Goal: Task Accomplishment & Management: Manage account settings

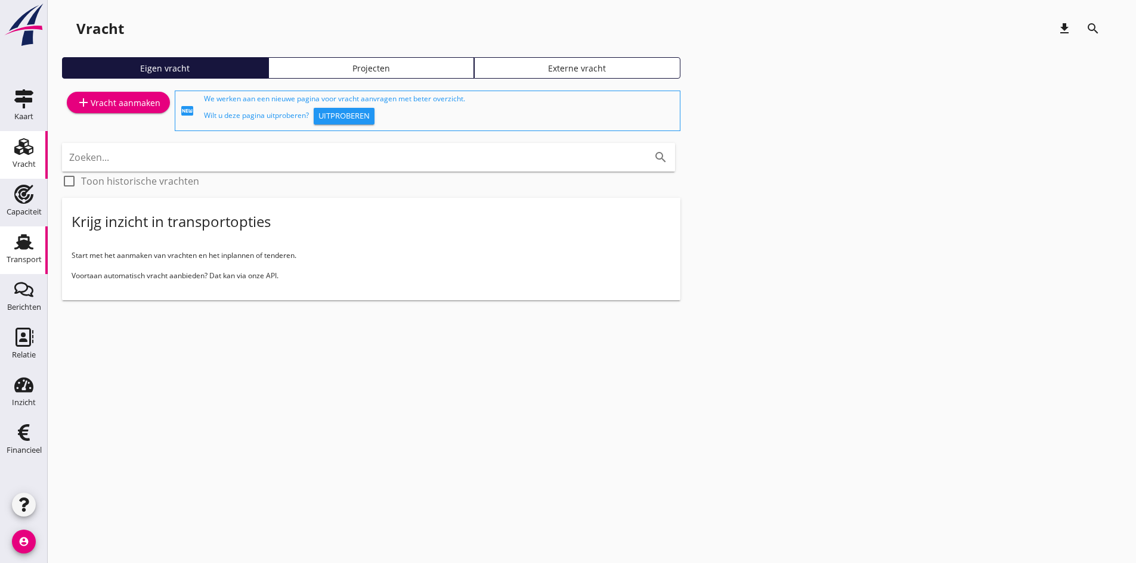
click at [24, 243] on use at bounding box center [23, 242] width 19 height 16
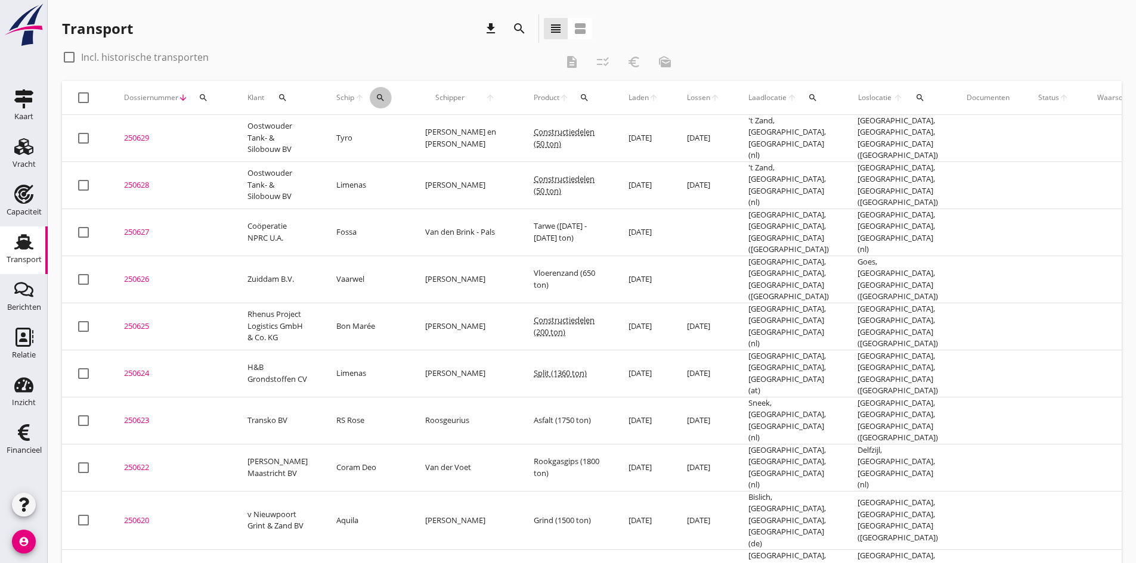
click at [376, 97] on icon "search" at bounding box center [381, 98] width 10 height 10
click at [370, 127] on input "Zoek op (scheeps)naam" at bounding box center [423, 132] width 124 height 19
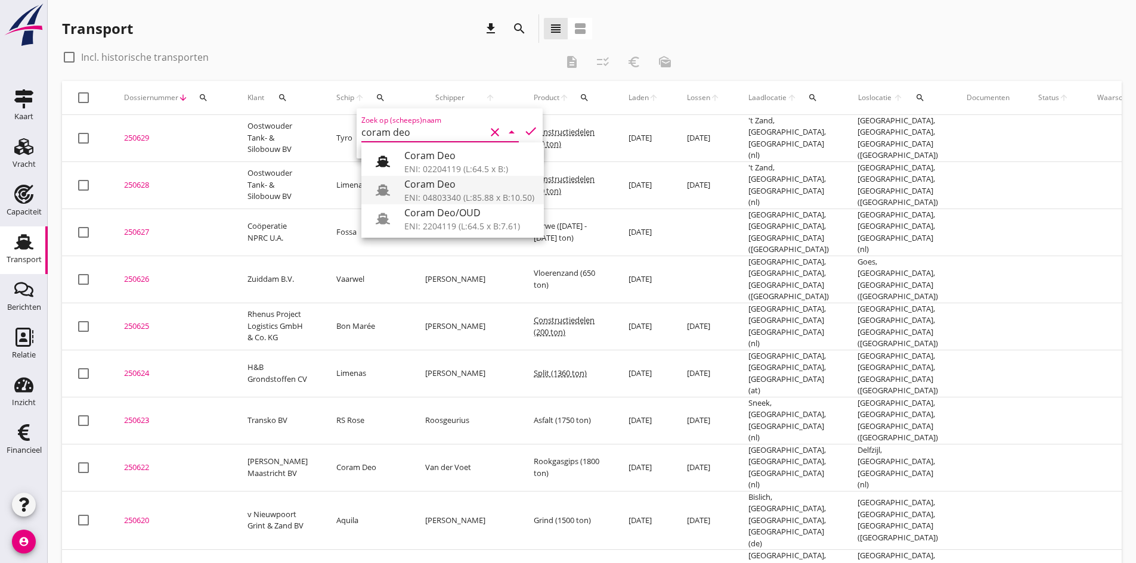
click at [423, 188] on div "Coram Deo" at bounding box center [469, 184] width 130 height 14
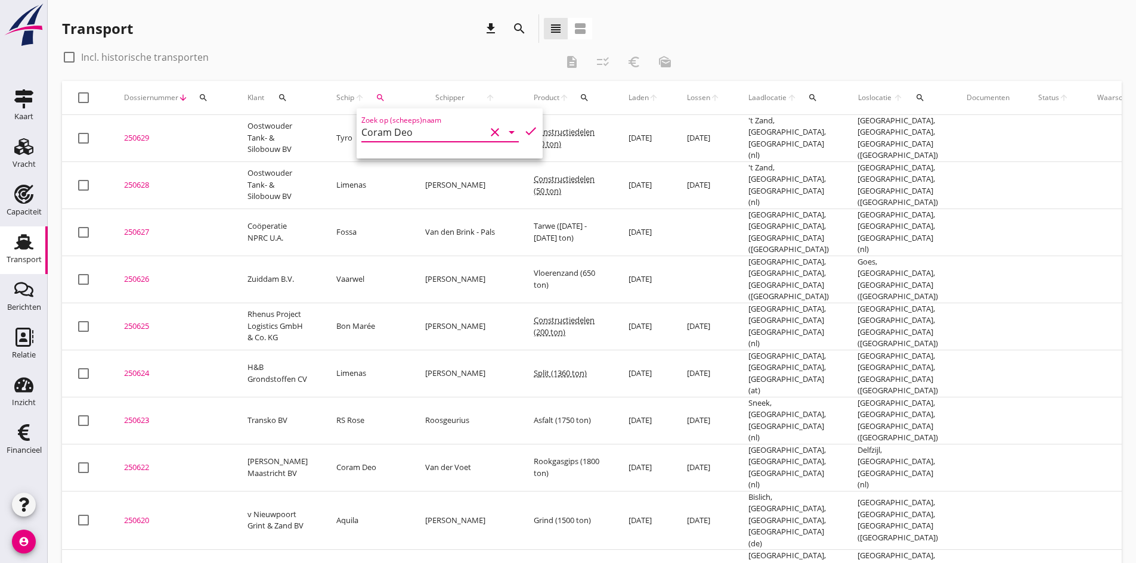
click at [524, 130] on icon "check" at bounding box center [531, 131] width 14 height 14
type input "Coram Deo"
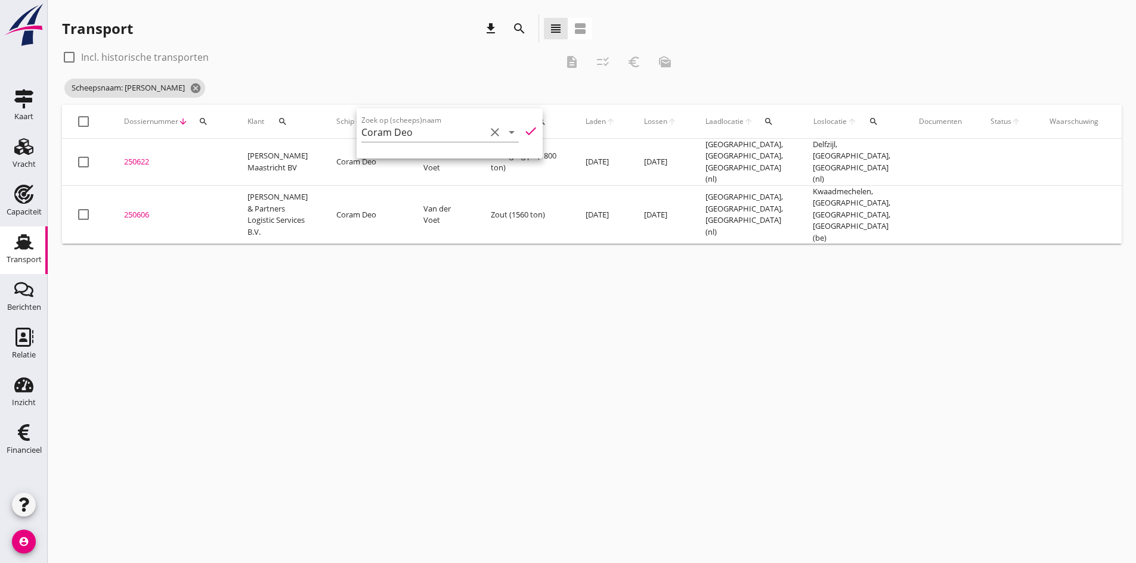
click at [208, 374] on div "cancel You are impersonating another user. Transport download search view_headl…" at bounding box center [592, 281] width 1088 height 563
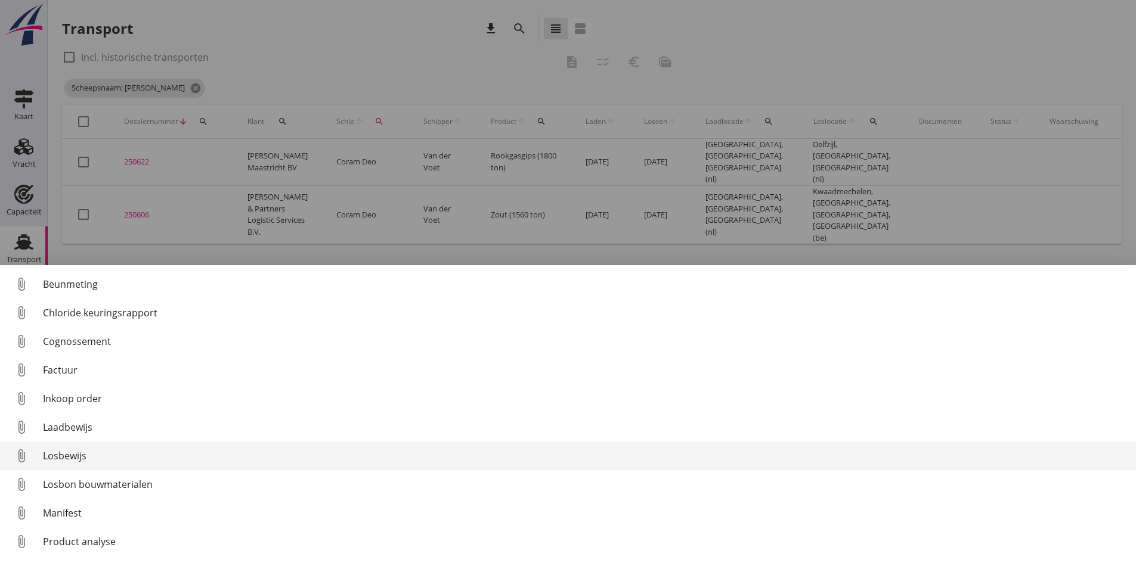
click at [58, 454] on div "Losbewijs" at bounding box center [584, 456] width 1083 height 14
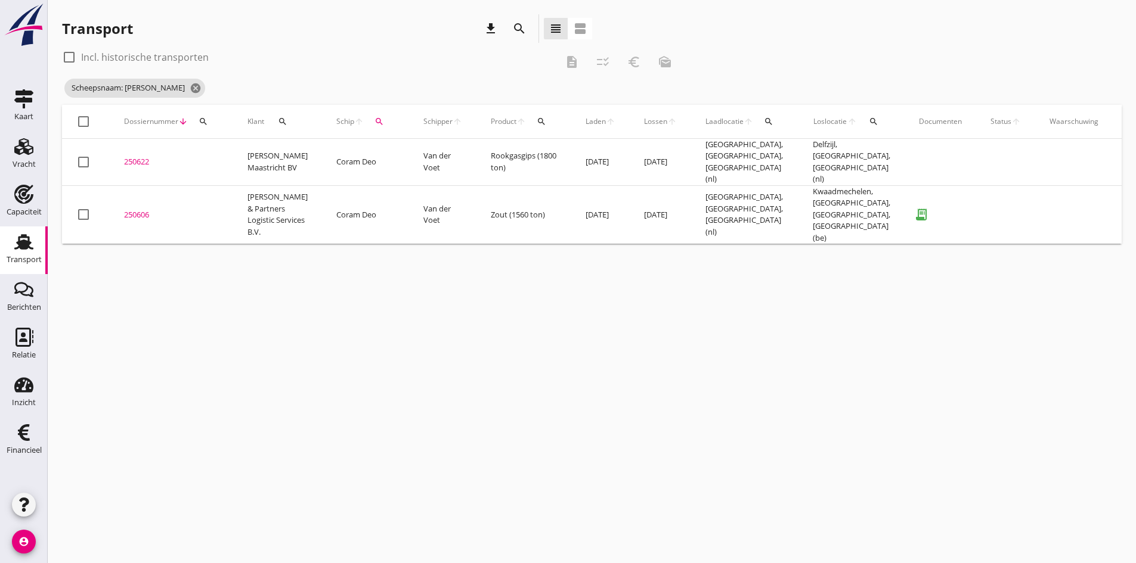
click at [142, 209] on div "250606" at bounding box center [171, 215] width 95 height 12
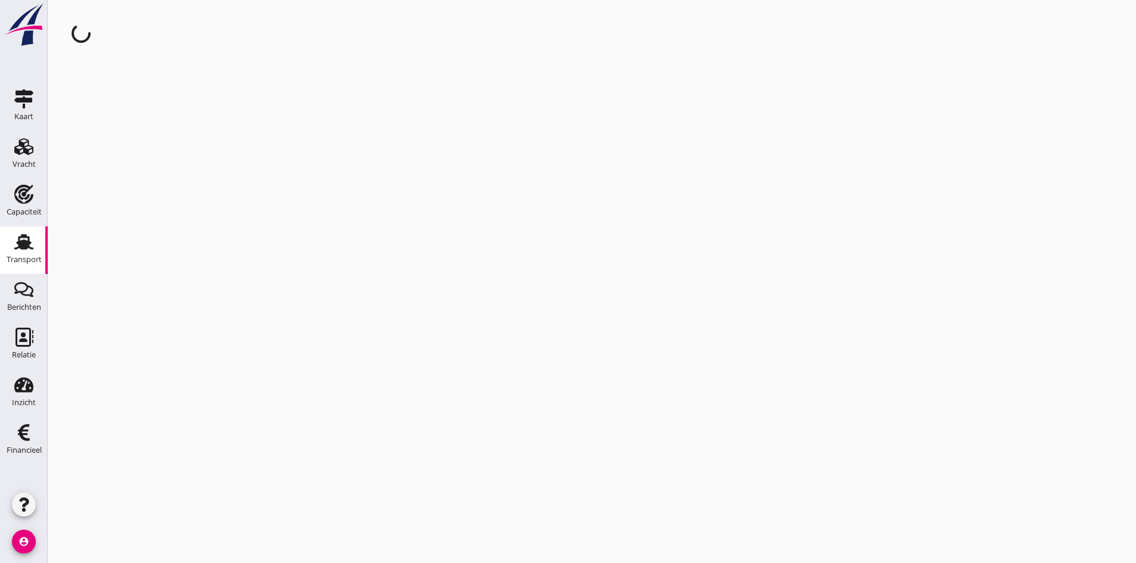
click at [142, 199] on div "cancel You are impersonating another user." at bounding box center [592, 281] width 1088 height 563
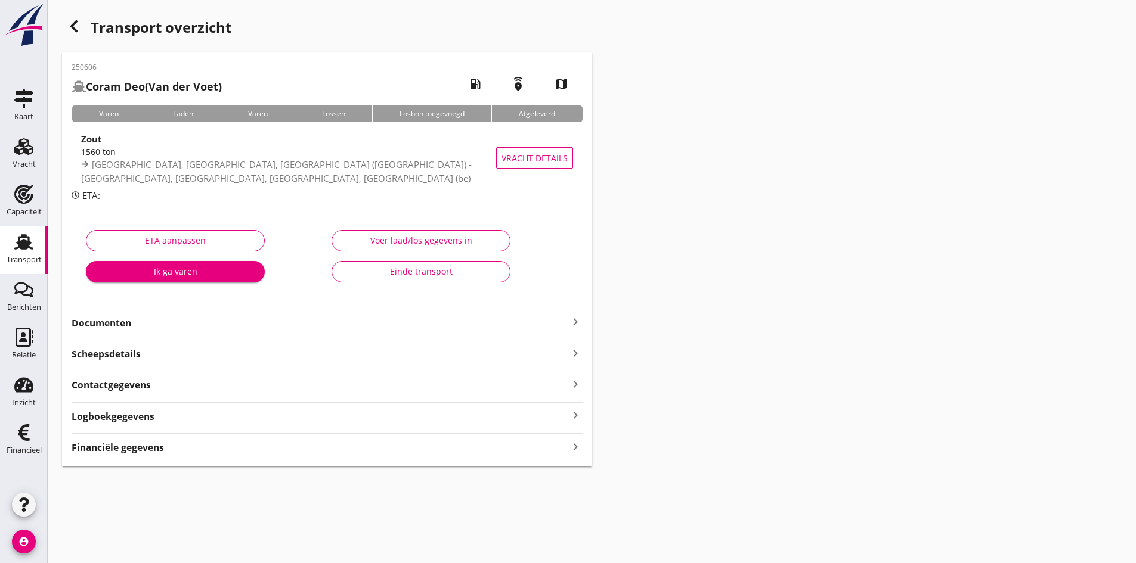
click at [124, 325] on strong "Documenten" at bounding box center [320, 324] width 497 height 14
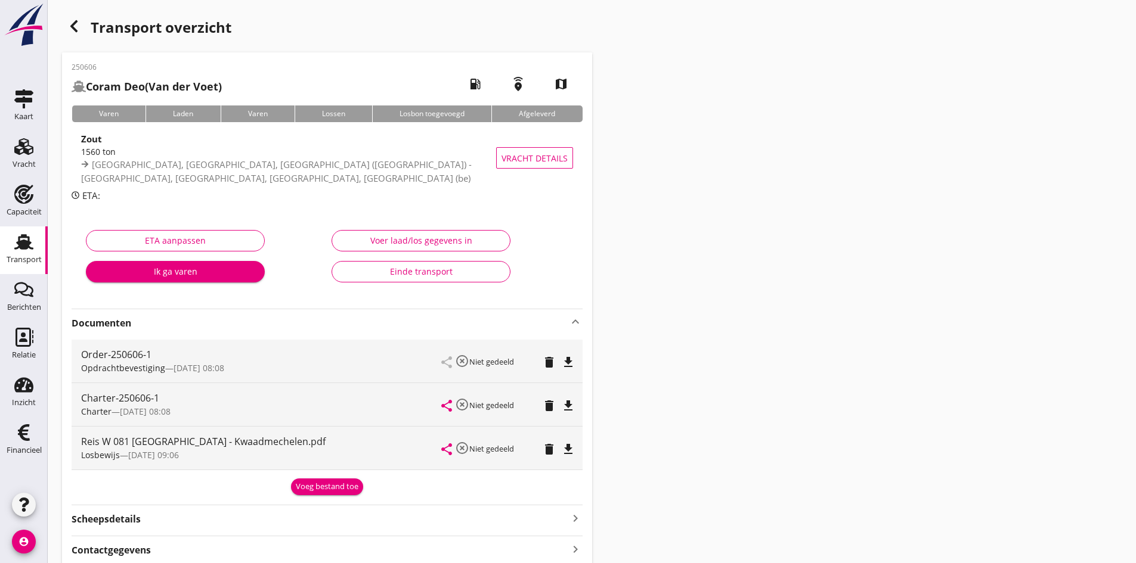
click at [416, 243] on div "Voer laad/los gegevens in" at bounding box center [421, 240] width 159 height 13
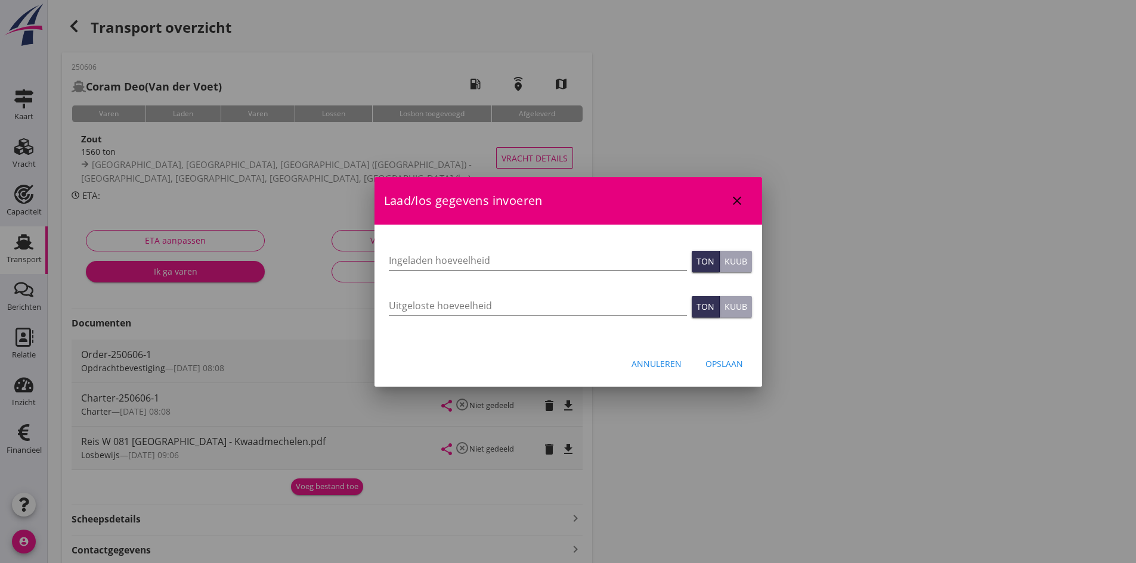
click at [441, 257] on input "Ingeladen hoeveelheid" at bounding box center [538, 260] width 298 height 19
type input "1560"
type input "1560.4"
click at [426, 307] on input "Uitgeloste hoeveelheid" at bounding box center [538, 305] width 298 height 19
type input "1560"
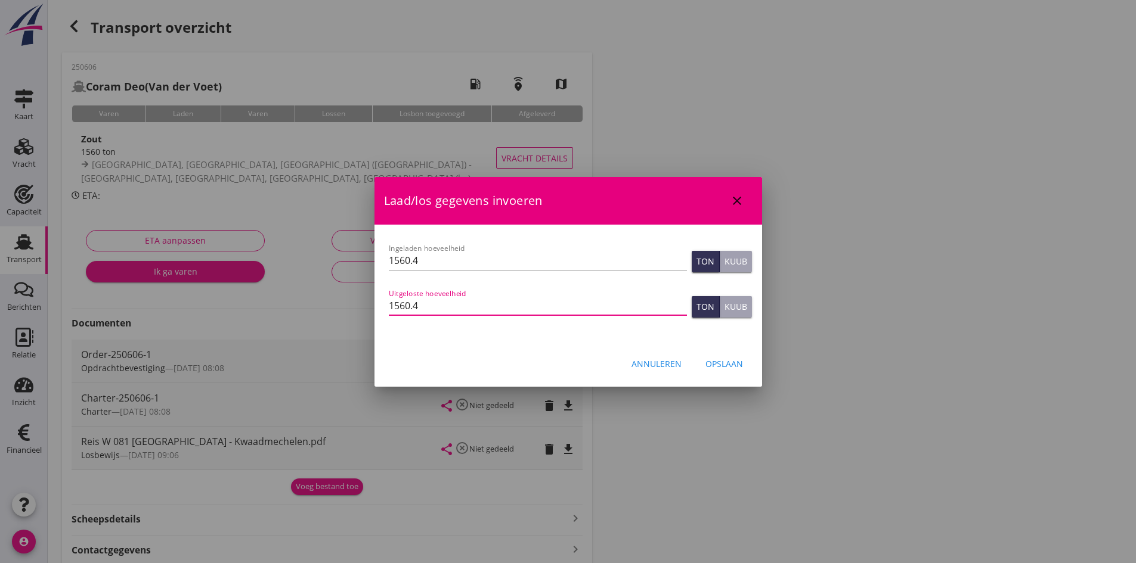
type input "1560.4"
click at [722, 366] on div "Opslaan" at bounding box center [724, 364] width 38 height 13
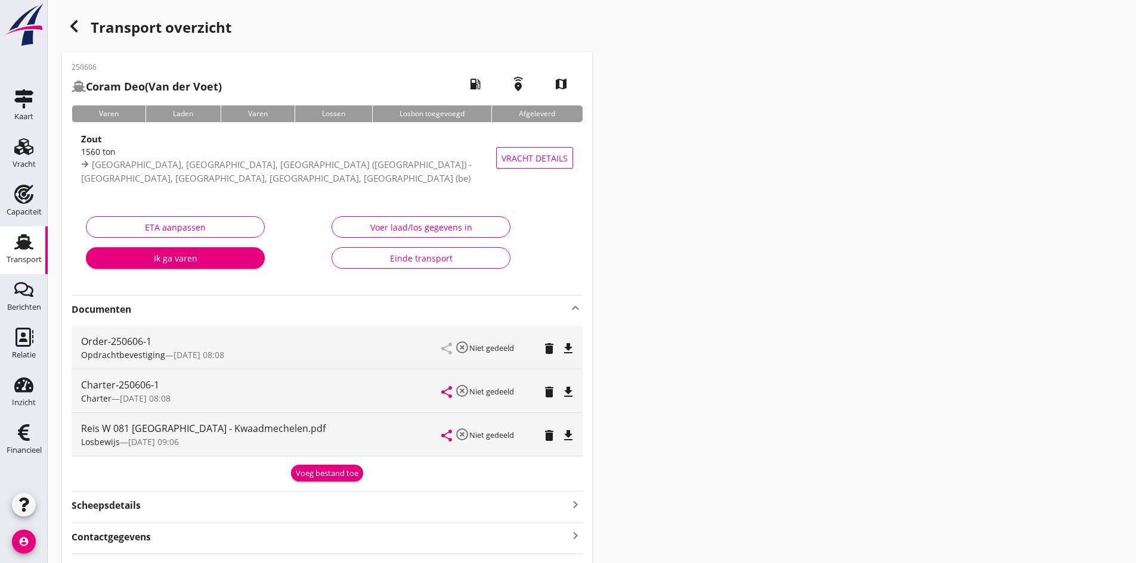
scroll to position [98, 0]
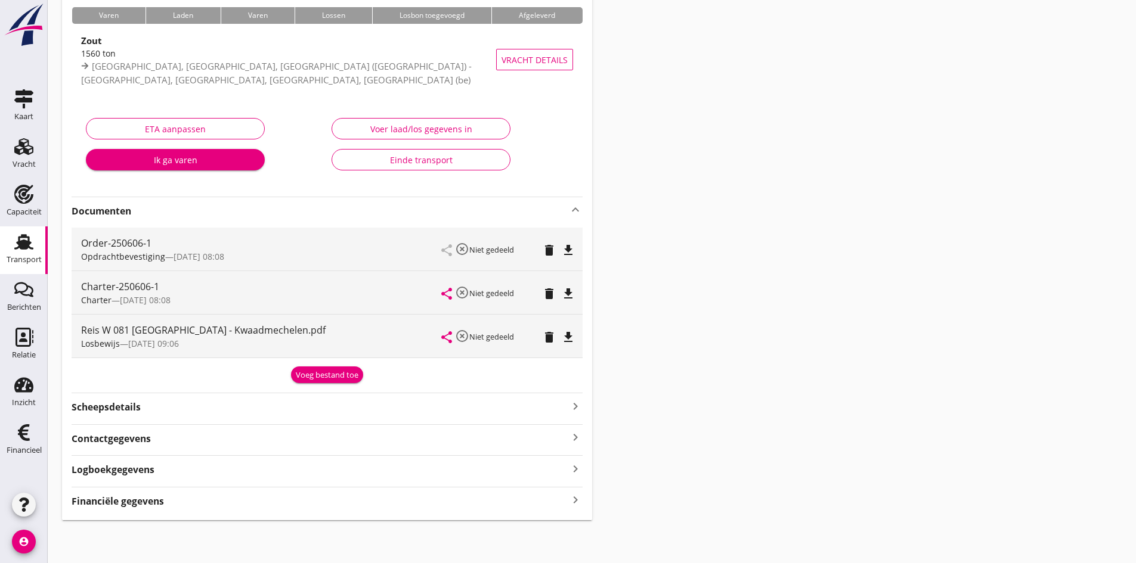
click at [577, 502] on icon "keyboard_arrow_right" at bounding box center [575, 501] width 14 height 16
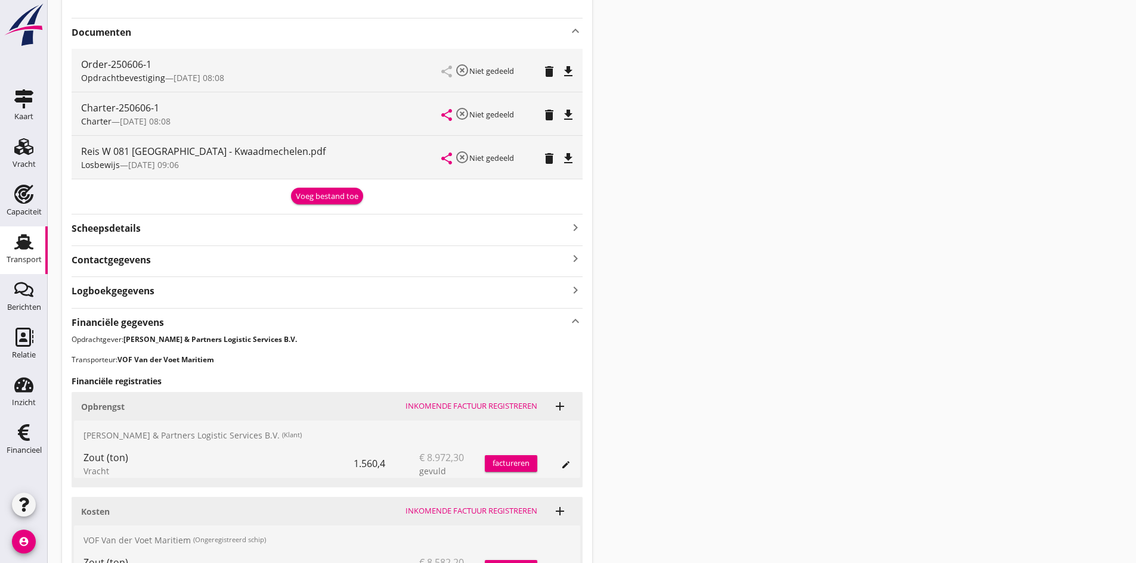
scroll to position [435, 0]
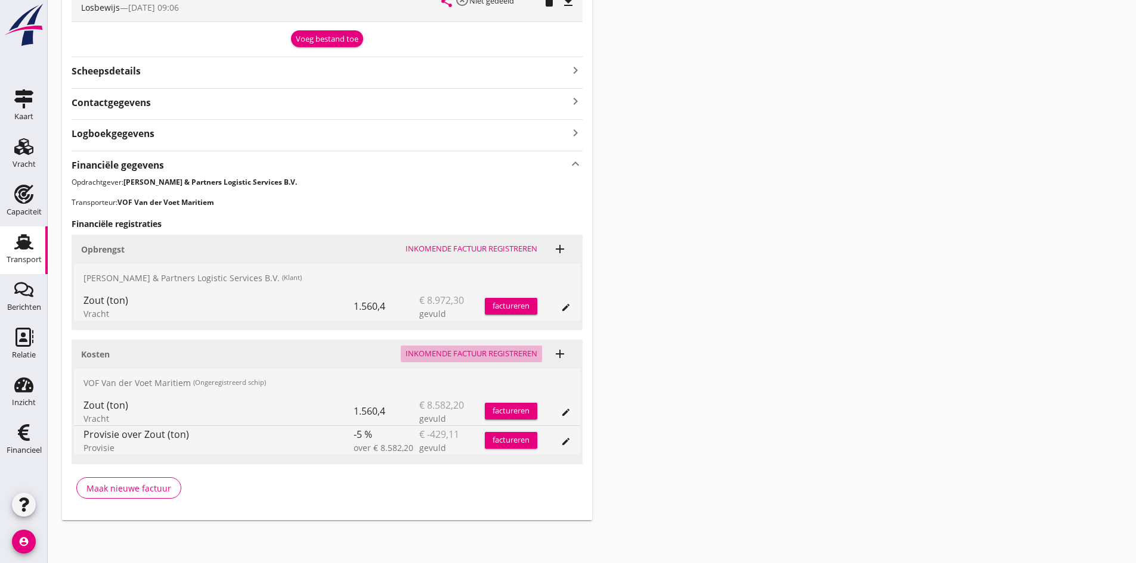
click at [435, 351] on div "Inkomende factuur registreren" at bounding box center [471, 354] width 132 height 12
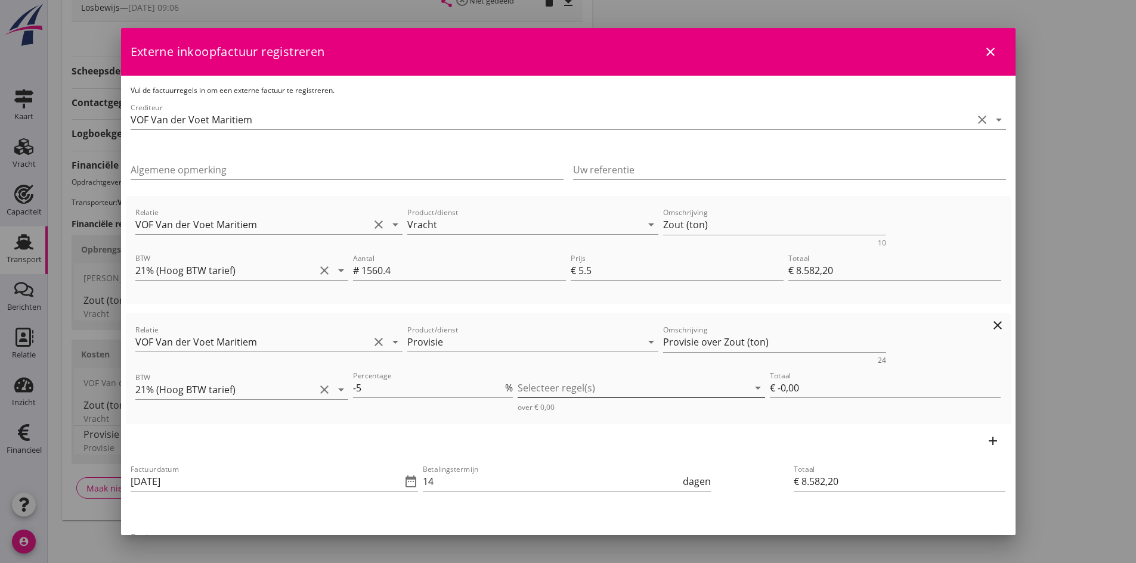
click at [537, 389] on div at bounding box center [633, 388] width 231 height 19
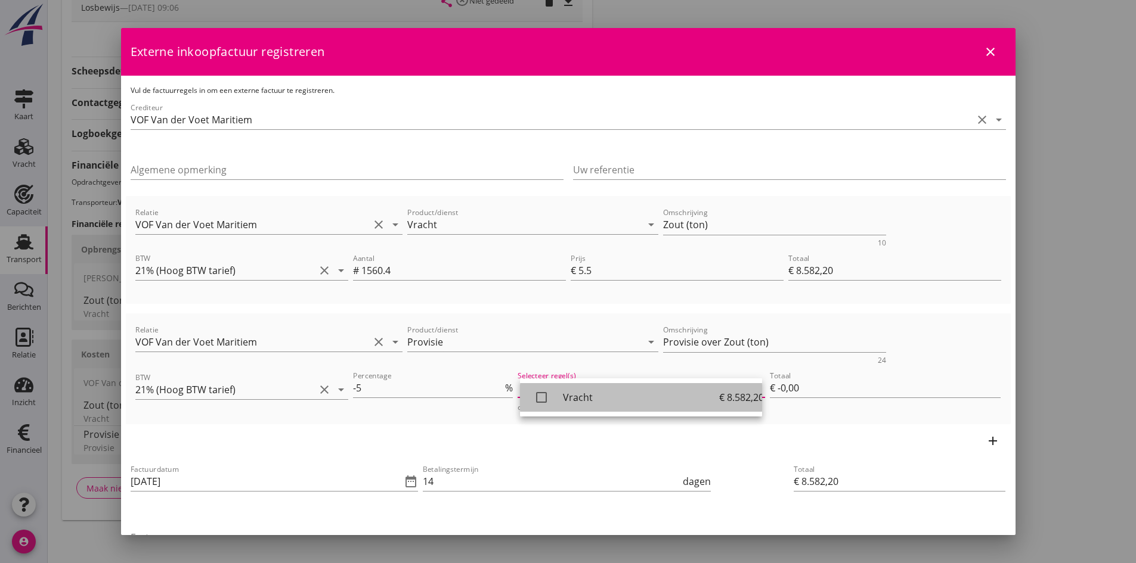
click at [538, 395] on icon "check_box_outline_blank" at bounding box center [541, 398] width 24 height 24
type input "€ -429,11"
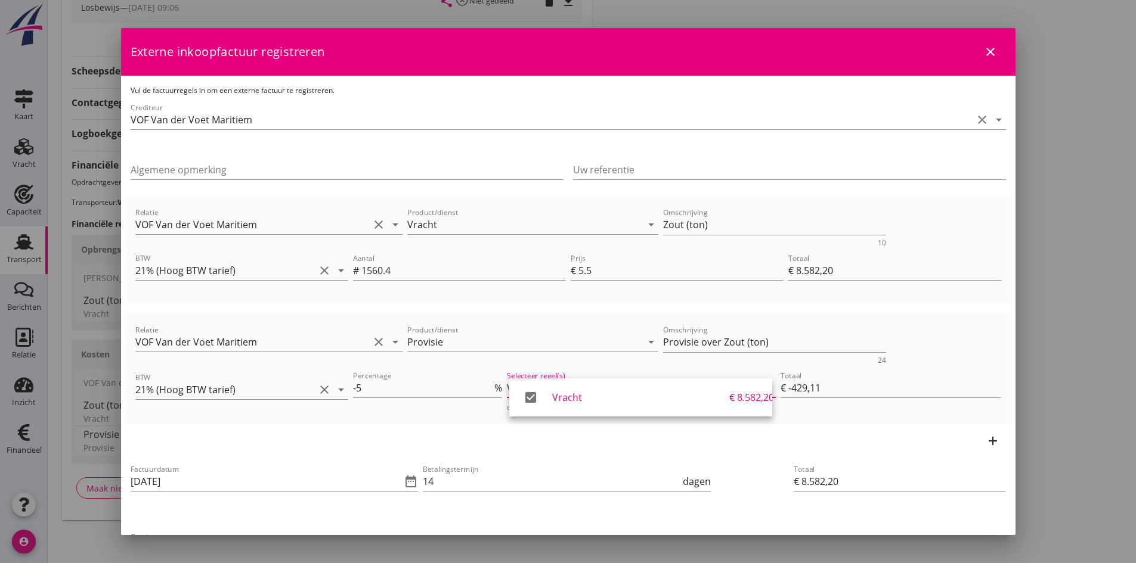
click at [986, 442] on icon "add" at bounding box center [993, 441] width 14 height 14
type input "€ 8.153,09"
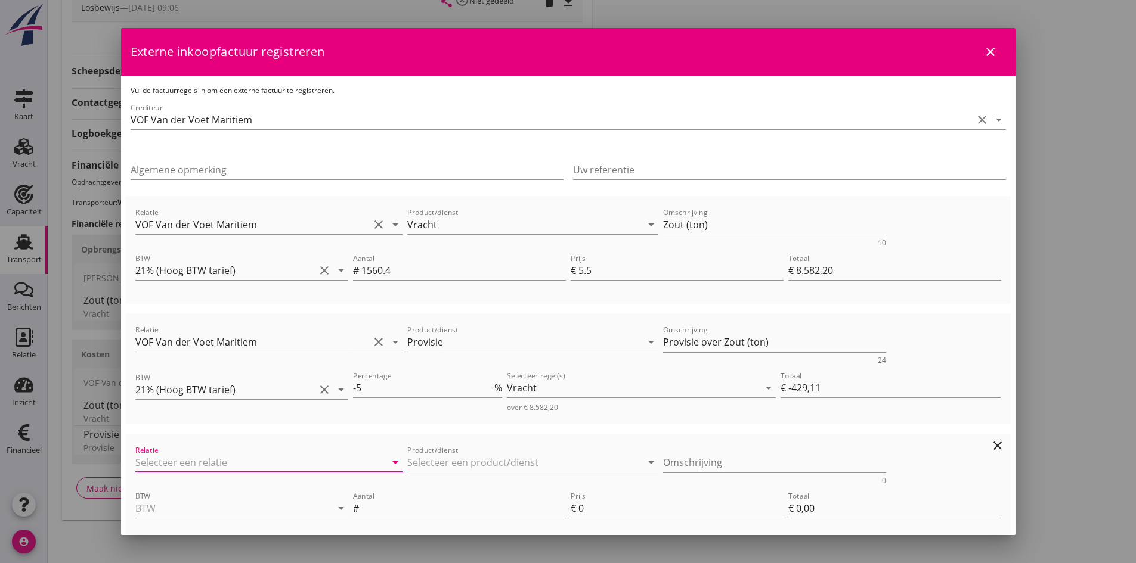
click at [258, 457] on input "Relatie" at bounding box center [252, 462] width 234 height 19
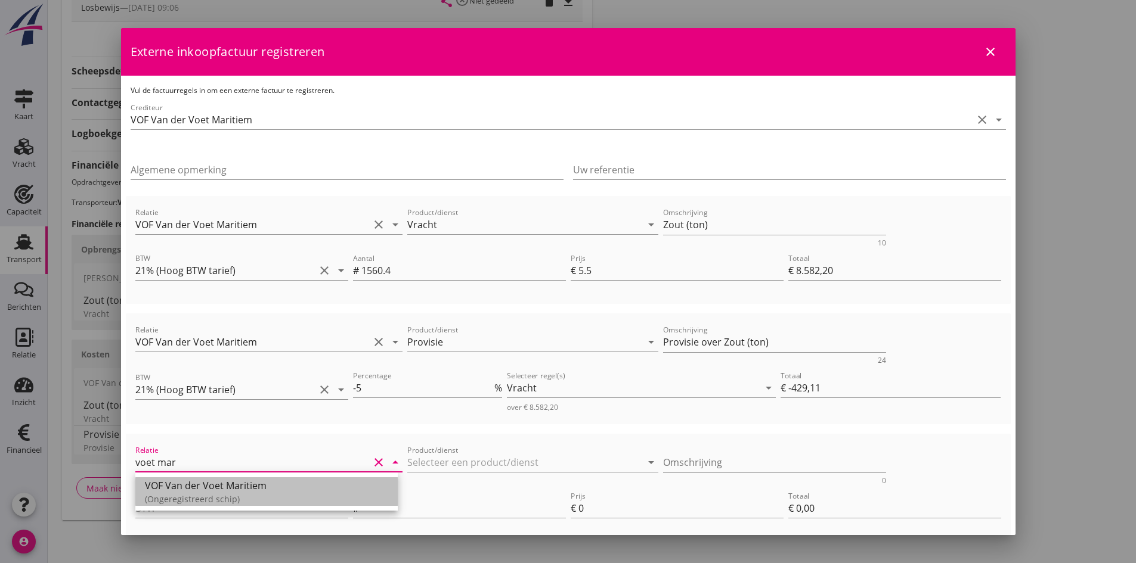
click at [252, 488] on div "VOF Van der Voet Maritiem" at bounding box center [266, 486] width 243 height 14
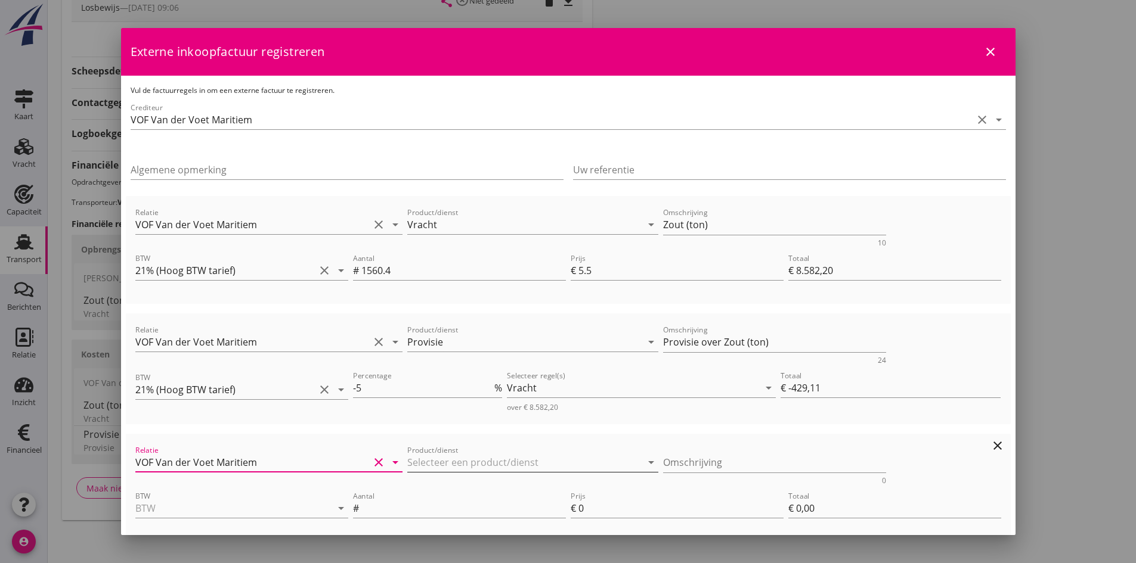
type input "VOF Van der Voet Maritiem"
click at [420, 461] on input "Product/dienst" at bounding box center [524, 462] width 234 height 19
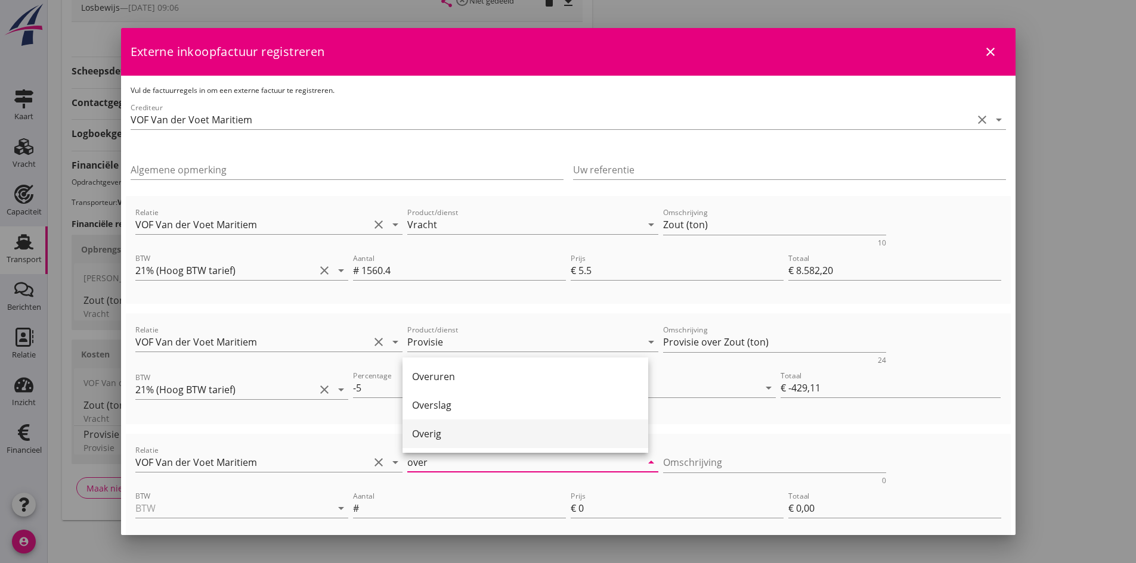
click at [435, 431] on div "Overig" at bounding box center [525, 434] width 227 height 14
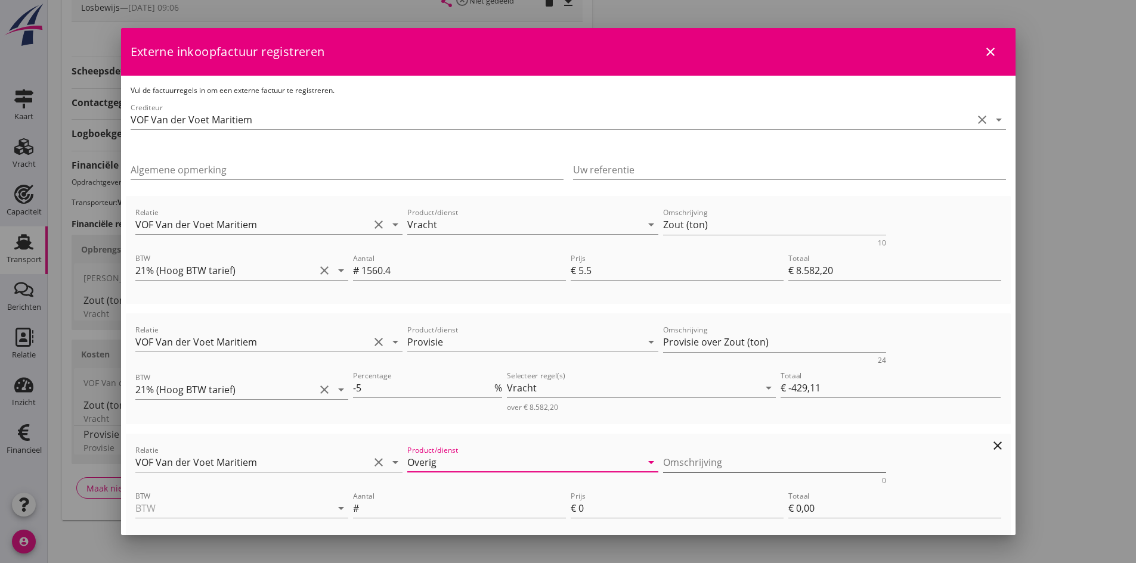
type input "Overig"
click at [668, 463] on textarea "Omschrijving" at bounding box center [774, 463] width 223 height 20
type textarea "fooi"
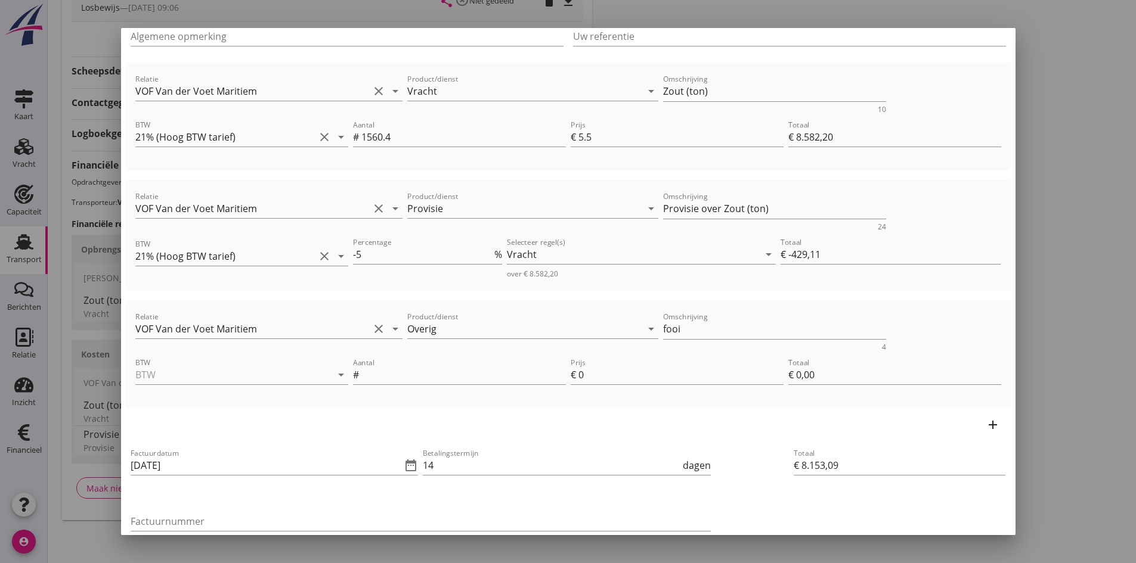
scroll to position [148, 0]
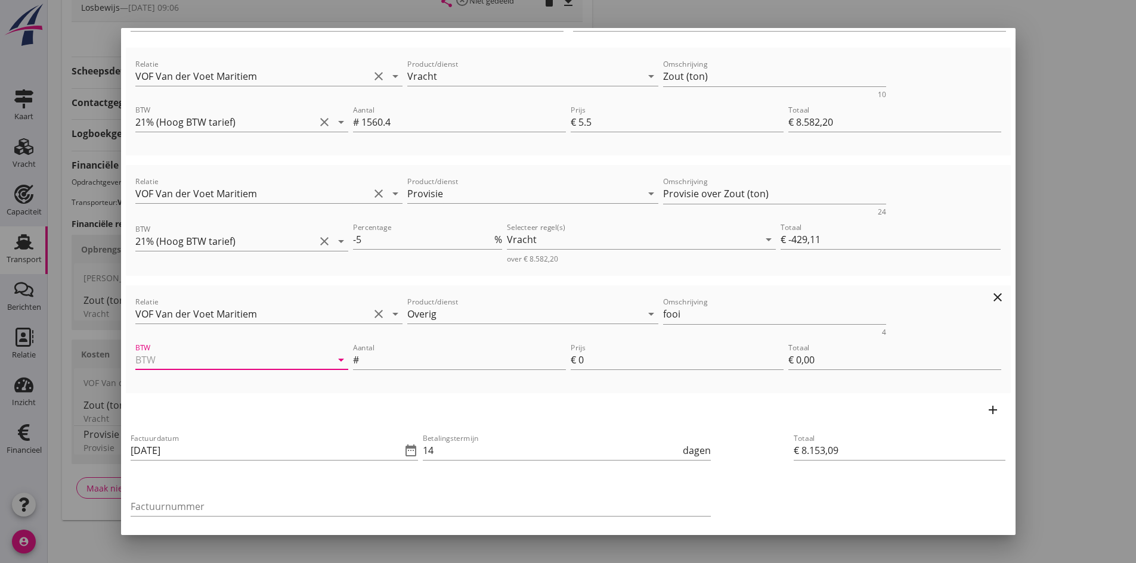
click at [218, 355] on input "BTW" at bounding box center [224, 360] width 179 height 19
drag, startPoint x: 210, startPoint y: 381, endPoint x: 227, endPoint y: 382, distance: 16.7
click at [212, 382] on div "21% (Hoog BTW tarief)" at bounding box center [240, 389] width 191 height 29
type input "21% (Hoog BTW tarief)"
click at [387, 360] on input "Aantal" at bounding box center [463, 360] width 205 height 19
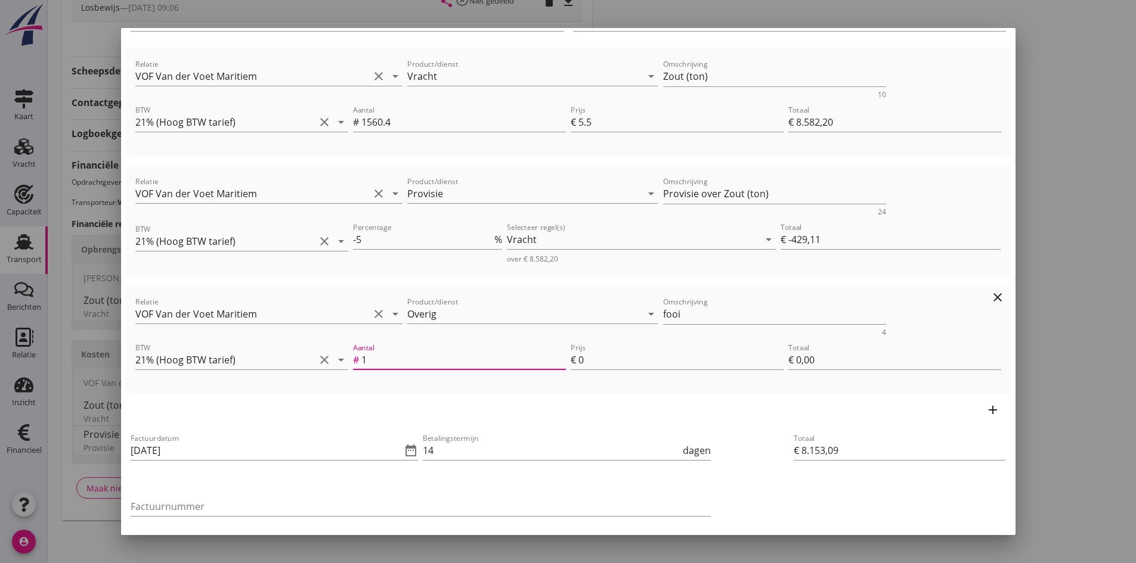
type input "1"
type input "5"
type input "€ 8.158,09"
type input "€ 5,00"
type input "€ 8.203,09"
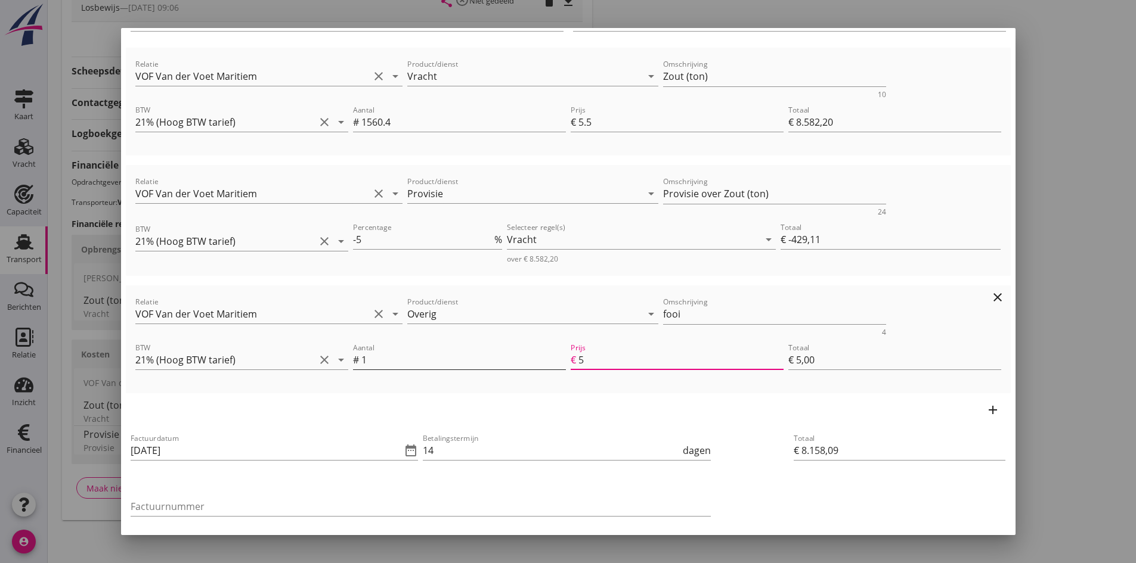
type input "50"
type input "€ 50,00"
type input "50"
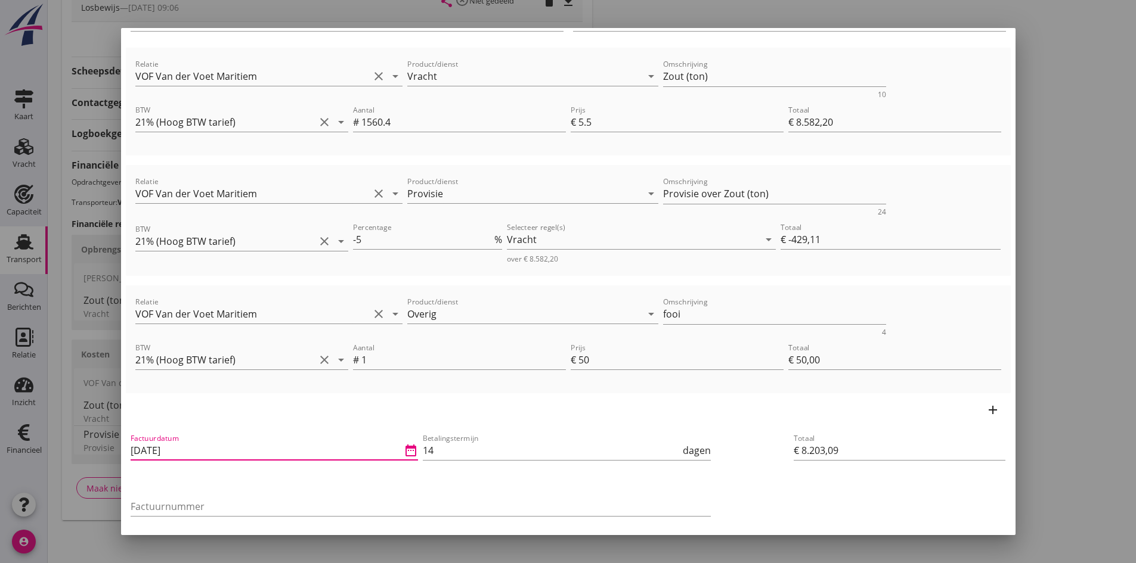
click at [270, 454] on input "[DATE]" at bounding box center [266, 450] width 271 height 19
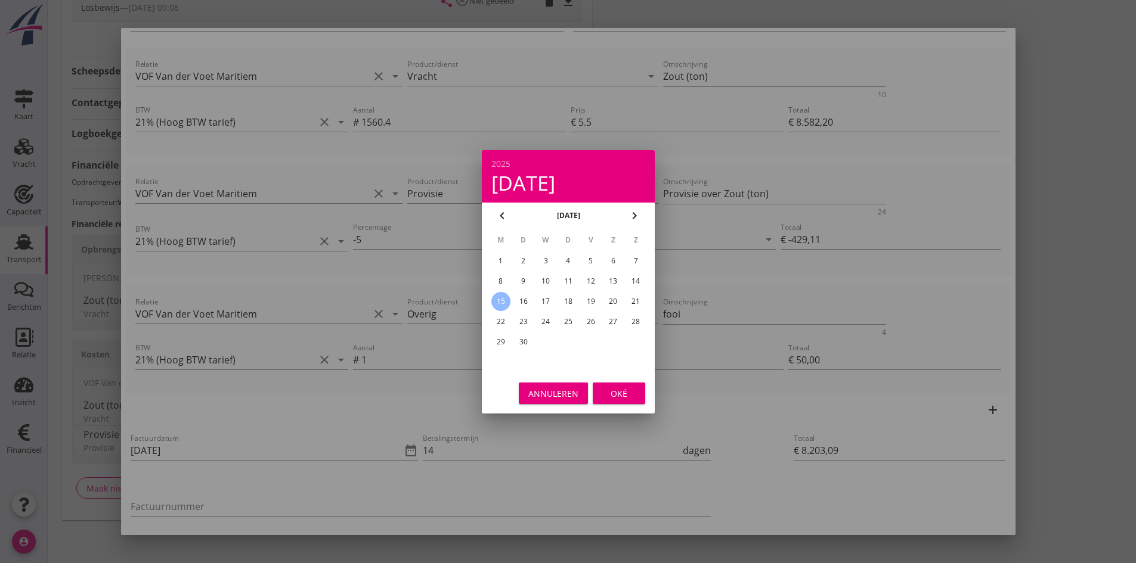
click at [569, 284] on div "11" at bounding box center [567, 281] width 19 height 19
type input "[DATE]"
click at [624, 389] on div "Oké" at bounding box center [618, 393] width 33 height 13
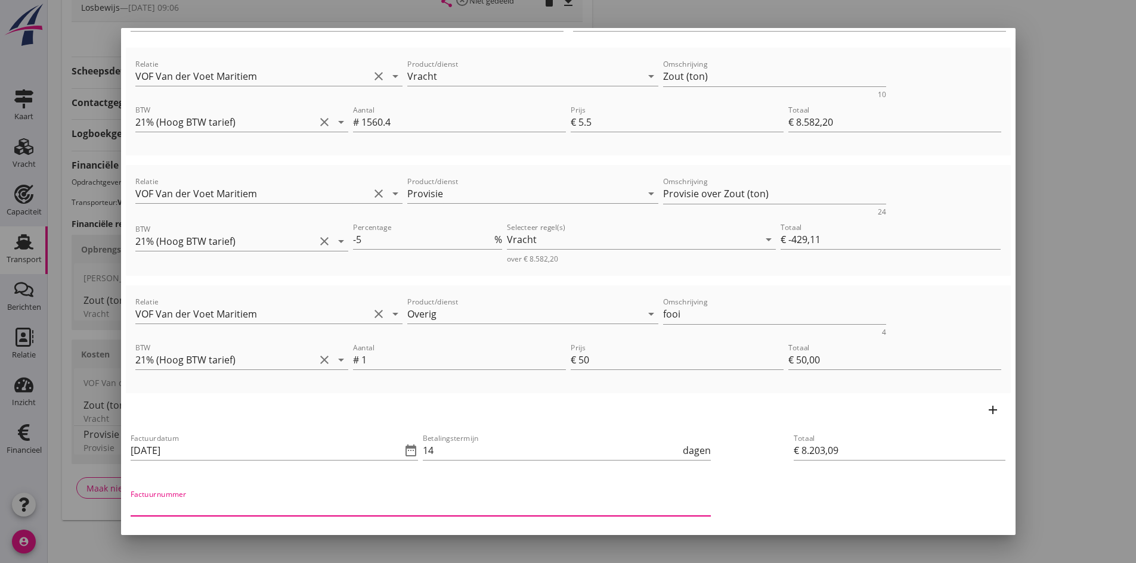
click at [225, 507] on input "Factuurnummer" at bounding box center [421, 506] width 580 height 19
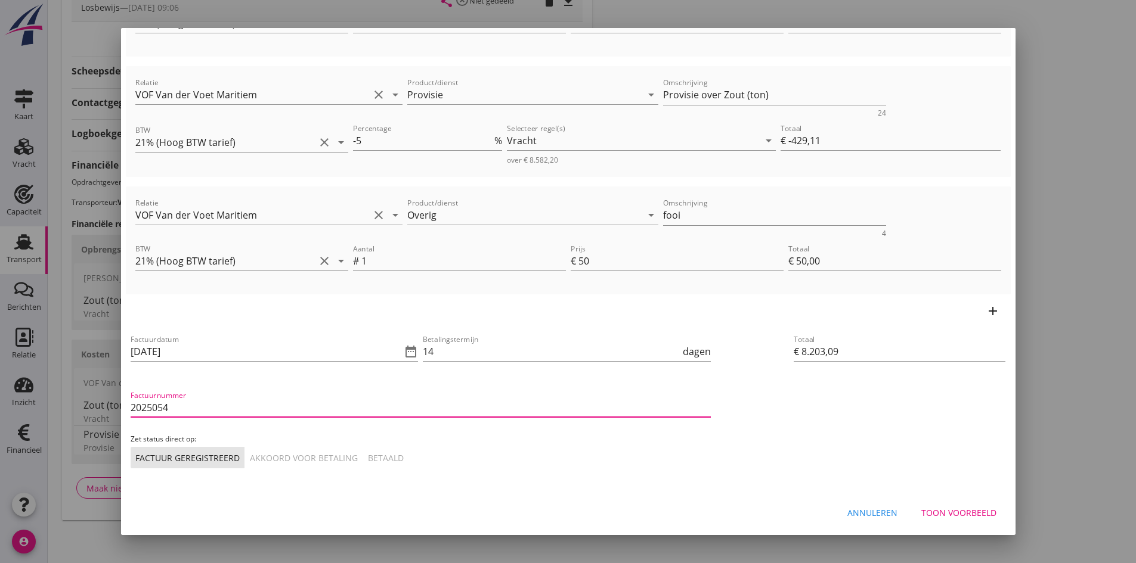
type input "2025054"
click at [267, 453] on div "Akkoord voor betaling" at bounding box center [304, 458] width 108 height 13
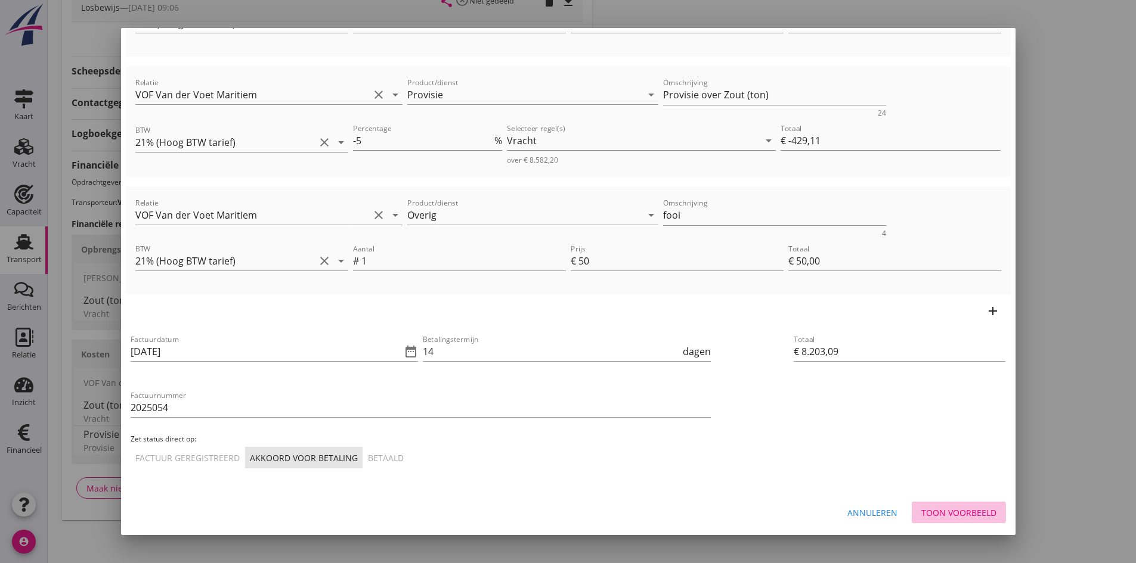
click at [927, 512] on div "Toon voorbeeld" at bounding box center [958, 513] width 75 height 13
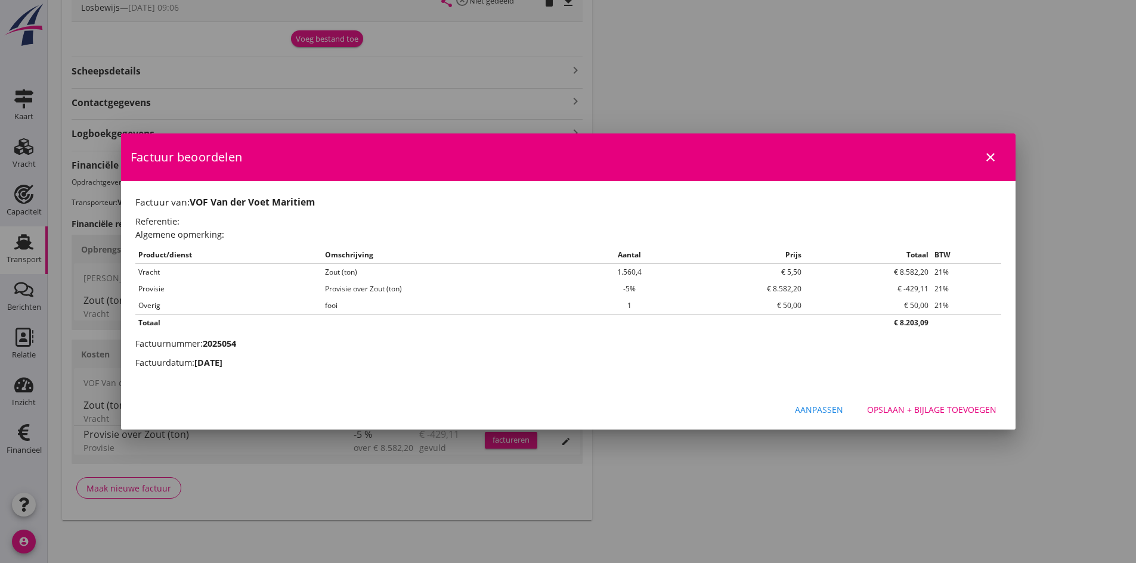
scroll to position [0, 0]
click at [906, 401] on button "Opslaan + bijlage toevoegen" at bounding box center [931, 409] width 148 height 21
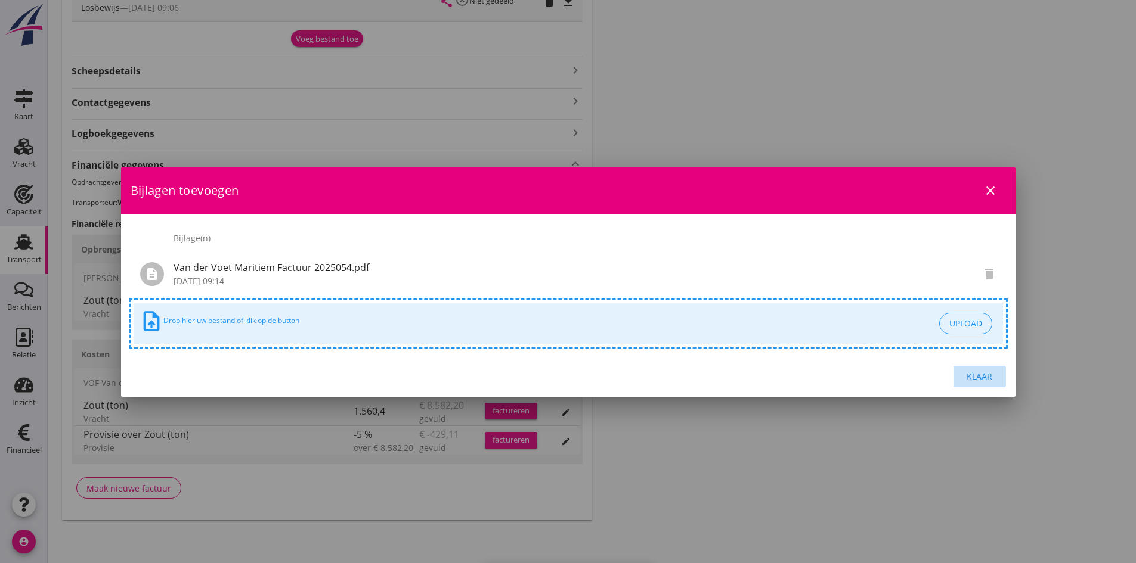
click at [978, 376] on div "Klaar" at bounding box center [979, 376] width 33 height 13
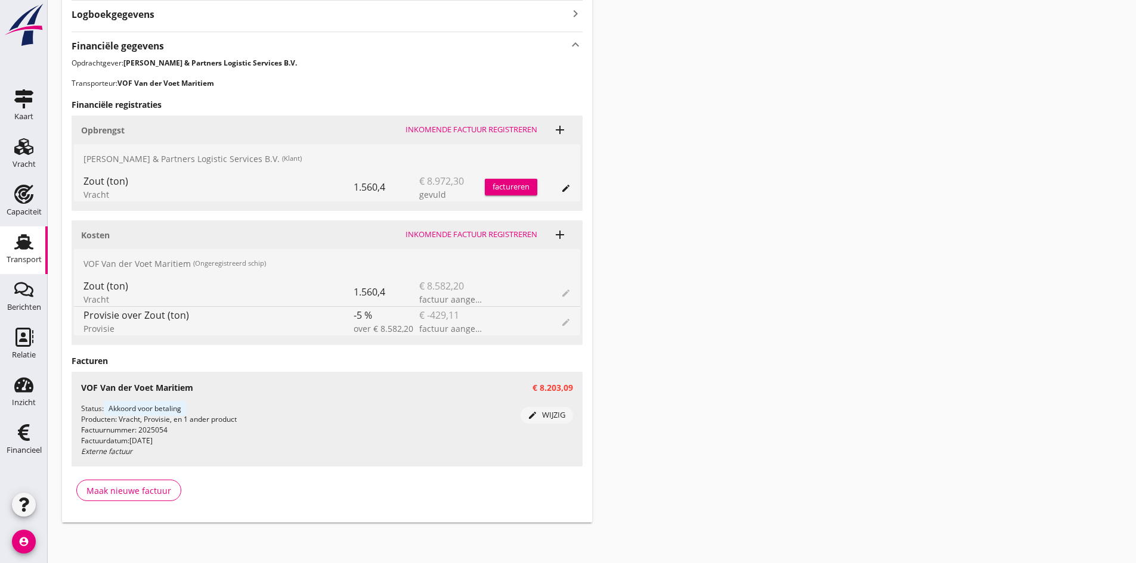
scroll to position [556, 0]
click at [28, 236] on icon "Transport" at bounding box center [23, 242] width 19 height 19
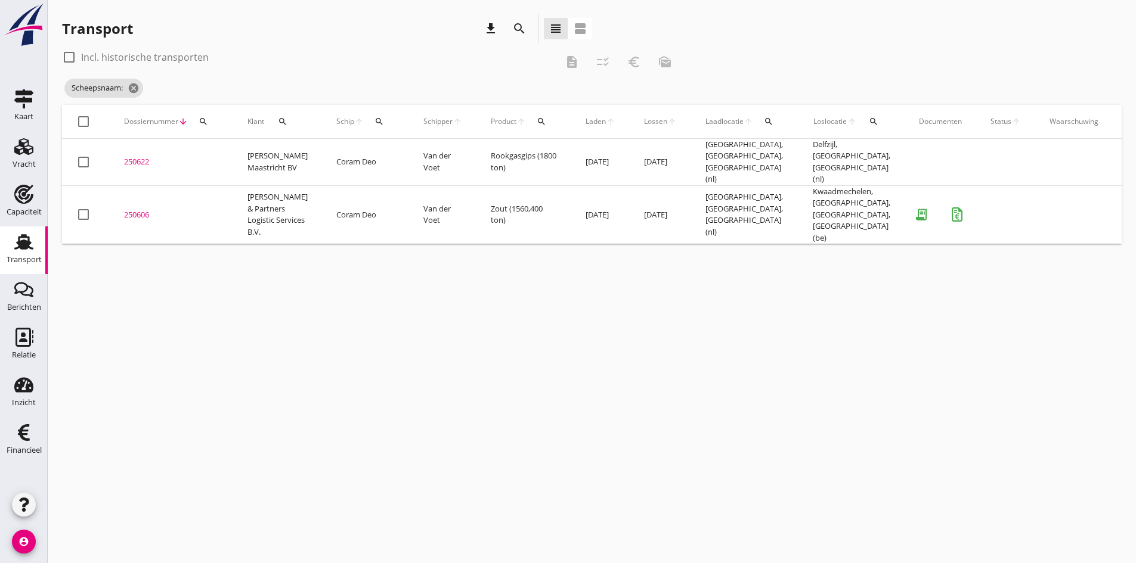
click at [374, 125] on icon "search" at bounding box center [379, 122] width 10 height 10
click at [383, 157] on input "Zoek op (scheeps)naam" at bounding box center [423, 156] width 124 height 19
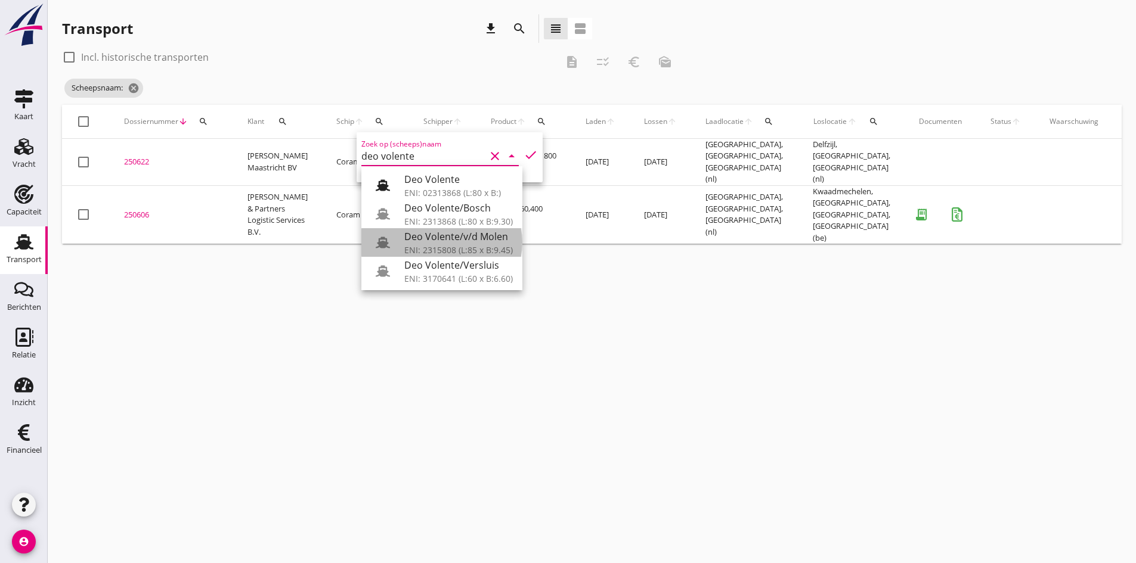
click at [422, 238] on div "Deo Volente/v/d Molen" at bounding box center [458, 237] width 109 height 14
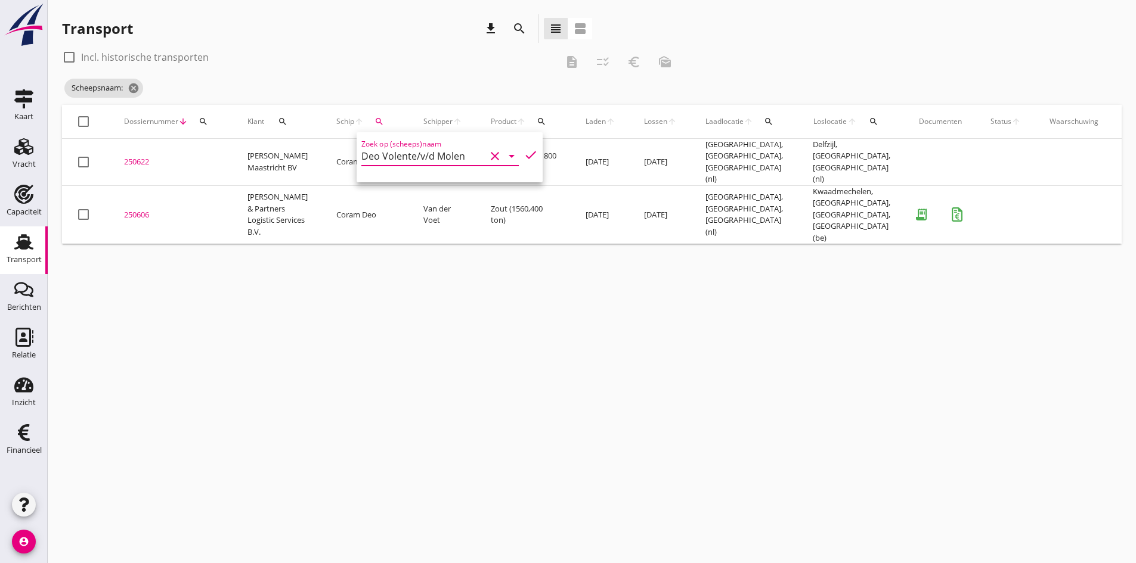
drag, startPoint x: 516, startPoint y: 153, endPoint x: 485, endPoint y: 255, distance: 106.6
click at [524, 153] on icon "check" at bounding box center [531, 155] width 14 height 14
type input "Deo Volente/v/d Molen"
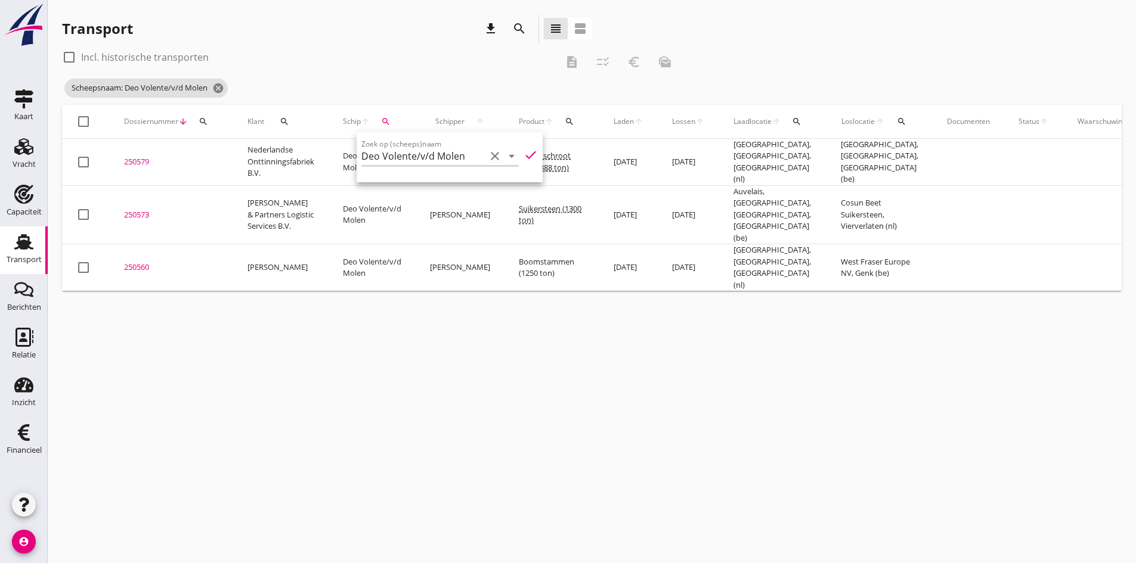
click at [243, 404] on div "cancel You are impersonating another user. Transport download search view_headl…" at bounding box center [592, 281] width 1088 height 563
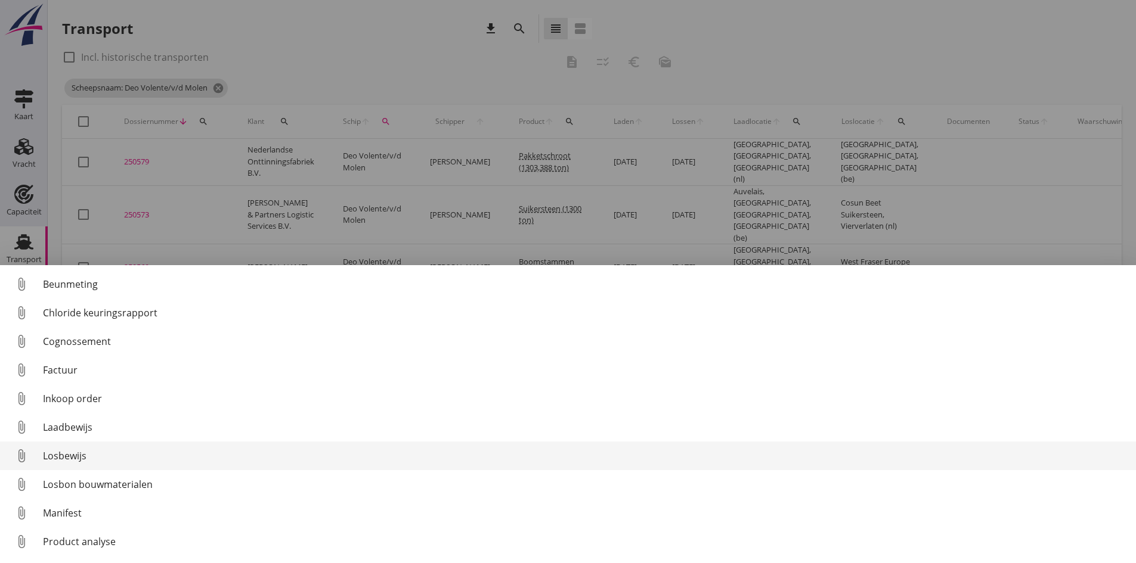
click at [59, 456] on div "Losbewijs" at bounding box center [584, 456] width 1083 height 14
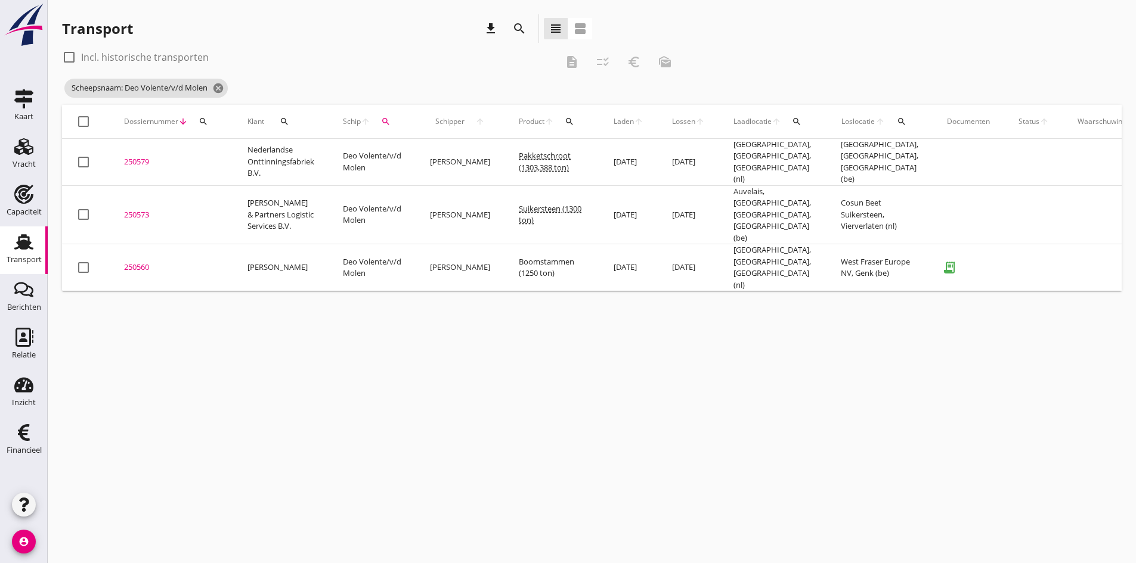
click at [146, 262] on div "250560" at bounding box center [171, 268] width 95 height 12
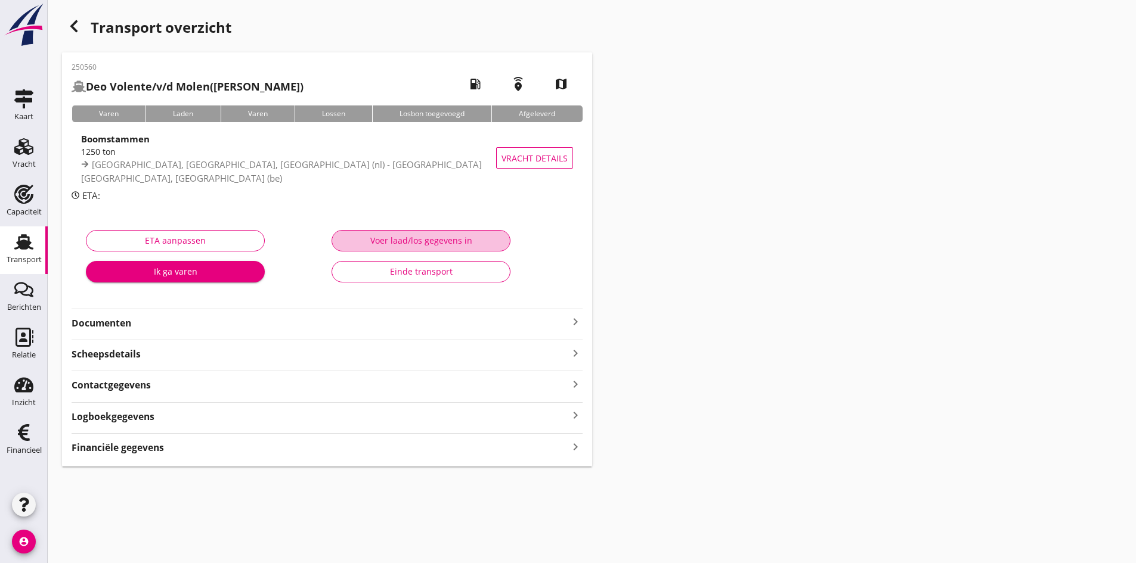
click at [404, 241] on div "Voer laad/los gegevens in" at bounding box center [421, 240] width 159 height 13
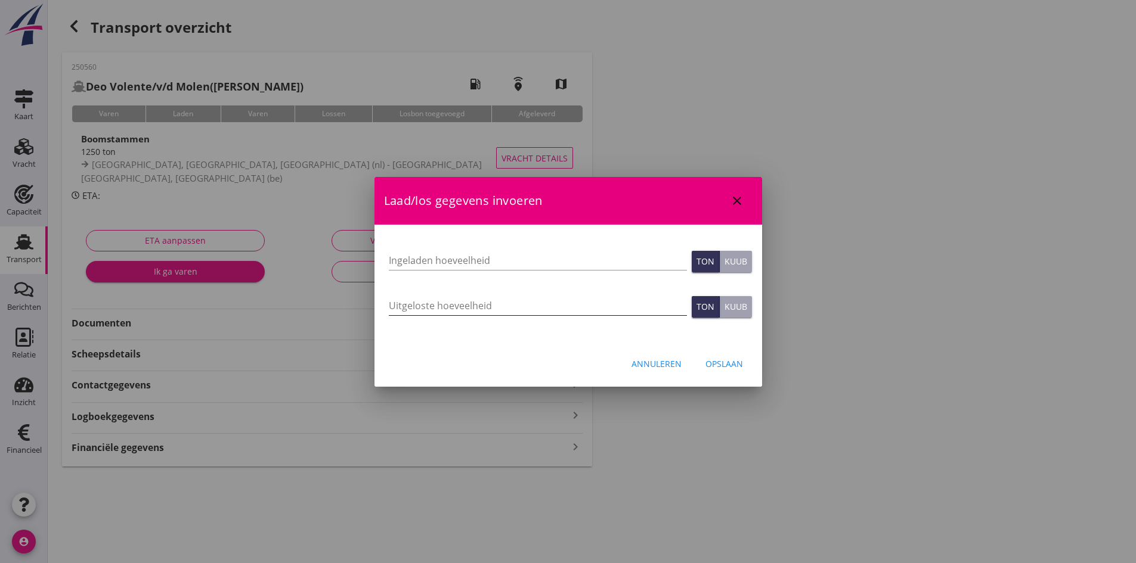
click at [414, 303] on input "Uitgeloste hoeveelheid" at bounding box center [538, 305] width 298 height 19
type input "1168"
type input "1168.920"
click at [722, 363] on div "Opslaan" at bounding box center [724, 364] width 38 height 13
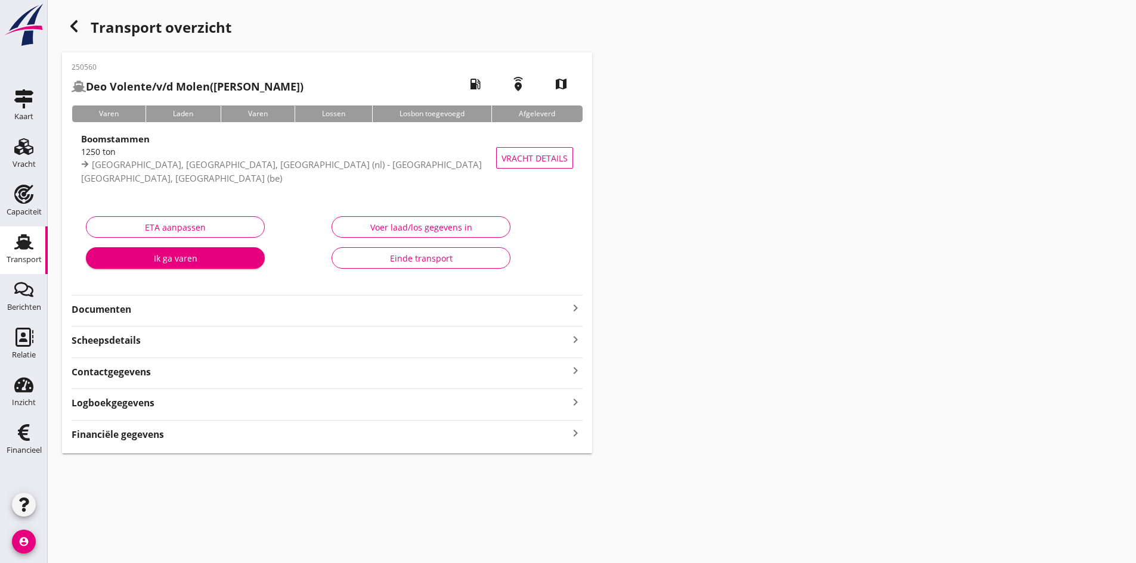
click at [573, 447] on div "250560 Deo Volente/v/d Molen ([PERSON_NAME]) local_gas_station emergency_share …" at bounding box center [327, 252] width 530 height 401
click at [574, 432] on icon "keyboard_arrow_right" at bounding box center [575, 434] width 14 height 16
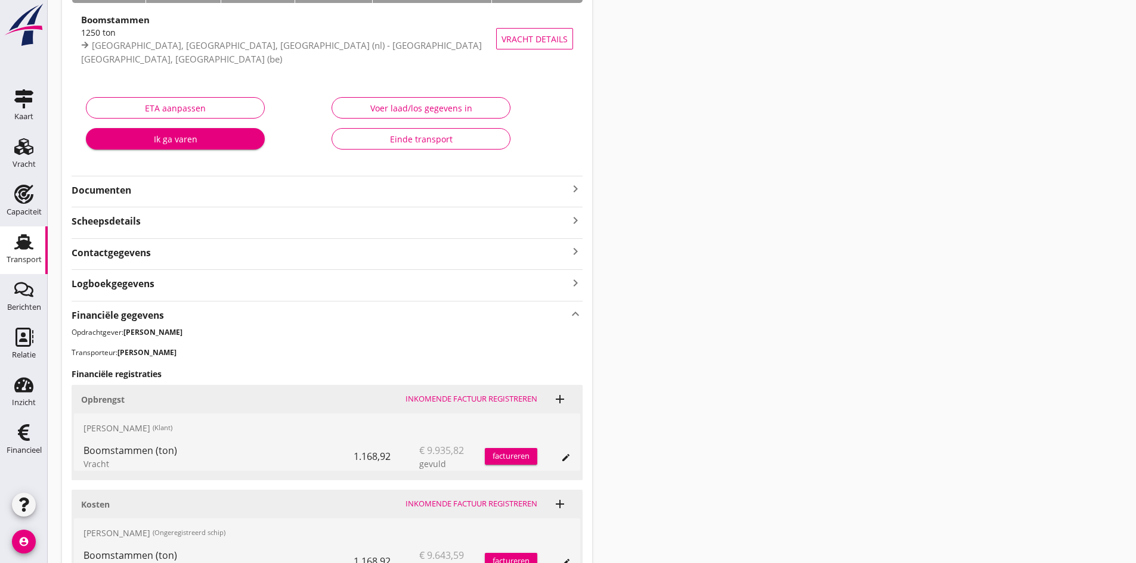
scroll to position [239, 0]
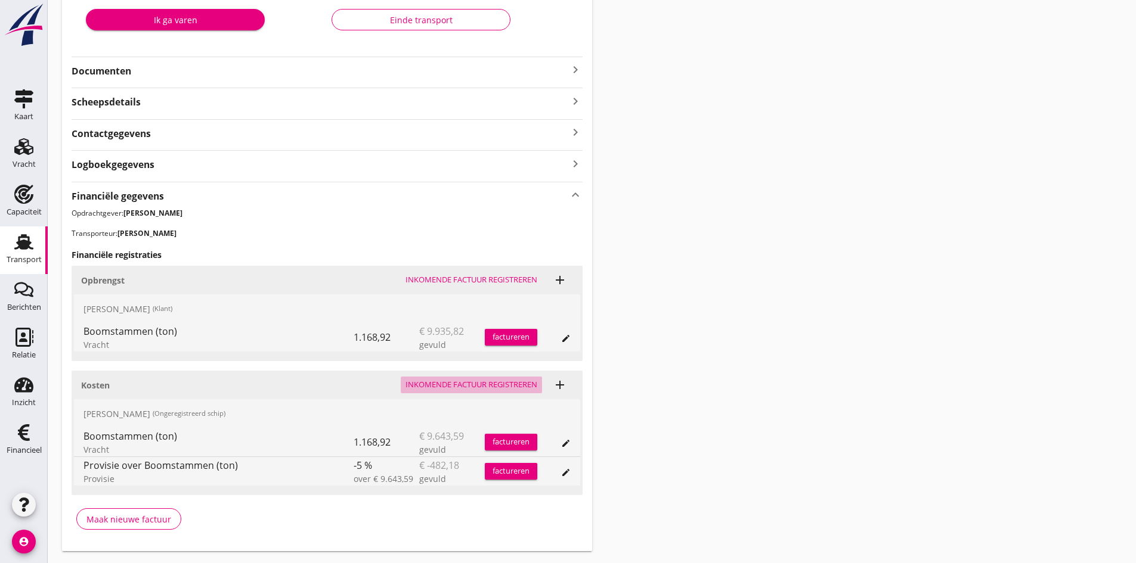
click at [468, 382] on div "Inkomende factuur registreren" at bounding box center [471, 385] width 132 height 12
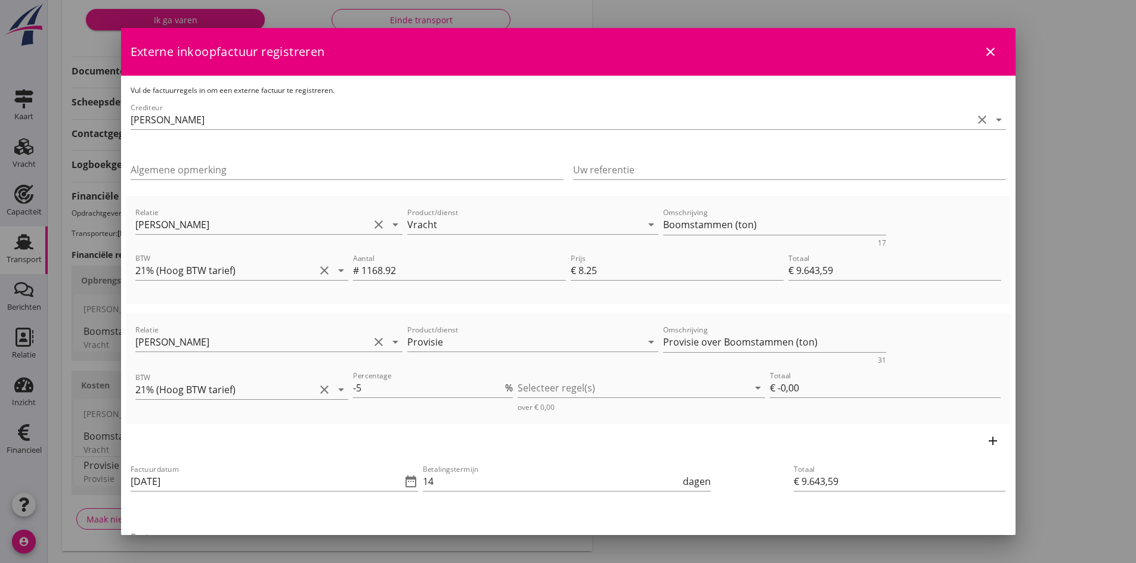
click at [983, 51] on icon "close" at bounding box center [990, 52] width 14 height 14
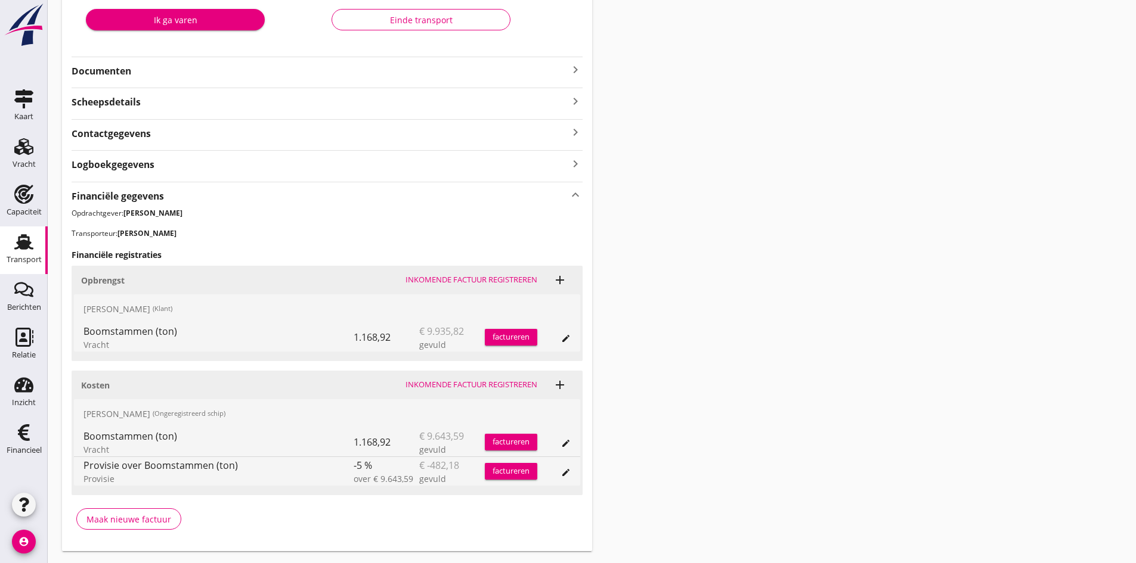
click at [23, 241] on use at bounding box center [23, 242] width 19 height 16
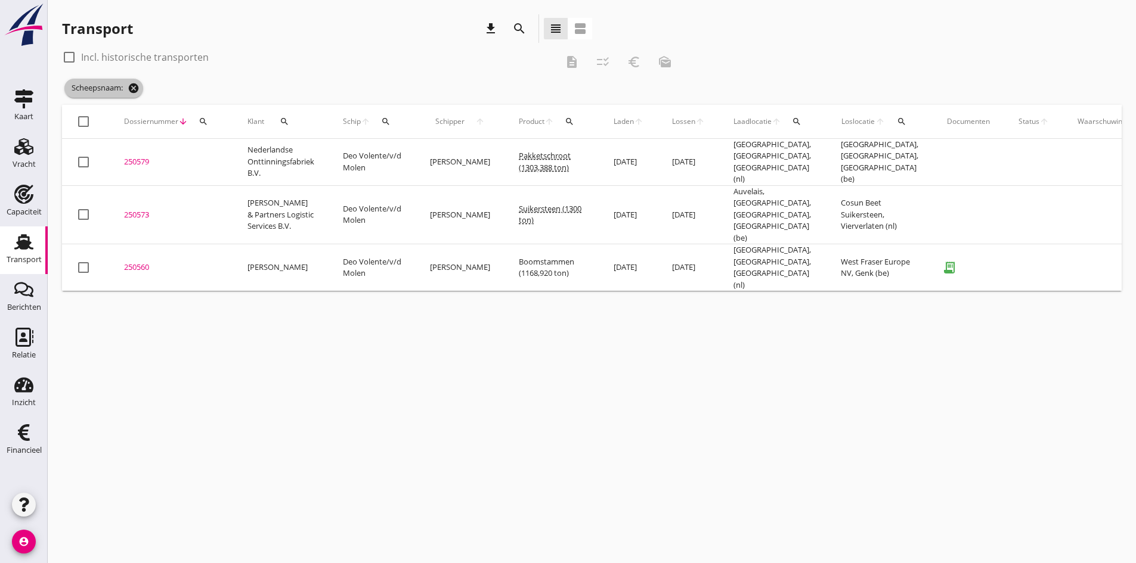
click at [134, 89] on icon "cancel" at bounding box center [134, 88] width 12 height 12
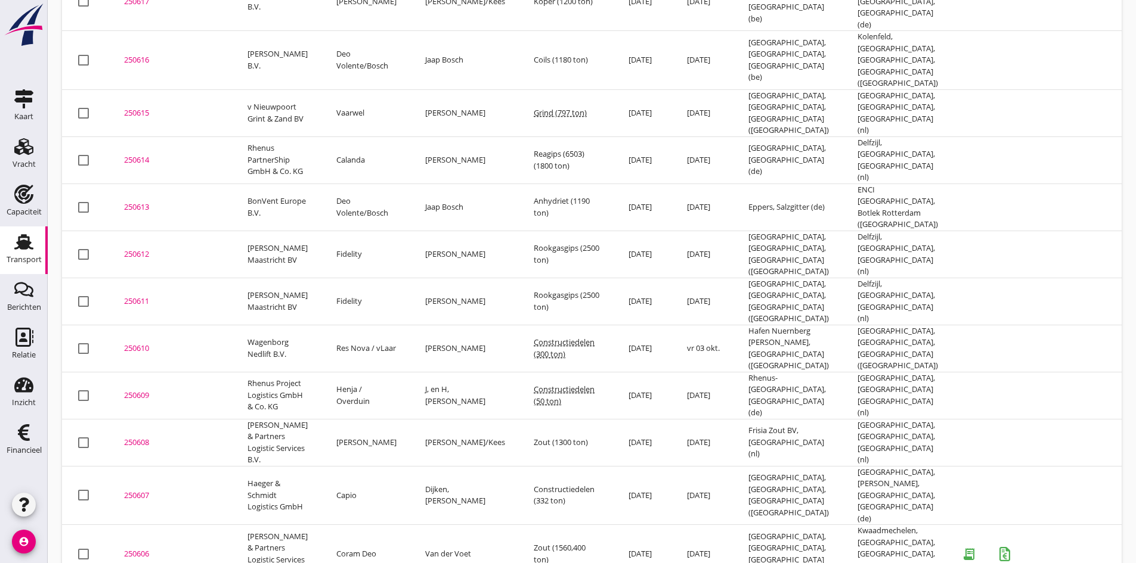
scroll to position [744, 0]
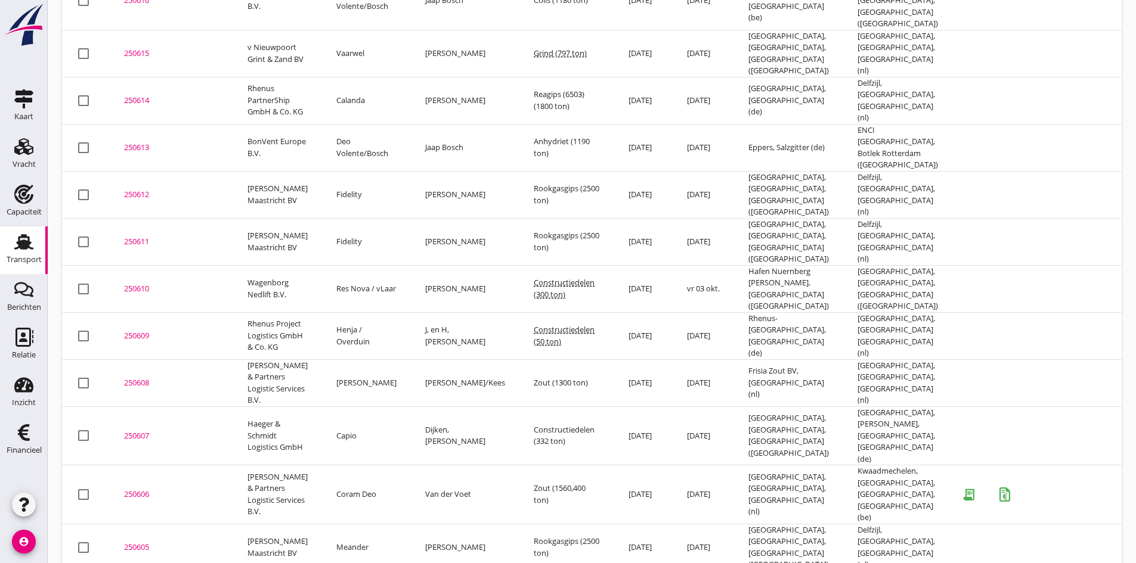
click at [132, 489] on div "250606" at bounding box center [171, 495] width 95 height 12
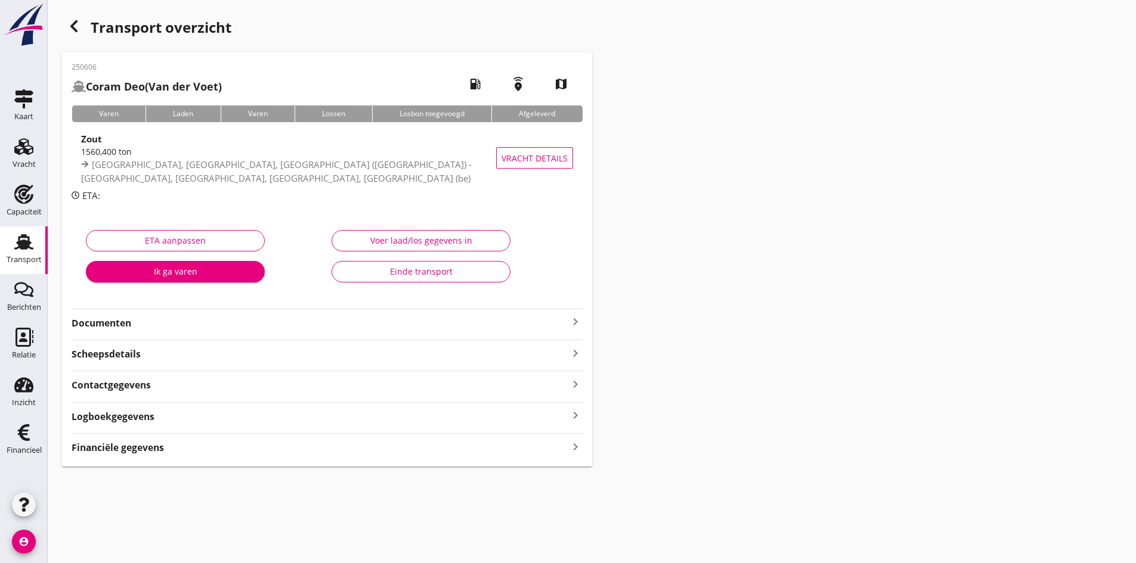
click at [566, 446] on div "Financiële gegevens keyboard_arrow_right" at bounding box center [327, 447] width 511 height 16
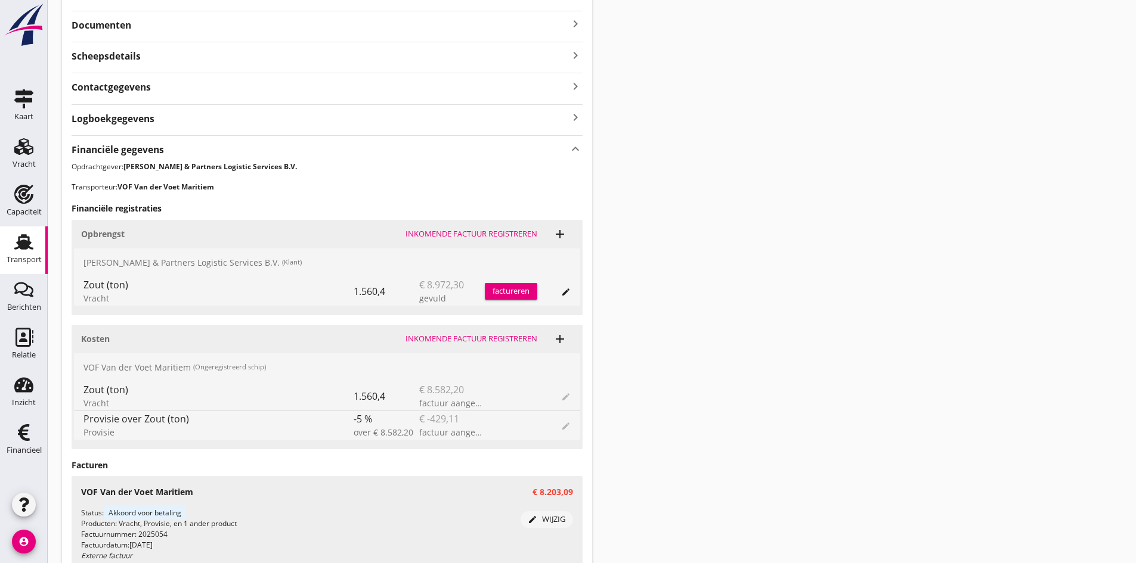
scroll to position [405, 0]
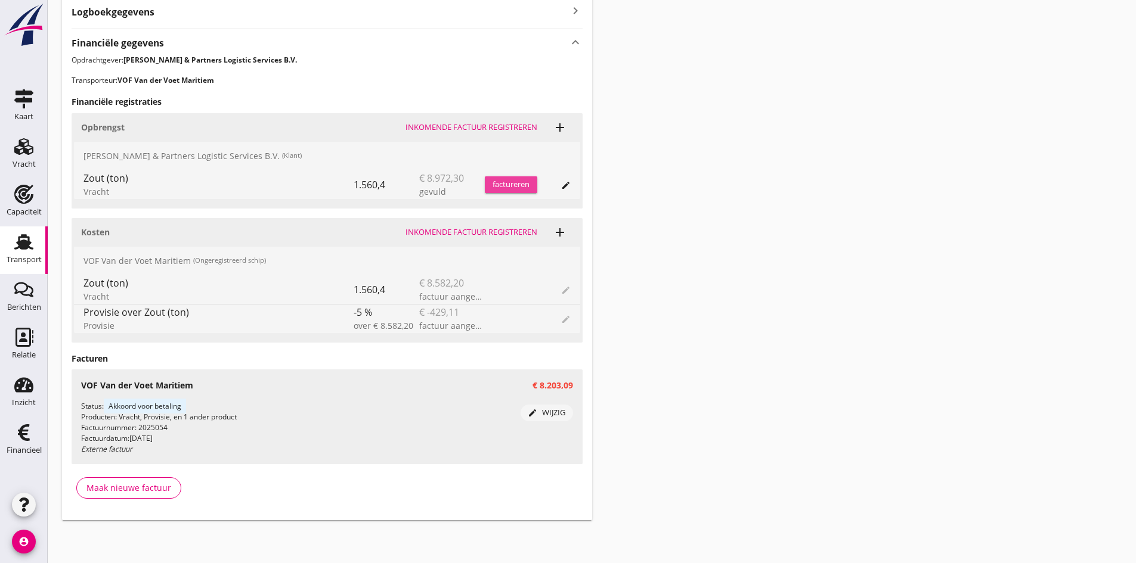
click at [500, 180] on div "factureren" at bounding box center [511, 185] width 52 height 12
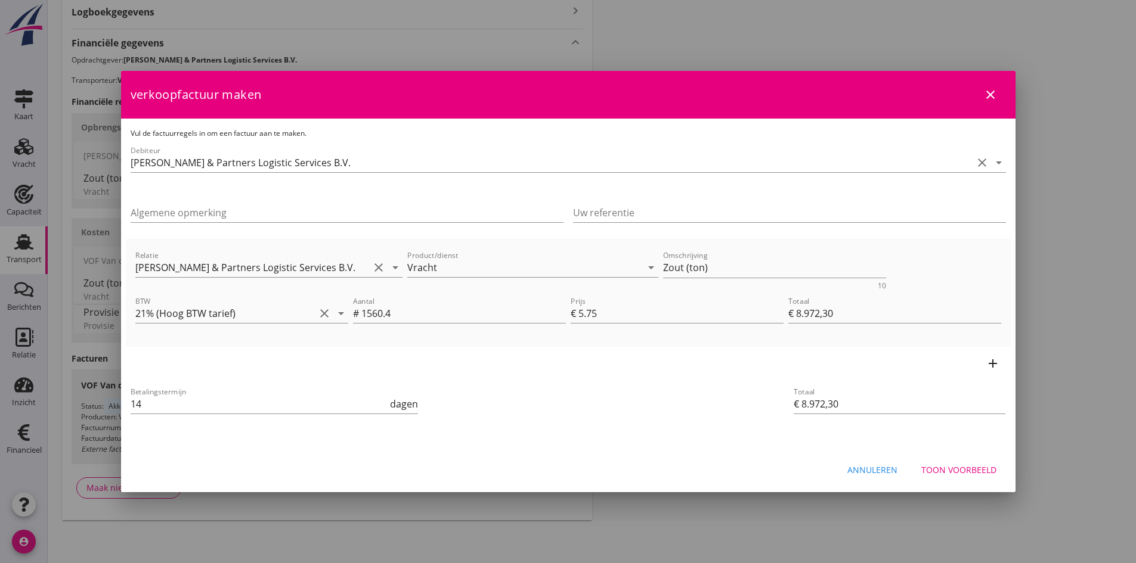
click at [990, 363] on icon "add" at bounding box center [993, 364] width 14 height 14
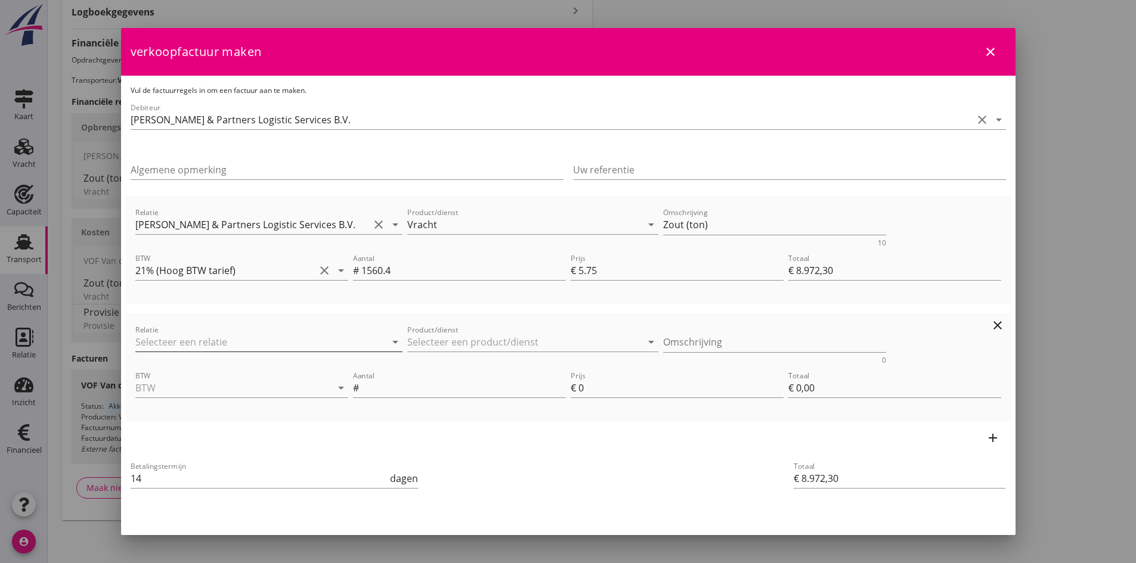
click at [202, 340] on input "Relatie" at bounding box center [252, 342] width 234 height 19
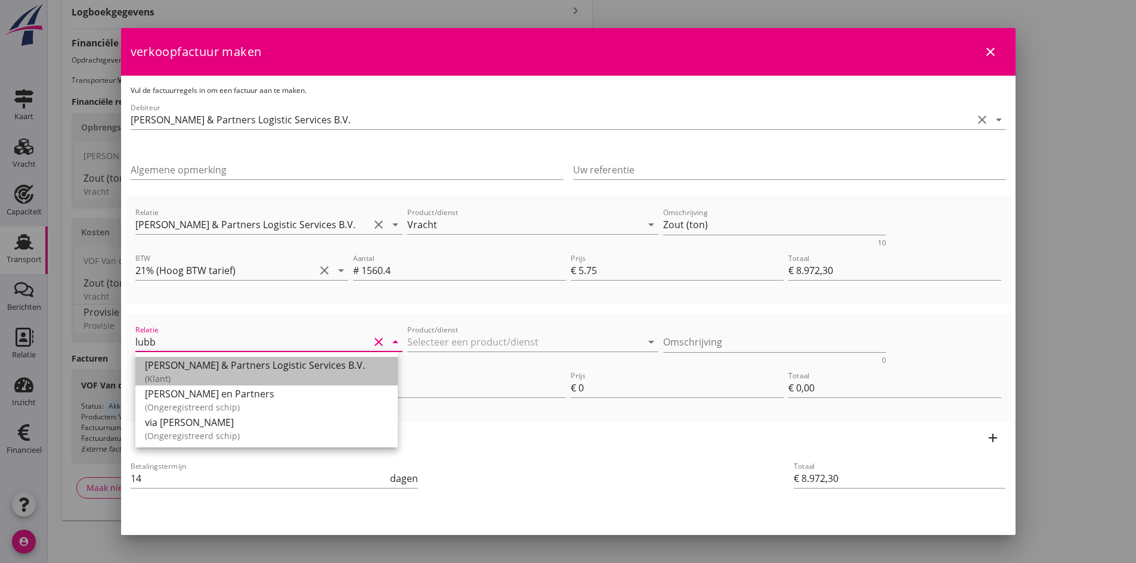
click at [200, 364] on div "[PERSON_NAME] & Partners Logistic Services B.V." at bounding box center [266, 365] width 243 height 14
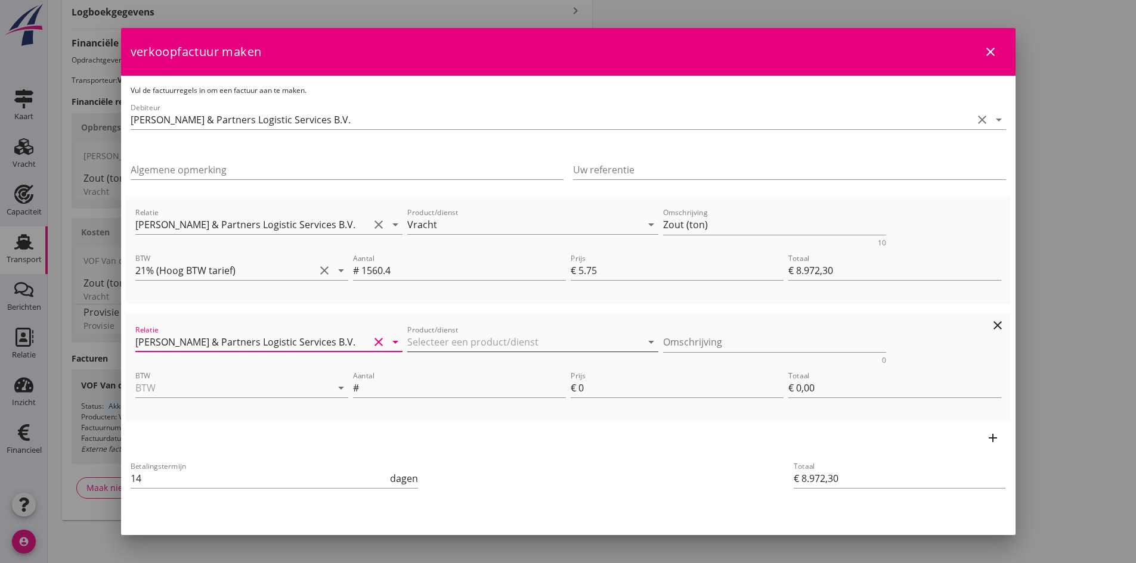
type input "[PERSON_NAME] & Partners Logistic Services B.V."
click at [431, 339] on input "Product/dienst" at bounding box center [524, 342] width 234 height 19
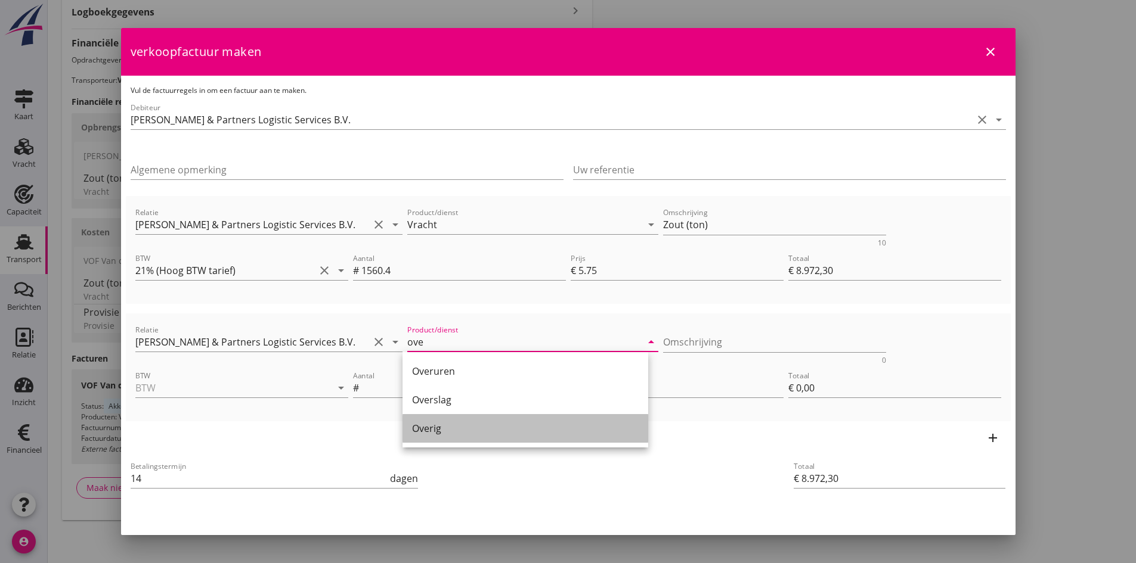
click at [435, 428] on div "Overig" at bounding box center [525, 429] width 227 height 14
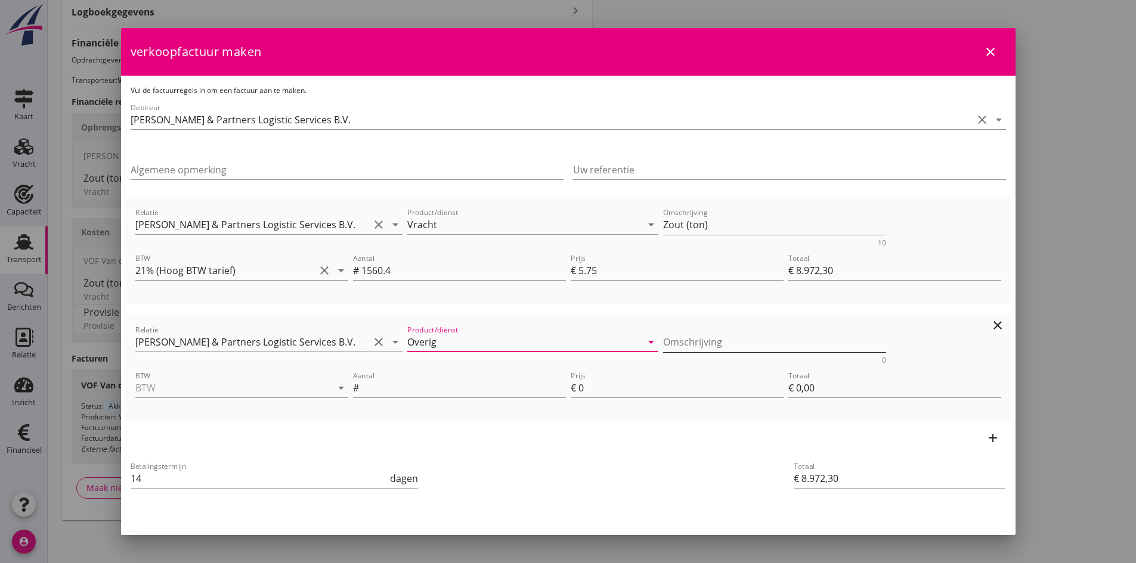
type input "Overig"
click at [698, 346] on textarea "Omschrijving" at bounding box center [774, 343] width 223 height 20
type textarea "Fooi"
click at [234, 383] on input "BTW" at bounding box center [224, 388] width 179 height 19
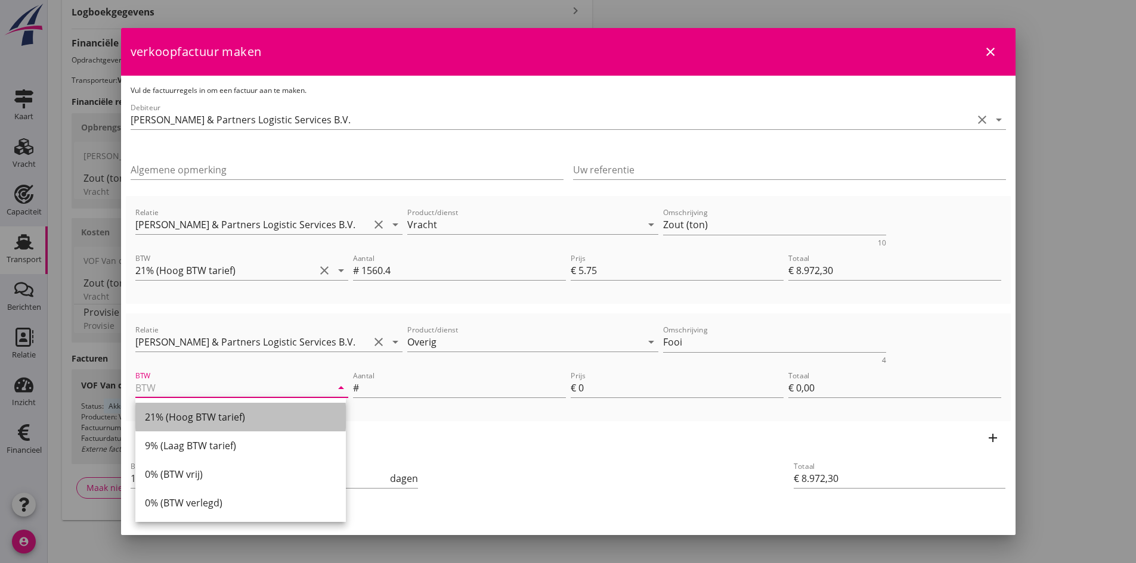
click at [218, 414] on div "21% (Hoog BTW tarief)" at bounding box center [240, 417] width 191 height 14
type input "21% (Hoog BTW tarief)"
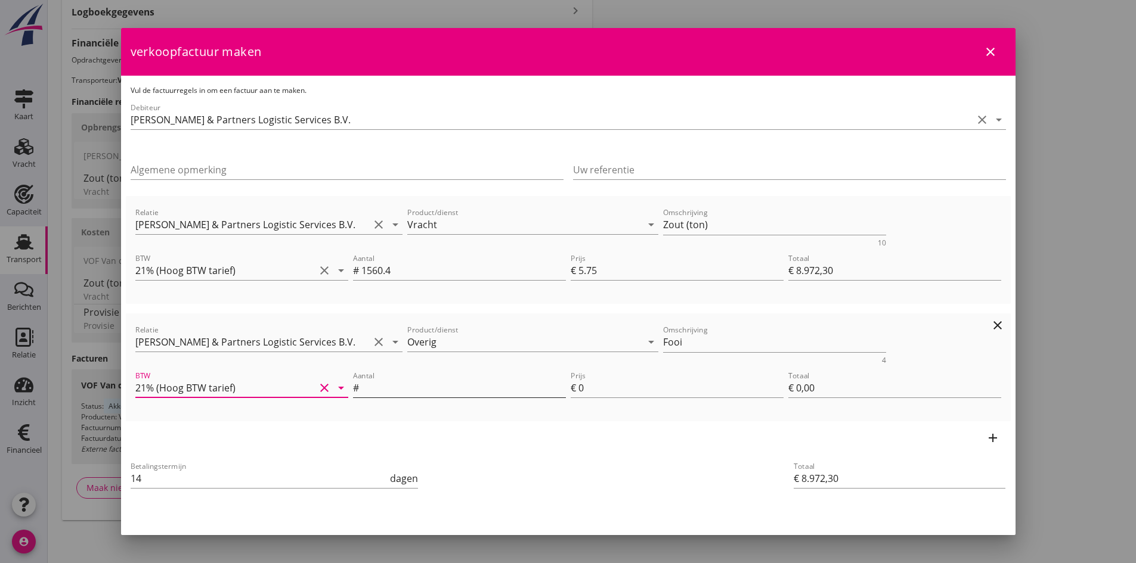
click at [392, 389] on input "Aantal" at bounding box center [463, 388] width 205 height 19
type input "1"
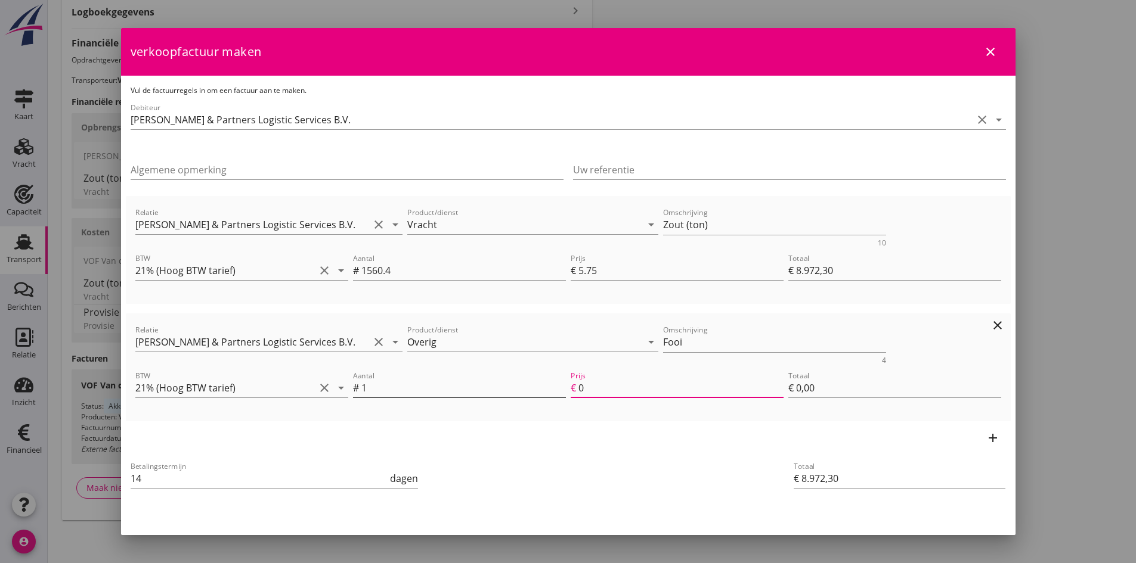
type input "€ 8.977,30"
type input "5"
type input "€ 5,00"
type input "€ 9.022,30"
type input "50"
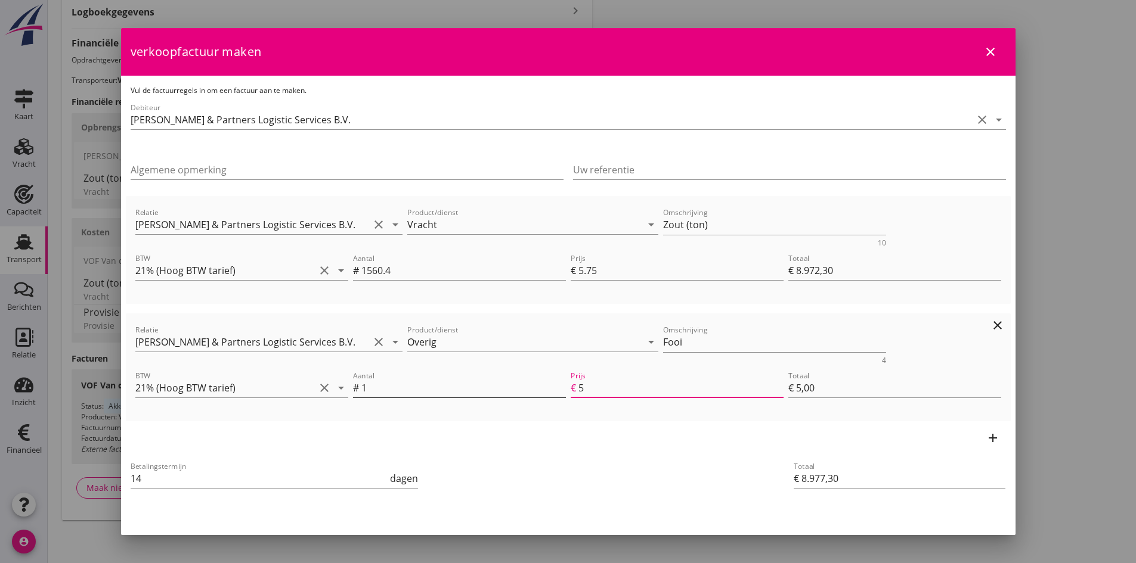
type input "€ 50,00"
type input "50"
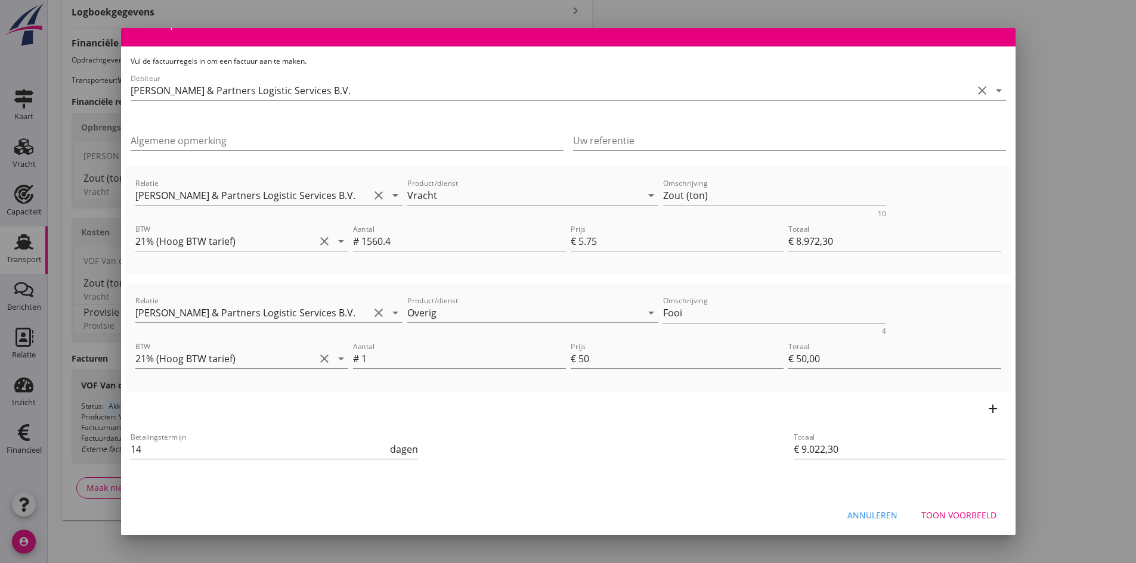
scroll to position [32, 0]
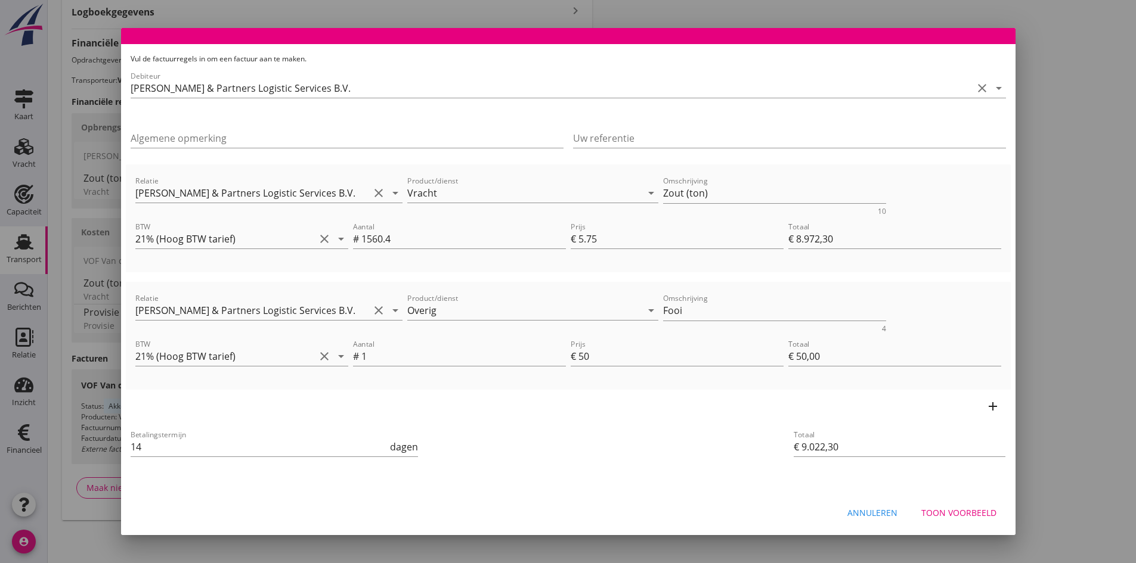
click at [953, 515] on div "Toon voorbeeld" at bounding box center [958, 513] width 75 height 13
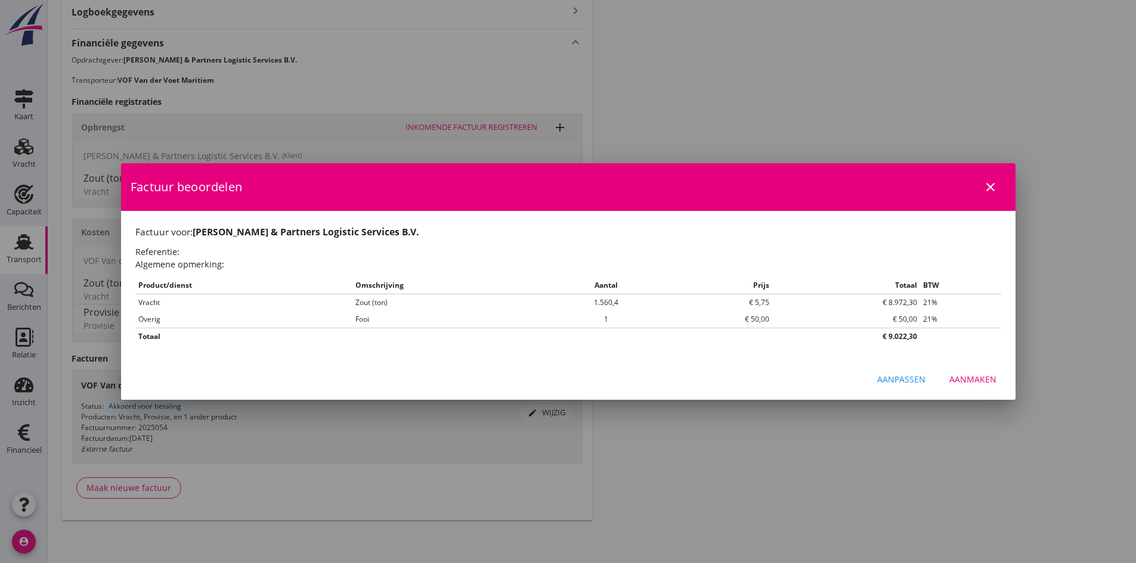
scroll to position [0, 0]
click at [903, 377] on div "Aanpassen" at bounding box center [901, 379] width 48 height 13
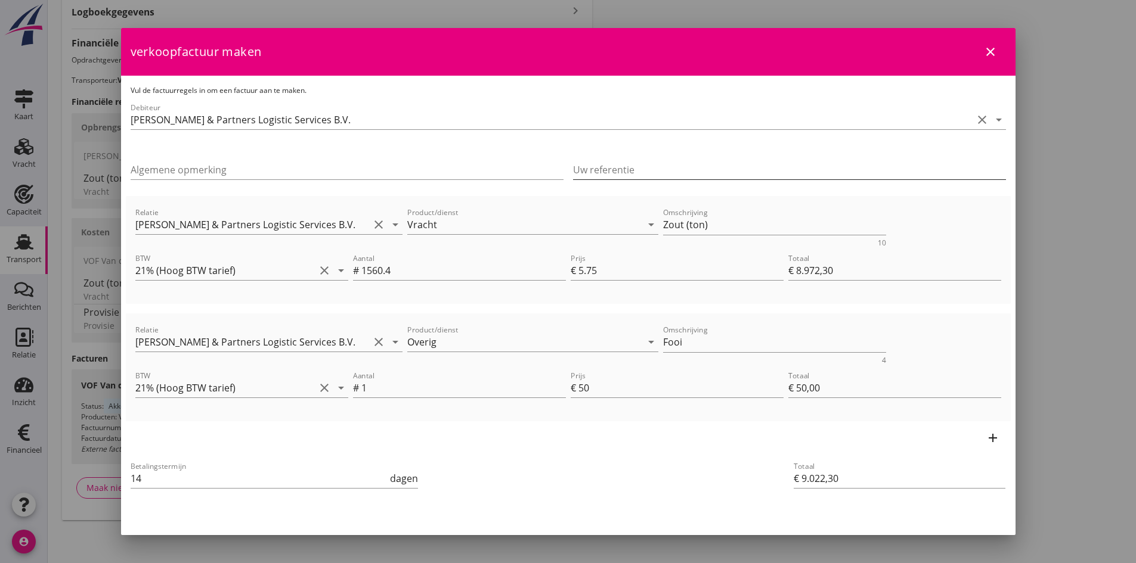
click at [687, 170] on input "Uw referentie" at bounding box center [789, 169] width 433 height 19
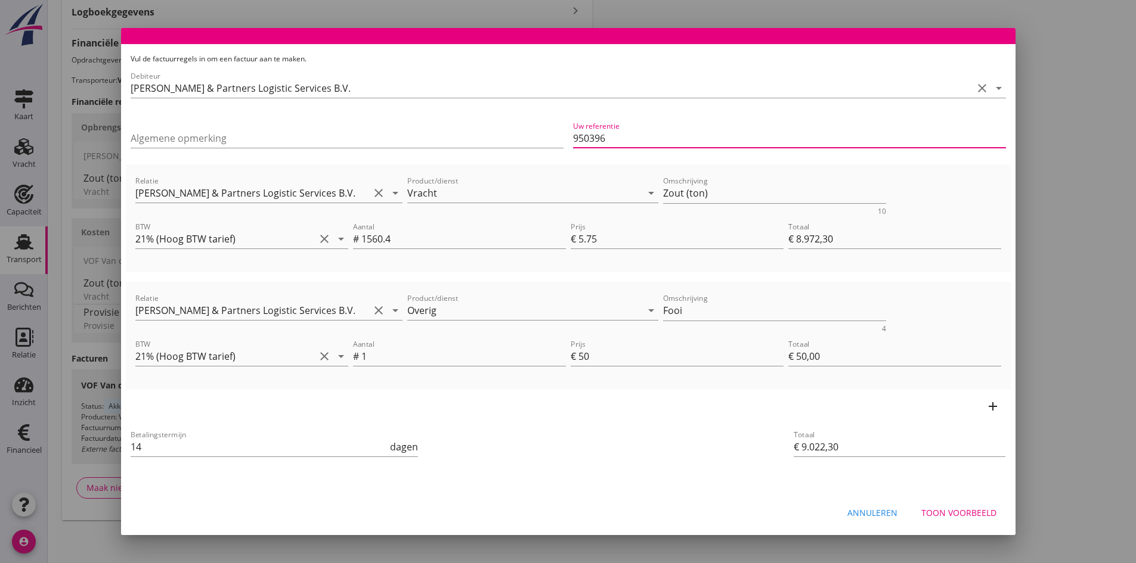
type input "950396"
click at [924, 513] on div "Toon voorbeeld" at bounding box center [958, 513] width 75 height 13
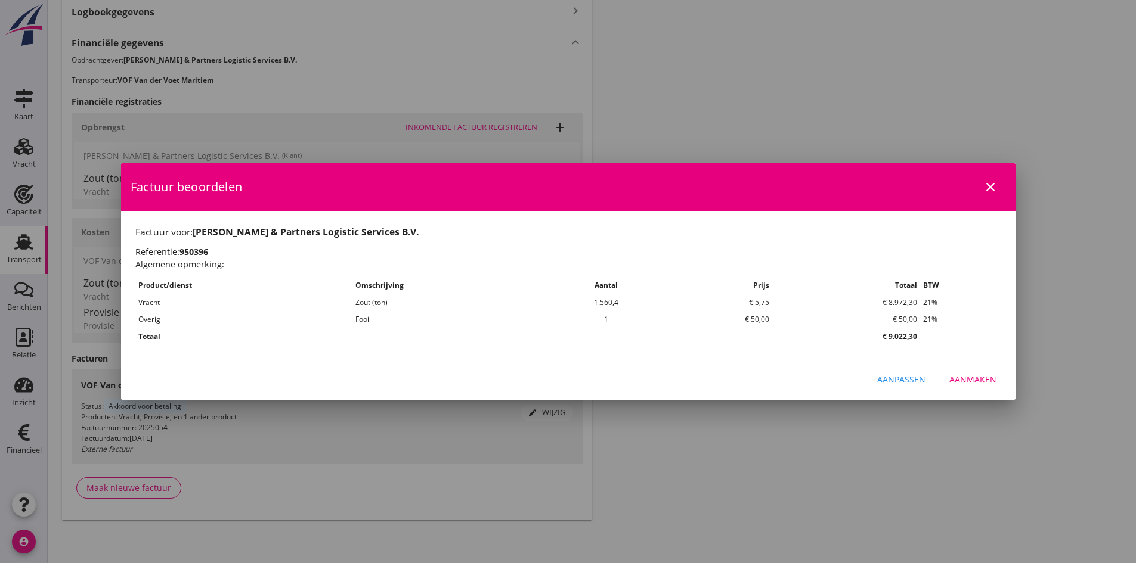
scroll to position [0, 0]
click at [958, 377] on div "Aanmaken" at bounding box center [972, 379] width 47 height 13
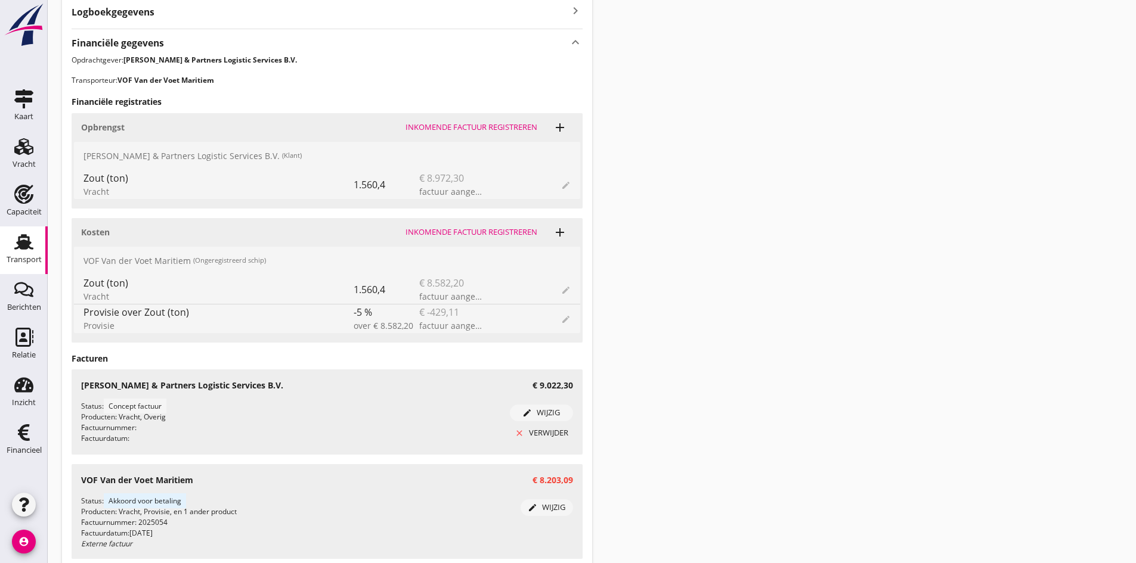
scroll to position [500, 0]
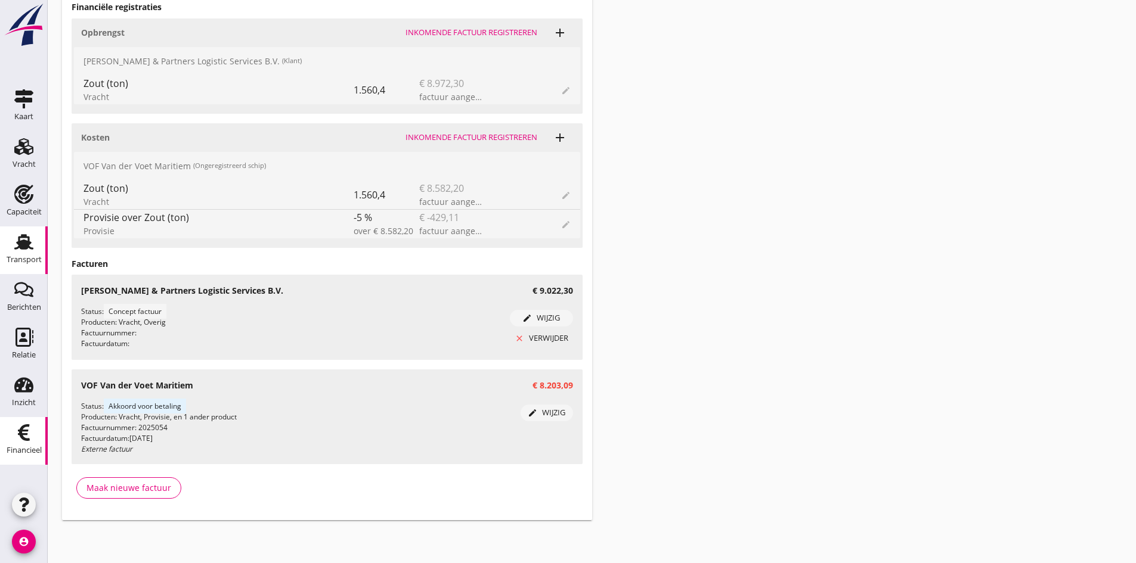
click at [27, 439] on use at bounding box center [24, 433] width 12 height 17
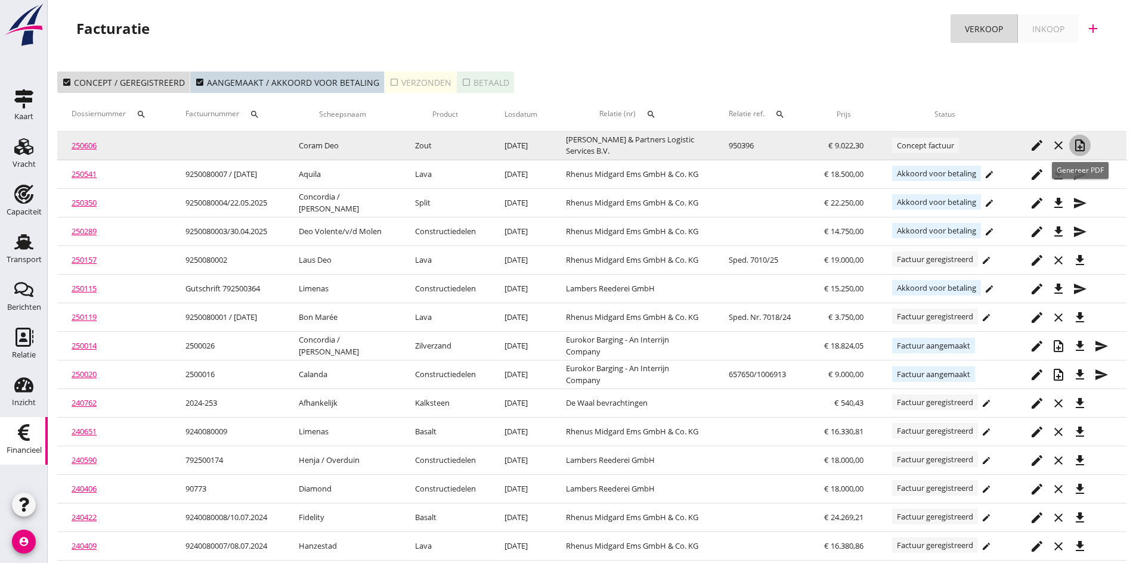
click at [1080, 141] on icon "note_add" at bounding box center [1080, 145] width 14 height 14
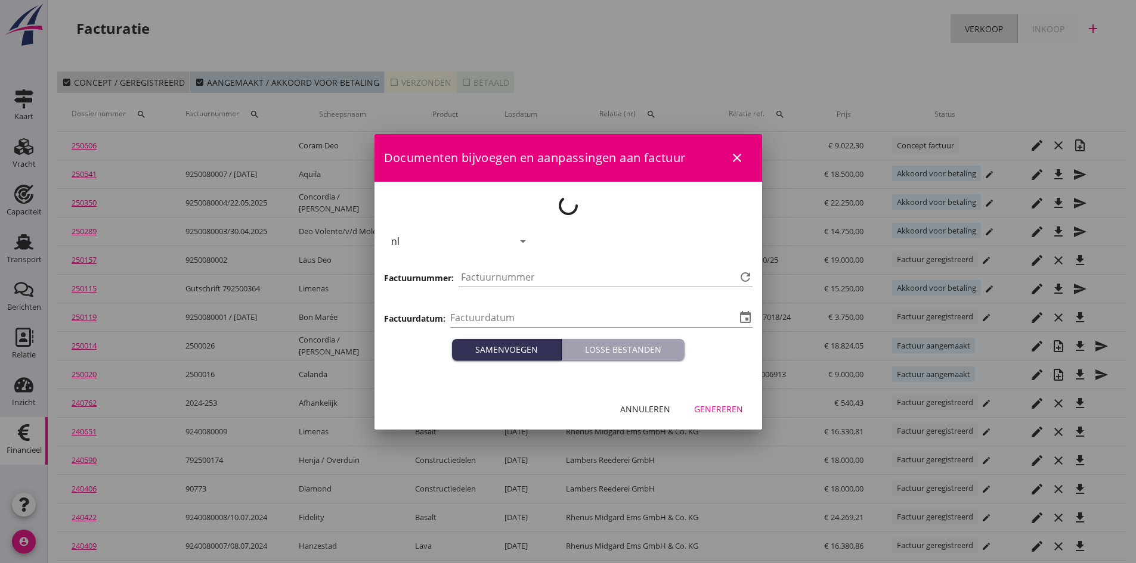
type input "[DATE]"
type input "768"
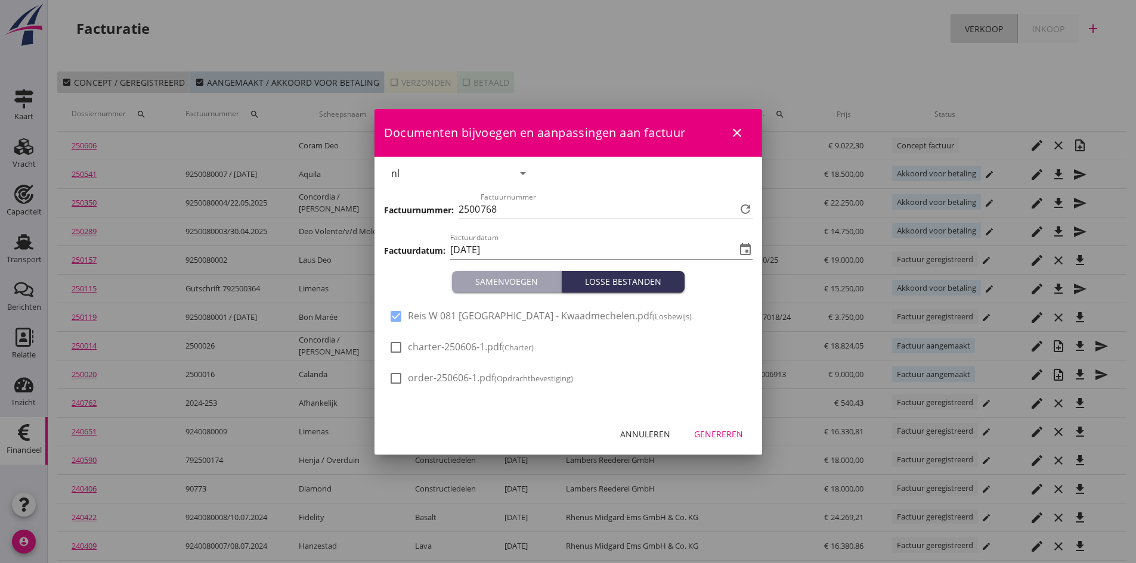
click at [707, 433] on div "Genereren" at bounding box center [718, 434] width 49 height 13
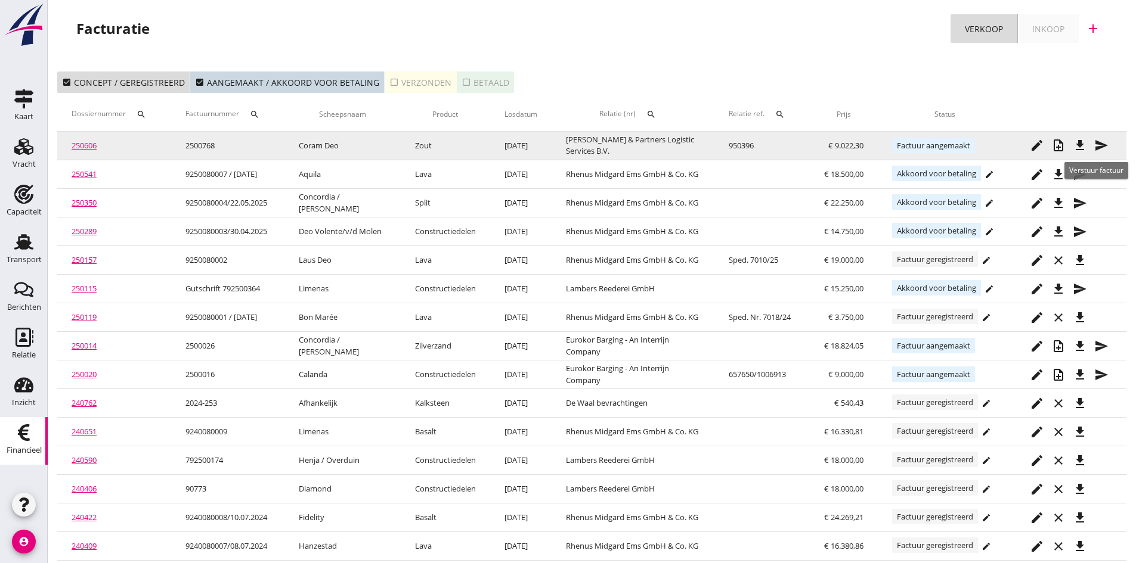
click at [1103, 145] on icon "send" at bounding box center [1101, 145] width 14 height 14
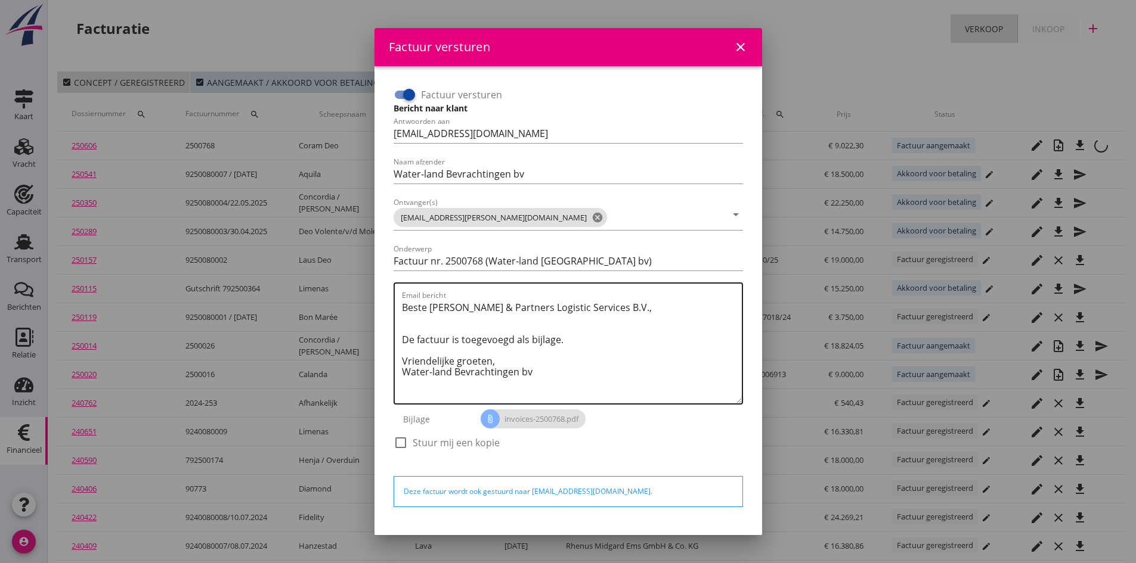
scroll to position [34, 0]
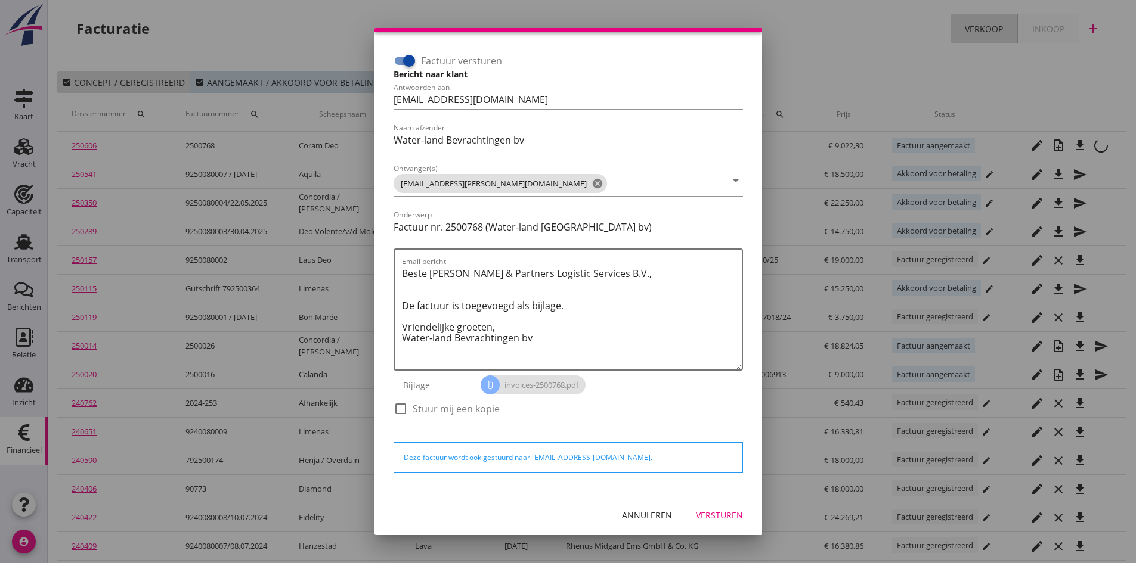
click at [696, 515] on div "Versturen" at bounding box center [719, 515] width 47 height 13
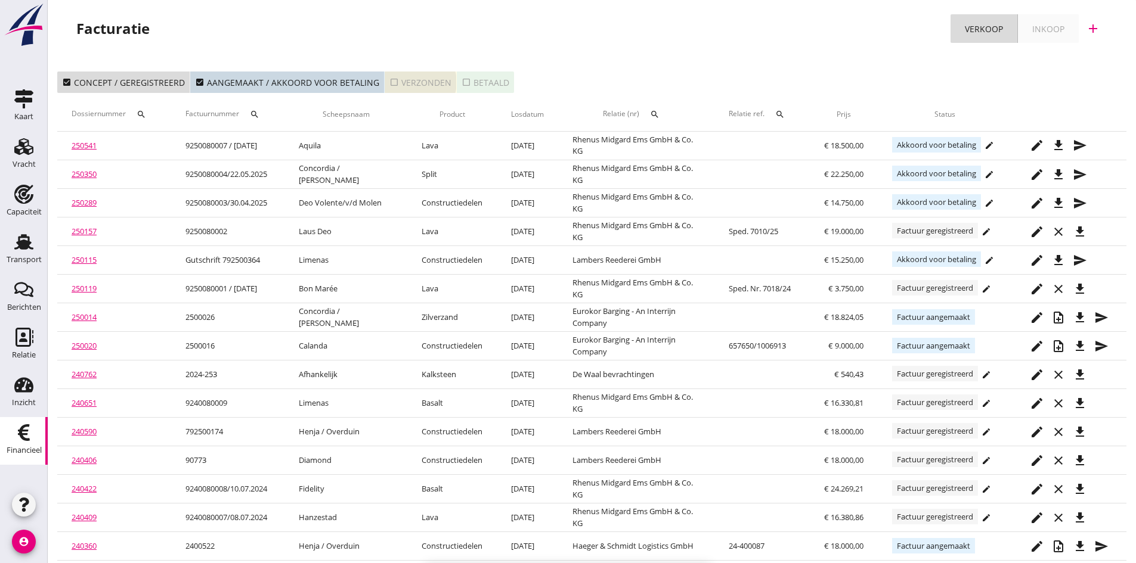
click at [419, 83] on div "check_box_outline_blank Verzonden" at bounding box center [420, 82] width 62 height 13
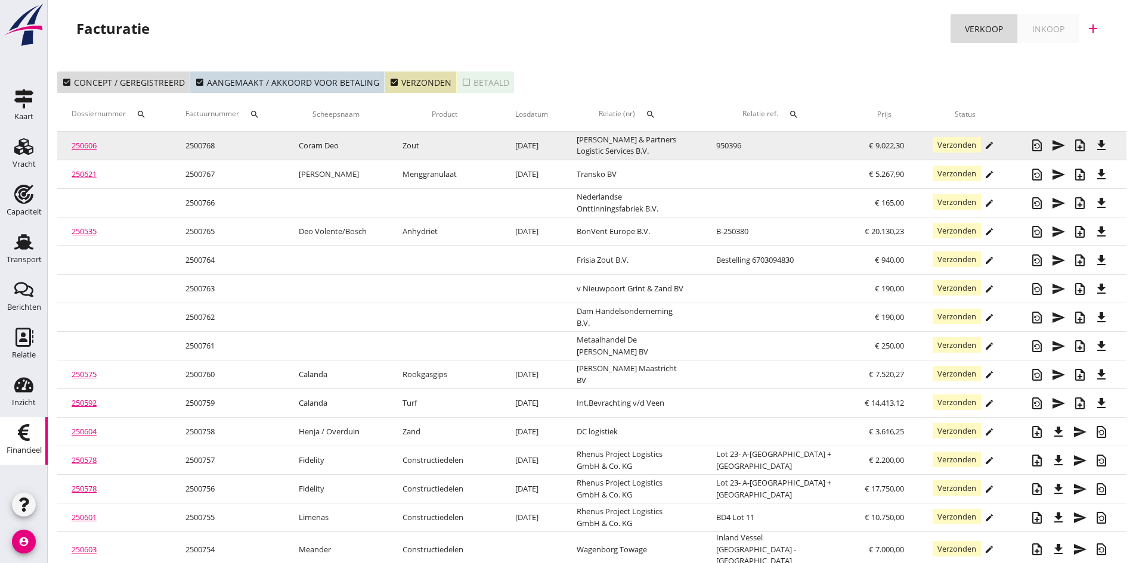
click at [86, 145] on link "250606" at bounding box center [84, 145] width 25 height 11
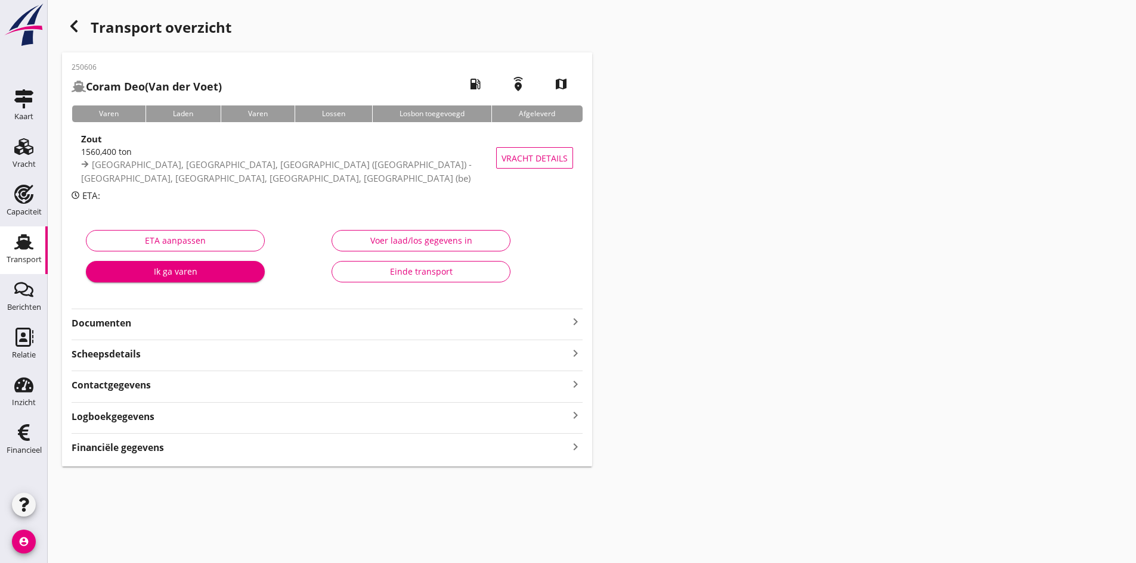
click at [97, 323] on strong "Documenten" at bounding box center [320, 324] width 497 height 14
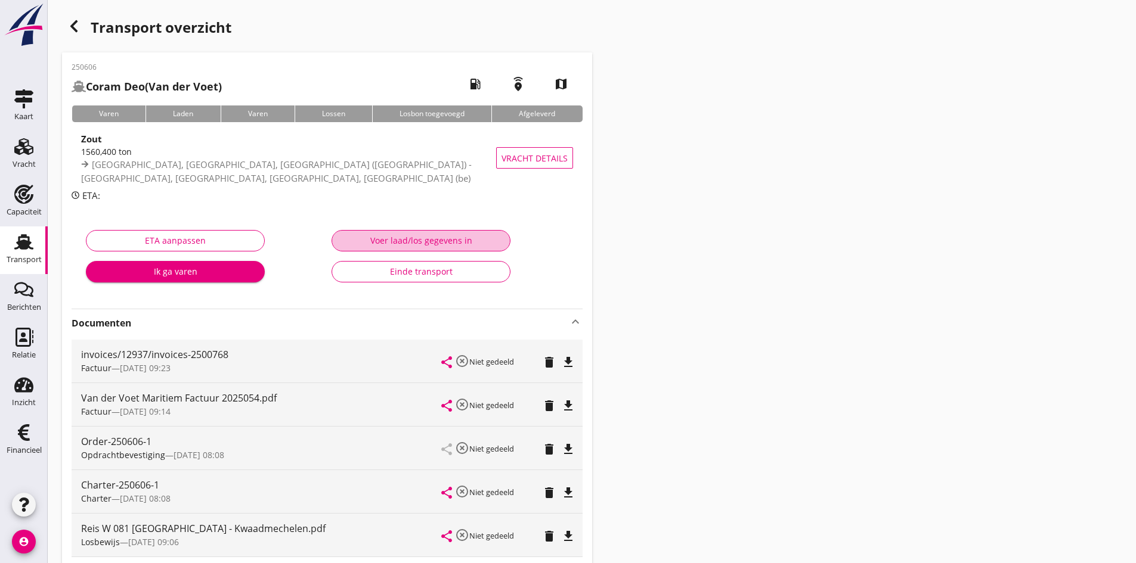
click at [418, 237] on div "Voer laad/los gegevens in" at bounding box center [421, 240] width 159 height 13
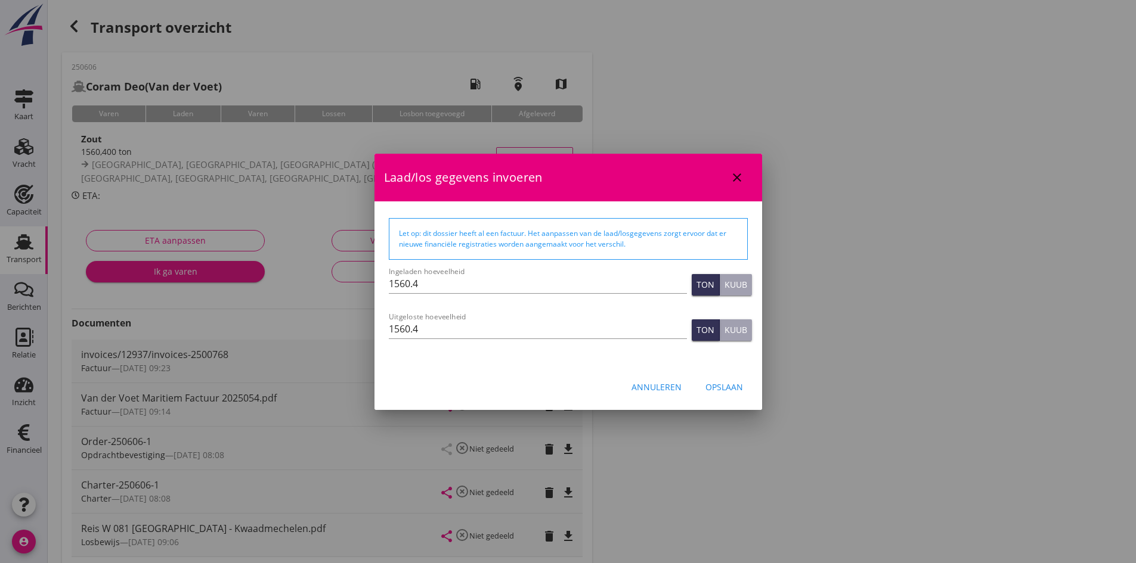
click at [738, 171] on icon "close" at bounding box center [737, 178] width 14 height 14
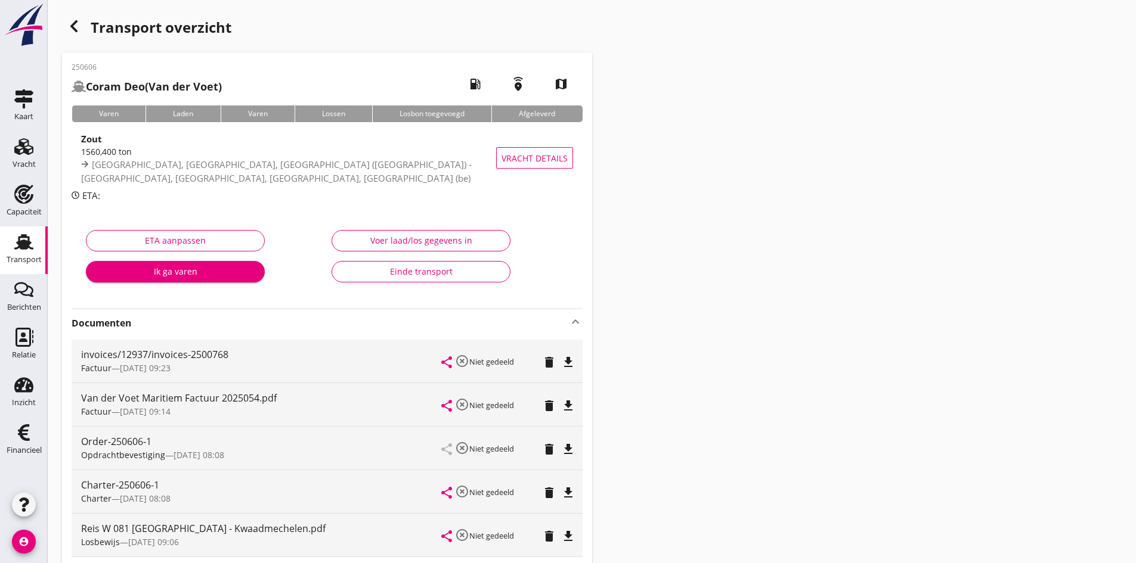
click at [418, 271] on div "Einde transport" at bounding box center [421, 271] width 159 height 13
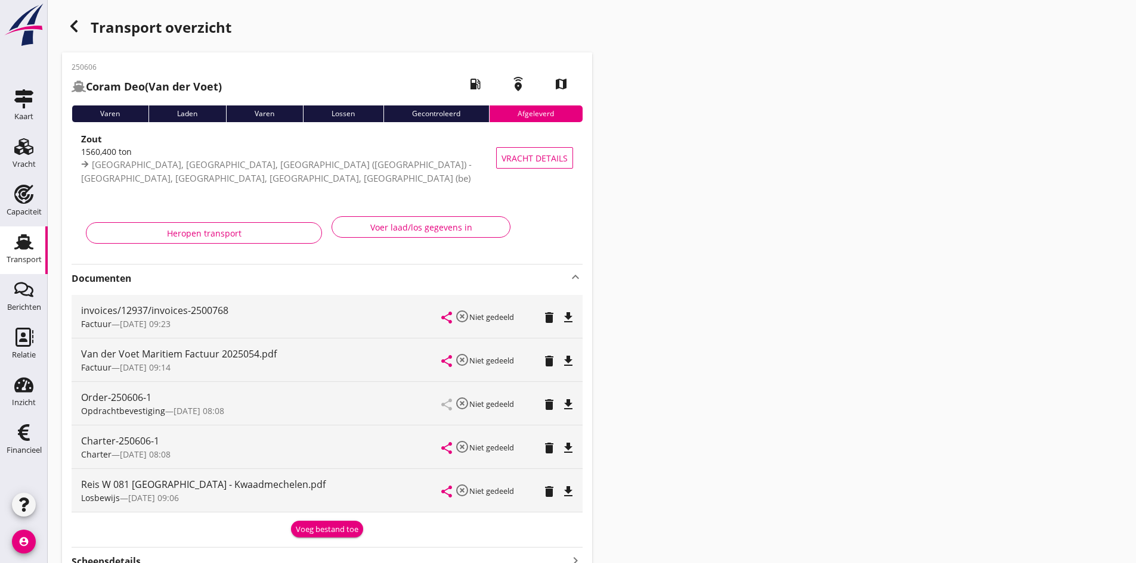
click at [24, 243] on use at bounding box center [23, 242] width 19 height 16
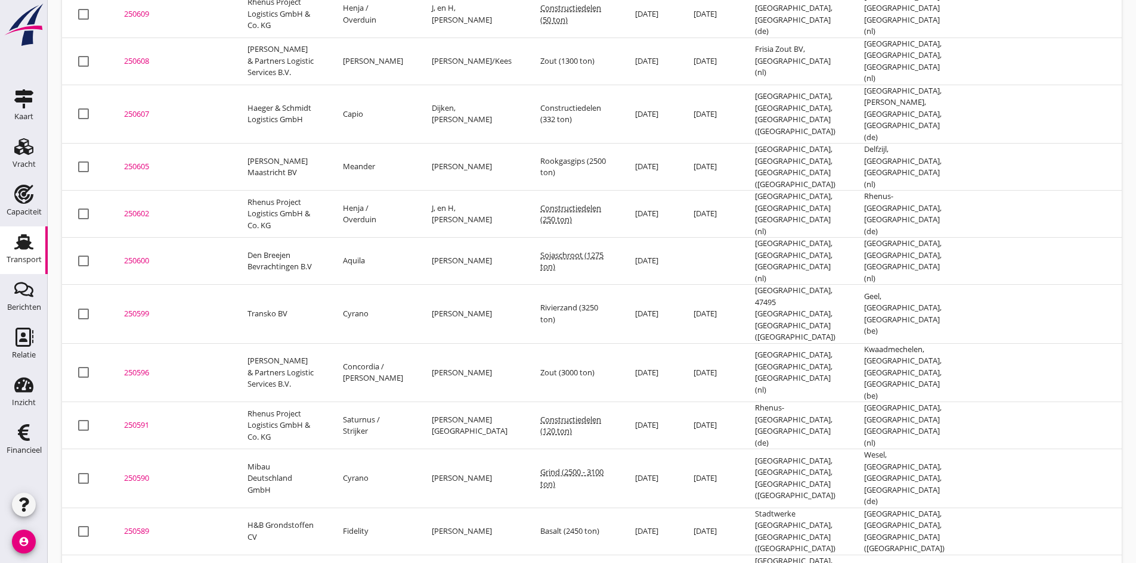
scroll to position [1144, 0]
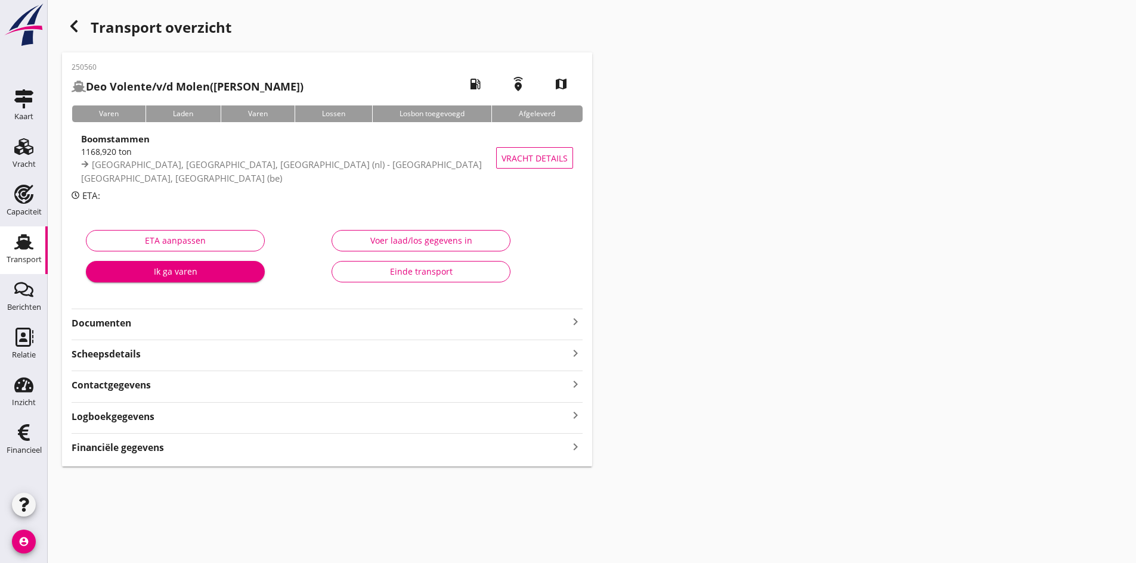
click at [110, 321] on strong "Documenten" at bounding box center [320, 324] width 497 height 14
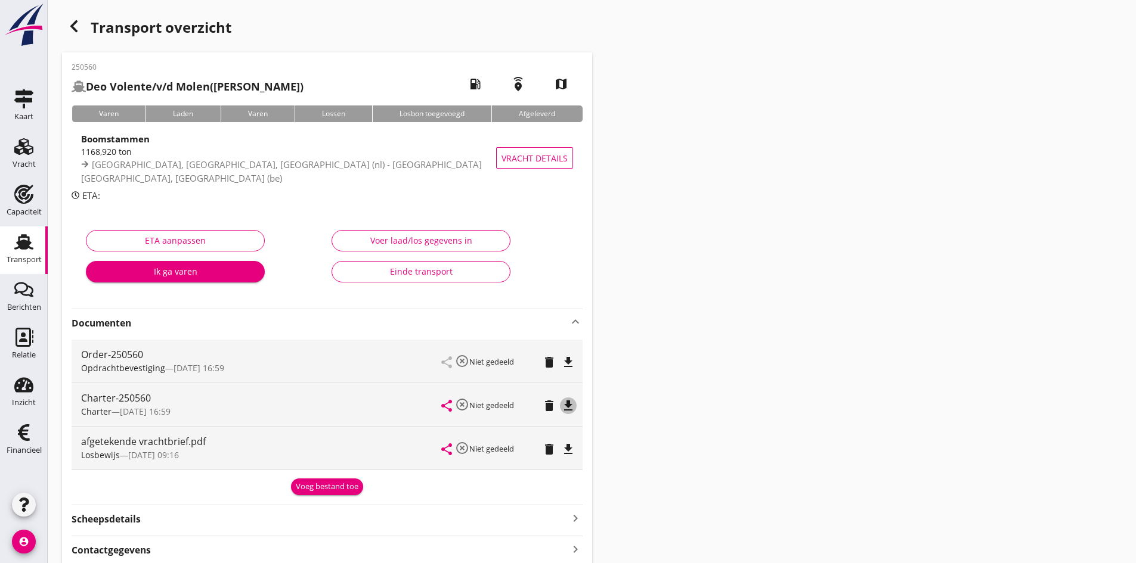
click at [568, 404] on icon "file_download" at bounding box center [568, 406] width 14 height 14
click at [562, 361] on icon "file_download" at bounding box center [568, 362] width 14 height 14
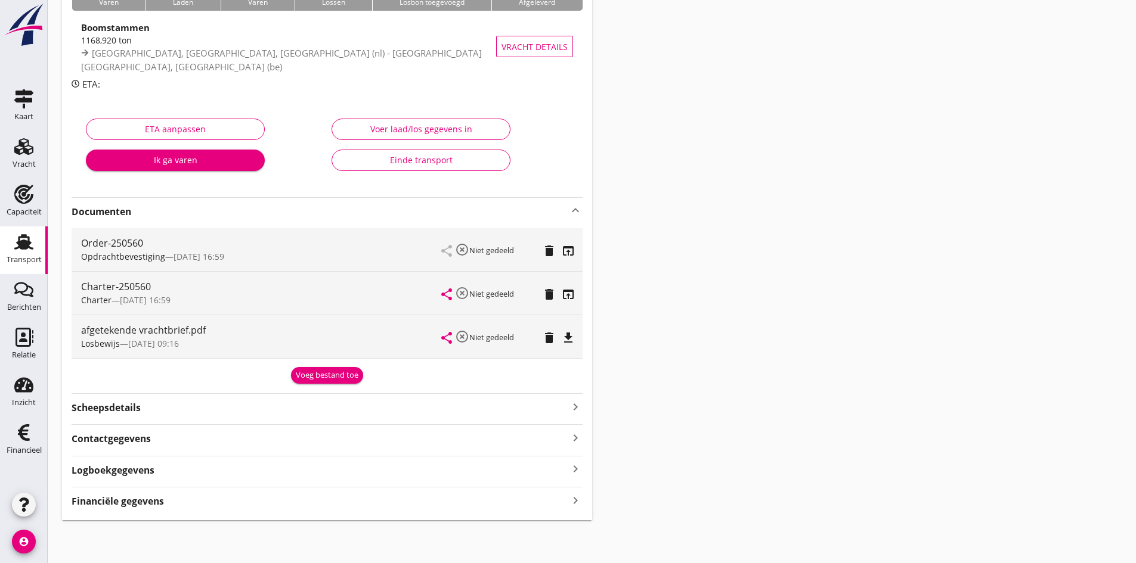
click at [574, 501] on icon "keyboard_arrow_right" at bounding box center [575, 501] width 14 height 16
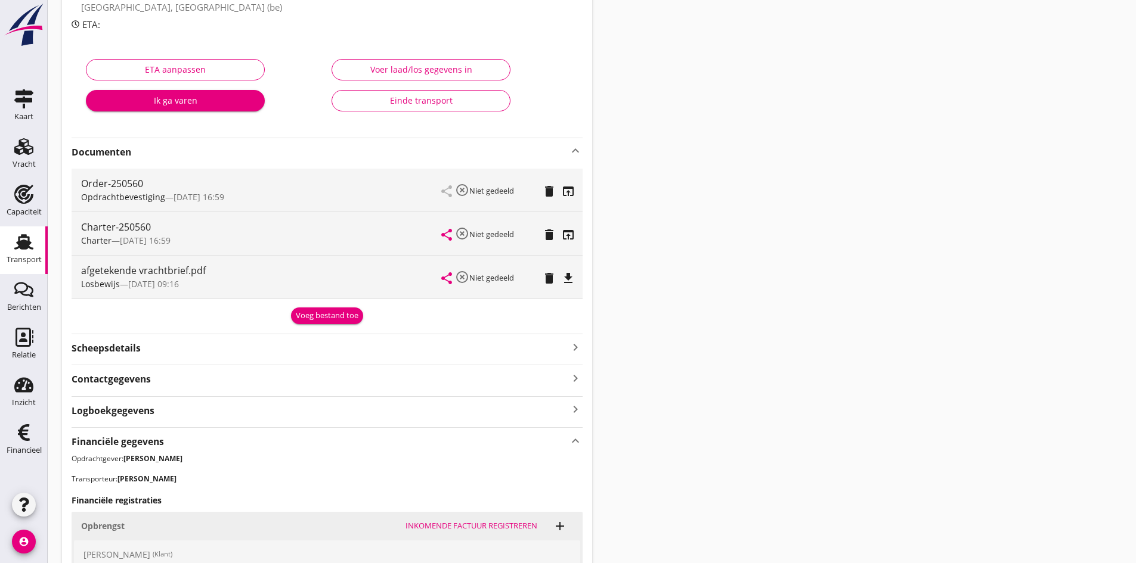
scroll to position [0, 0]
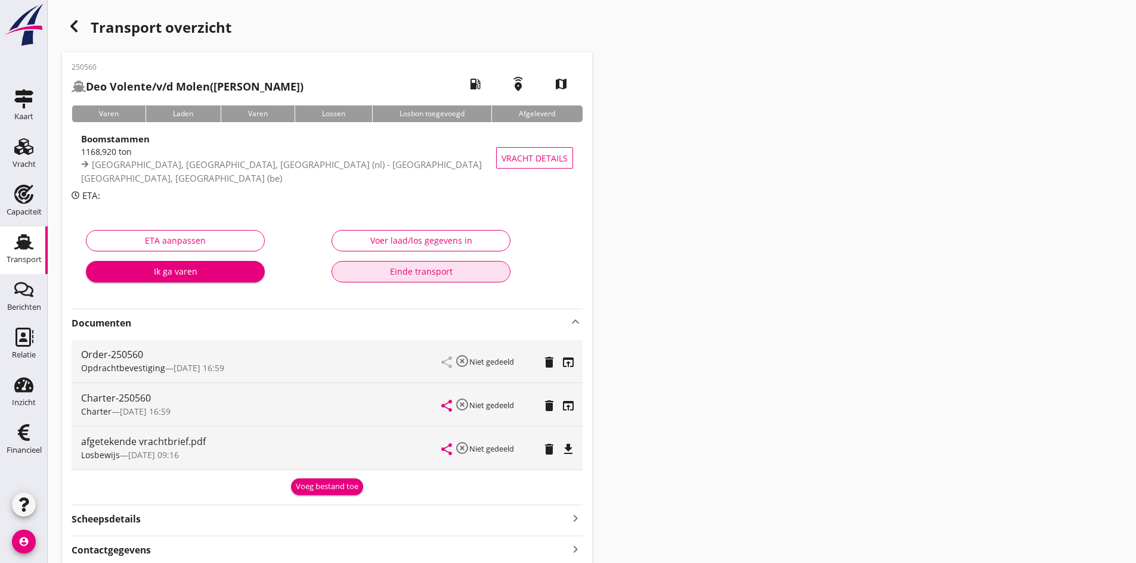
click at [415, 268] on div "Einde transport" at bounding box center [421, 271] width 159 height 13
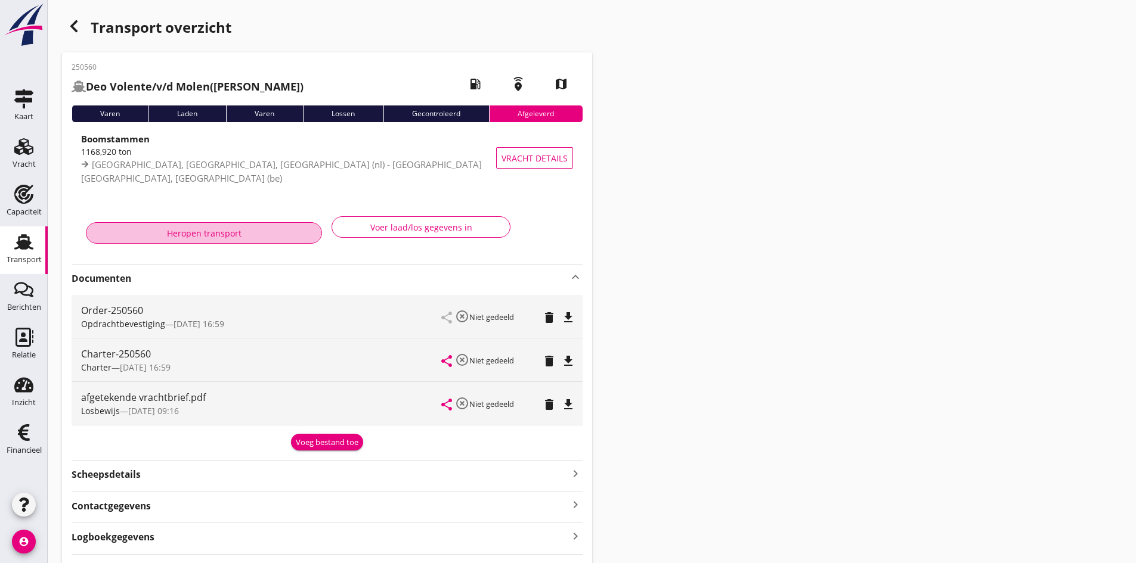
click at [212, 233] on div "Heropen transport" at bounding box center [204, 233] width 216 height 13
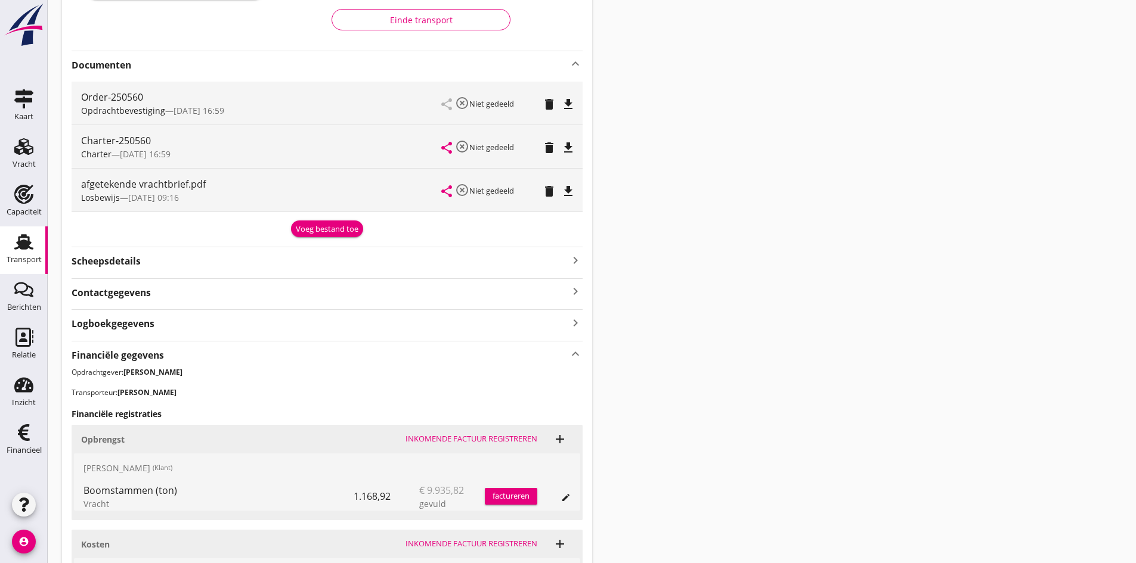
scroll to position [417, 0]
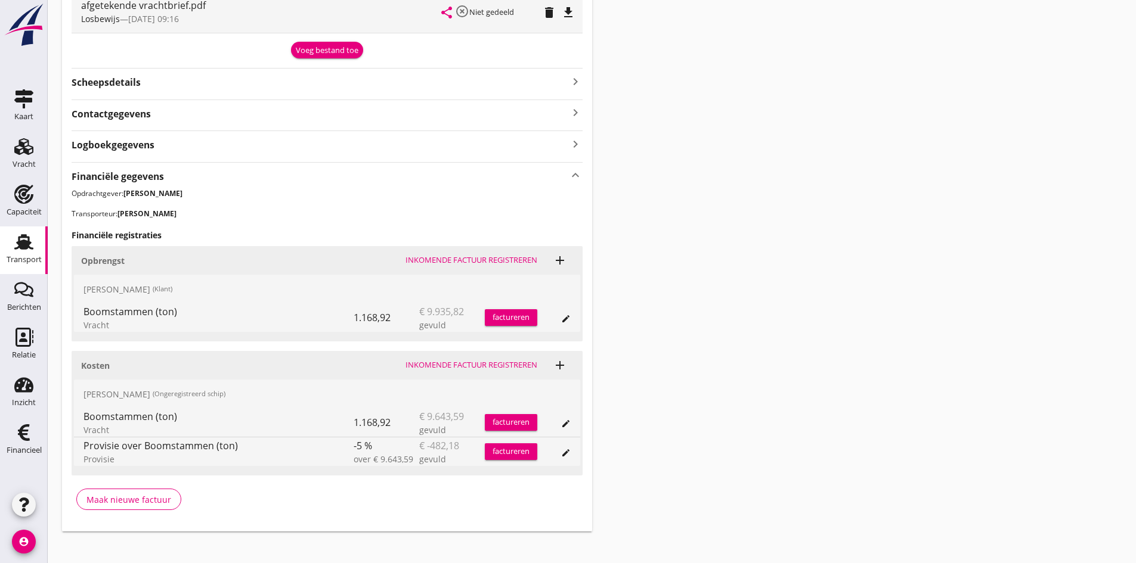
click at [499, 315] on div "factureren" at bounding box center [511, 318] width 52 height 12
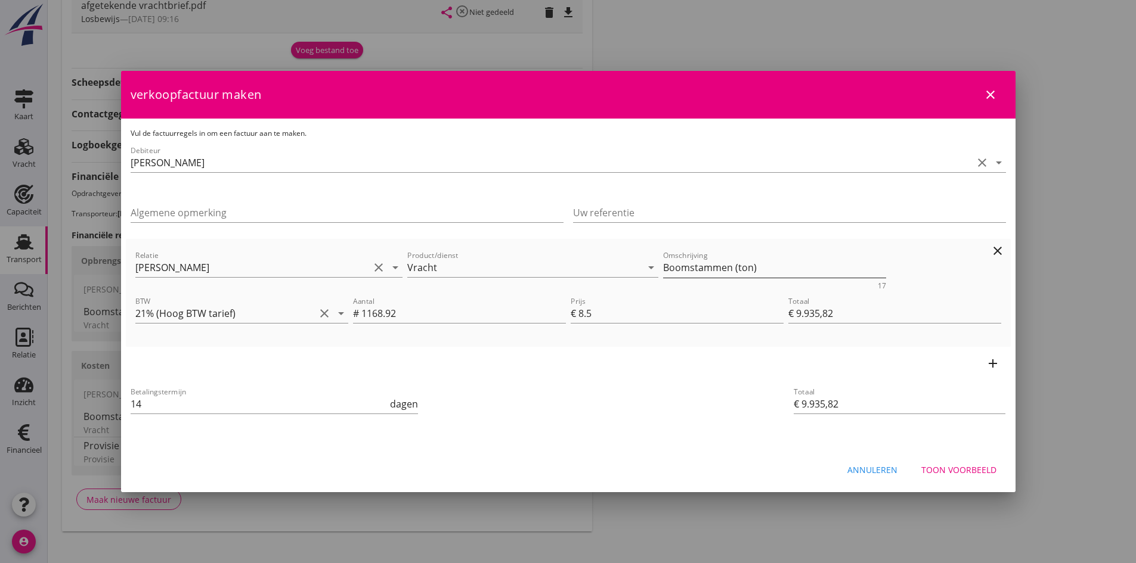
click at [778, 270] on textarea "Boomstammen (ton)" at bounding box center [774, 268] width 223 height 20
type textarea "Boomstammen garantie"
click at [410, 315] on input "1168.92" at bounding box center [463, 313] width 205 height 19
type input "1168.9"
type input "€ 9.935,65"
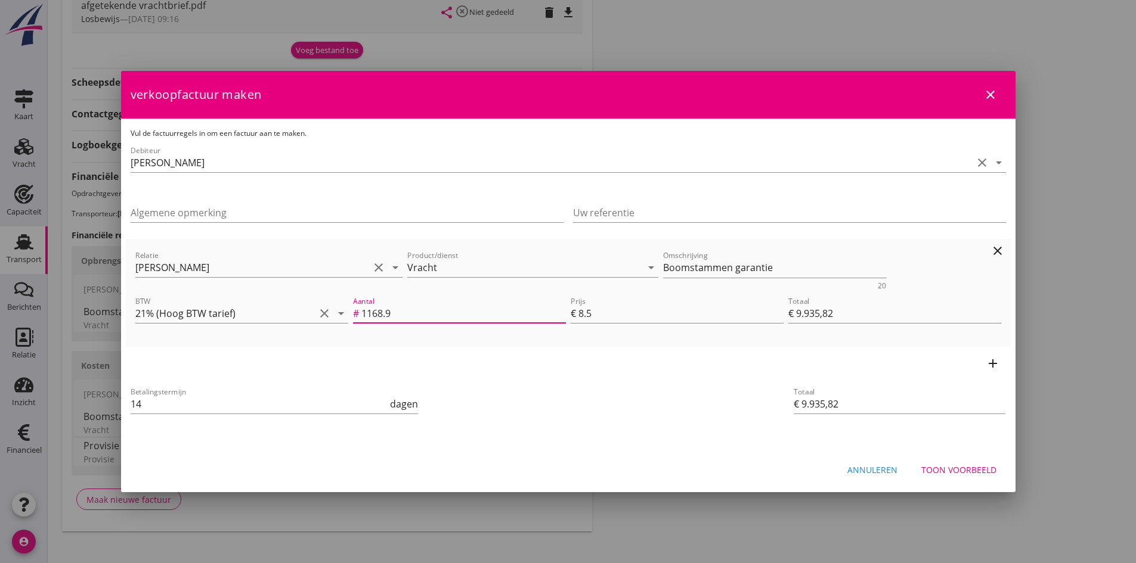
type input "€ 9.935,65"
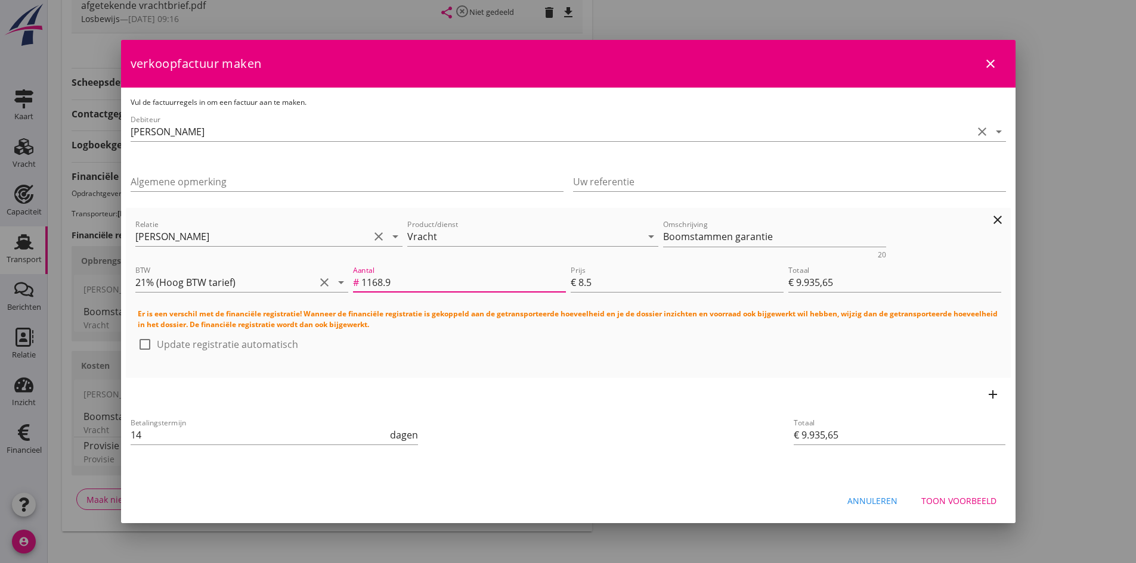
type input "1168"
type input "€ 9.928,00"
type input "116"
type input "€ 986,00"
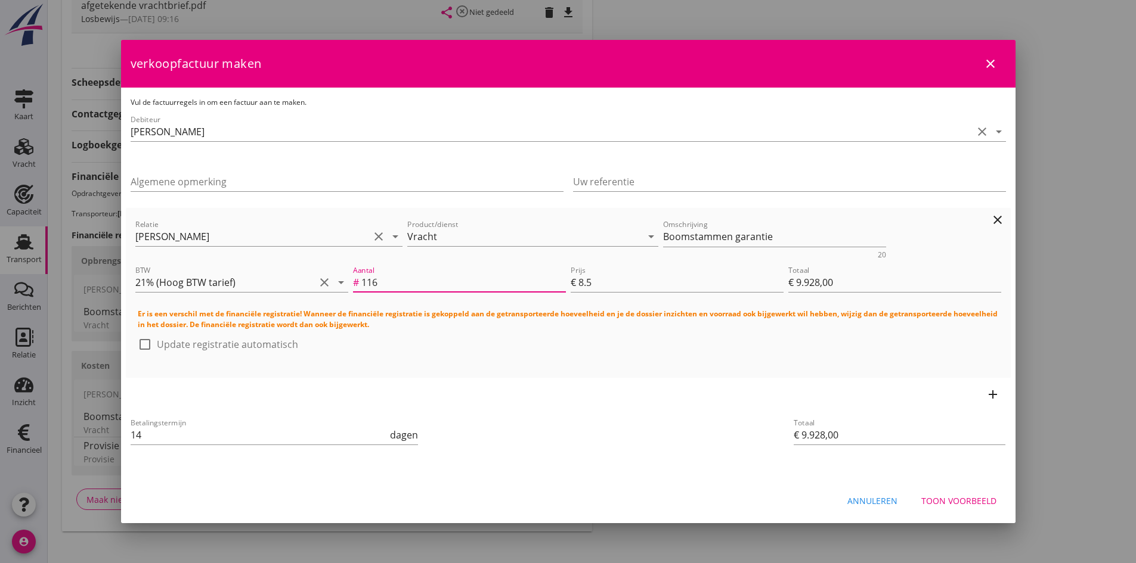
type input "€ 986,00"
type input "11"
type input "€ 93,50"
type input "1"
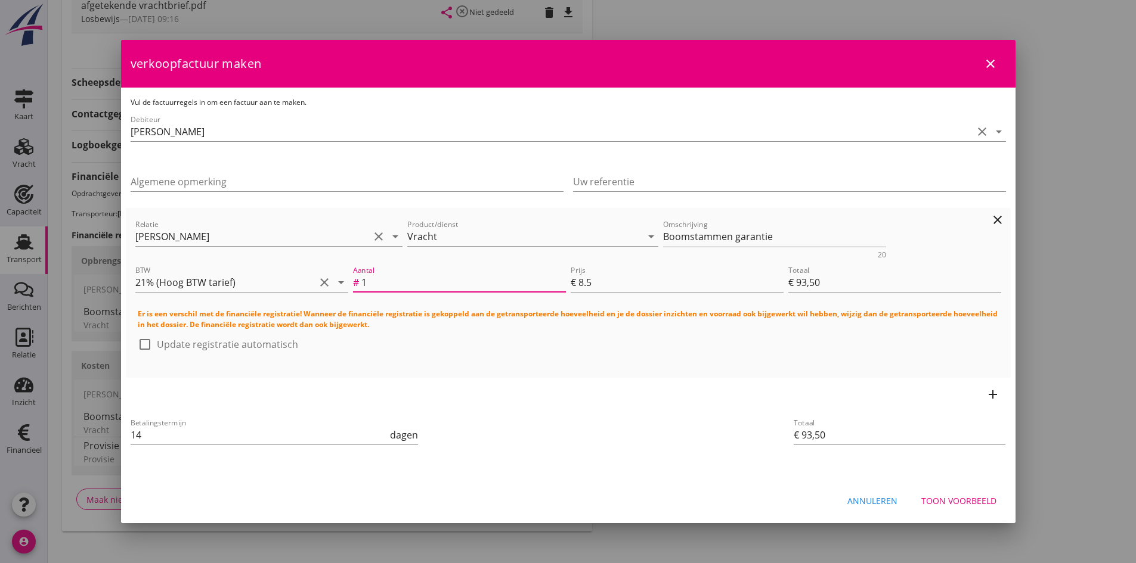
type input "€ 8,50"
type input "12"
type input "€ 102,00"
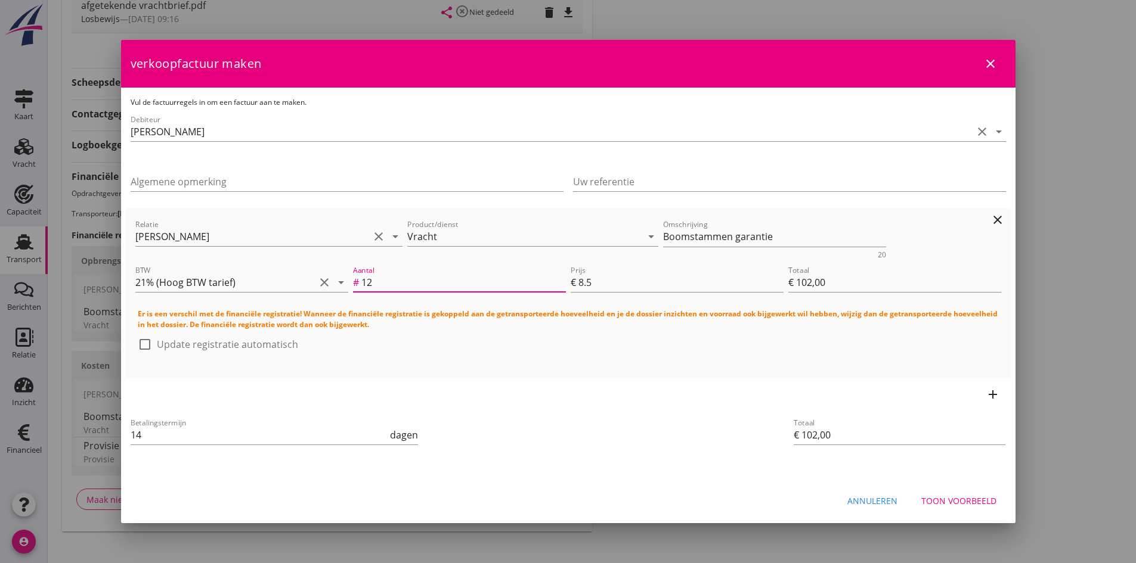
type input "125"
type input "€ 1.062,50"
type input "1250"
type input "€ 10.625,00"
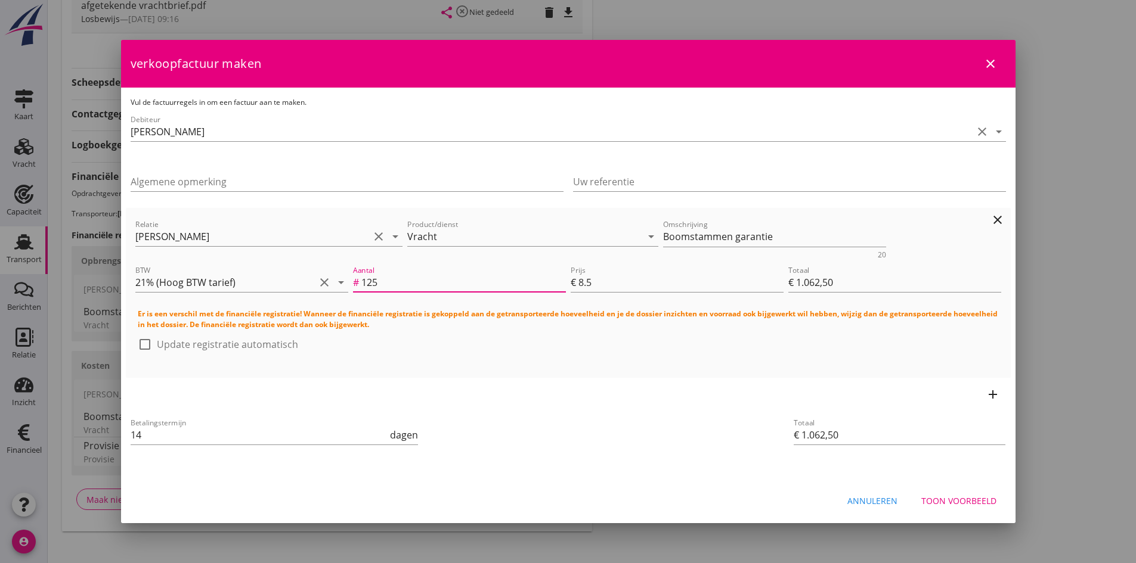
type input "€ 10.625,00"
type input "1250"
click at [946, 498] on div "Toon voorbeeld" at bounding box center [958, 501] width 75 height 13
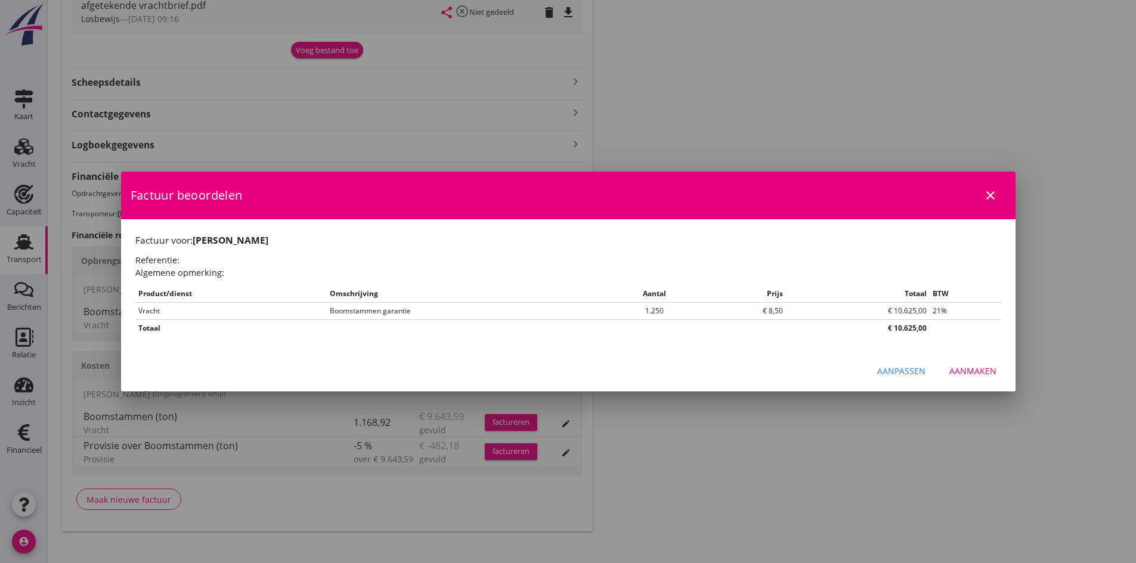
click at [976, 370] on div "Aanmaken" at bounding box center [972, 371] width 47 height 13
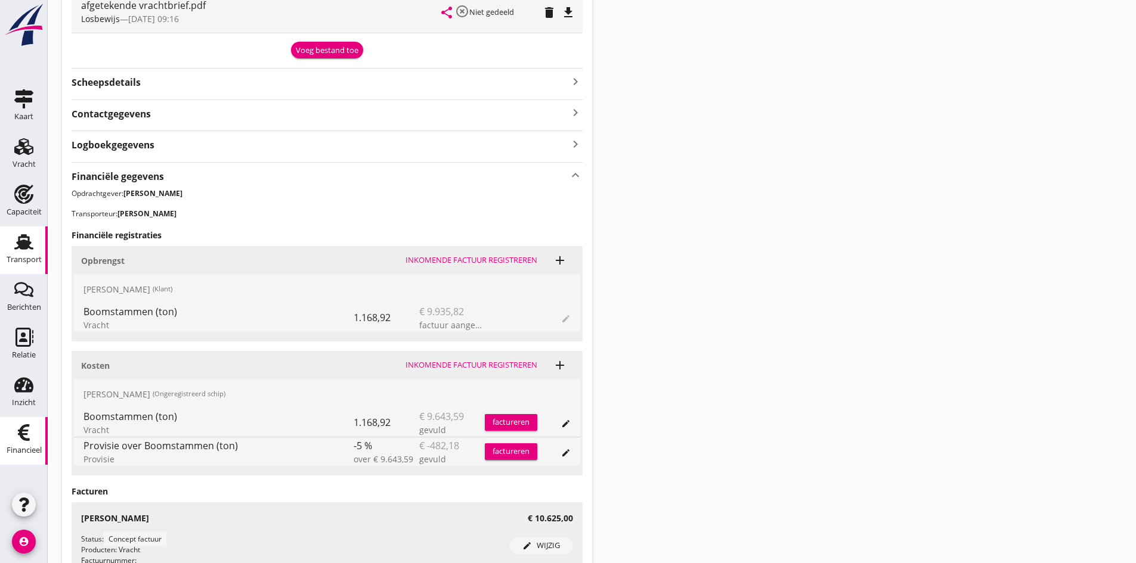
click at [21, 437] on use at bounding box center [24, 433] width 12 height 17
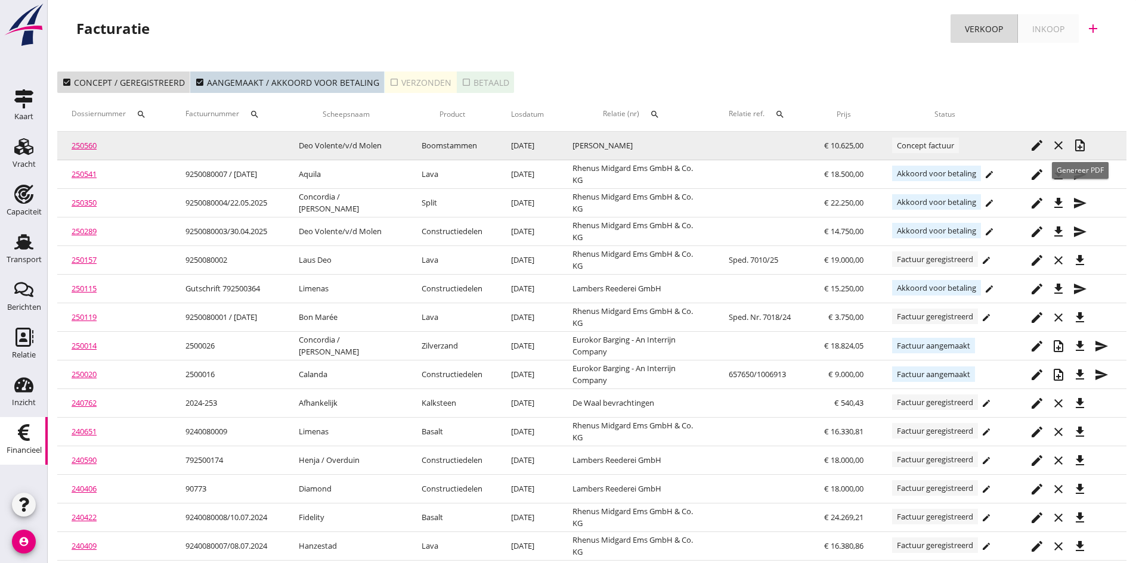
click at [1080, 143] on icon "note_add" at bounding box center [1080, 145] width 14 height 14
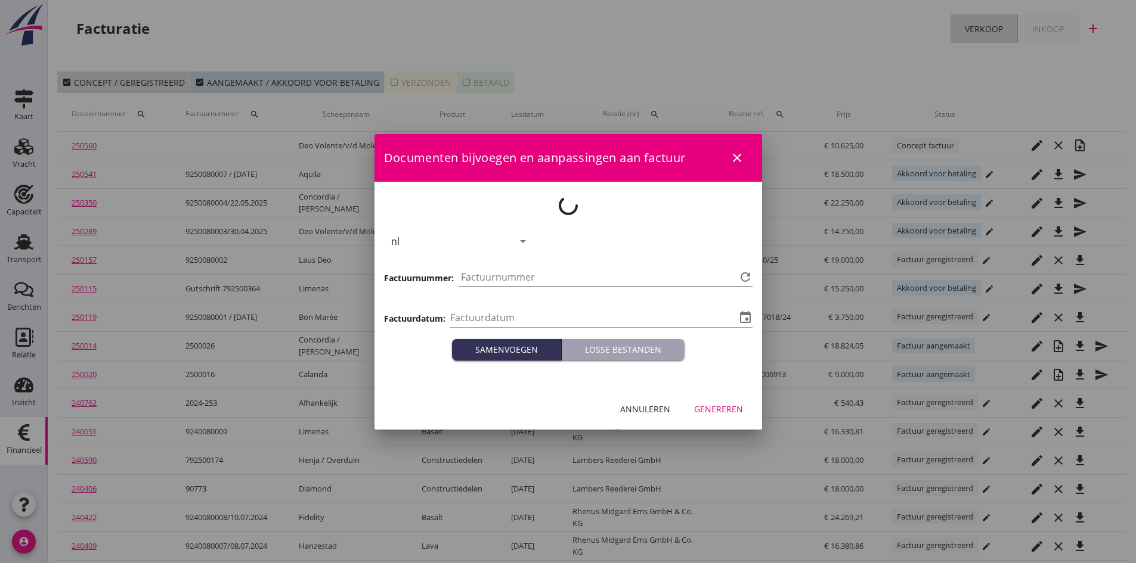
type input "[DATE]"
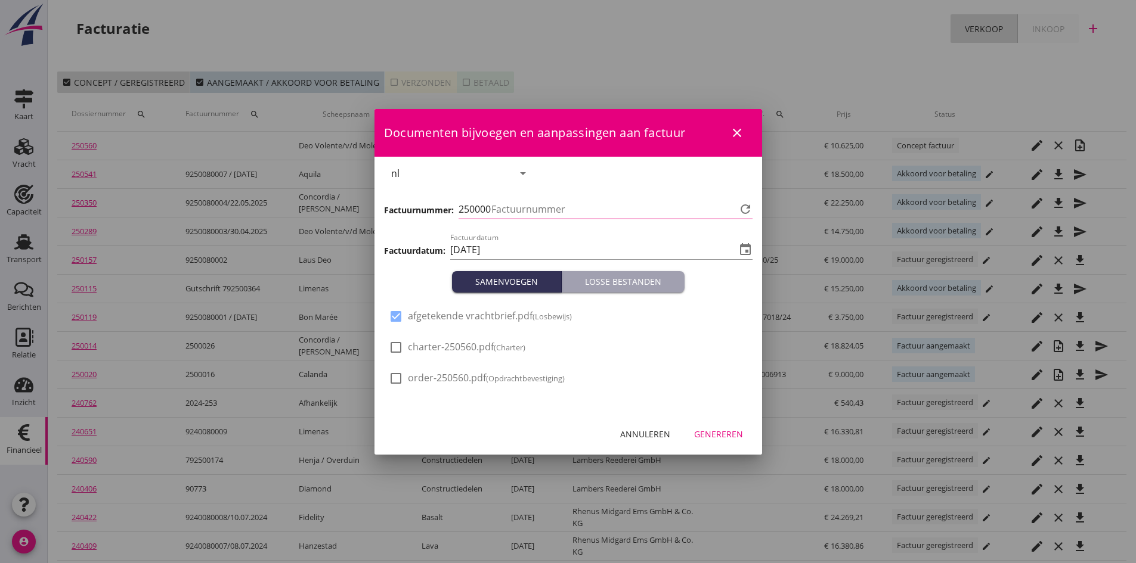
type input "769"
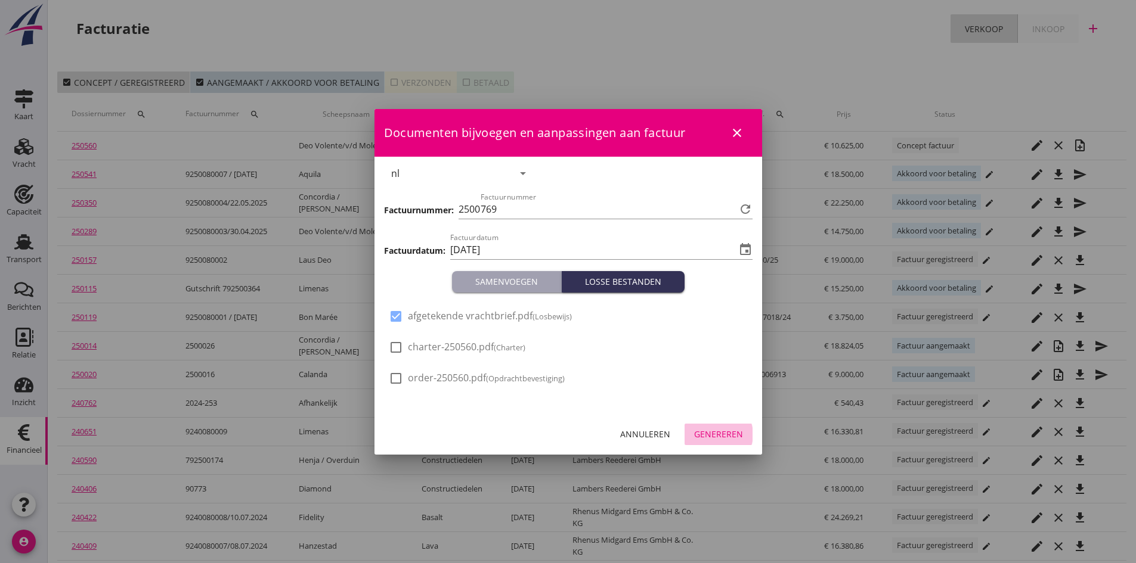
click at [706, 435] on div "Genereren" at bounding box center [718, 434] width 49 height 13
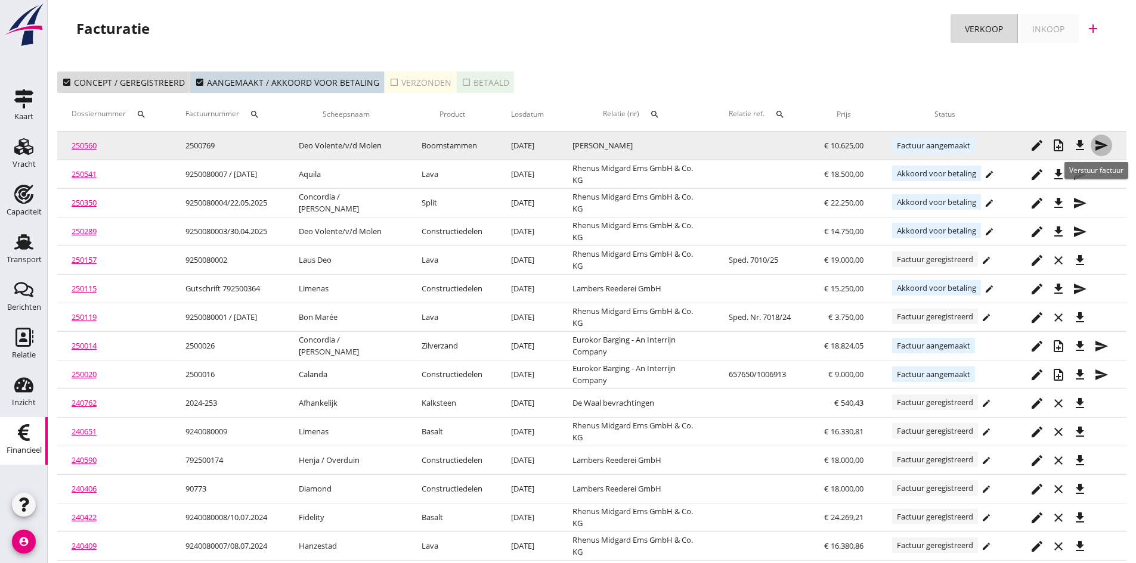
click at [1097, 144] on icon "send" at bounding box center [1101, 145] width 14 height 14
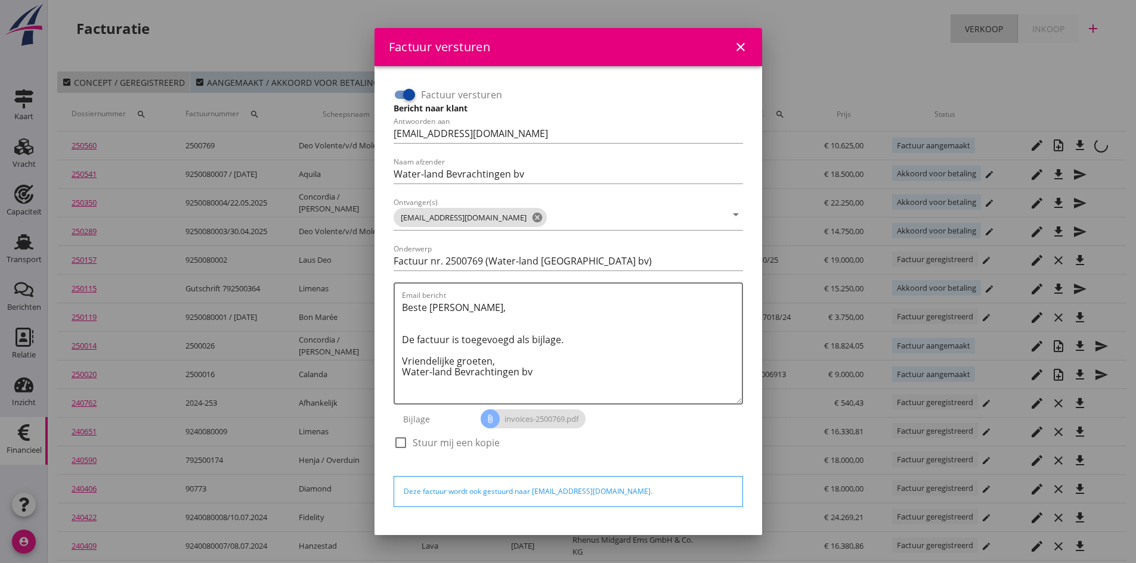
scroll to position [34, 0]
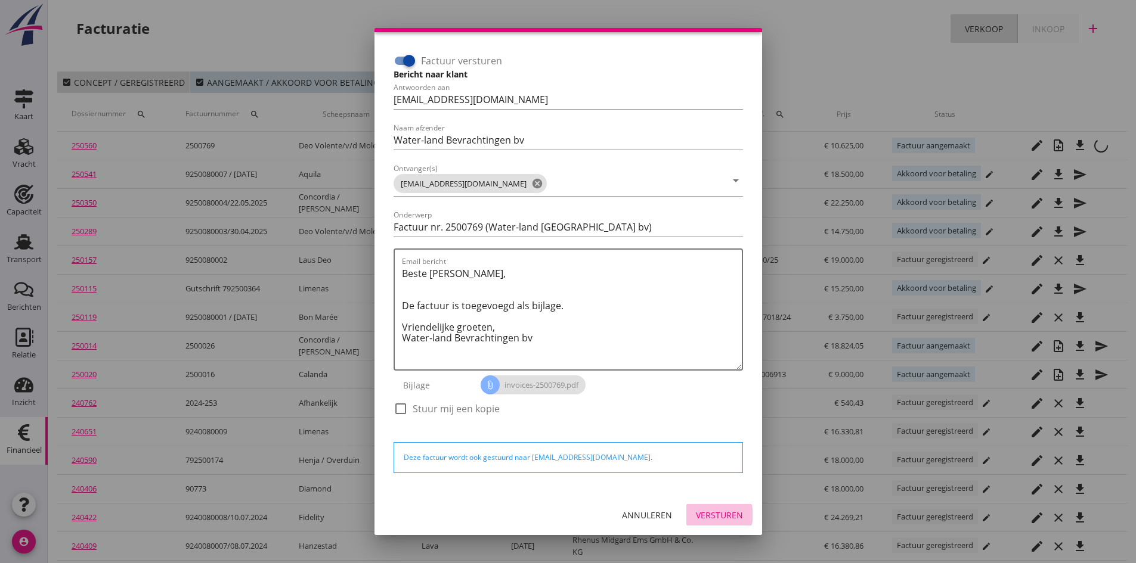
click at [706, 515] on div "Versturen" at bounding box center [719, 515] width 47 height 13
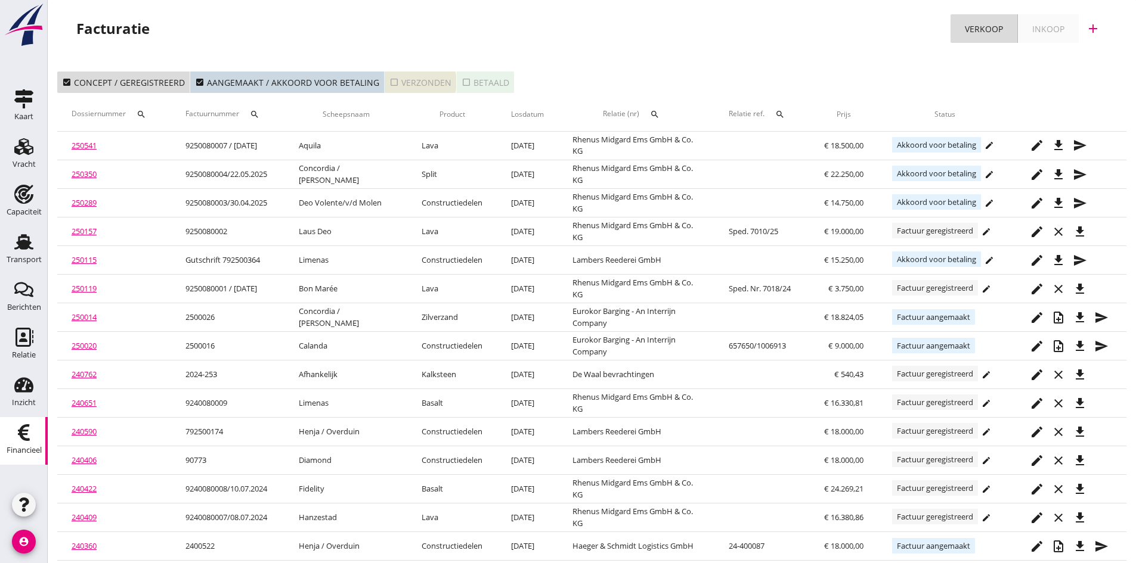
click at [411, 80] on div "check_box_outline_blank Verzonden" at bounding box center [420, 82] width 62 height 13
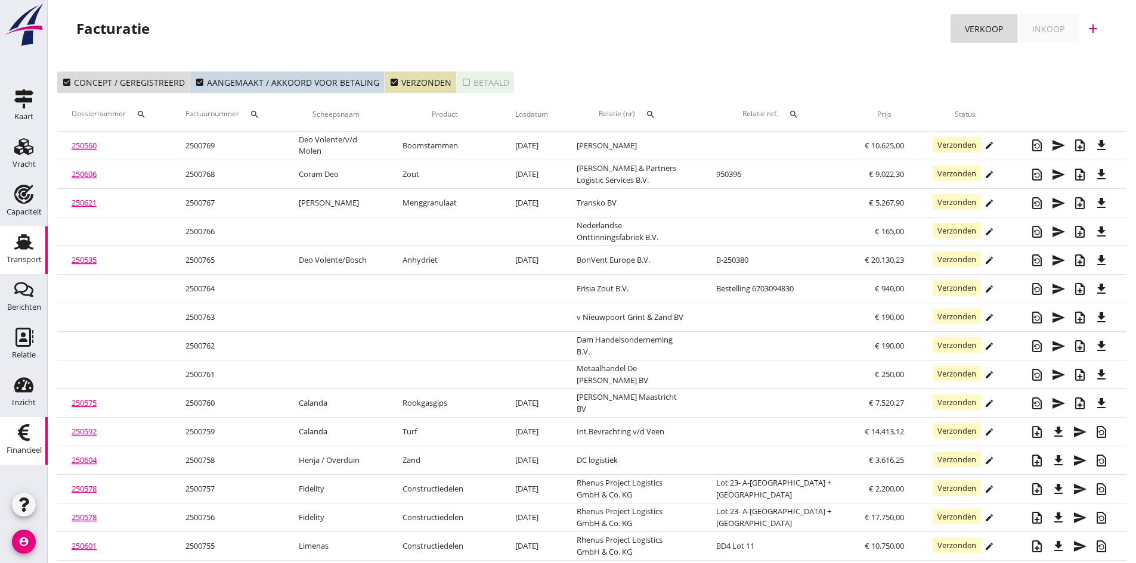
click at [16, 241] on icon "Transport" at bounding box center [23, 242] width 19 height 19
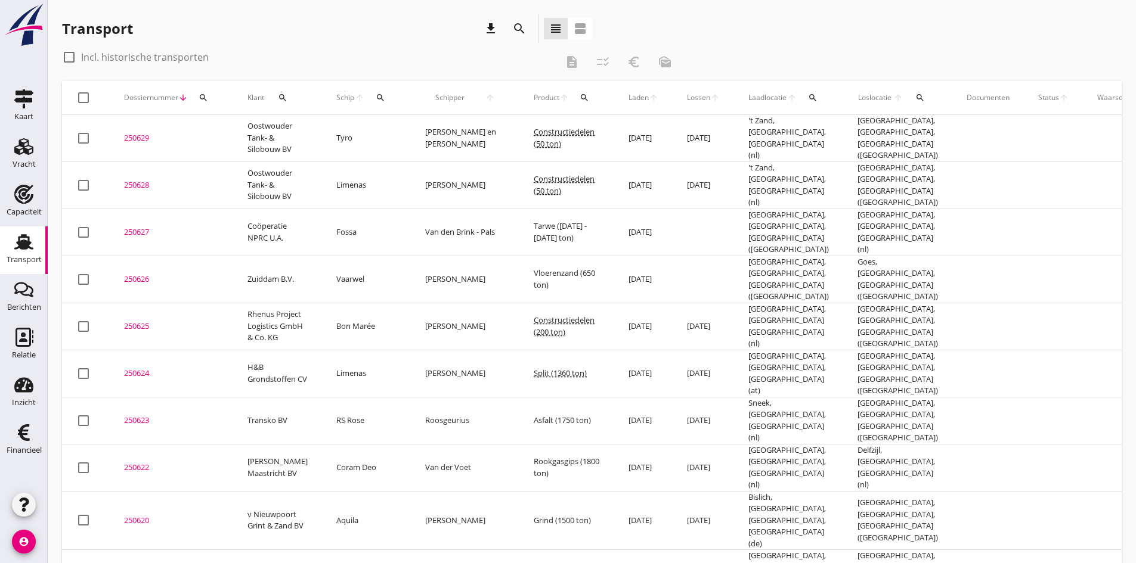
click at [376, 97] on icon "search" at bounding box center [381, 98] width 10 height 10
click at [370, 87] on button "search" at bounding box center [381, 97] width 22 height 21
click at [376, 94] on icon "search" at bounding box center [381, 98] width 10 height 10
click at [380, 132] on input "Zoek op (scheeps)naam" at bounding box center [423, 132] width 124 height 19
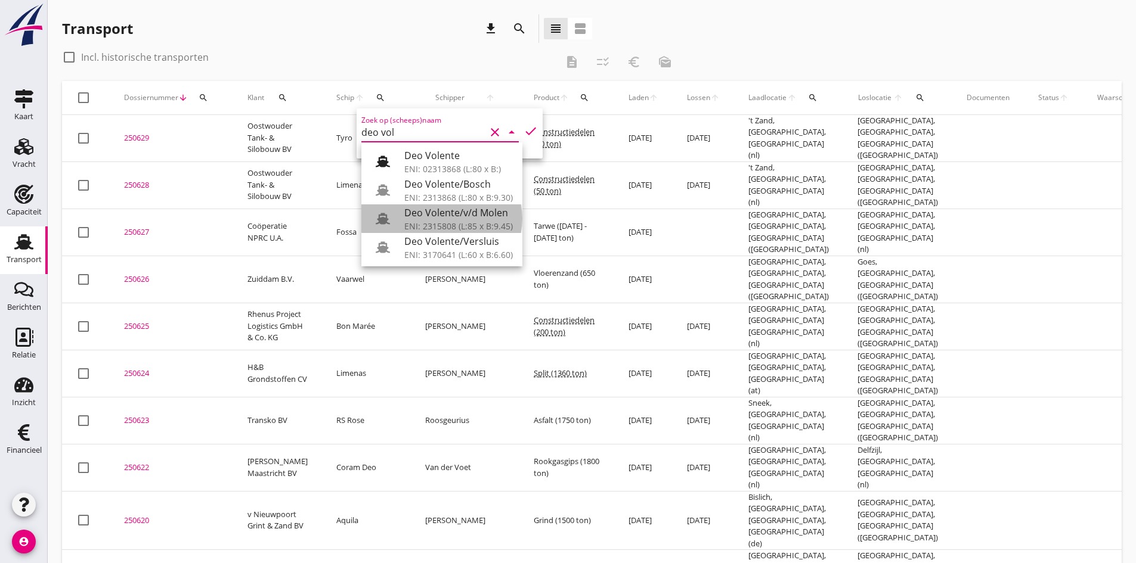
click at [423, 210] on div "Deo Volente/v/d Molen" at bounding box center [458, 213] width 109 height 14
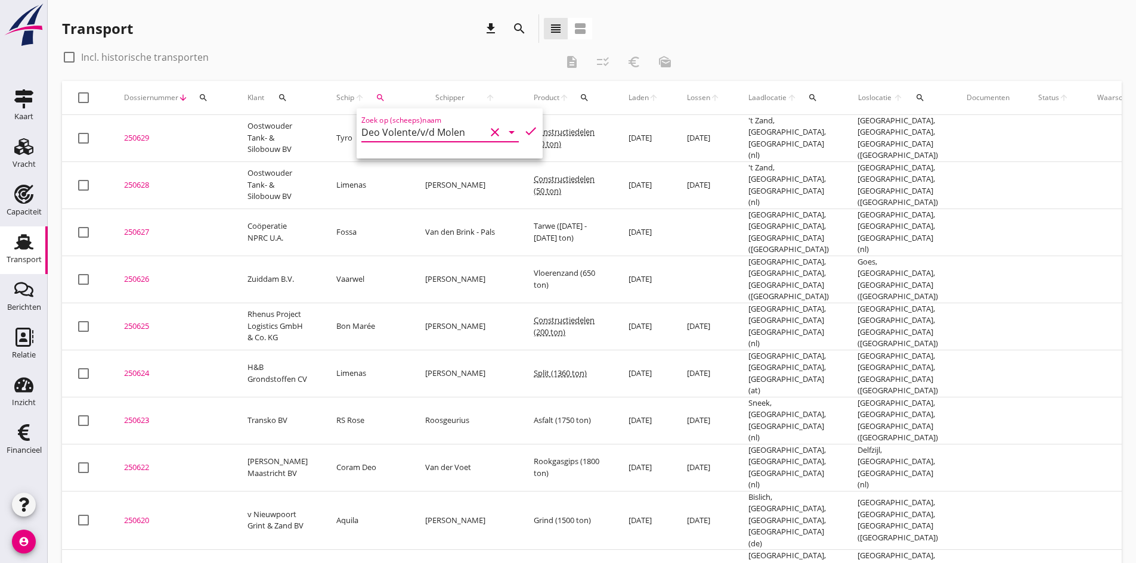
click at [524, 130] on icon "check" at bounding box center [531, 131] width 14 height 14
type input "Deo Volente/v/d Molen"
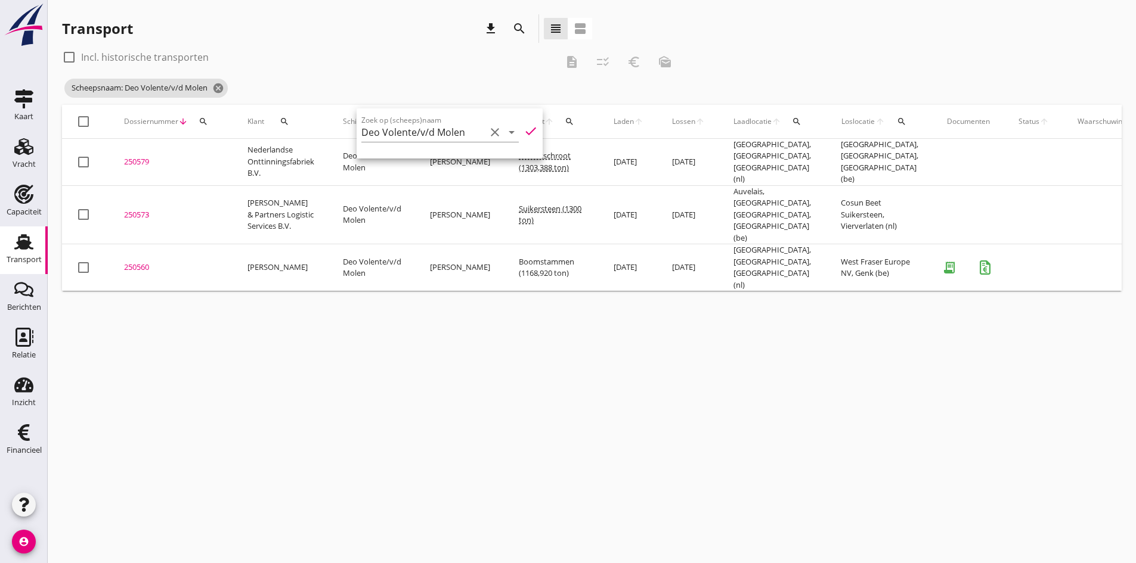
click at [326, 481] on div "cancel You are impersonating another user. Transport download search view_headl…" at bounding box center [592, 281] width 1088 height 563
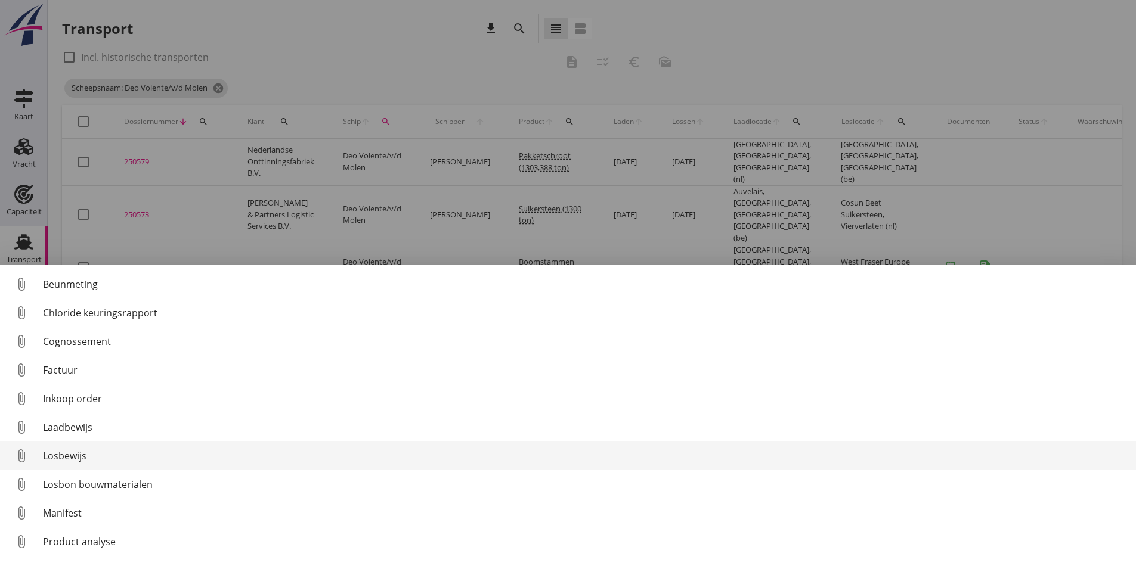
click at [72, 456] on div "Losbewijs" at bounding box center [584, 456] width 1083 height 14
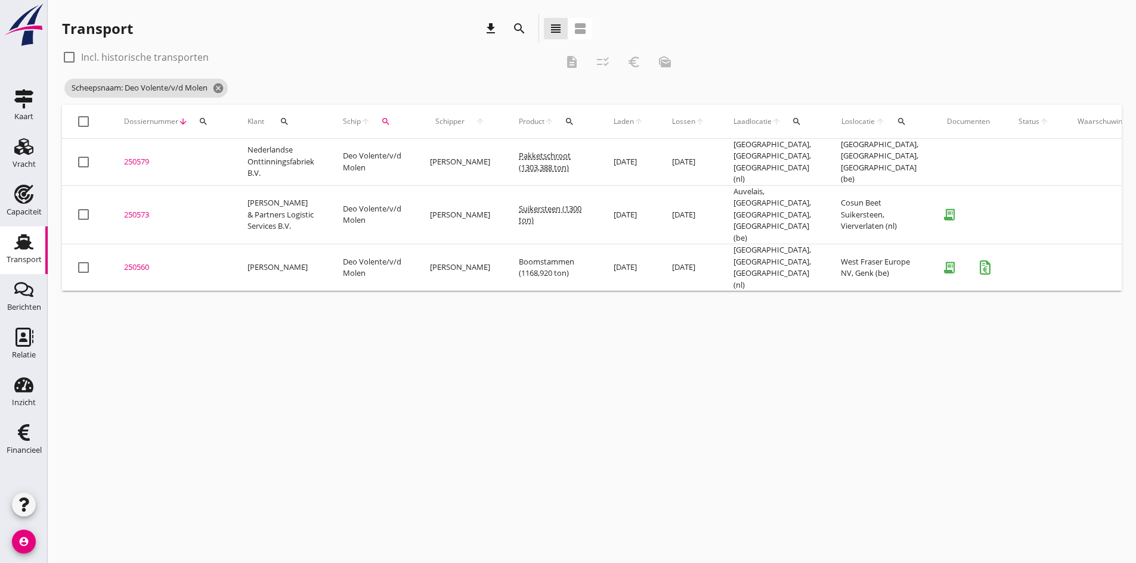
click at [139, 209] on div "250573" at bounding box center [171, 215] width 95 height 12
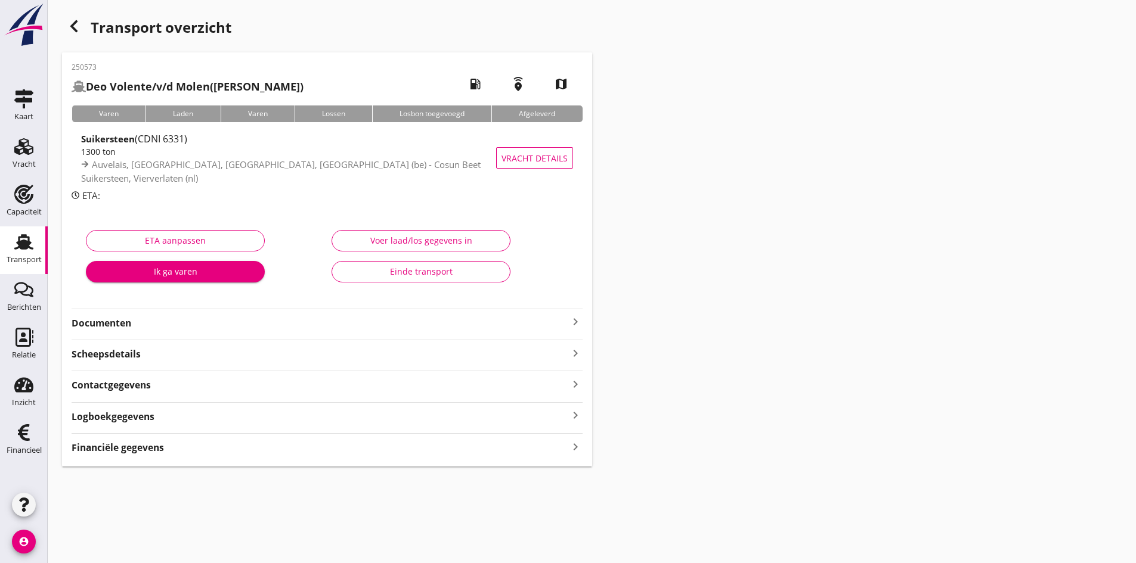
click at [390, 239] on div "Voer laad/los gegevens in" at bounding box center [421, 240] width 159 height 13
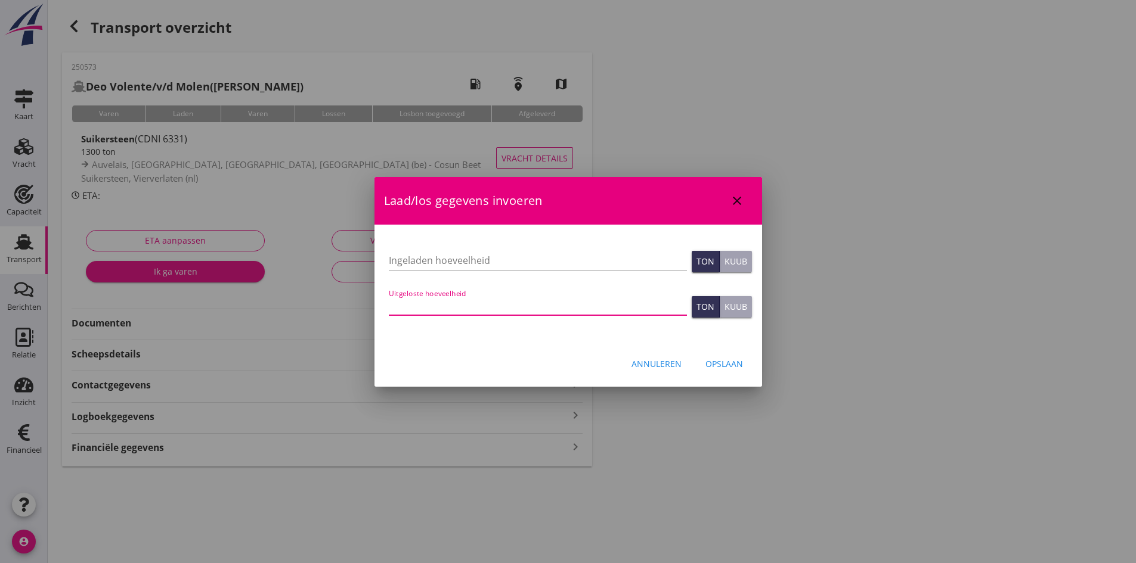
click at [435, 304] on input "Uitgeloste hoeveelheid" at bounding box center [538, 305] width 298 height 19
type input "1305"
type input "1305.060"
click at [419, 265] on input "Ingeladen hoeveelheid" at bounding box center [538, 260] width 298 height 19
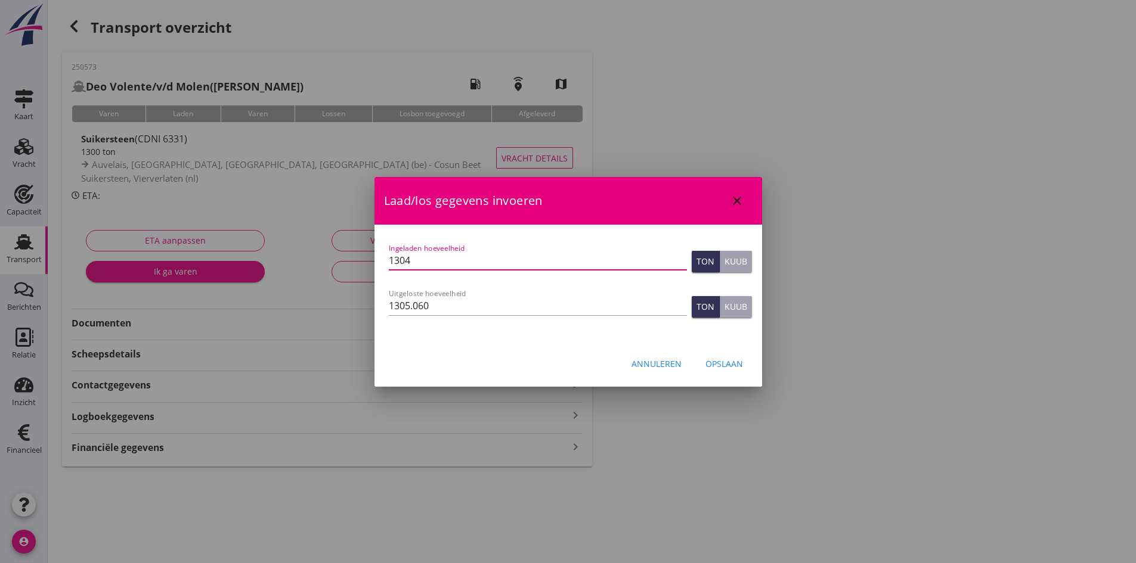
type input "1304"
click at [723, 361] on div "Opslaan" at bounding box center [724, 364] width 38 height 13
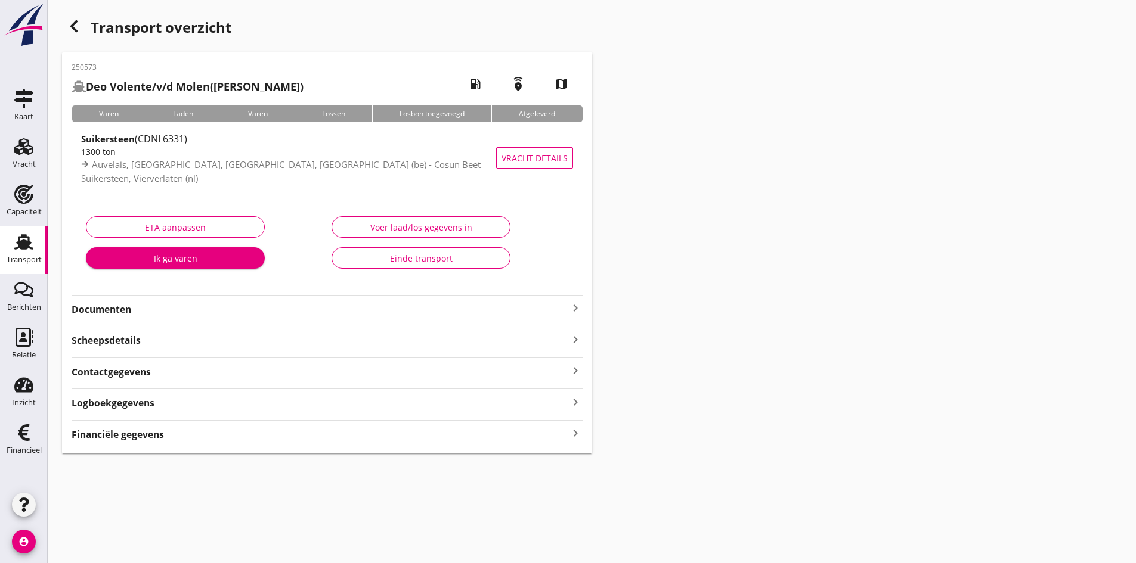
click at [567, 437] on div "Financiële gegevens keyboard_arrow_right" at bounding box center [327, 434] width 511 height 16
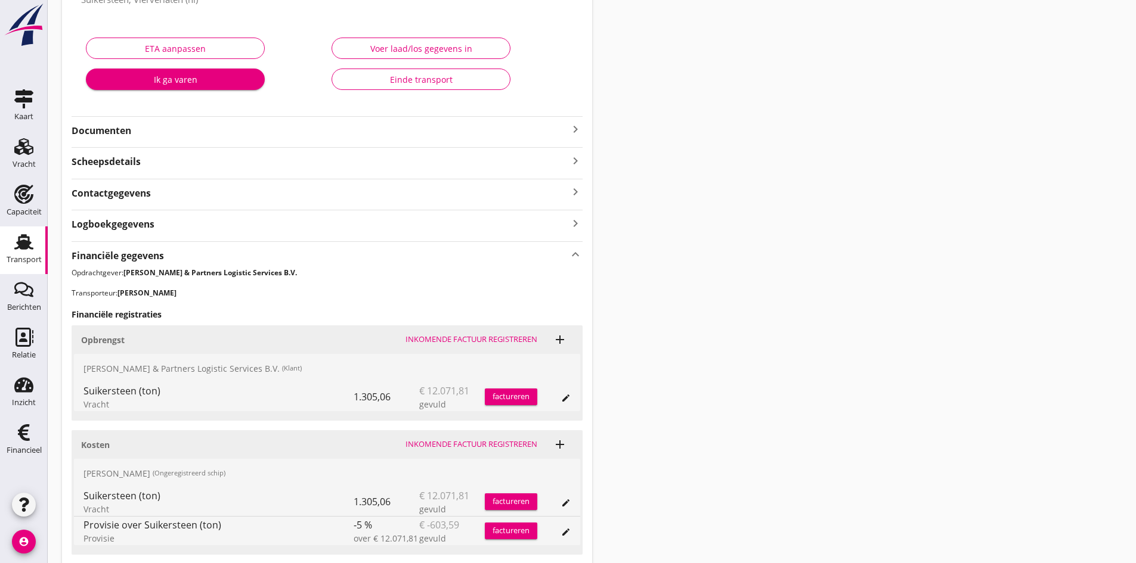
scroll to position [270, 0]
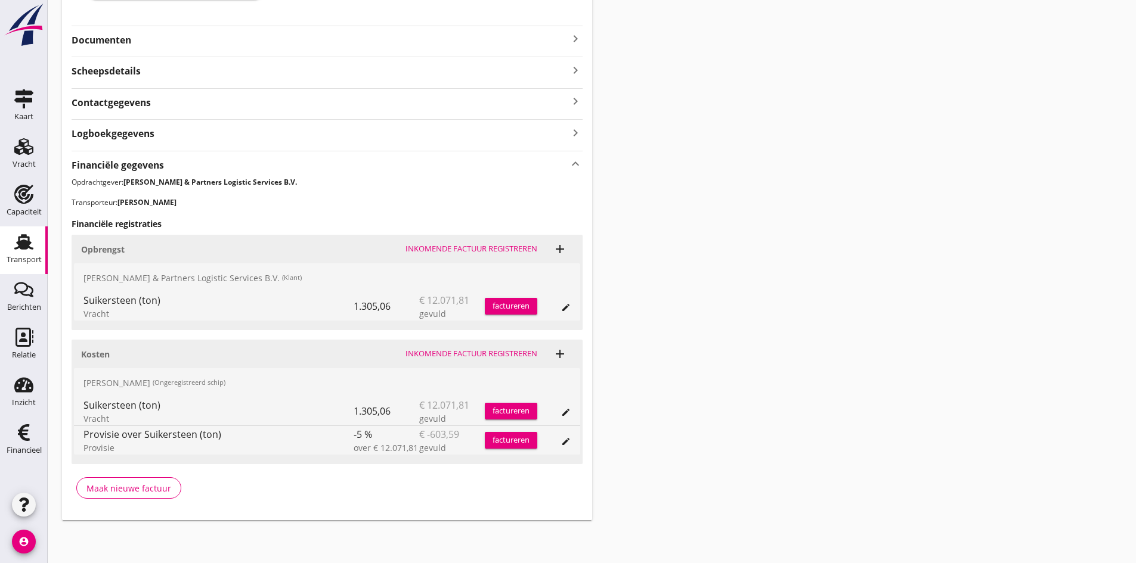
click at [444, 350] on div "Inkomende factuur registreren" at bounding box center [471, 354] width 132 height 12
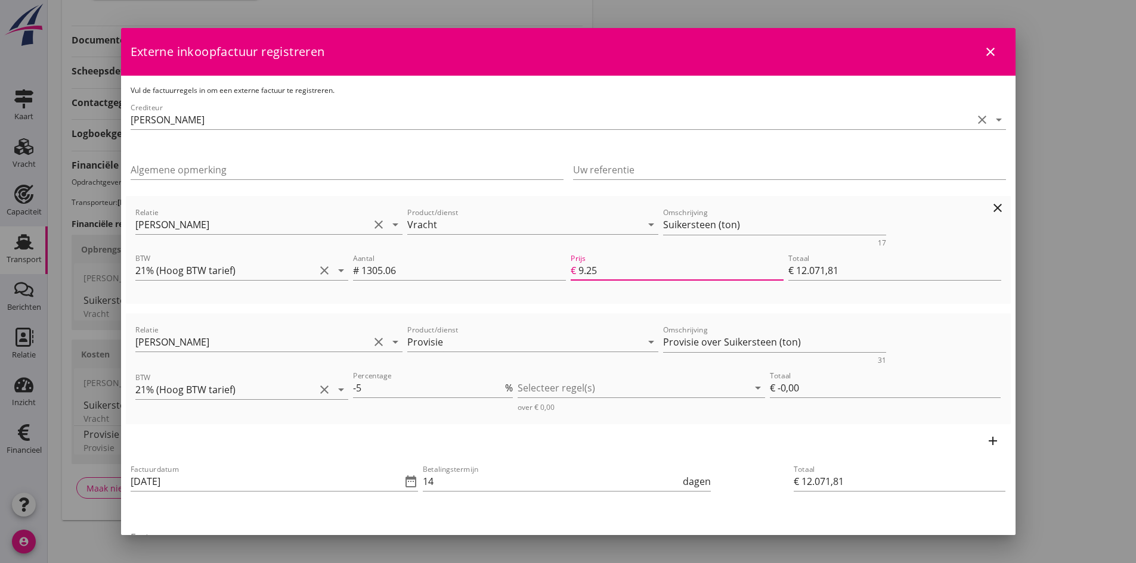
click at [606, 271] on input "9.25" at bounding box center [680, 270] width 205 height 19
type input "9.2"
type input "€ 12.006,55"
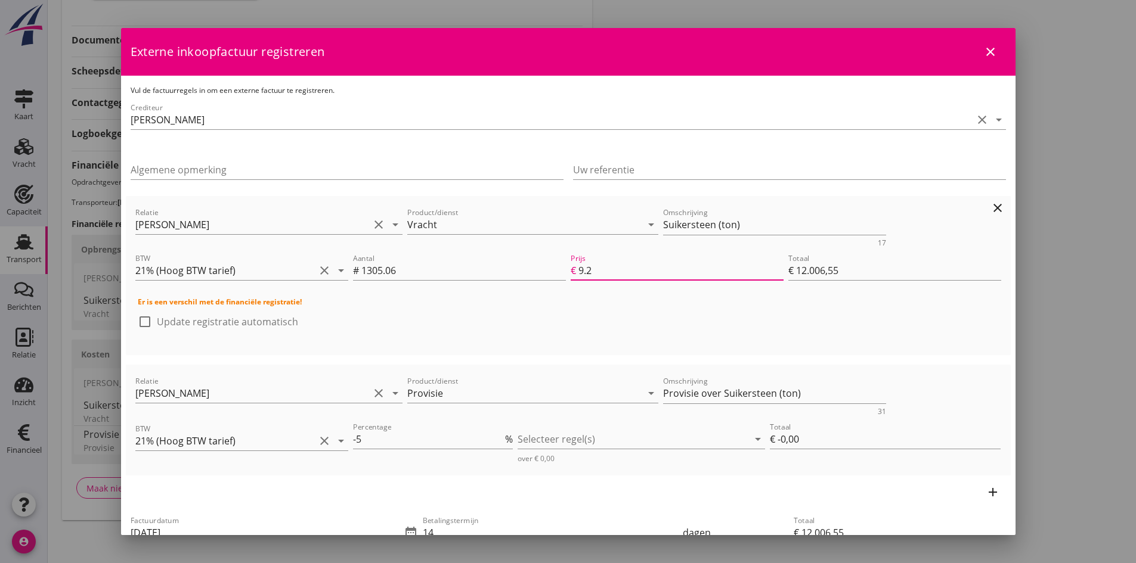
type input "9"
type input "€ 11.745,54"
type input "9.00"
click at [147, 321] on div at bounding box center [145, 322] width 20 height 20
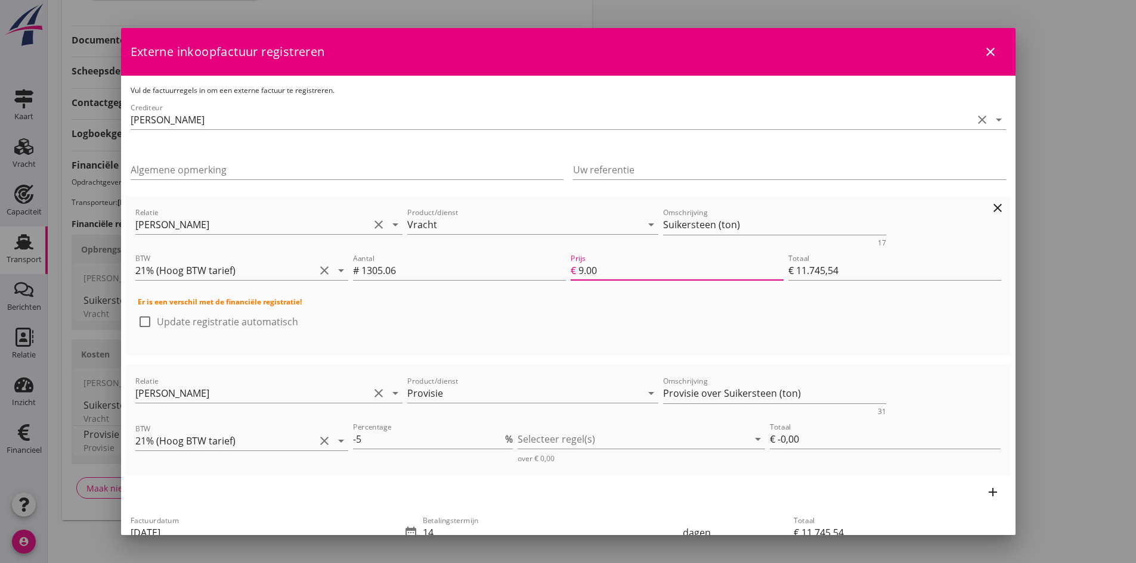
checkbox input "true"
click at [541, 440] on div at bounding box center [633, 439] width 231 height 19
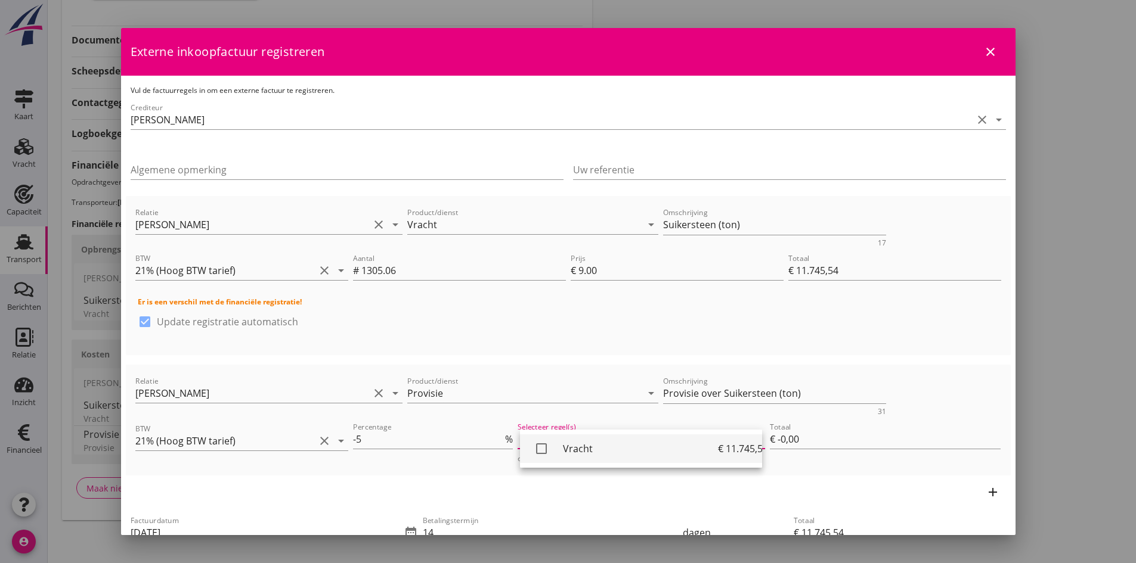
click at [538, 449] on icon "check_box_outline_blank" at bounding box center [541, 449] width 24 height 24
type input "€ -587,28"
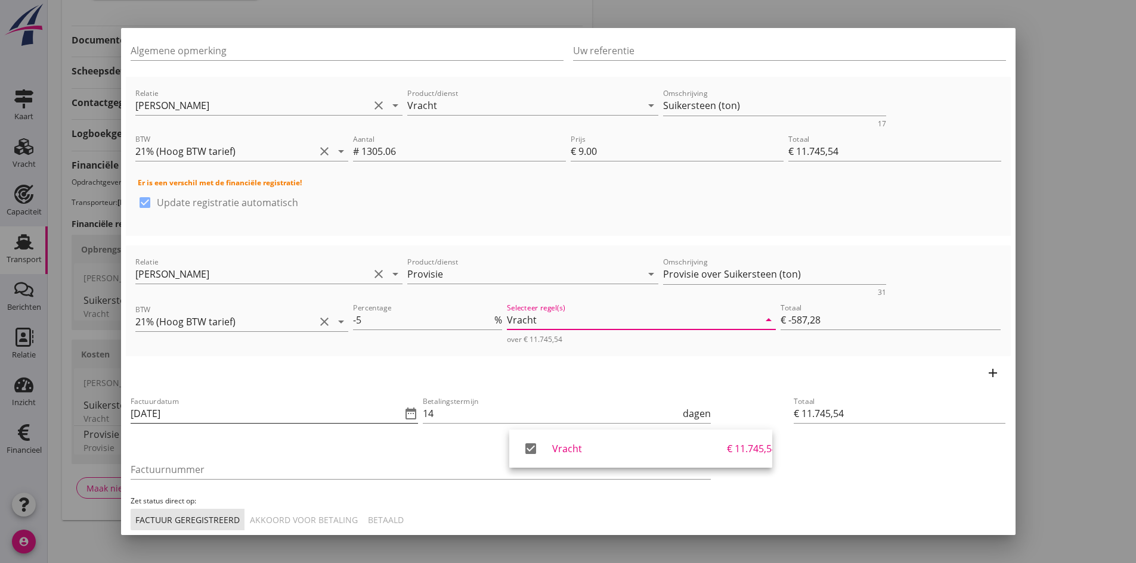
click at [228, 410] on input "[DATE]" at bounding box center [266, 413] width 271 height 19
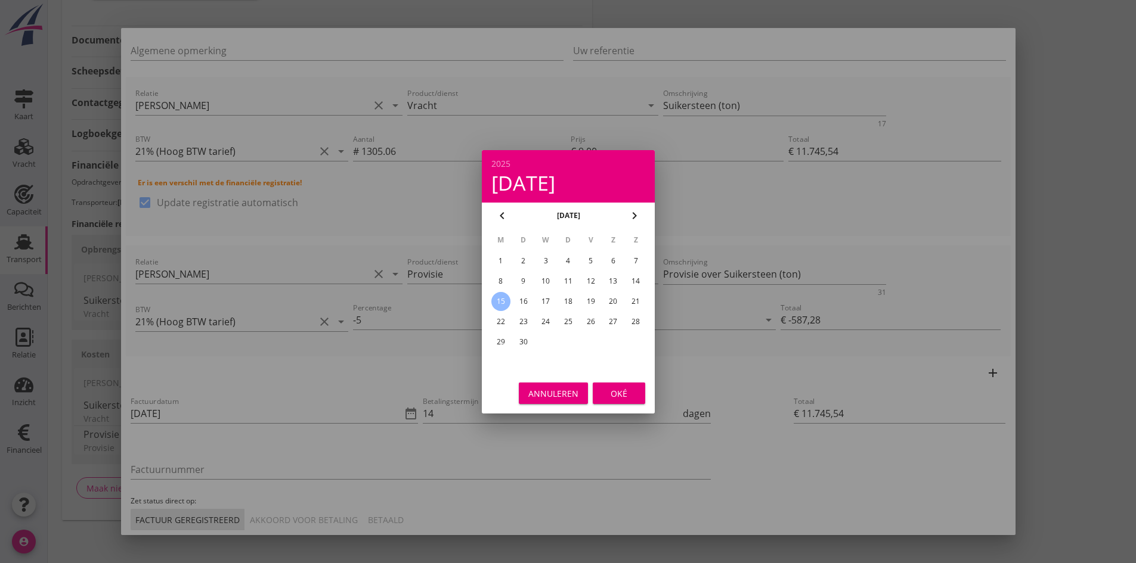
click at [590, 280] on div "12" at bounding box center [590, 281] width 19 height 19
type input "[DATE]"
click at [613, 390] on div "Oké" at bounding box center [618, 393] width 33 height 13
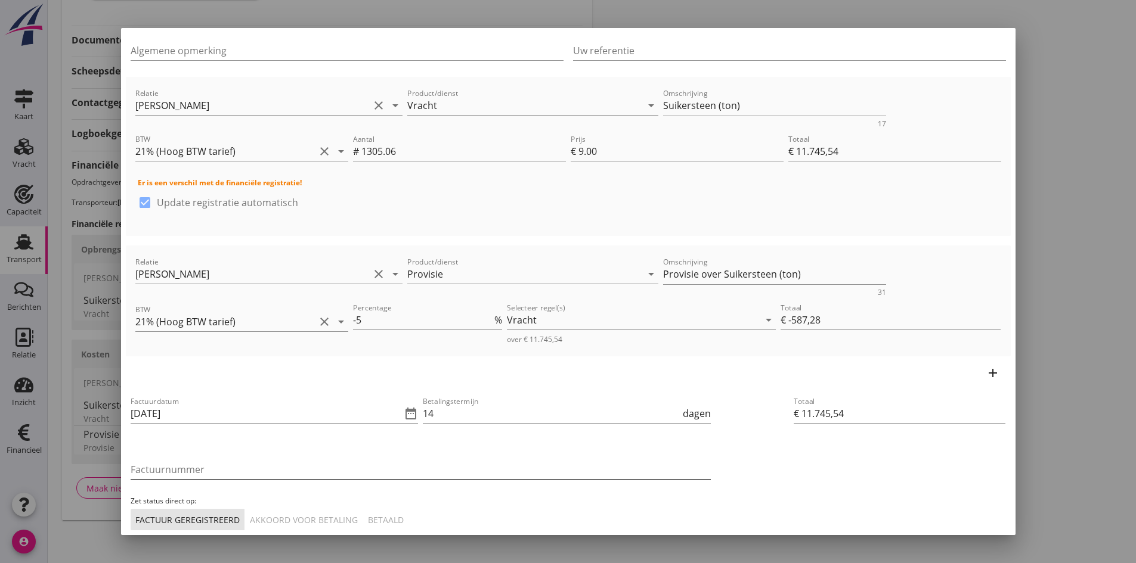
click at [227, 472] on input "Factuurnummer" at bounding box center [421, 469] width 580 height 19
type input "20250030"
click at [302, 516] on div "Akkoord voor betaling" at bounding box center [304, 520] width 108 height 13
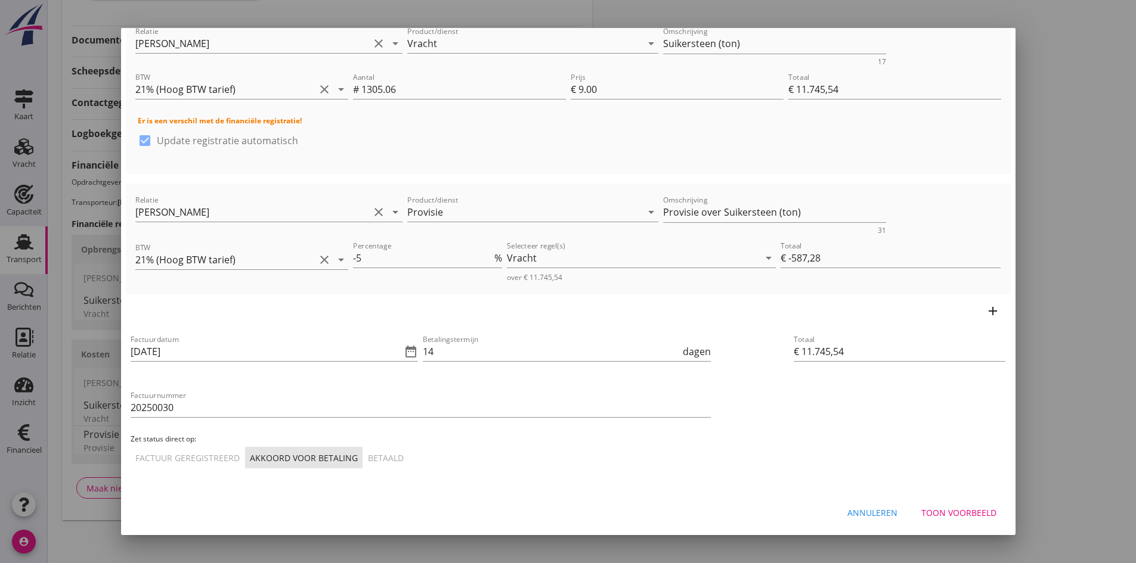
click at [928, 509] on div "Toon voorbeeld" at bounding box center [958, 513] width 75 height 13
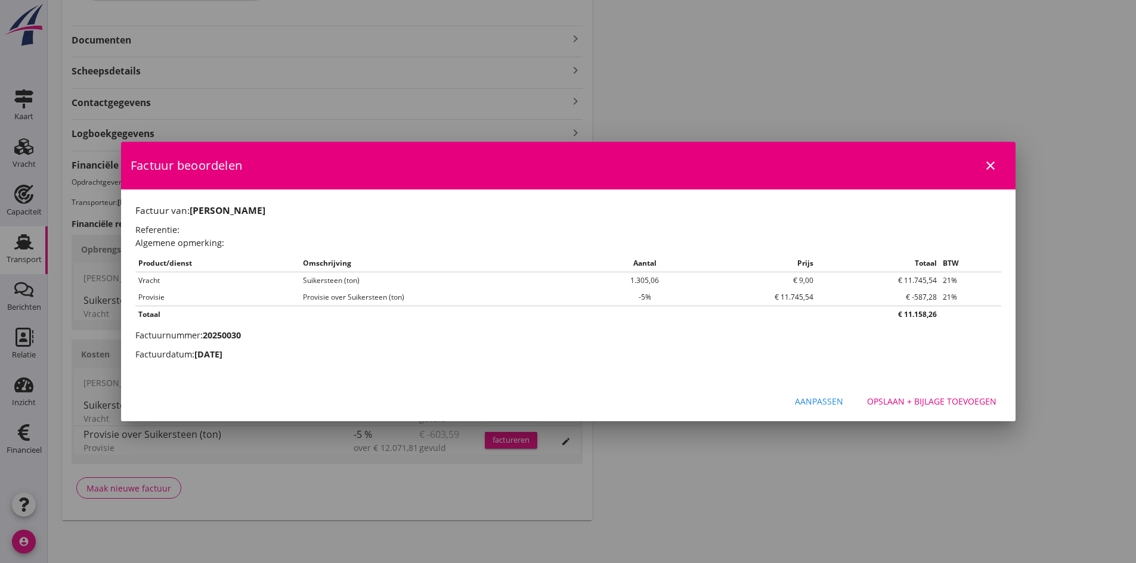
scroll to position [0, 0]
click at [906, 398] on div "Opslaan + bijlage toevoegen" at bounding box center [931, 401] width 129 height 13
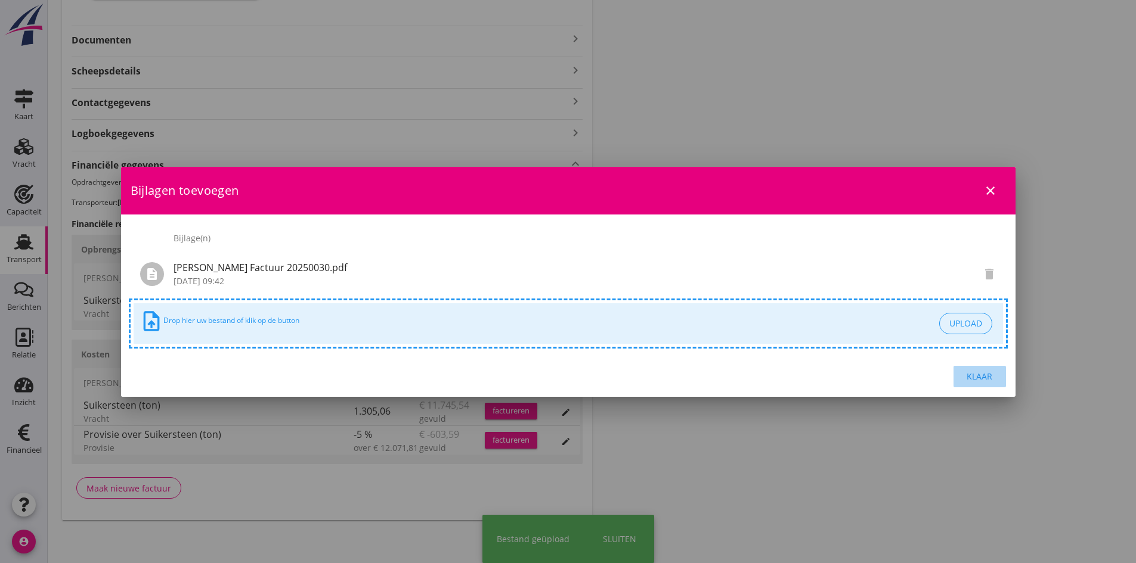
click at [980, 374] on div "Klaar" at bounding box center [979, 376] width 33 height 13
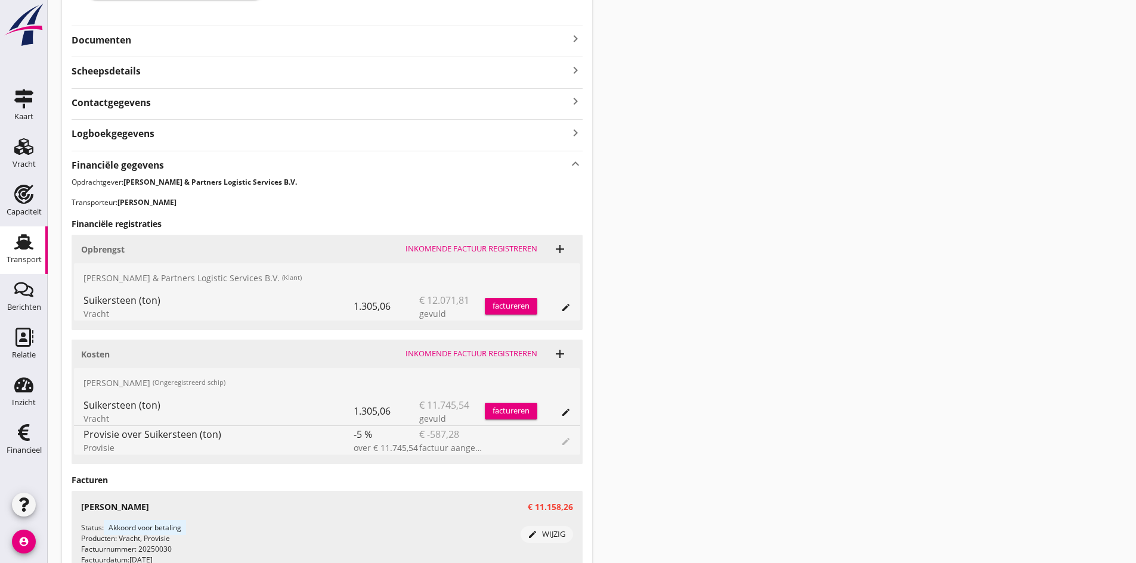
scroll to position [391, 0]
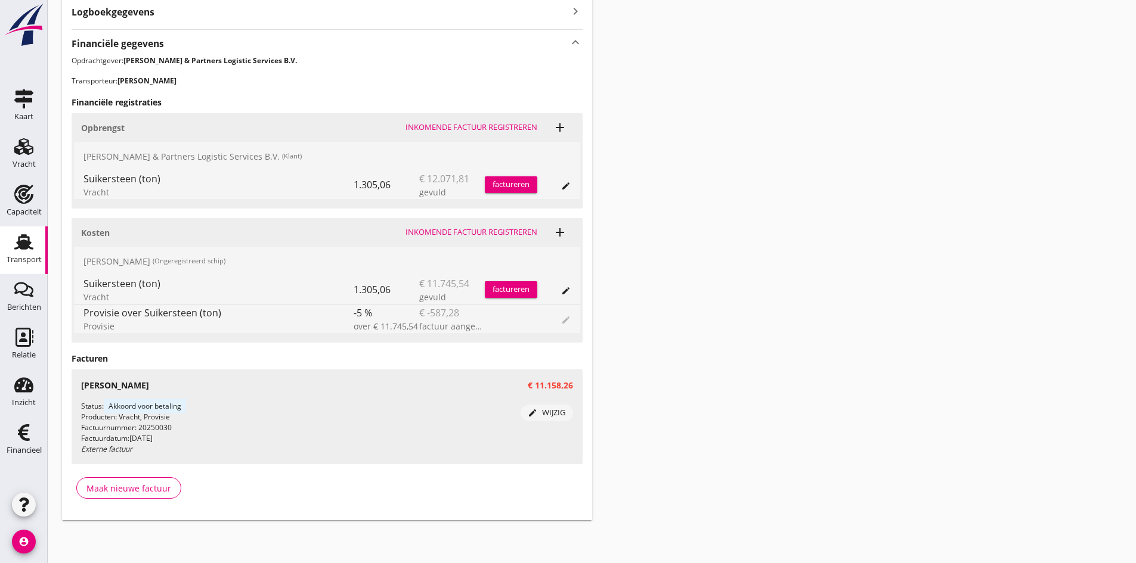
click at [507, 185] on div "factureren" at bounding box center [511, 185] width 52 height 12
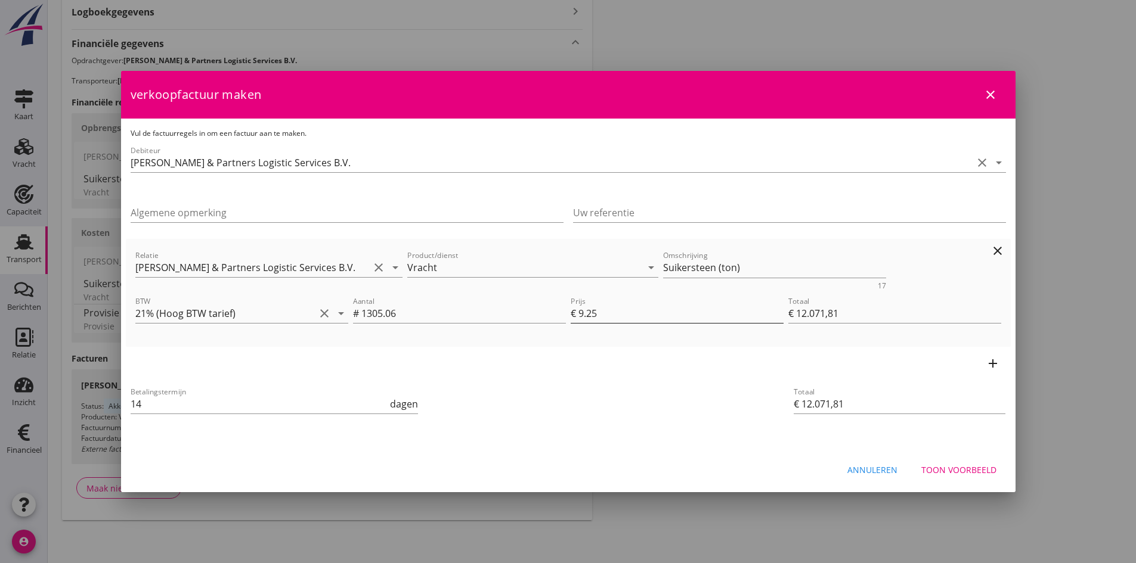
click at [608, 315] on input "9.25" at bounding box center [680, 313] width 205 height 19
type input "9.2"
type input "€ 12.006,55"
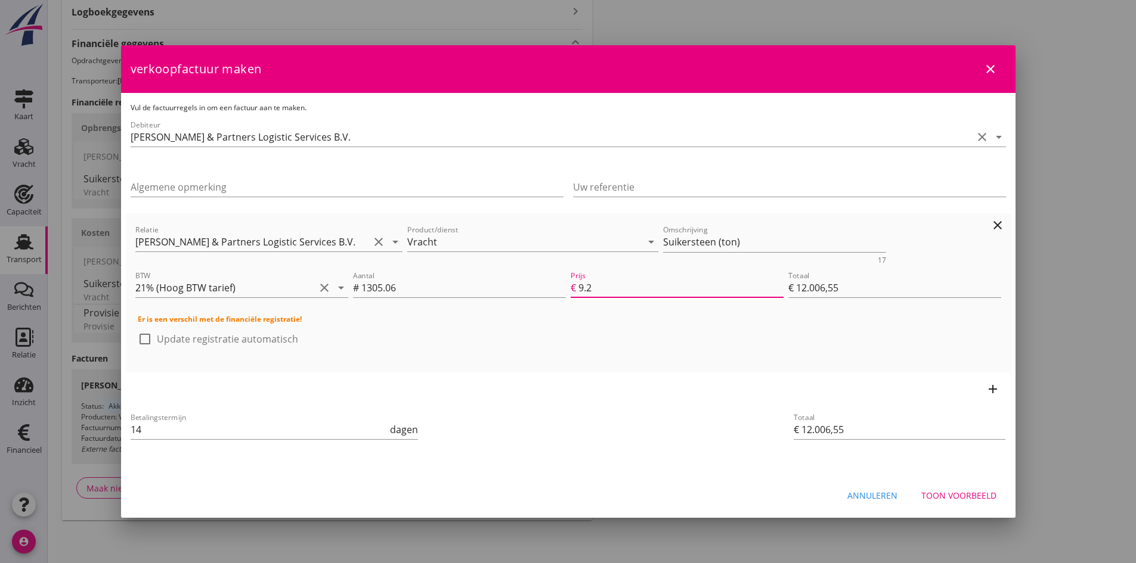
type input "9"
type input "€ 11.745,54"
type input "9.0"
click at [628, 407] on div "Betalingstermijn 14 dagen" at bounding box center [421, 431] width 590 height 50
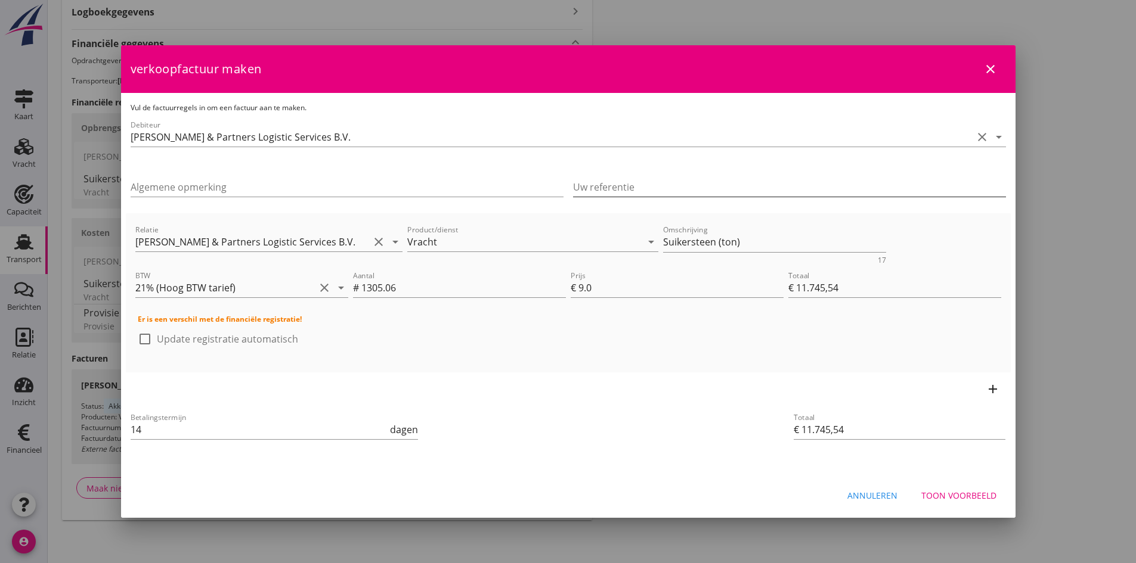
click at [606, 189] on input "Uw referentie" at bounding box center [789, 187] width 433 height 19
type input "950371"
click at [937, 498] on div "Toon voorbeeld" at bounding box center [958, 496] width 75 height 13
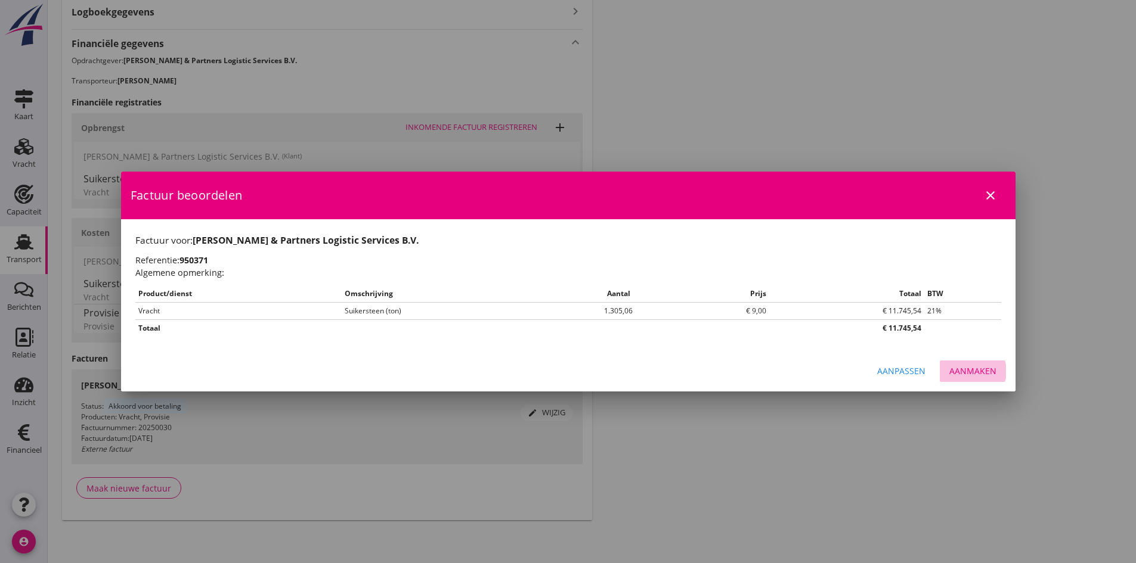
click at [962, 371] on div "Aanmaken" at bounding box center [972, 371] width 47 height 13
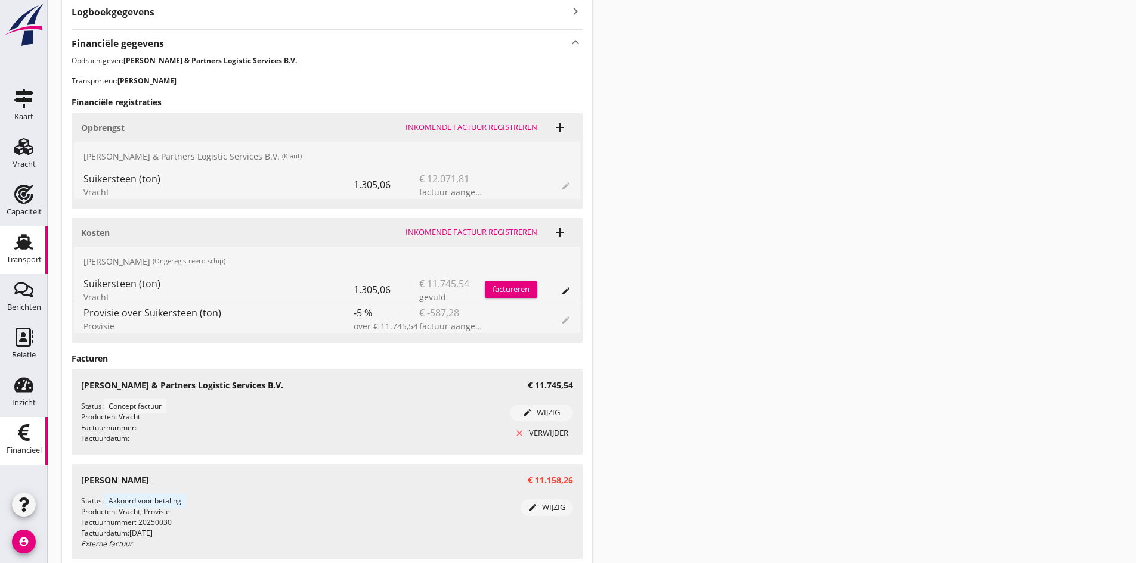
drag, startPoint x: 17, startPoint y: 433, endPoint x: 13, endPoint y: 448, distance: 14.9
click at [17, 433] on icon "Financieel" at bounding box center [23, 432] width 19 height 19
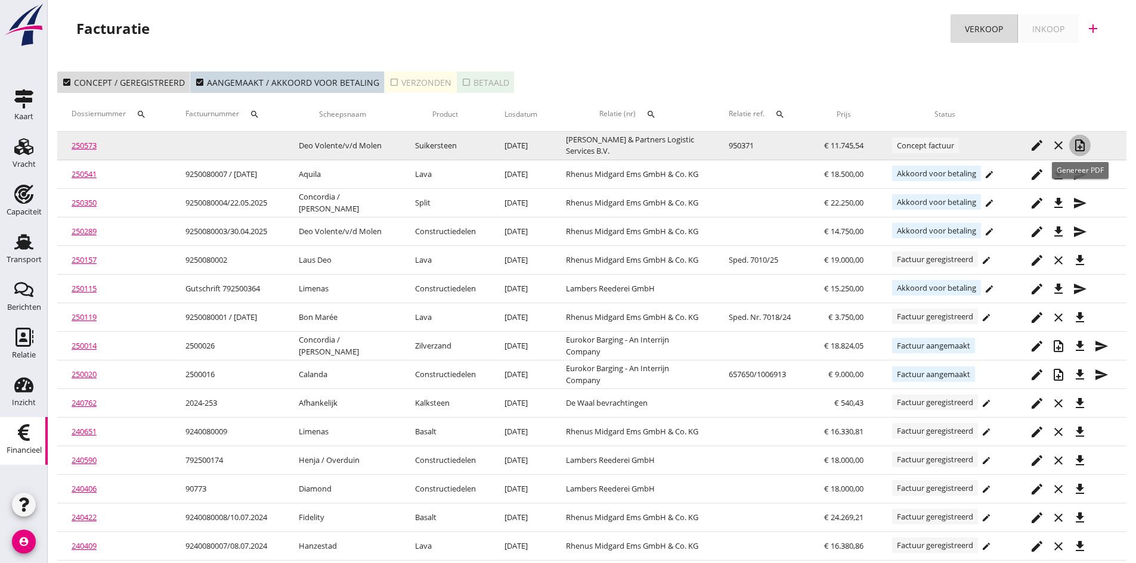
click at [1080, 143] on icon "note_add" at bounding box center [1080, 145] width 14 height 14
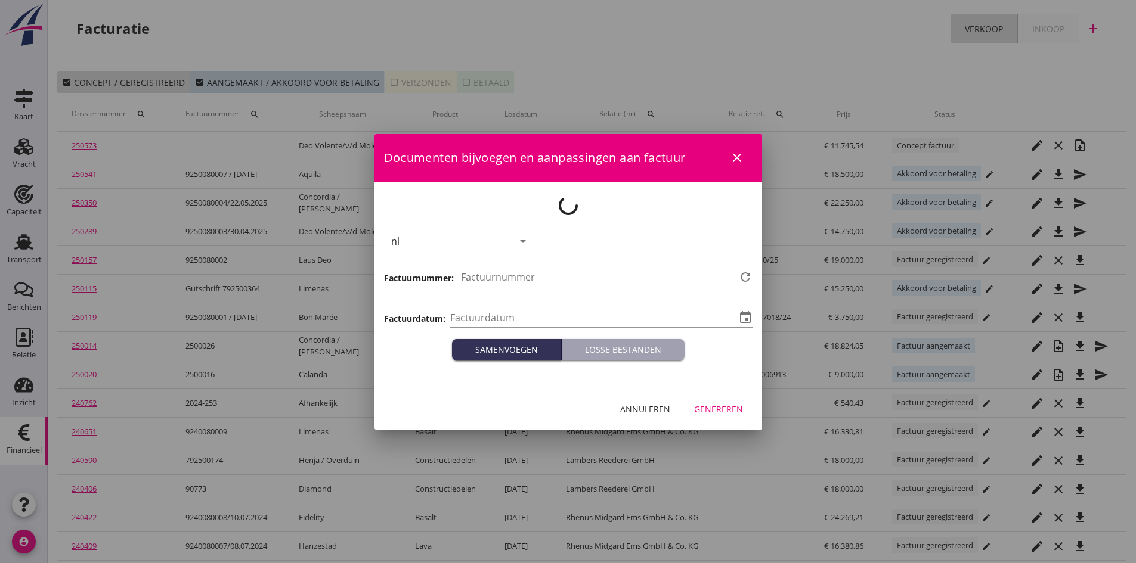
type input "[DATE]"
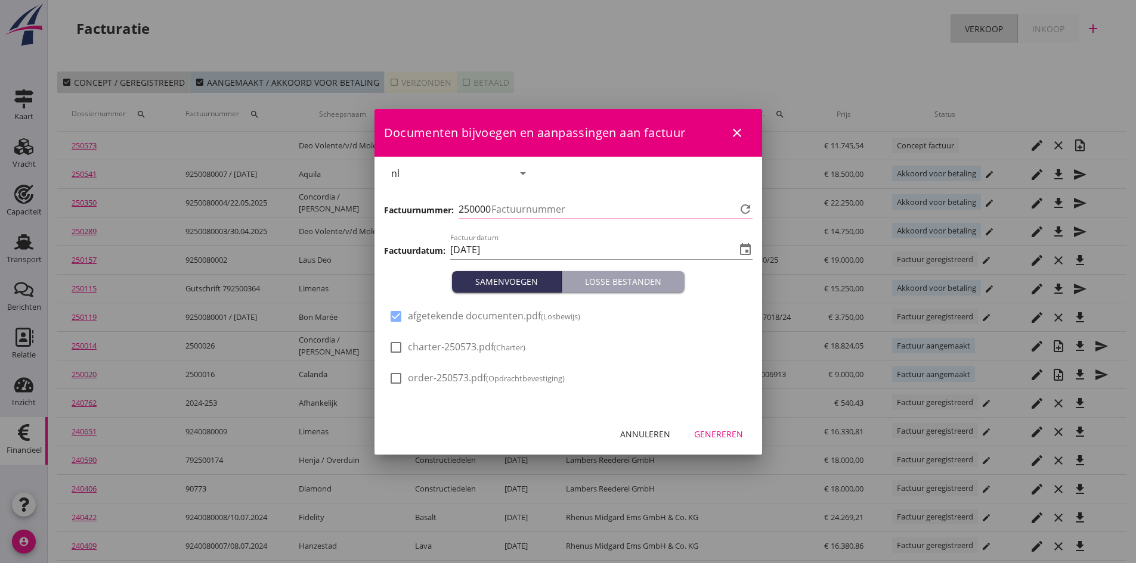
type input "770"
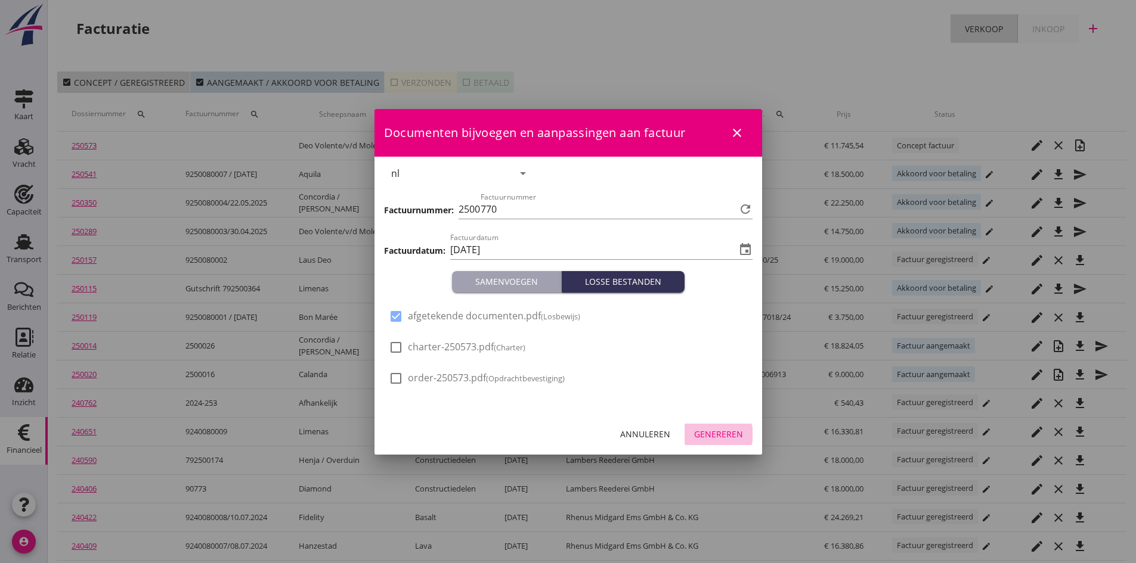
click at [704, 432] on div "Genereren" at bounding box center [718, 434] width 49 height 13
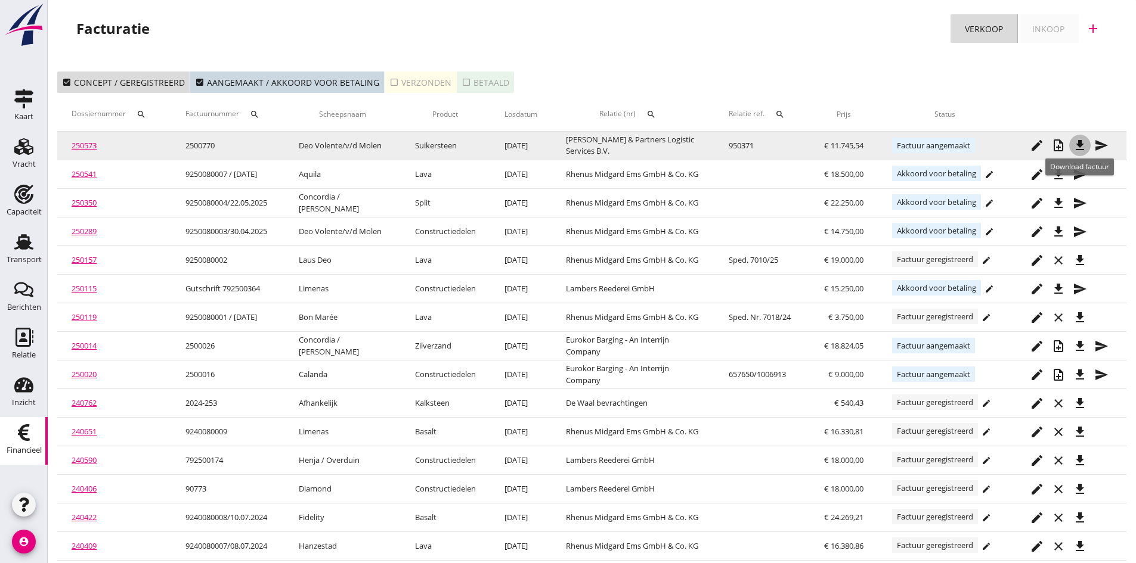
click at [1079, 145] on icon "file_download" at bounding box center [1080, 145] width 14 height 14
click at [1098, 144] on icon "send" at bounding box center [1101, 145] width 14 height 14
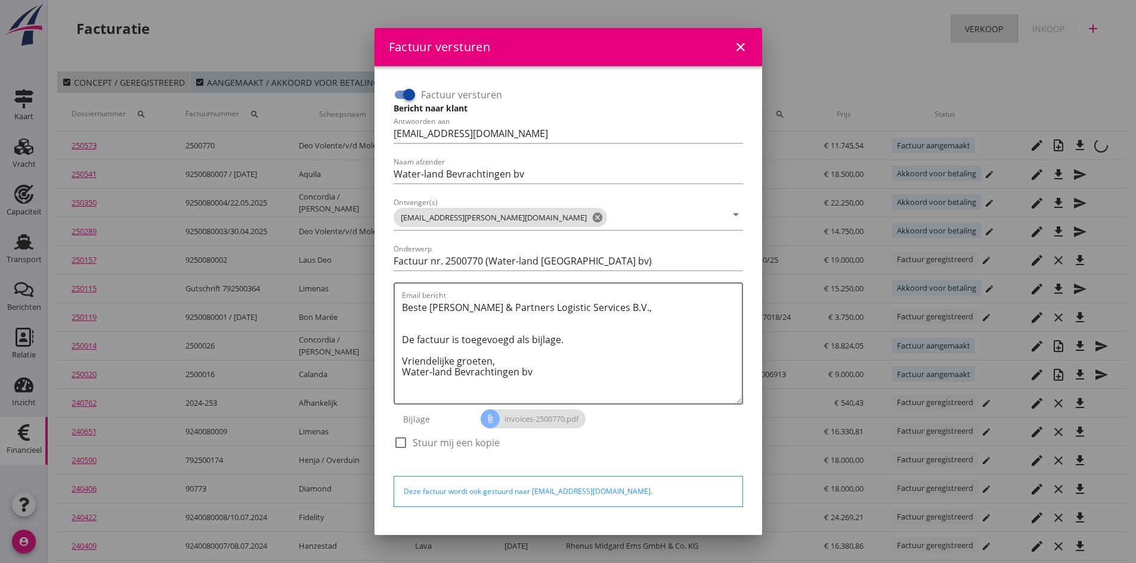
scroll to position [34, 0]
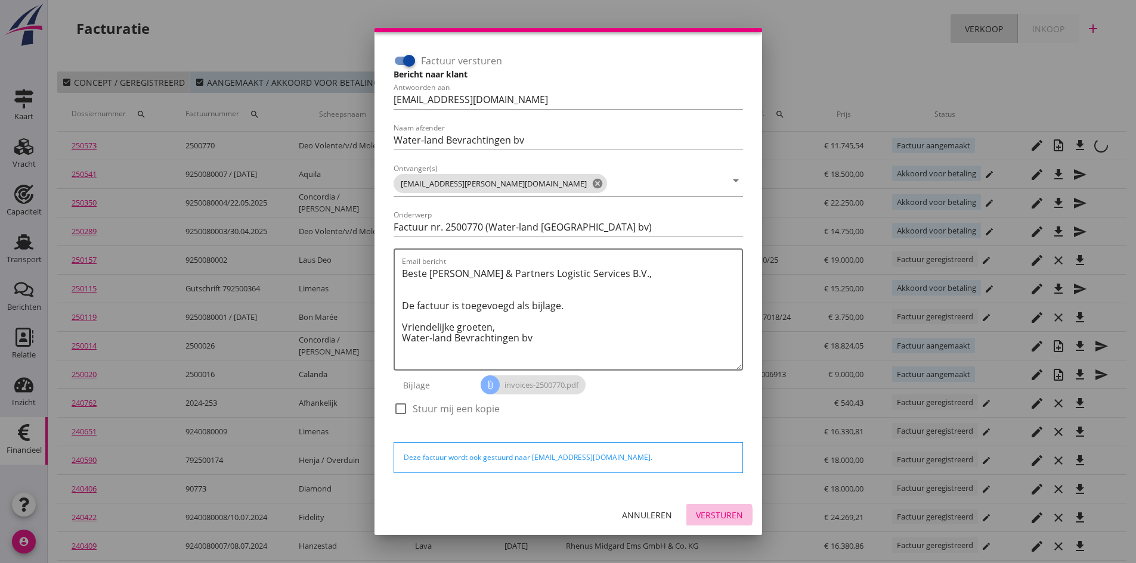
click at [703, 515] on div "Versturen" at bounding box center [719, 515] width 47 height 13
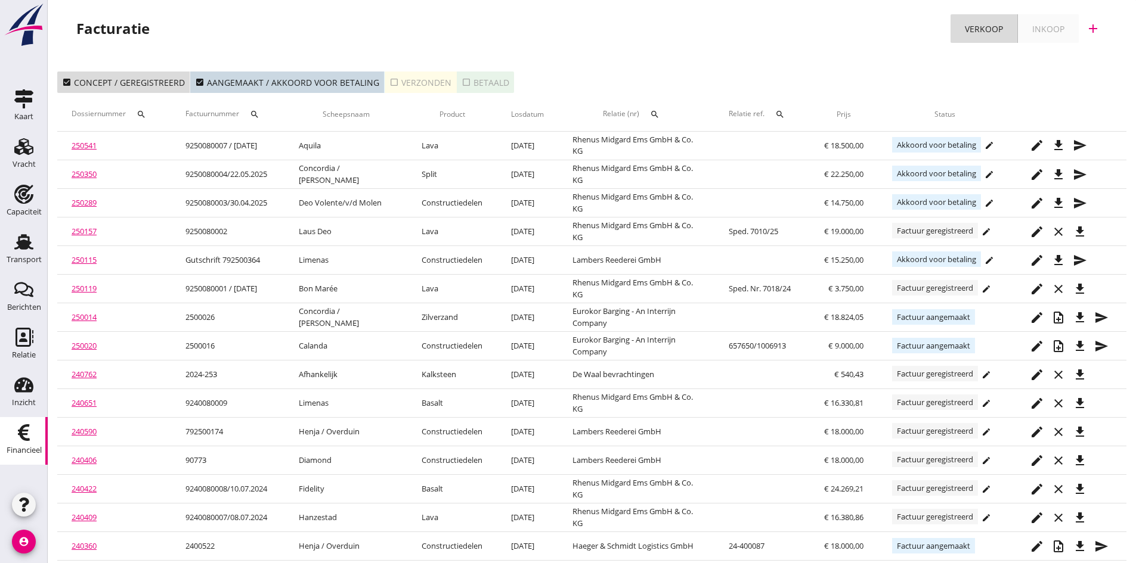
click at [410, 85] on div "check_box_outline_blank Verzonden" at bounding box center [420, 82] width 62 height 13
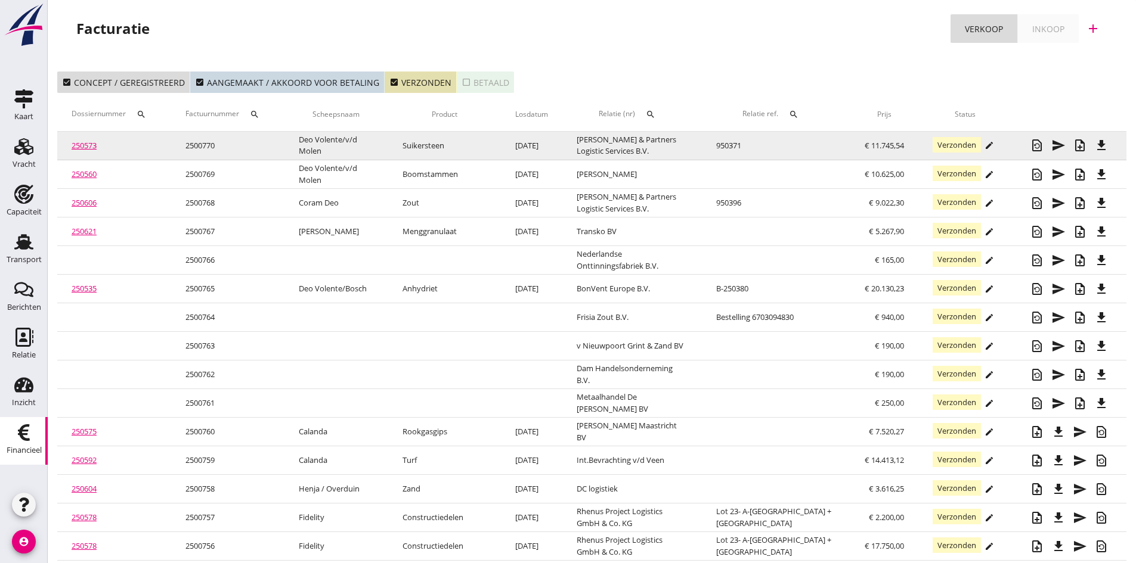
click at [86, 144] on link "250573" at bounding box center [84, 145] width 25 height 11
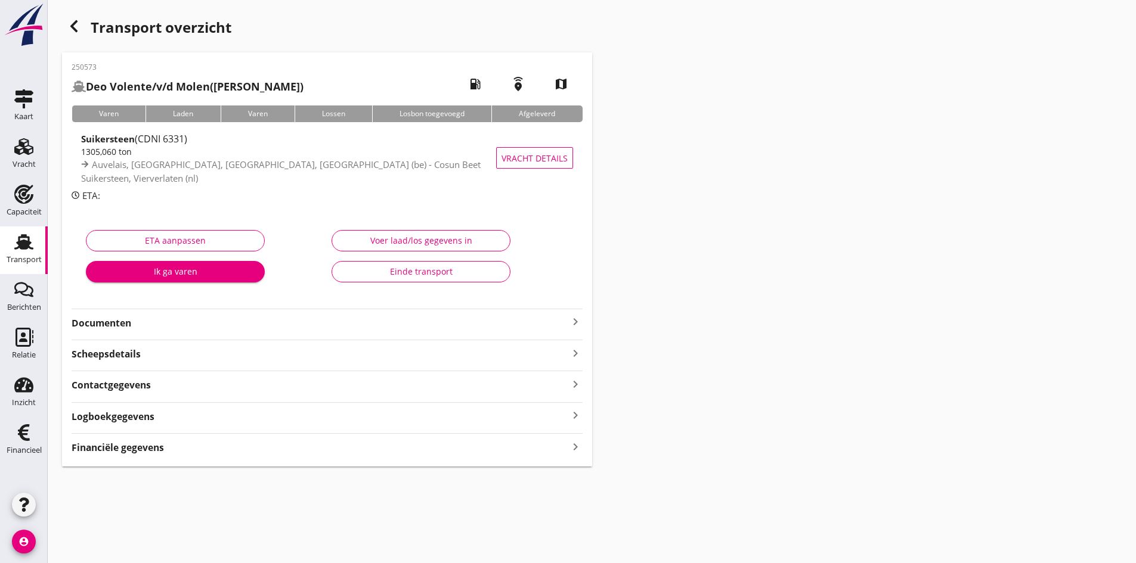
click at [101, 326] on strong "Documenten" at bounding box center [320, 324] width 497 height 14
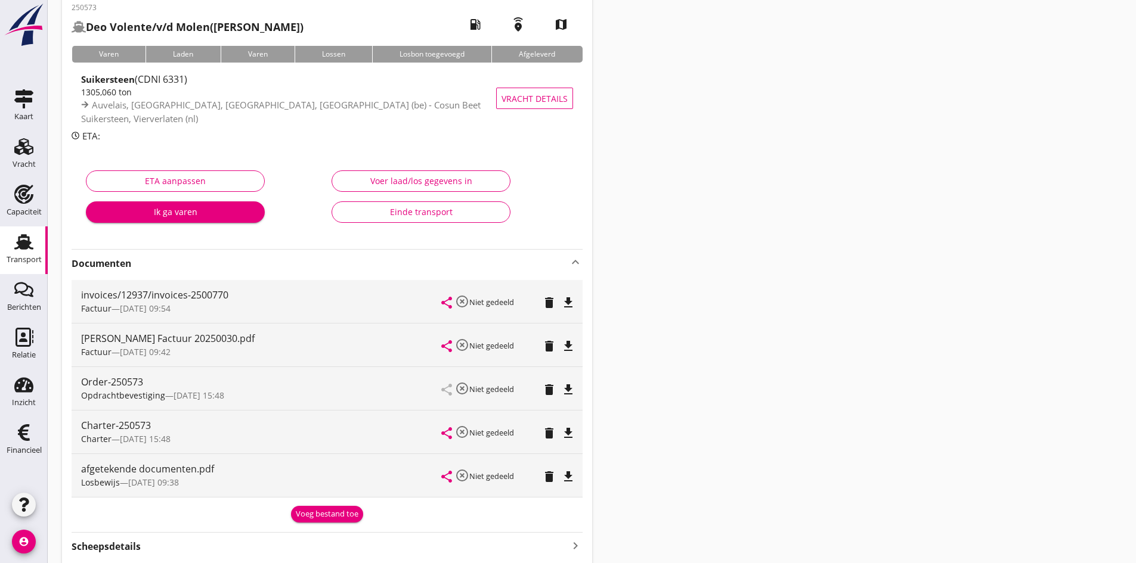
scroll to position [119, 0]
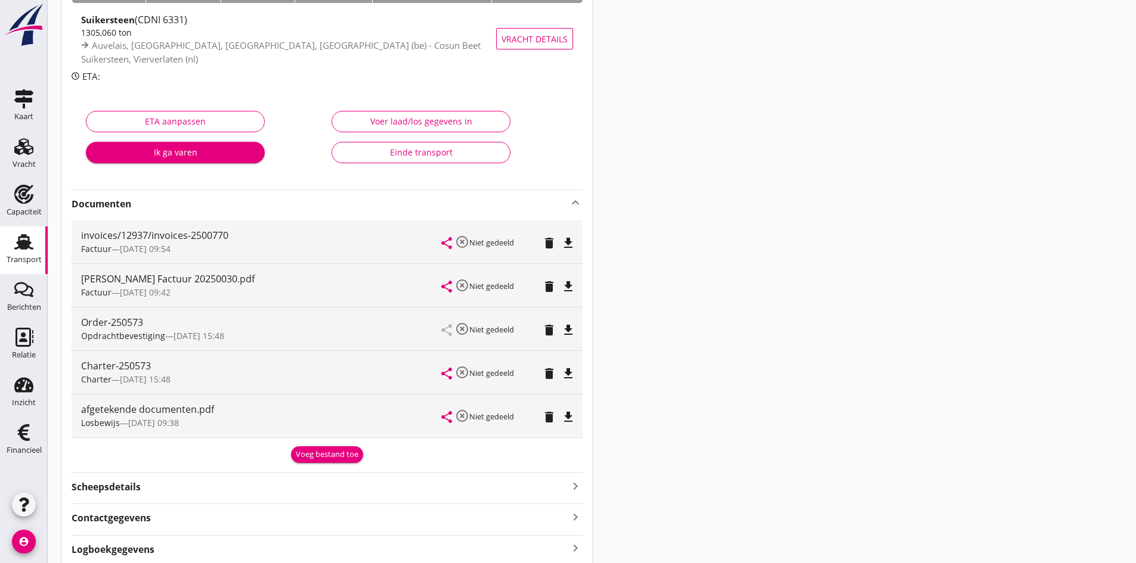
click at [404, 154] on div "Einde transport" at bounding box center [421, 152] width 159 height 13
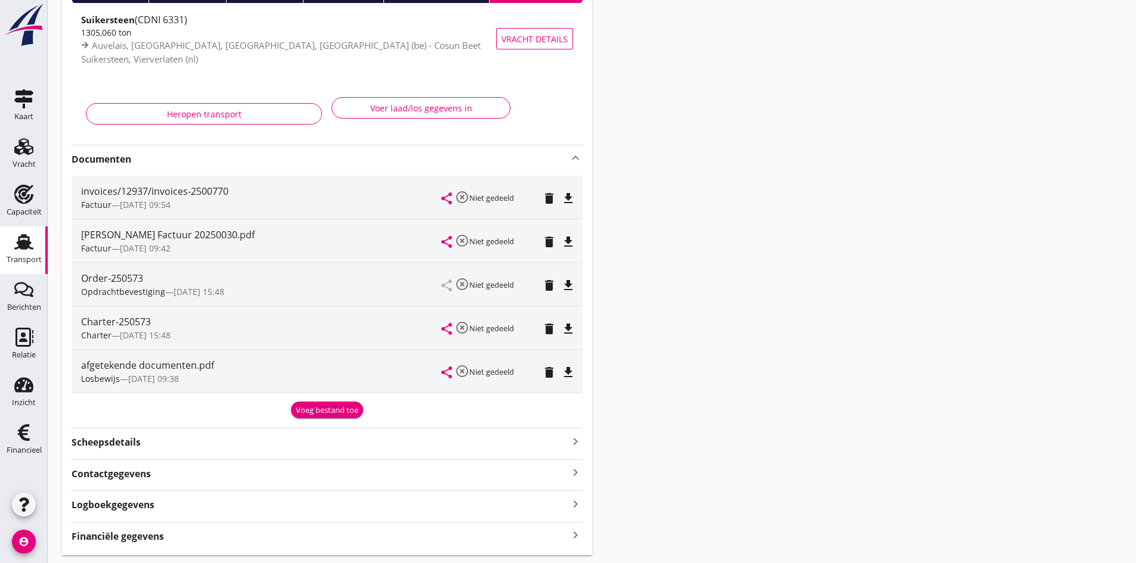
click at [22, 241] on use at bounding box center [23, 242] width 19 height 16
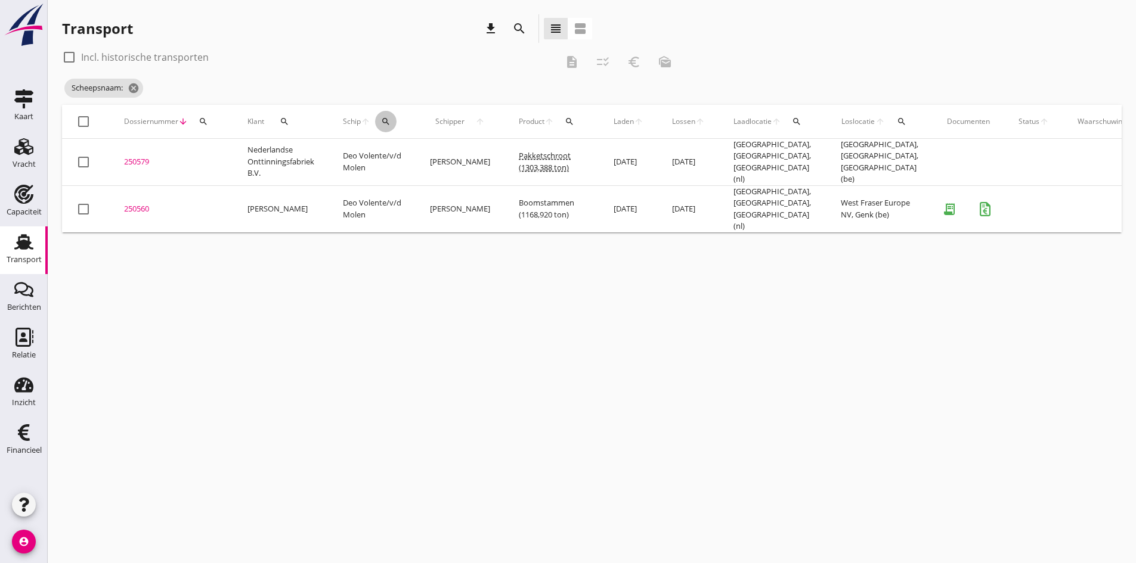
click at [387, 120] on icon "search" at bounding box center [386, 122] width 10 height 10
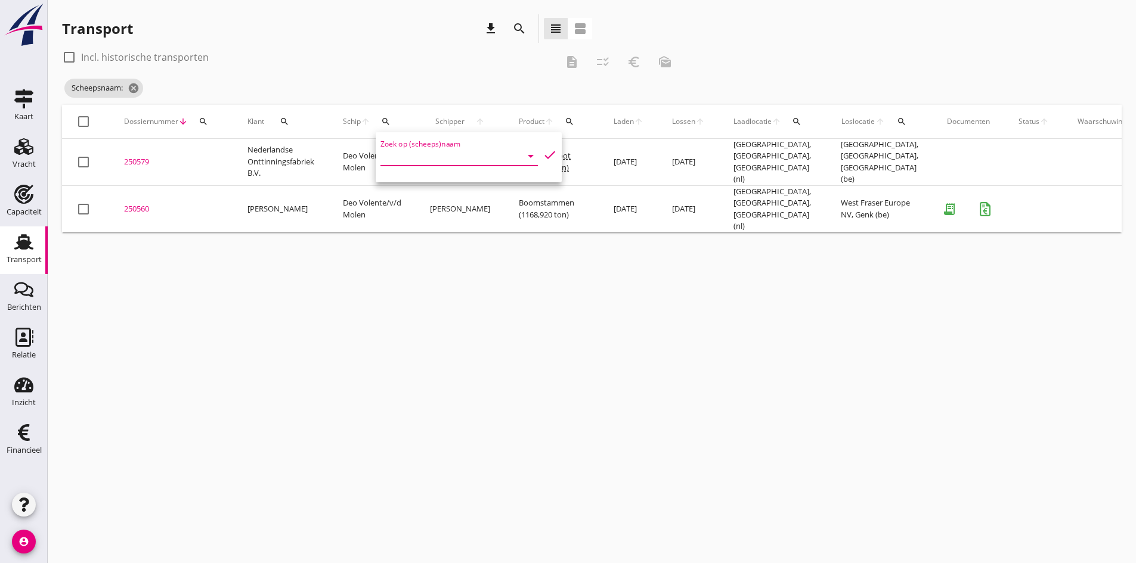
click at [394, 156] on input "Zoek op (scheeps)naam" at bounding box center [442, 156] width 124 height 19
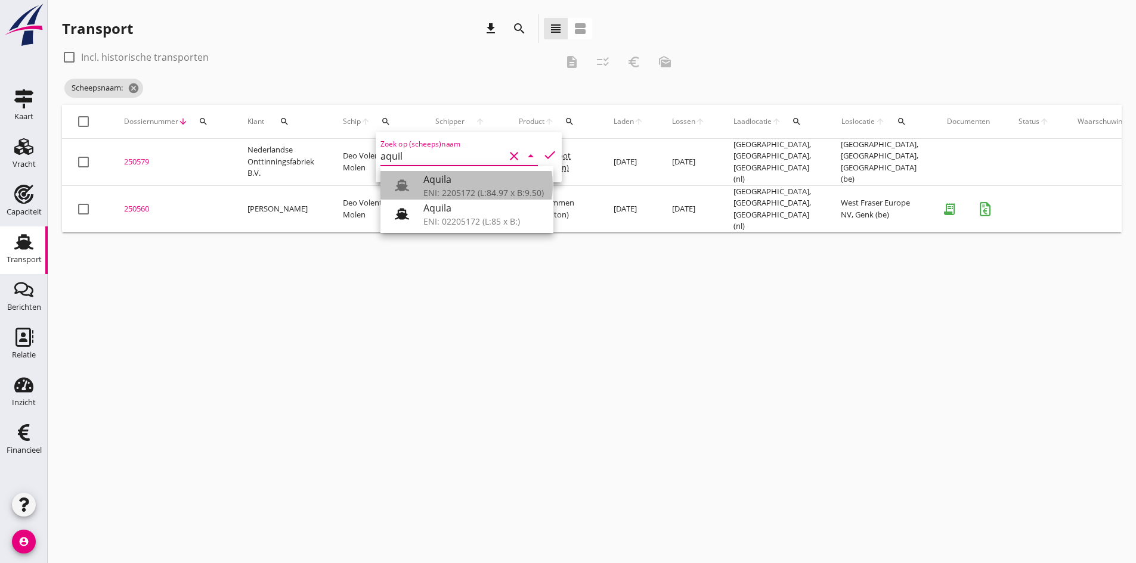
click at [458, 175] on div "Aquila" at bounding box center [483, 179] width 120 height 14
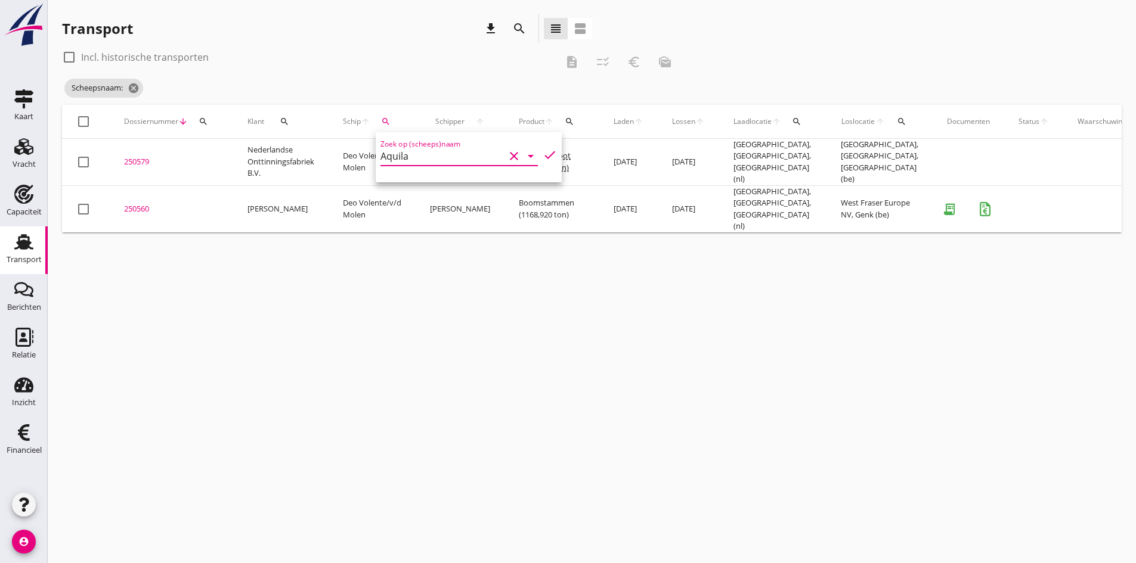
click at [543, 156] on icon "check" at bounding box center [550, 155] width 14 height 14
type input "Aquila"
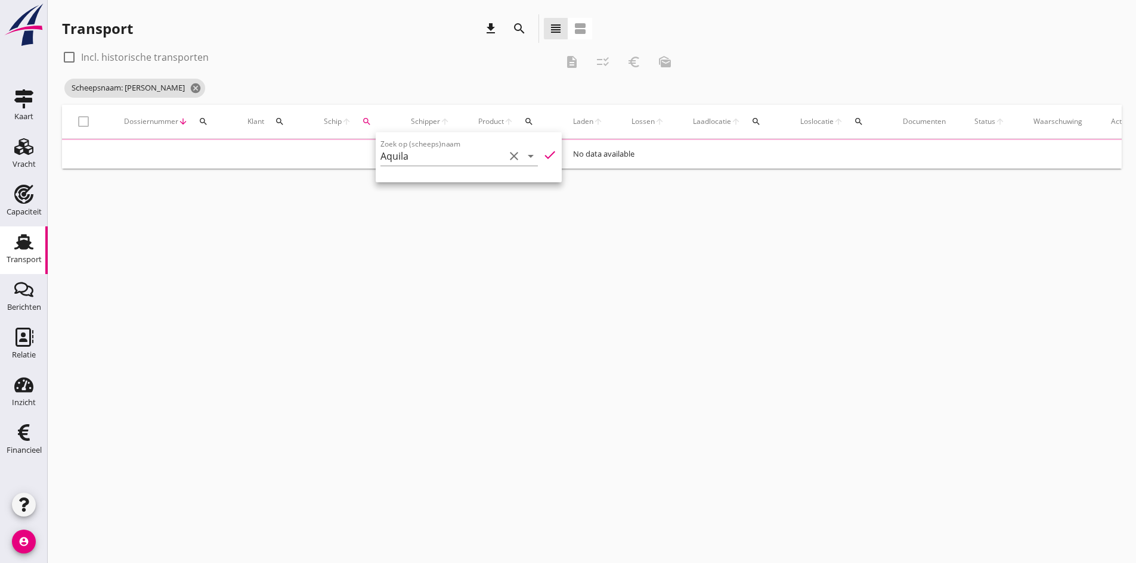
click at [267, 372] on div "cancel You are impersonating another user. Transport download search view_headl…" at bounding box center [592, 281] width 1088 height 563
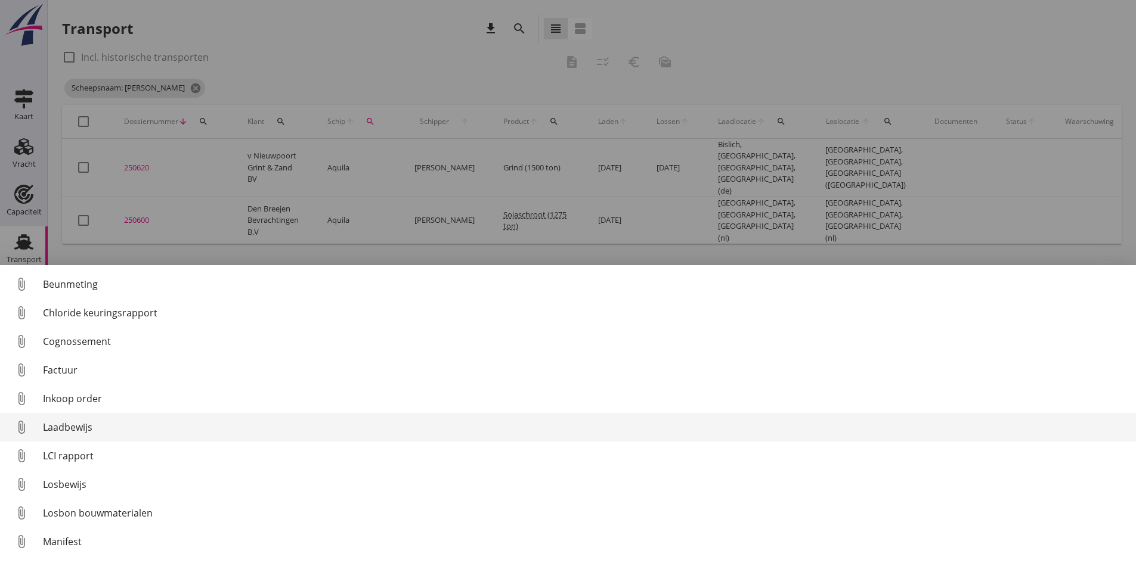
click at [57, 428] on div "Laadbewijs" at bounding box center [584, 427] width 1083 height 14
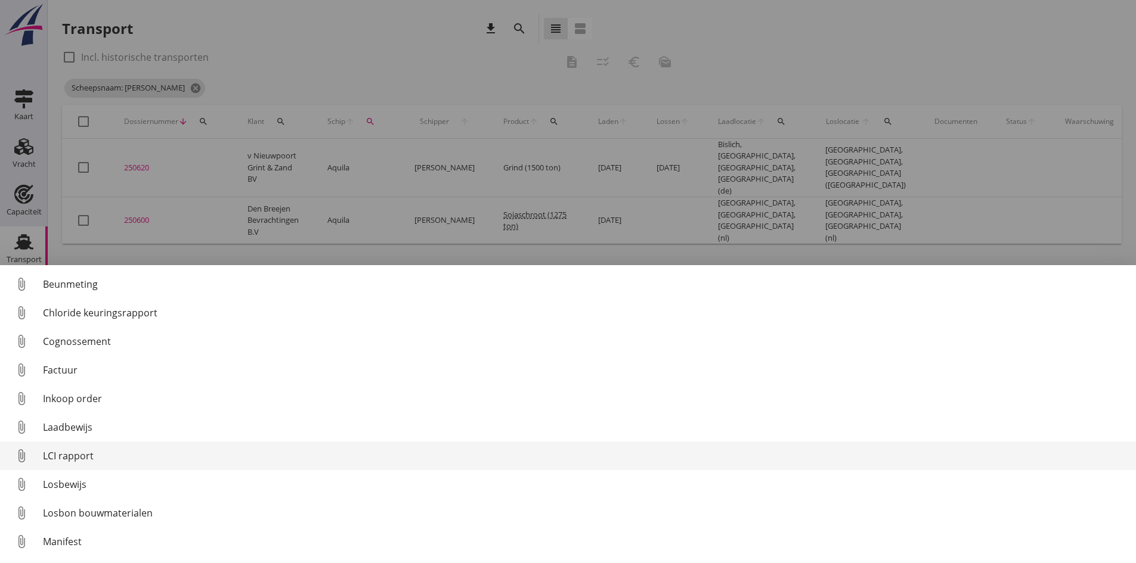
click at [65, 453] on div "LCI rapport" at bounding box center [584, 456] width 1083 height 14
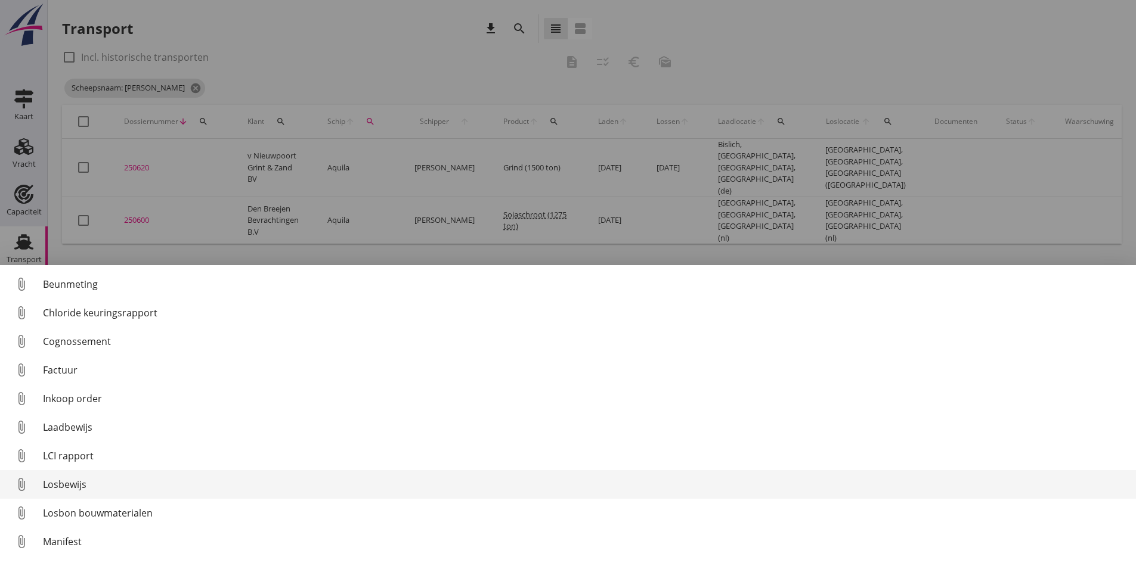
click at [63, 485] on div "Losbewijs" at bounding box center [584, 485] width 1083 height 14
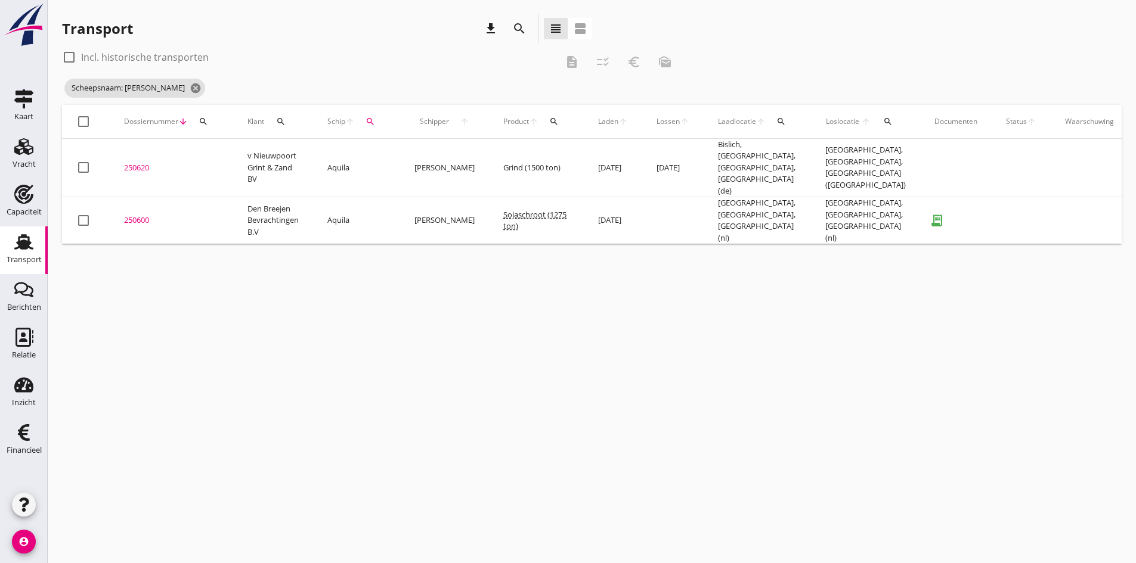
click at [138, 215] on div "250600" at bounding box center [171, 221] width 95 height 12
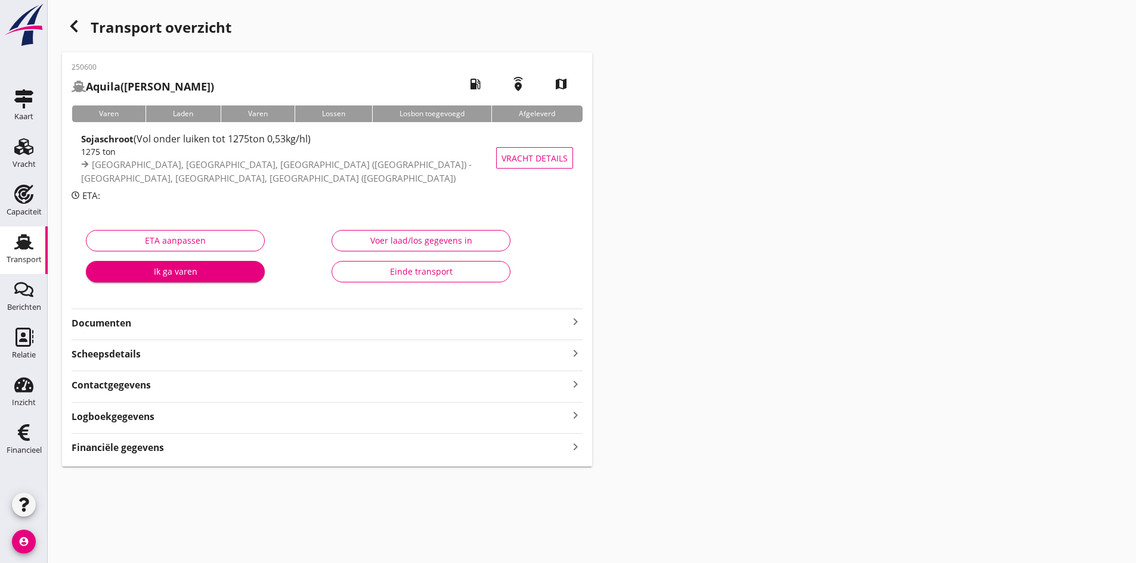
click at [382, 236] on div "Voer laad/los gegevens in" at bounding box center [421, 240] width 159 height 13
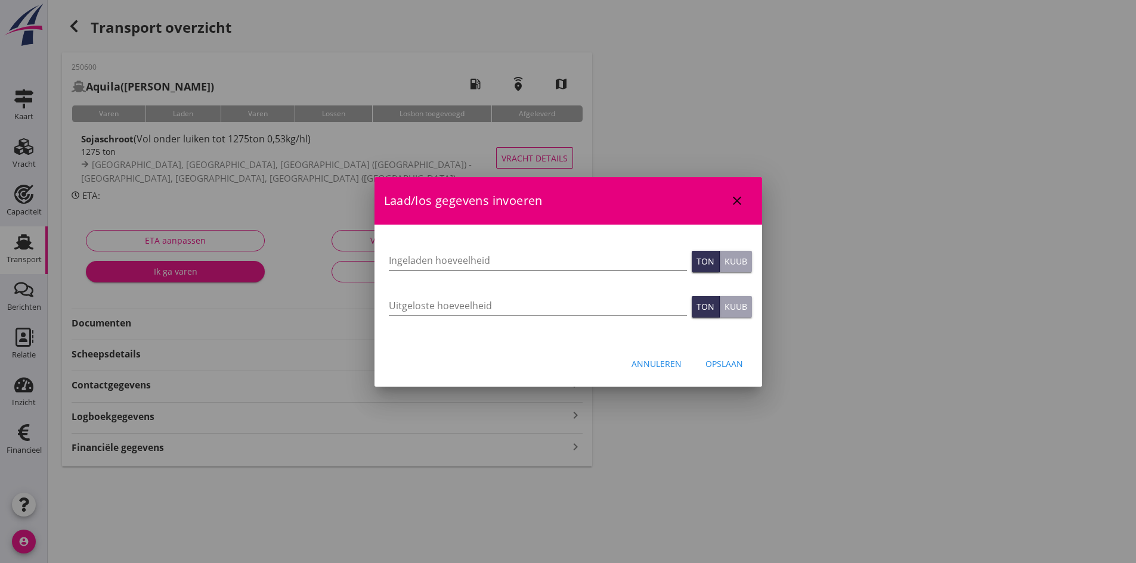
click at [402, 258] on input "Ingeladen hoeveelheid" at bounding box center [538, 260] width 298 height 19
type input "1226"
type input "1226.820"
click at [399, 308] on input "Uitgeloste hoeveelheid" at bounding box center [538, 305] width 298 height 19
type input "1226"
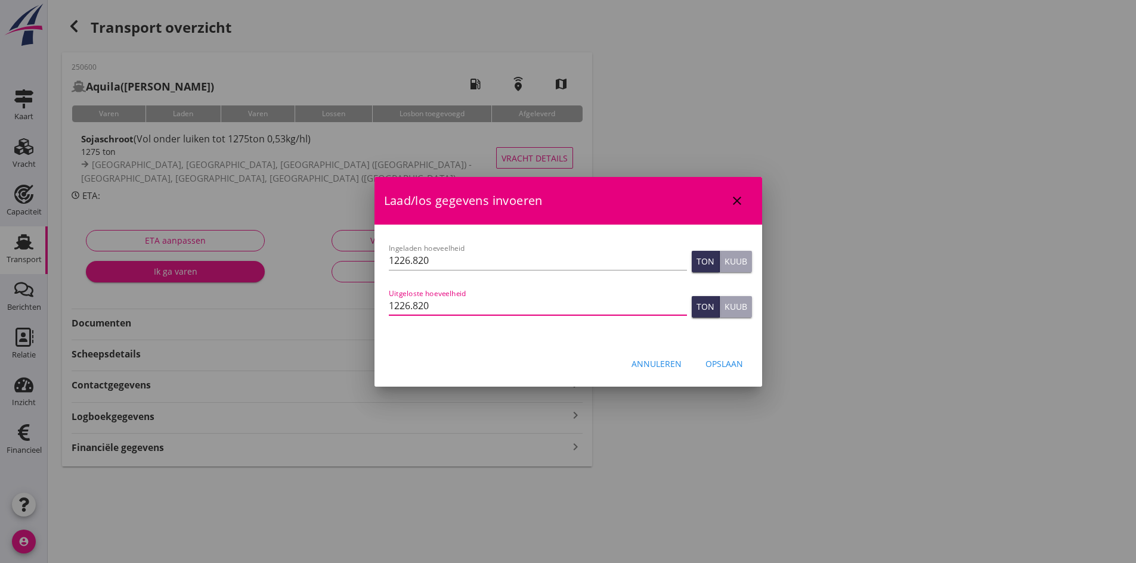
type input "1226.820"
click at [716, 364] on div "Opslaan" at bounding box center [724, 364] width 38 height 13
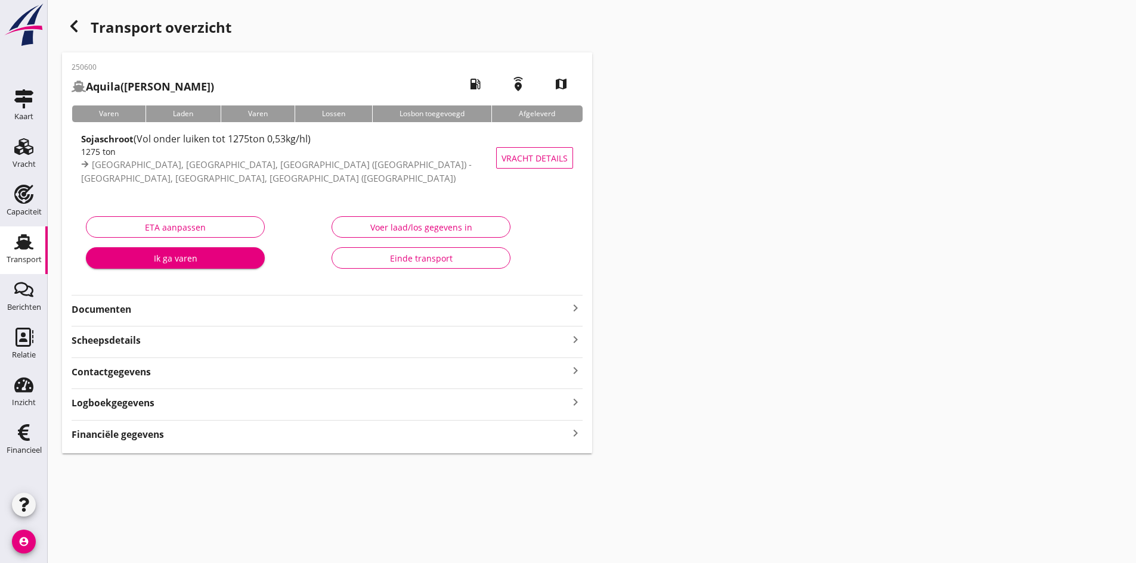
click at [576, 433] on icon "keyboard_arrow_right" at bounding box center [575, 434] width 14 height 16
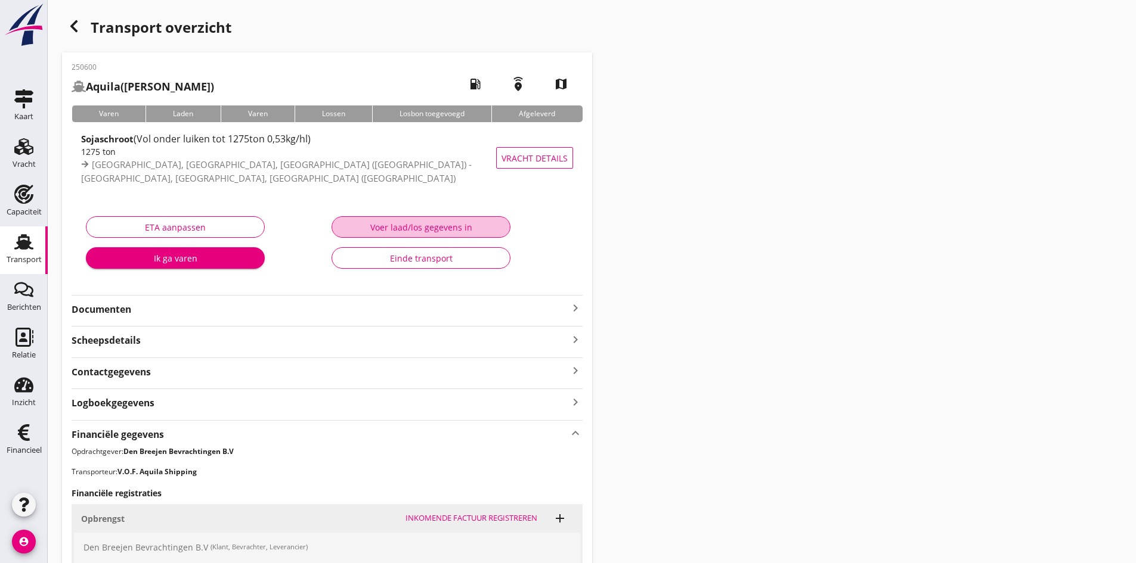
click at [407, 230] on div "Voer laad/los gegevens in" at bounding box center [421, 227] width 159 height 13
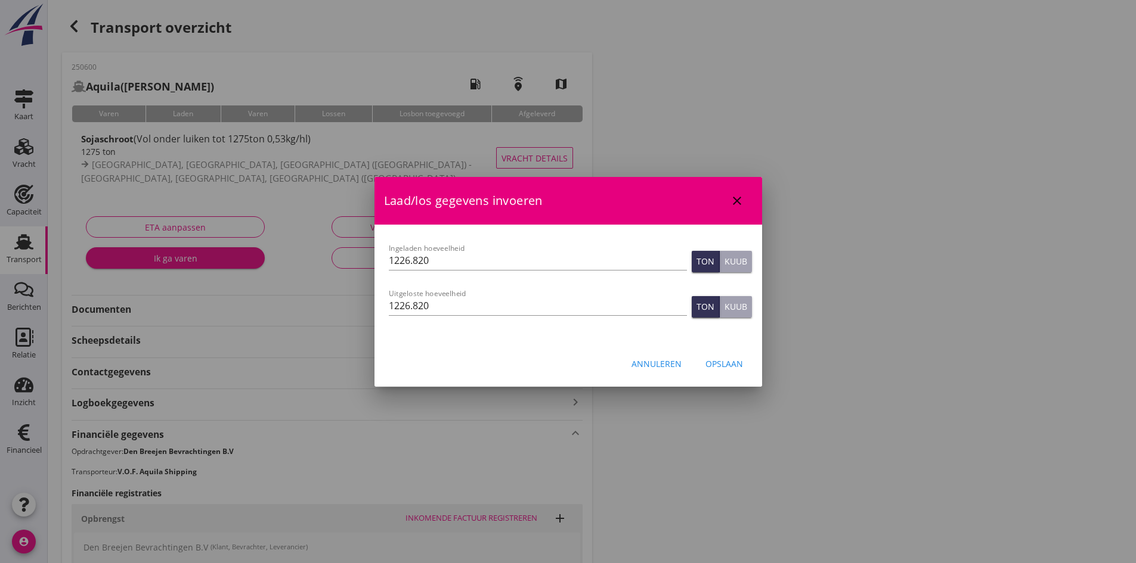
click at [661, 364] on div "Annuleren" at bounding box center [656, 364] width 50 height 13
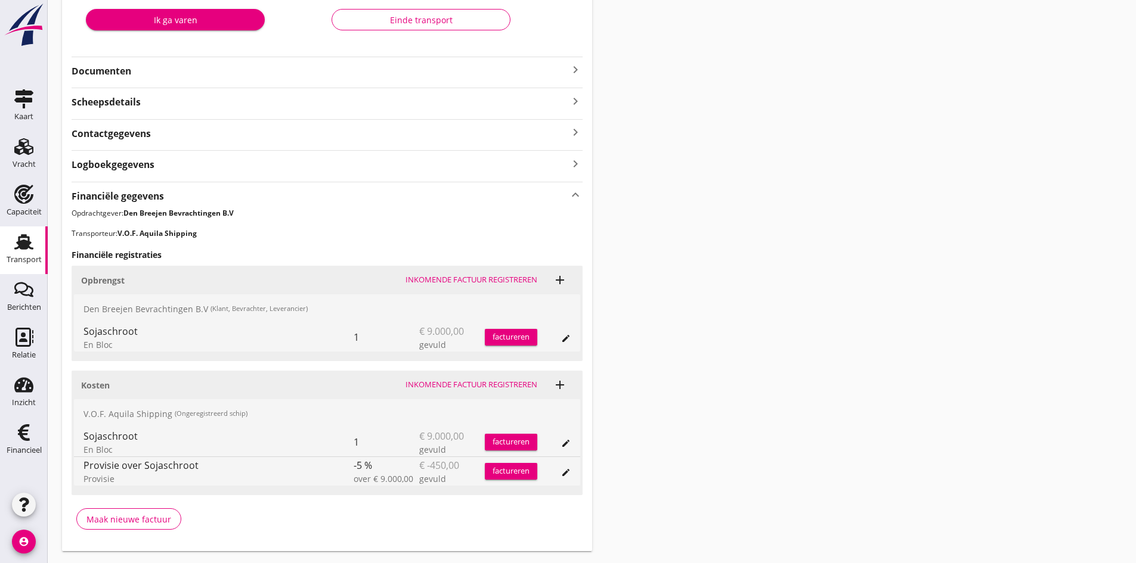
scroll to position [270, 0]
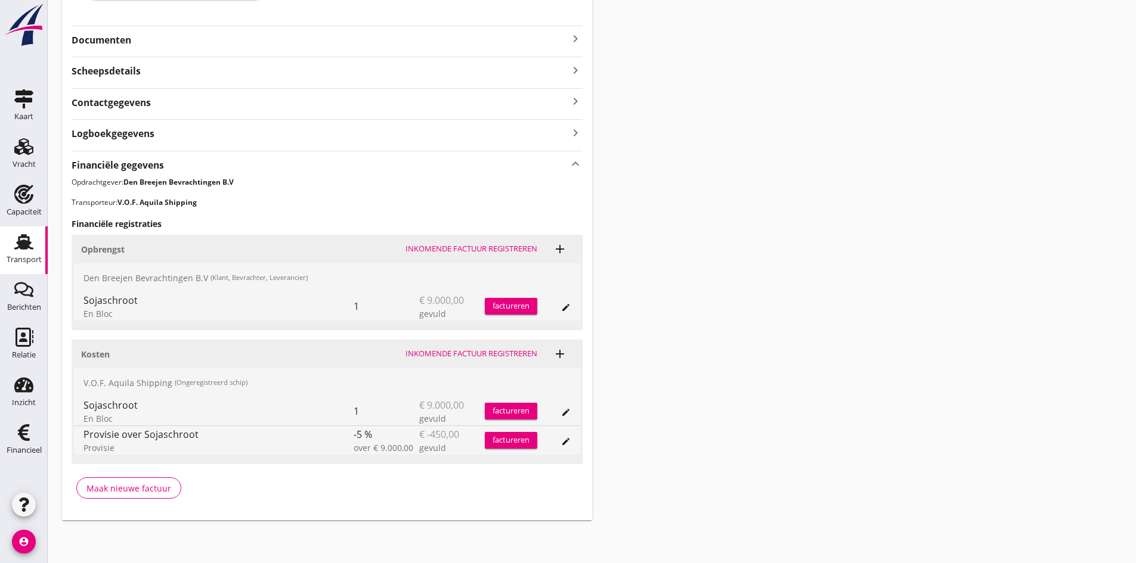
click at [446, 353] on div "Inkomende factuur registreren" at bounding box center [471, 354] width 132 height 12
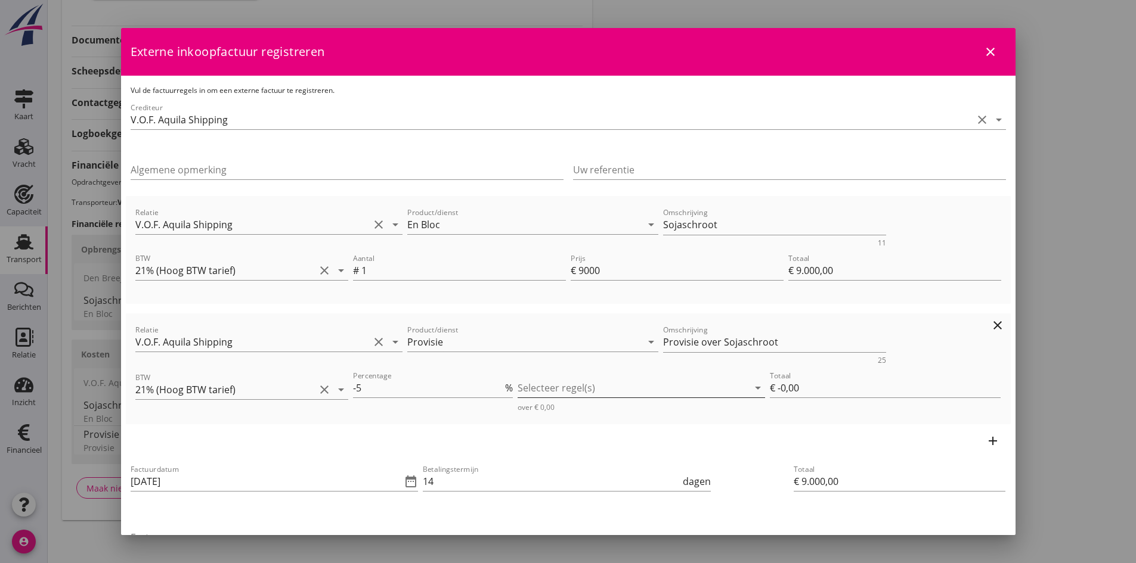
click at [537, 386] on div at bounding box center [633, 388] width 231 height 19
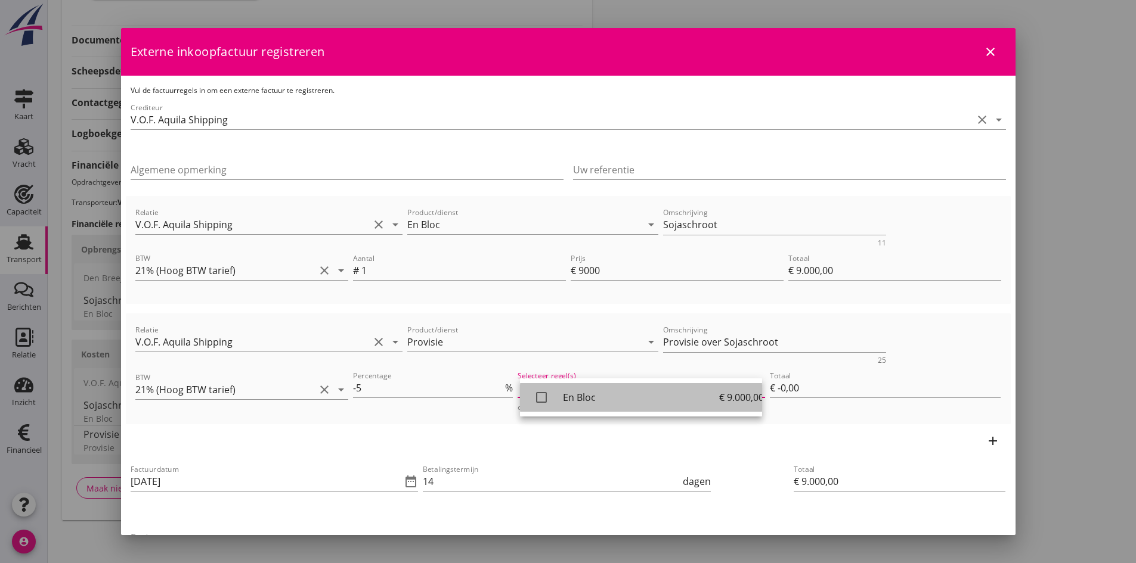
click at [537, 394] on icon "check_box_outline_blank" at bounding box center [541, 398] width 24 height 24
type input "€ -450,00"
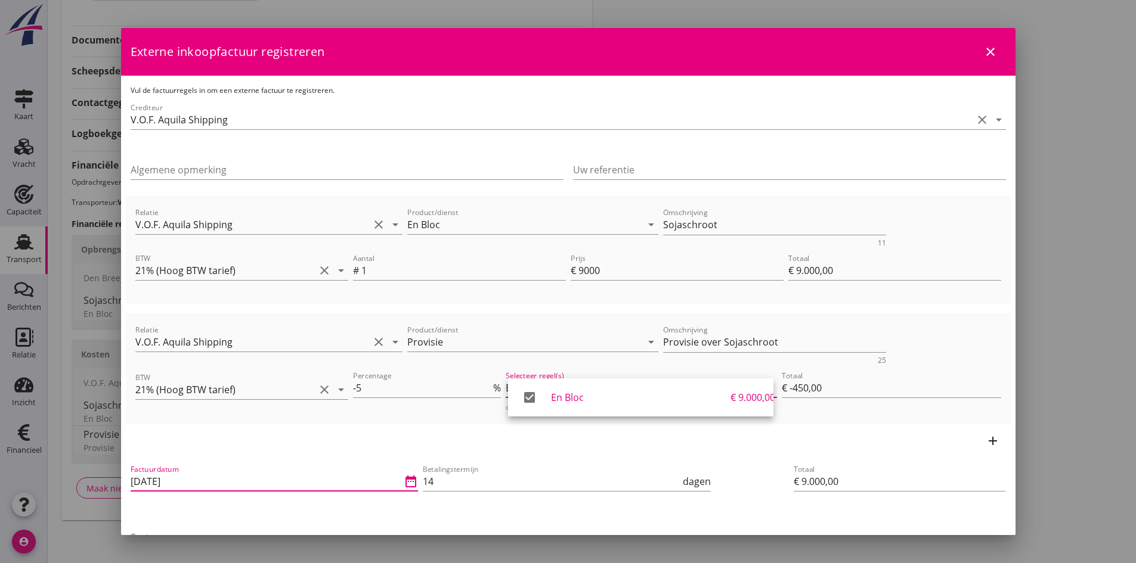
click at [211, 487] on input "[DATE]" at bounding box center [266, 481] width 271 height 19
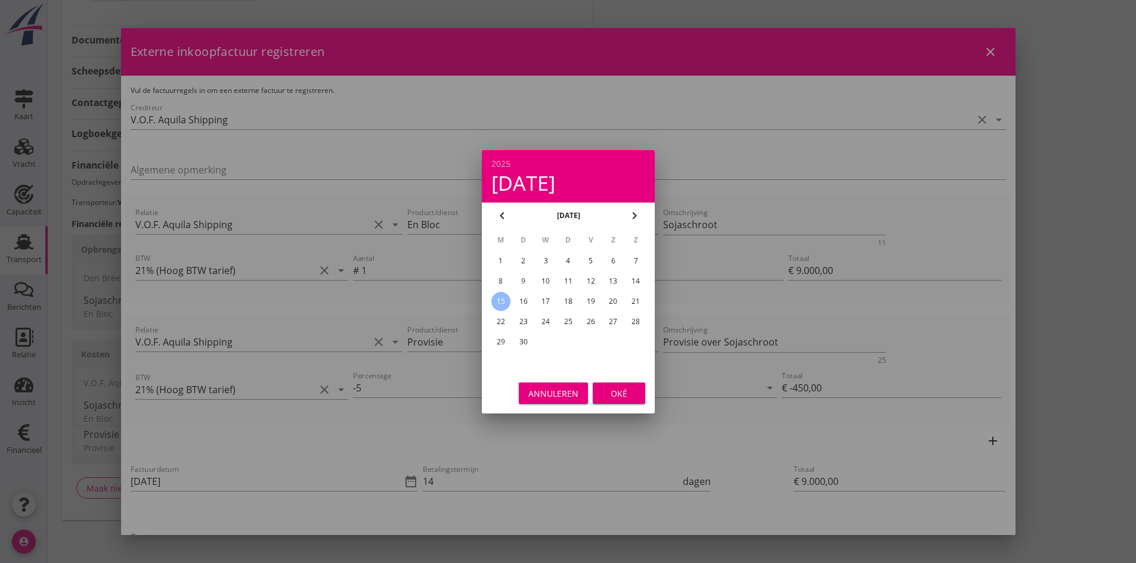
click at [591, 277] on div "12" at bounding box center [590, 281] width 19 height 19
type input "[DATE]"
click at [621, 397] on div "Oké" at bounding box center [618, 393] width 33 height 13
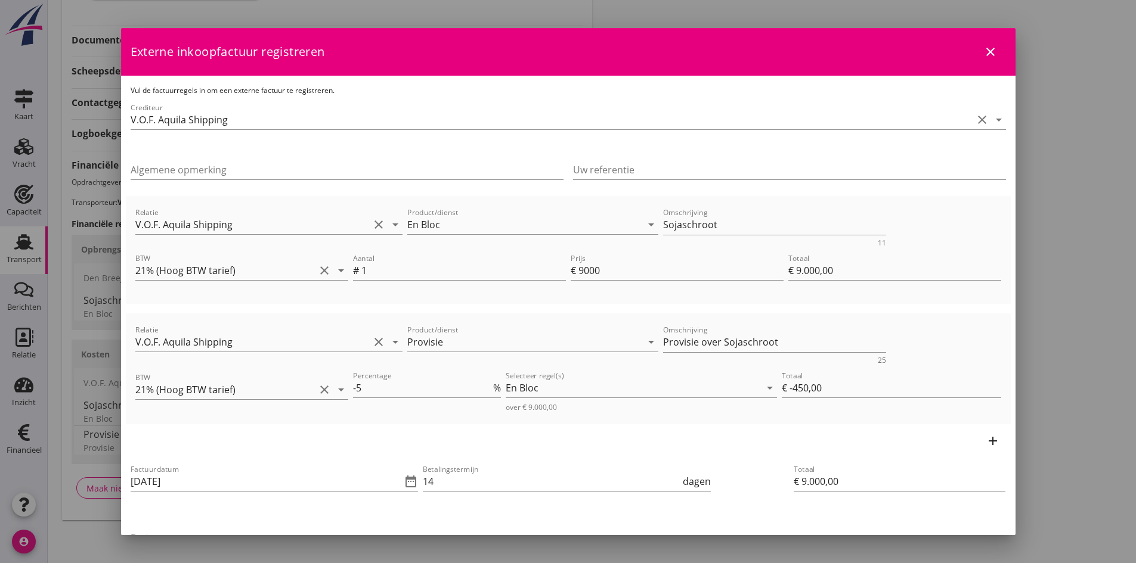
scroll to position [119, 0]
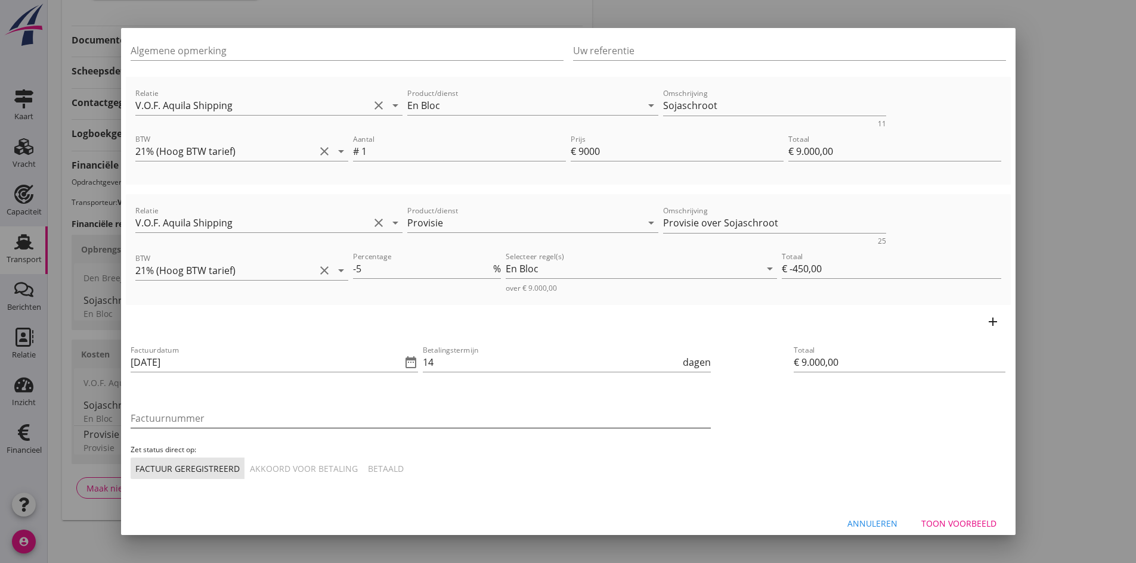
click at [247, 423] on input "Factuurnummer" at bounding box center [421, 418] width 580 height 19
type input "202540"
click at [274, 463] on div "Akkoord voor betaling" at bounding box center [304, 469] width 108 height 13
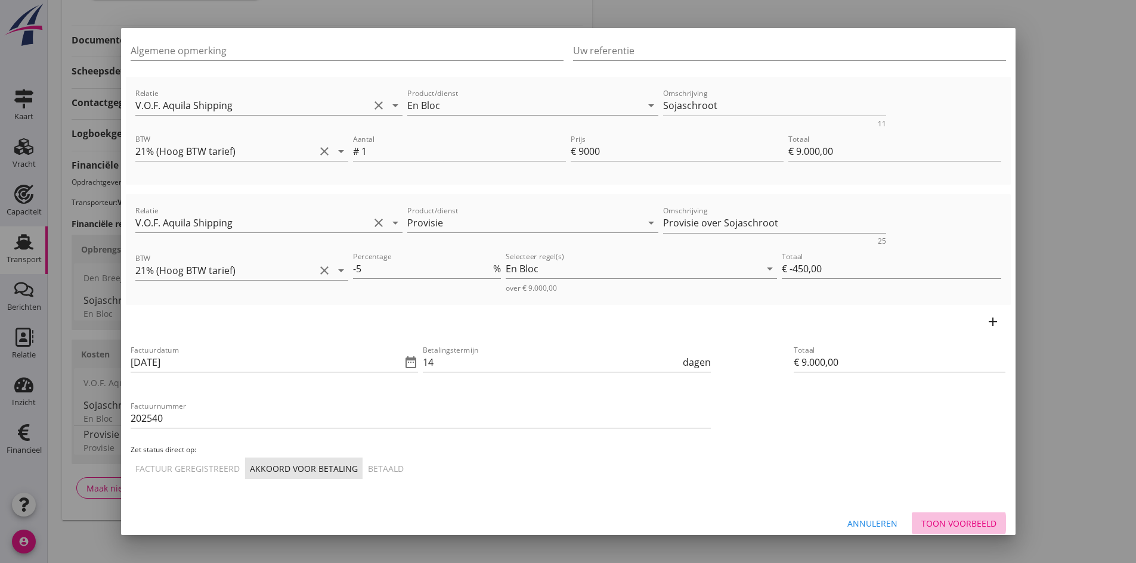
click at [921, 519] on div "Toon voorbeeld" at bounding box center [958, 524] width 75 height 13
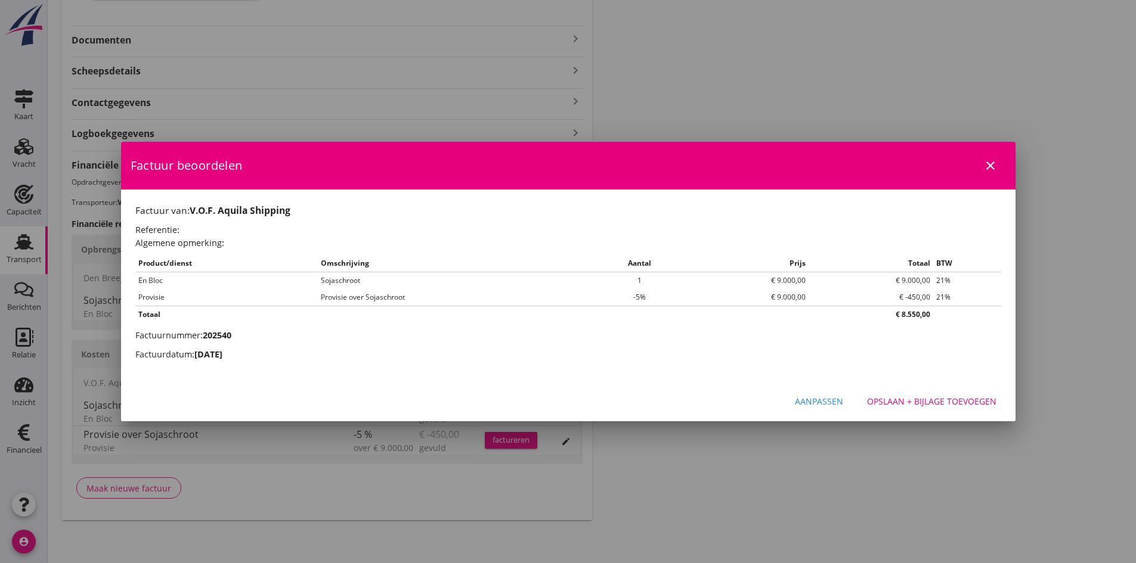
scroll to position [0, 0]
click at [890, 400] on div "Opslaan + bijlage toevoegen" at bounding box center [931, 401] width 129 height 13
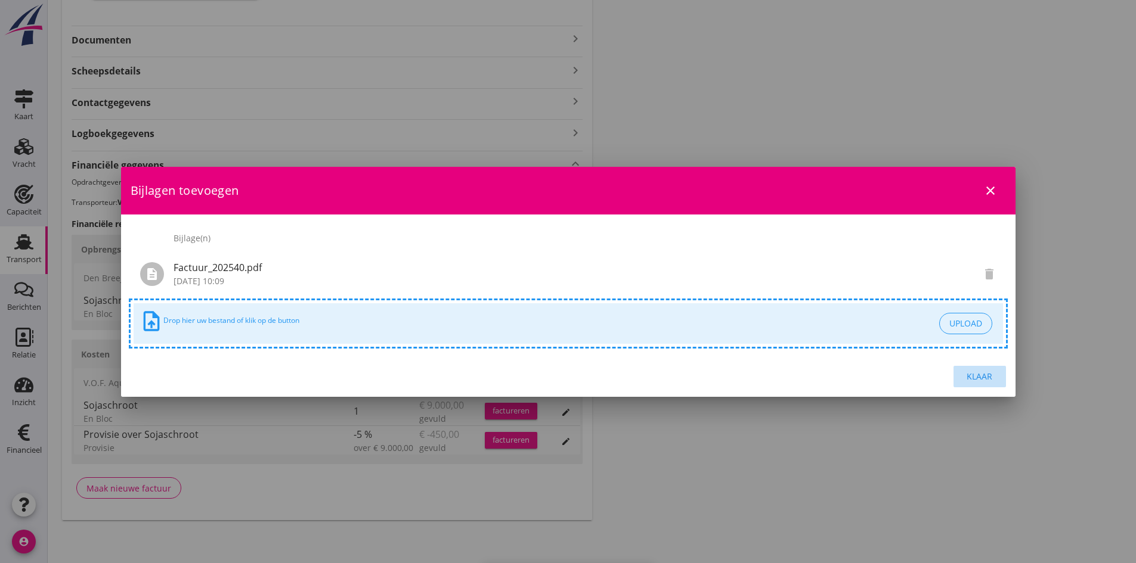
click at [976, 373] on div "Klaar" at bounding box center [979, 376] width 33 height 13
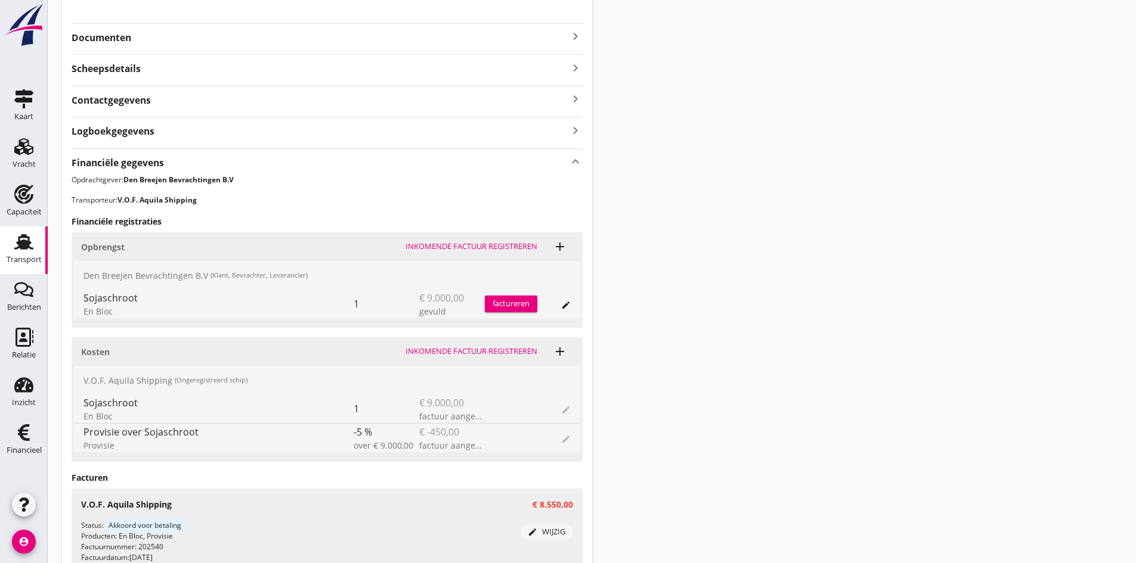
scroll to position [212, 0]
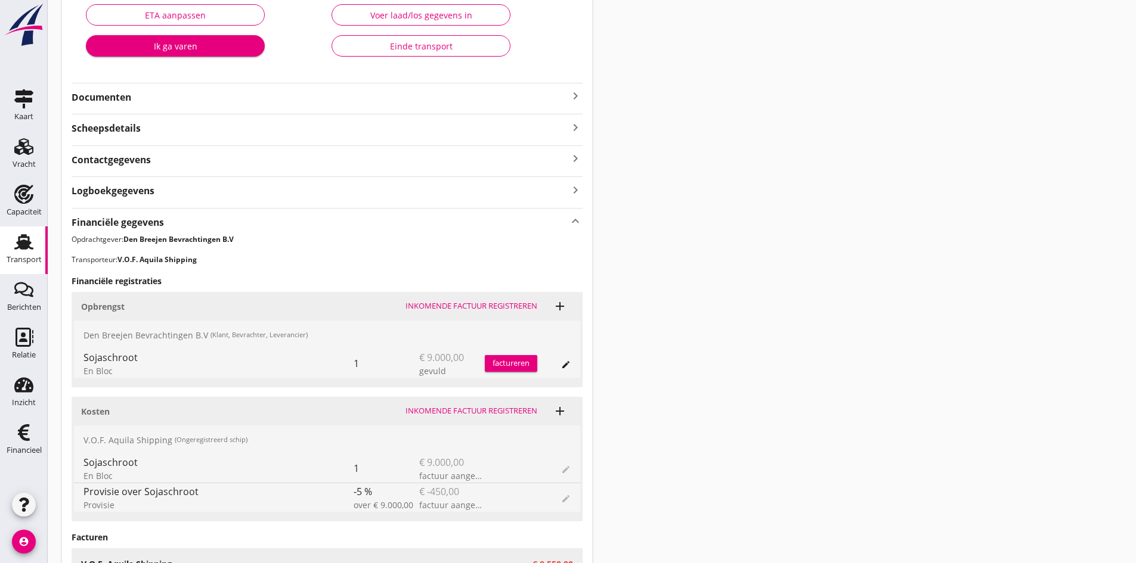
click at [501, 360] on div "factureren" at bounding box center [511, 364] width 52 height 12
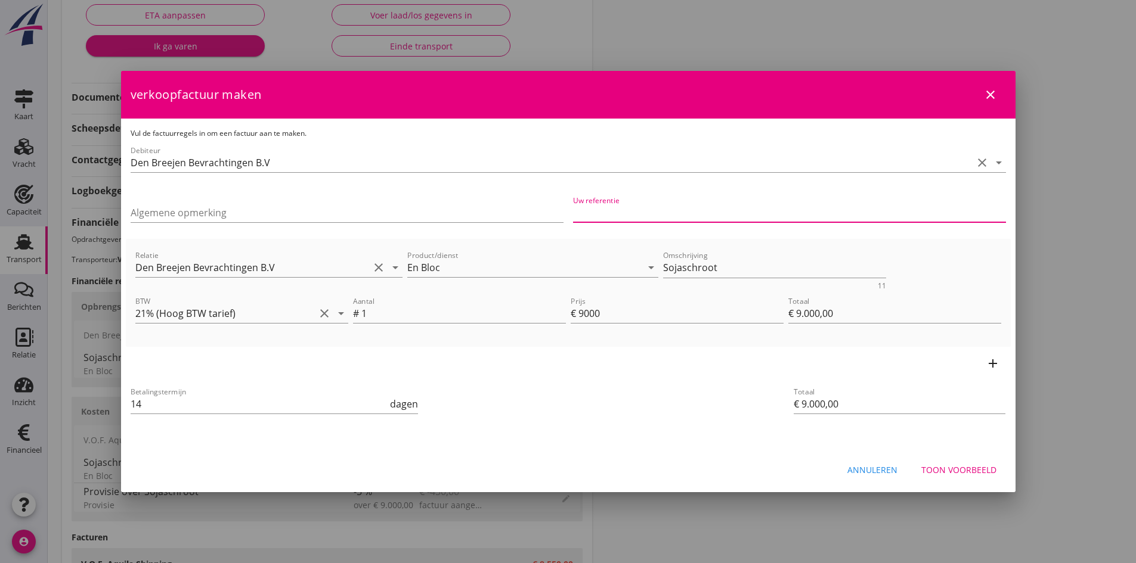
click at [609, 215] on input "Uw referentie" at bounding box center [789, 212] width 433 height 19
type input "BC25-0789"
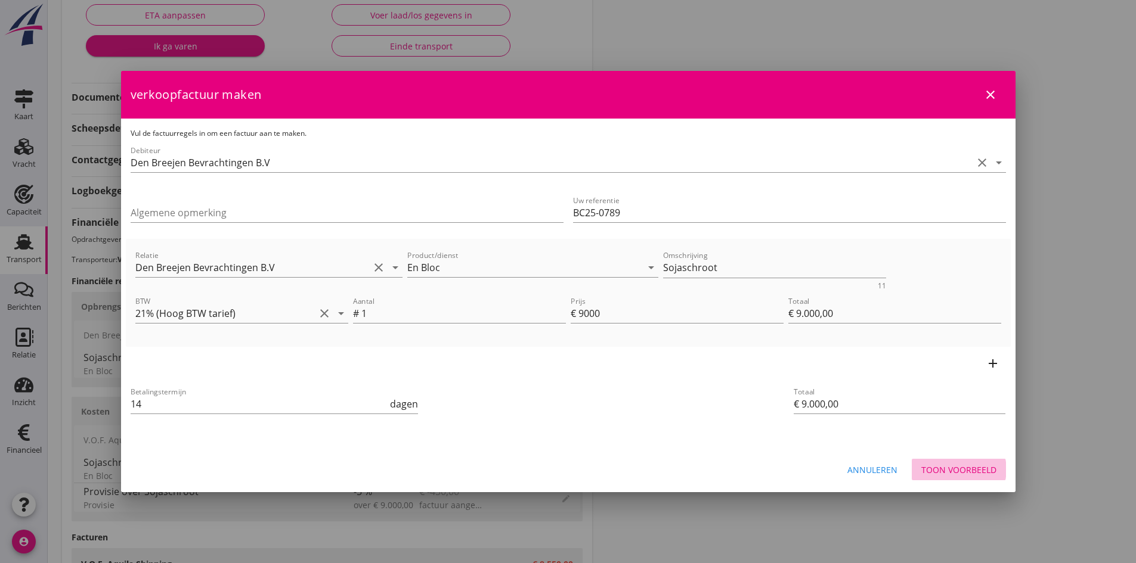
click at [934, 472] on div "Toon voorbeeld" at bounding box center [958, 470] width 75 height 13
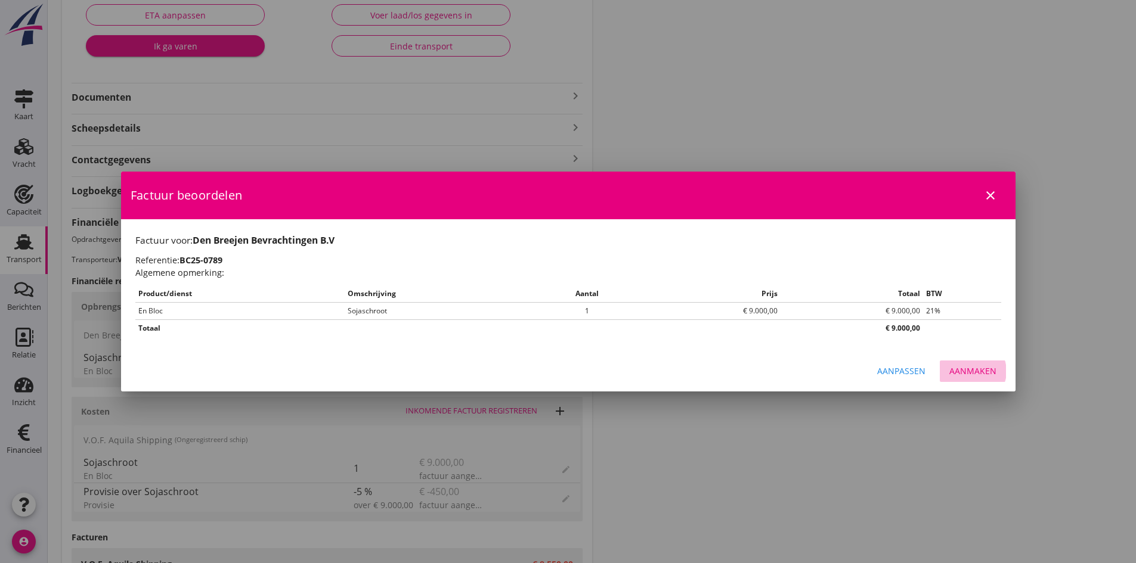
click at [964, 371] on div "Aanmaken" at bounding box center [972, 371] width 47 height 13
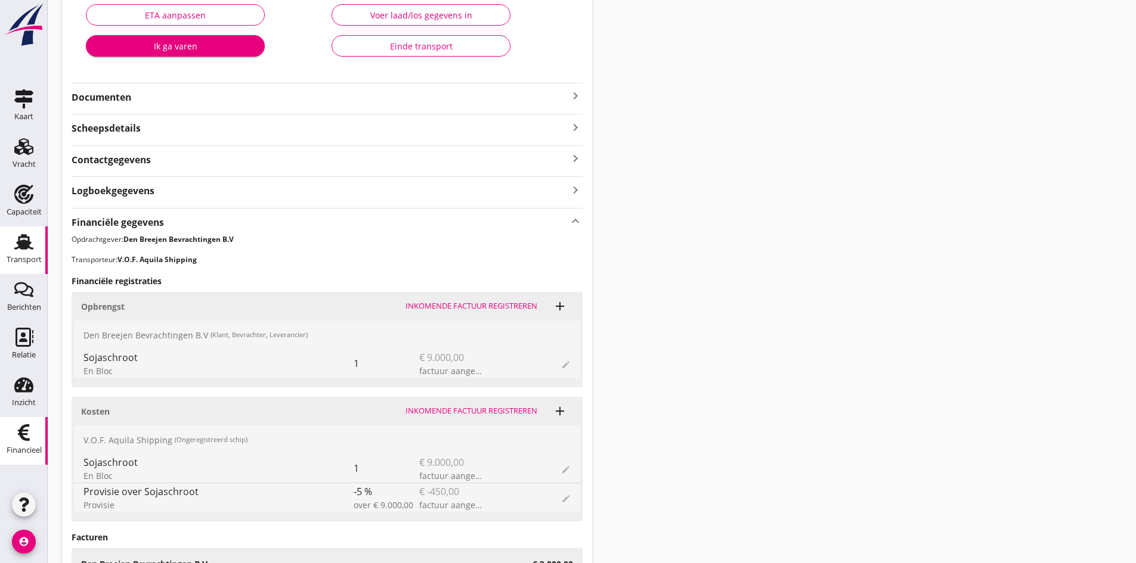
click at [18, 433] on icon "Financieel" at bounding box center [23, 432] width 19 height 19
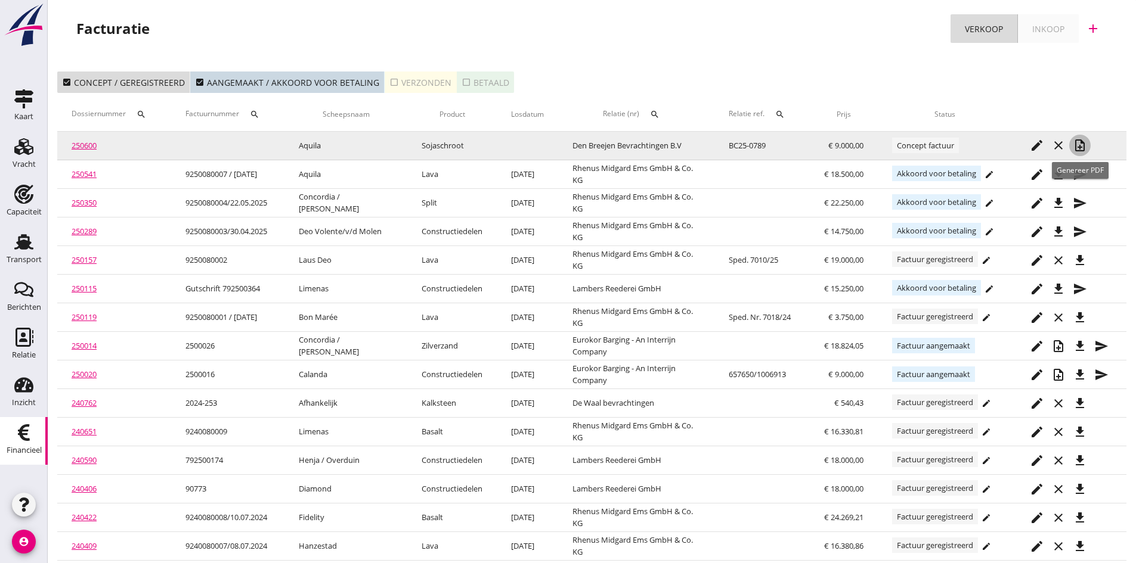
click at [1082, 143] on icon "note_add" at bounding box center [1080, 145] width 14 height 14
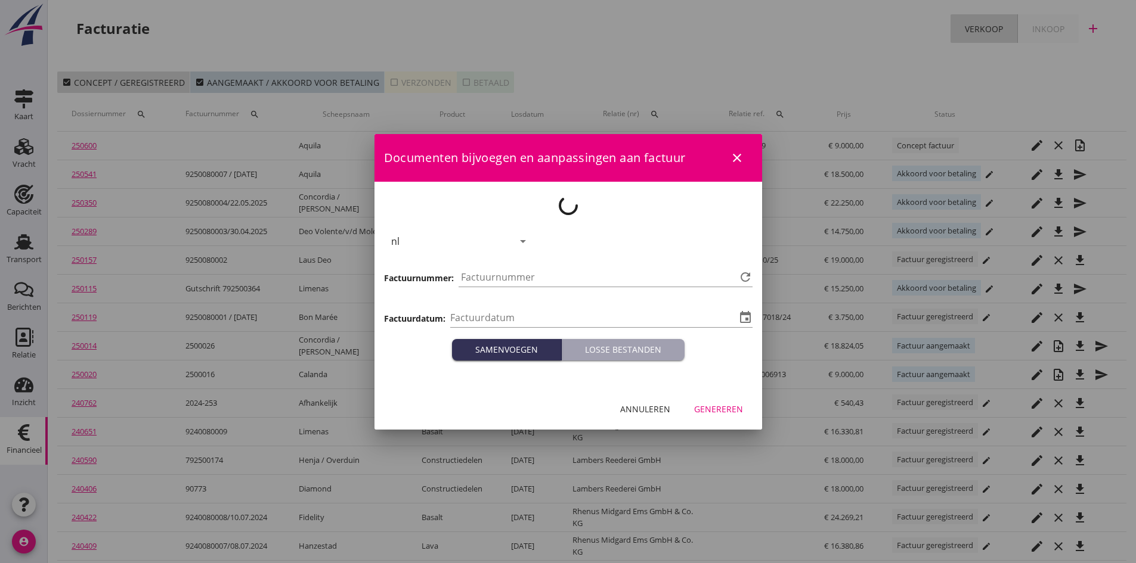
type input "[DATE]"
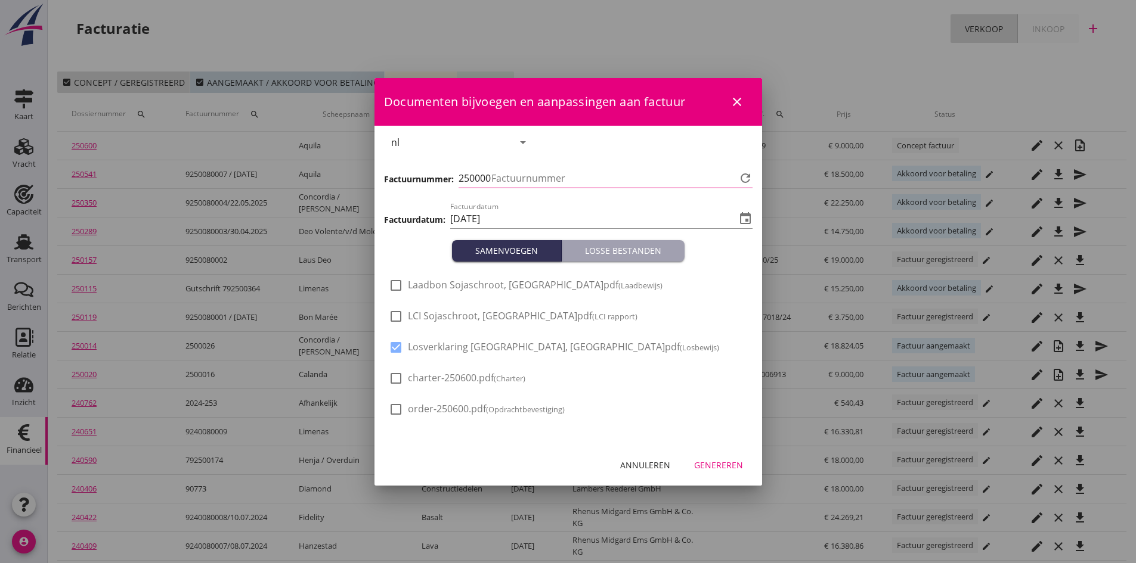
type input "771"
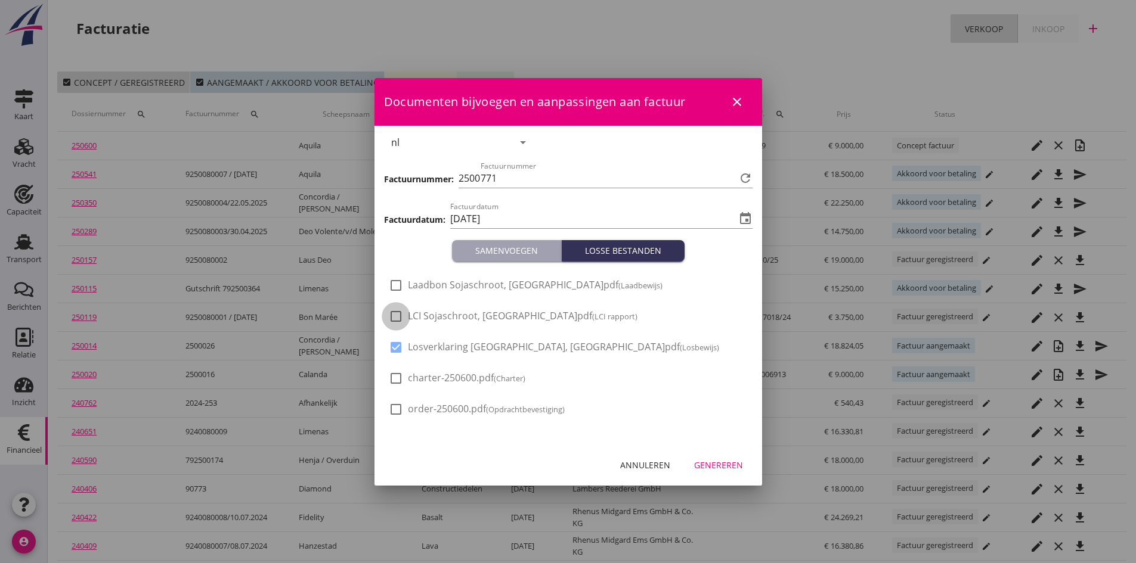
click at [392, 315] on div at bounding box center [396, 316] width 20 height 20
checkbox input "true"
drag, startPoint x: 391, startPoint y: 284, endPoint x: 412, endPoint y: 292, distance: 23.0
click at [392, 284] on div at bounding box center [396, 285] width 20 height 20
checkbox input "true"
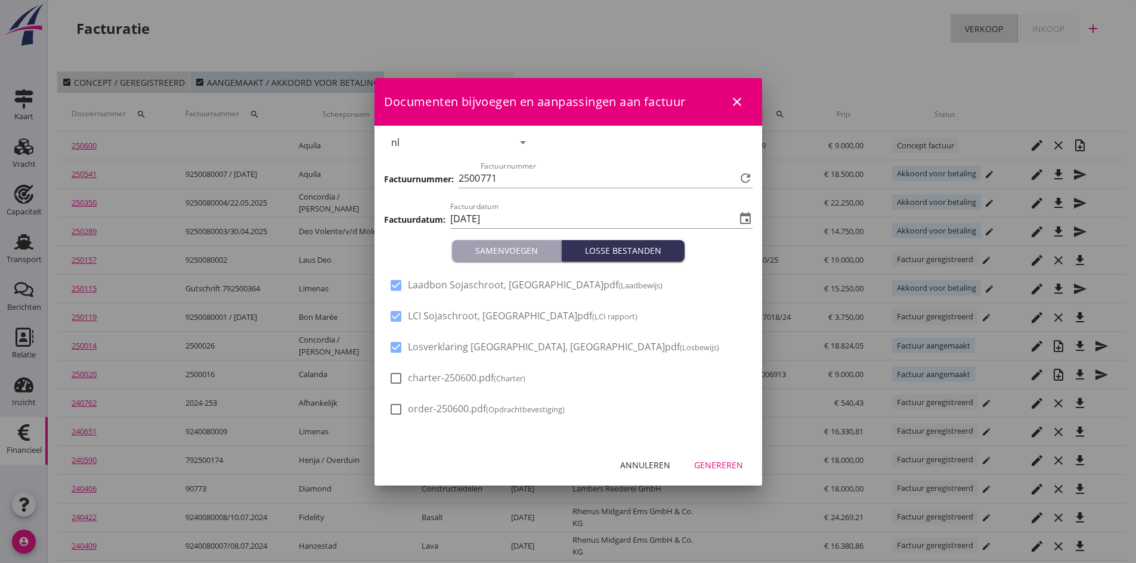
click at [714, 465] on div "Genereren" at bounding box center [718, 465] width 49 height 13
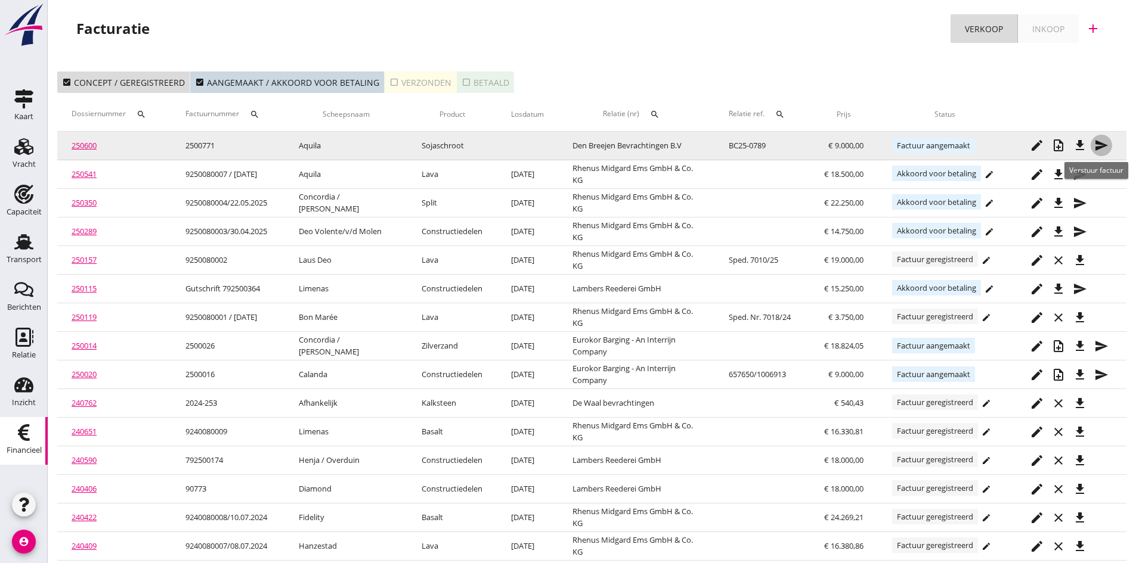
click at [1101, 144] on icon "send" at bounding box center [1101, 145] width 14 height 14
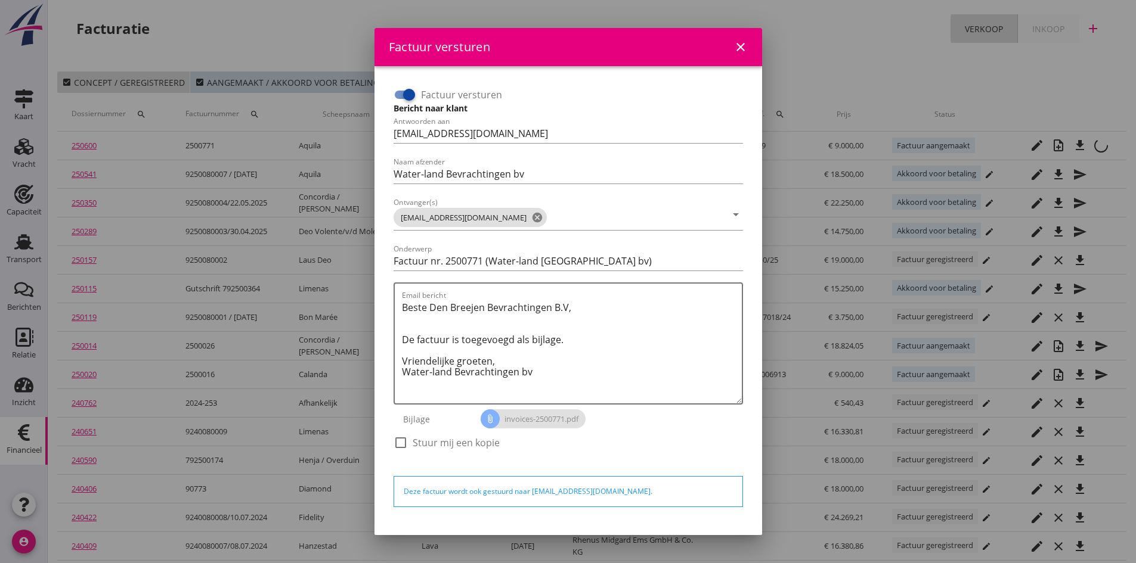
scroll to position [34, 0]
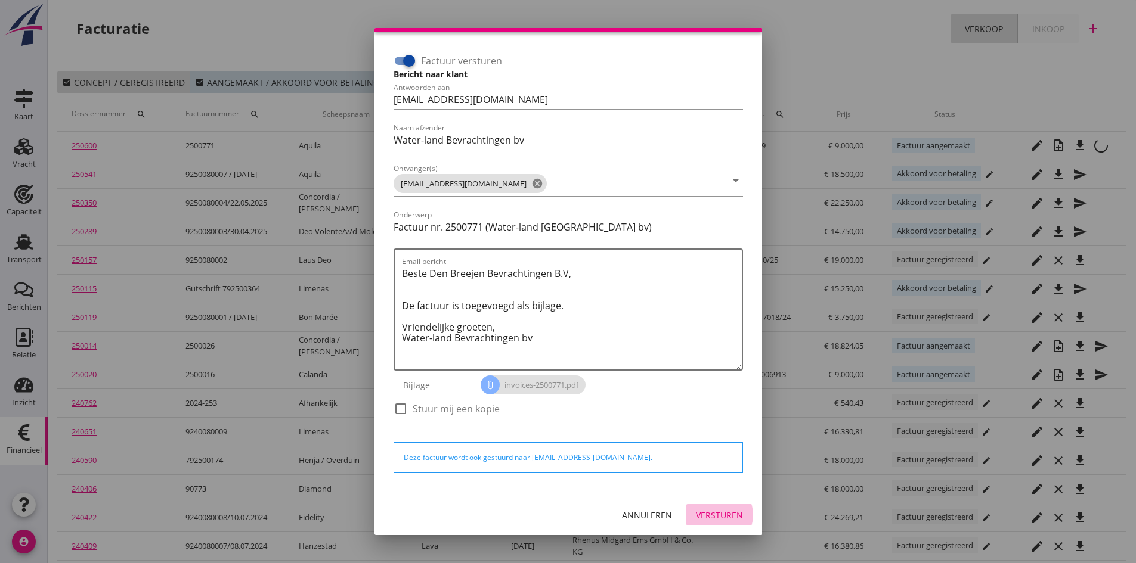
click at [707, 515] on div "Versturen" at bounding box center [719, 515] width 47 height 13
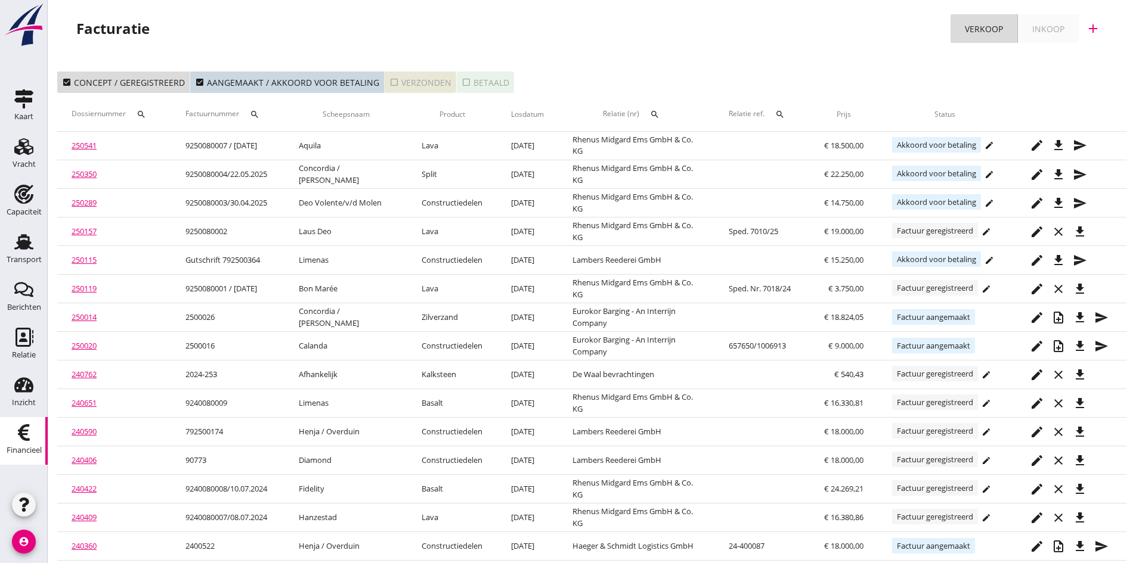
click at [415, 82] on div "check_box_outline_blank Verzonden" at bounding box center [420, 82] width 62 height 13
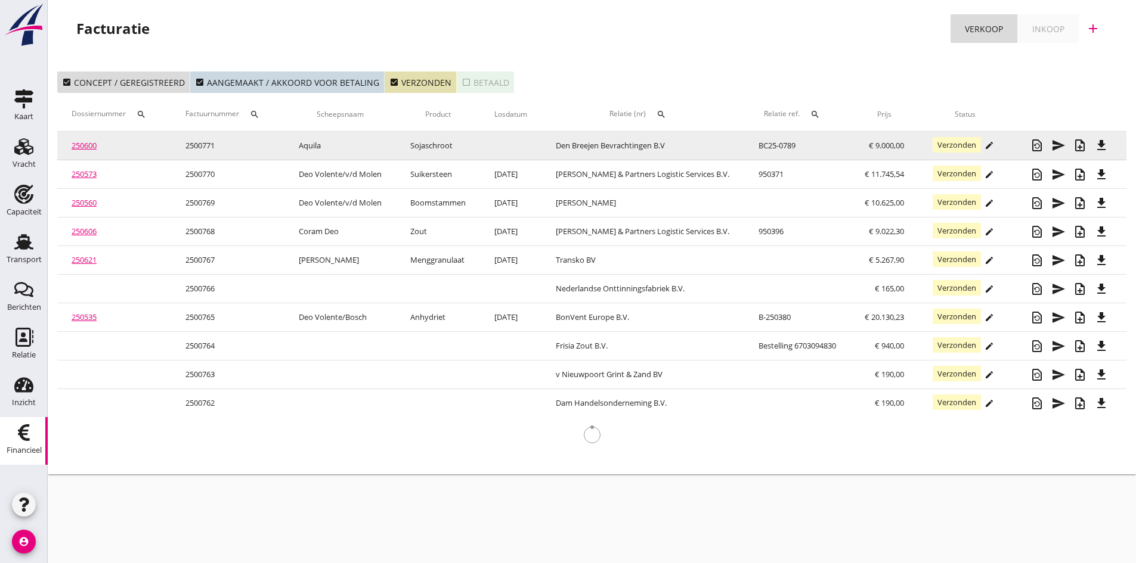
click at [82, 147] on link "250600" at bounding box center [84, 145] width 25 height 11
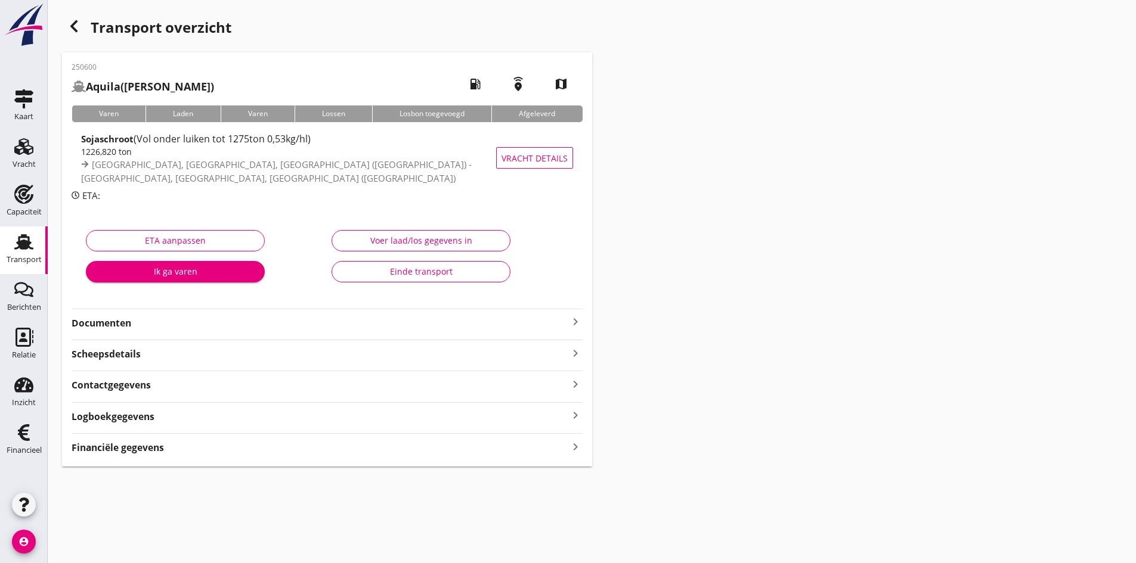
click at [119, 326] on strong "Documenten" at bounding box center [320, 324] width 497 height 14
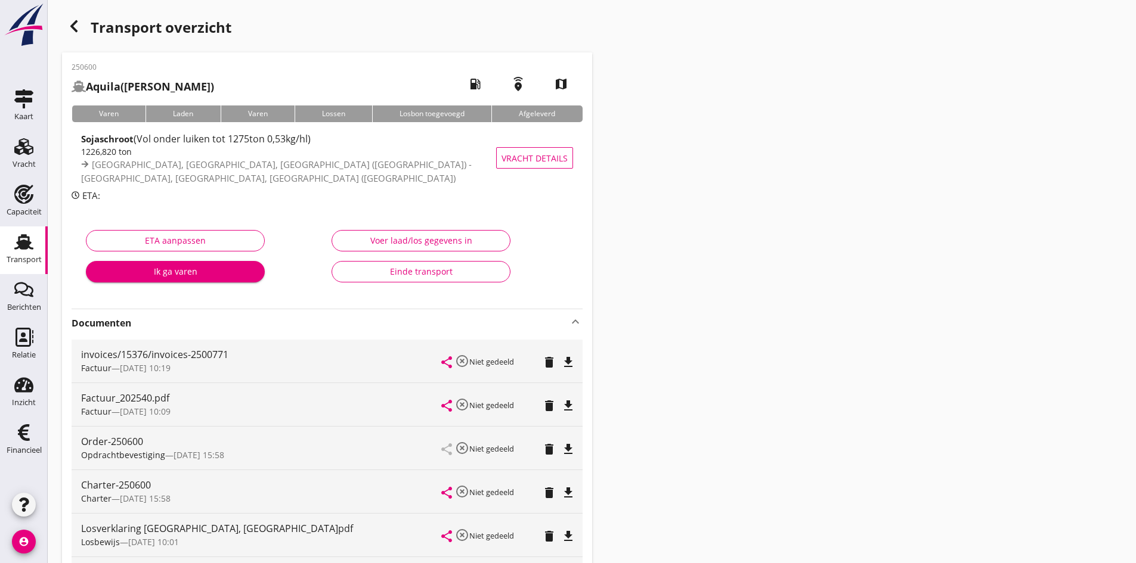
click at [431, 271] on div "Einde transport" at bounding box center [421, 271] width 159 height 13
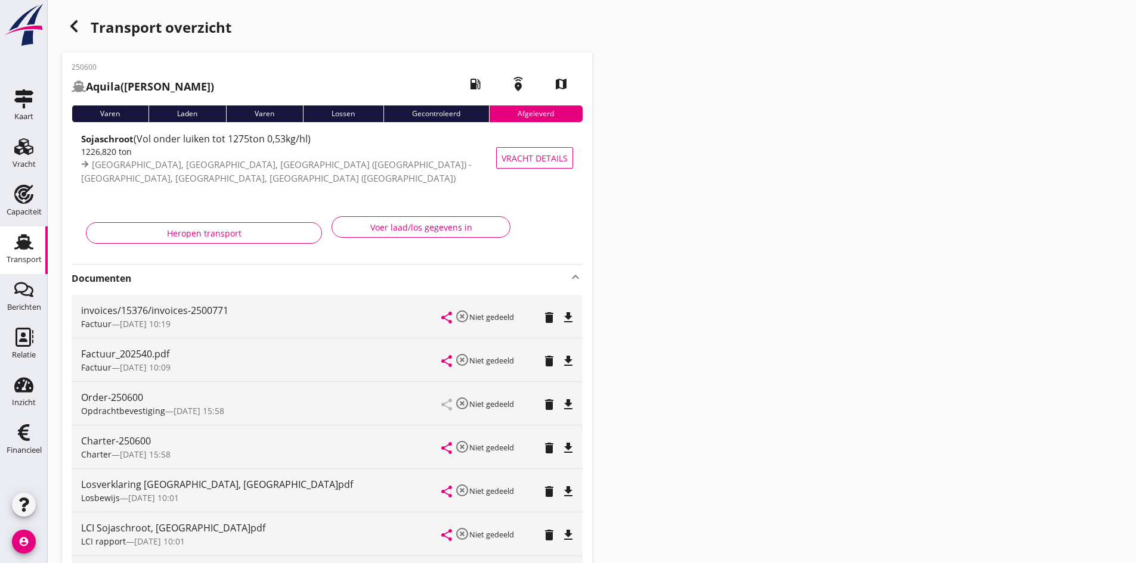
click at [24, 242] on use at bounding box center [23, 242] width 19 height 16
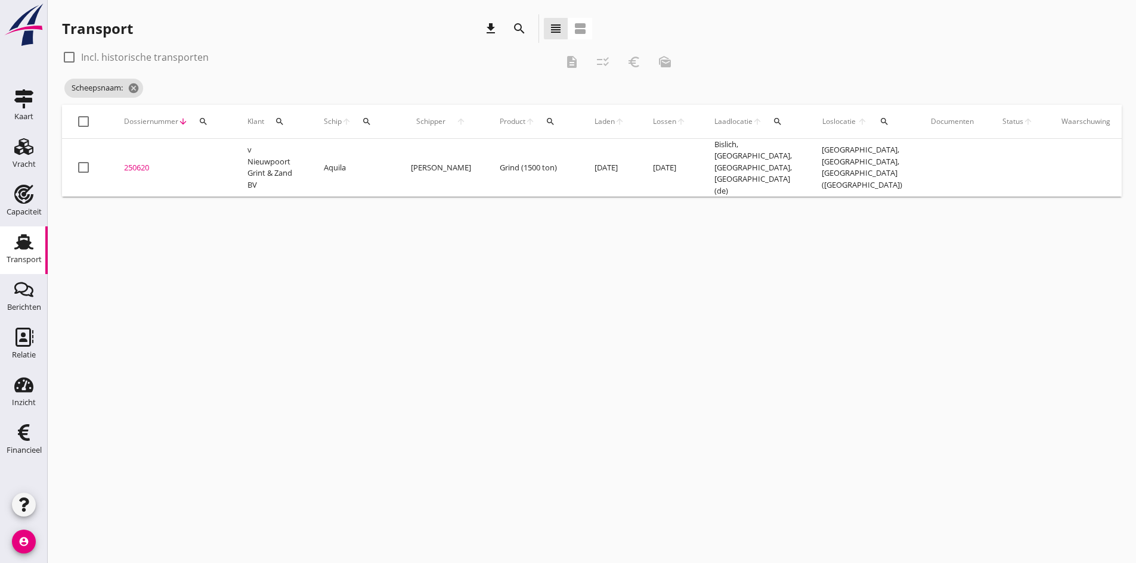
click at [365, 121] on icon "search" at bounding box center [367, 122] width 10 height 10
click at [372, 151] on input "Zoek op (scheeps)naam" at bounding box center [423, 156] width 124 height 19
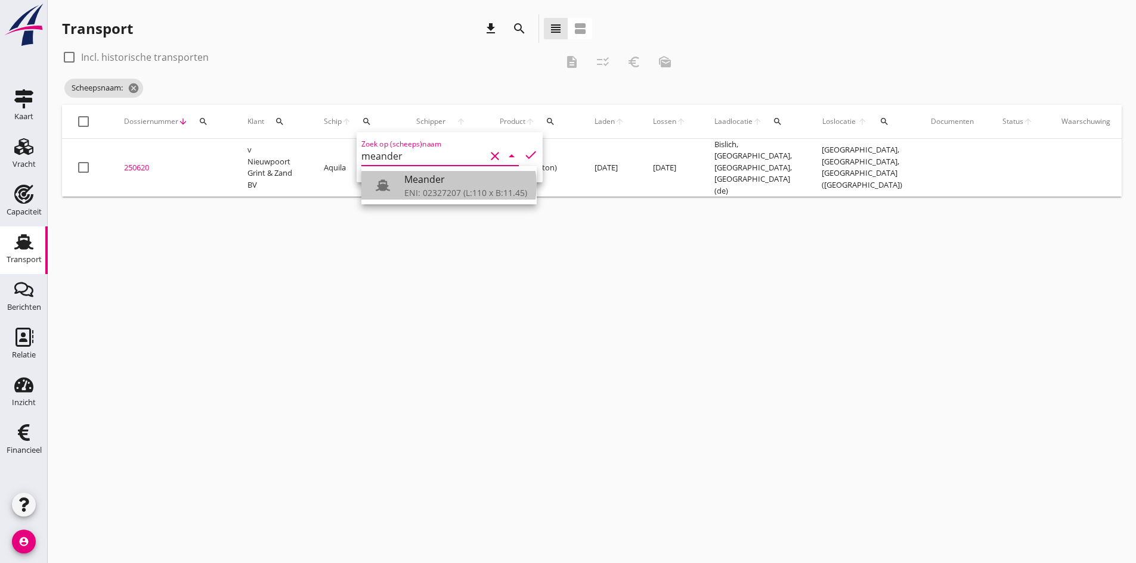
drag, startPoint x: 409, startPoint y: 181, endPoint x: 404, endPoint y: 189, distance: 9.1
click at [408, 181] on div "Meander" at bounding box center [465, 179] width 123 height 14
click at [524, 150] on icon "check" at bounding box center [531, 155] width 14 height 14
type input "Meander"
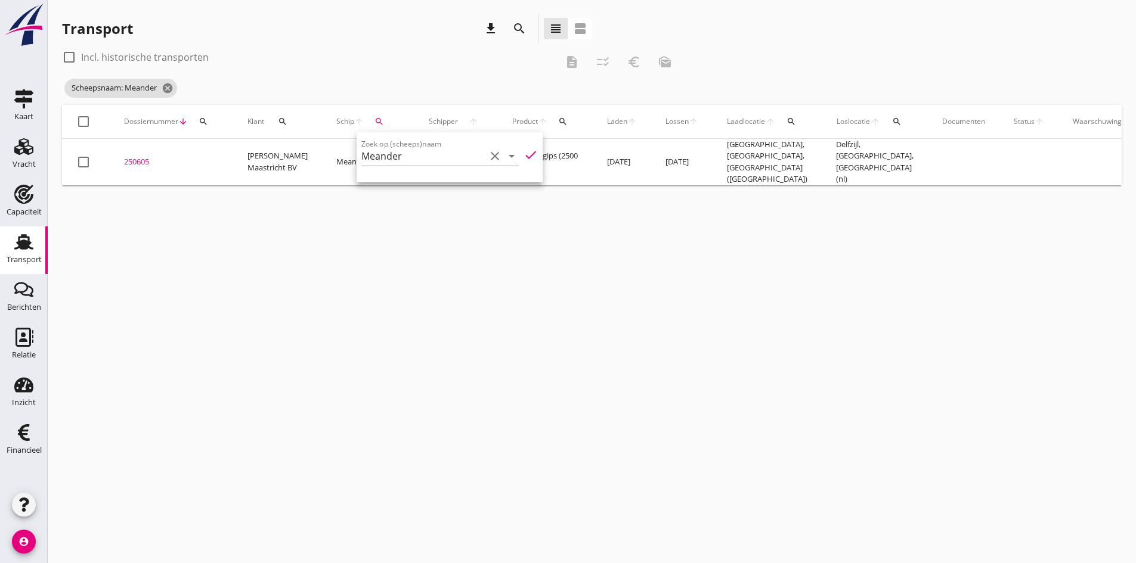
click at [195, 417] on div "cancel You are impersonating another user. Transport download search view_headl…" at bounding box center [592, 281] width 1088 height 563
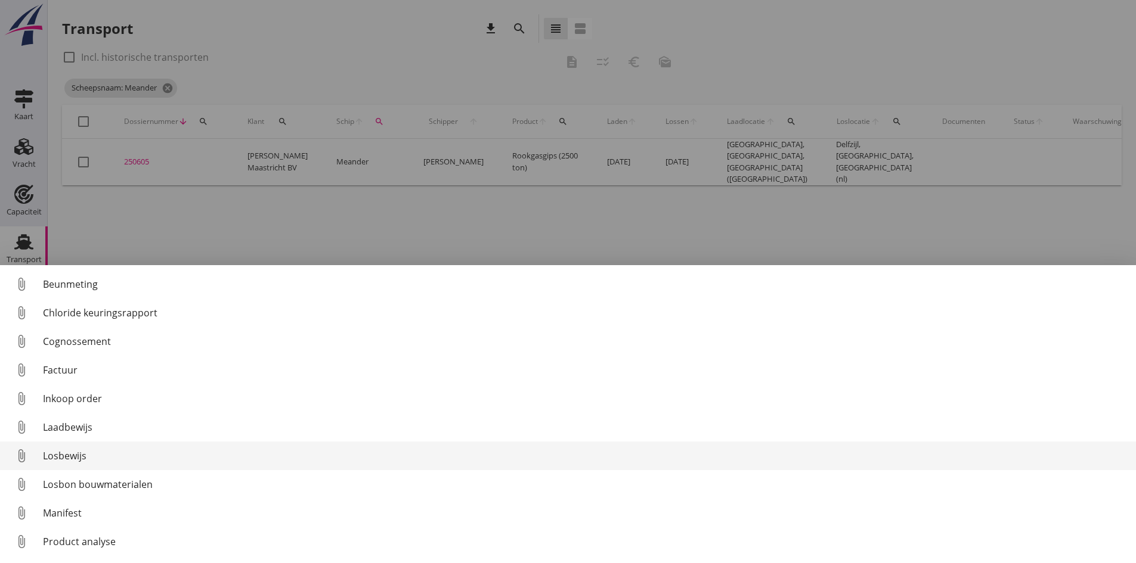
click at [67, 456] on div "Losbewijs" at bounding box center [584, 456] width 1083 height 14
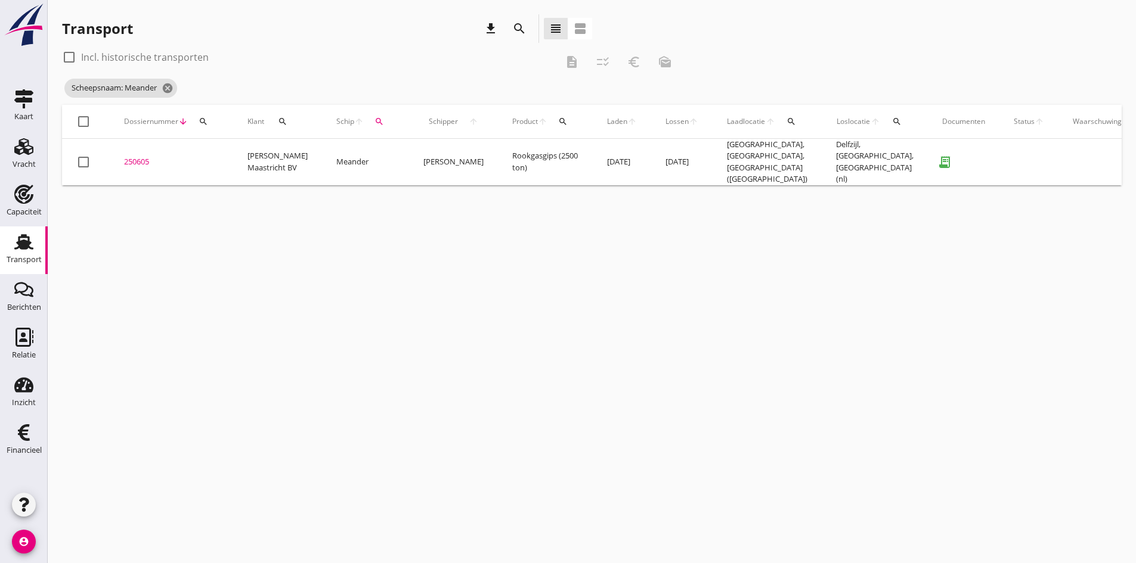
drag, startPoint x: 144, startPoint y: 157, endPoint x: 109, endPoint y: 154, distance: 34.7
click at [144, 157] on div "250605" at bounding box center [171, 162] width 95 height 12
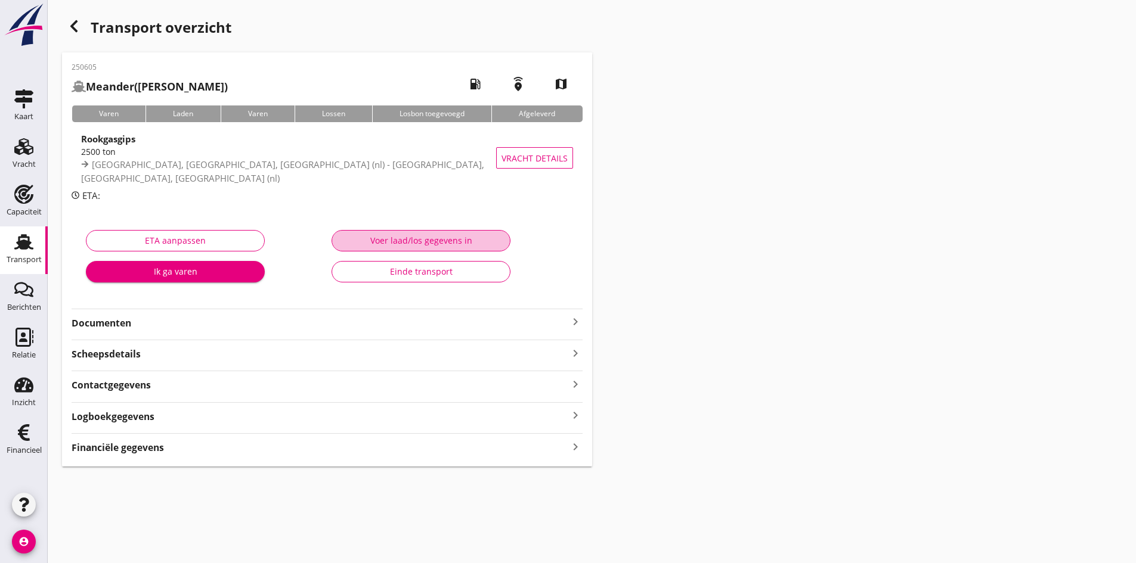
drag, startPoint x: 378, startPoint y: 243, endPoint x: 366, endPoint y: 241, distance: 12.7
click at [377, 243] on div "Voer laad/los gegevens in" at bounding box center [421, 240] width 159 height 13
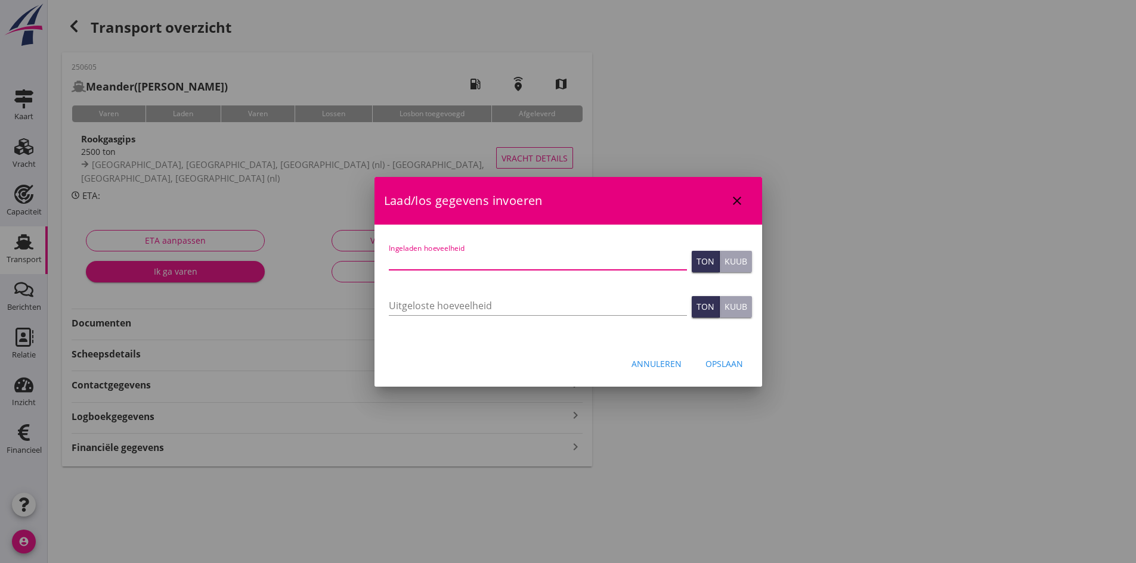
click at [411, 258] on input "Ingeladen hoeveelheid" at bounding box center [538, 260] width 298 height 19
type input "2737"
type input "2737.776"
click at [721, 361] on div "Opslaan" at bounding box center [724, 364] width 38 height 13
type input "0"
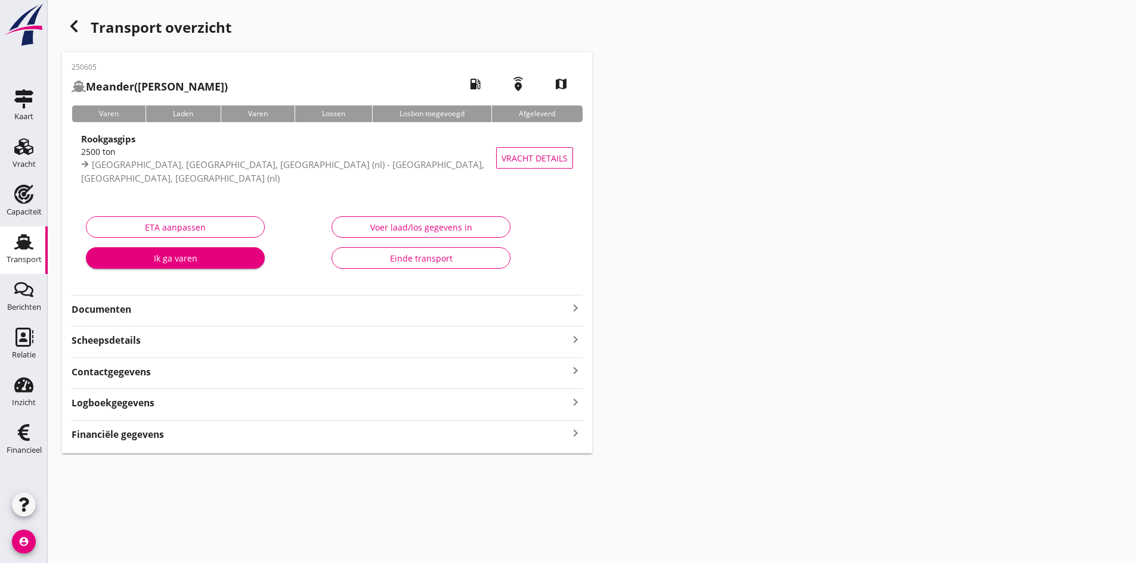
click at [572, 433] on icon "keyboard_arrow_right" at bounding box center [575, 434] width 14 height 16
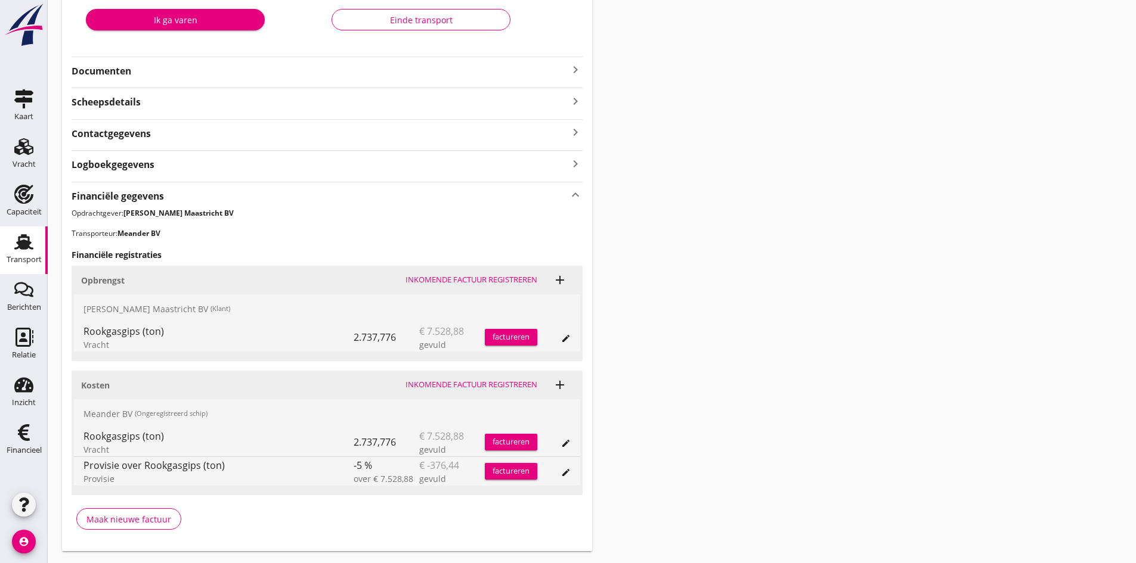
scroll to position [270, 0]
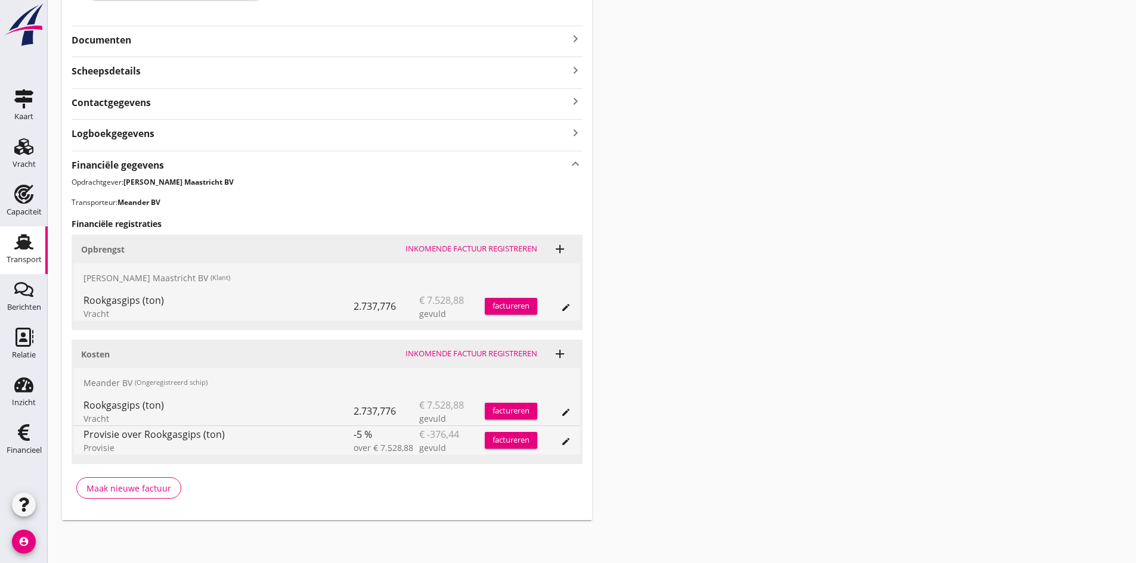
click at [445, 353] on div "Inkomende factuur registreren" at bounding box center [471, 354] width 132 height 12
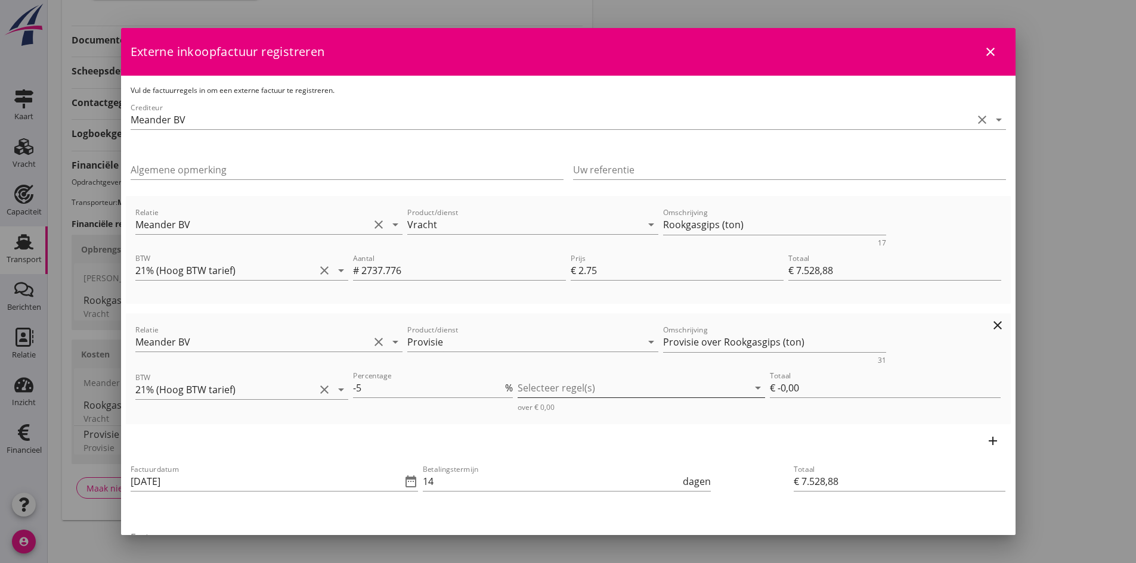
click at [537, 390] on div at bounding box center [633, 388] width 231 height 19
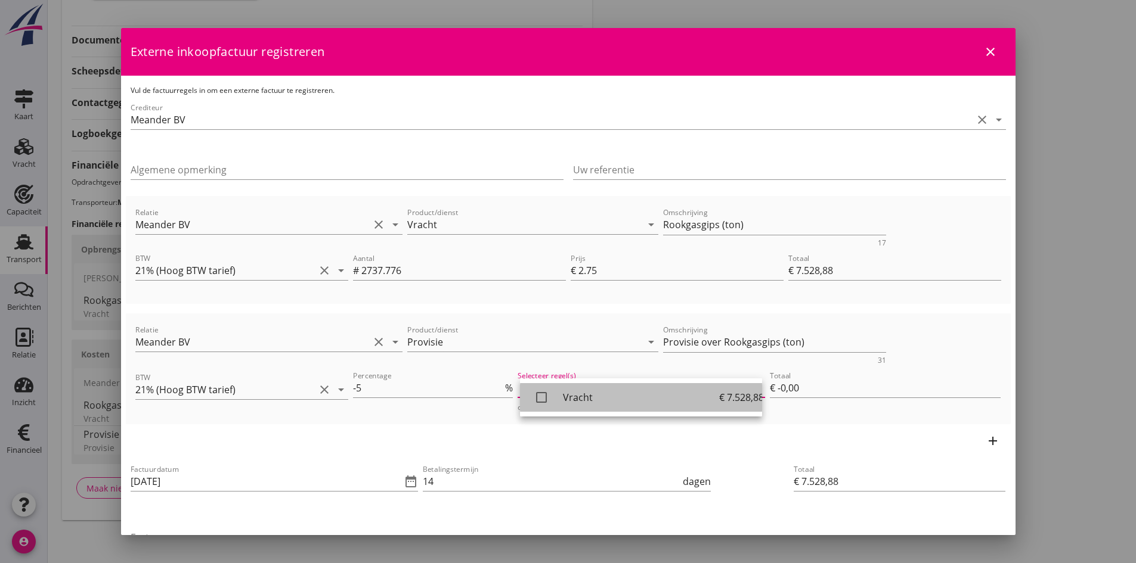
click at [541, 394] on icon "check_box_outline_blank" at bounding box center [541, 398] width 24 height 24
type input "€ -376,44"
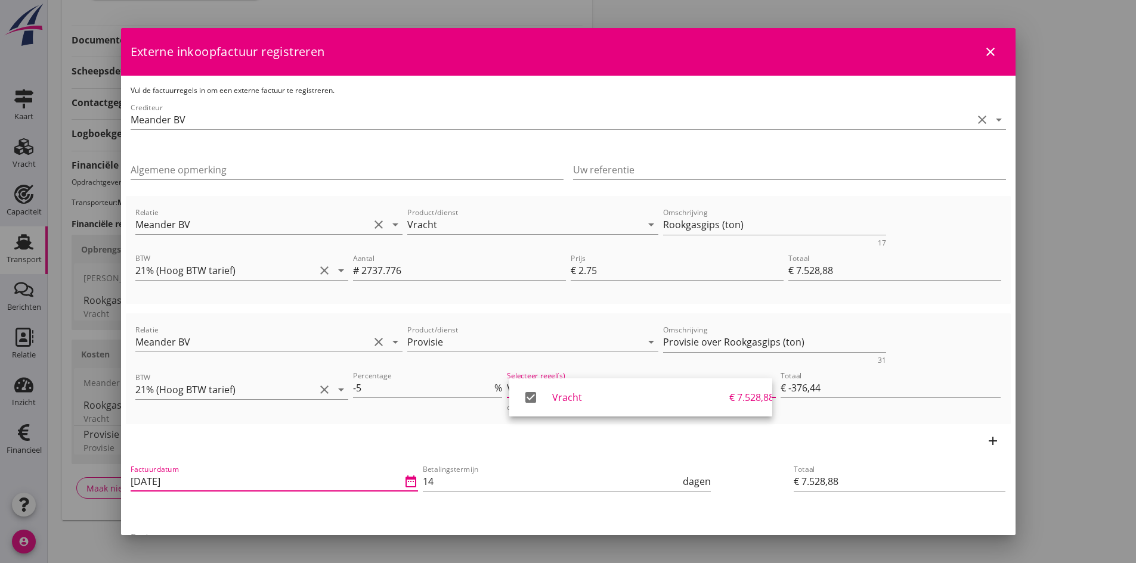
click at [225, 481] on input "[DATE]" at bounding box center [266, 481] width 271 height 19
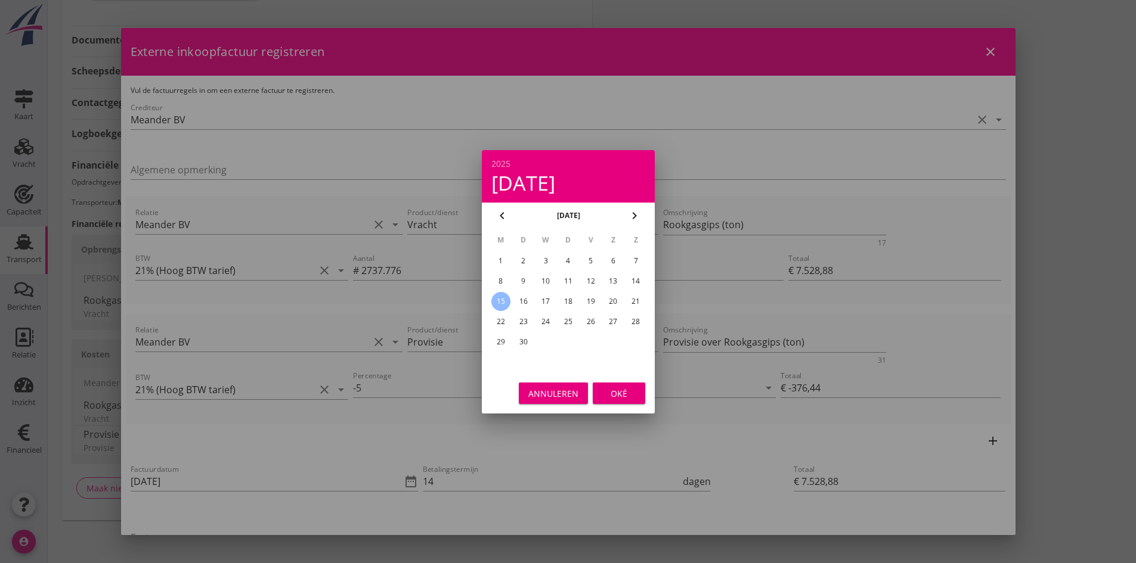
click at [565, 282] on div "11" at bounding box center [567, 281] width 19 height 19
type input "[DATE]"
click at [614, 394] on div "Oké" at bounding box center [618, 393] width 33 height 13
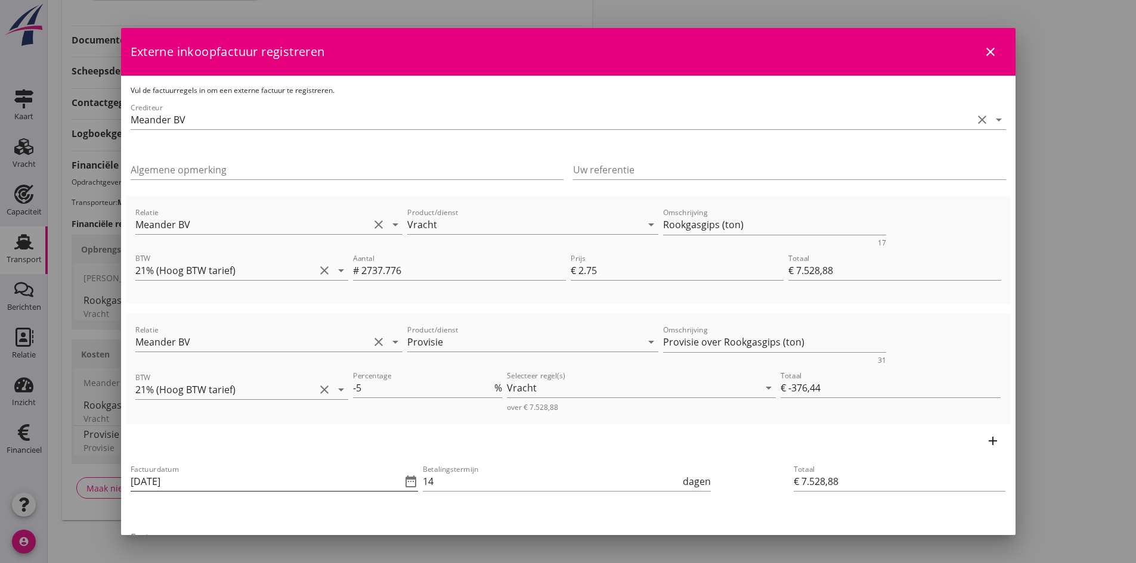
scroll to position [60, 0]
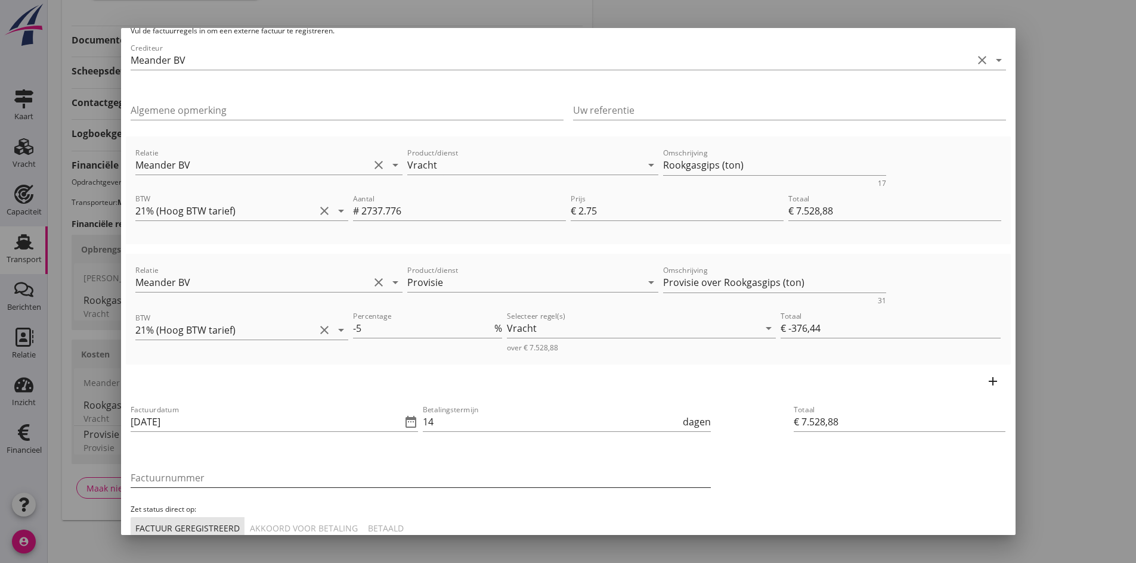
click at [185, 479] on input "Factuurnummer" at bounding box center [421, 478] width 580 height 19
type input "202541"
click at [301, 528] on div "Akkoord voor betaling" at bounding box center [304, 528] width 108 height 13
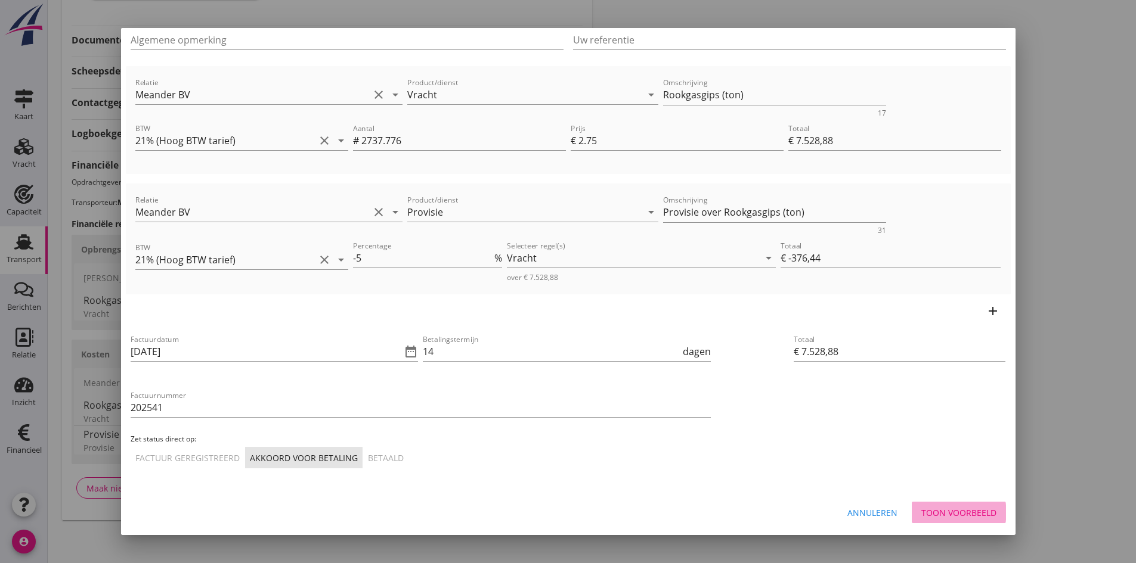
drag, startPoint x: 916, startPoint y: 507, endPoint x: 866, endPoint y: 503, distance: 50.2
click at [921, 507] on div "Toon voorbeeld" at bounding box center [958, 513] width 75 height 13
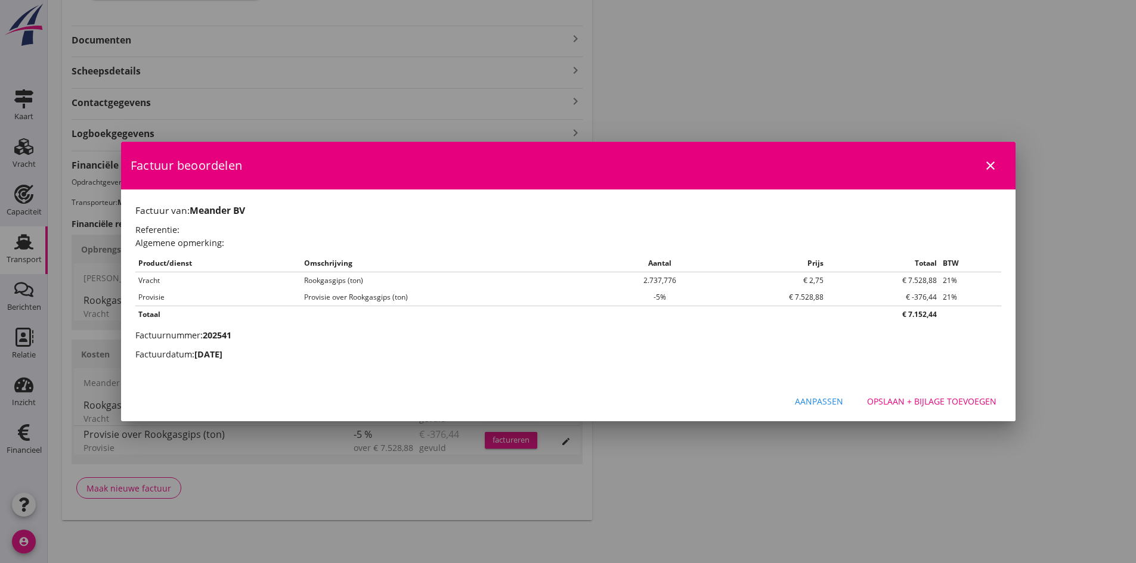
scroll to position [0, 0]
click at [919, 400] on div "Opslaan + bijlage toevoegen" at bounding box center [931, 401] width 129 height 13
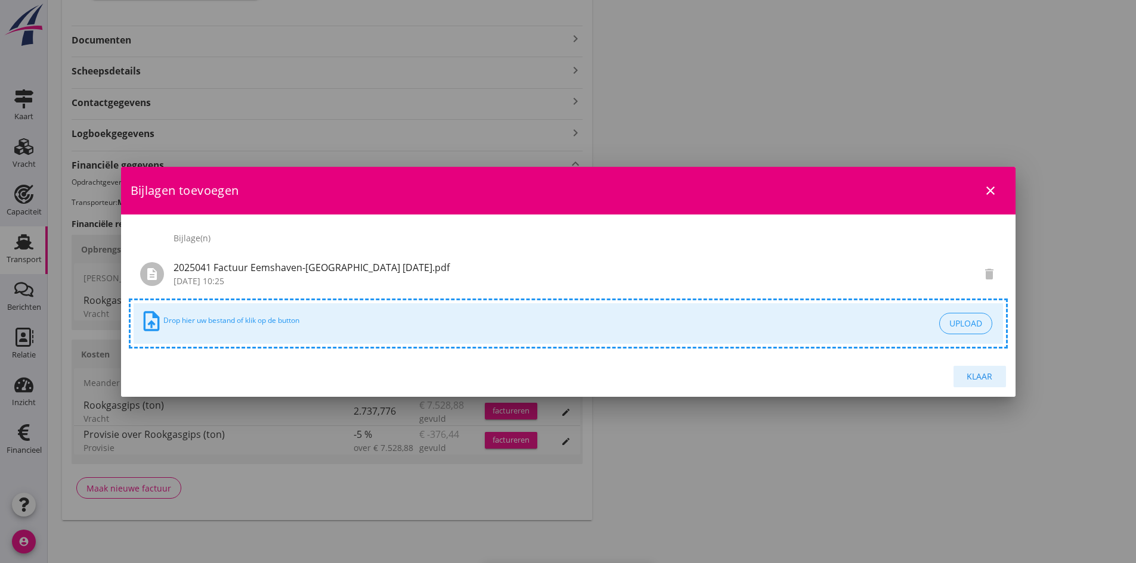
drag, startPoint x: 973, startPoint y: 374, endPoint x: 679, endPoint y: 317, distance: 299.5
click at [971, 374] on div "Klaar" at bounding box center [979, 376] width 33 height 13
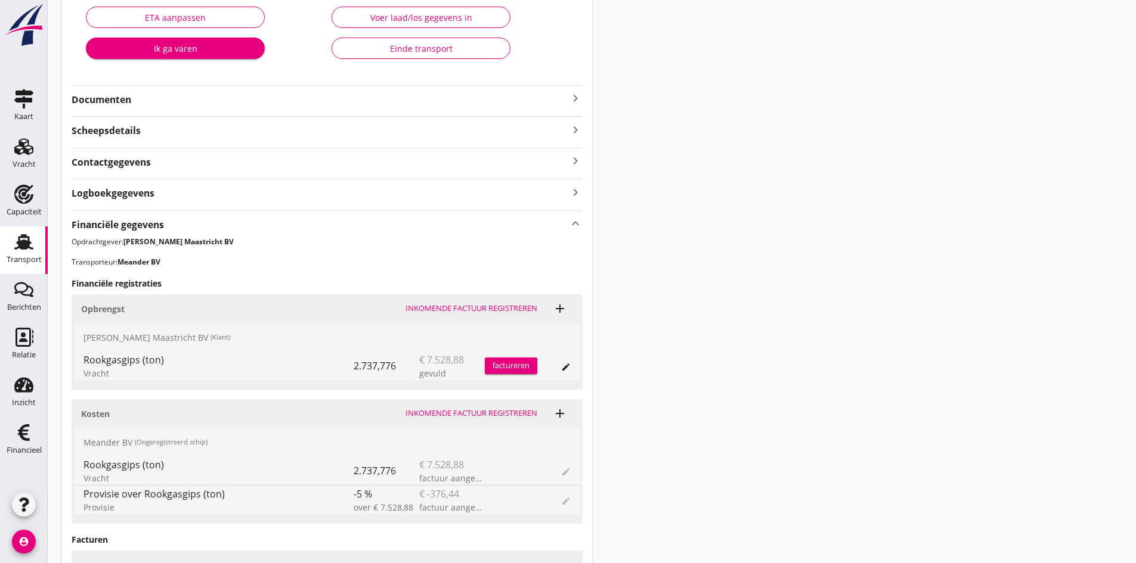
scroll to position [270, 0]
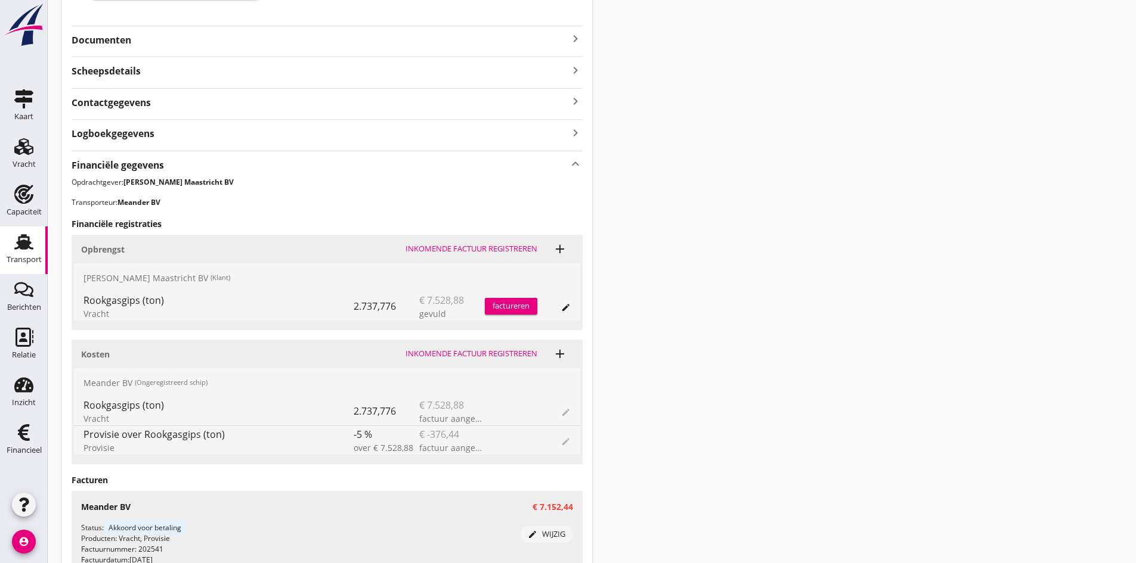
click at [498, 304] on div "factureren" at bounding box center [511, 307] width 52 height 12
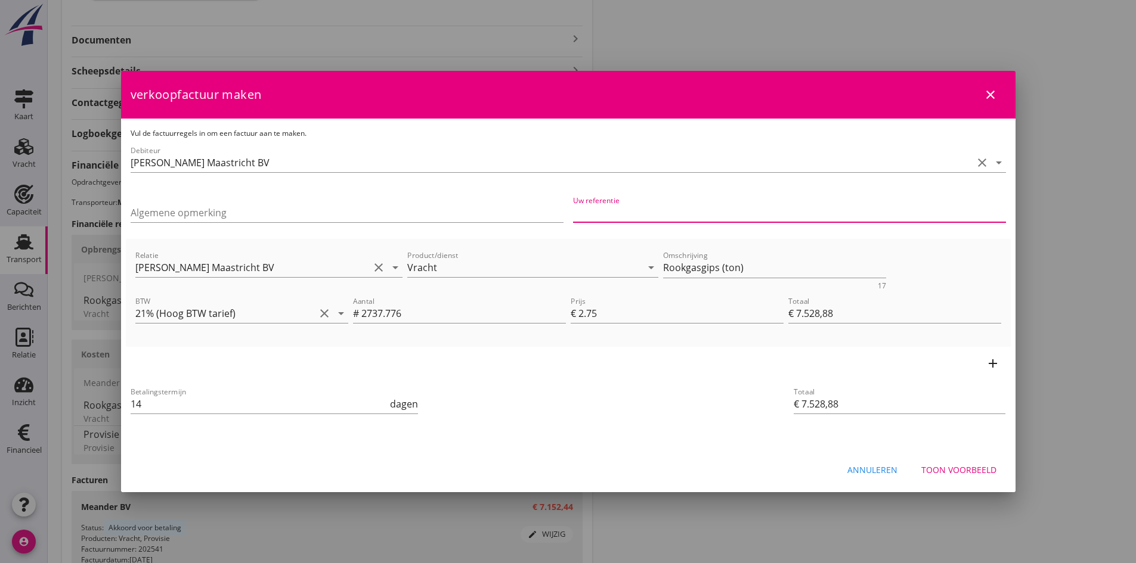
click at [598, 214] on input "Uw referentie" at bounding box center [789, 212] width 433 height 19
type input "684572/35089"
click at [933, 468] on div "Toon voorbeeld" at bounding box center [958, 470] width 75 height 13
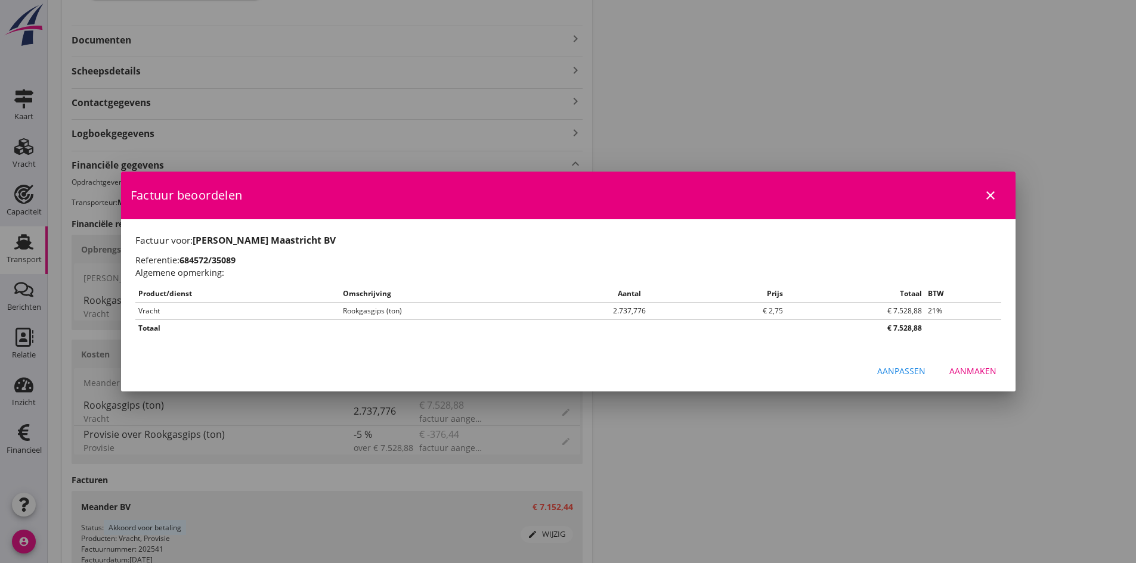
click at [970, 373] on div "Aanmaken" at bounding box center [972, 371] width 47 height 13
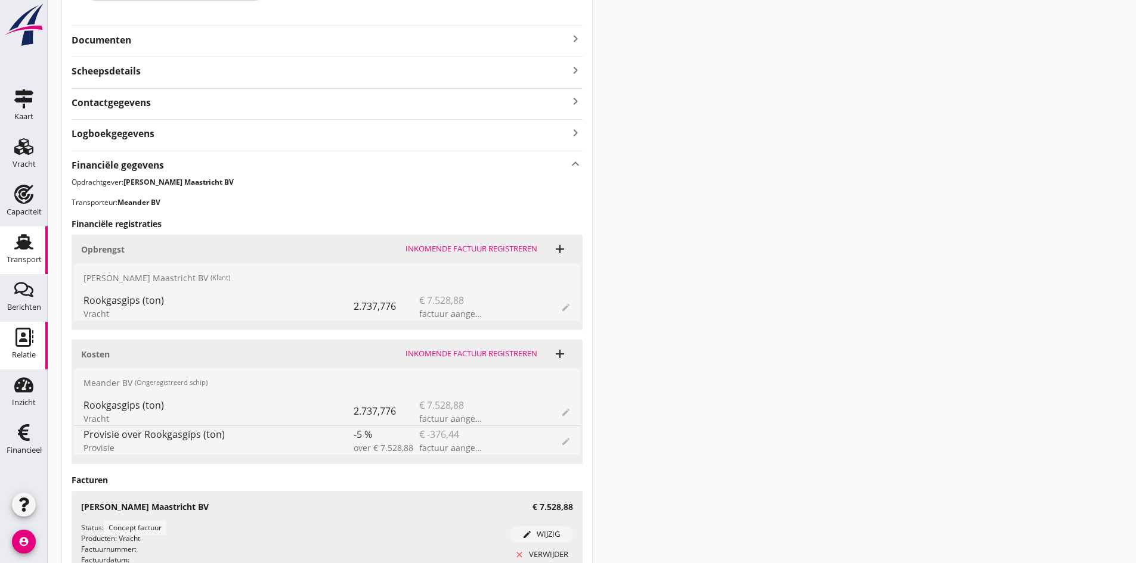
click at [22, 337] on icon "Relatie" at bounding box center [23, 337] width 19 height 19
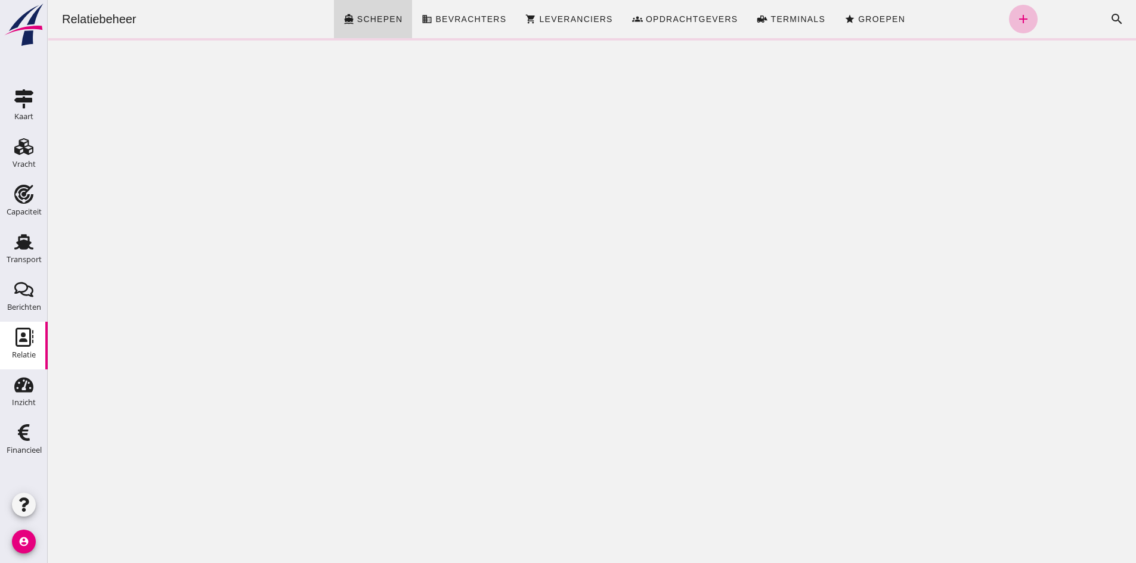
click at [1110, 16] on icon "search" at bounding box center [1117, 19] width 14 height 14
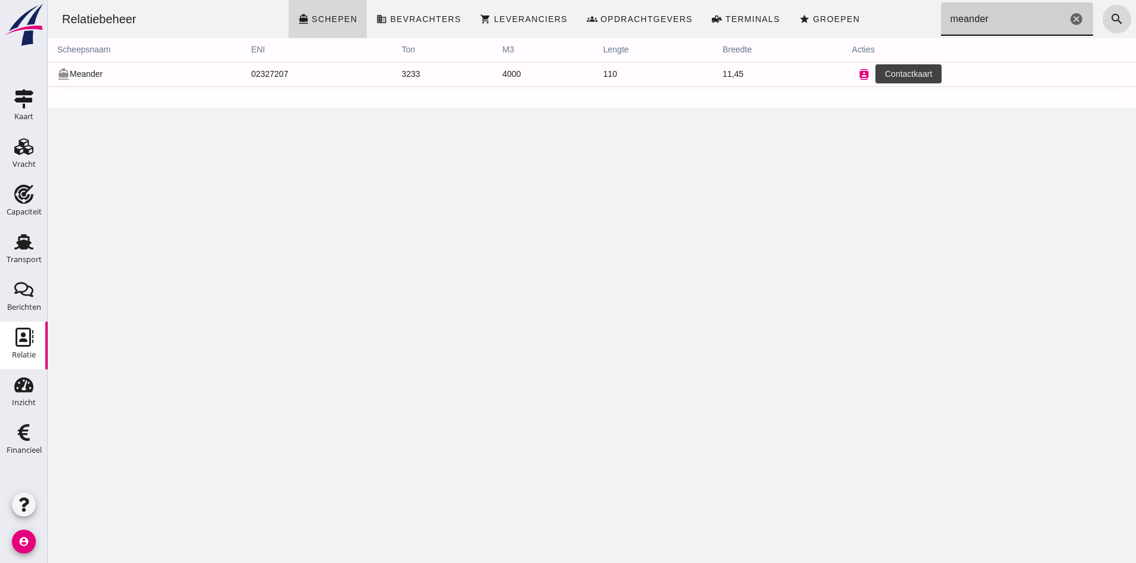
type input "meander"
click at [859, 72] on icon "contacts" at bounding box center [864, 74] width 11 height 11
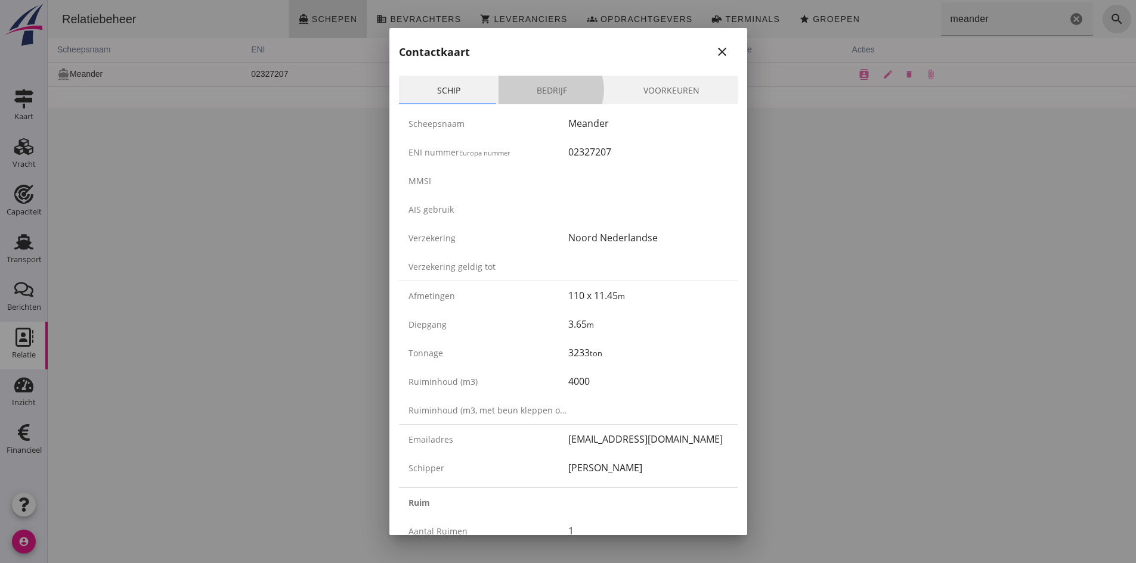
click at [542, 88] on link "Bedrijf" at bounding box center [551, 90] width 107 height 29
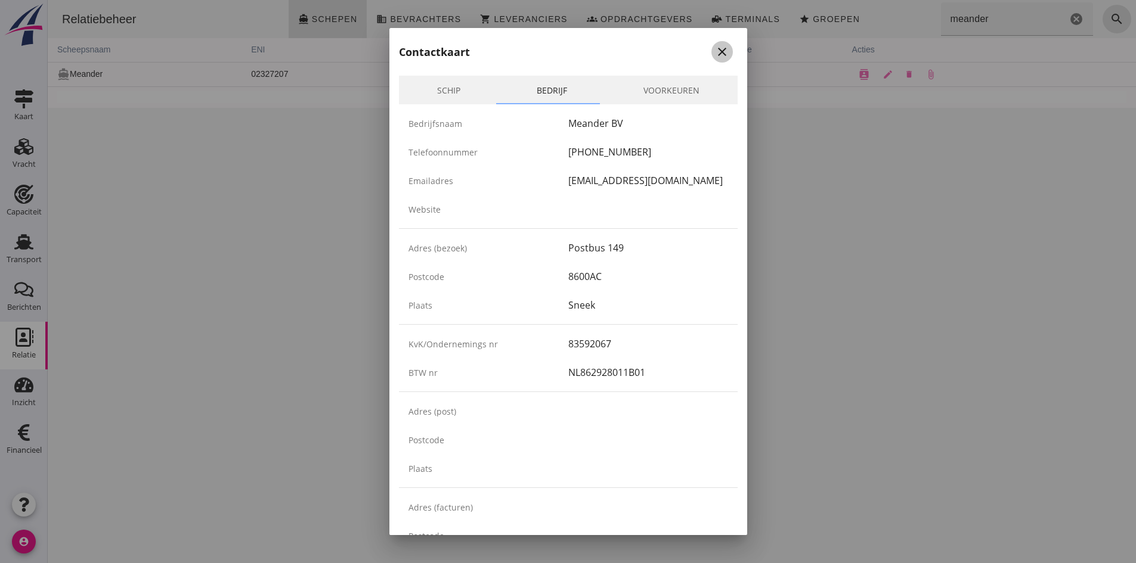
click at [715, 49] on icon "close" at bounding box center [722, 52] width 14 height 14
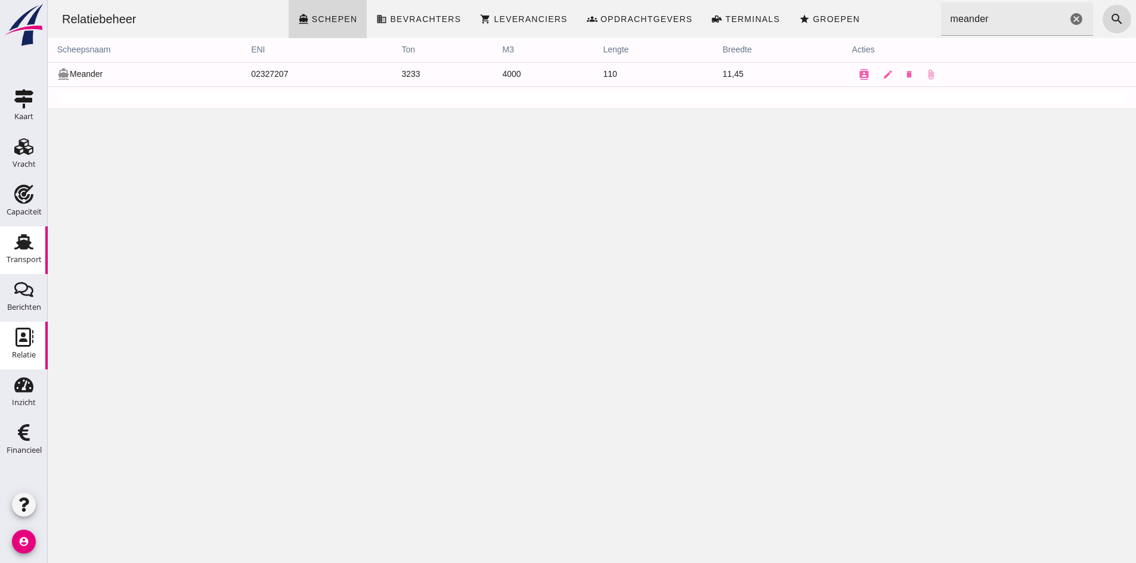
click at [27, 243] on use at bounding box center [23, 242] width 19 height 16
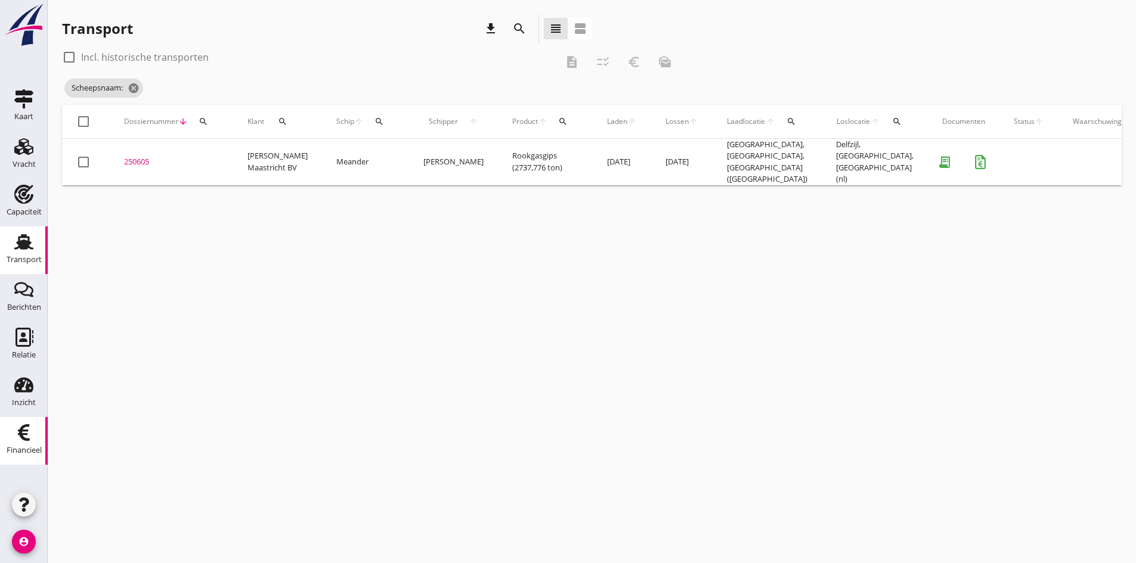
click at [23, 436] on use at bounding box center [24, 433] width 12 height 17
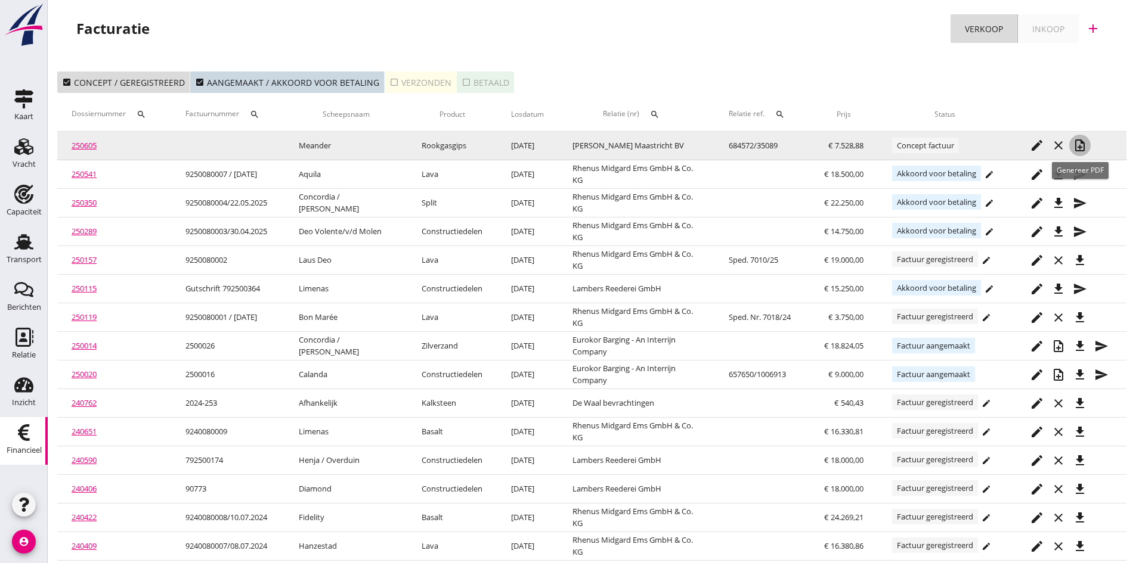
click at [1080, 143] on icon "note_add" at bounding box center [1080, 145] width 14 height 14
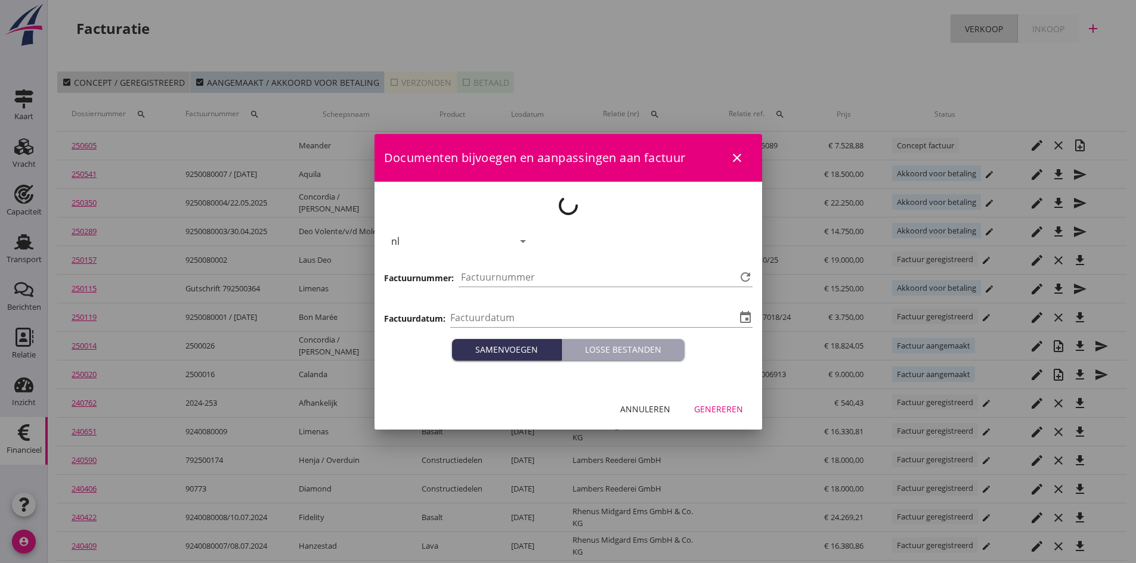
type input "[DATE]"
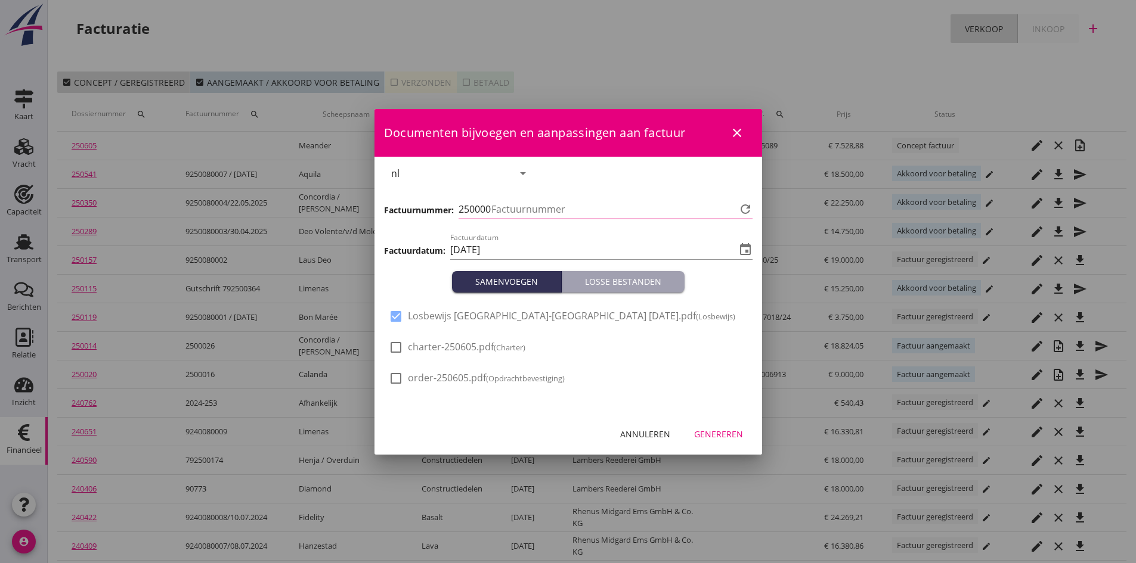
type input "772"
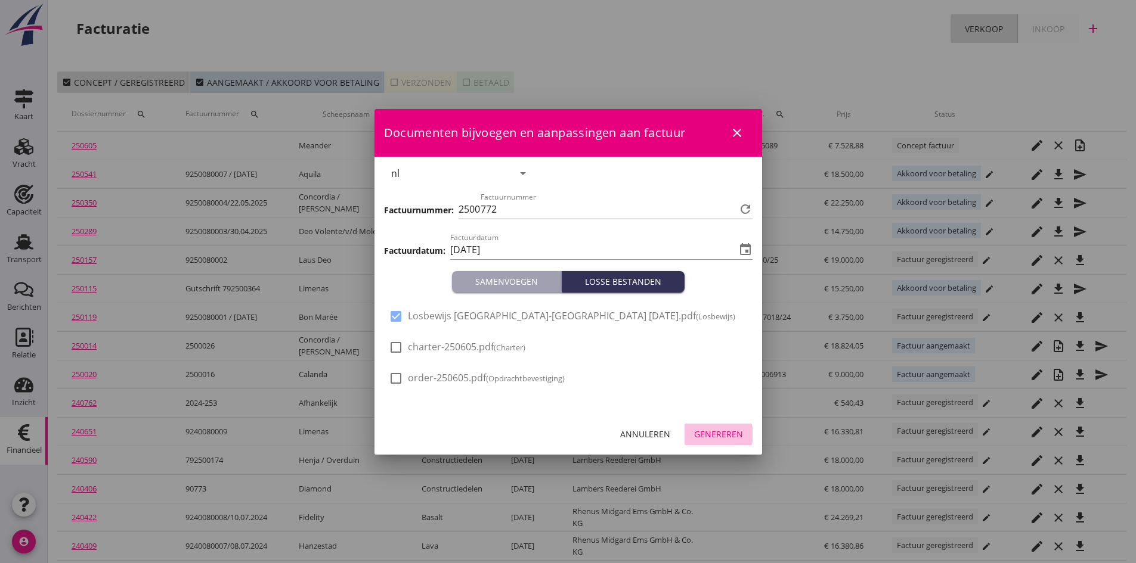
click at [711, 432] on div "Genereren" at bounding box center [718, 434] width 49 height 13
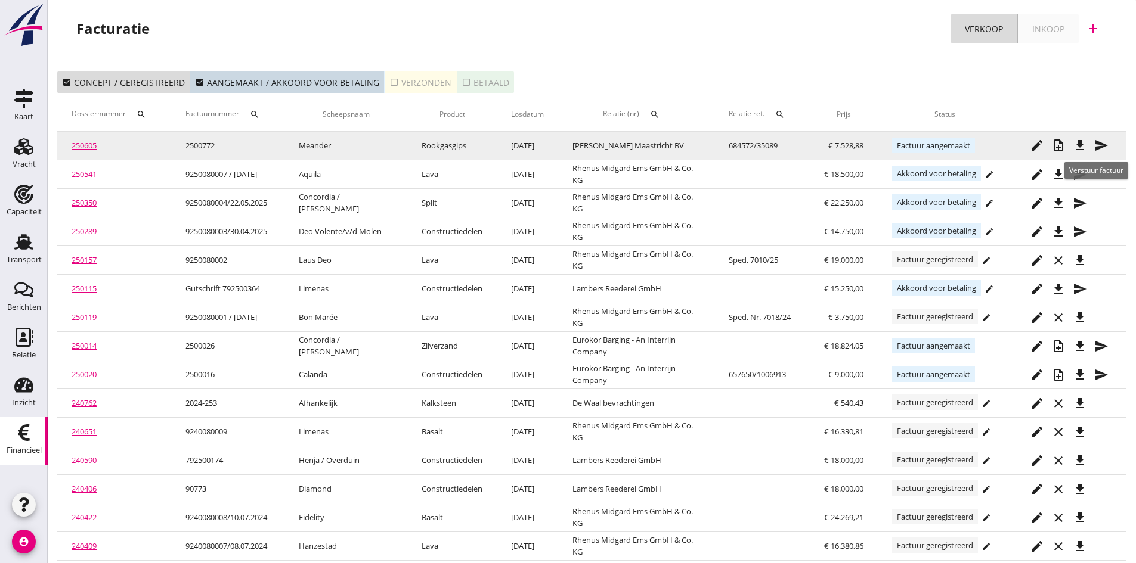
click at [1098, 142] on icon "send" at bounding box center [1101, 145] width 14 height 14
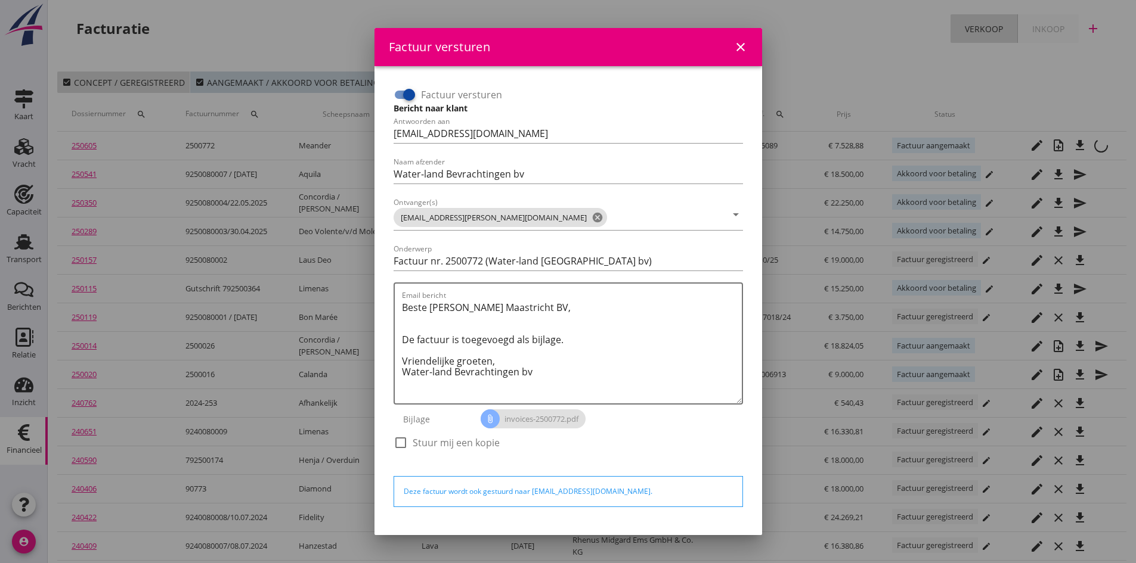
scroll to position [34, 0]
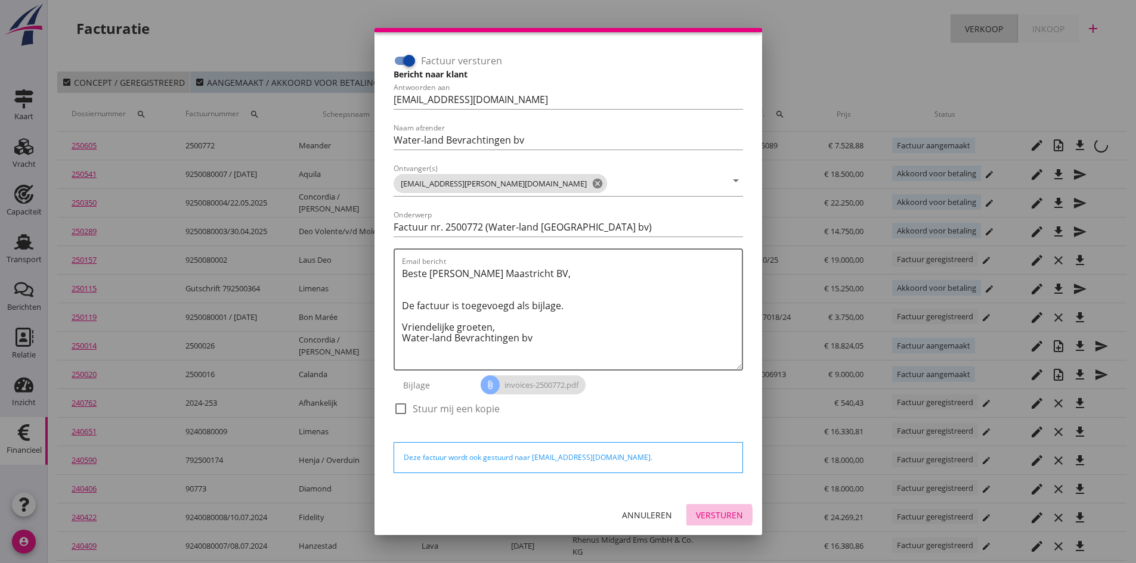
click at [708, 511] on div "Versturen" at bounding box center [719, 515] width 47 height 13
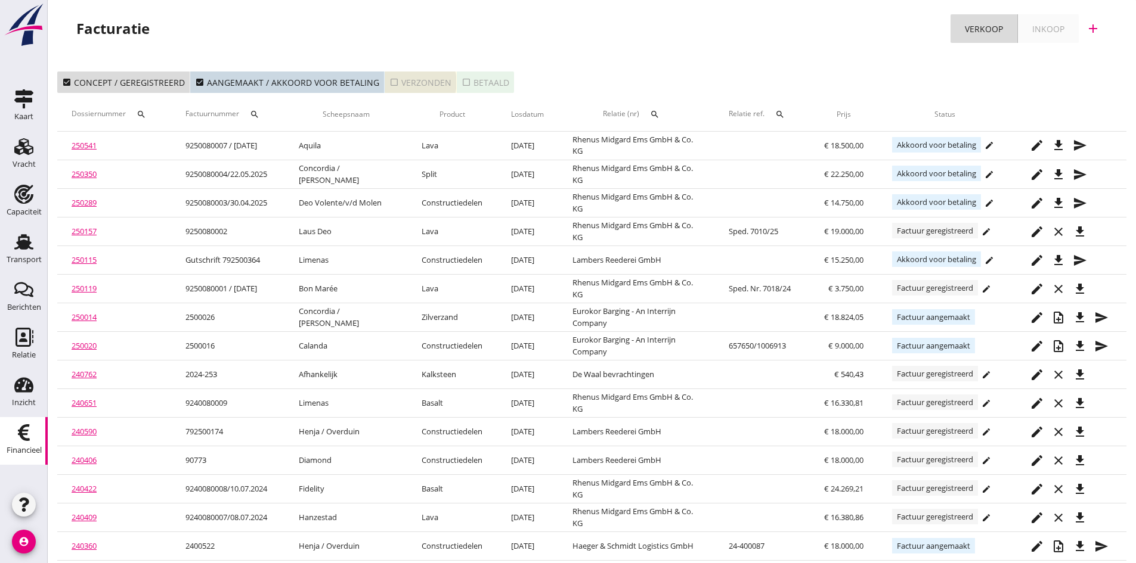
click at [409, 80] on div "check_box_outline_blank Verzonden" at bounding box center [420, 82] width 62 height 13
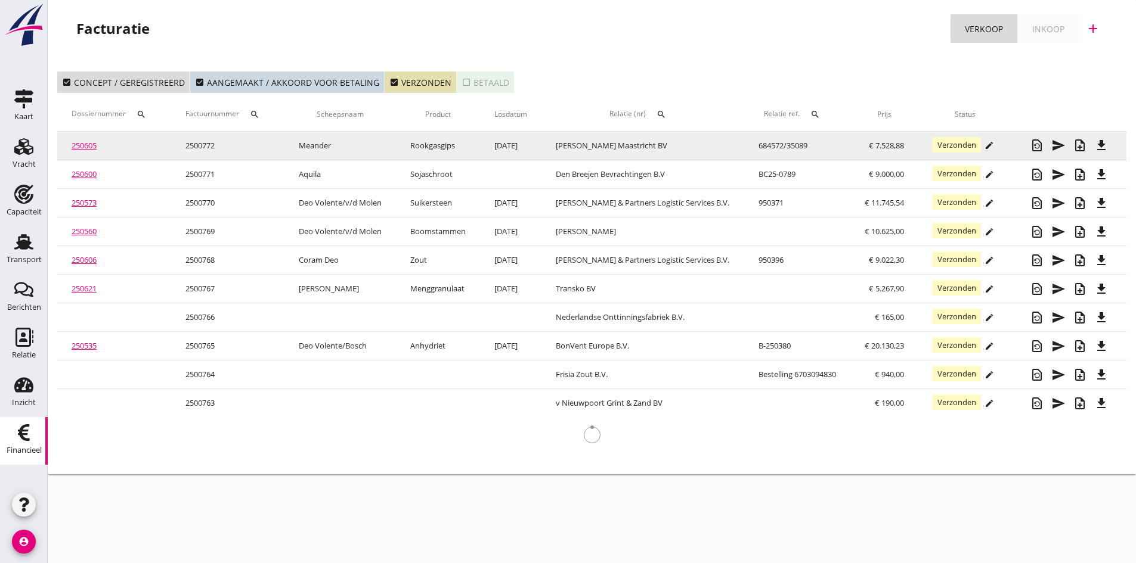
click at [80, 143] on link "250605" at bounding box center [84, 145] width 25 height 11
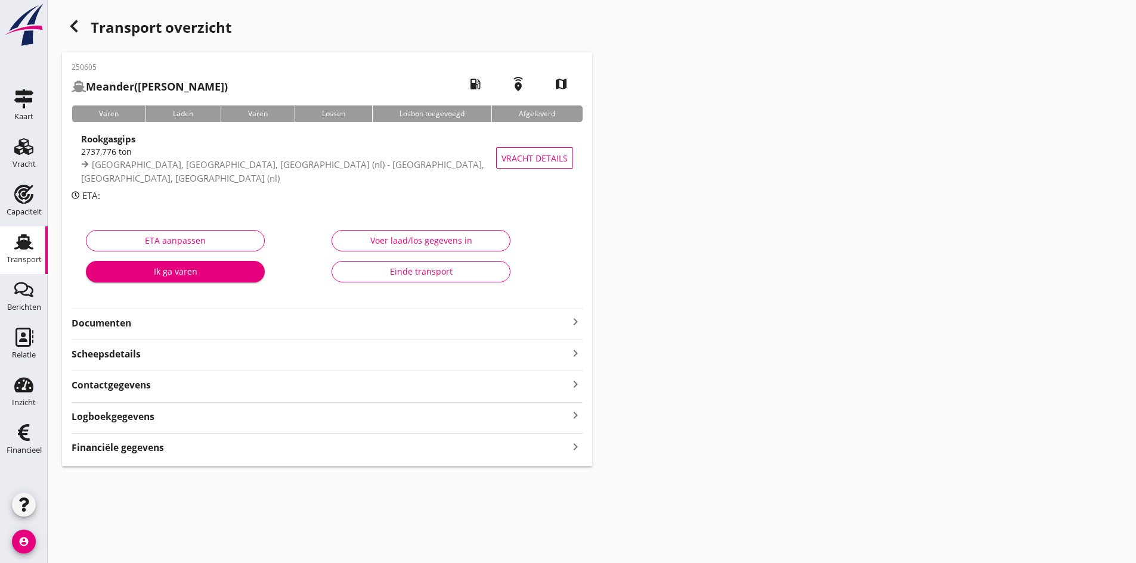
click at [120, 324] on strong "Documenten" at bounding box center [320, 324] width 497 height 14
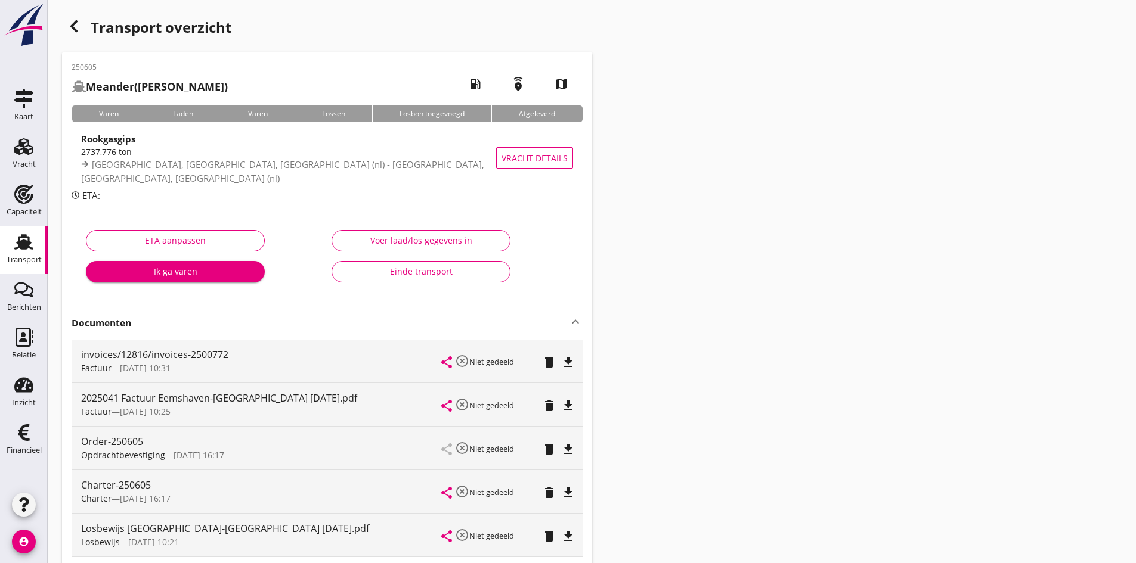
click at [427, 270] on div "Einde transport" at bounding box center [421, 271] width 159 height 13
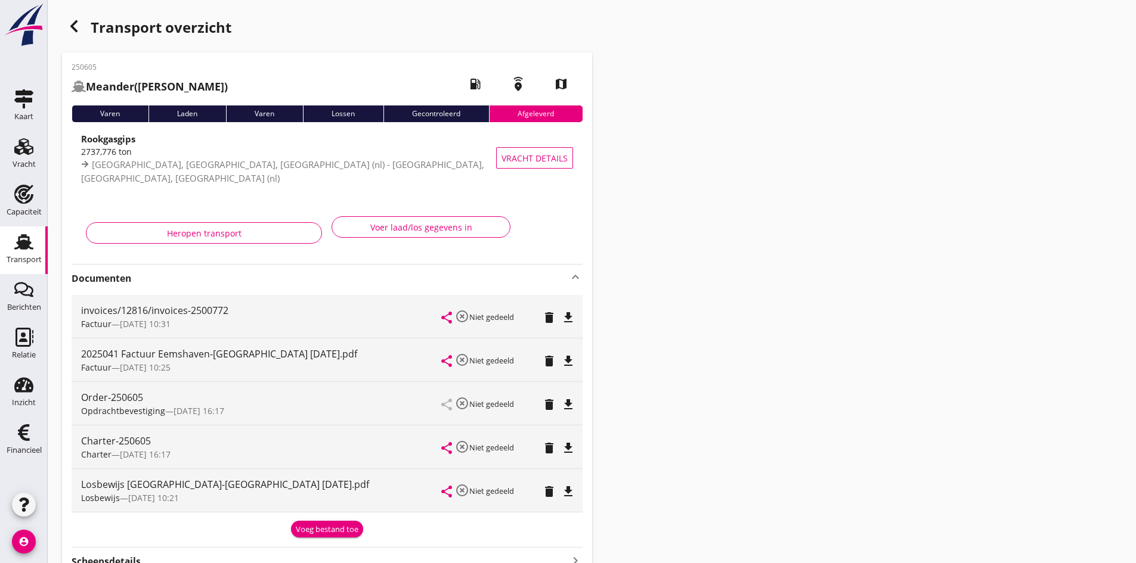
drag, startPoint x: 26, startPoint y: 250, endPoint x: 9, endPoint y: 254, distance: 17.2
click at [26, 250] on icon "Transport" at bounding box center [23, 242] width 19 height 19
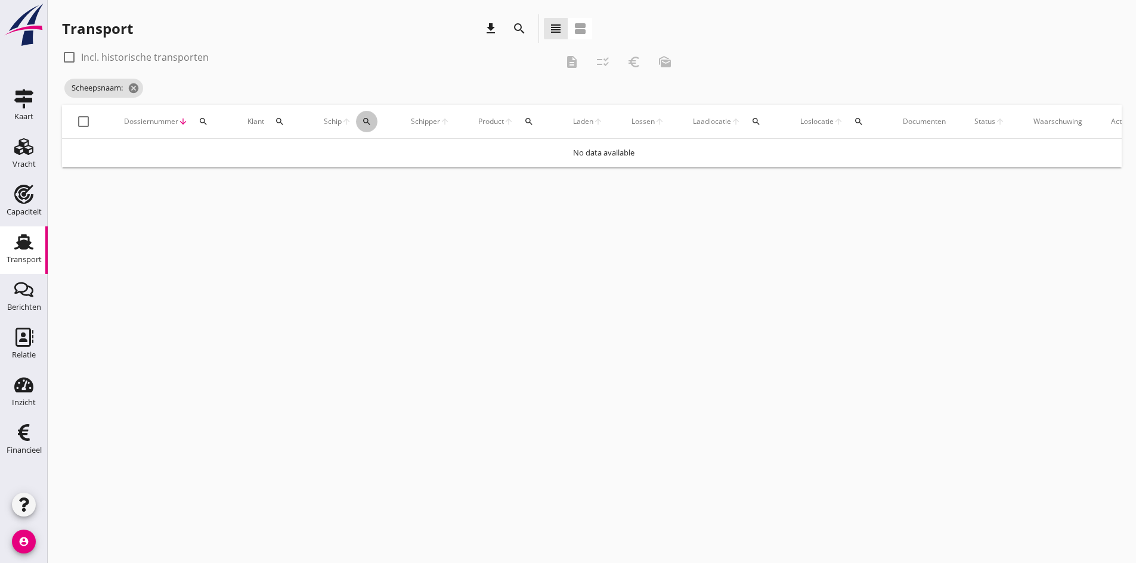
click at [366, 120] on icon "search" at bounding box center [367, 122] width 10 height 10
click at [370, 159] on input "Zoek op (scheeps)naam" at bounding box center [423, 156] width 124 height 19
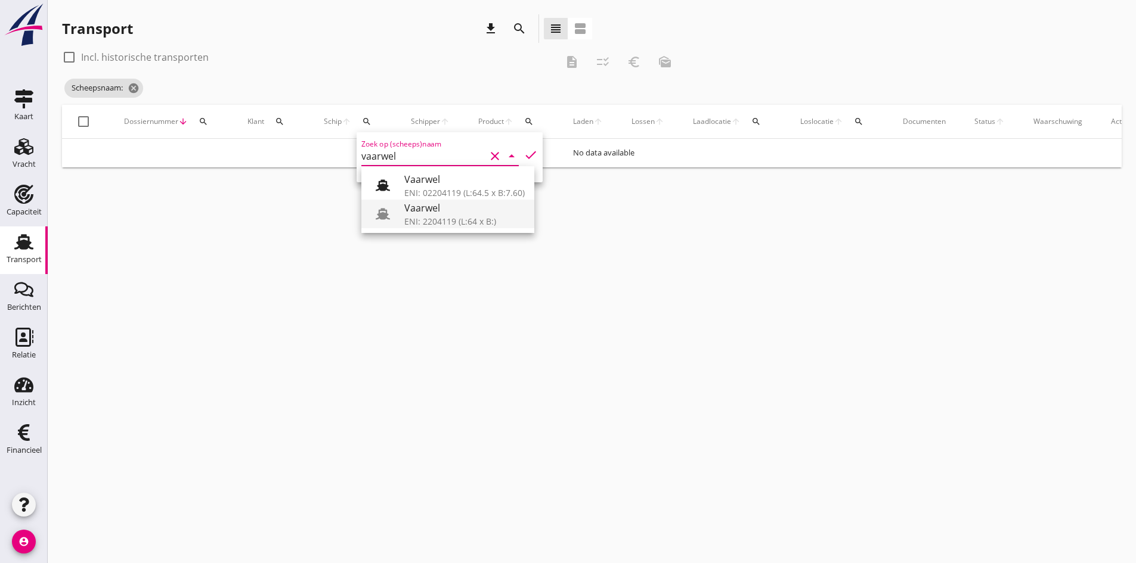
click at [421, 213] on div "Vaarwel" at bounding box center [464, 208] width 120 height 14
click at [524, 151] on icon "check" at bounding box center [531, 155] width 14 height 14
type input "Vaarwel"
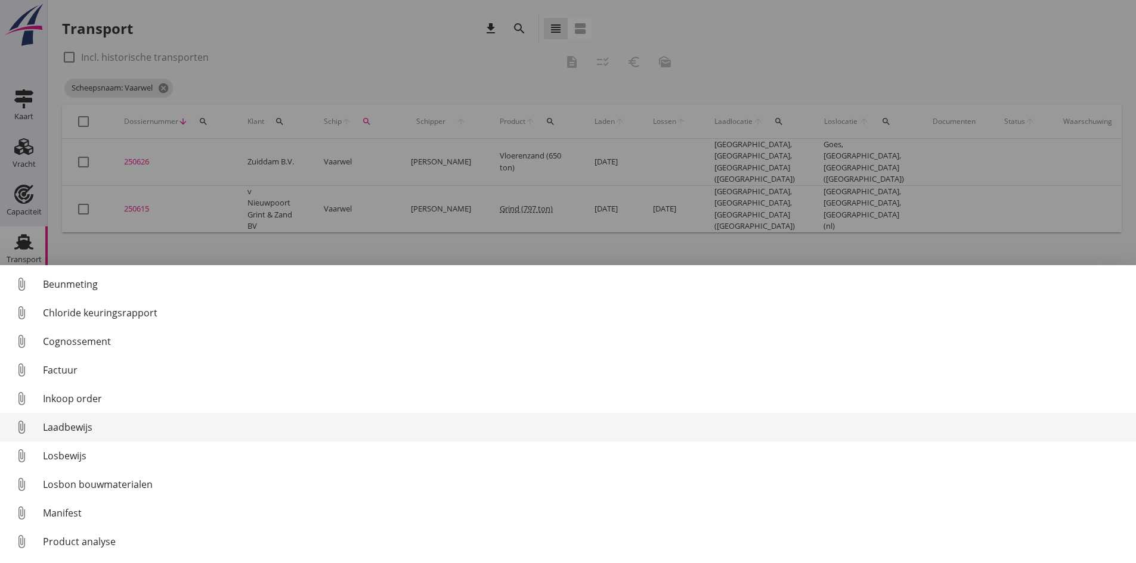
click at [76, 425] on div "Laadbewijs" at bounding box center [584, 427] width 1083 height 14
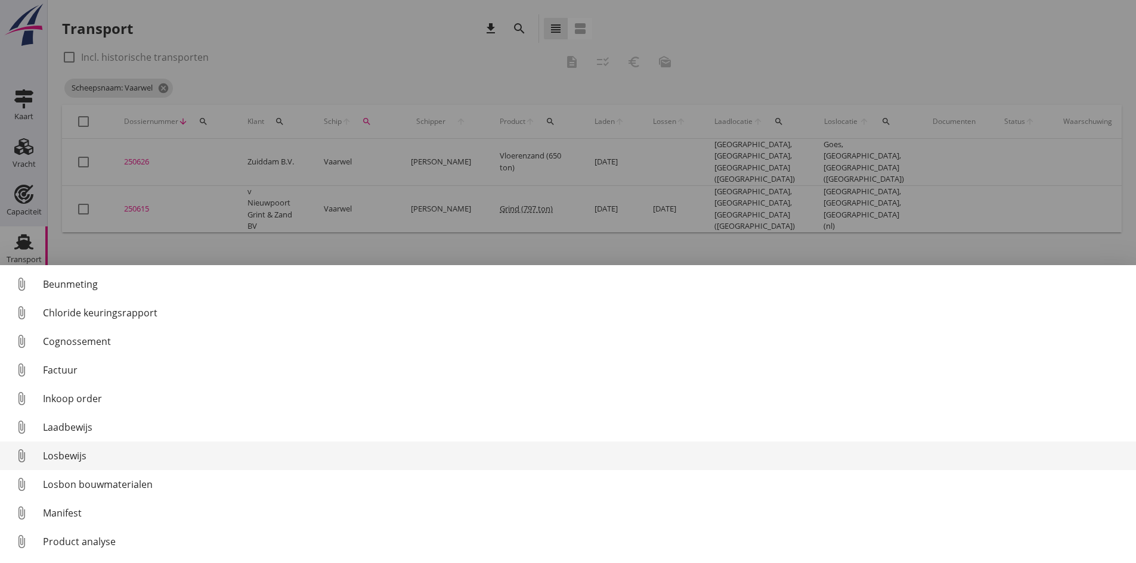
click at [75, 456] on div "Losbewijs" at bounding box center [584, 456] width 1083 height 14
click at [64, 456] on div "Losbewijs" at bounding box center [584, 456] width 1083 height 14
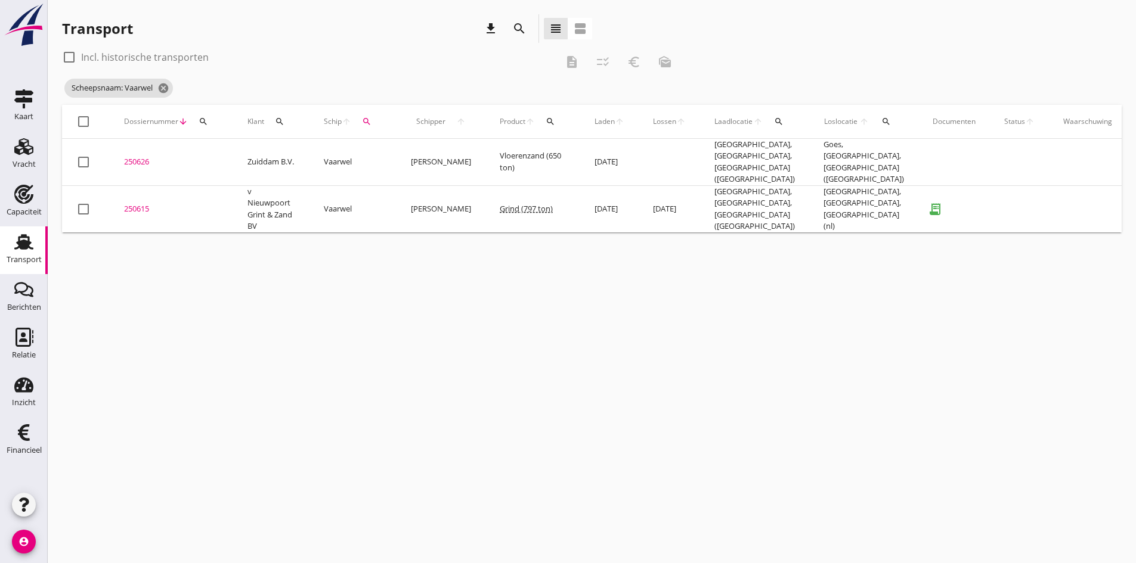
click at [145, 203] on div "250615" at bounding box center [171, 209] width 95 height 12
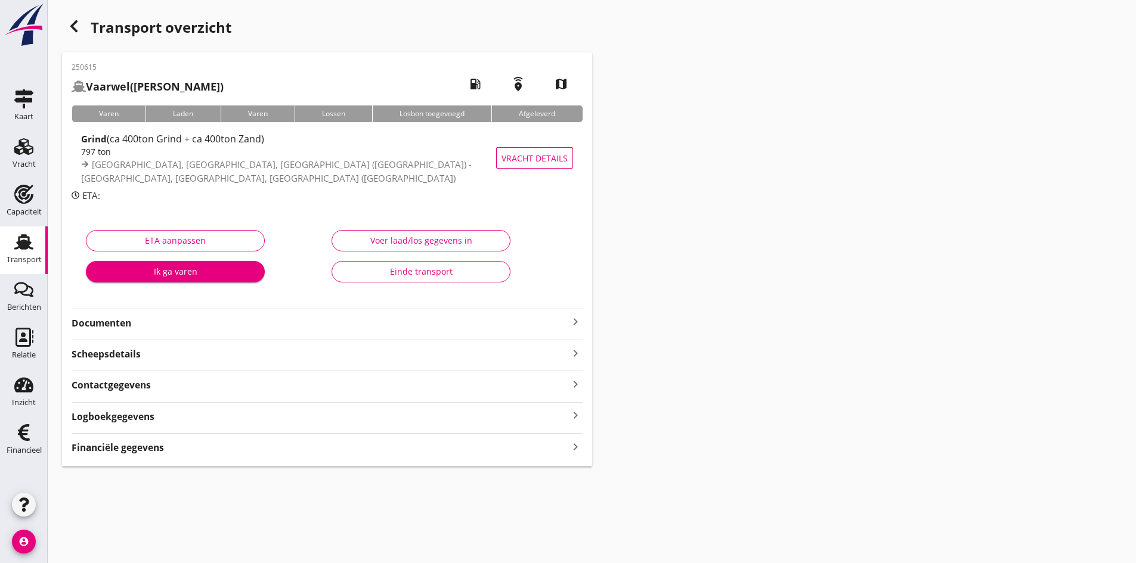
click at [105, 326] on strong "Documenten" at bounding box center [320, 324] width 497 height 14
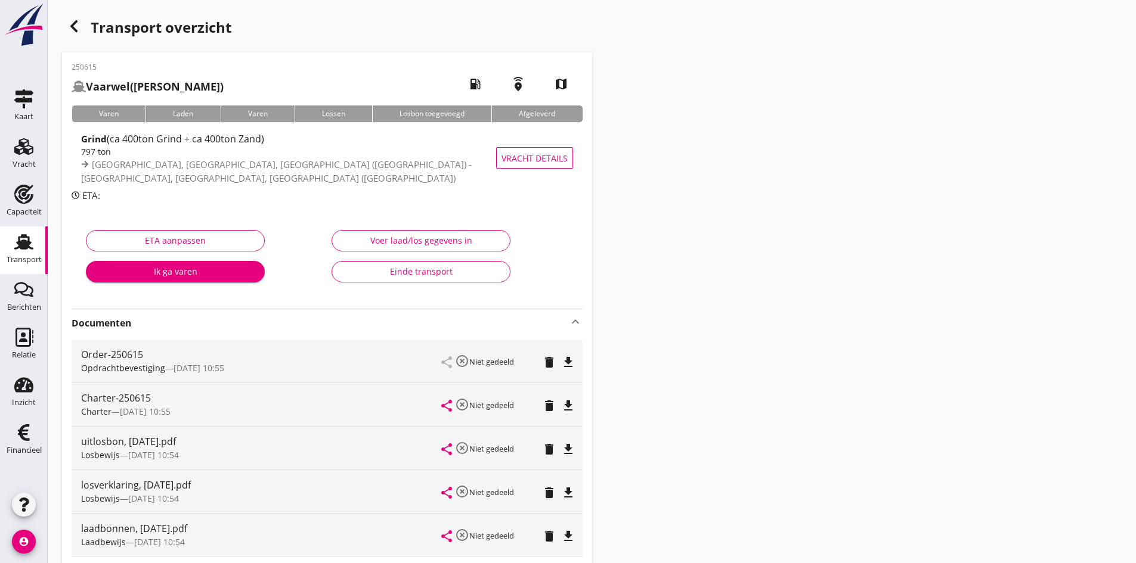
click at [421, 239] on div "Voer laad/los gegevens in" at bounding box center [421, 240] width 159 height 13
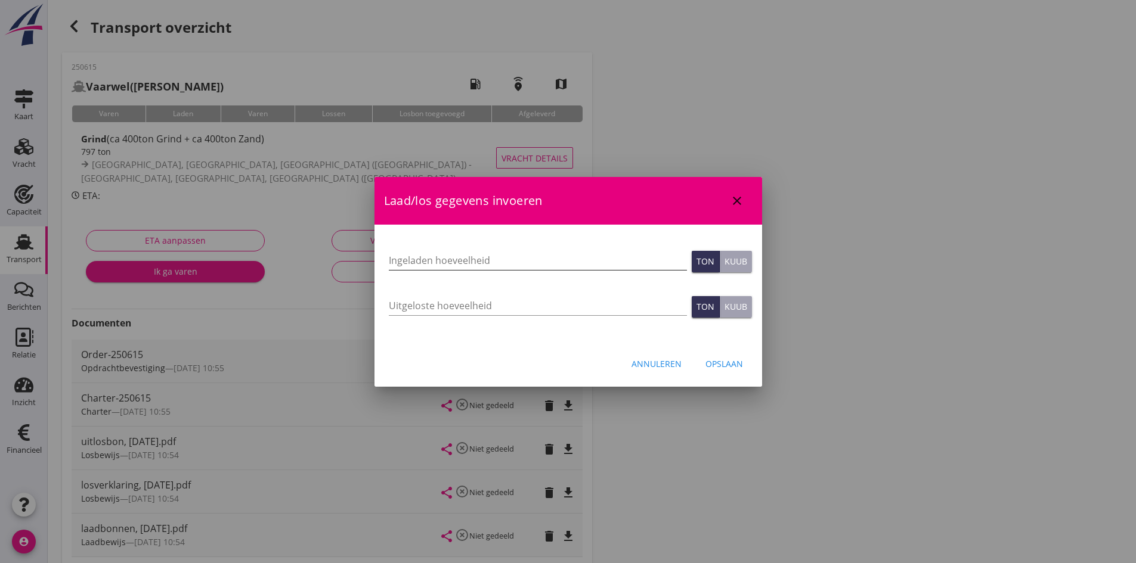
click at [410, 261] on input "Ingeladen hoeveelheid" at bounding box center [538, 260] width 298 height 19
type input "799"
click at [405, 306] on input "Uitgeloste hoeveelheid" at bounding box center [538, 305] width 298 height 19
type input "799"
click at [717, 361] on div "Opslaan" at bounding box center [724, 364] width 38 height 13
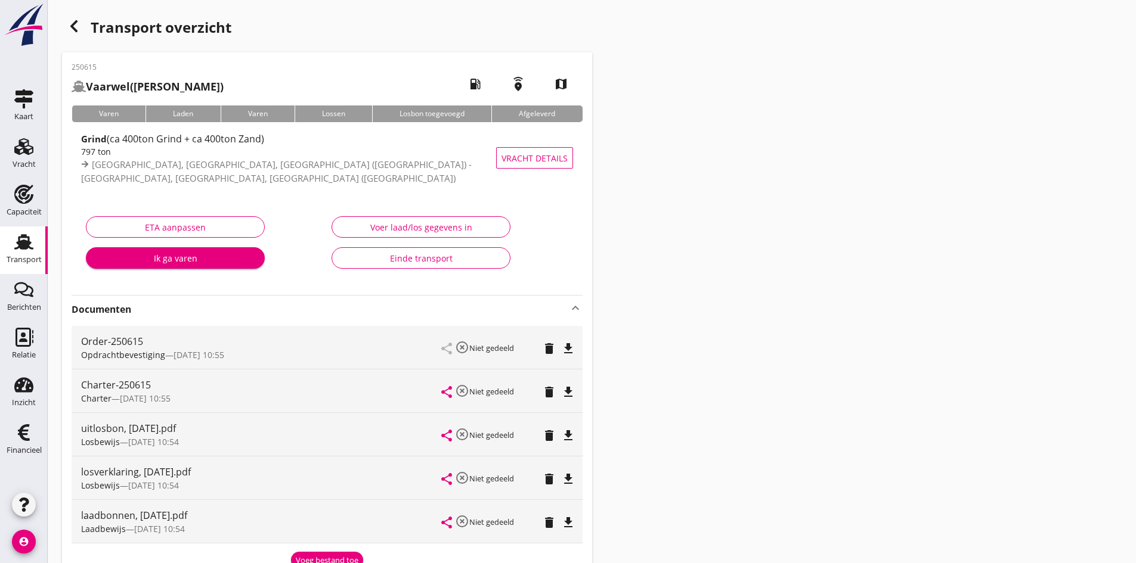
click at [545, 522] on icon "delete" at bounding box center [549, 523] width 14 height 14
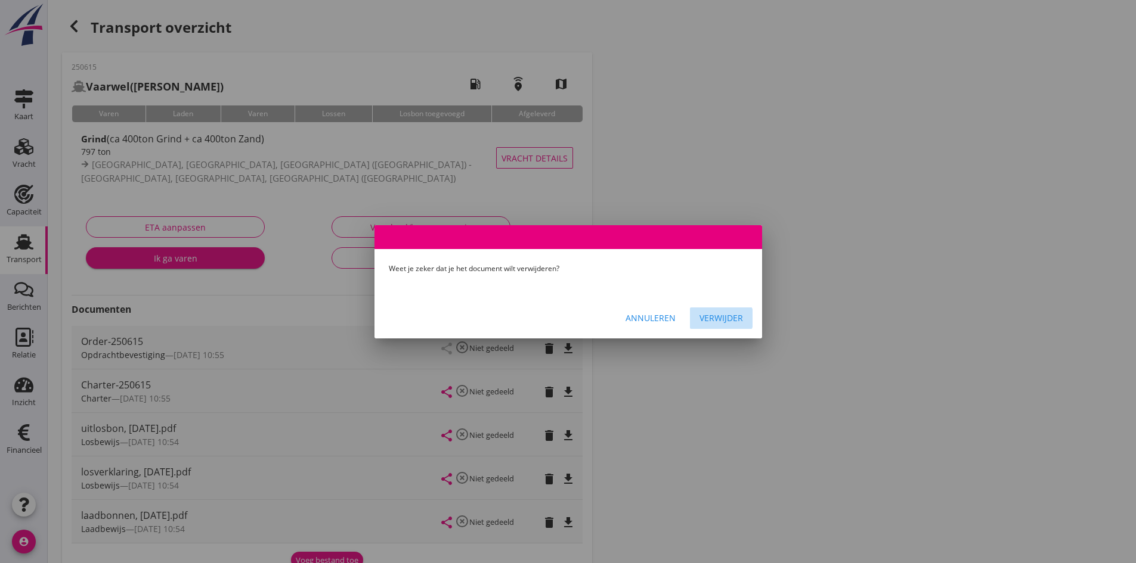
click at [717, 313] on div "Verwijder" at bounding box center [721, 318] width 44 height 13
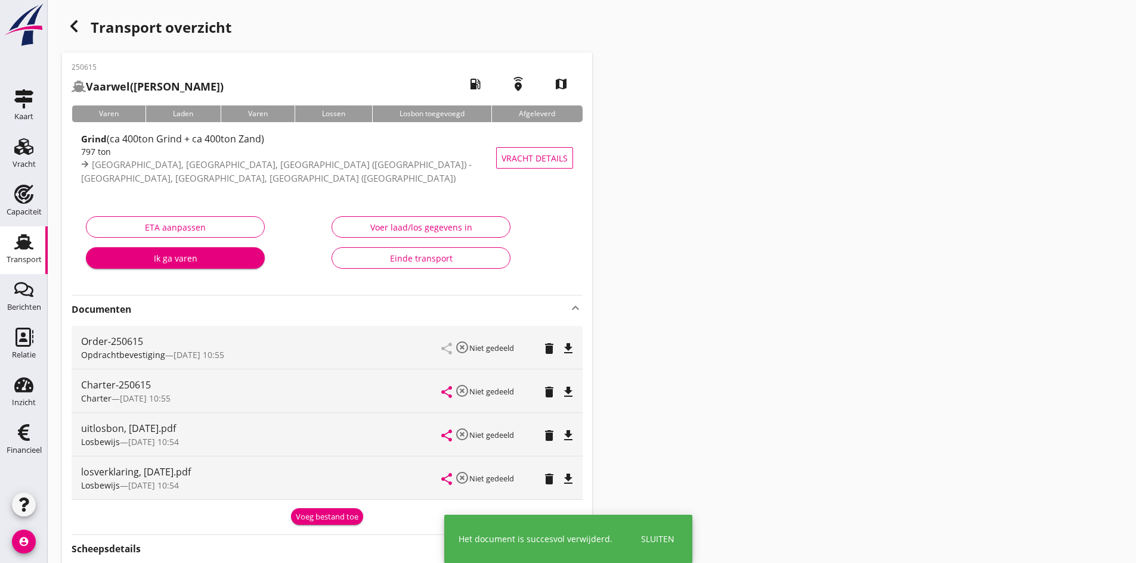
click at [546, 432] on icon "delete" at bounding box center [549, 436] width 14 height 14
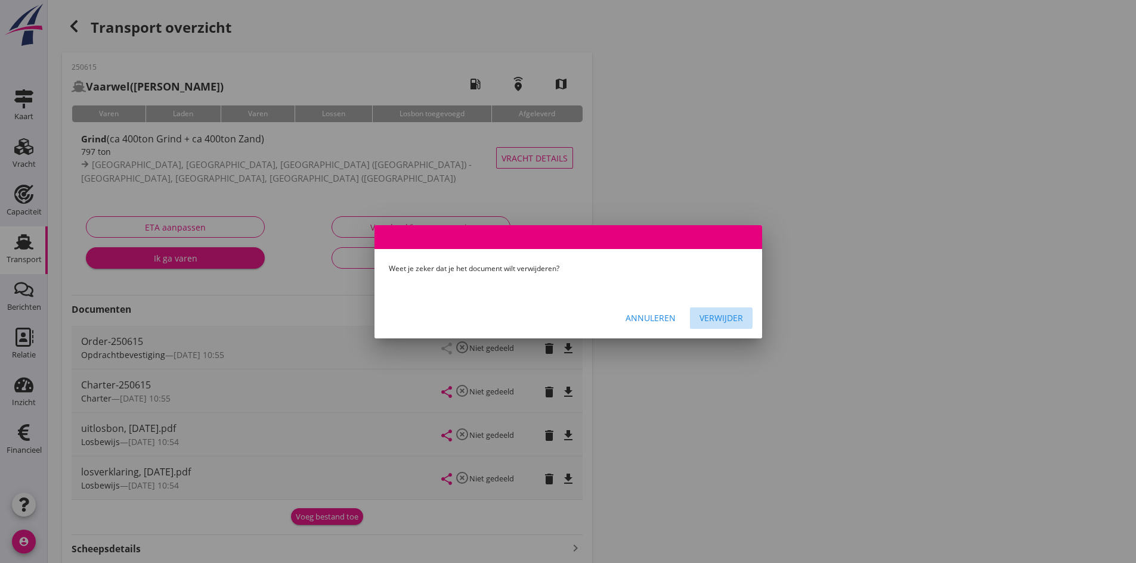
click at [719, 318] on div "Verwijder" at bounding box center [721, 318] width 44 height 13
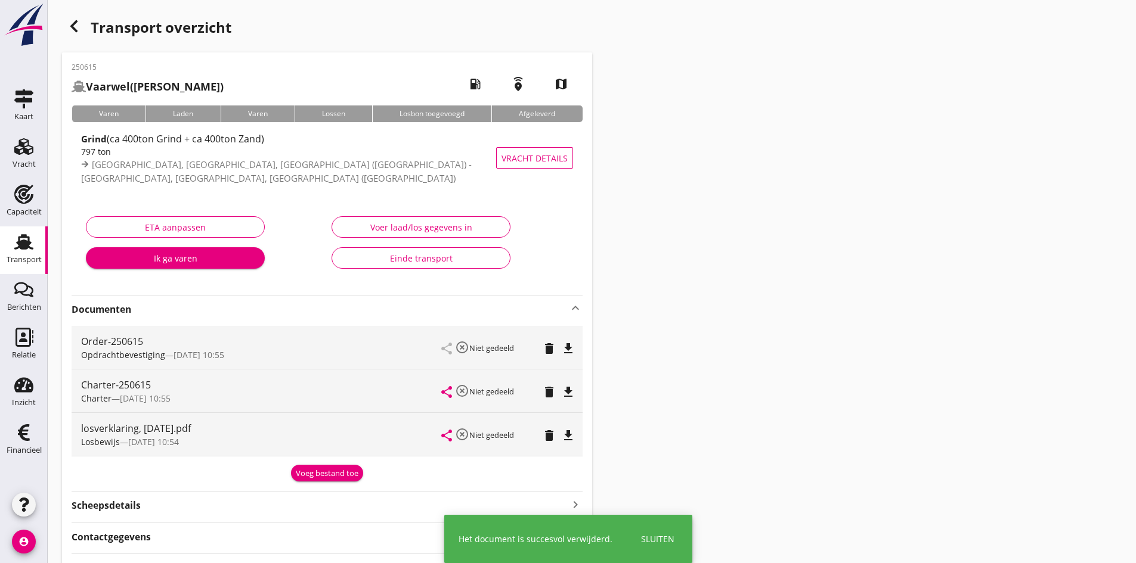
click at [23, 236] on use at bounding box center [23, 242] width 19 height 16
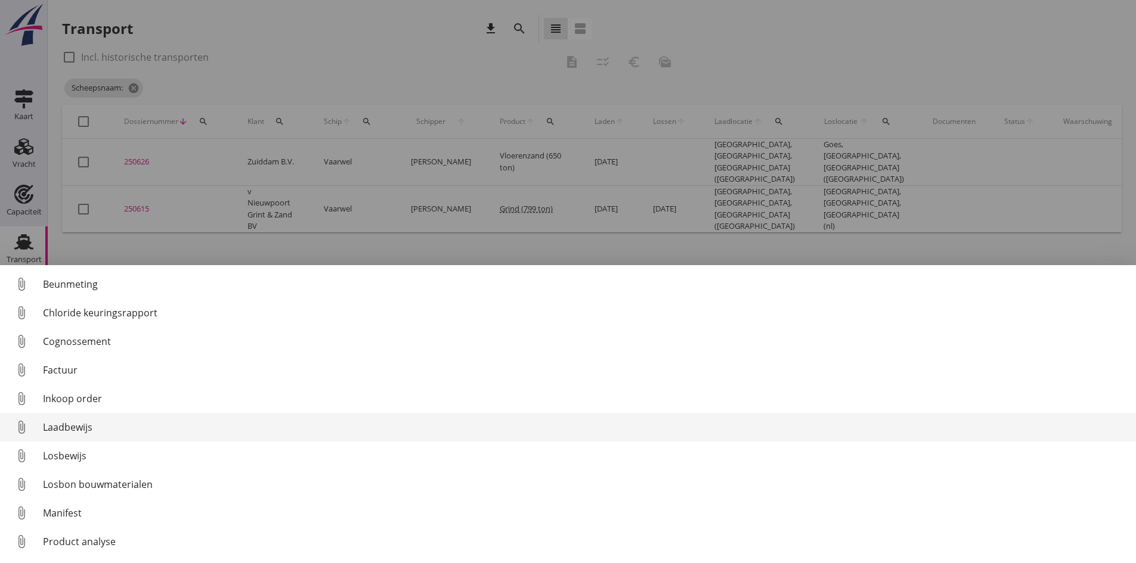
click at [66, 428] on div "Laadbewijs" at bounding box center [584, 427] width 1083 height 14
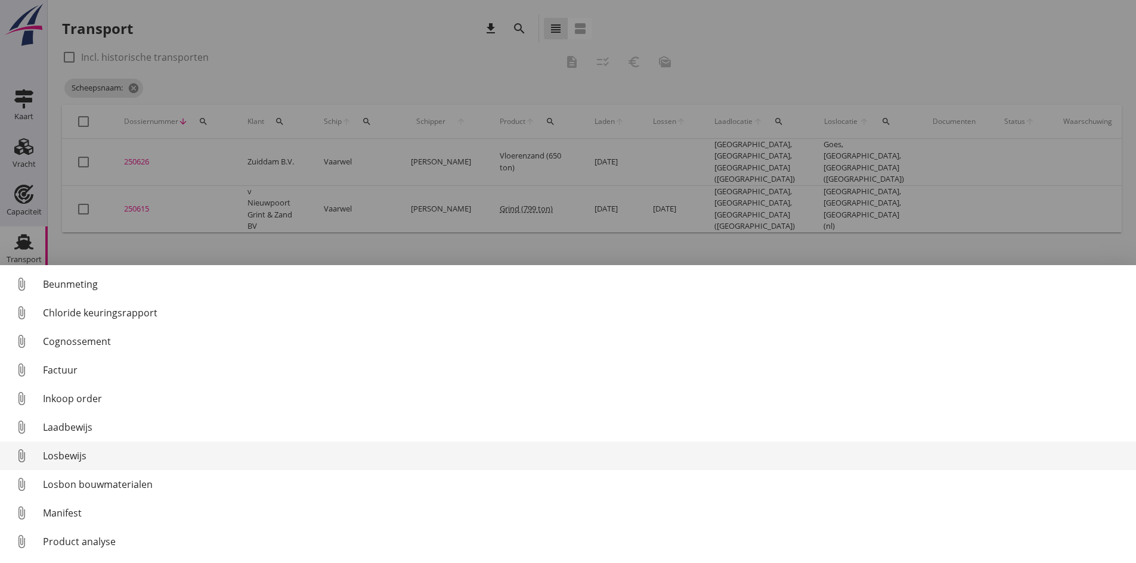
click at [65, 456] on div "Losbewijs" at bounding box center [584, 456] width 1083 height 14
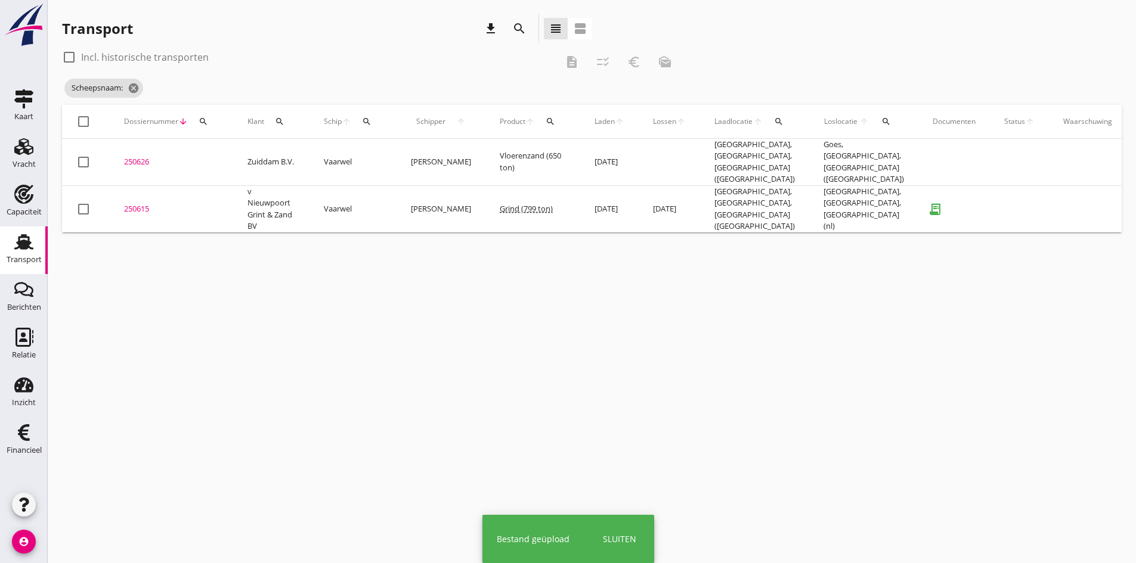
click at [145, 203] on div "250615" at bounding box center [171, 209] width 95 height 12
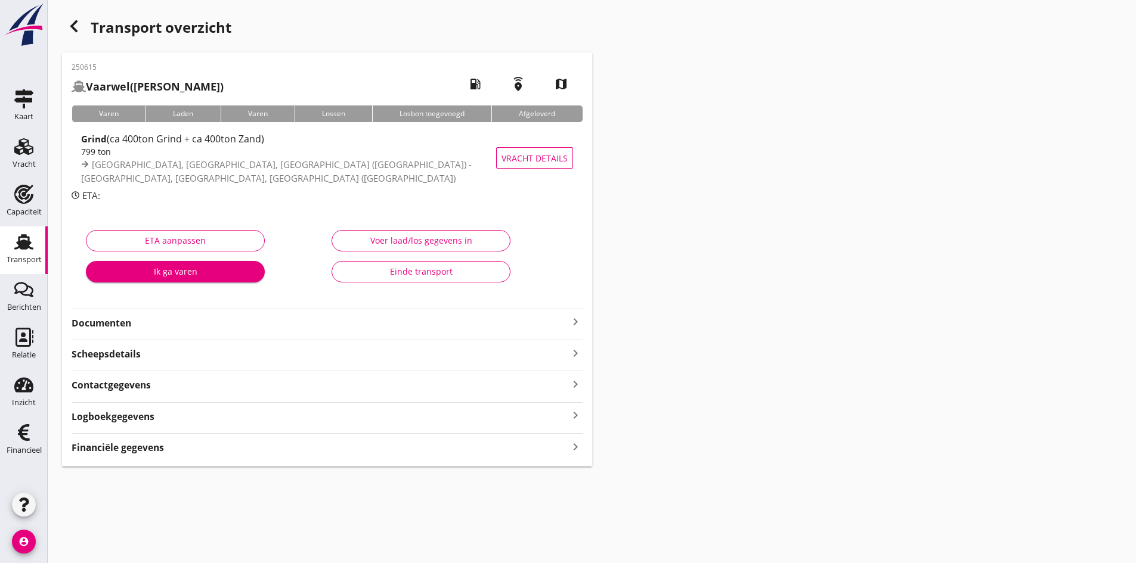
click at [122, 321] on strong "Documenten" at bounding box center [320, 324] width 497 height 14
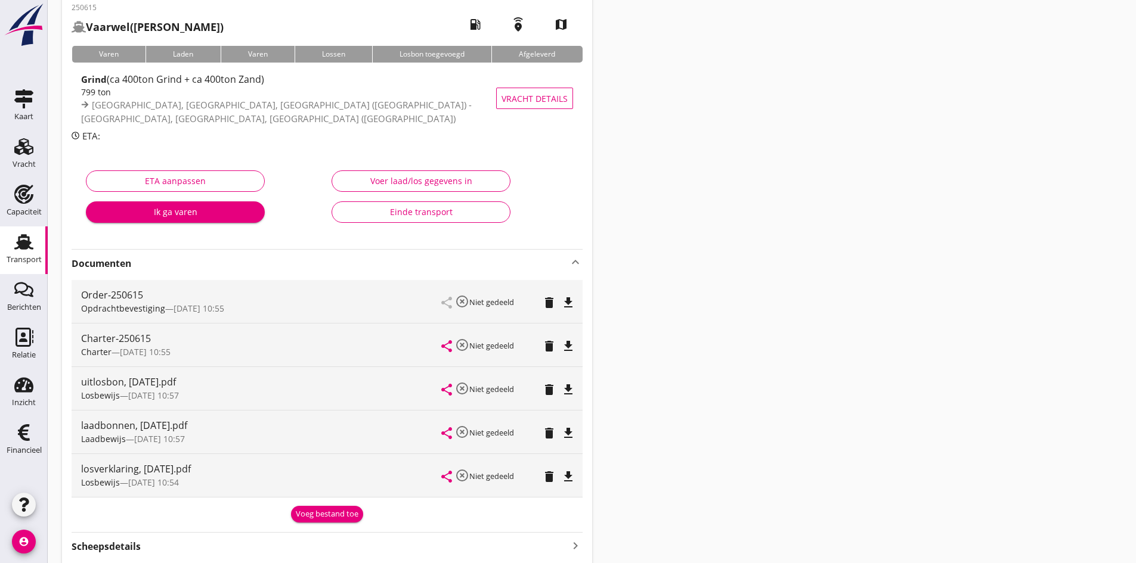
scroll to position [179, 0]
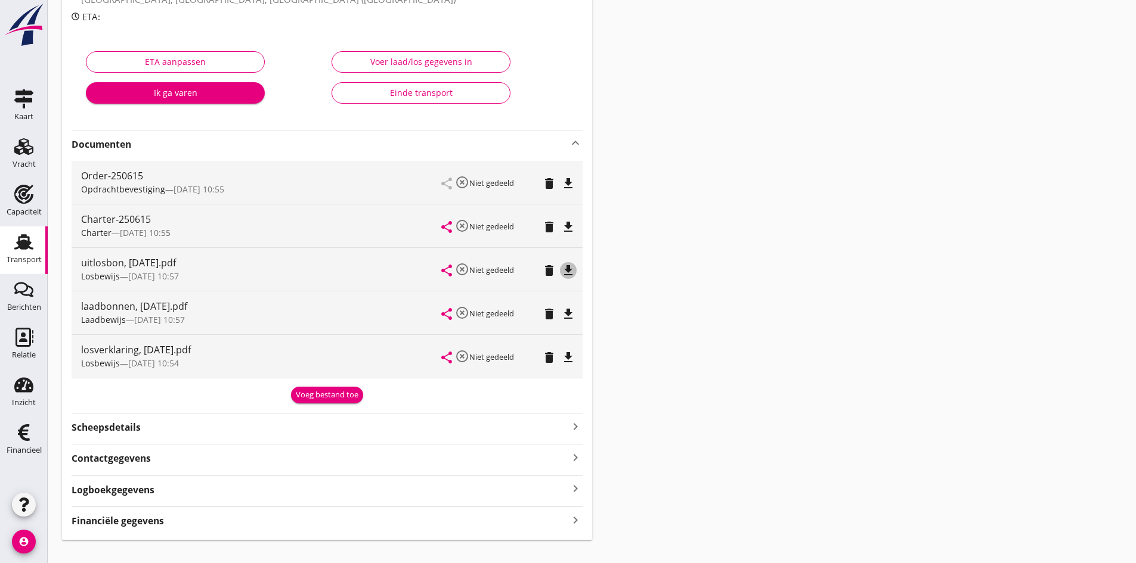
click at [568, 268] on icon "file_download" at bounding box center [568, 271] width 14 height 14
click at [569, 312] on icon "file_download" at bounding box center [568, 314] width 14 height 14
click at [568, 354] on icon "file_download" at bounding box center [568, 358] width 14 height 14
click at [533, 516] on div "Financiële gegevens keyboard_arrow_right" at bounding box center [327, 520] width 511 height 16
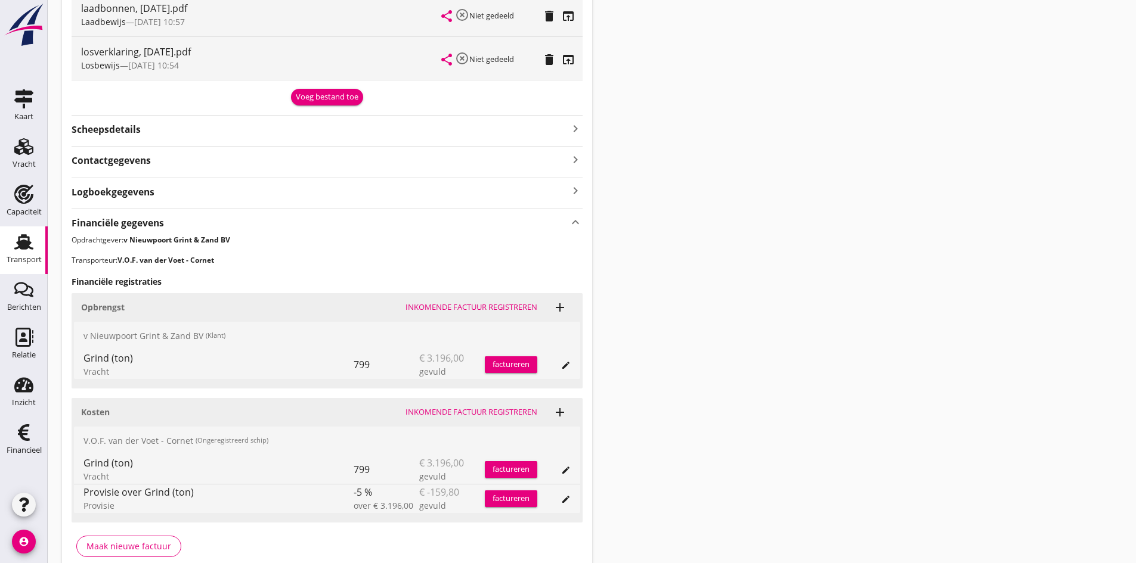
scroll to position [535, 0]
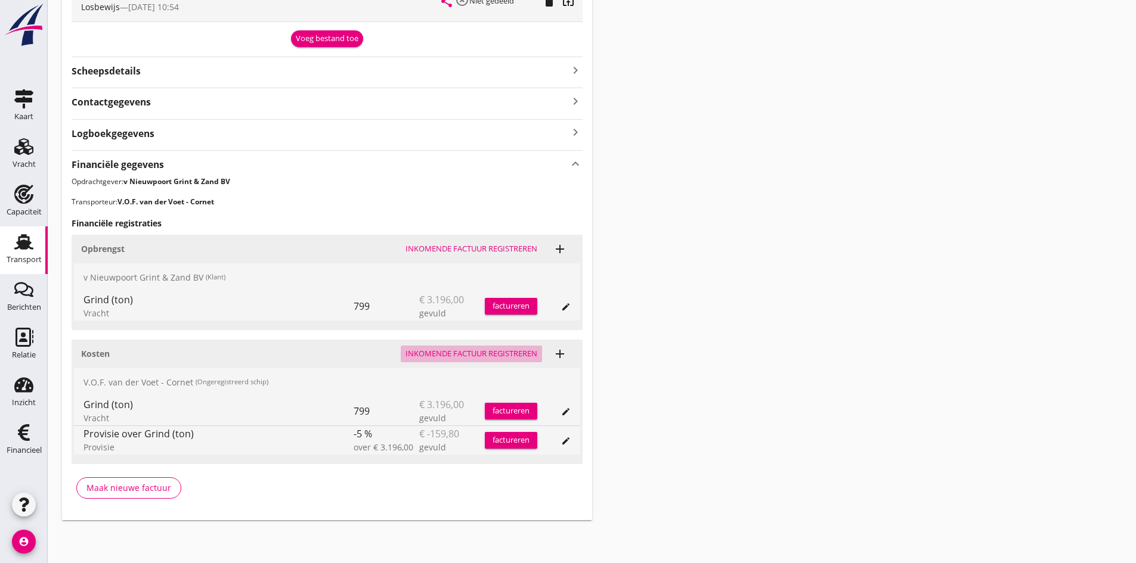
click at [460, 349] on div "Inkomende factuur registreren" at bounding box center [471, 354] width 132 height 12
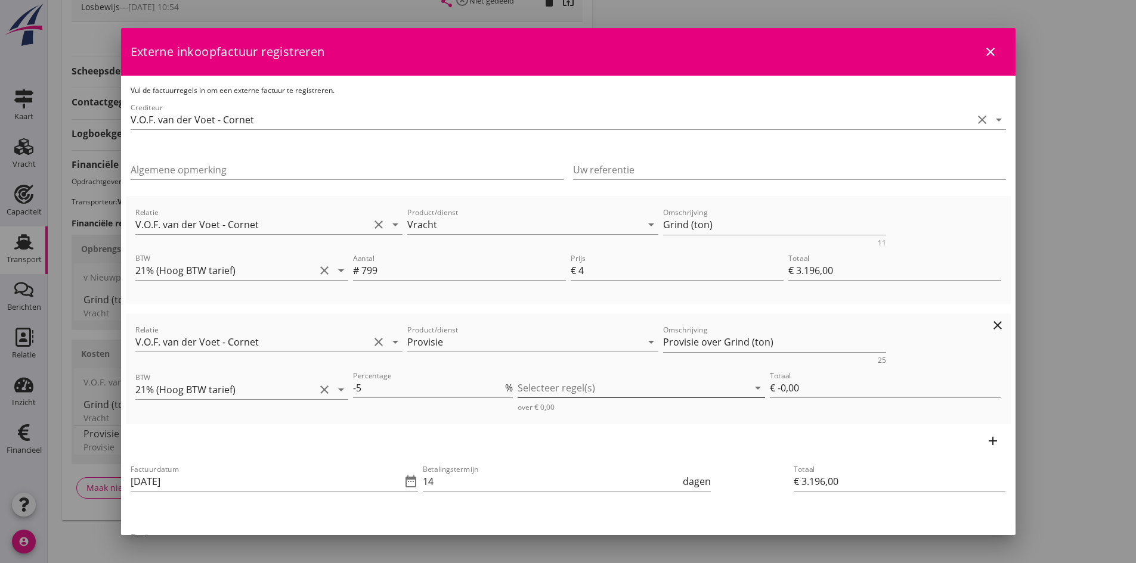
click at [575, 390] on div at bounding box center [633, 388] width 231 height 19
click at [539, 397] on icon "check_box_outline_blank" at bounding box center [541, 398] width 24 height 24
type input "€ -159,80"
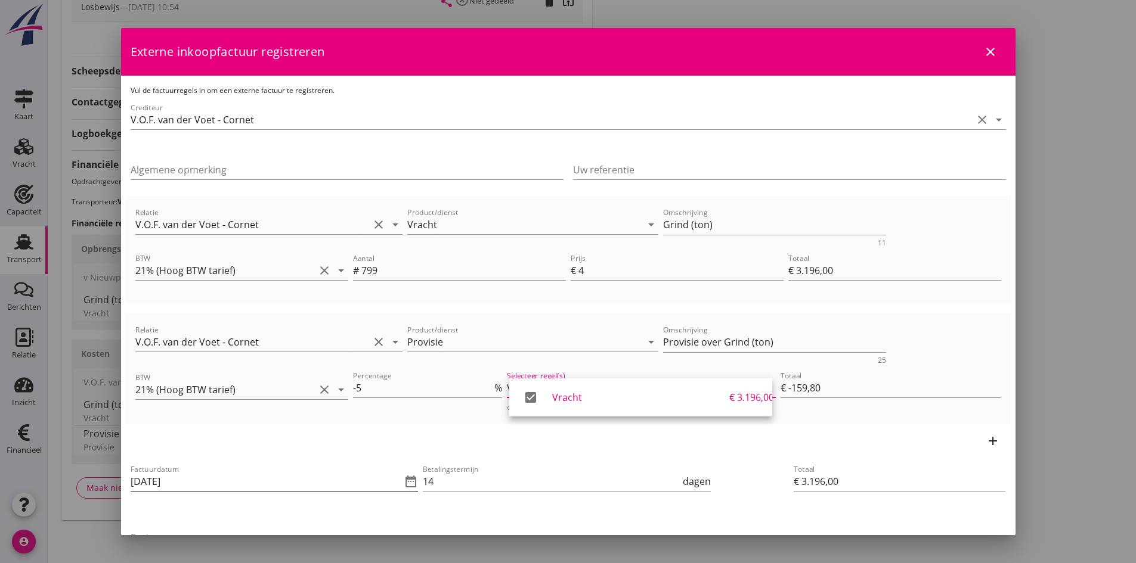
click at [193, 476] on input "[DATE]" at bounding box center [266, 481] width 271 height 19
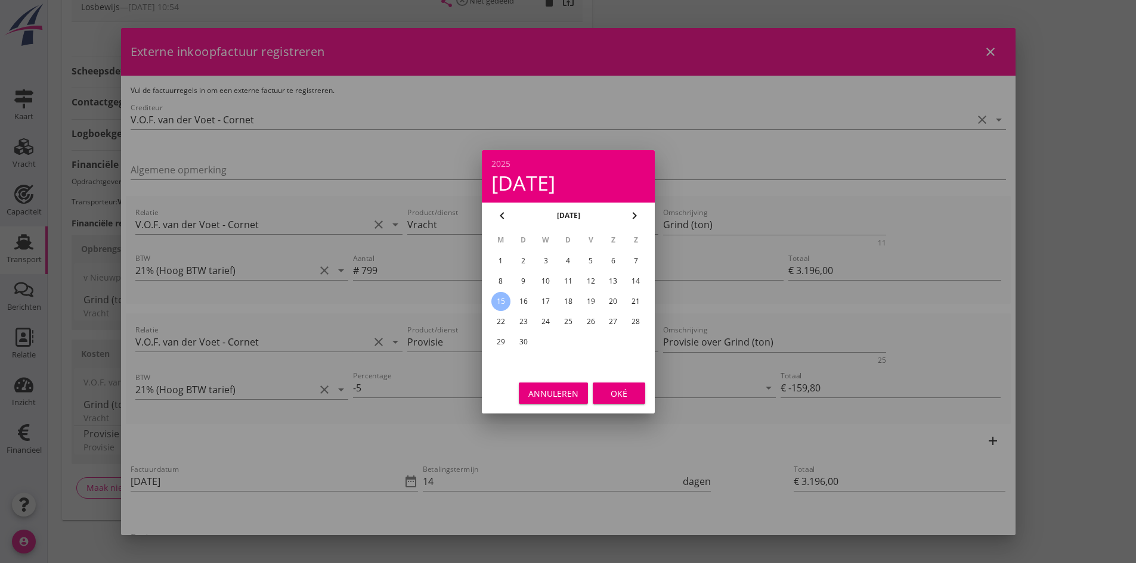
click at [591, 281] on div "12" at bounding box center [590, 281] width 19 height 19
type input "[DATE]"
click at [612, 389] on div "Oké" at bounding box center [618, 393] width 33 height 13
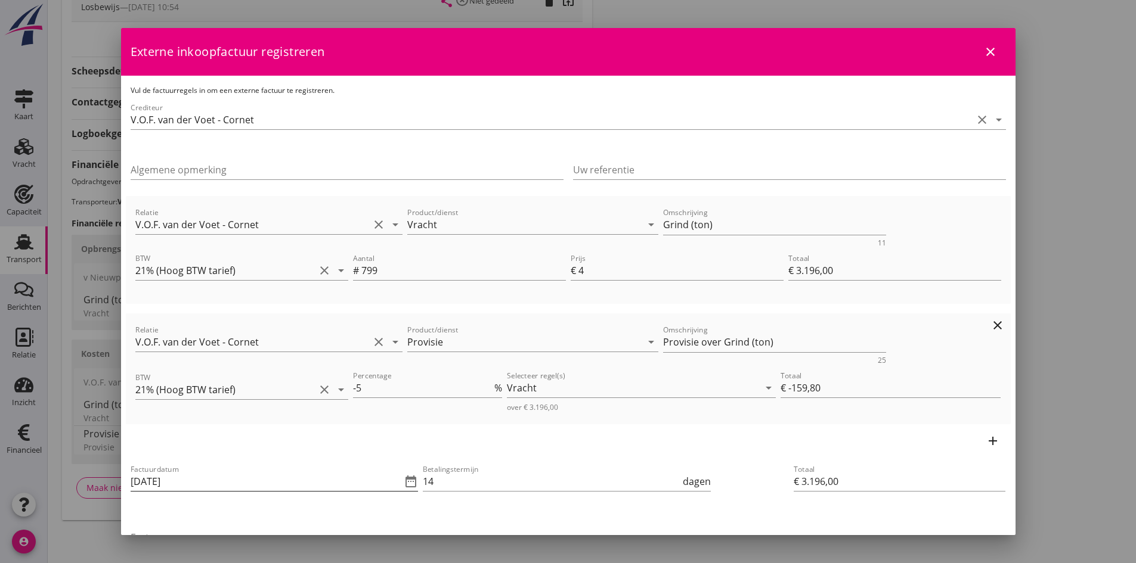
scroll to position [60, 0]
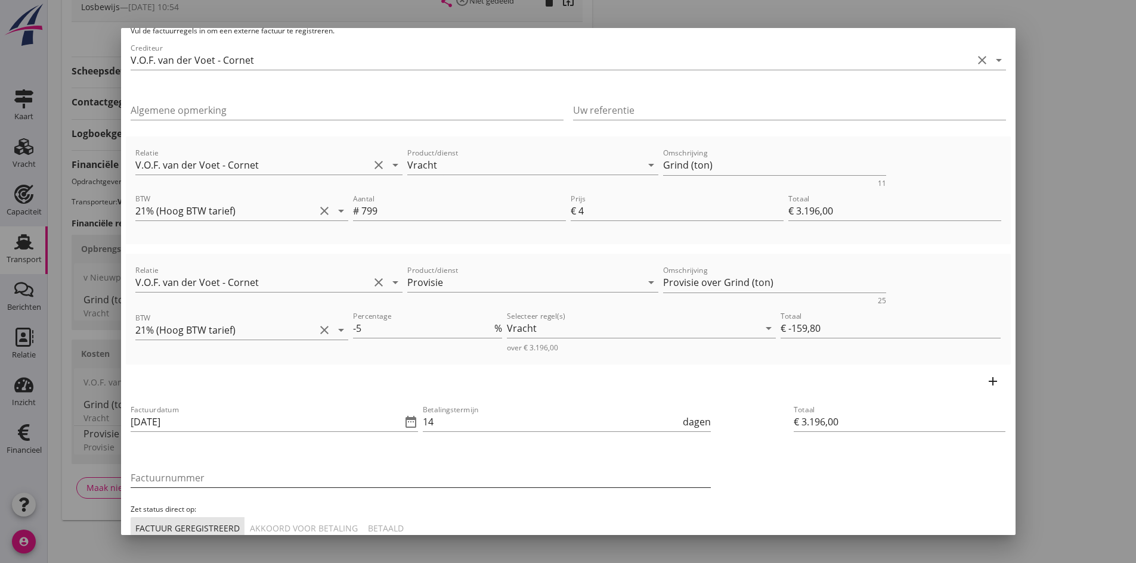
click at [228, 478] on input "Factuurnummer" at bounding box center [421, 478] width 580 height 19
type input "2025033"
click at [314, 527] on div "Akkoord voor betaling" at bounding box center [304, 528] width 108 height 13
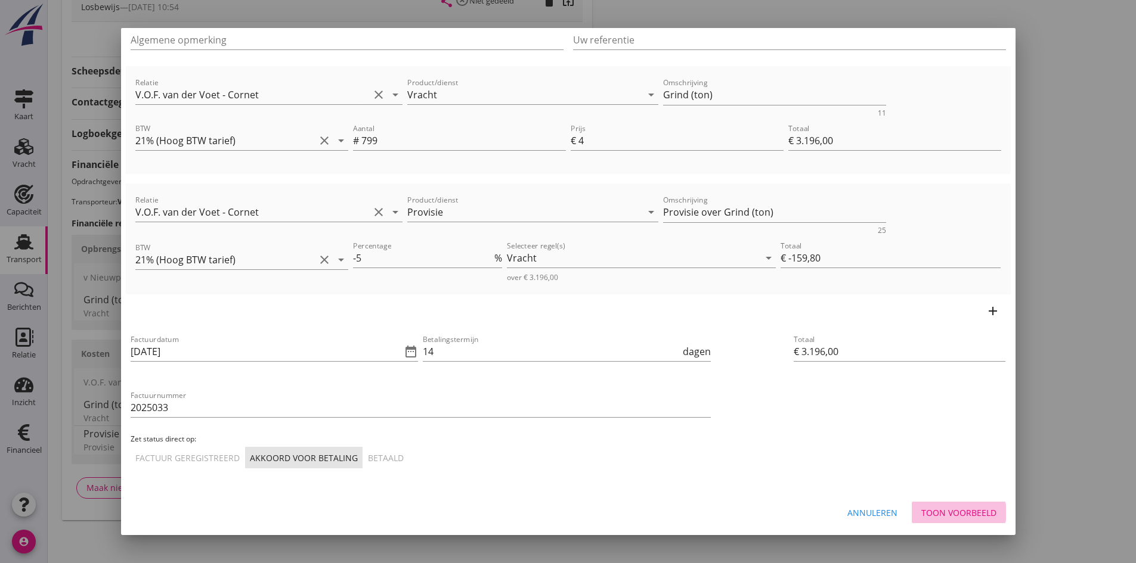
click at [928, 509] on div "Toon voorbeeld" at bounding box center [958, 513] width 75 height 13
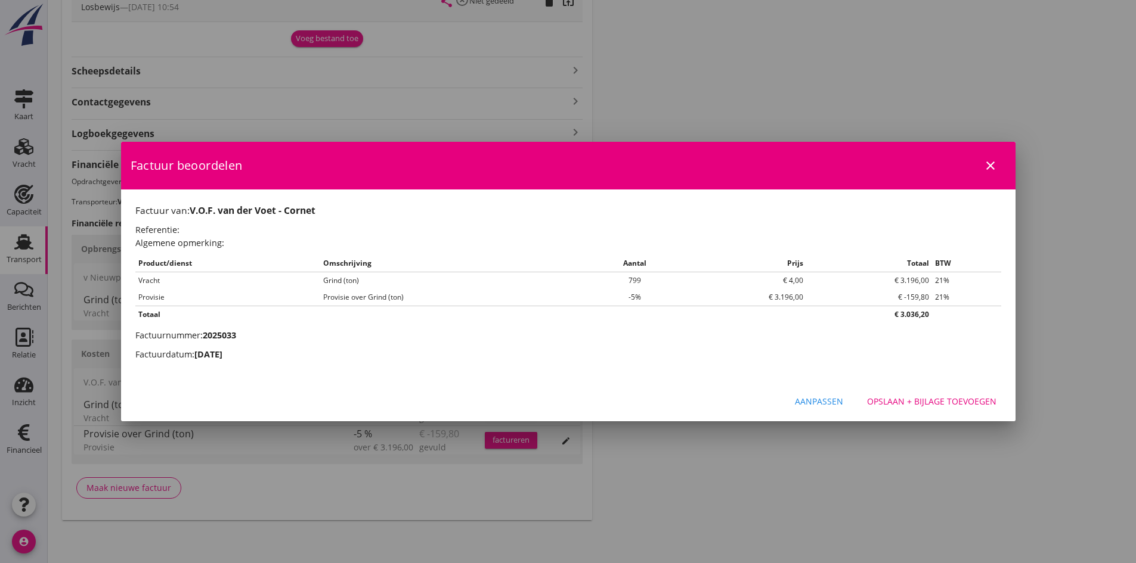
scroll to position [0, 0]
click at [896, 396] on div "Opslaan + bijlage toevoegen" at bounding box center [931, 401] width 129 height 13
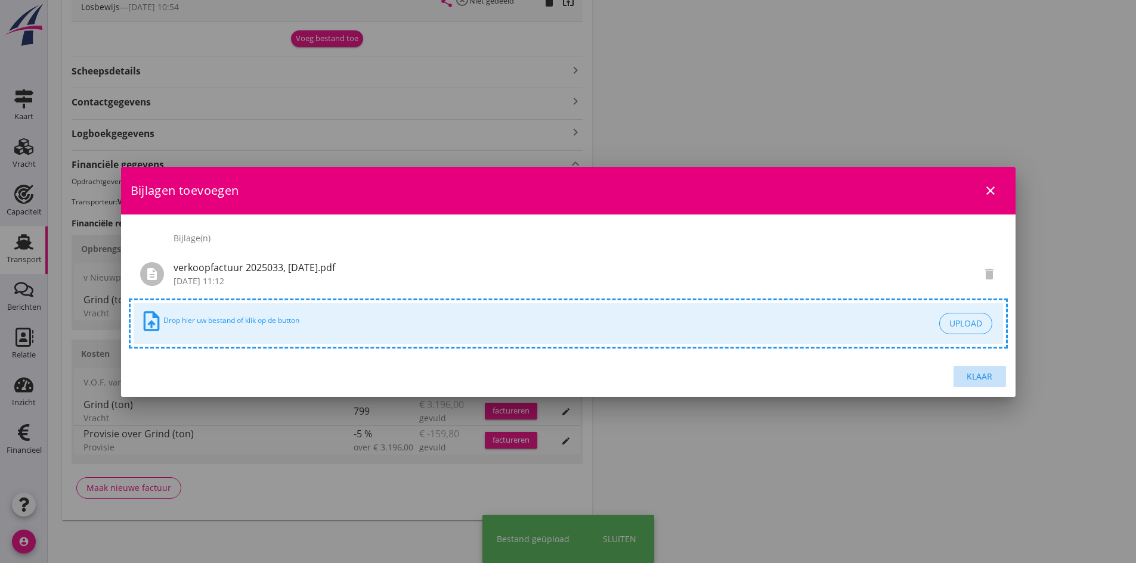
click at [982, 379] on div "Klaar" at bounding box center [979, 376] width 33 height 13
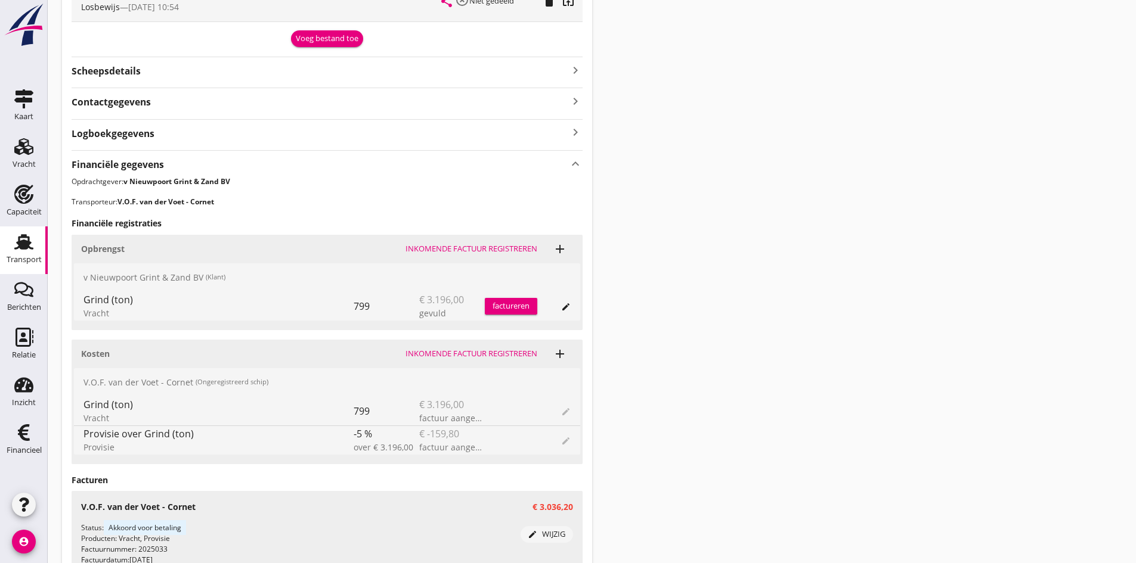
scroll to position [657, 0]
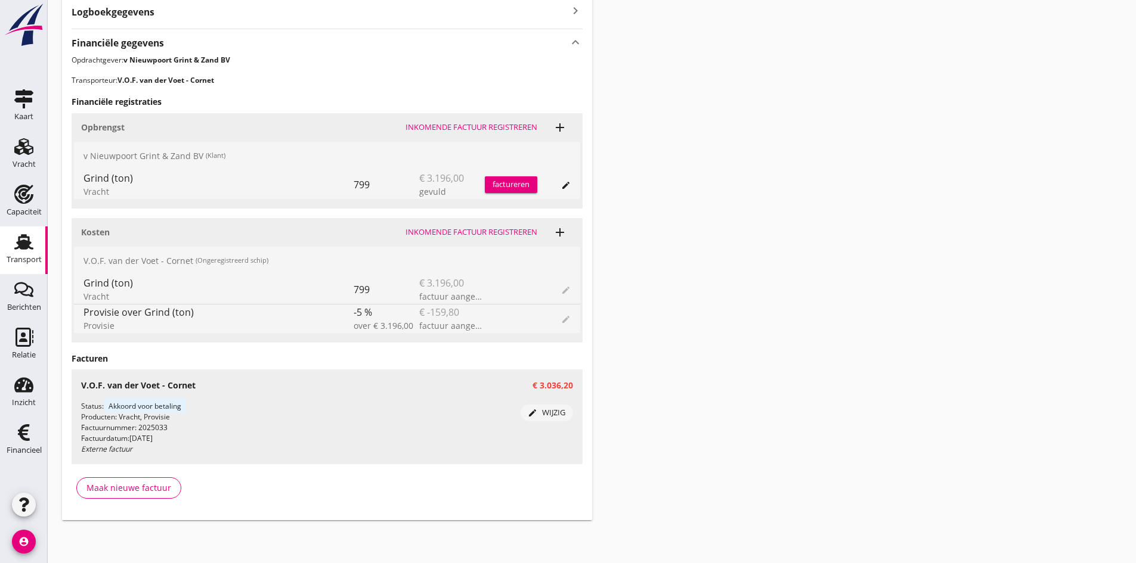
click at [503, 179] on div "factureren" at bounding box center [511, 185] width 52 height 12
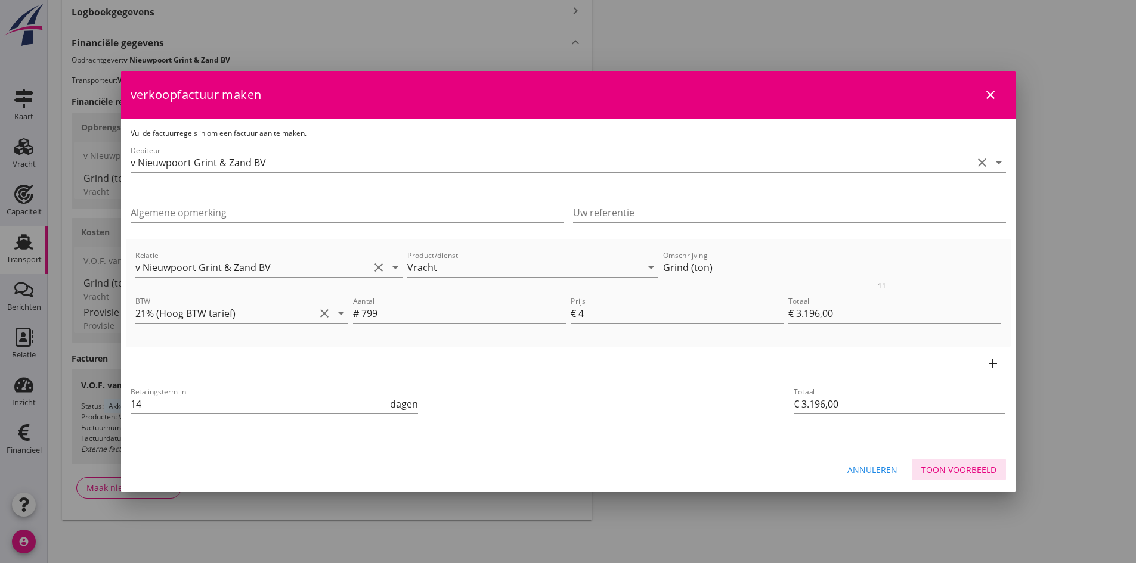
drag, startPoint x: 947, startPoint y: 470, endPoint x: 922, endPoint y: 452, distance: 30.8
click at [947, 470] on div "Toon voorbeeld" at bounding box center [958, 470] width 75 height 13
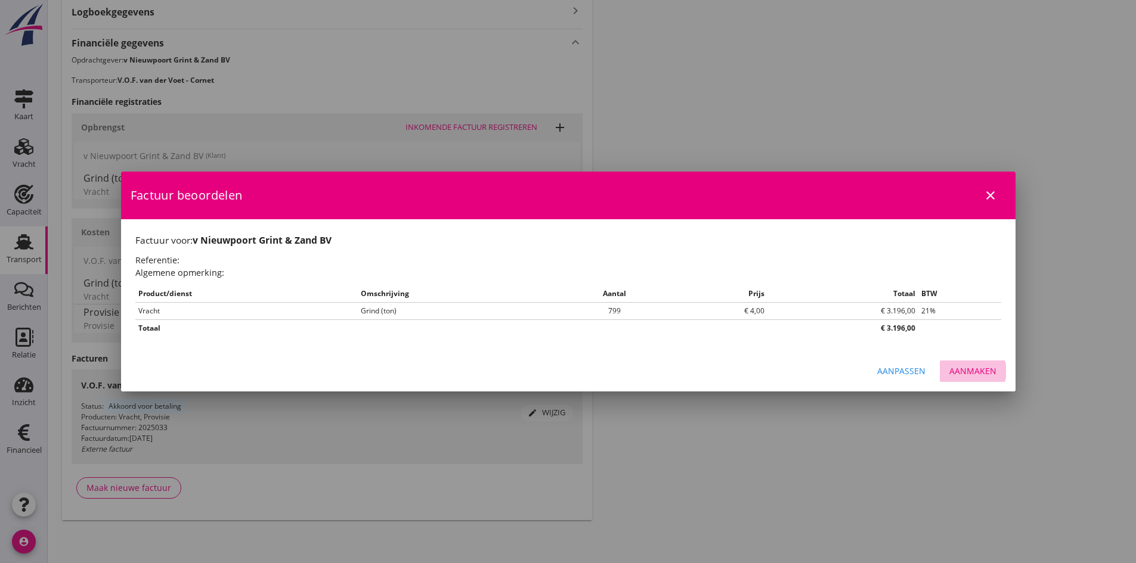
click at [978, 371] on div "Aanmaken" at bounding box center [972, 371] width 47 height 13
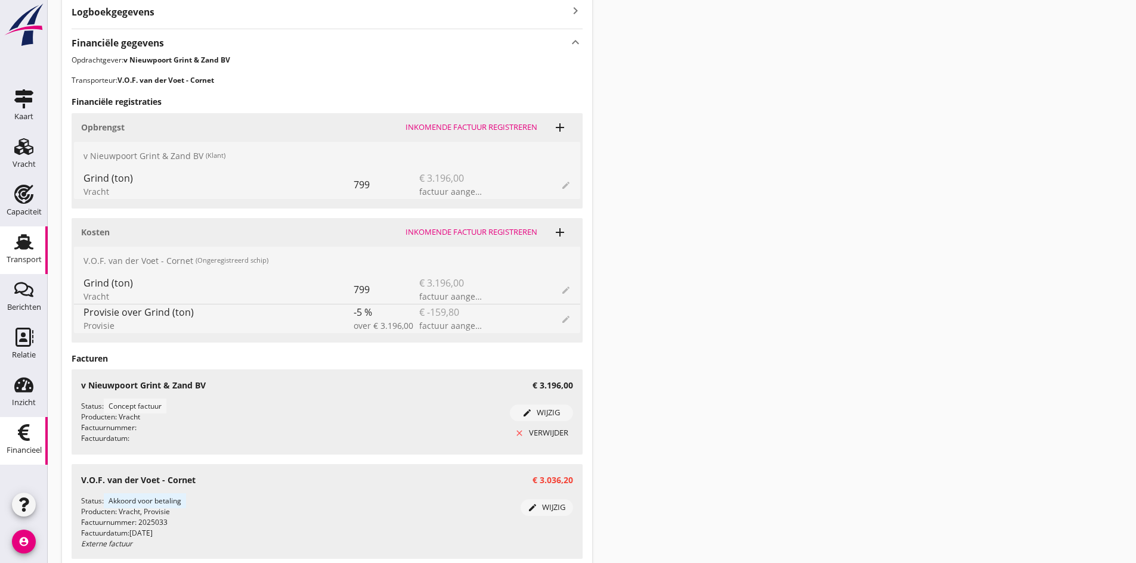
click at [23, 430] on use at bounding box center [24, 433] width 12 height 17
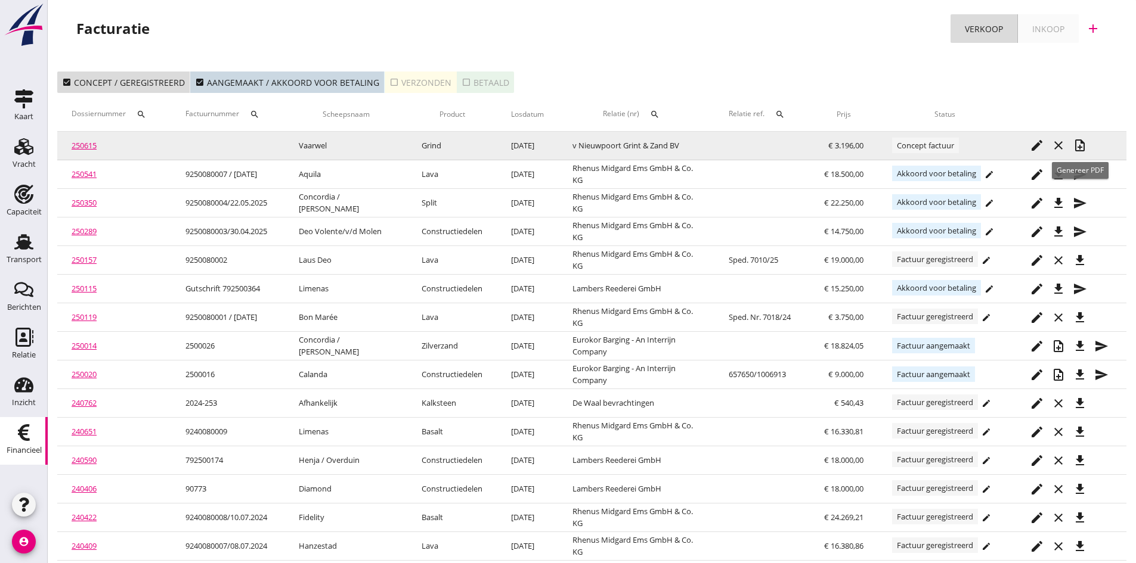
click at [1077, 144] on icon "note_add" at bounding box center [1080, 145] width 14 height 14
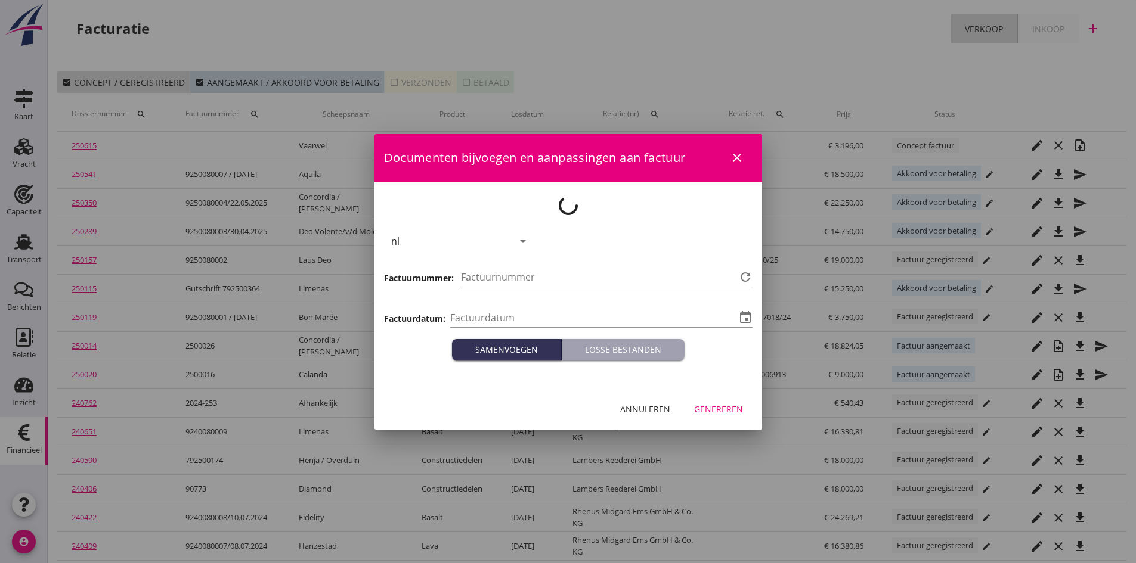
type input "[DATE]"
type input "773"
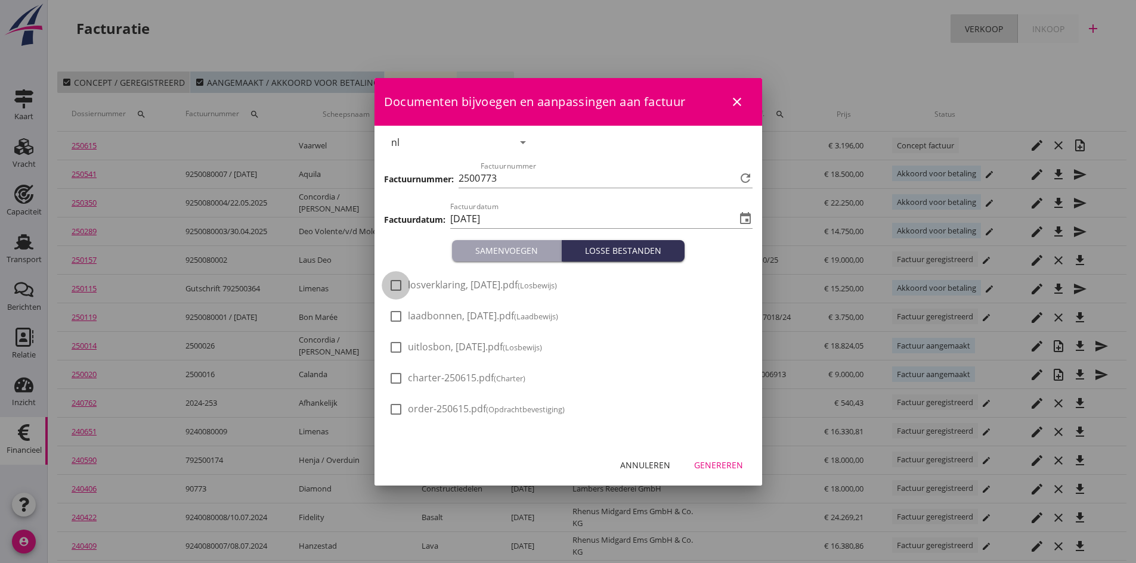
click at [397, 284] on div at bounding box center [396, 285] width 20 height 20
checkbox input "true"
click at [395, 317] on div at bounding box center [396, 316] width 20 height 20
checkbox input "true"
click at [397, 349] on div at bounding box center [396, 347] width 20 height 20
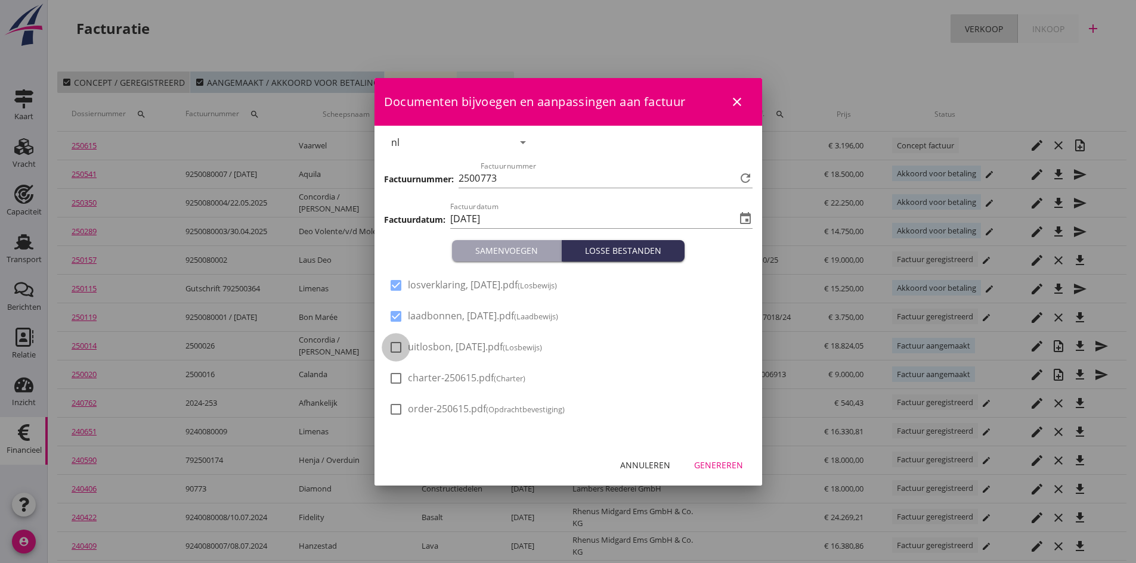
checkbox input "true"
click at [701, 462] on div "Genereren" at bounding box center [718, 465] width 49 height 13
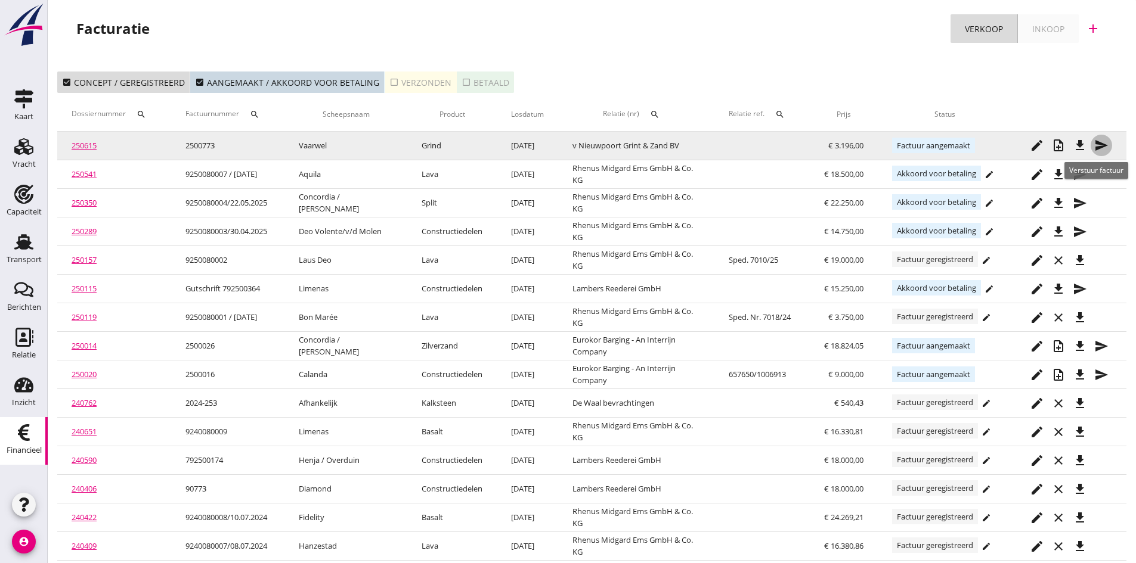
click at [1100, 141] on icon "send" at bounding box center [1101, 145] width 14 height 14
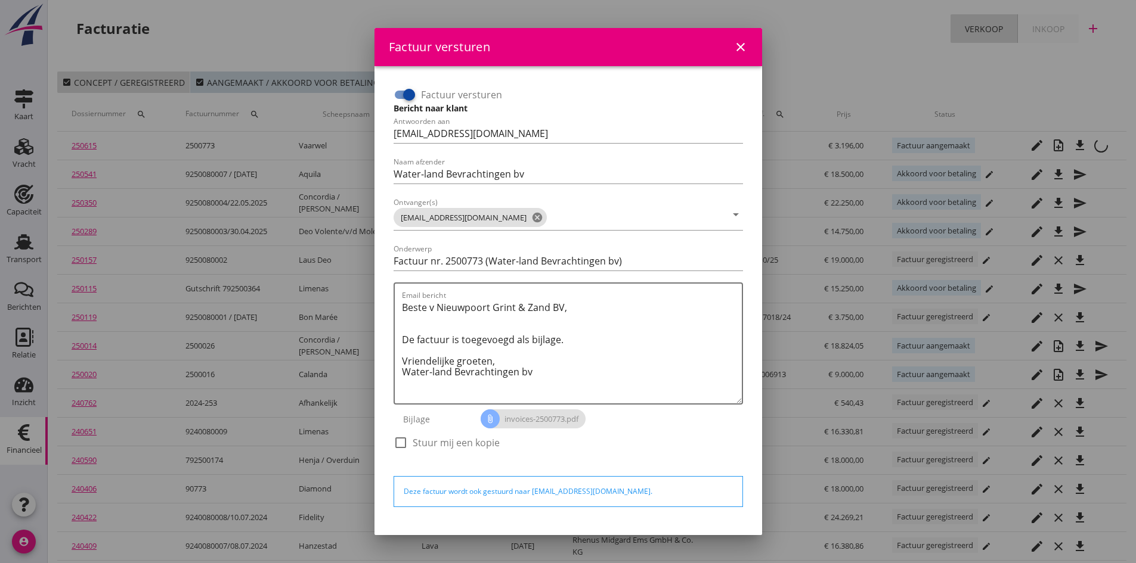
scroll to position [34, 0]
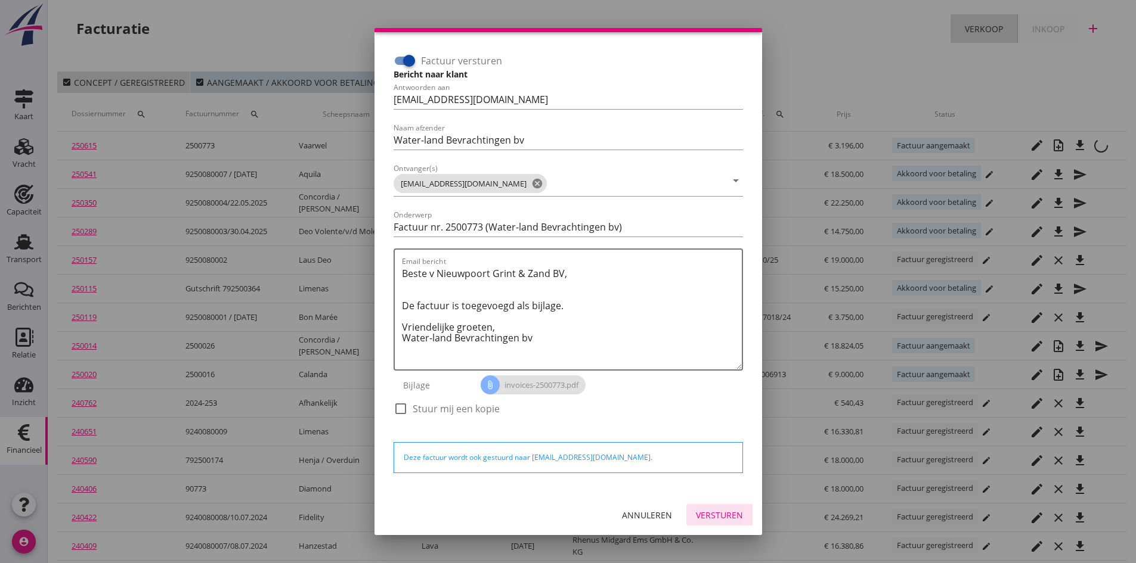
click at [706, 517] on div "Versturen" at bounding box center [719, 515] width 47 height 13
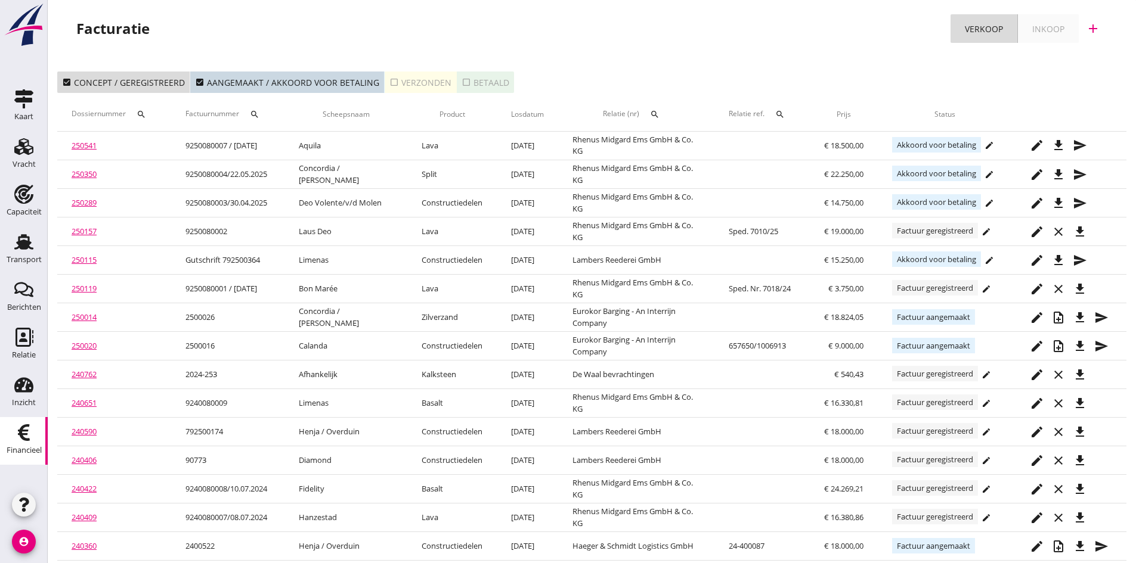
click at [416, 82] on div "check_box_outline_blank Verzonden" at bounding box center [420, 82] width 62 height 13
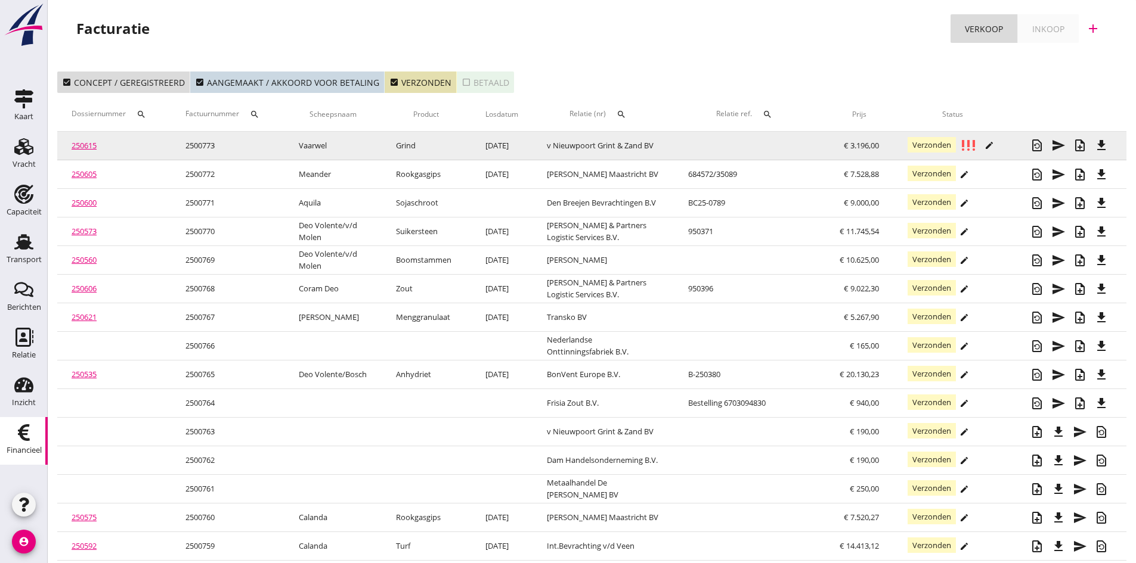
click at [84, 145] on link "250615" at bounding box center [84, 145] width 25 height 11
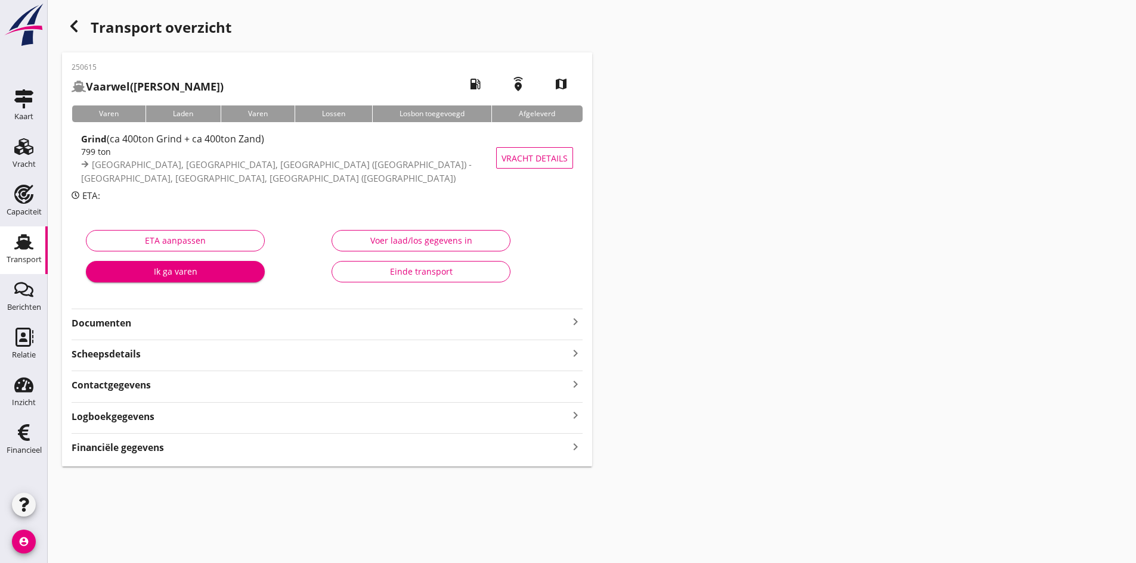
click at [266, 323] on strong "Documenten" at bounding box center [320, 324] width 497 height 14
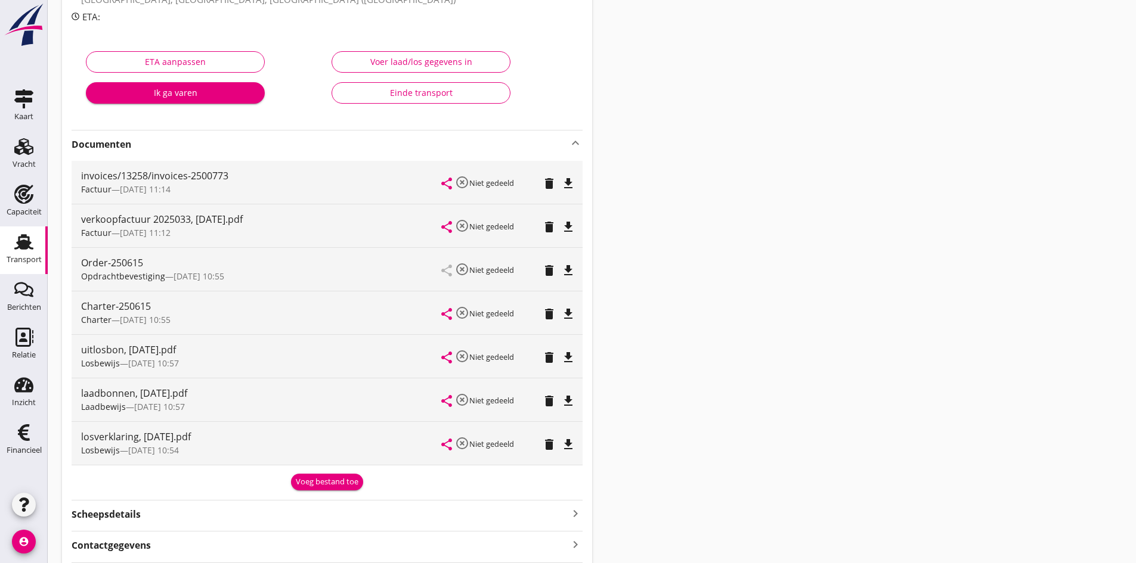
scroll to position [60, 0]
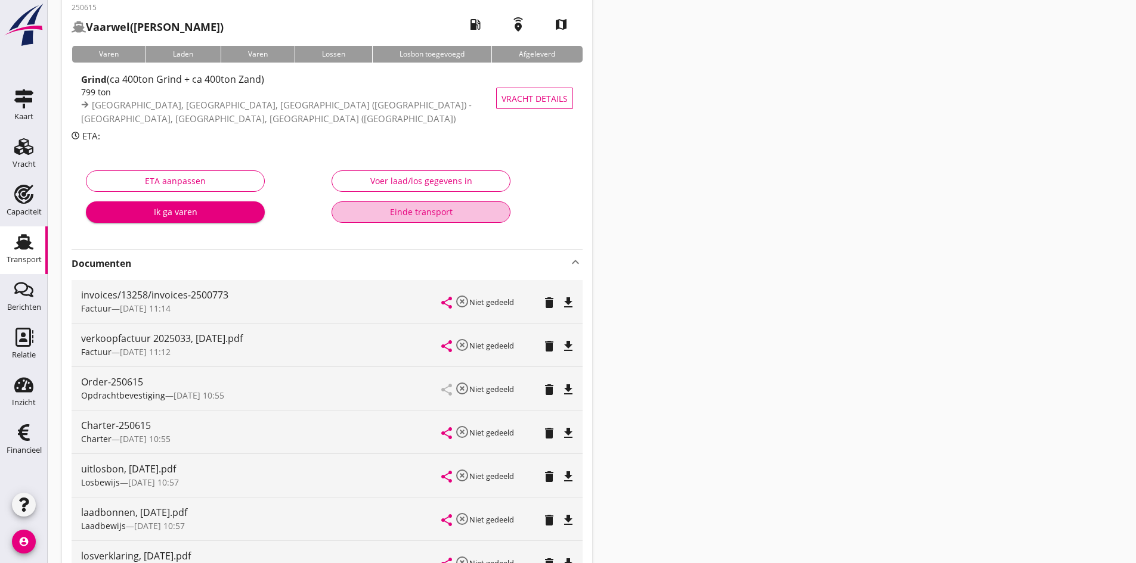
click at [393, 211] on div "Einde transport" at bounding box center [421, 212] width 159 height 13
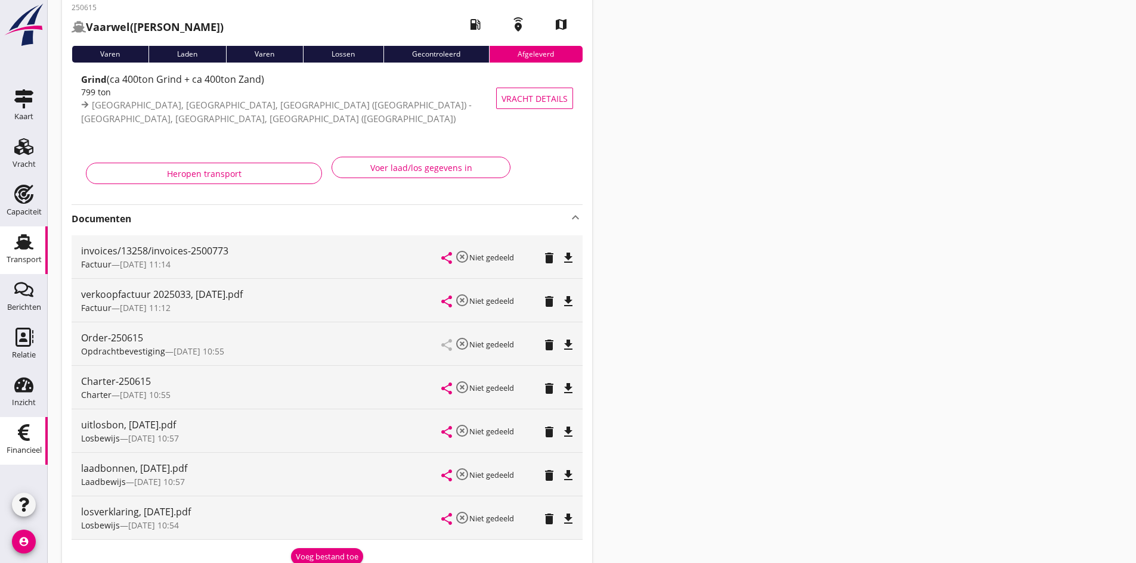
click at [29, 435] on icon "Financieel" at bounding box center [23, 432] width 19 height 19
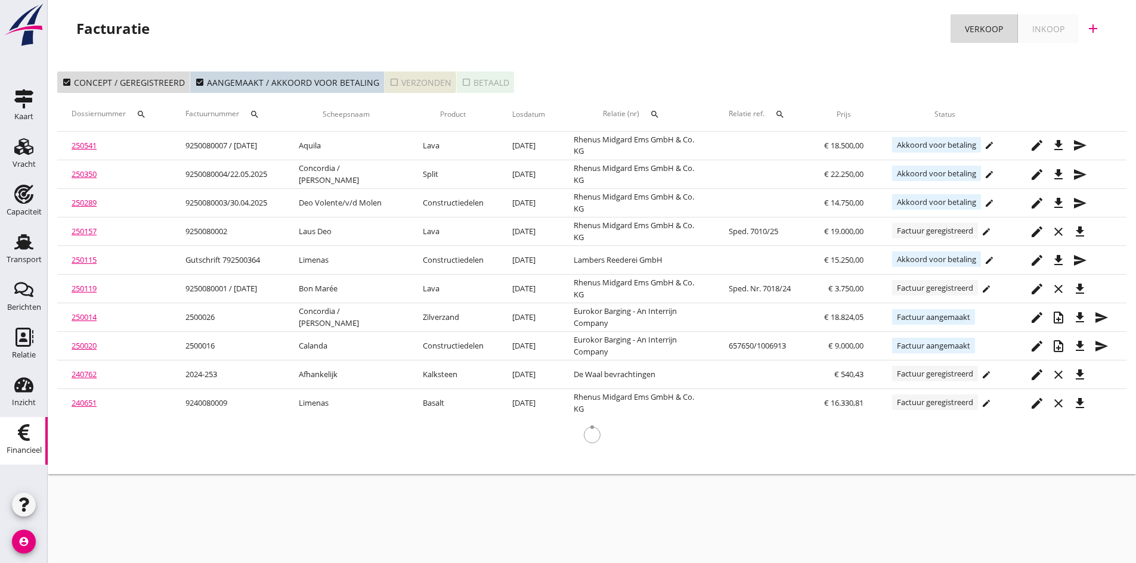
click at [411, 80] on div "check_box_outline_blank Verzonden" at bounding box center [420, 82] width 62 height 13
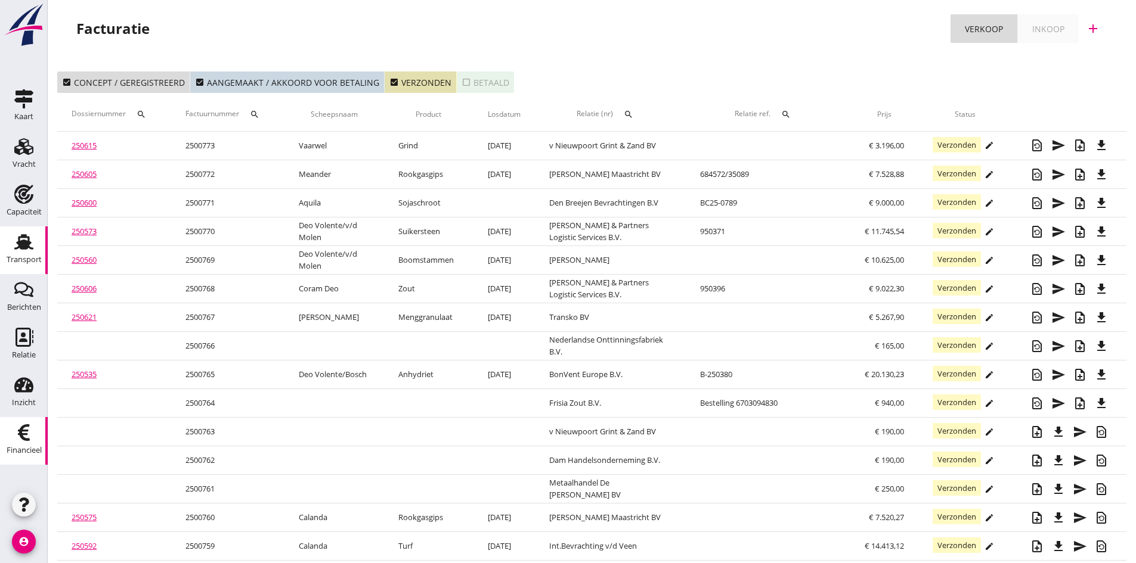
click at [24, 243] on use at bounding box center [23, 242] width 19 height 16
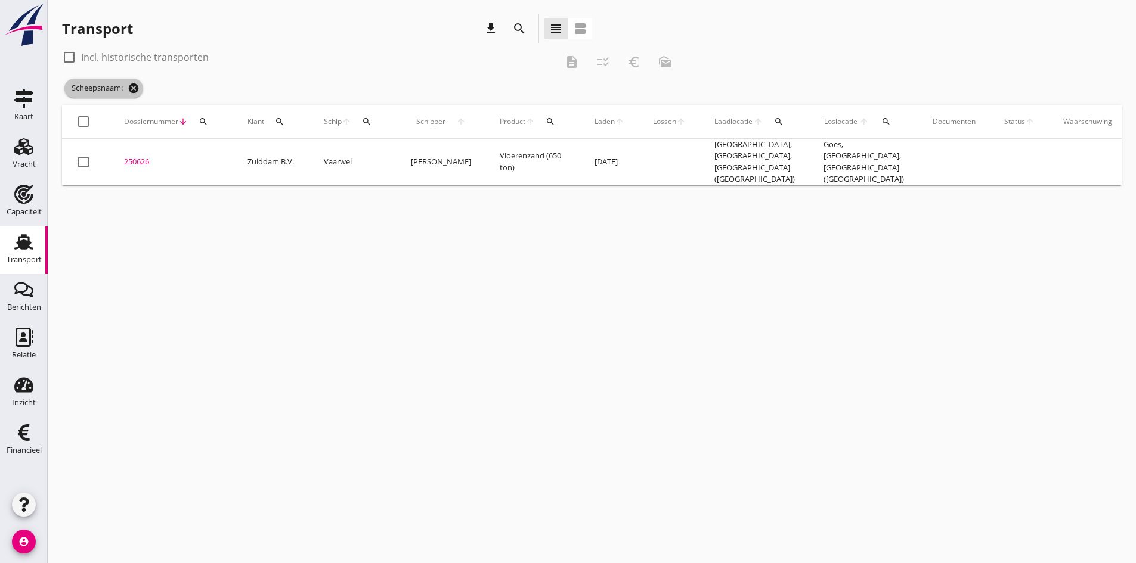
click at [132, 85] on icon "cancel" at bounding box center [134, 88] width 12 height 12
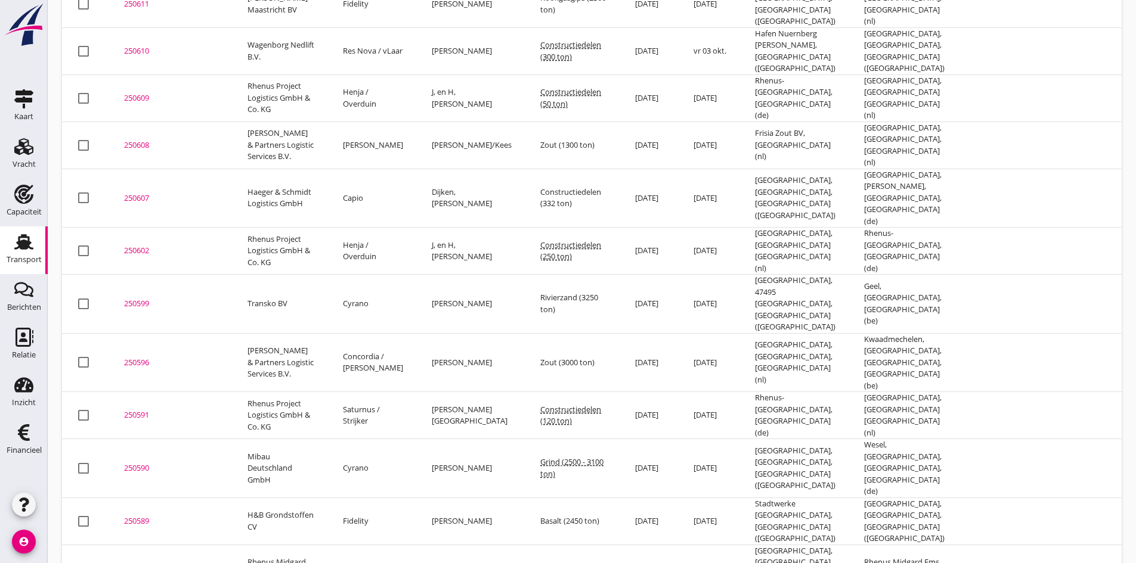
scroll to position [979, 0]
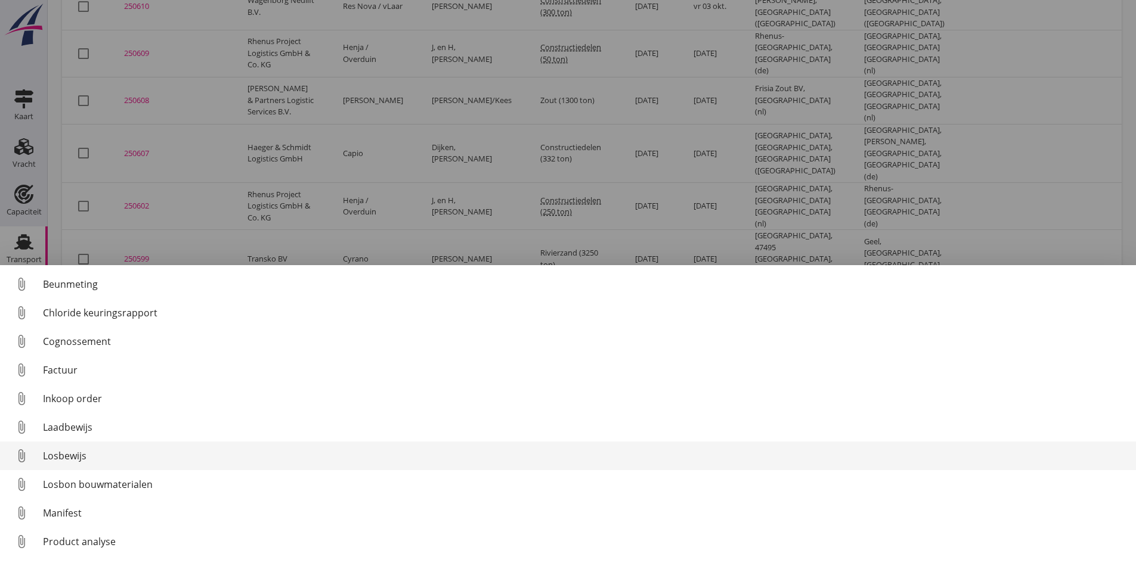
click at [70, 454] on div "Losbewijs" at bounding box center [584, 456] width 1083 height 14
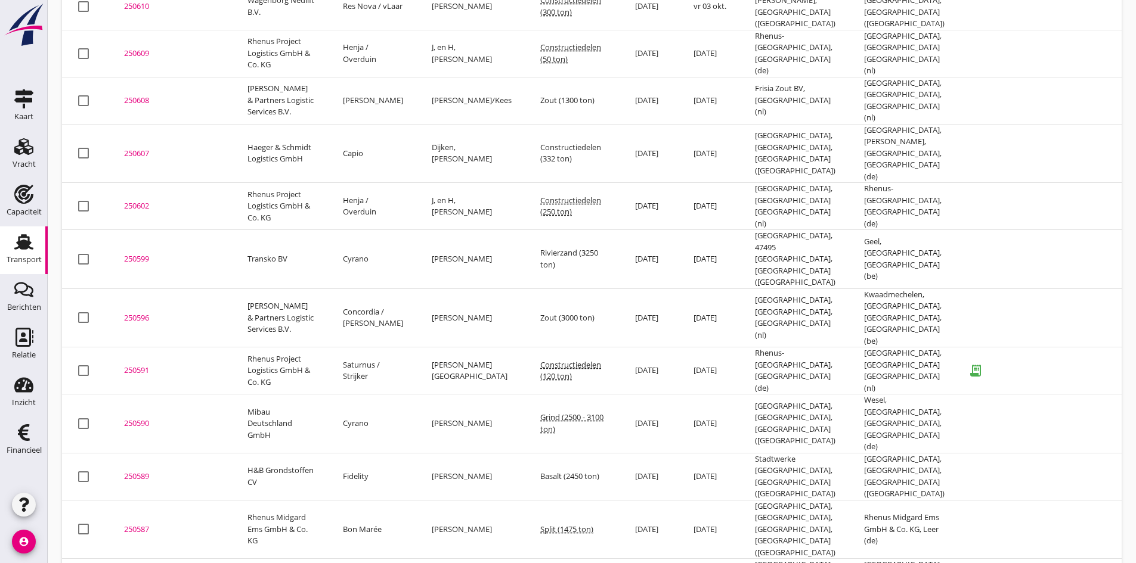
click at [134, 365] on div "250591" at bounding box center [171, 371] width 95 height 12
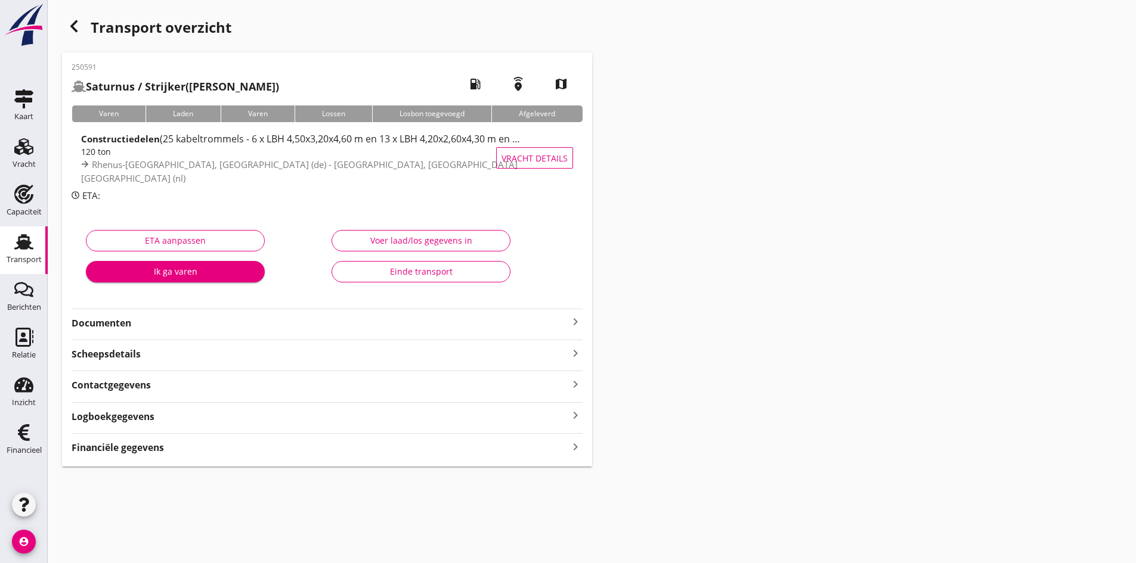
click at [117, 325] on strong "Documenten" at bounding box center [320, 324] width 497 height 14
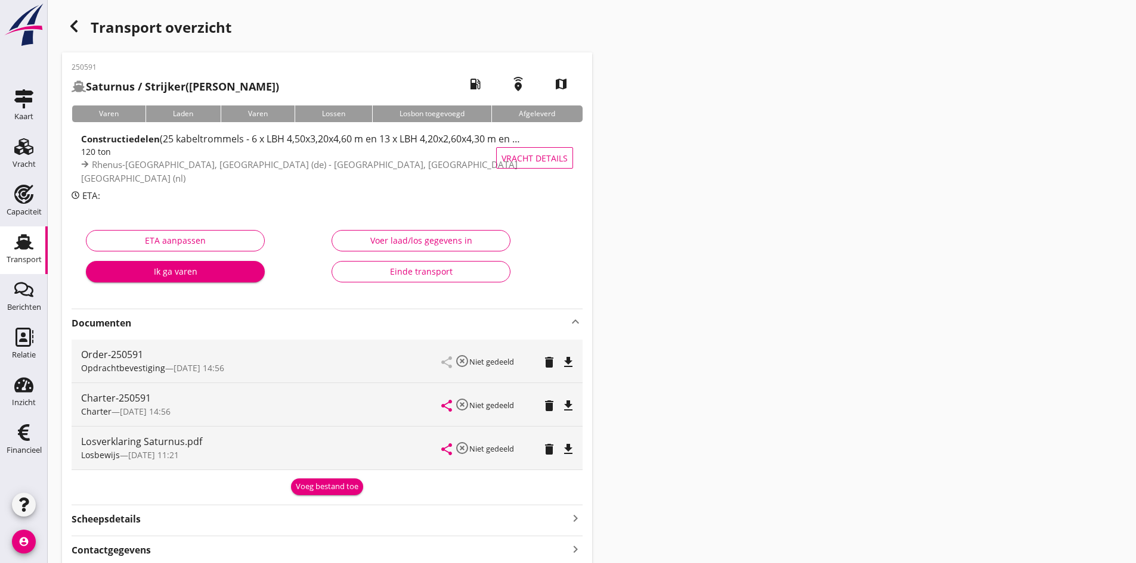
scroll to position [112, 0]
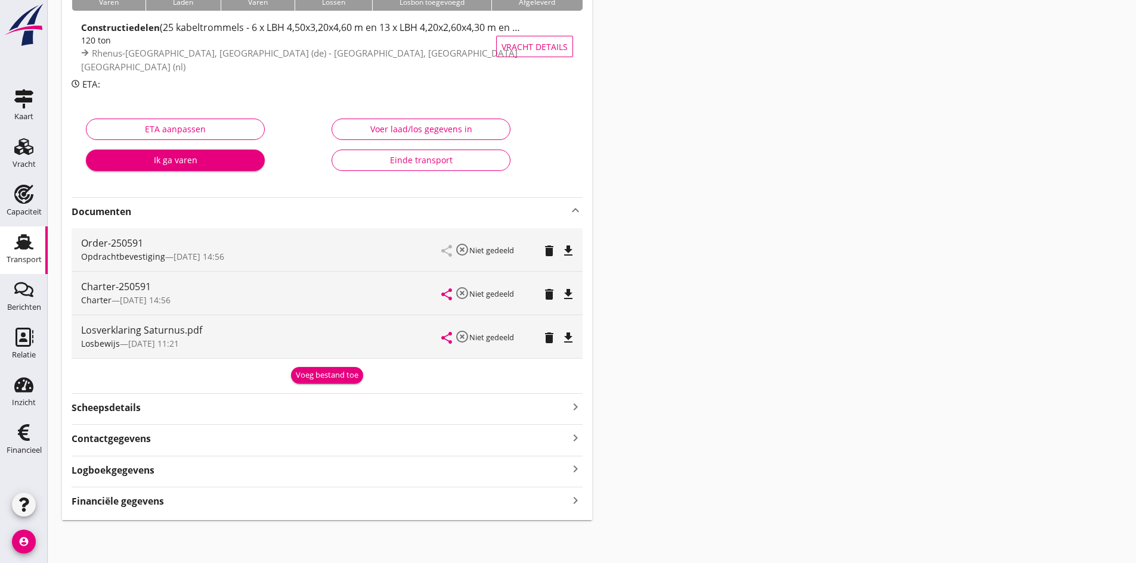
click at [569, 500] on icon "keyboard_arrow_right" at bounding box center [575, 501] width 14 height 16
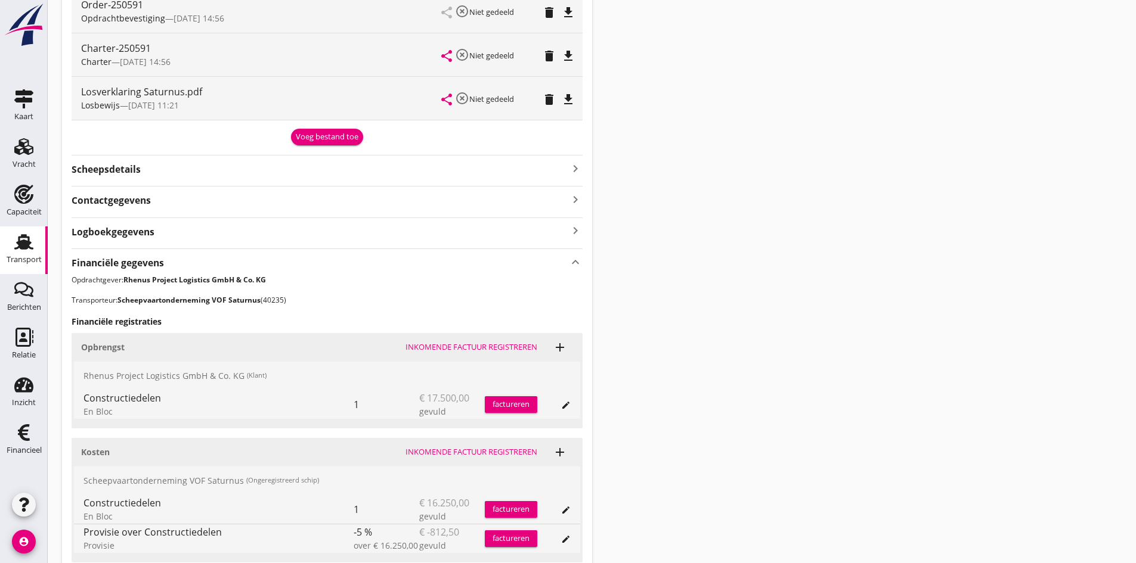
scroll to position [410, 0]
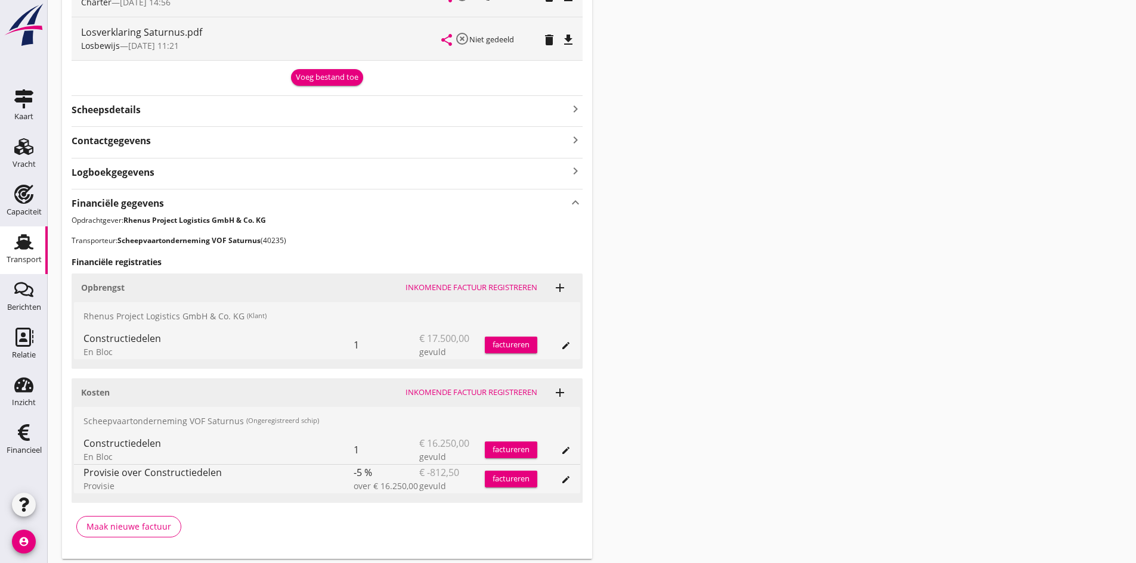
click at [448, 395] on div "Inkomende factuur registreren" at bounding box center [471, 393] width 132 height 12
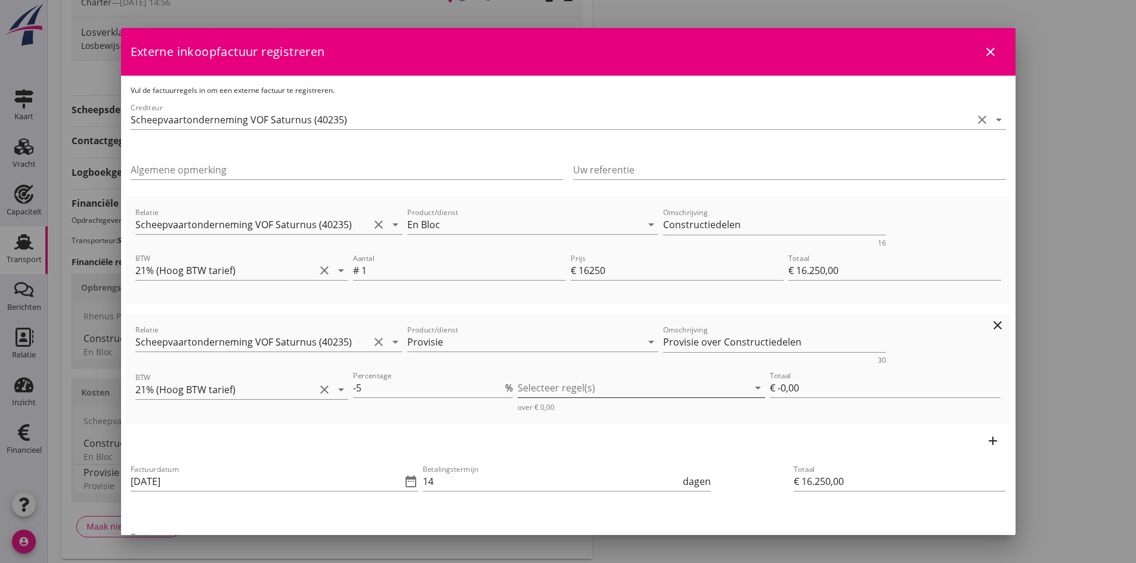
click at [541, 386] on div at bounding box center [633, 388] width 231 height 19
click at [540, 395] on icon "check_box_outline_blank" at bounding box center [541, 398] width 24 height 24
type input "€ -812,50"
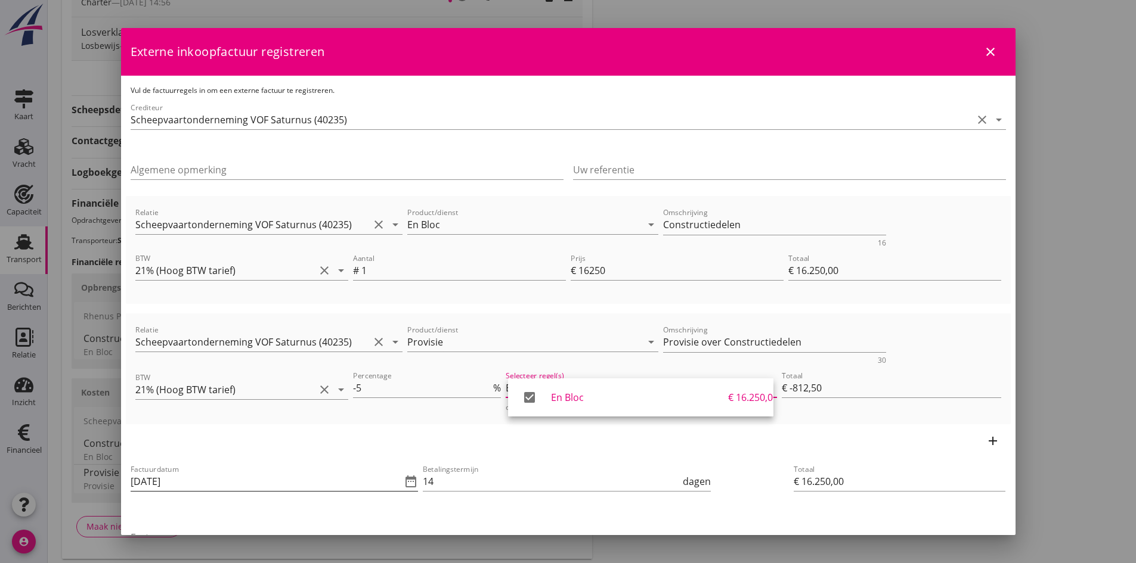
click at [250, 482] on input "[DATE]" at bounding box center [266, 481] width 271 height 19
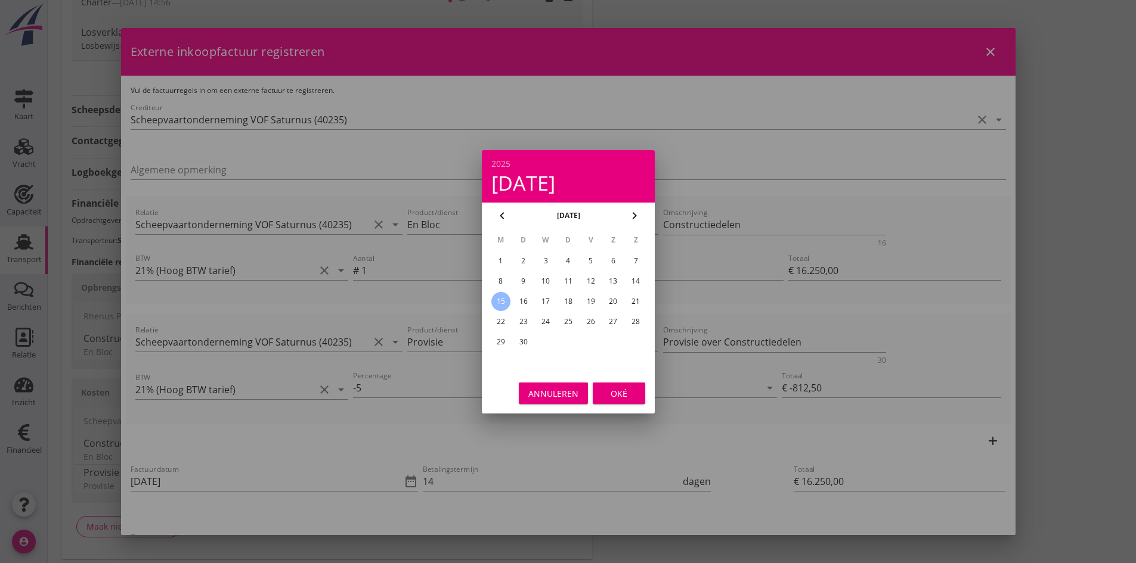
click at [613, 278] on div "13" at bounding box center [612, 281] width 19 height 19
type input "[DATE]"
click at [620, 392] on div "Oké" at bounding box center [618, 393] width 33 height 13
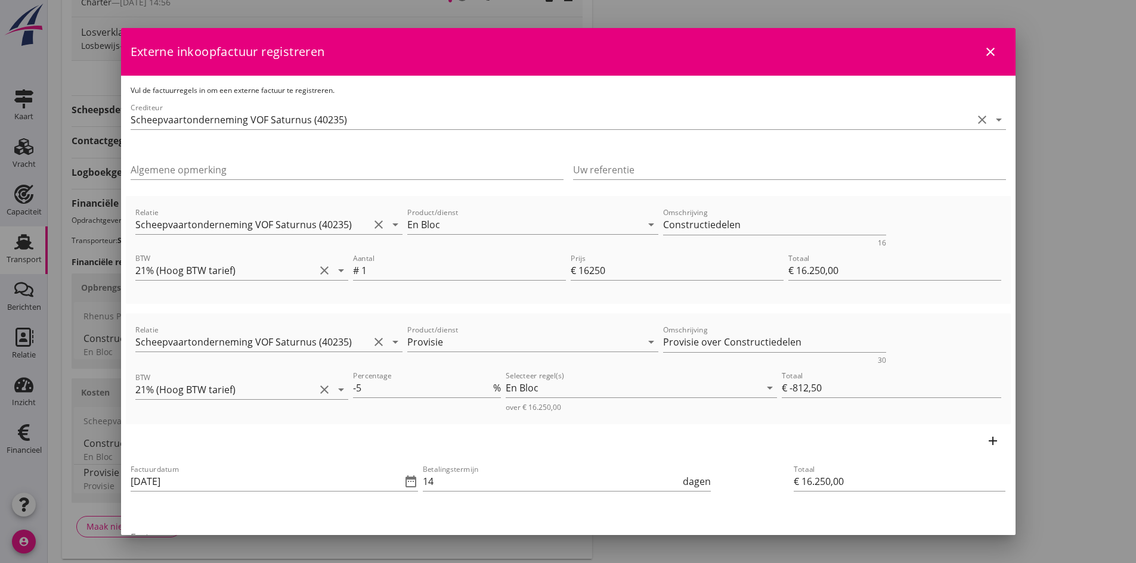
scroll to position [130, 0]
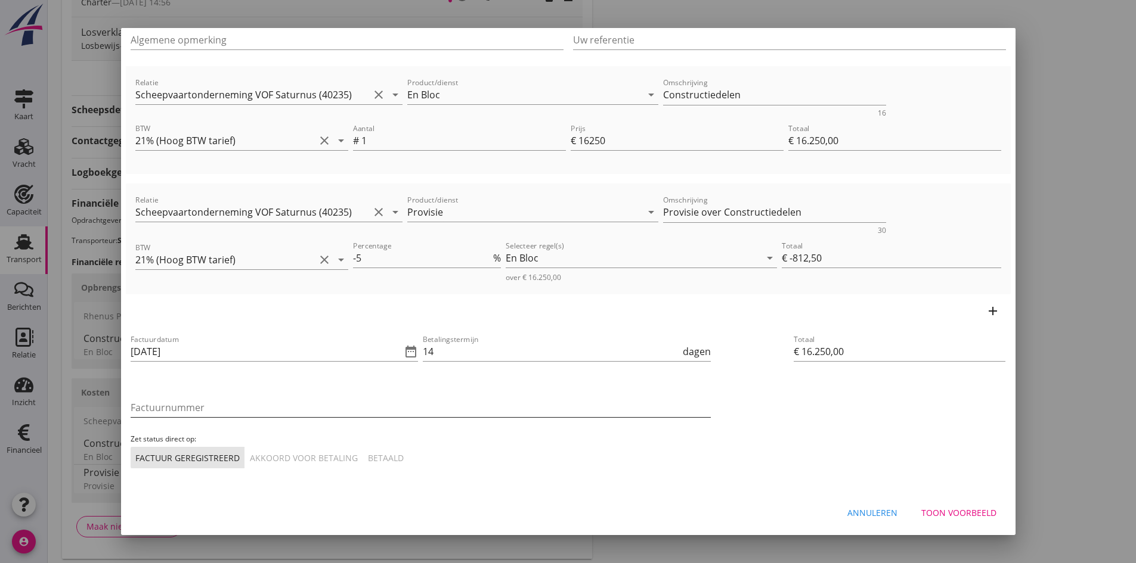
click at [168, 404] on input "Factuurnummer" at bounding box center [421, 407] width 580 height 19
type input "73"
click at [320, 453] on div "Akkoord voor betaling" at bounding box center [304, 458] width 108 height 13
click at [940, 509] on div "Toon voorbeeld" at bounding box center [958, 513] width 75 height 13
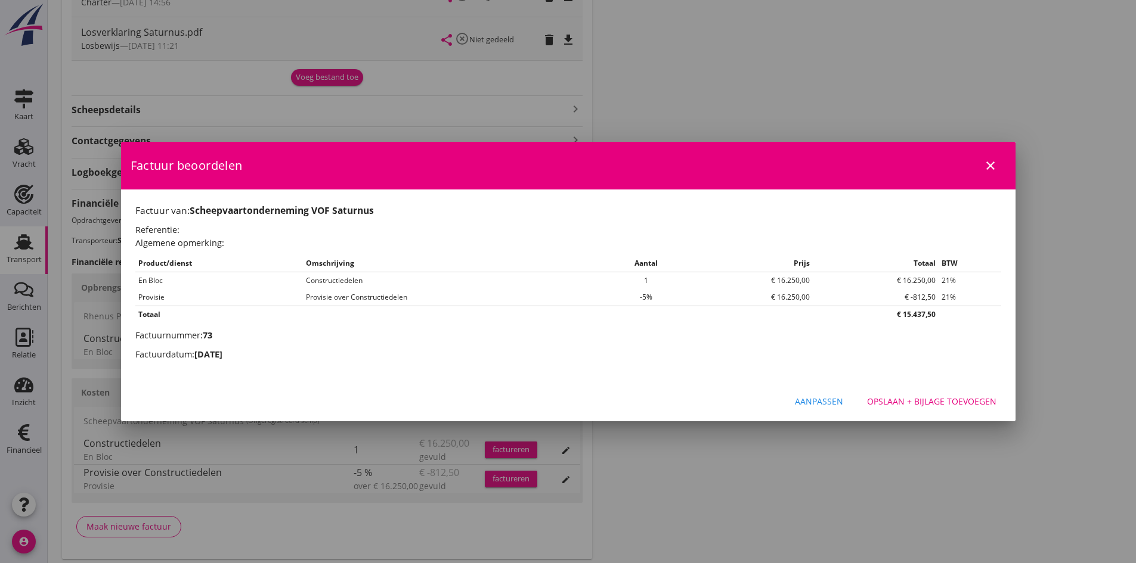
scroll to position [0, 0]
click at [912, 398] on div "Opslaan + bijlage toevoegen" at bounding box center [931, 401] width 129 height 13
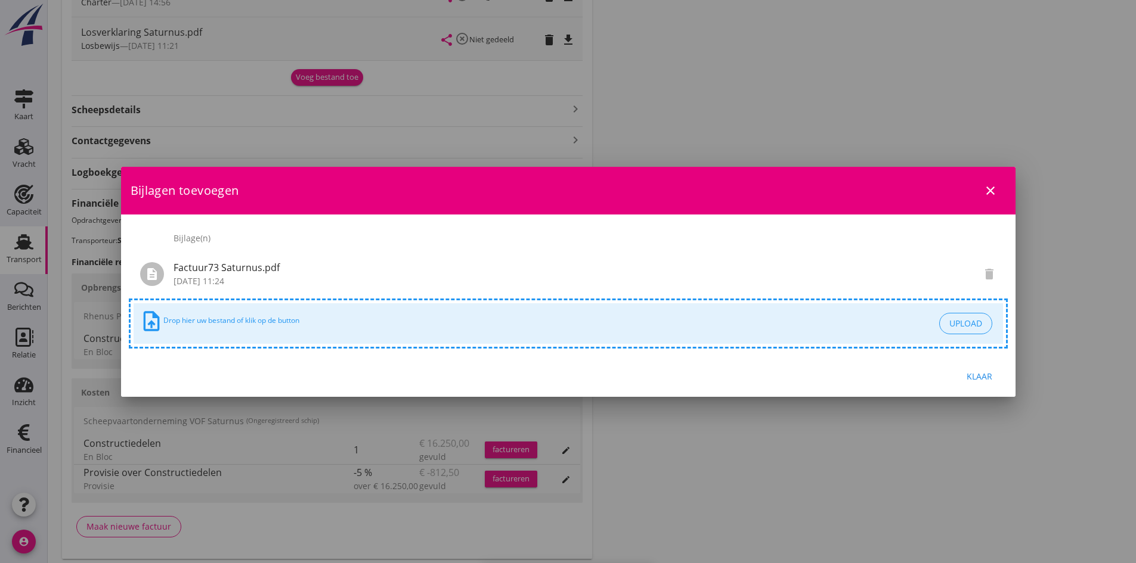
click at [971, 373] on div "Klaar" at bounding box center [979, 376] width 33 height 13
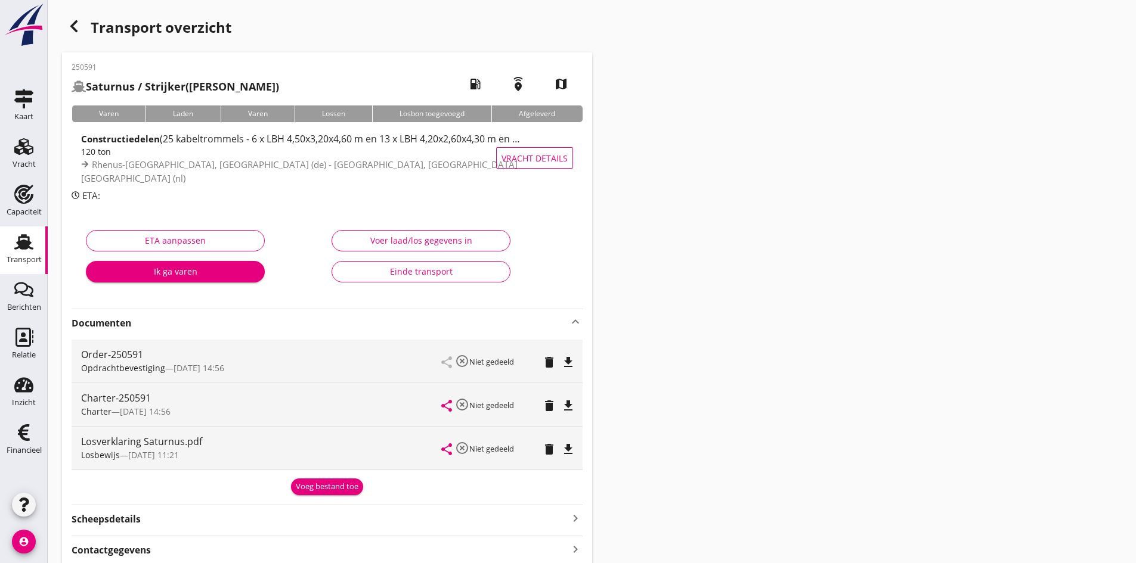
scroll to position [239, 0]
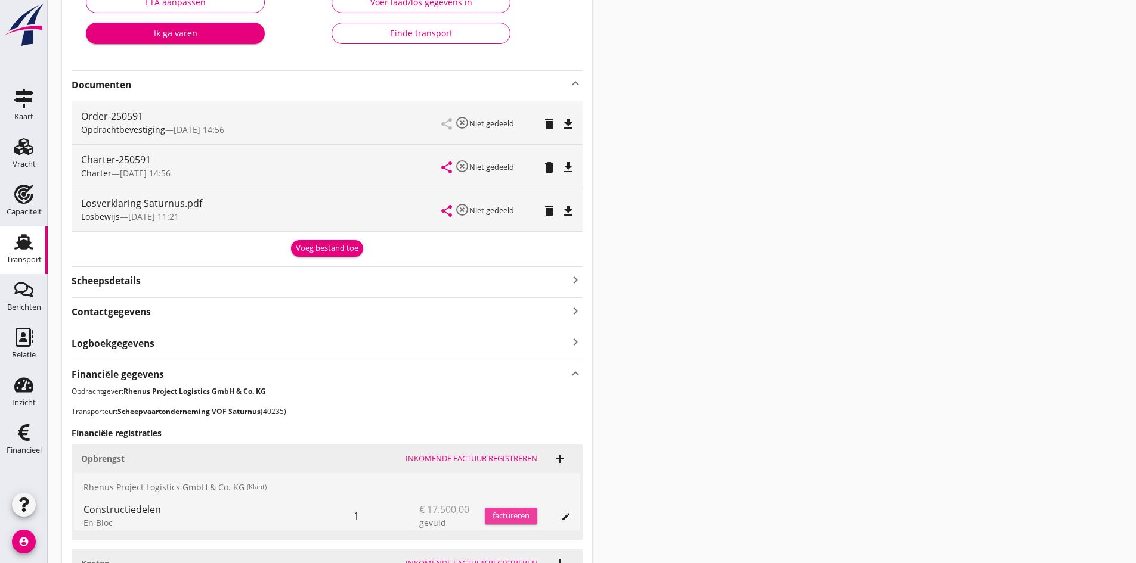
click at [516, 513] on div "factureren" at bounding box center [511, 516] width 52 height 12
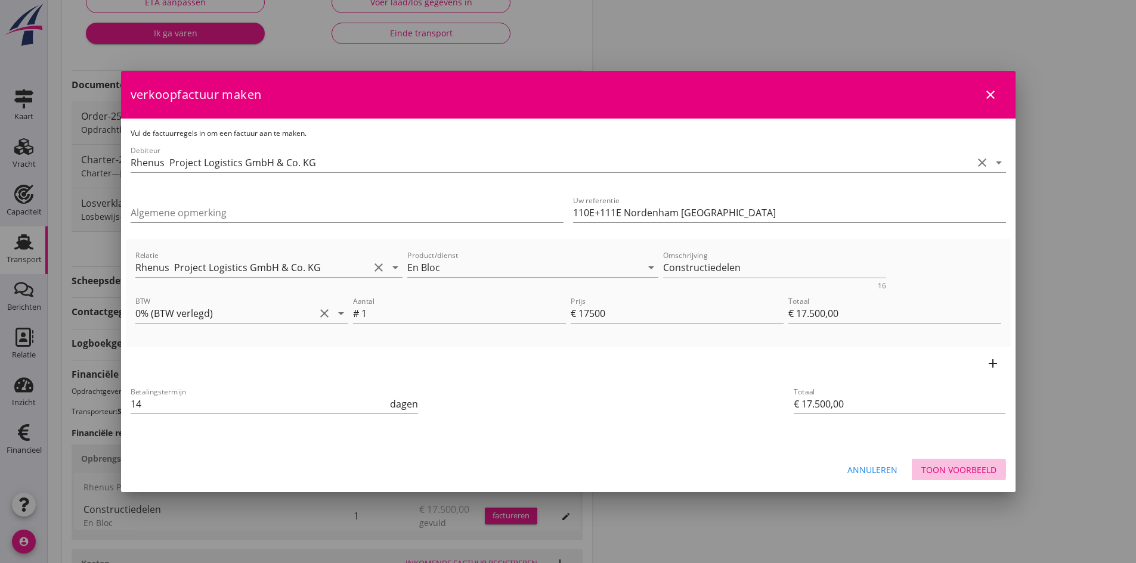
click at [940, 468] on div "Toon voorbeeld" at bounding box center [958, 470] width 75 height 13
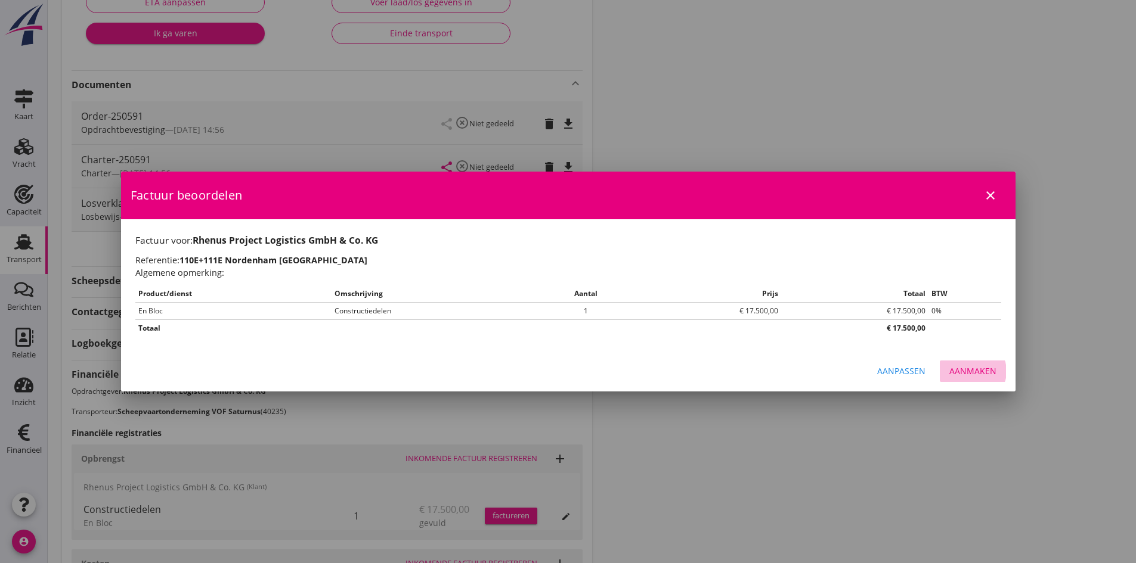
click at [964, 370] on div "Aanmaken" at bounding box center [972, 371] width 47 height 13
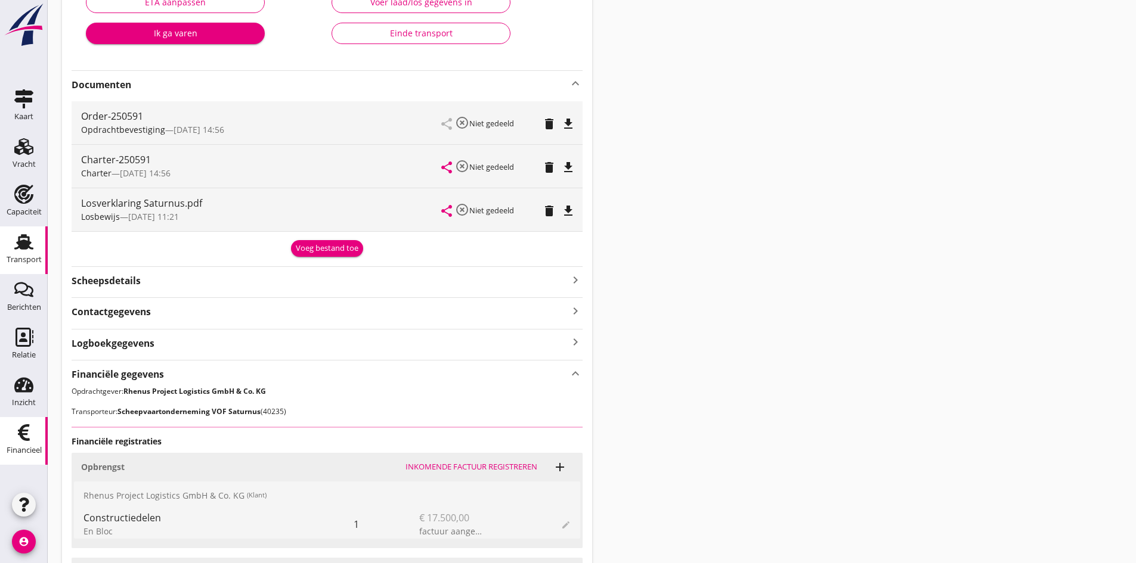
click at [15, 431] on icon "Financieel" at bounding box center [23, 432] width 19 height 19
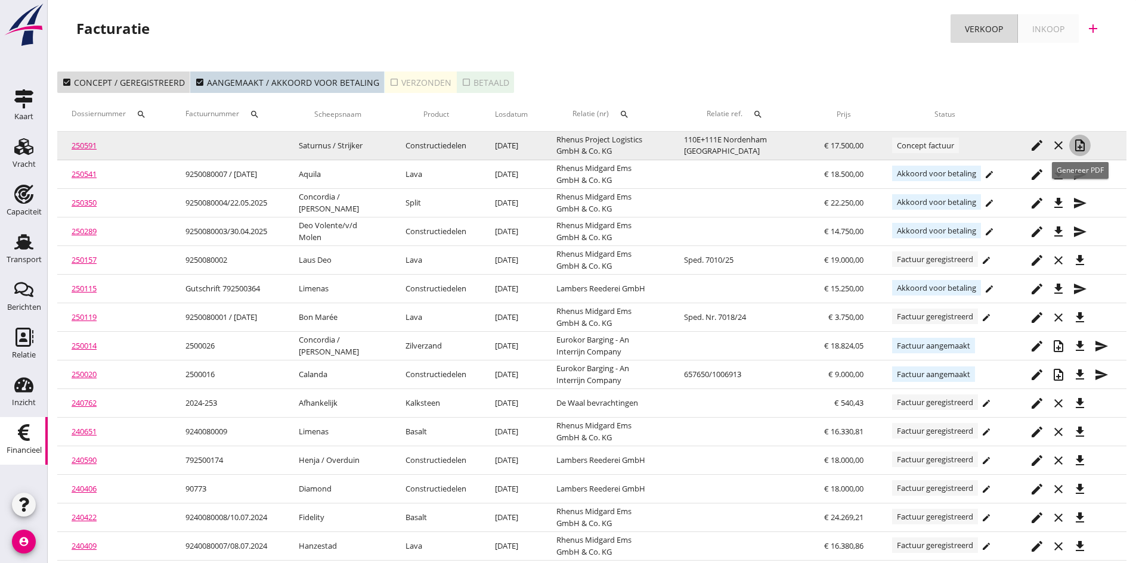
click at [1079, 145] on icon "note_add" at bounding box center [1080, 145] width 14 height 14
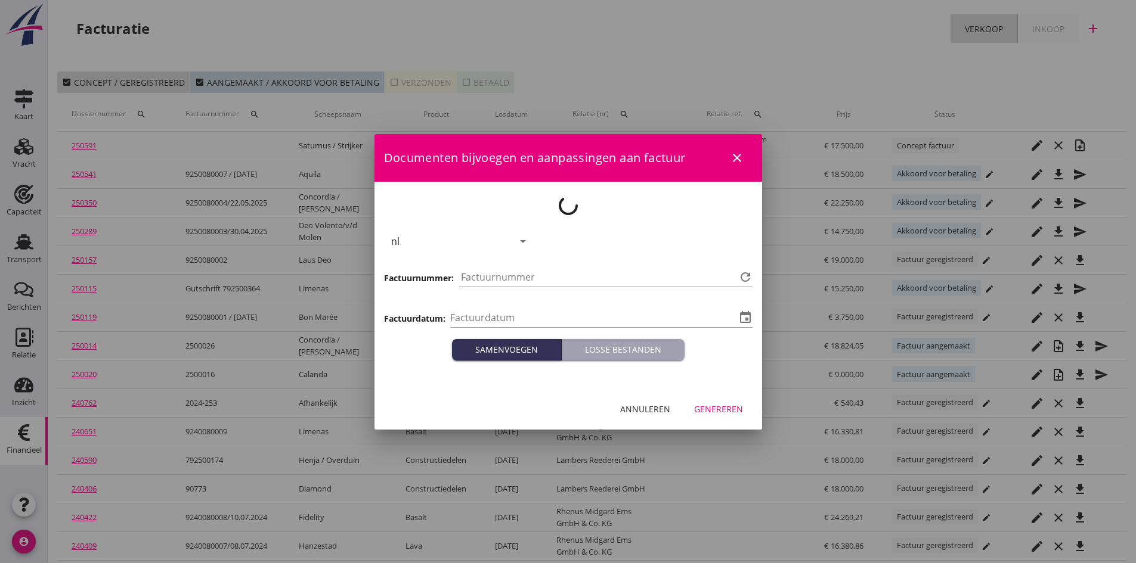
type input "[DATE]"
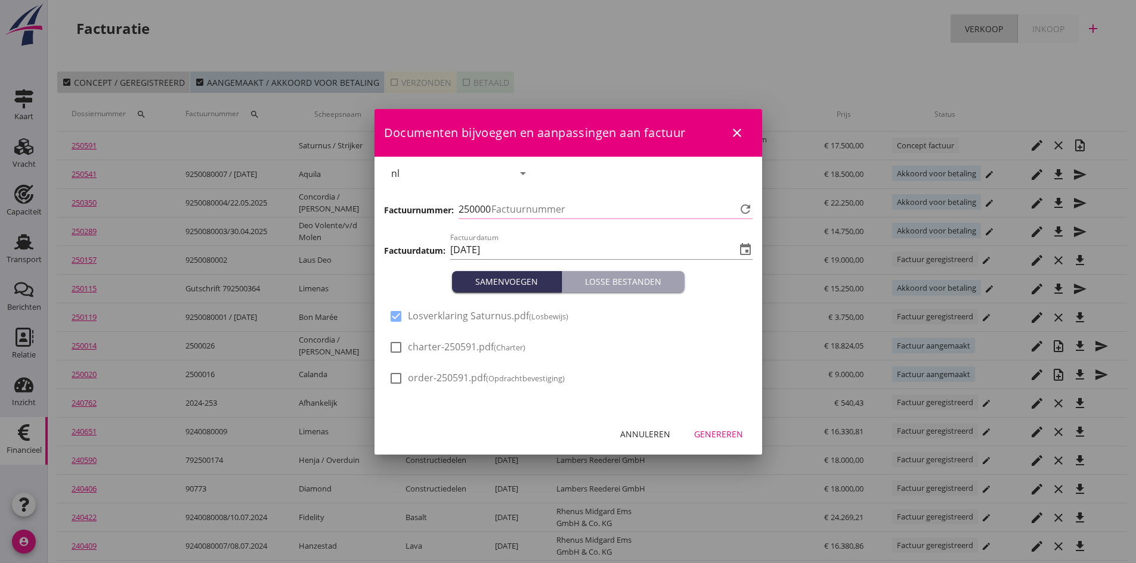
type input "774"
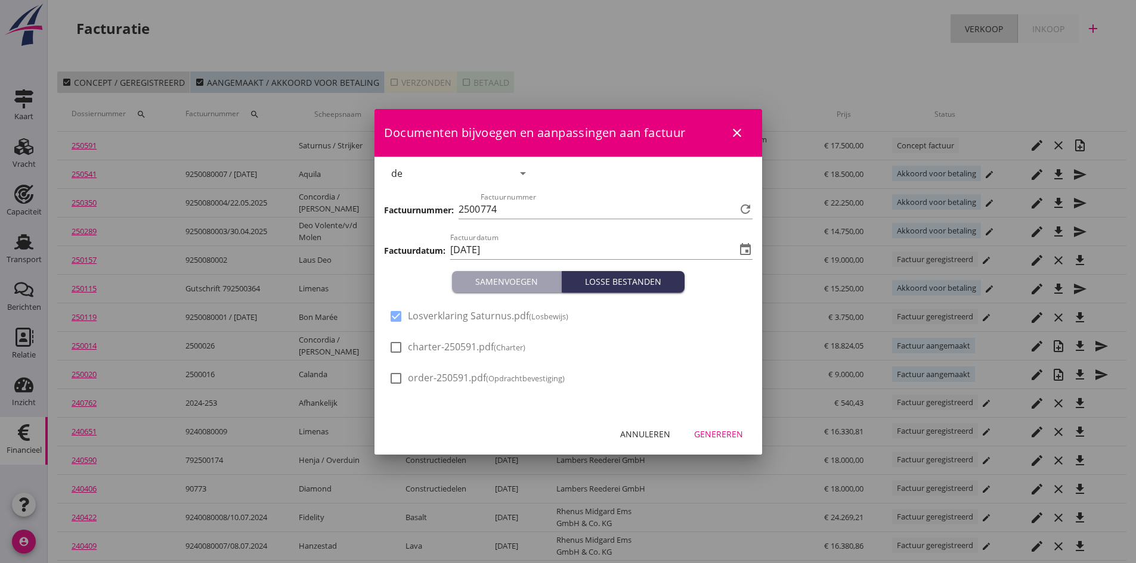
click at [713, 431] on div "Genereren" at bounding box center [718, 434] width 49 height 13
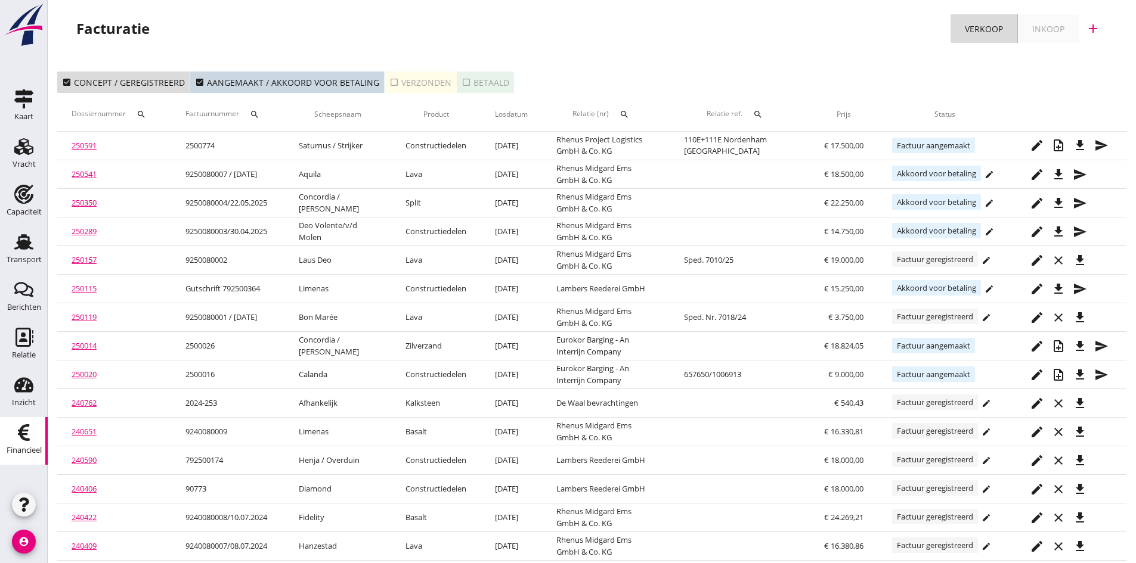
click at [416, 85] on div "check_box_outline_blank Verzonden" at bounding box center [420, 82] width 62 height 13
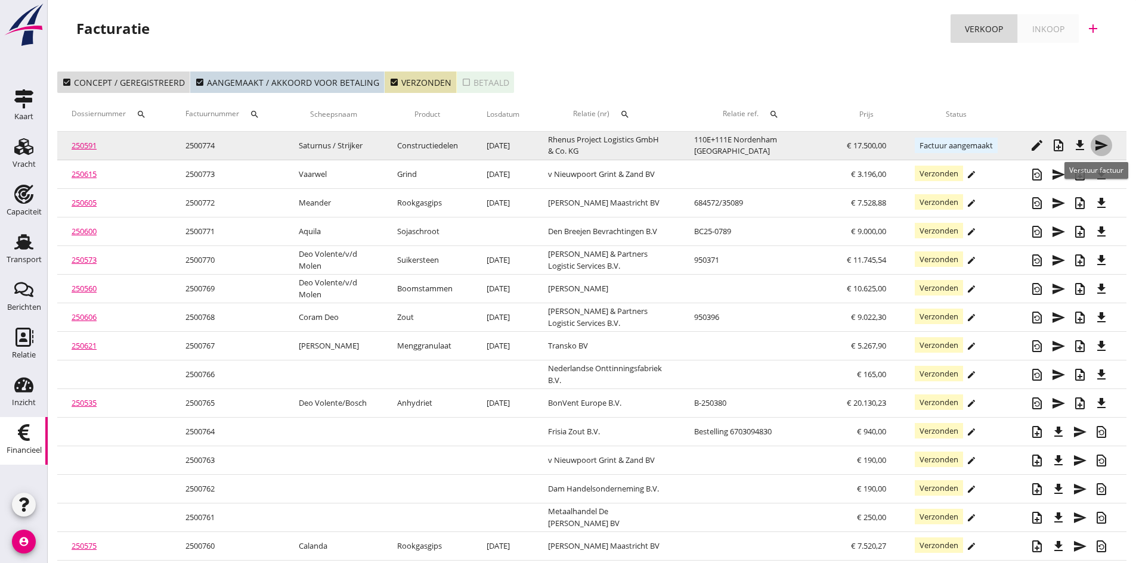
click at [1099, 143] on icon "send" at bounding box center [1101, 145] width 14 height 14
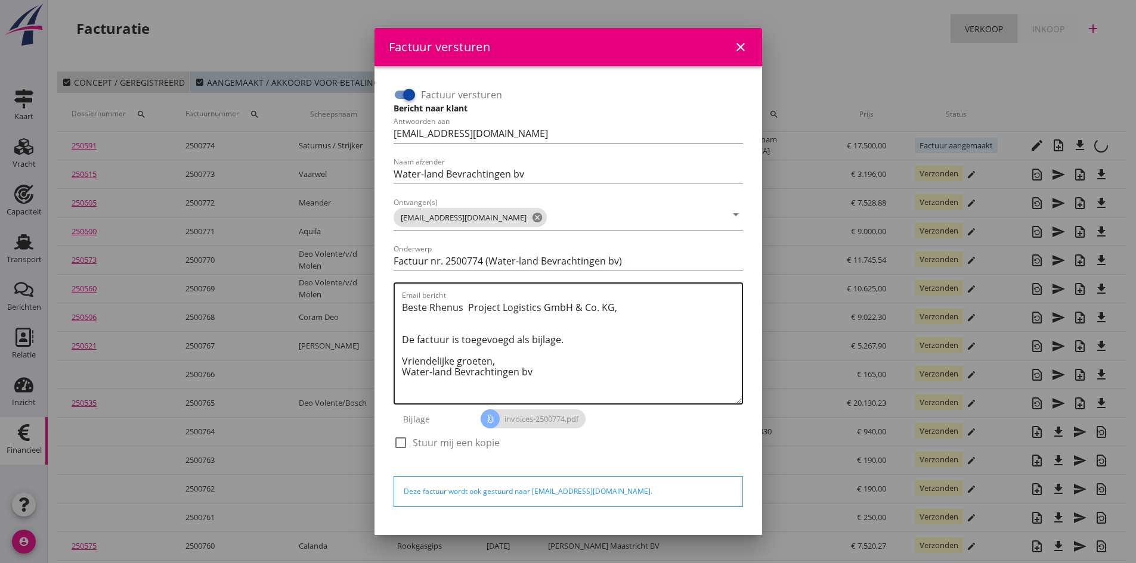
scroll to position [34, 0]
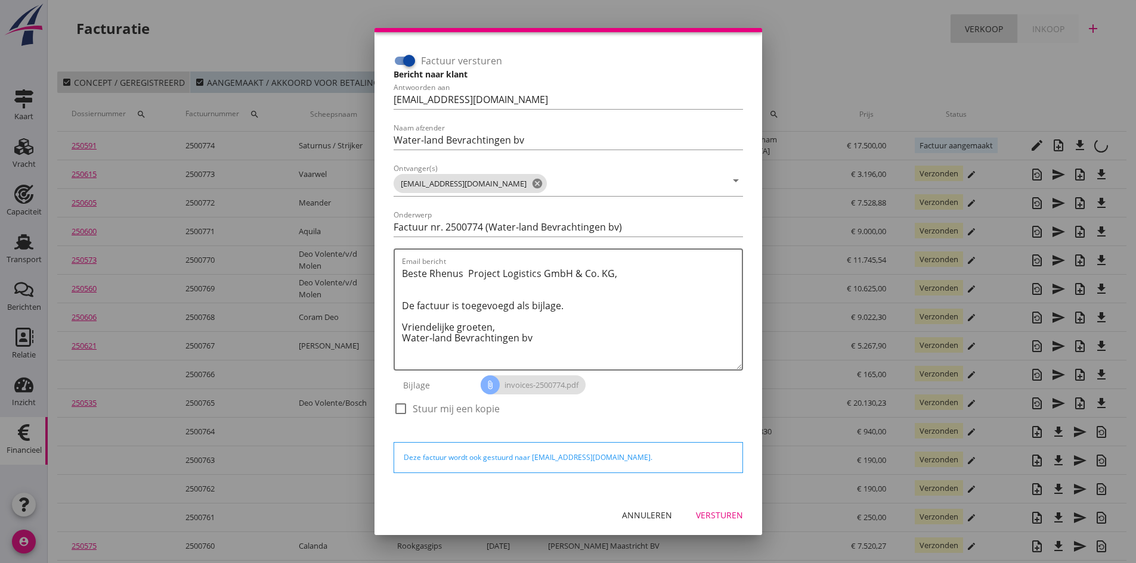
click at [696, 514] on div "Versturen" at bounding box center [719, 515] width 47 height 13
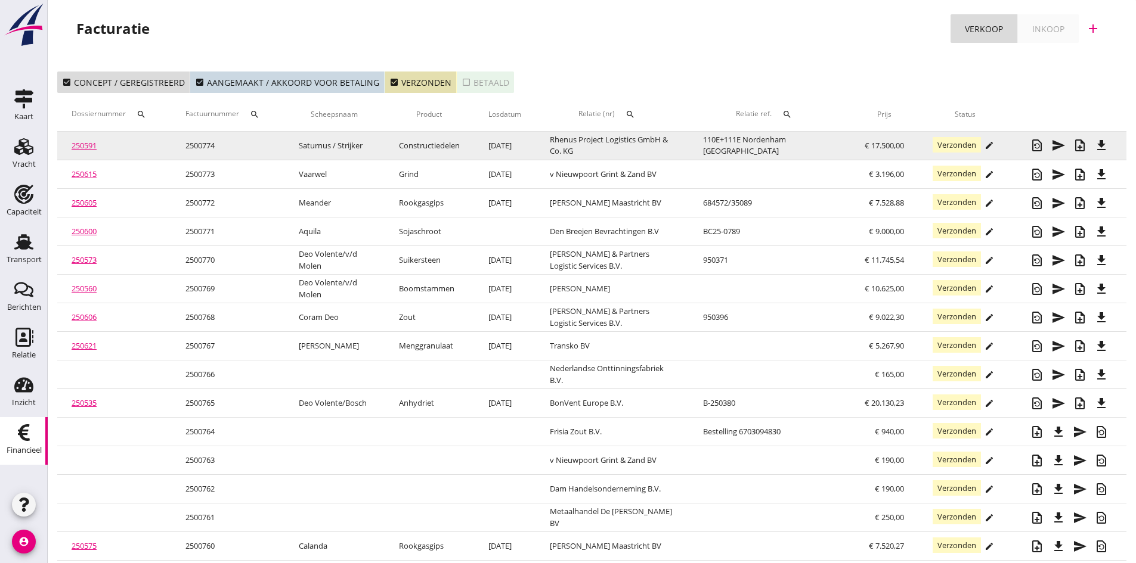
click at [86, 144] on link "250591" at bounding box center [84, 145] width 25 height 11
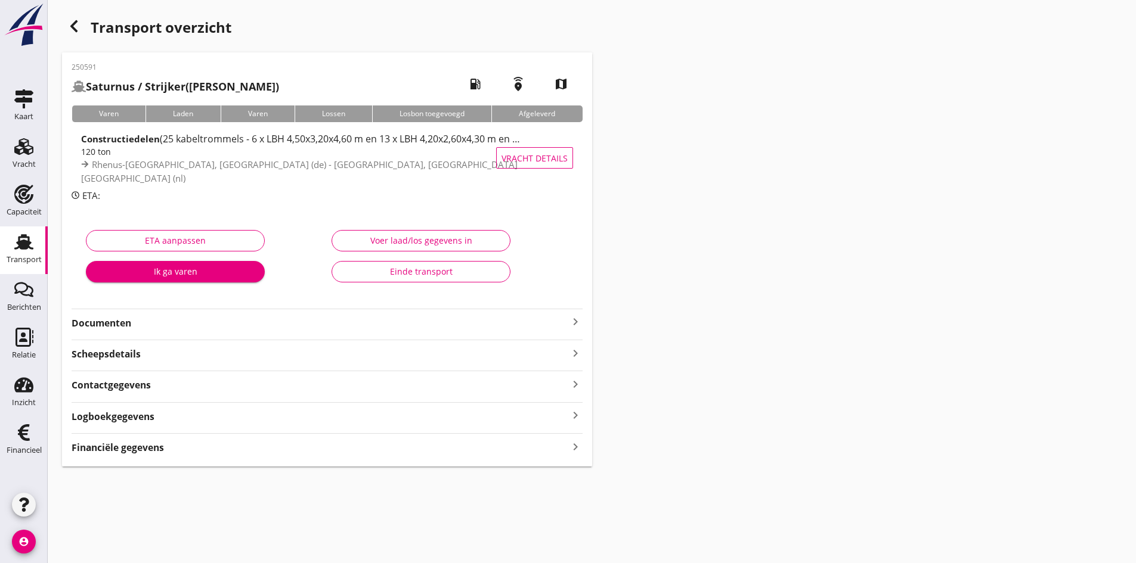
click at [567, 325] on div "Documenten keyboard_arrow_right" at bounding box center [327, 322] width 511 height 16
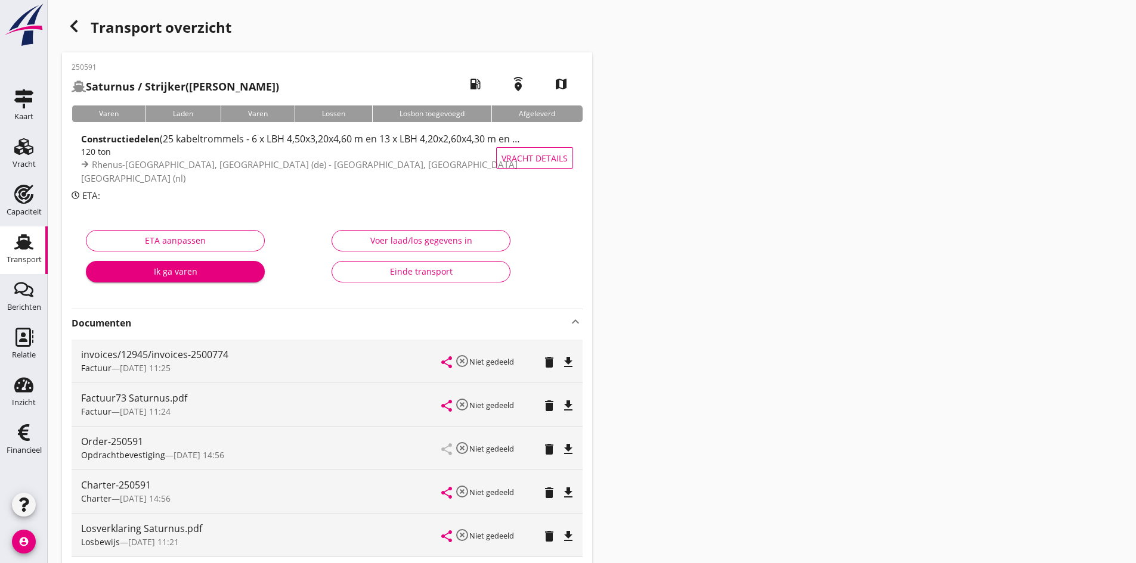
scroll to position [119, 0]
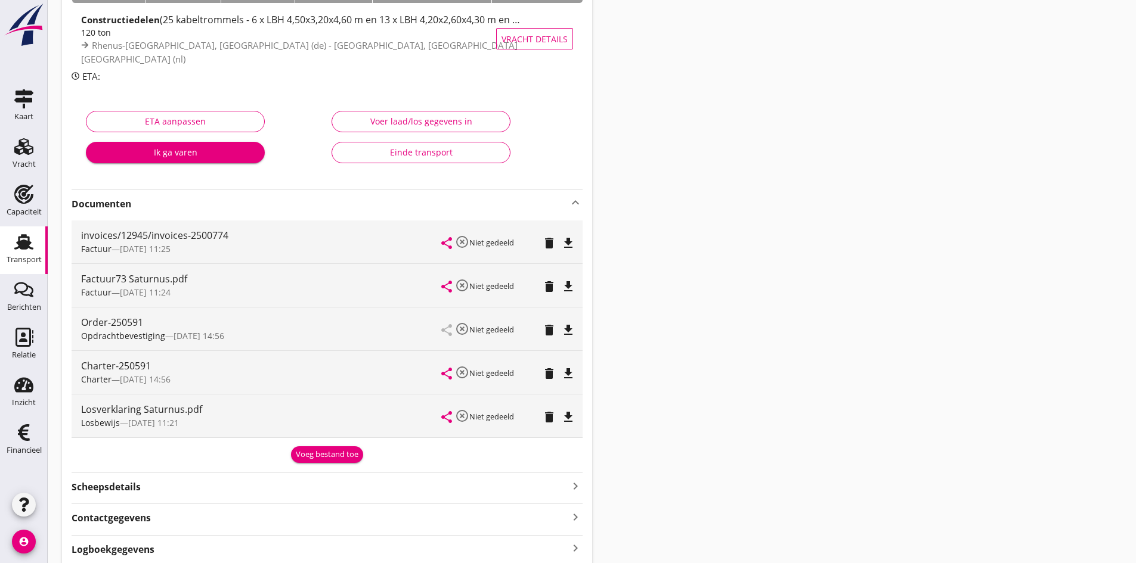
click at [430, 145] on button "Einde transport" at bounding box center [421, 152] width 179 height 21
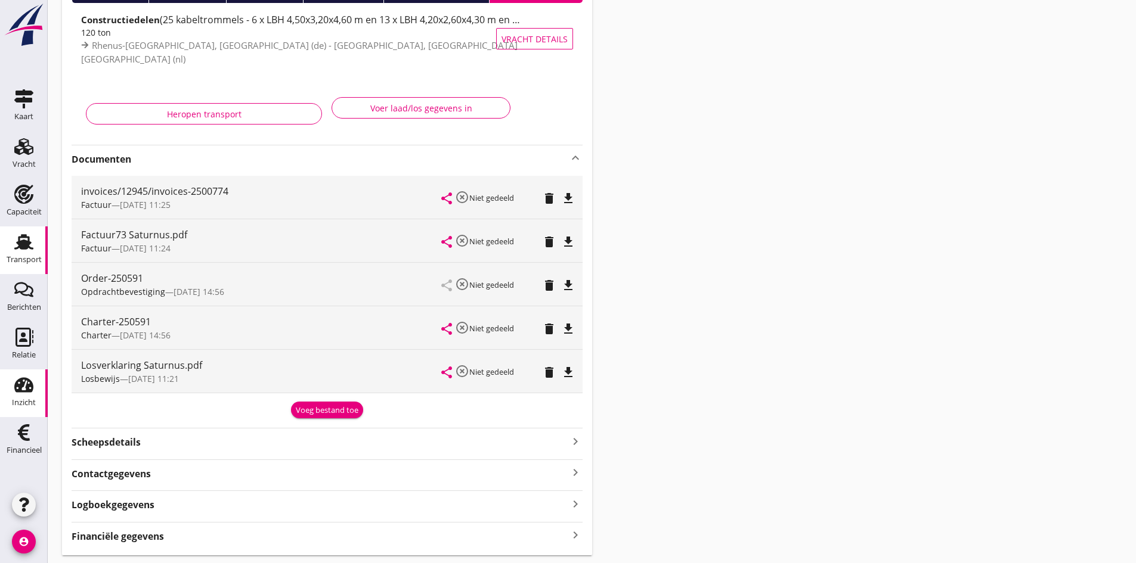
drag, startPoint x: 19, startPoint y: 429, endPoint x: 4, endPoint y: 411, distance: 23.2
click at [19, 428] on icon "Financieel" at bounding box center [23, 432] width 19 height 19
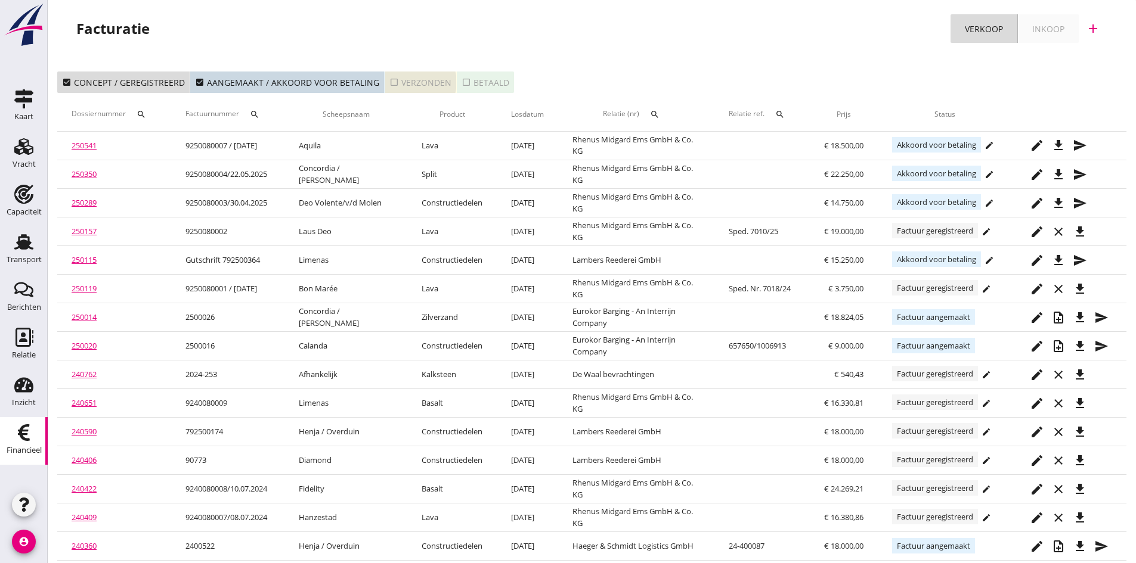
click at [420, 80] on div "check_box_outline_blank Verzonden" at bounding box center [420, 82] width 62 height 13
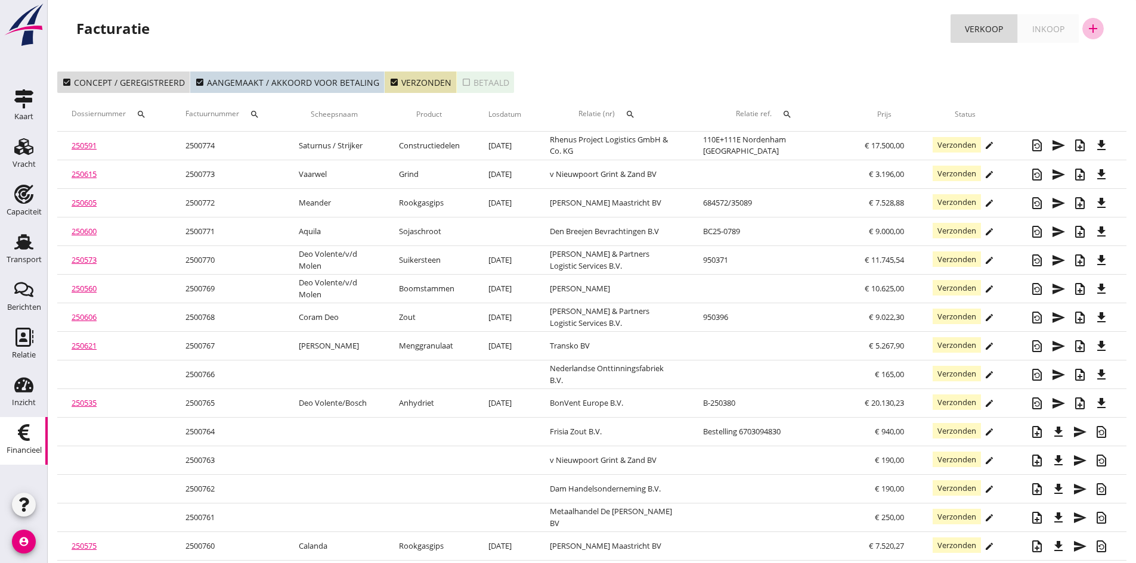
click at [1093, 29] on icon "add" at bounding box center [1093, 28] width 14 height 14
click at [1077, 55] on div "Verkoopfactuur" at bounding box center [1085, 58] width 71 height 14
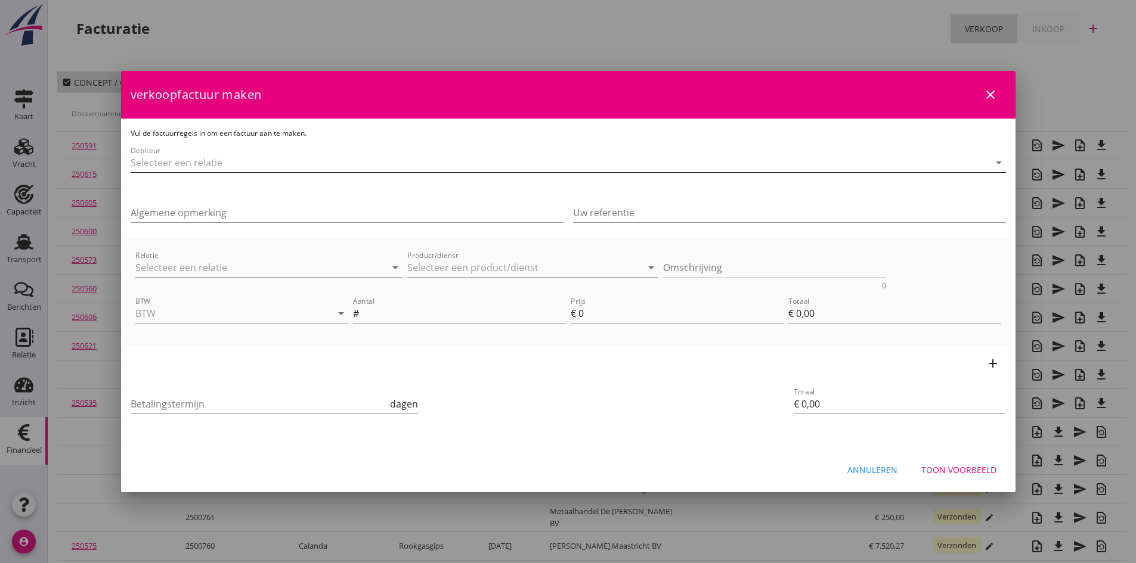
click at [162, 168] on input "Debiteur" at bounding box center [552, 162] width 842 height 19
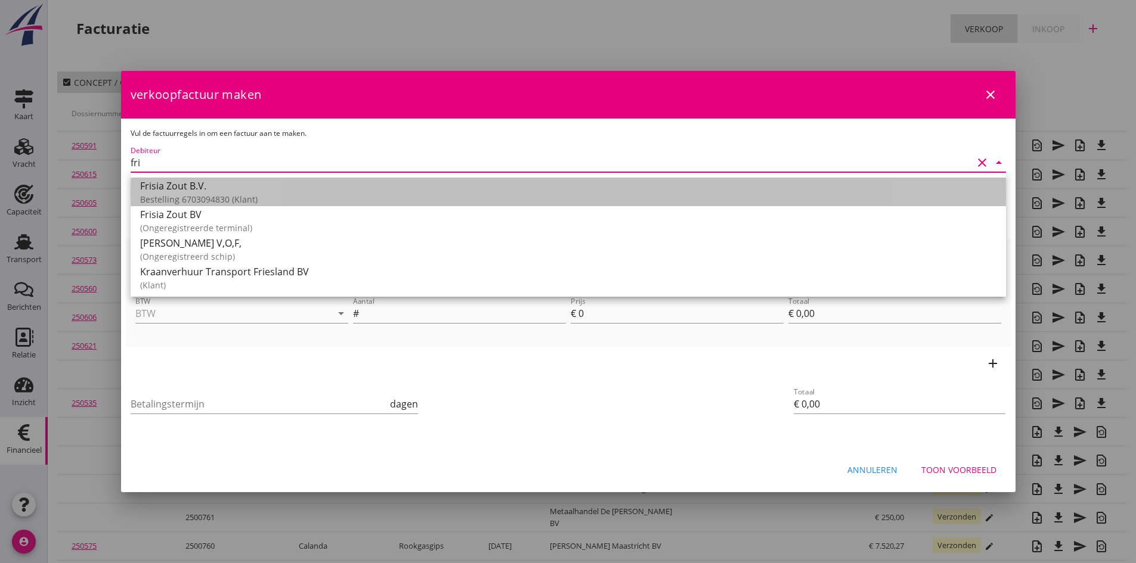
click at [172, 185] on div "Frisia Zout B.V." at bounding box center [568, 186] width 856 height 14
type input "Frisia Zout B.V. (Bestelling 6703094830)"
type input "14"
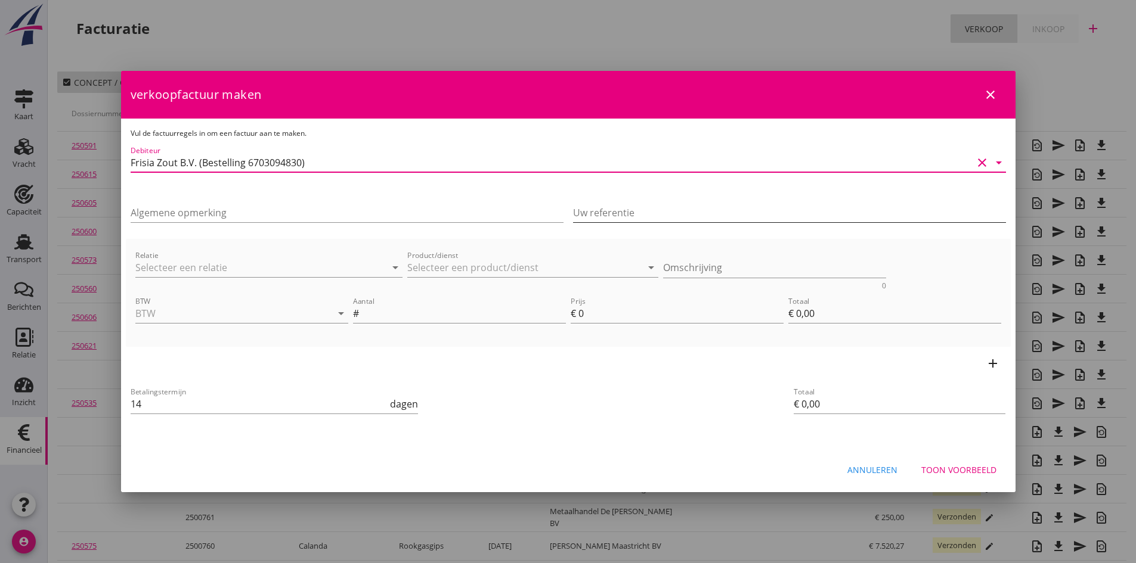
type input "Frisia Zout B.V. (Bestelling 6703094830)"
click at [611, 217] on input "Uw referentie" at bounding box center [789, 212] width 433 height 19
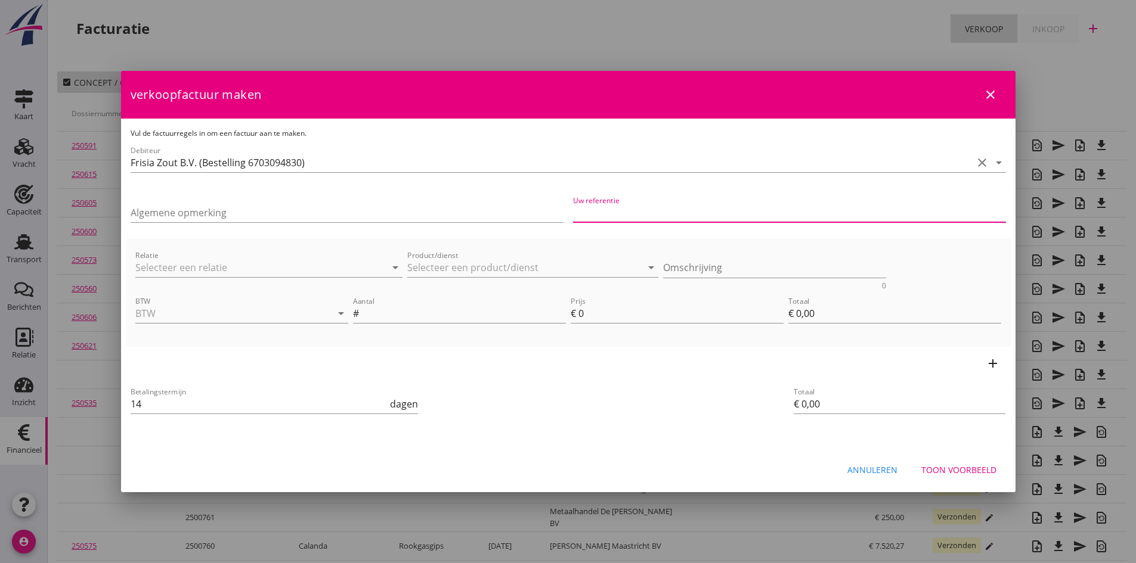
type input "Bestelling 6703094830"
click at [253, 265] on input "Relatie" at bounding box center [252, 267] width 234 height 19
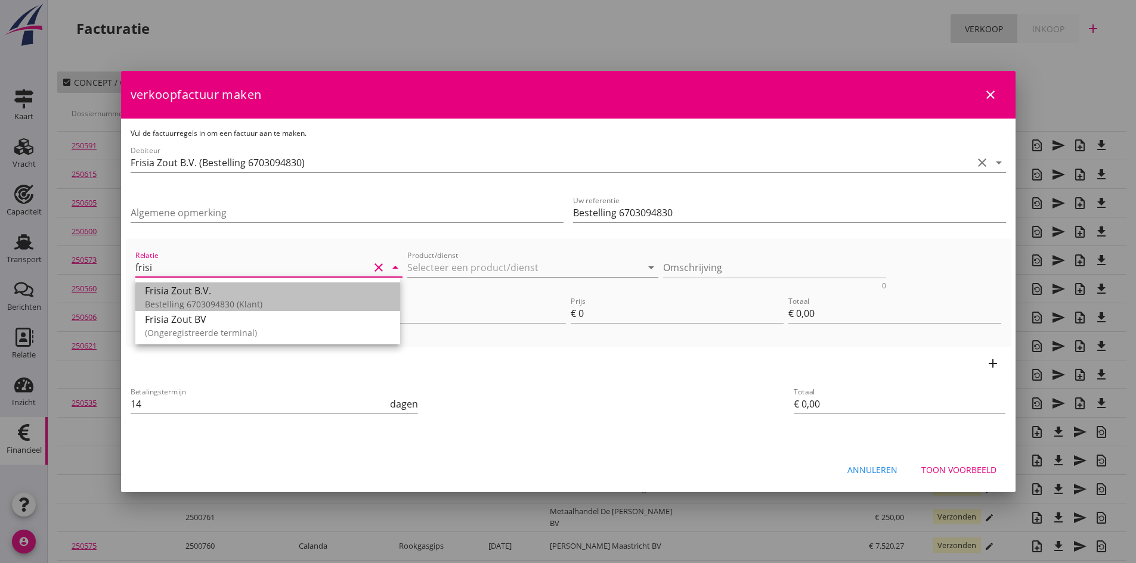
click at [227, 299] on div "Bestelling 6703094830 (Klant)" at bounding box center [268, 304] width 246 height 13
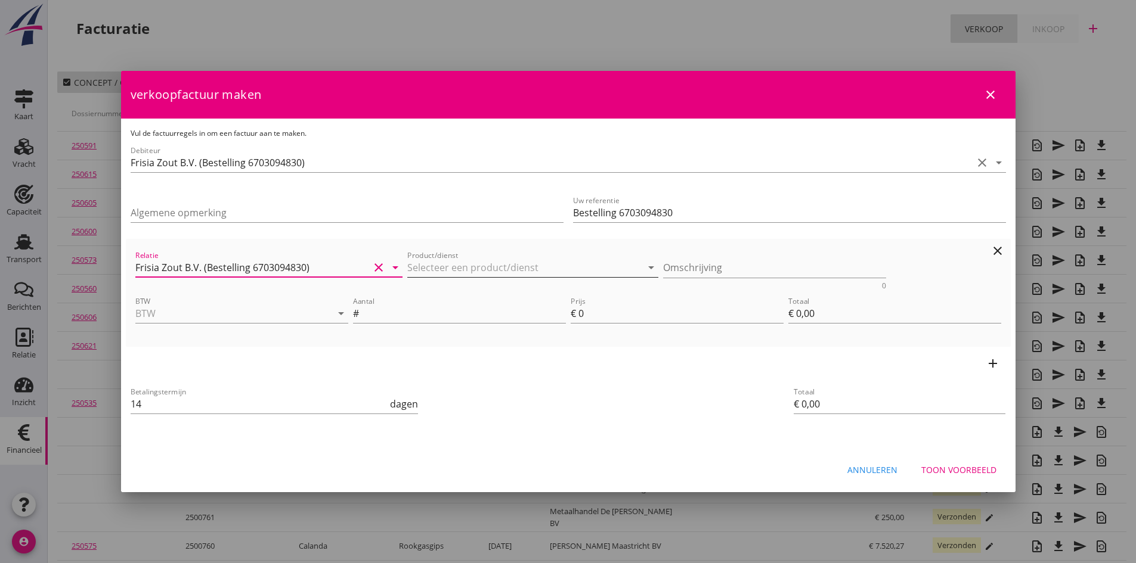
type input "Frisia Zout B.V. (Bestelling 6703094830)"
click at [440, 277] on div "Product/dienst arrow_drop_down" at bounding box center [532, 267] width 251 height 19
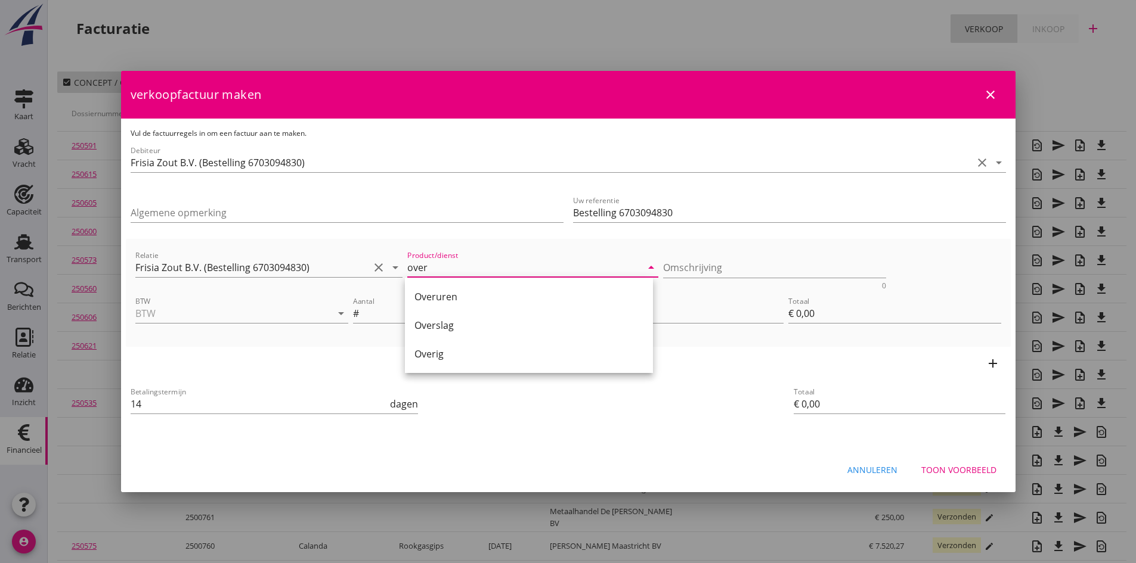
drag, startPoint x: 433, startPoint y: 354, endPoint x: 456, endPoint y: 346, distance: 24.3
click at [436, 353] on div "Overig" at bounding box center [528, 354] width 229 height 14
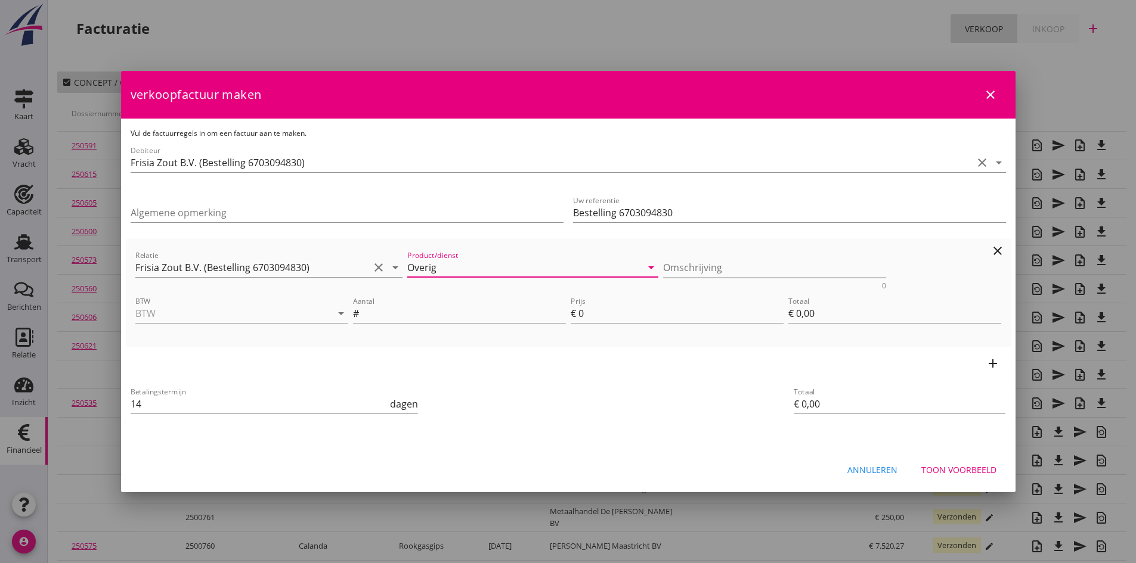
type input "Overig"
click at [671, 268] on textarea "Omschrijving" at bounding box center [774, 268] width 223 height 20
type textarea "ijken m/s Andamento [DATE]"
click at [229, 317] on input "BTW" at bounding box center [224, 313] width 179 height 19
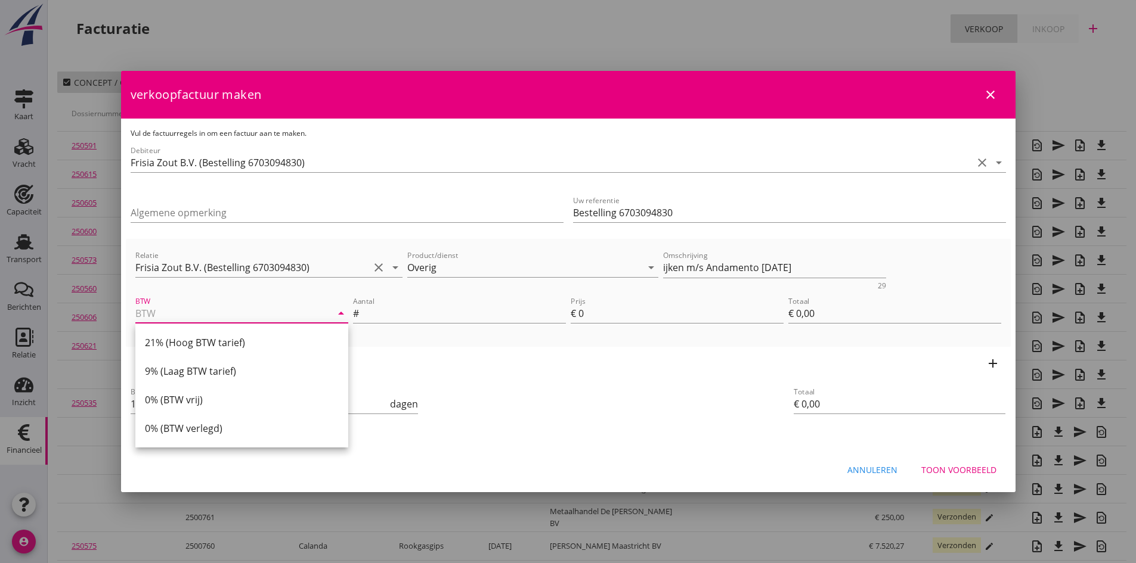
drag, startPoint x: 232, startPoint y: 338, endPoint x: 251, endPoint y: 336, distance: 19.2
click at [239, 338] on div "21% (Hoog BTW tarief)" at bounding box center [242, 343] width 194 height 14
type input "21% (Hoog BTW tarief)"
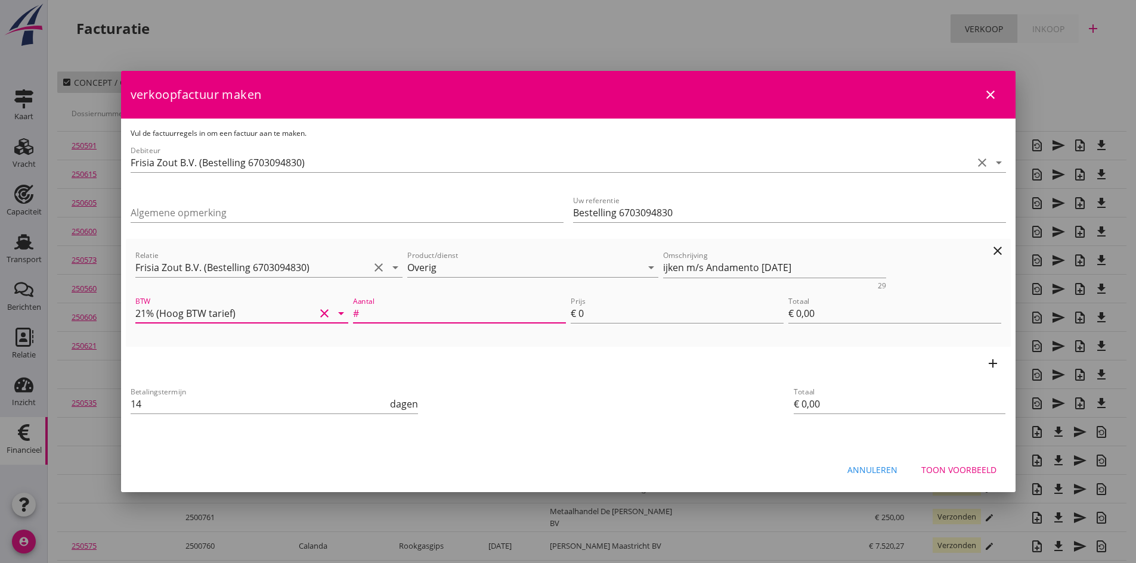
click at [382, 317] on input "Aantal" at bounding box center [463, 313] width 205 height 19
type input "1"
click at [586, 311] on input "0" at bounding box center [680, 313] width 205 height 19
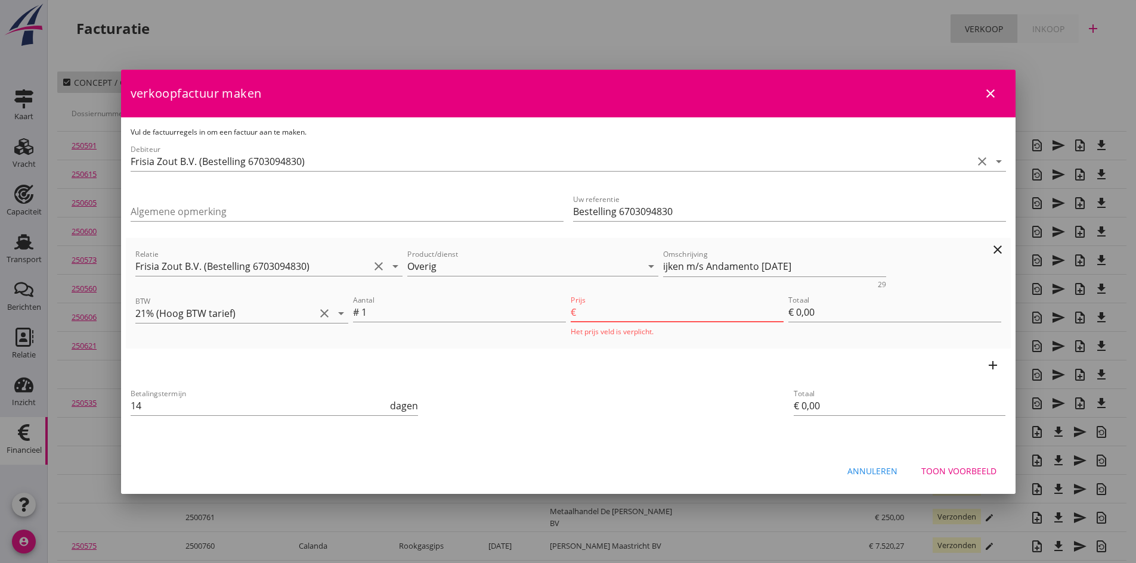
type input "2"
type input "€ 2,00"
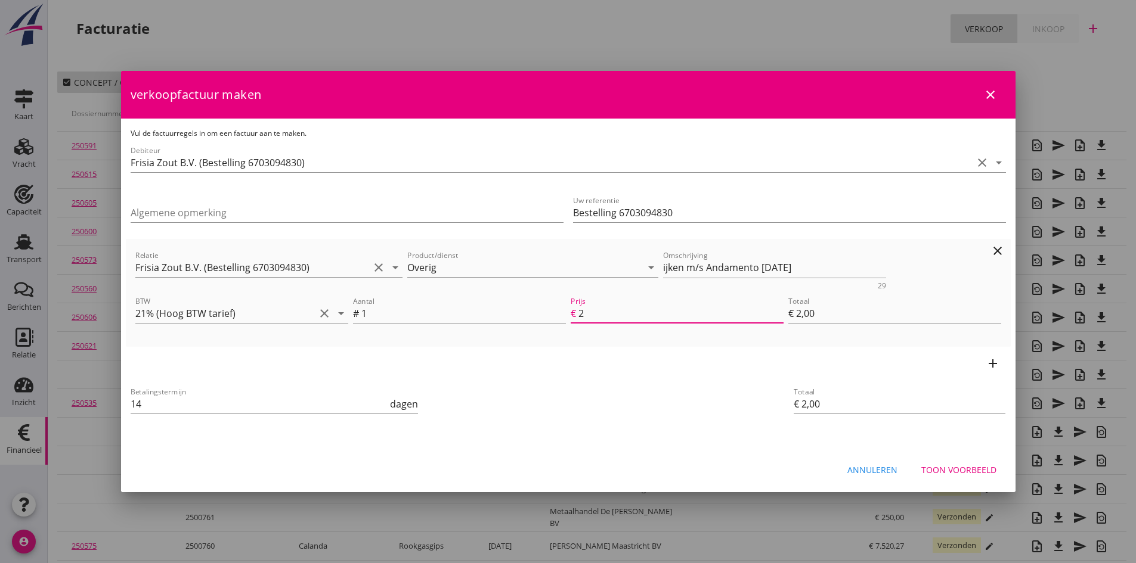
type input "23"
type input "€ 23,00"
type input "235"
type input "€ 235,00"
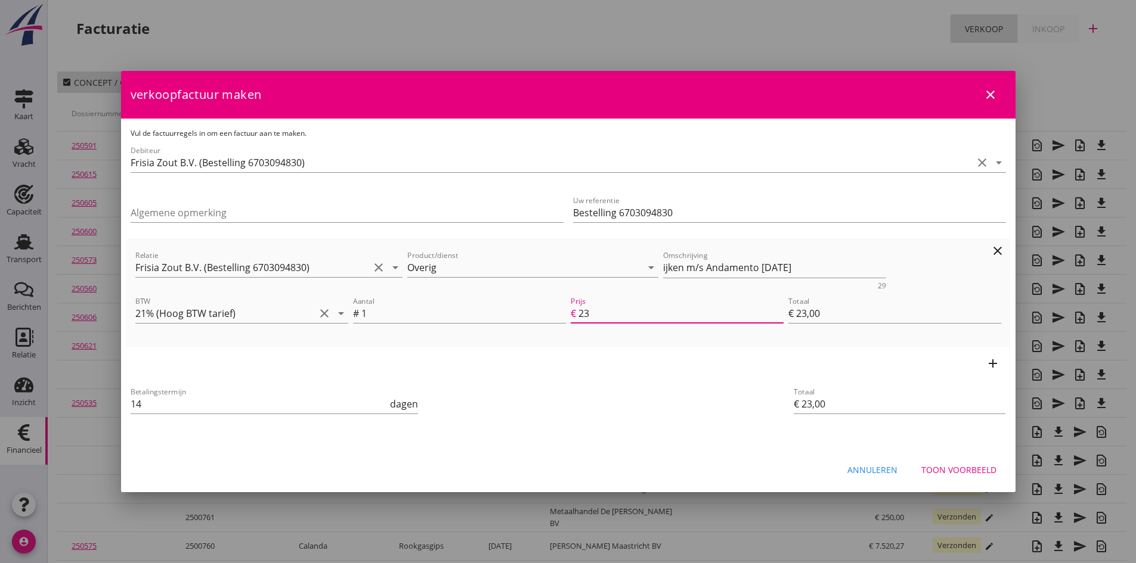
type input "€ 235,00"
type input "235"
click at [943, 473] on div "Toon voorbeeld" at bounding box center [958, 470] width 75 height 13
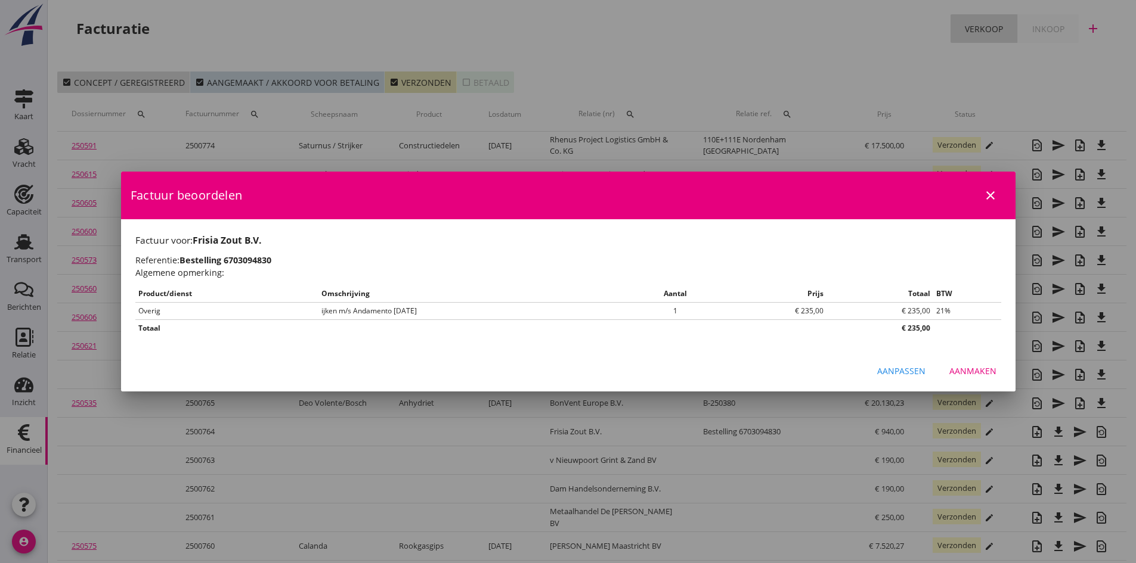
click at [965, 373] on div "Aanmaken" at bounding box center [972, 371] width 47 height 13
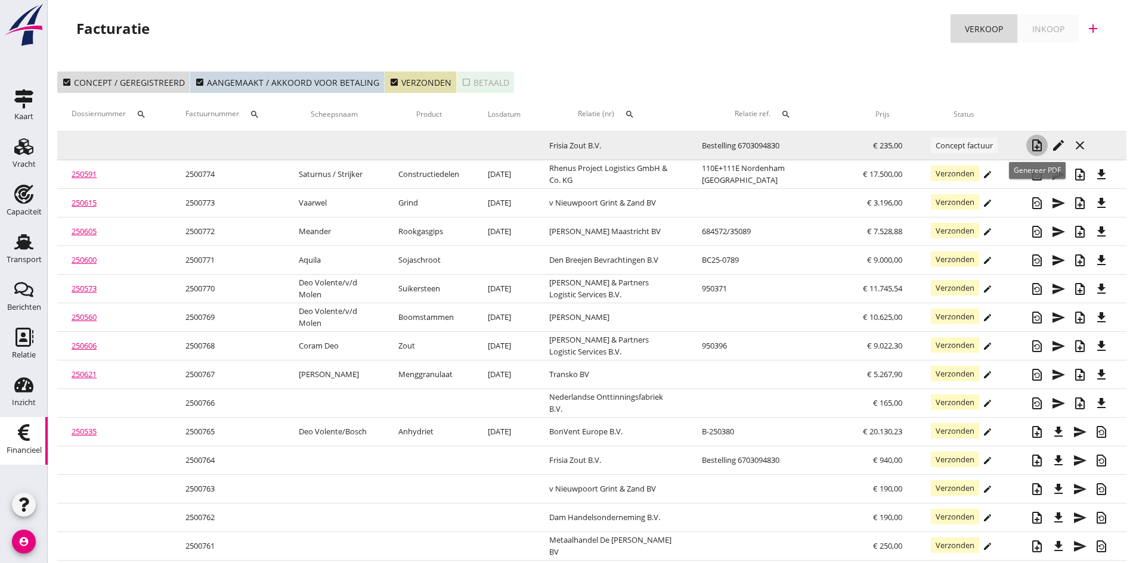
click at [1038, 145] on icon "note_add" at bounding box center [1037, 145] width 14 height 14
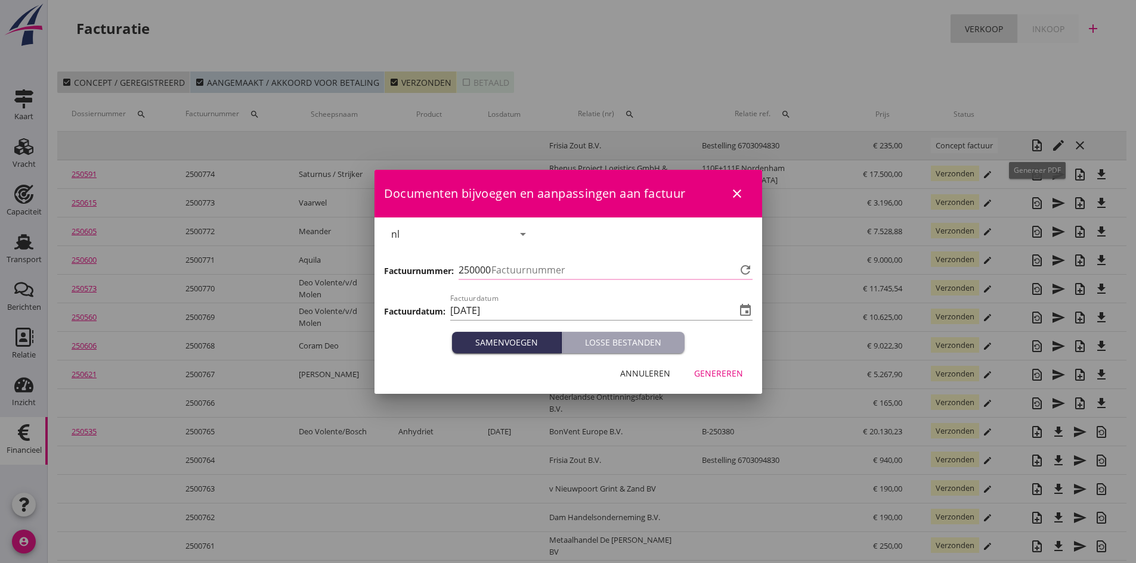
type input "775"
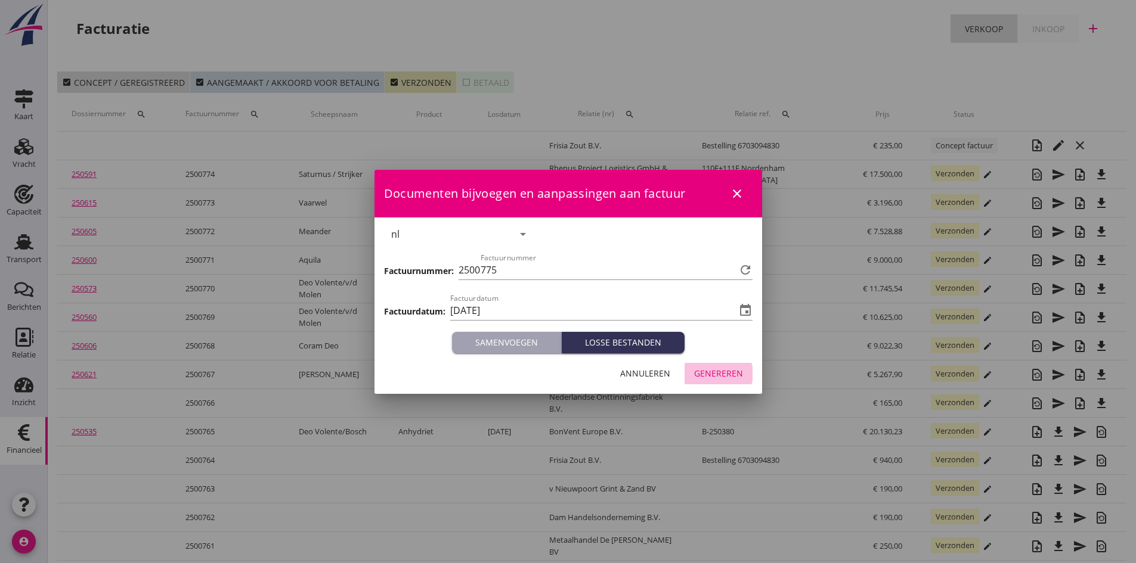
click at [720, 373] on div "Genereren" at bounding box center [718, 373] width 49 height 13
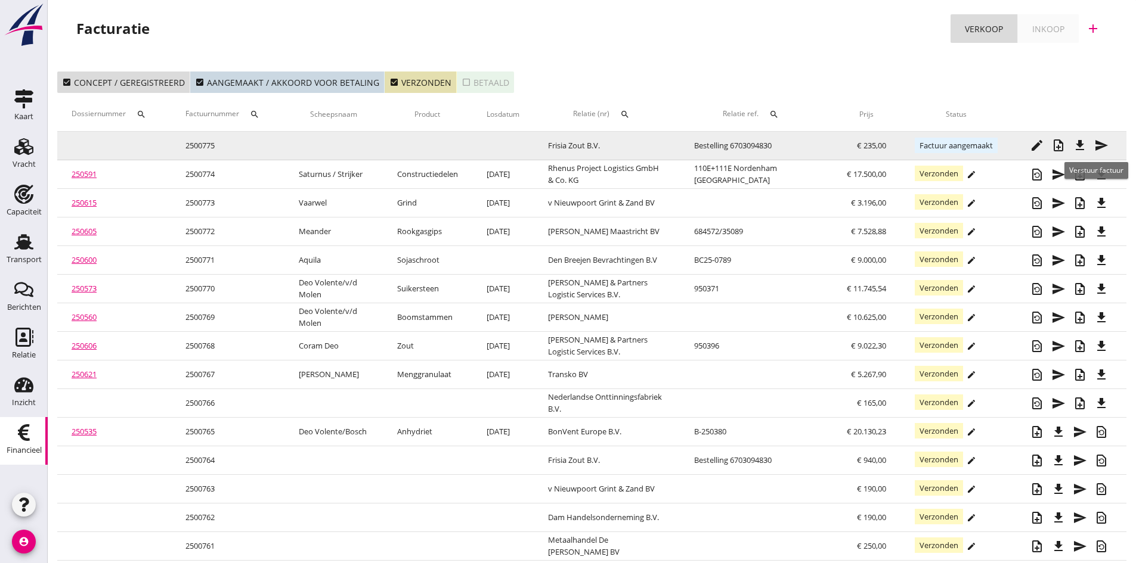
click at [1097, 144] on icon "send" at bounding box center [1101, 145] width 14 height 14
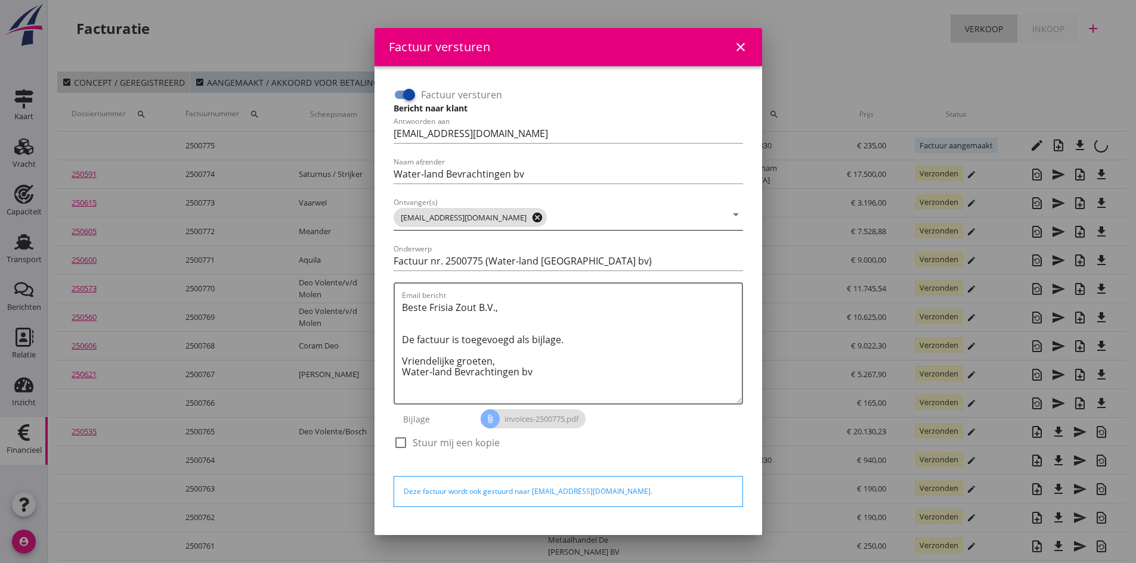
click at [531, 220] on icon "cancel" at bounding box center [537, 218] width 12 height 12
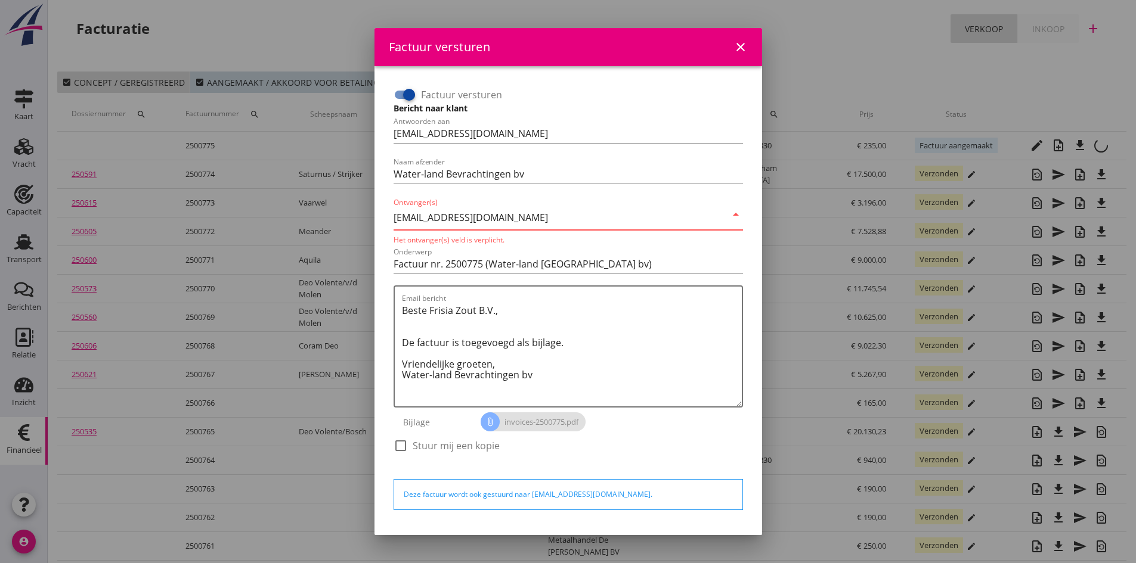
type input "[EMAIL_ADDRESS][DOMAIN_NAME]"
click at [699, 250] on div "Onderwerp Factuur nr. 2500775 (Water-land [GEOGRAPHIC_DATA] bv)" at bounding box center [568, 266] width 349 height 38
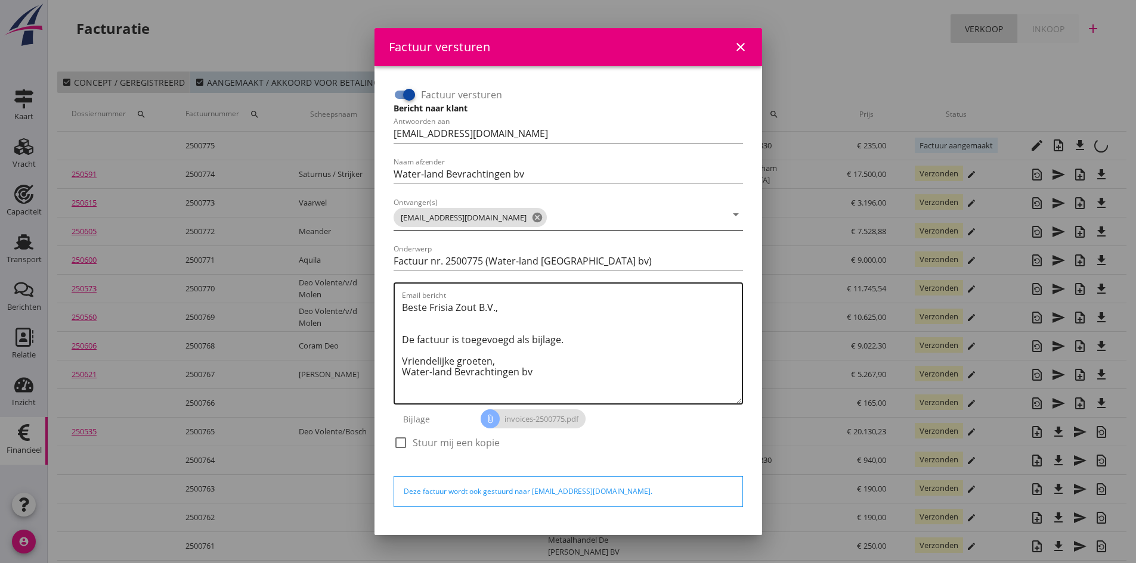
scroll to position [34, 0]
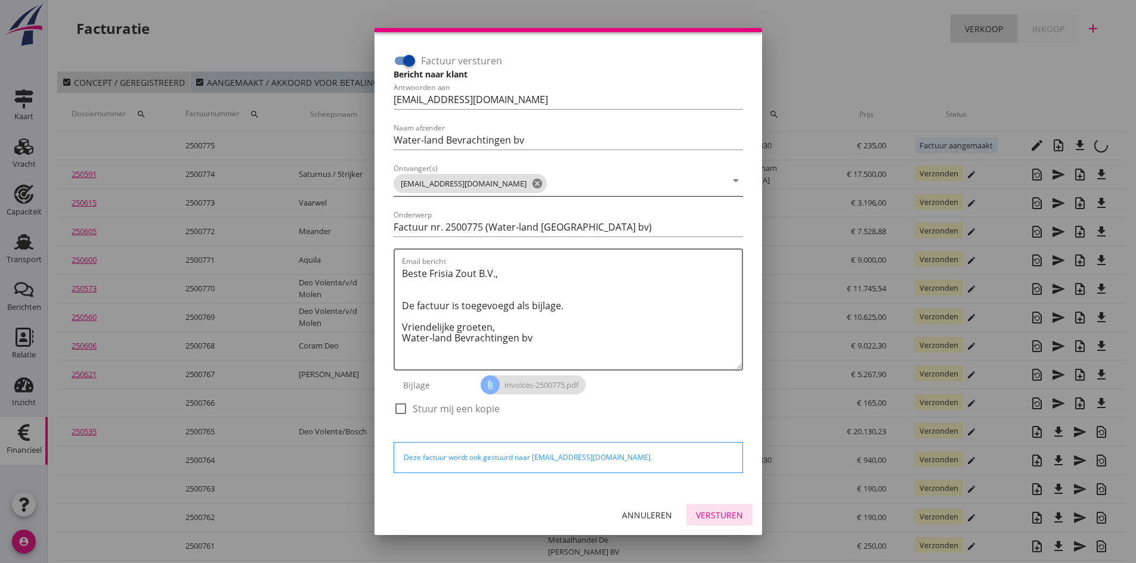
click at [703, 510] on div "Versturen" at bounding box center [719, 515] width 47 height 13
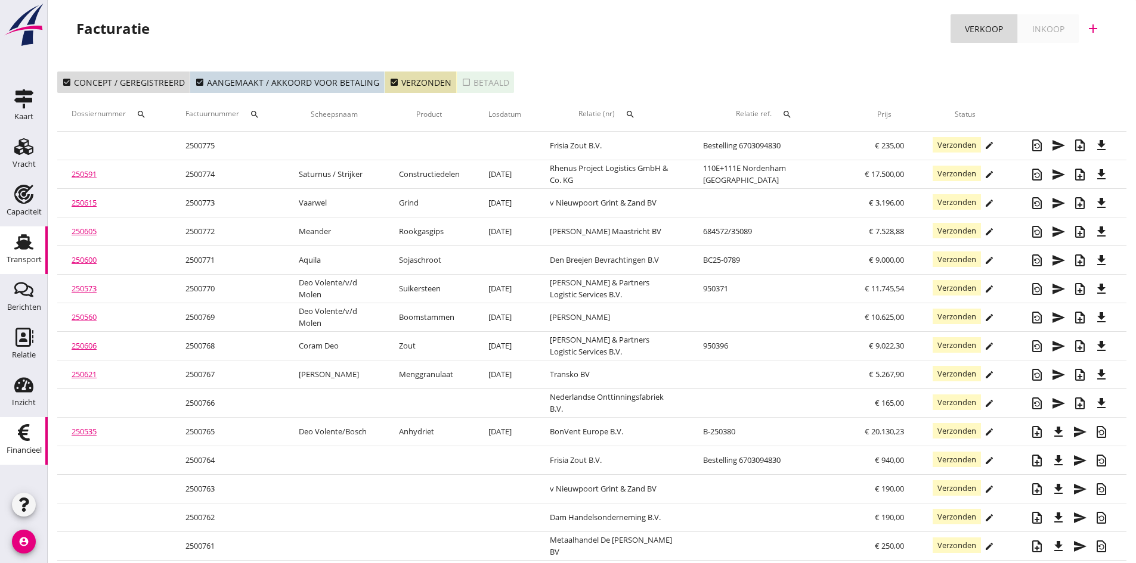
click at [26, 244] on use at bounding box center [23, 242] width 19 height 16
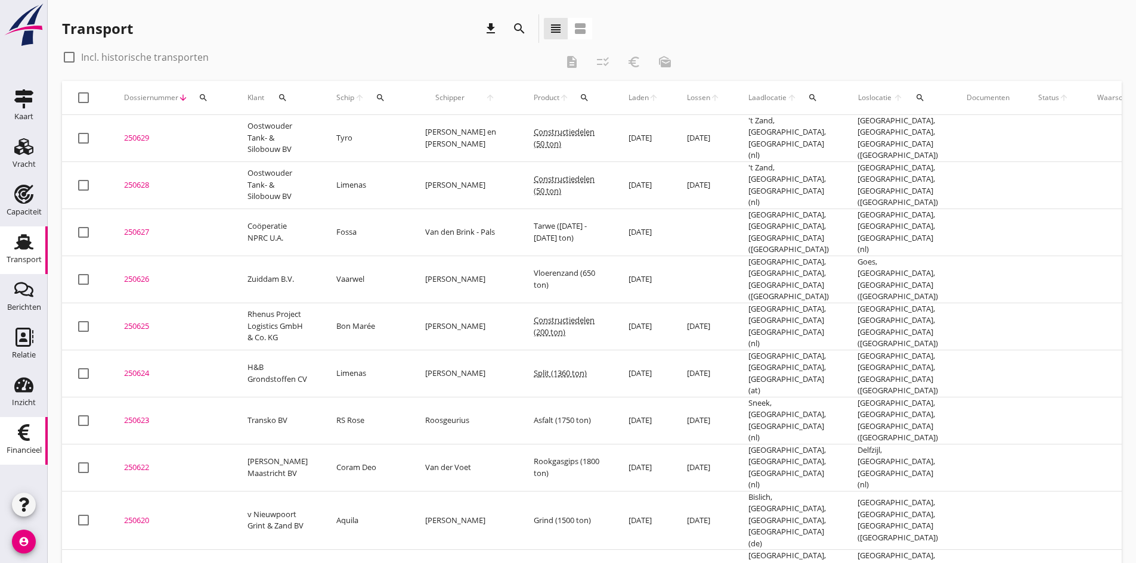
drag, startPoint x: 28, startPoint y: 444, endPoint x: 5, endPoint y: 444, distance: 23.3
click at [28, 444] on div "Financieel" at bounding box center [24, 450] width 35 height 17
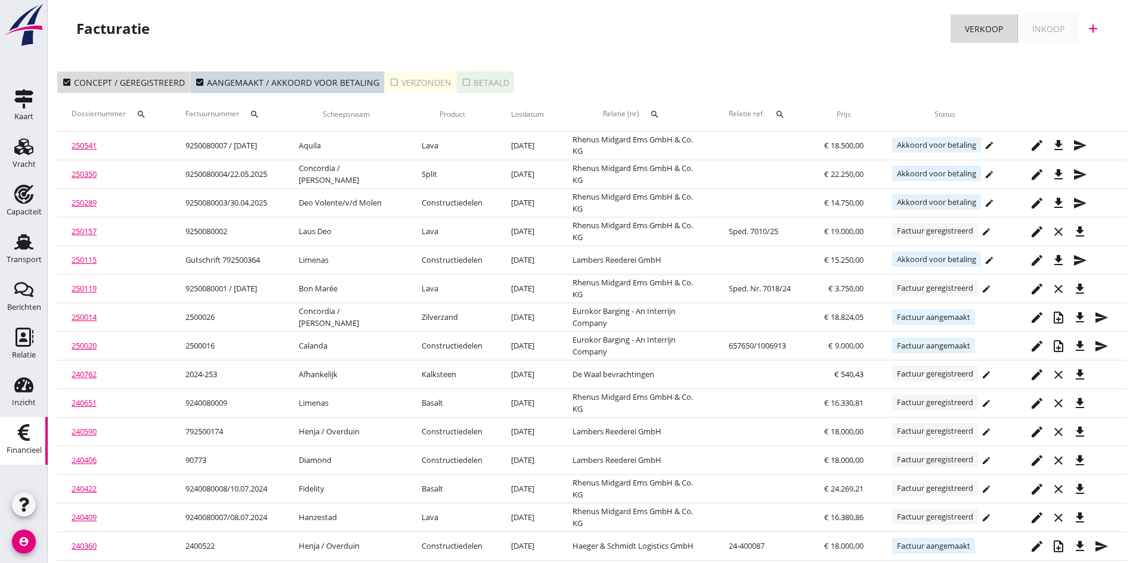
click at [411, 83] on div "check_box_outline_blank Verzonden" at bounding box center [420, 82] width 62 height 13
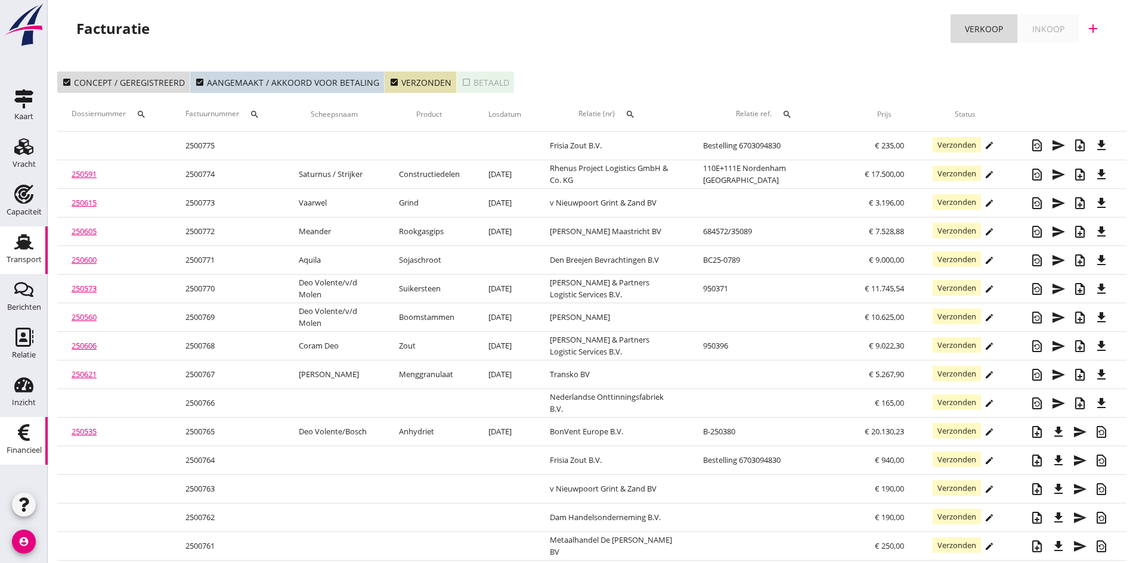
click at [21, 241] on use at bounding box center [23, 242] width 19 height 16
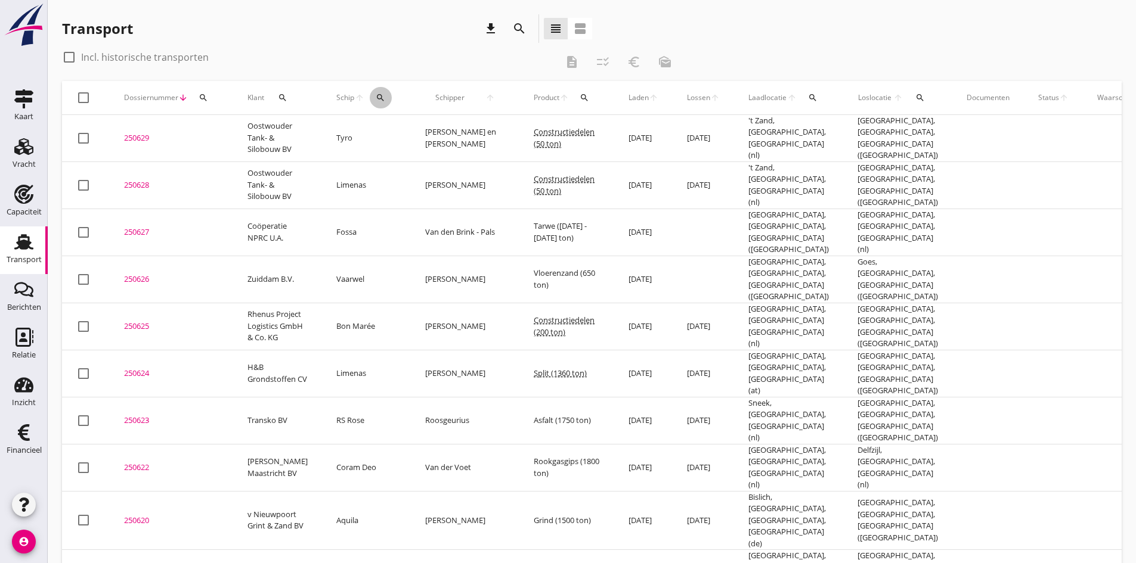
click at [376, 93] on icon "search" at bounding box center [381, 98] width 10 height 10
click at [379, 128] on input "Zoek op (scheeps)naam" at bounding box center [423, 132] width 124 height 19
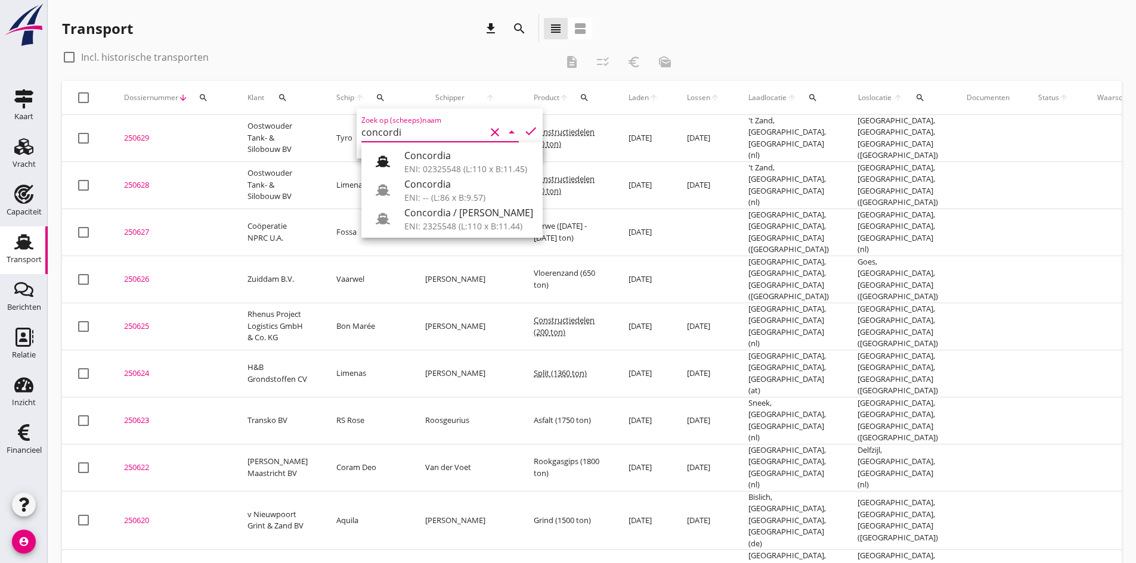
click at [422, 184] on div "Concordia" at bounding box center [468, 184] width 129 height 14
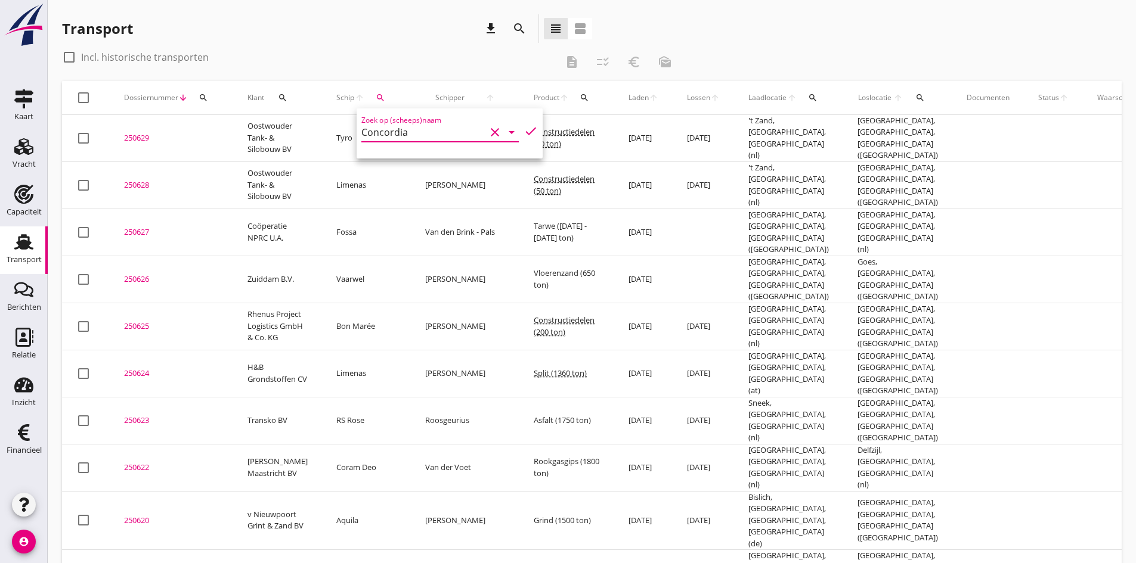
click at [524, 131] on icon "check" at bounding box center [531, 131] width 14 height 14
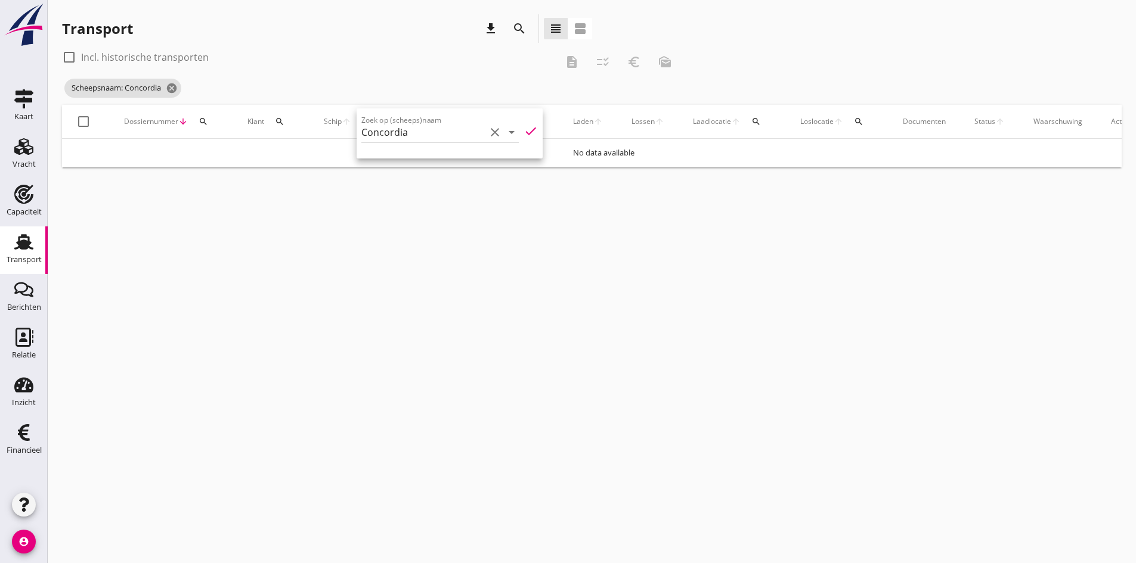
click at [227, 393] on div "cancel You are impersonating another user. Transport download search view_headl…" at bounding box center [592, 281] width 1088 height 563
click at [365, 119] on icon "search" at bounding box center [367, 122] width 10 height 10
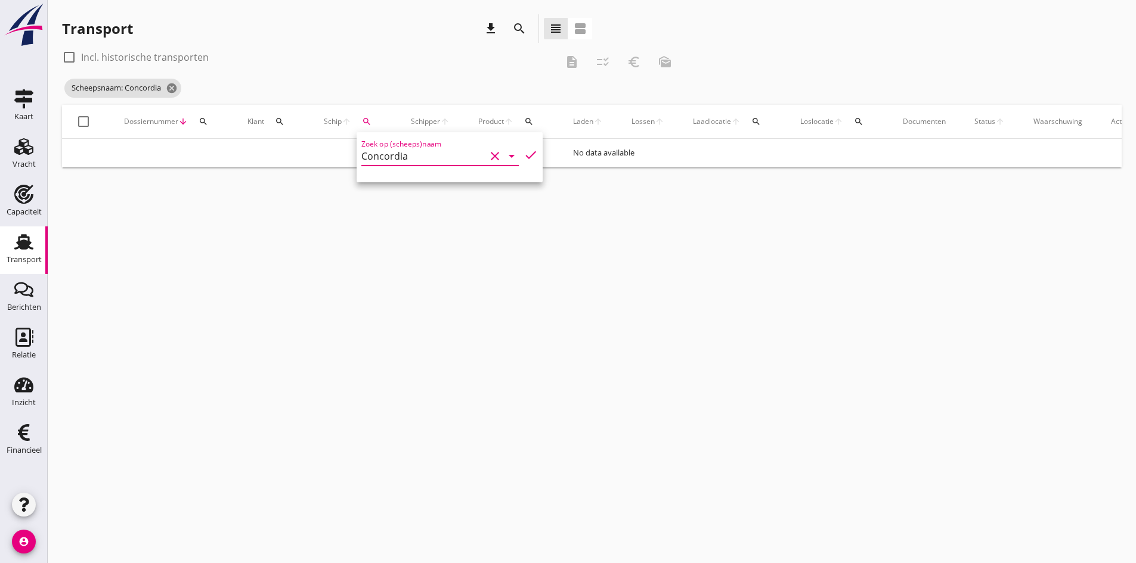
click at [423, 156] on input "Concordia" at bounding box center [423, 156] width 124 height 19
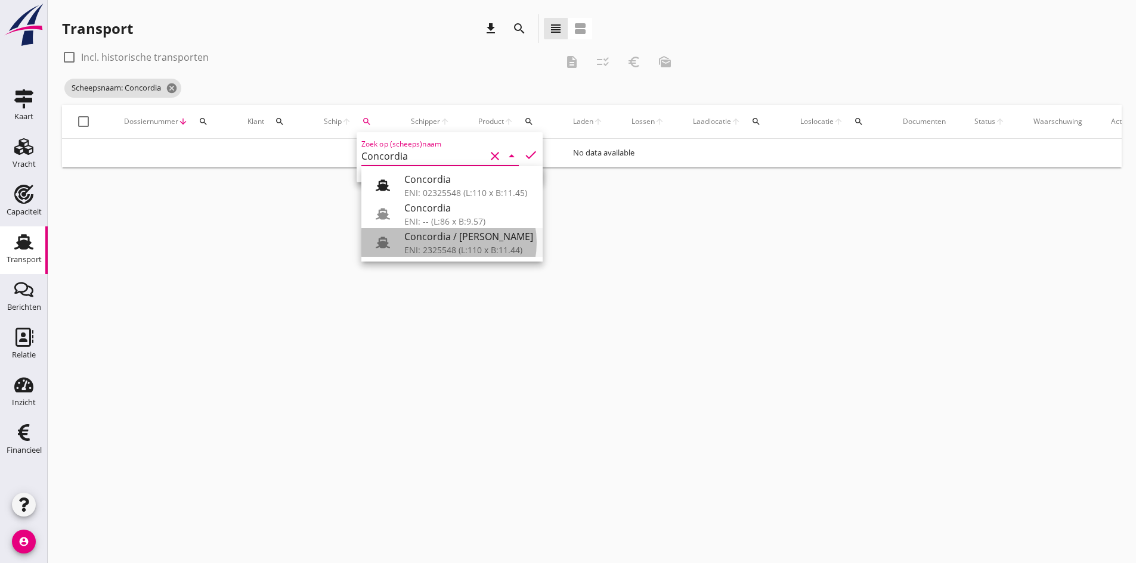
click at [427, 246] on div "ENI: 2325548 (L:110 x B:11.44)" at bounding box center [468, 250] width 129 height 13
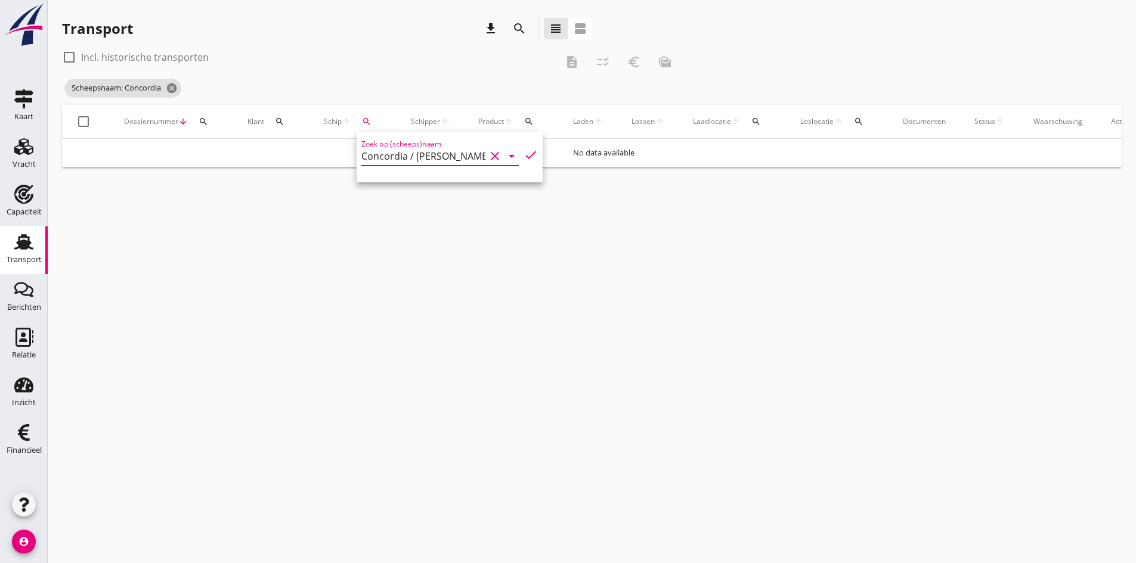
click at [524, 154] on icon "check" at bounding box center [531, 155] width 14 height 14
type input "Concordia / [PERSON_NAME]"
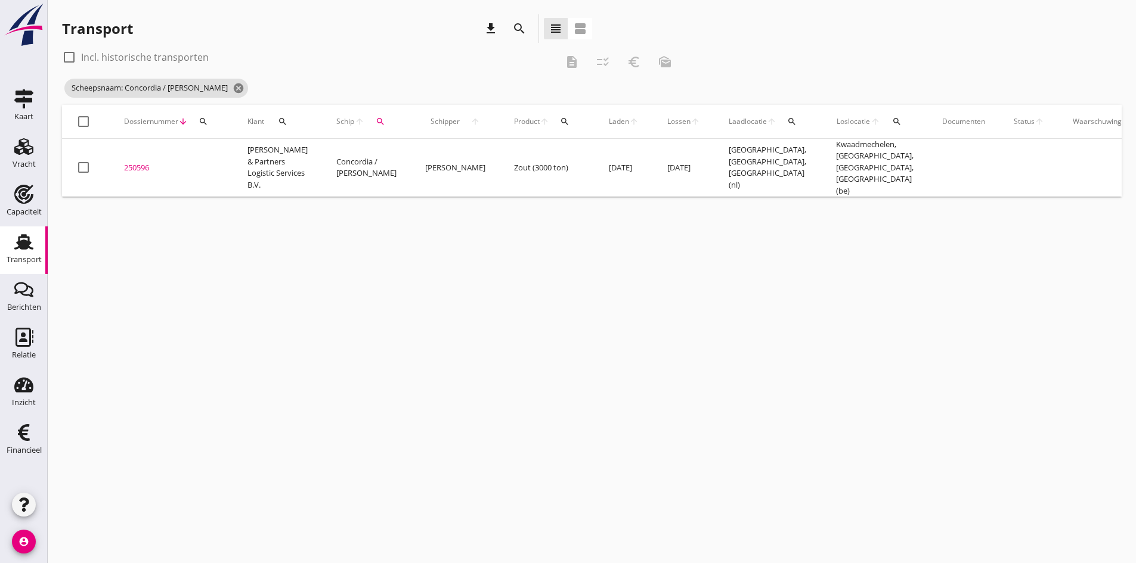
click at [203, 376] on div "cancel You are impersonating another user. Transport download search view_headl…" at bounding box center [592, 281] width 1088 height 563
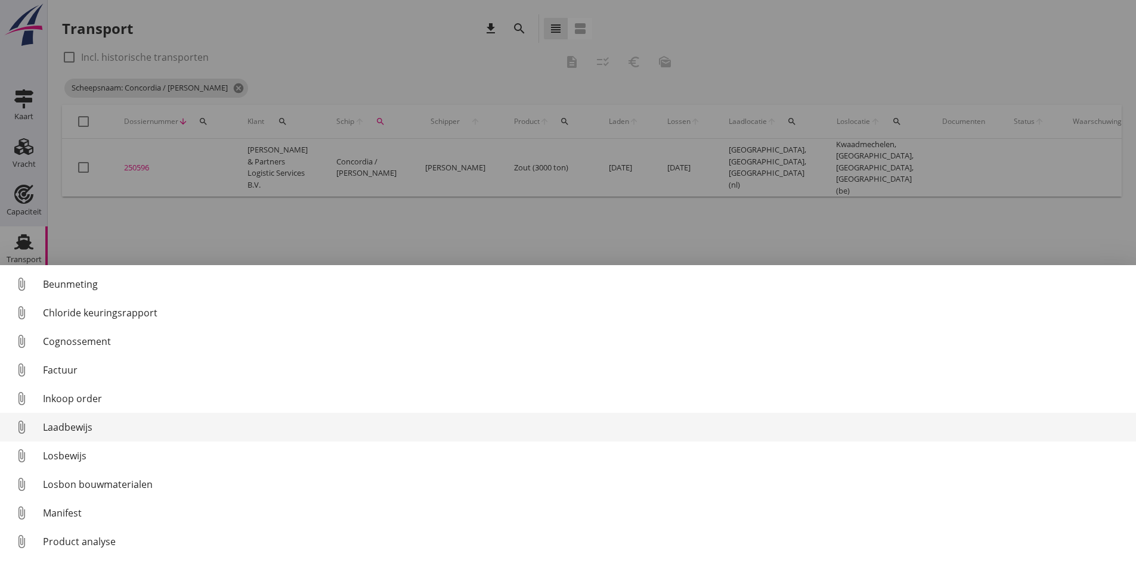
click at [73, 425] on div "Laadbewijs" at bounding box center [584, 427] width 1083 height 14
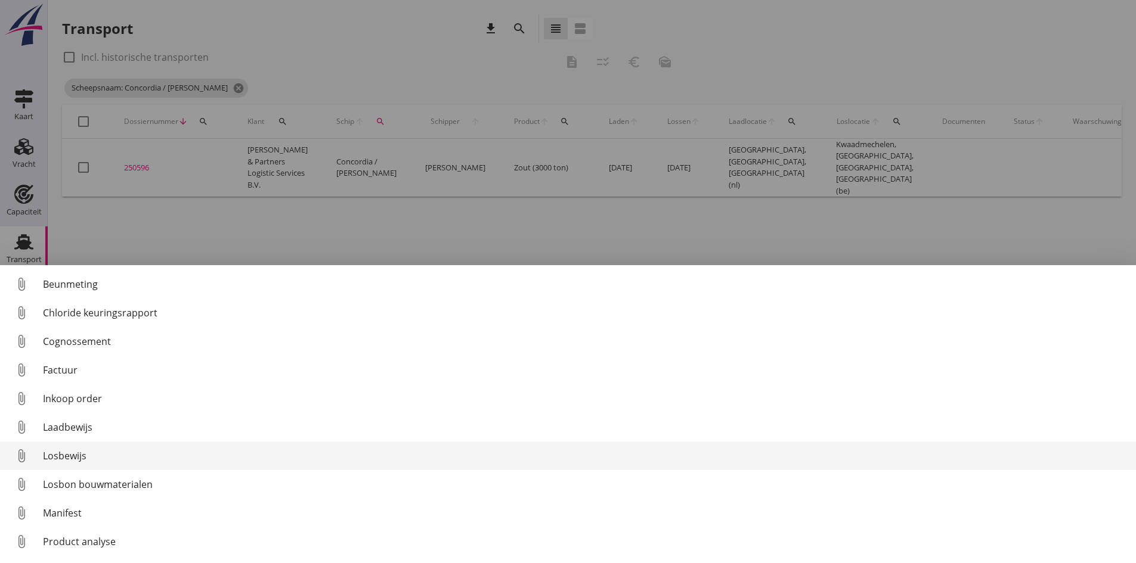
click at [64, 456] on div "Losbewijs" at bounding box center [584, 456] width 1083 height 14
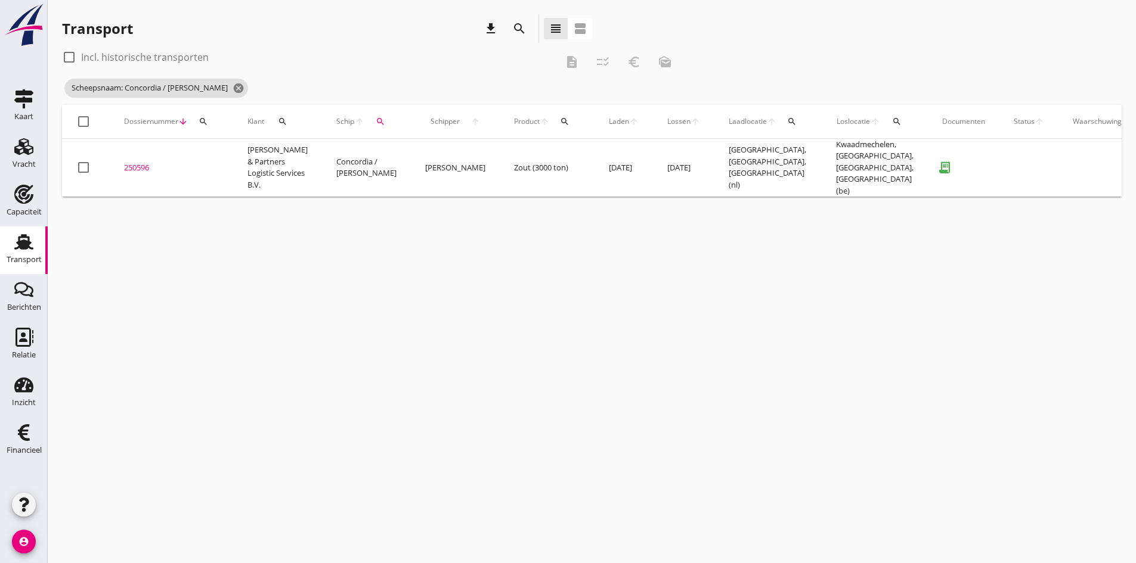
click at [139, 162] on div "250596" at bounding box center [171, 168] width 95 height 12
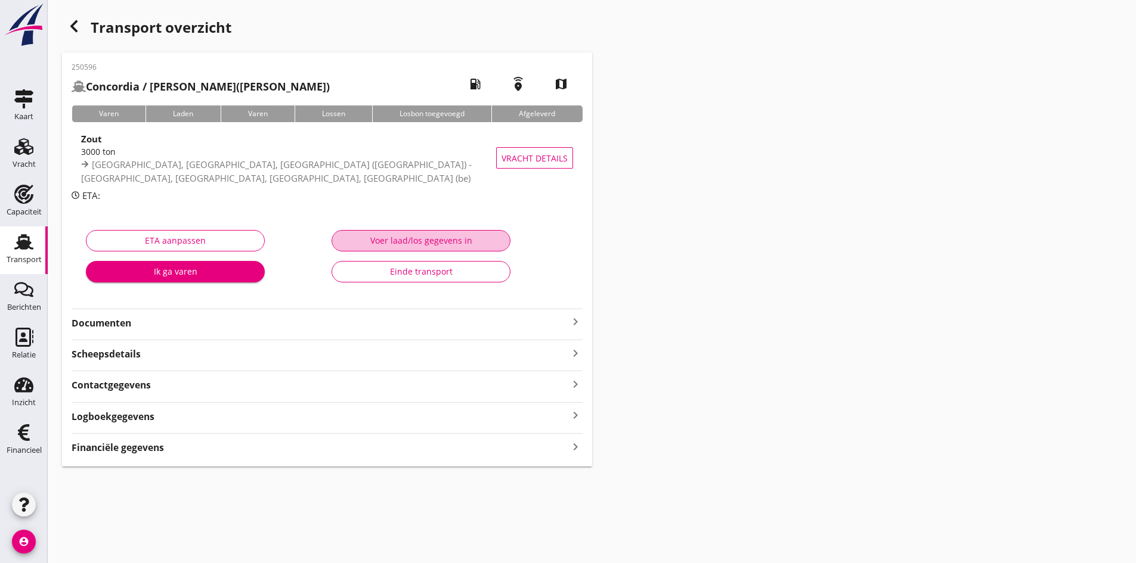
click at [396, 241] on div "Voer laad/los gegevens in" at bounding box center [421, 240] width 159 height 13
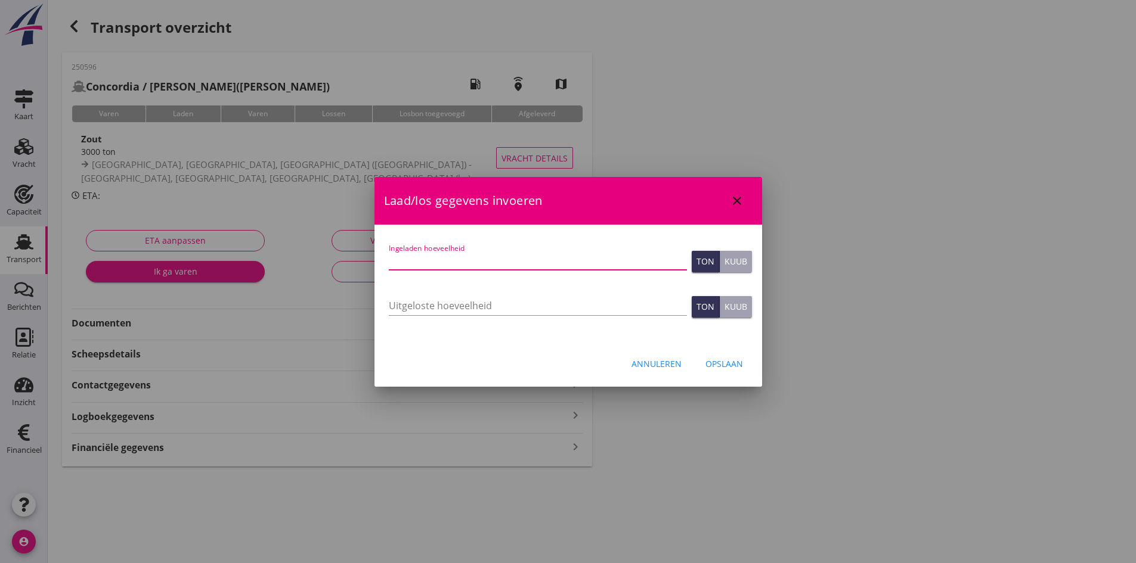
click at [398, 259] on input "Ingeladen hoeveelheid" at bounding box center [538, 260] width 298 height 19
type input "2733"
type input "2733.685"
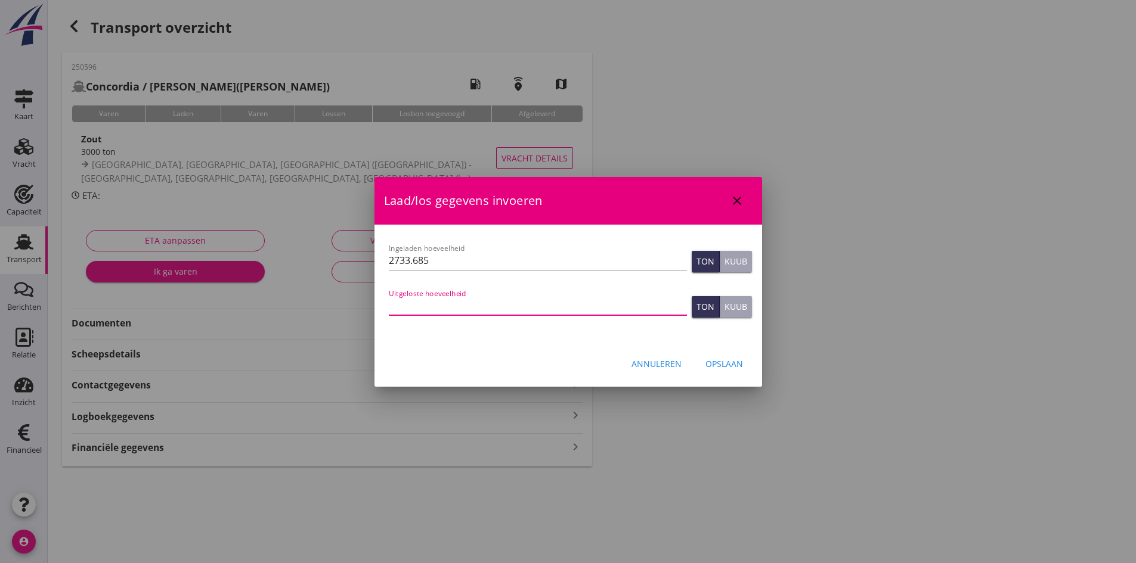
click at [407, 305] on input "Uitgeloste hoeveelheid" at bounding box center [538, 305] width 298 height 19
type input "2733"
type input "2733.685"
click at [716, 365] on div "Opslaan" at bounding box center [724, 364] width 38 height 13
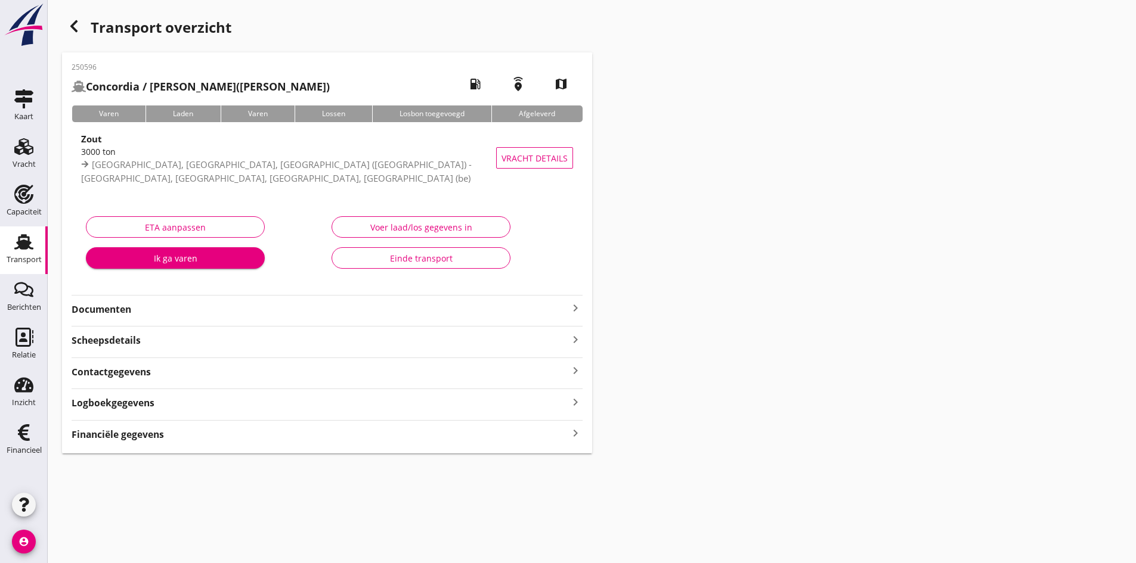
click at [575, 432] on icon "keyboard_arrow_right" at bounding box center [575, 434] width 14 height 16
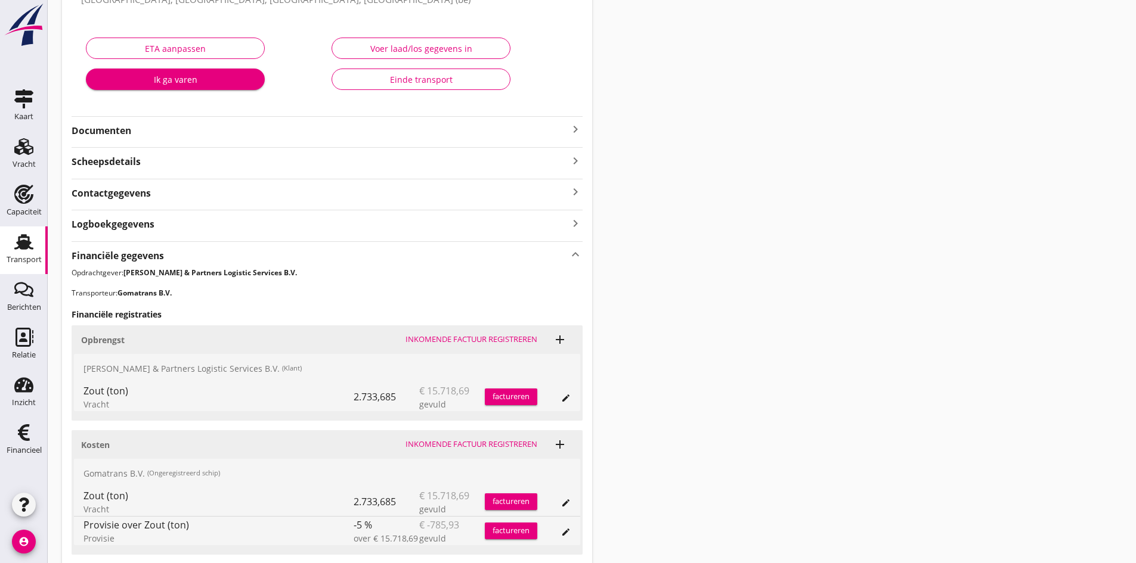
scroll to position [270, 0]
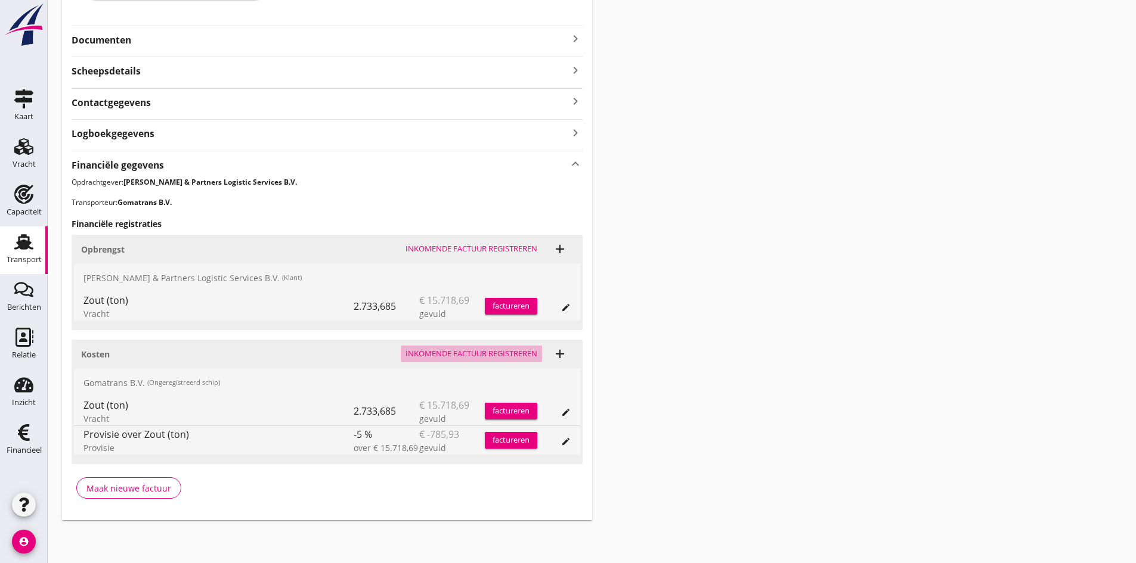
click at [441, 354] on div "Inkomende factuur registreren" at bounding box center [471, 354] width 132 height 12
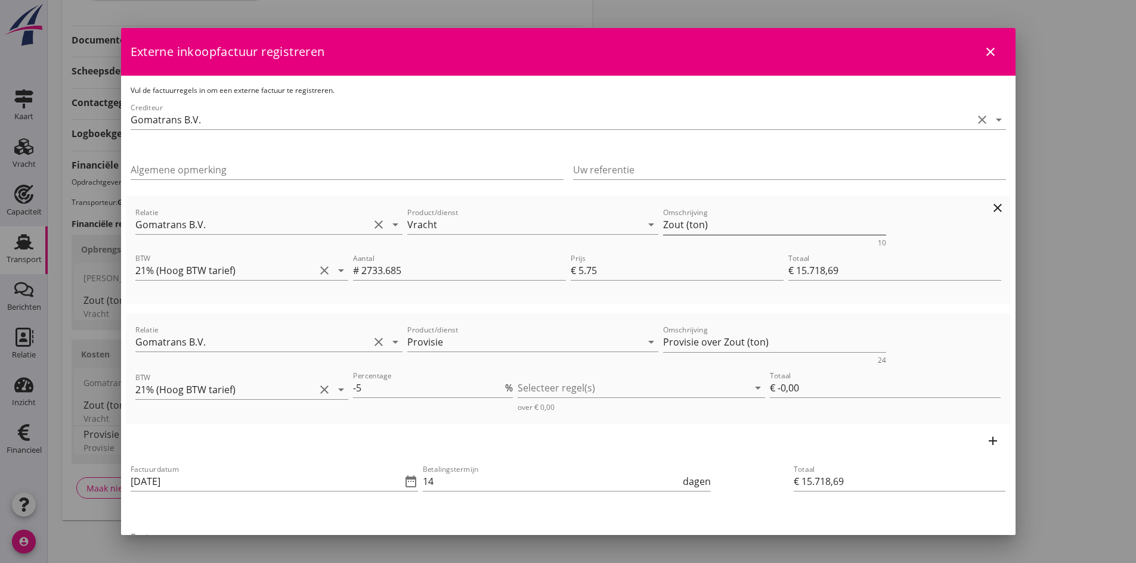
click at [710, 225] on textarea "Zout (ton)" at bounding box center [774, 225] width 223 height 20
type textarea "Zout correctie ivm wind"
click at [419, 270] on input "2733.685" at bounding box center [463, 270] width 205 height 19
type input "2733.68"
type input "€ 15.718,66"
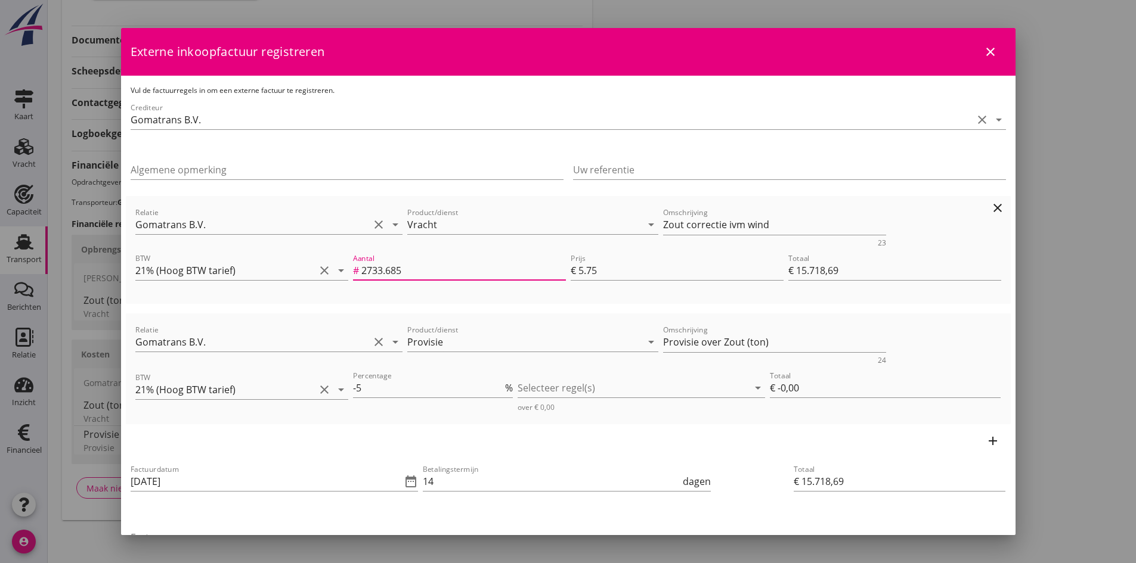
type input "€ 15.718,66"
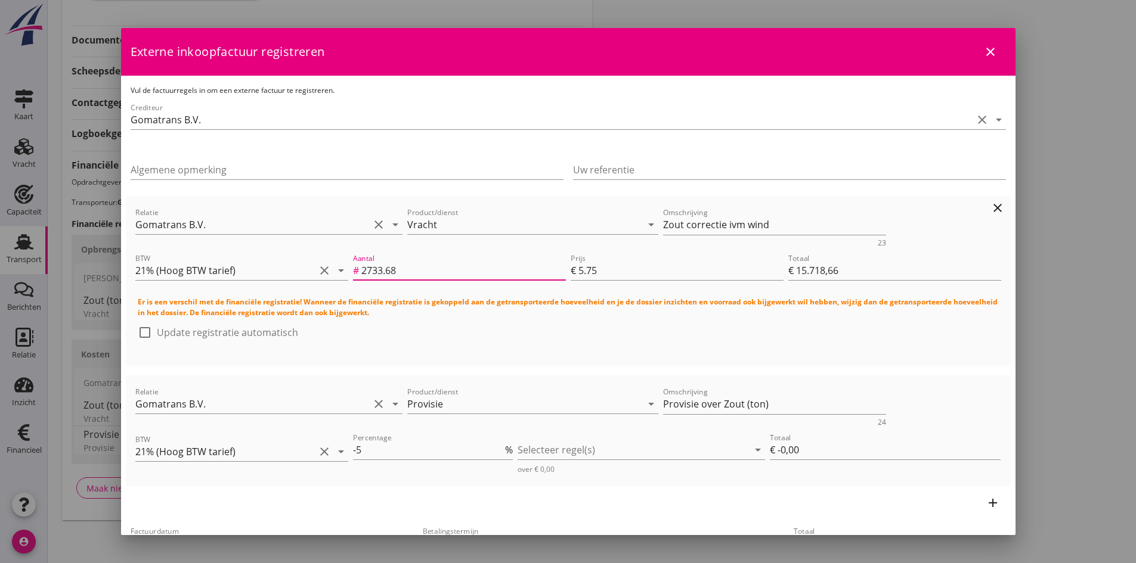
type input "2733.6"
type input "€ 15.718,20"
type input "2733"
type input "€ 15.714,75"
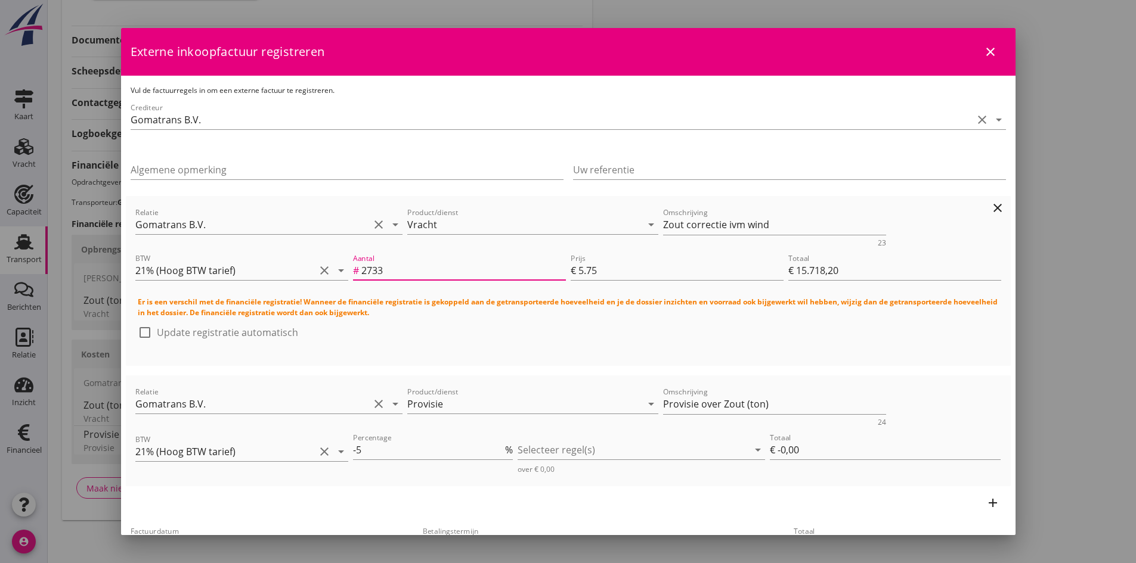
type input "€ 15.714,75"
type input "273"
type input "€ 1.569,75"
type input "27"
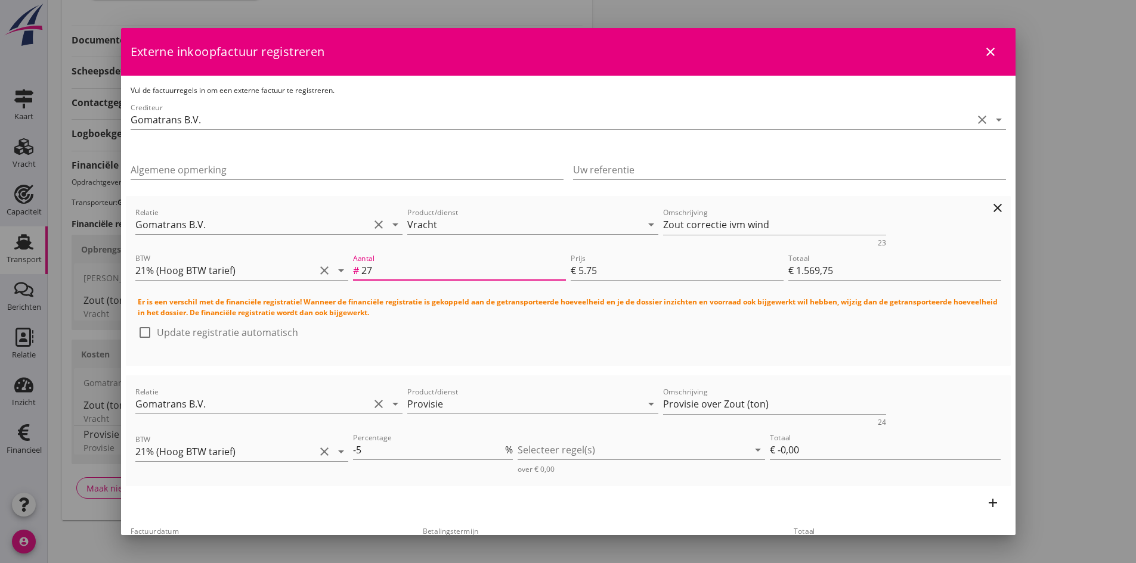
type input "€ 155,25"
type input "2"
type input "€ 11,50"
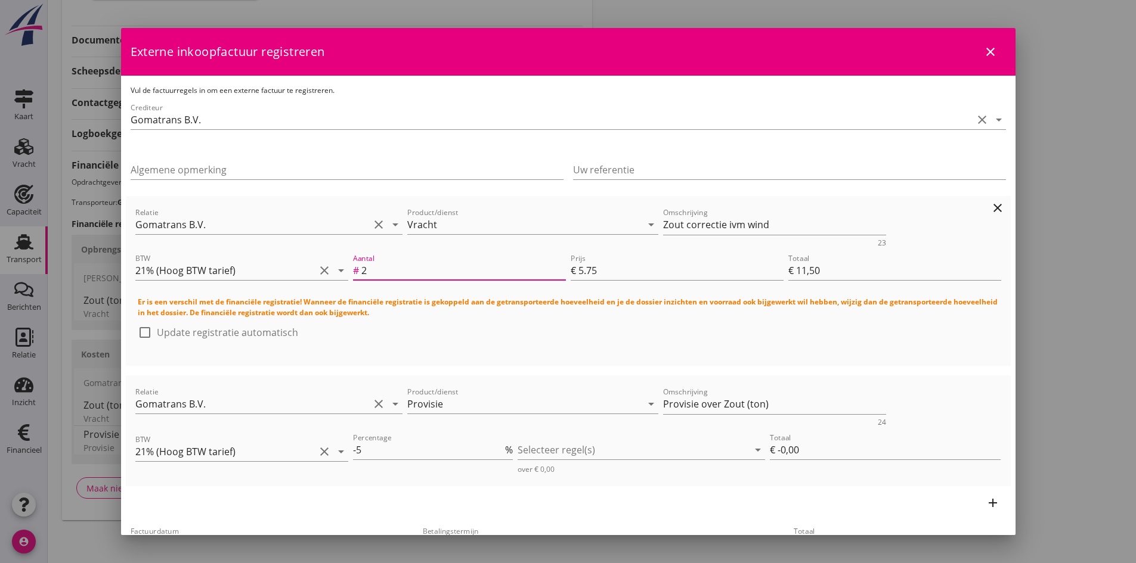
type input "28"
type input "€ 161,00"
type input "286"
type input "€ 1.644,50"
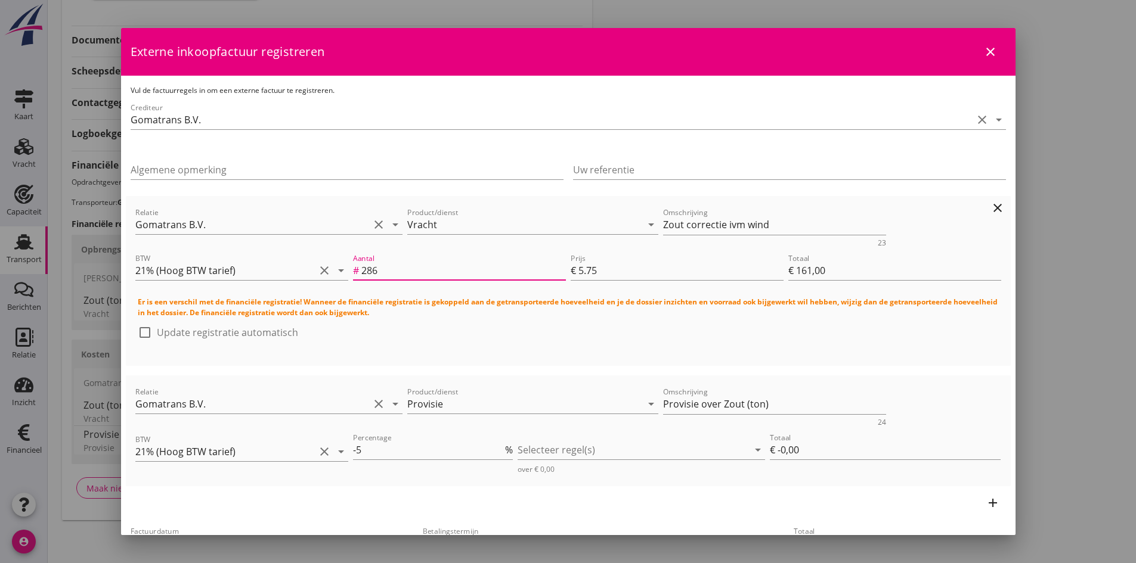
type input "€ 1.644,50"
type input "2866"
type input "€ 16.479,50"
type input "€ 0,00"
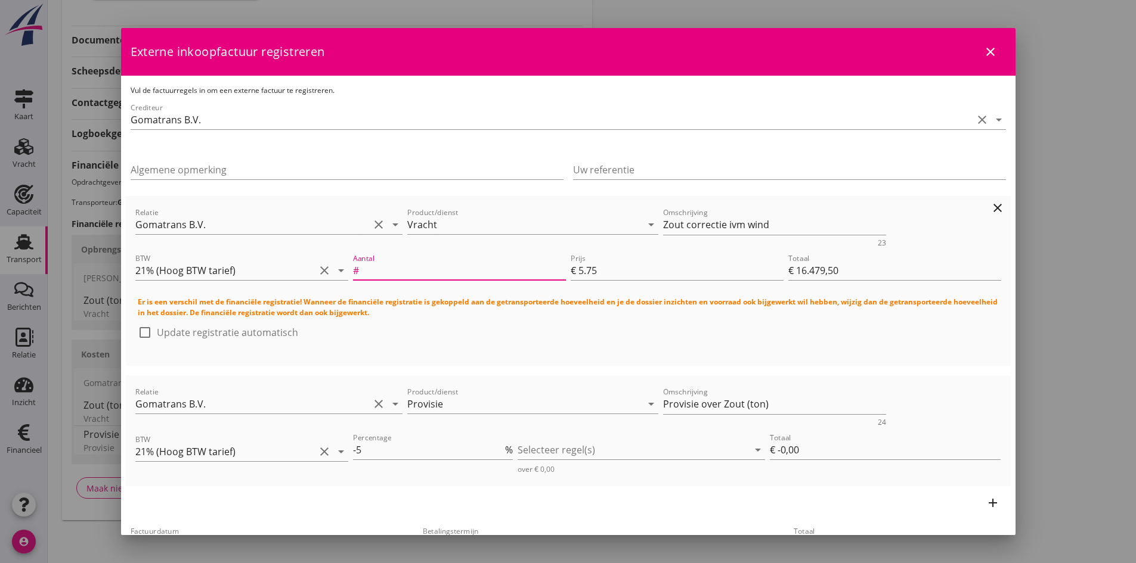
type input "€ 0,00"
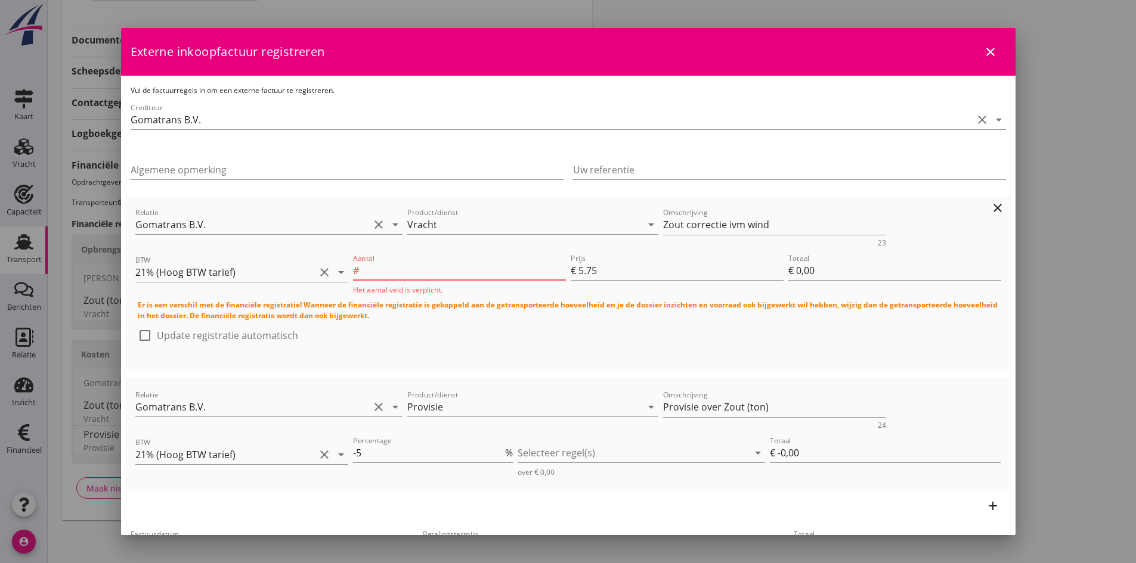
type input "2866.8"
type input "€ 16.484,10"
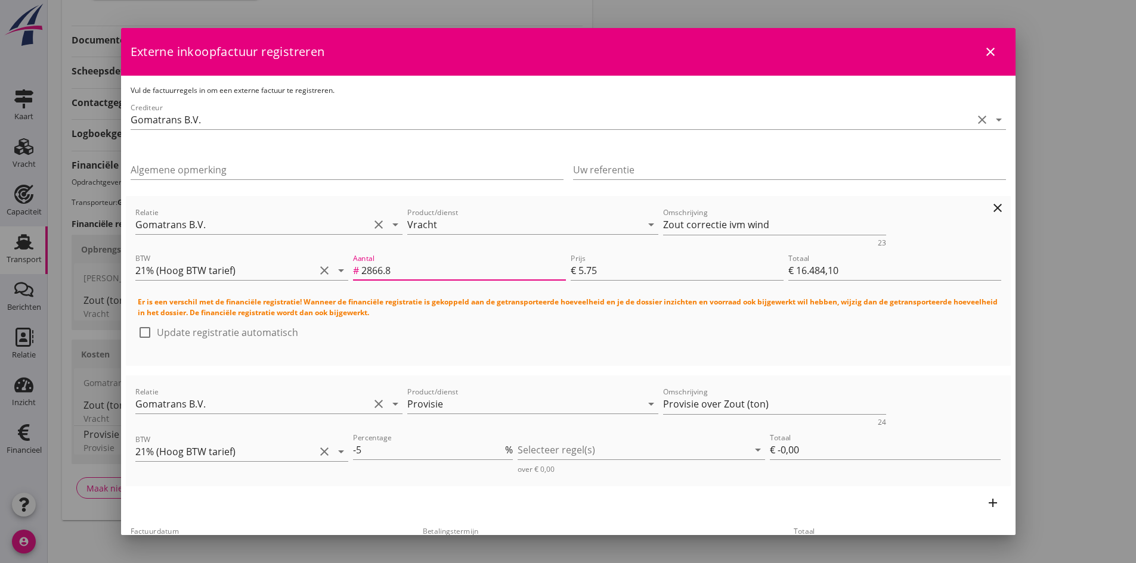
type input "2866.84"
type input "€ 16.484,33"
type input "2866.843"
type input "€ 16.484,35"
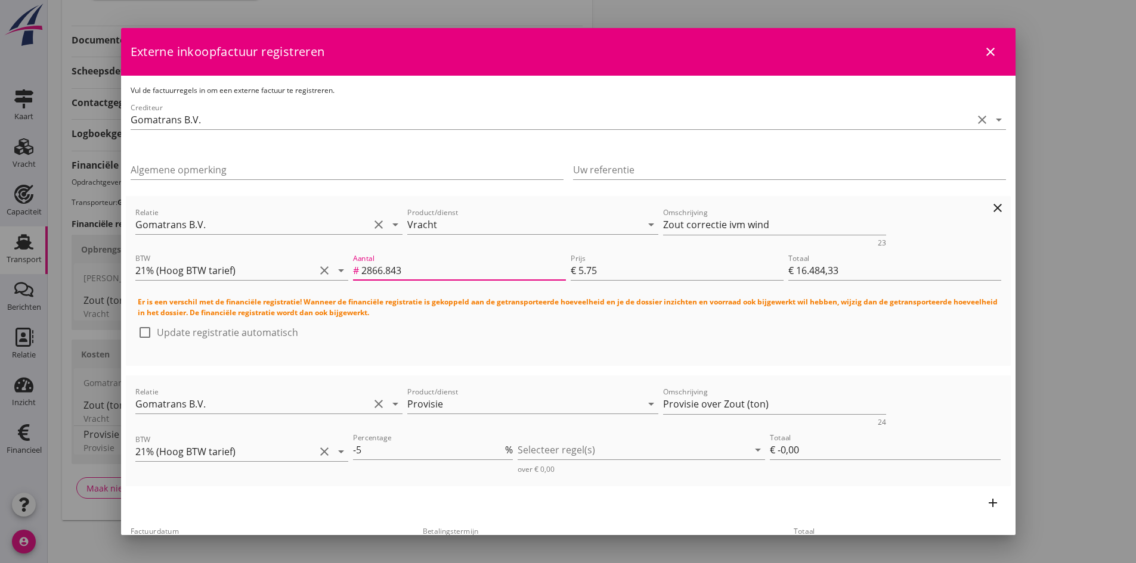
type input "€ 16.484,35"
drag, startPoint x: 244, startPoint y: 379, endPoint x: 270, endPoint y: 382, distance: 25.2
click at [246, 379] on div "Relatie Gomatrans B.V. clear arrow_drop_down Product/dienst Provisie arrow_drop…" at bounding box center [568, 431] width 885 height 111
click at [549, 451] on div at bounding box center [633, 450] width 231 height 19
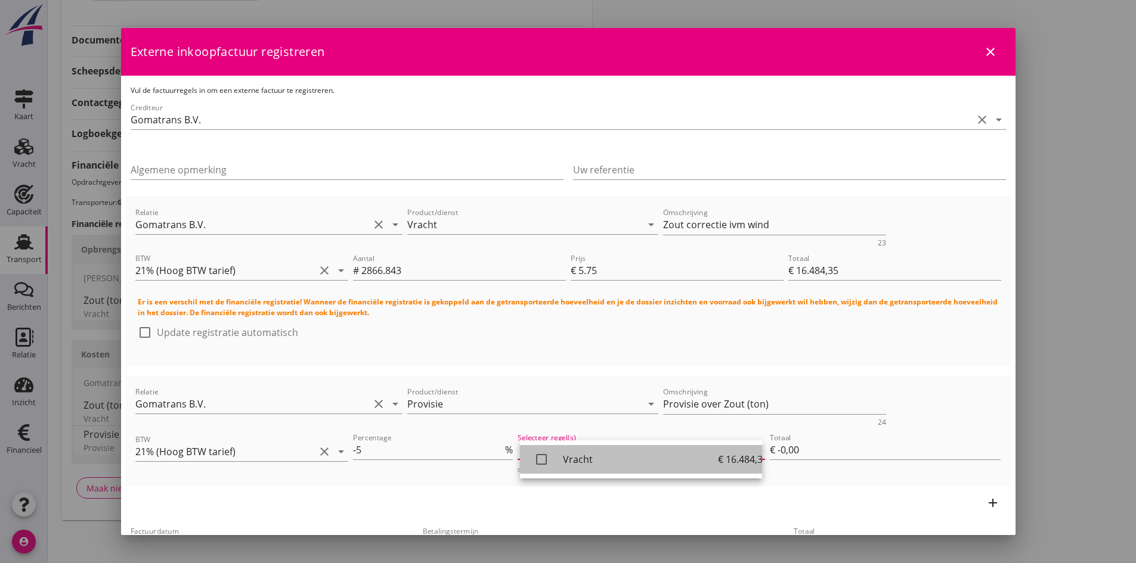
click at [538, 459] on icon "check_box_outline_blank" at bounding box center [541, 460] width 24 height 24
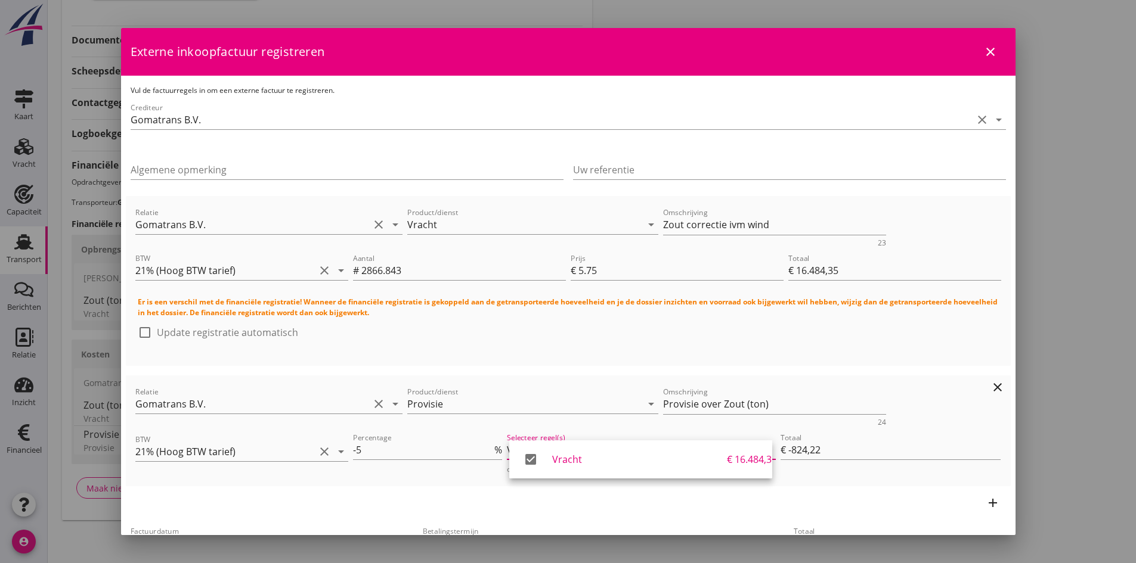
scroll to position [119, 0]
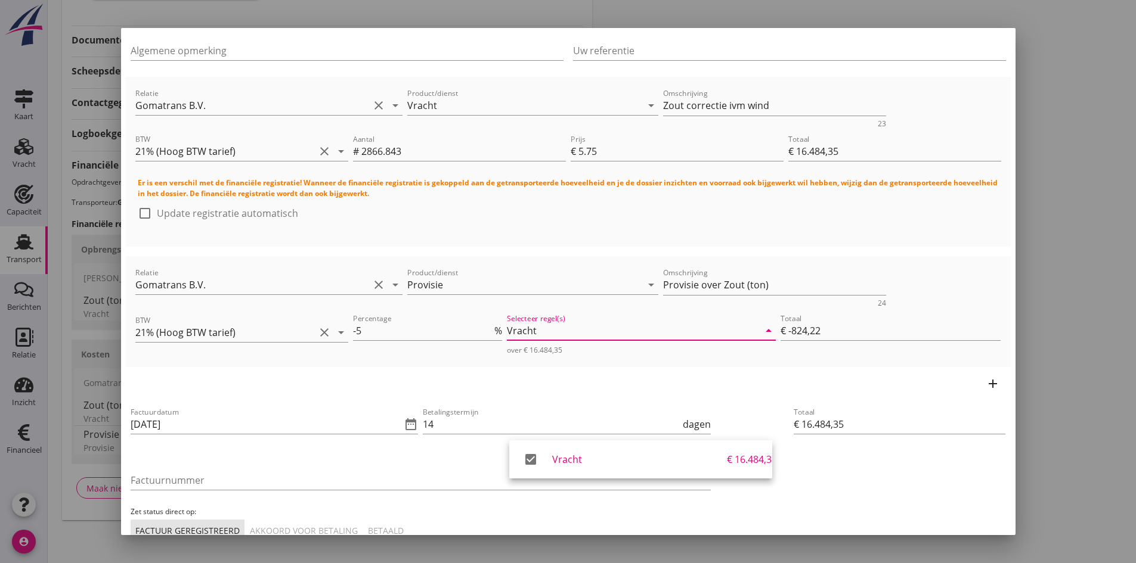
click at [986, 383] on icon "add" at bounding box center [993, 384] width 14 height 14
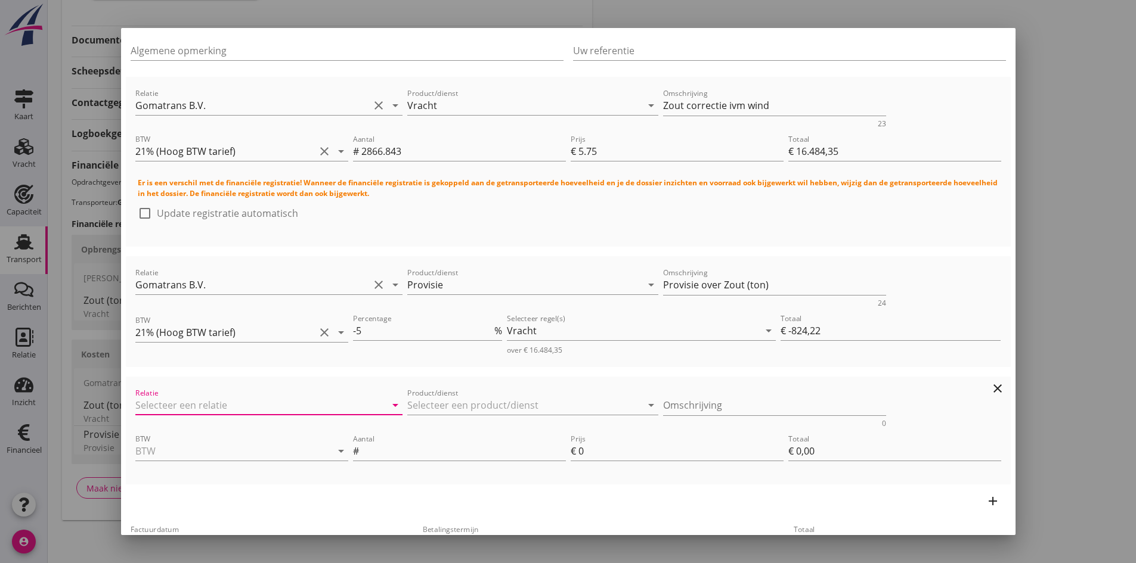
click at [172, 406] on input "Relatie" at bounding box center [252, 405] width 234 height 19
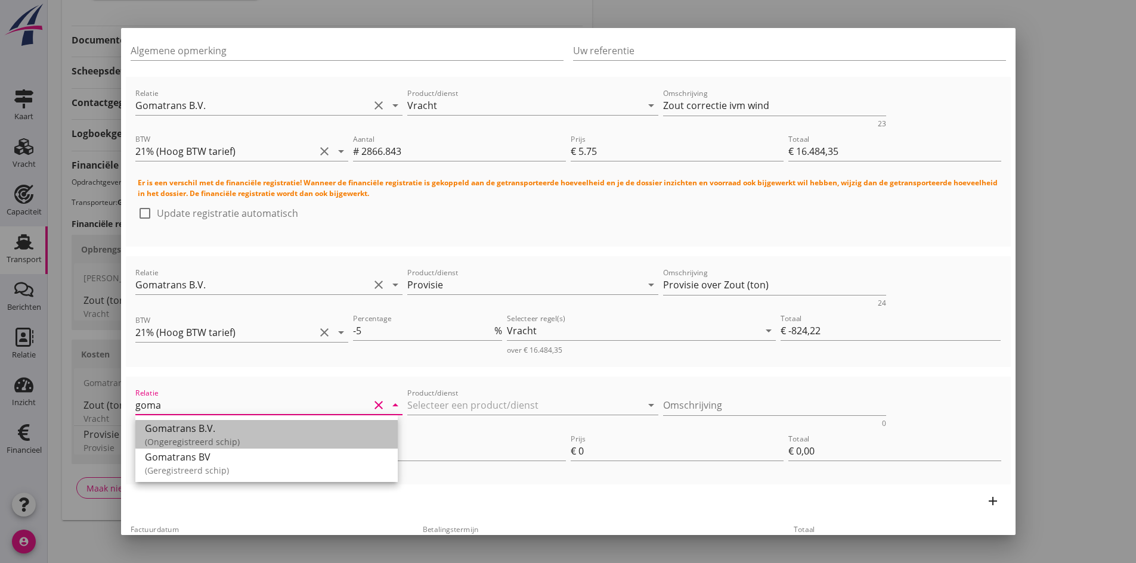
click at [189, 429] on div "Gomatrans B.V." at bounding box center [266, 429] width 243 height 14
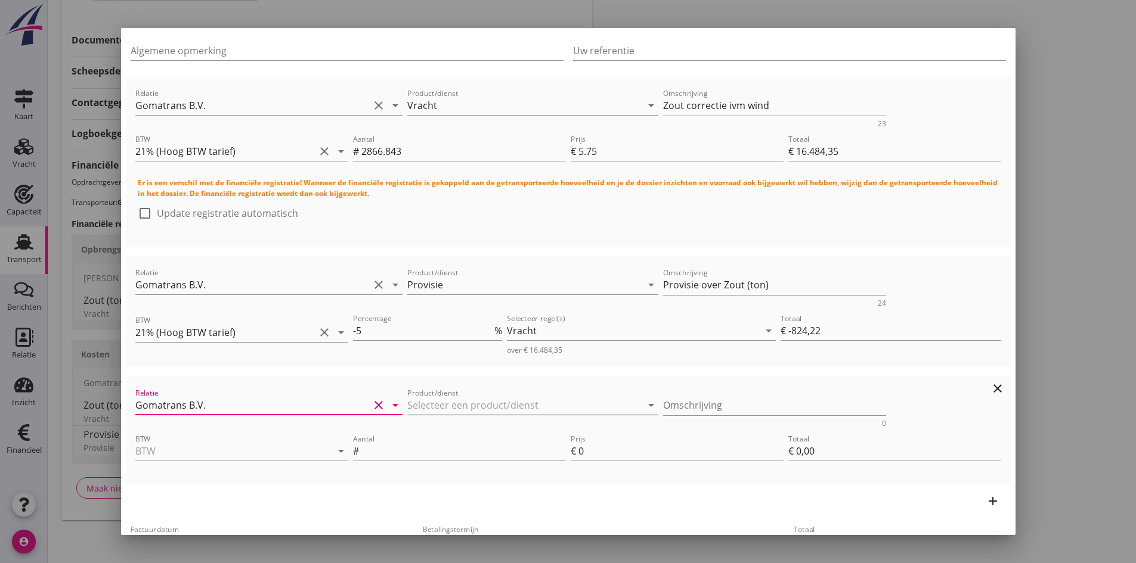
click at [423, 401] on input "Product/dienst" at bounding box center [524, 405] width 234 height 19
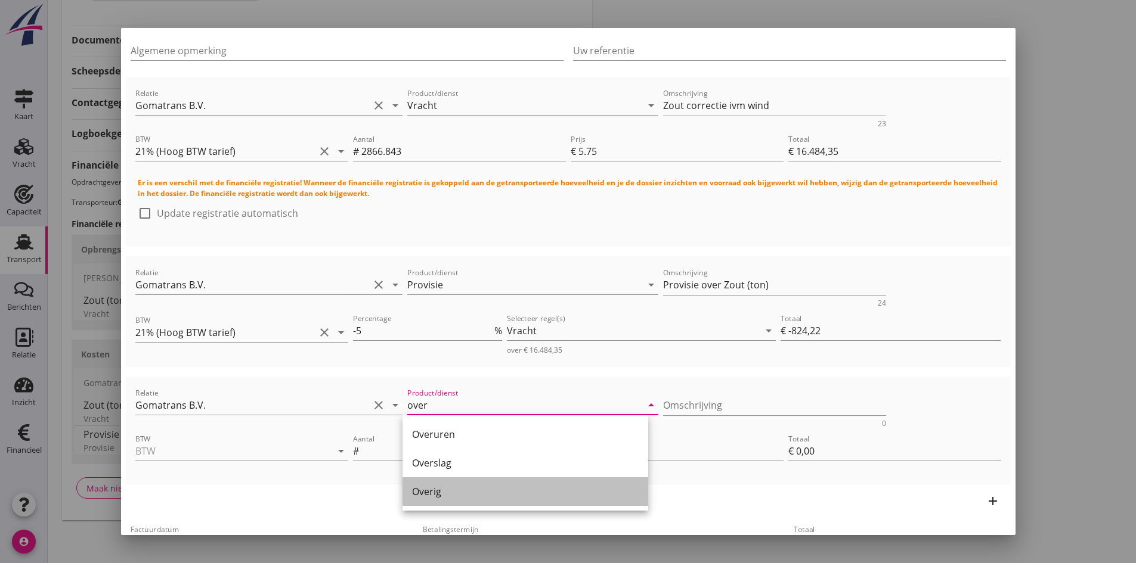
click at [433, 488] on div "Overig" at bounding box center [525, 492] width 227 height 14
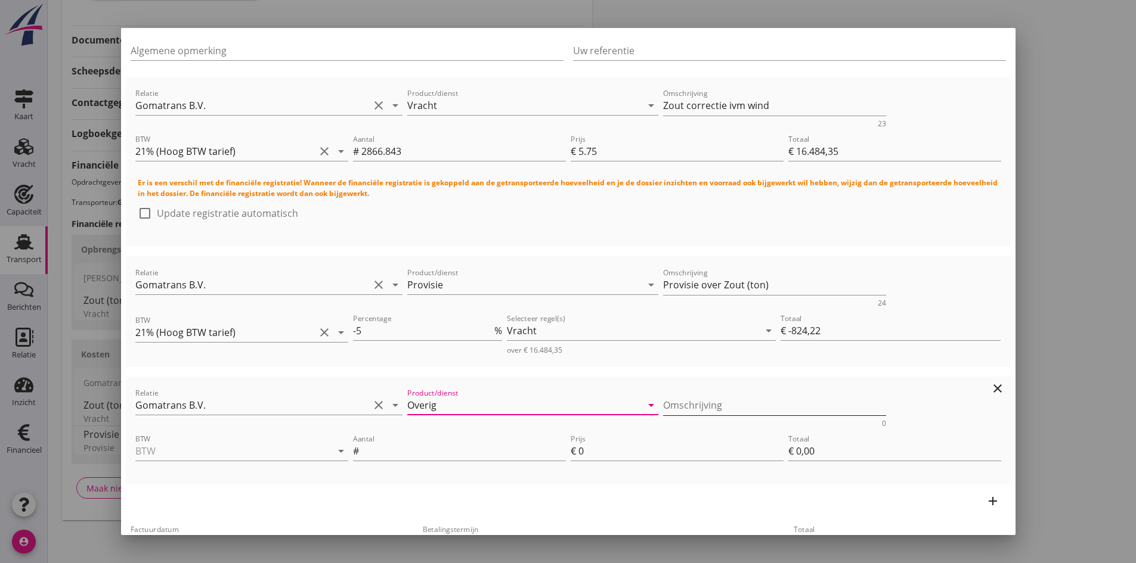
click at [693, 403] on textarea "Omschrijving" at bounding box center [774, 406] width 223 height 20
click at [198, 447] on input "BTW" at bounding box center [224, 451] width 179 height 19
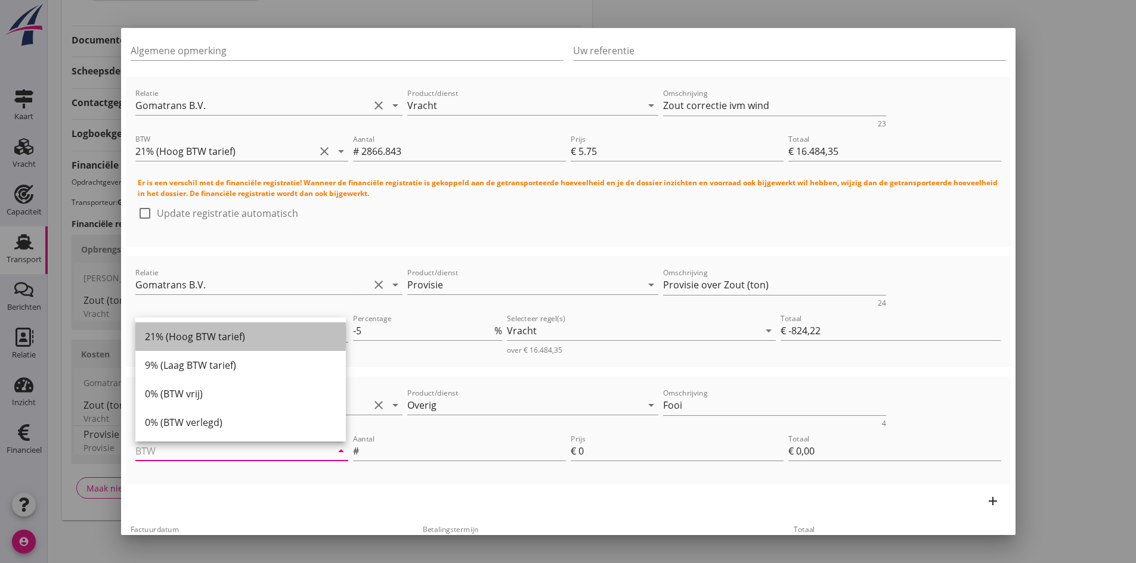
drag, startPoint x: 213, startPoint y: 332, endPoint x: 303, endPoint y: 401, distance: 113.1
click at [215, 333] on div "21% (Hoog BTW tarief)" at bounding box center [240, 337] width 191 height 14
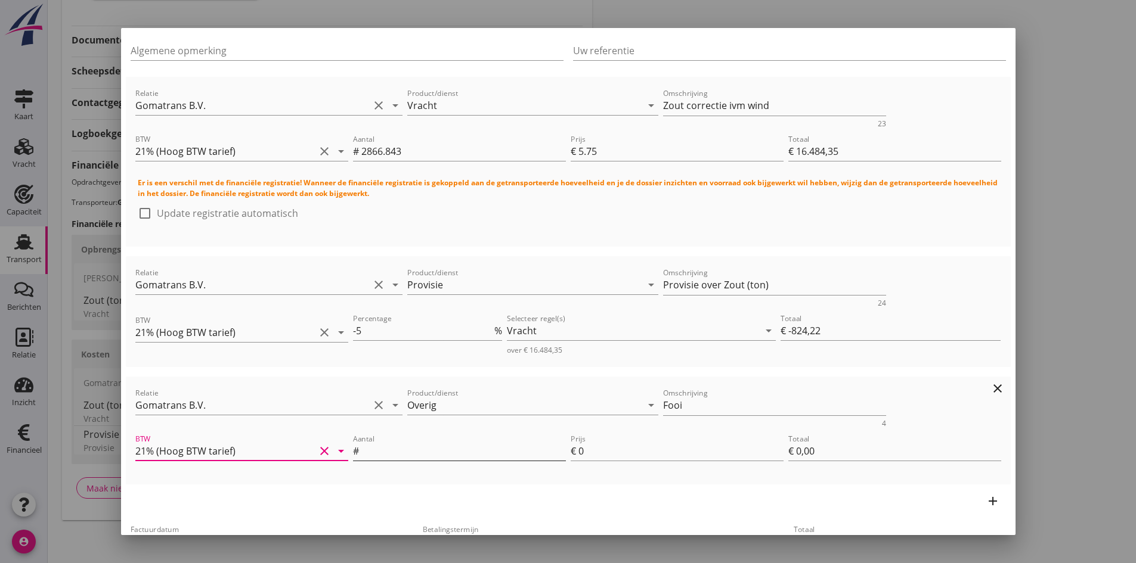
click at [388, 447] on input "Aantal" at bounding box center [463, 451] width 205 height 19
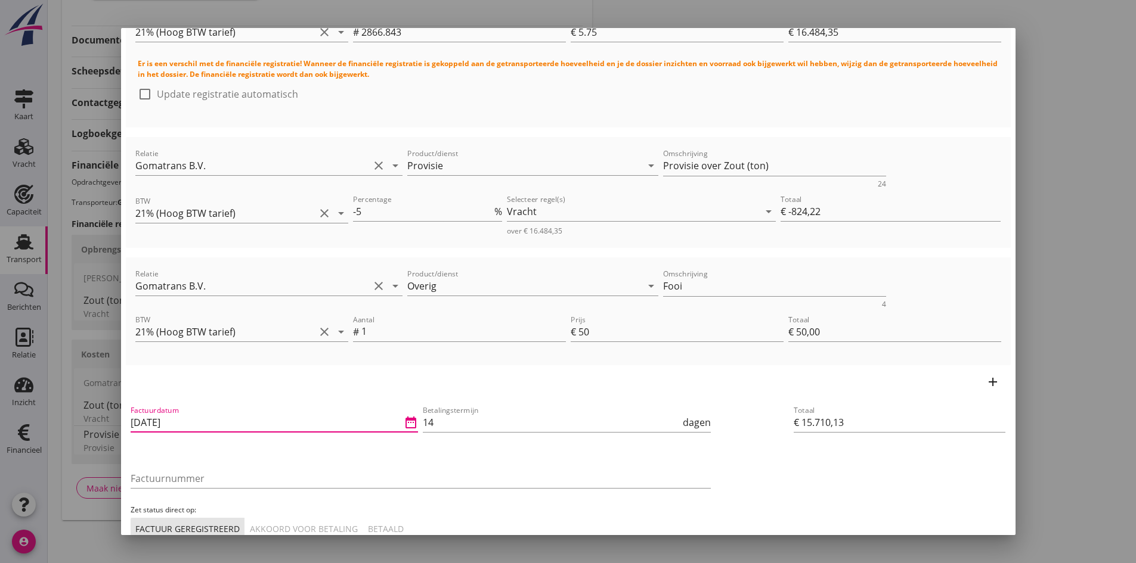
click at [199, 424] on input "[DATE]" at bounding box center [266, 422] width 271 height 19
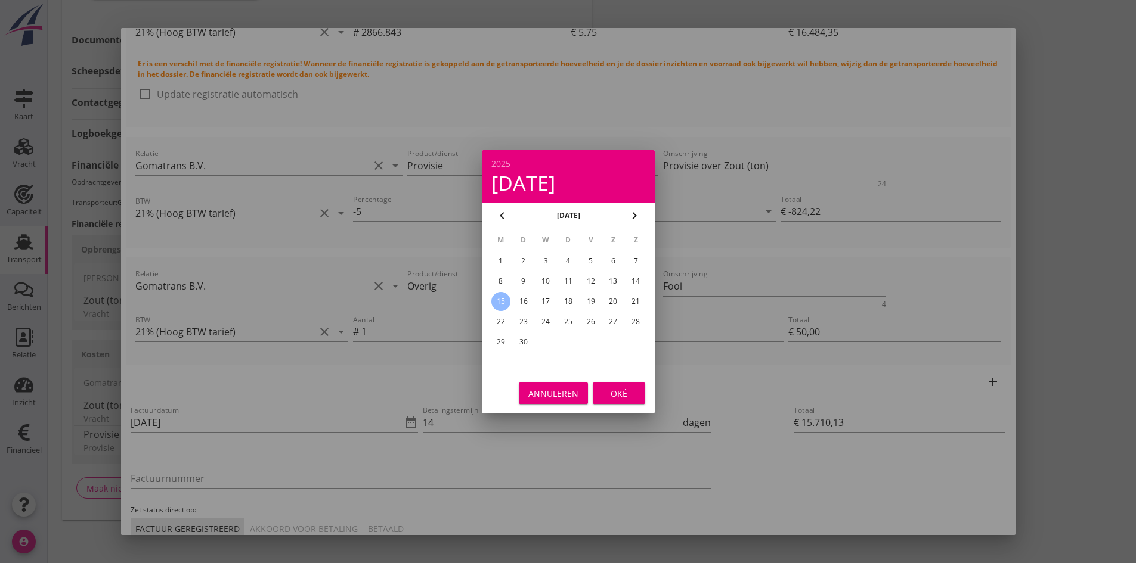
click at [611, 282] on div "13" at bounding box center [612, 281] width 19 height 19
click at [617, 391] on div "Oké" at bounding box center [618, 393] width 33 height 13
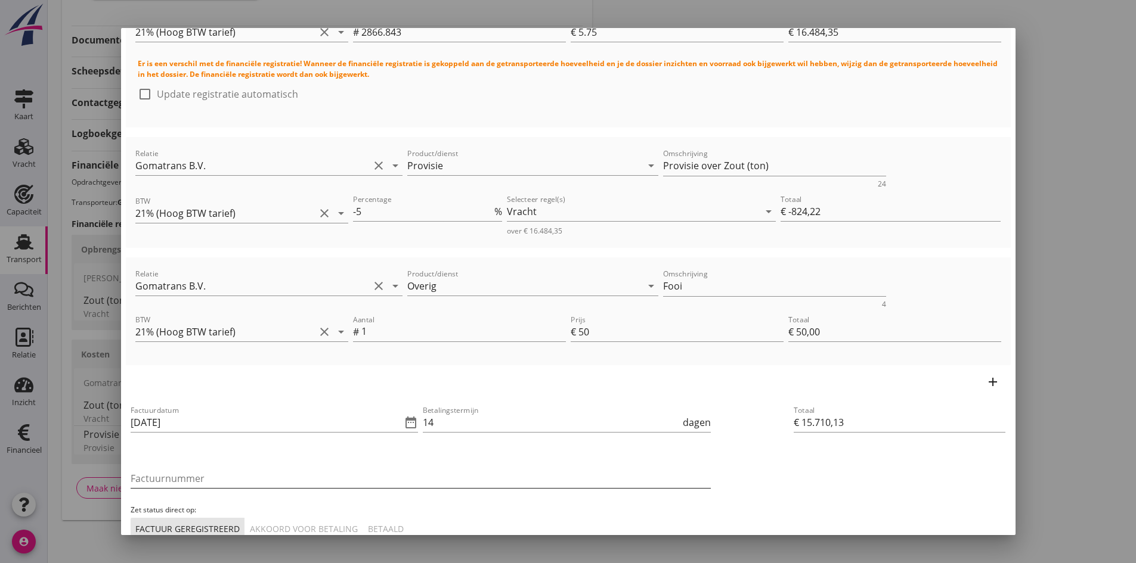
drag, startPoint x: 231, startPoint y: 482, endPoint x: 237, endPoint y: 480, distance: 6.8
click at [231, 482] on input "Factuurnummer" at bounding box center [421, 478] width 580 height 19
click at [312, 525] on div "Akkoord voor betaling" at bounding box center [304, 529] width 108 height 13
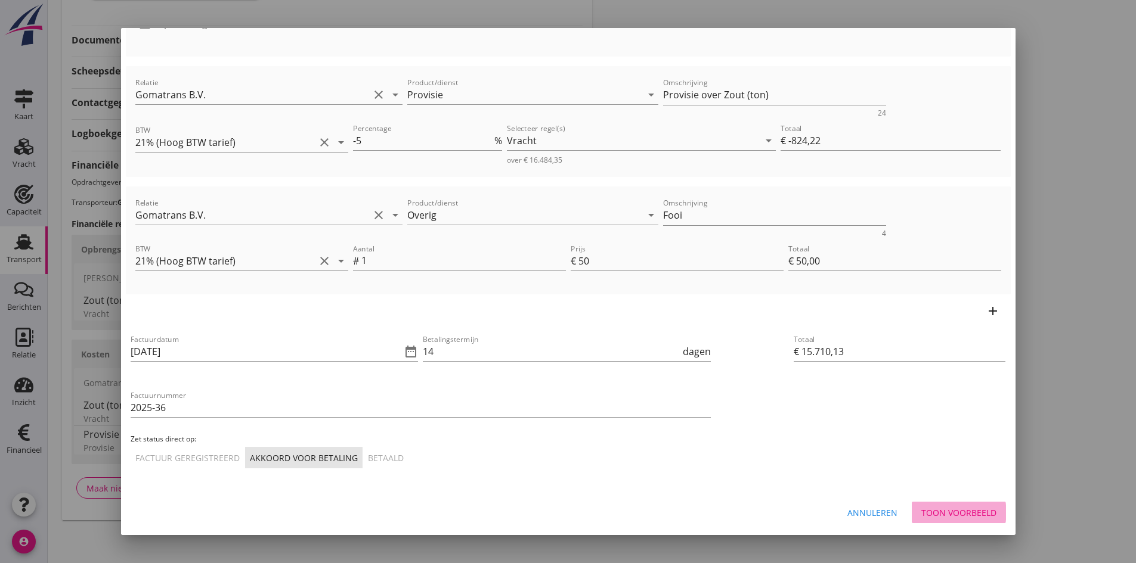
drag, startPoint x: 929, startPoint y: 510, endPoint x: 621, endPoint y: 557, distance: 311.8
click at [930, 510] on div "Toon voorbeeld" at bounding box center [958, 513] width 75 height 13
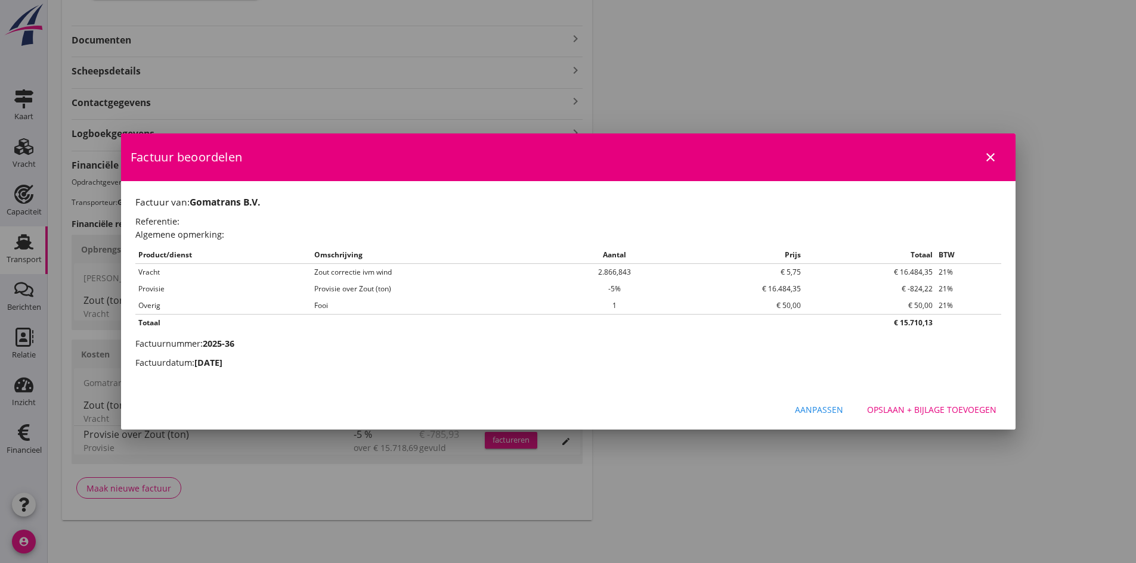
scroll to position [0, 0]
drag, startPoint x: 892, startPoint y: 411, endPoint x: 772, endPoint y: 420, distance: 120.8
click at [891, 411] on div "Opslaan + bijlage toevoegen" at bounding box center [931, 410] width 129 height 13
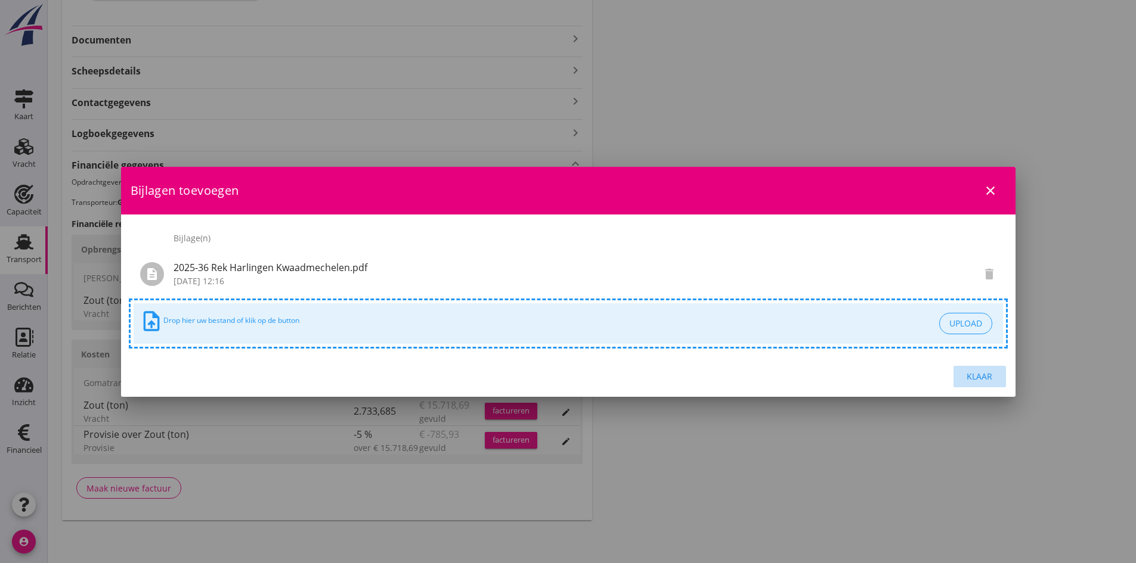
click at [978, 376] on div "Klaar" at bounding box center [979, 376] width 33 height 13
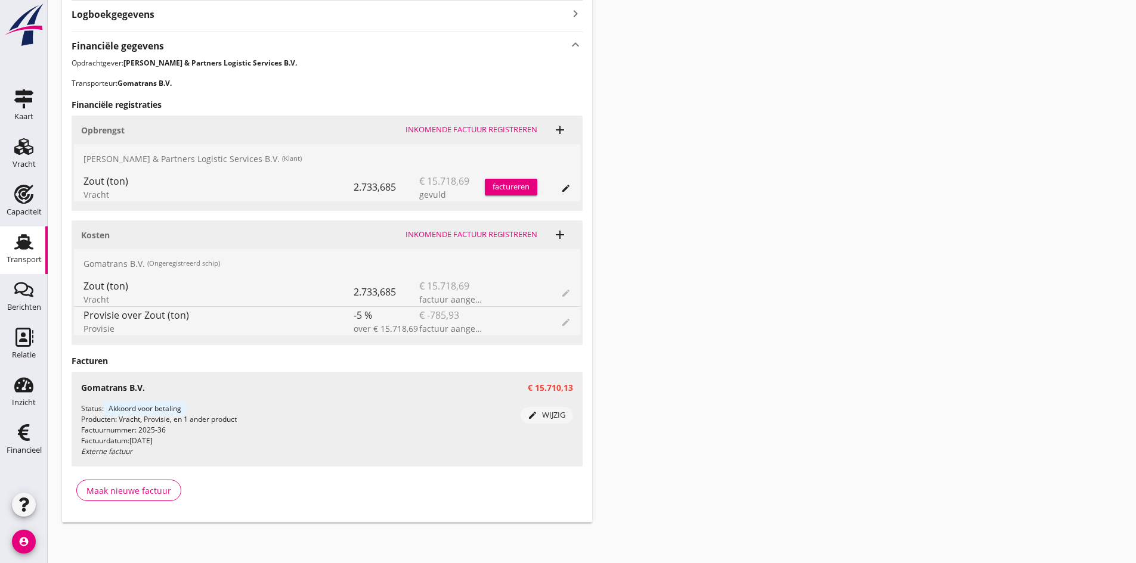
scroll to position [391, 0]
click at [504, 184] on div "factureren" at bounding box center [511, 185] width 52 height 12
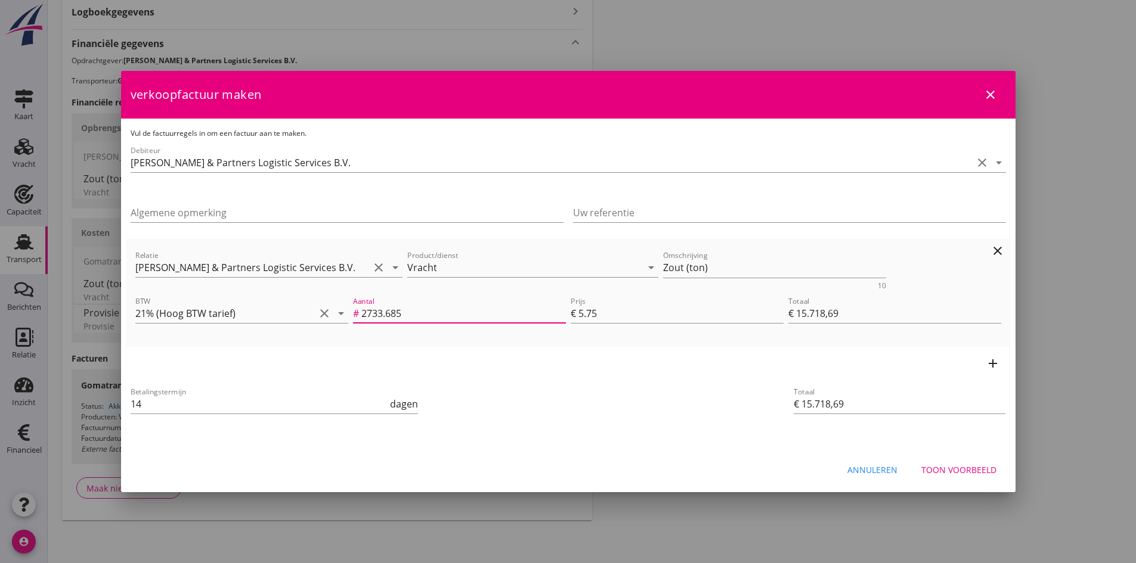
scroll to position [1, 0]
drag, startPoint x: 408, startPoint y: 315, endPoint x: 330, endPoint y: 324, distance: 78.7
click at [332, 324] on div "BTW 21% (Hoog BTW tarief) clear arrow_drop_down Aantal # 2733.685 Prijs € 5.75 …" at bounding box center [568, 314] width 871 height 45
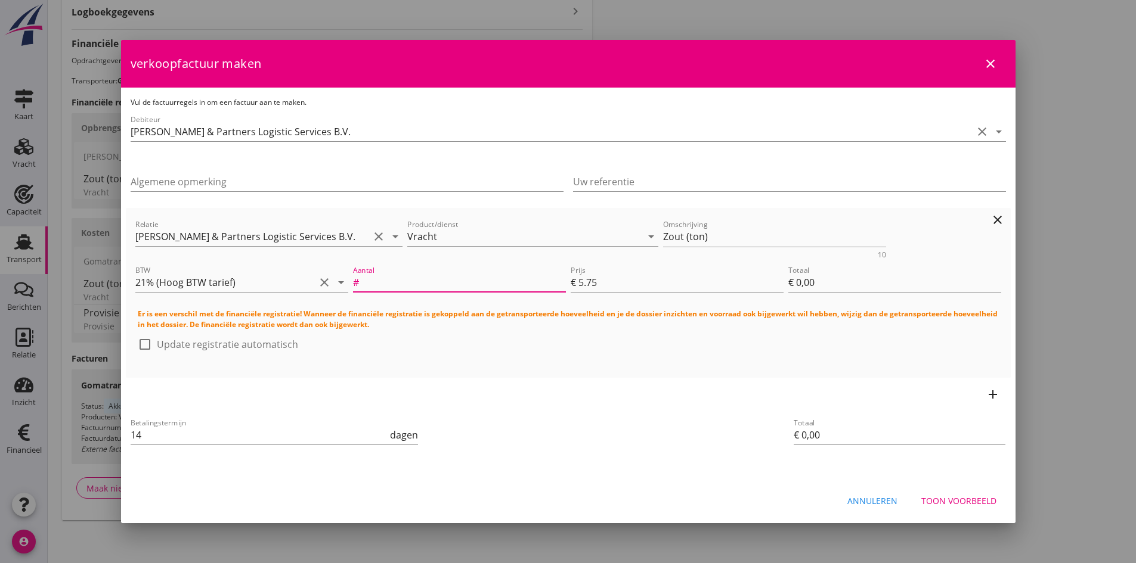
scroll to position [0, 0]
click at [995, 394] on icon "add" at bounding box center [993, 395] width 14 height 14
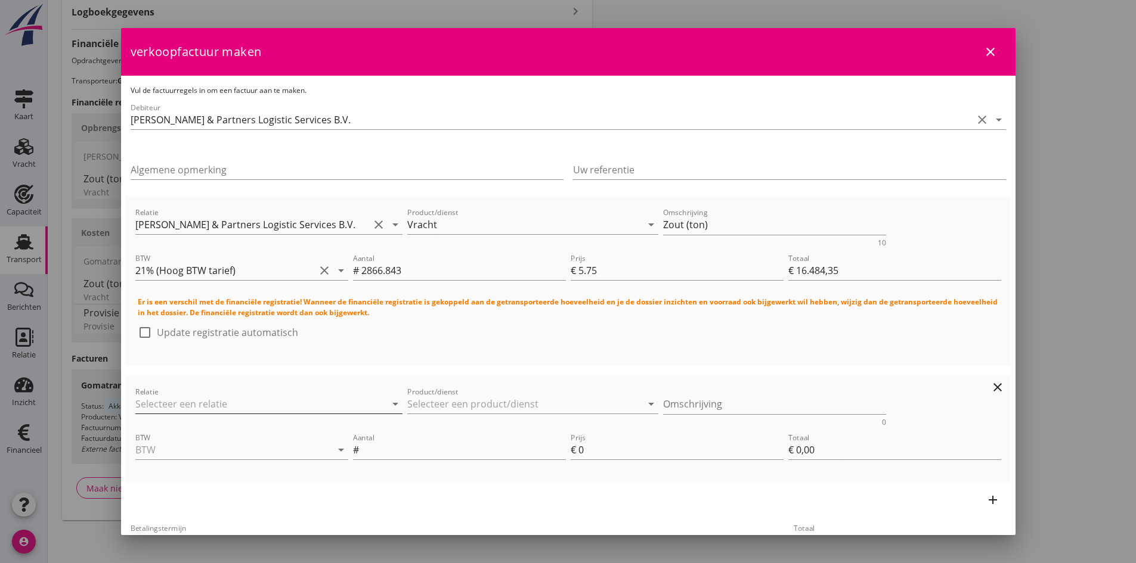
click at [200, 398] on input "Relatie" at bounding box center [252, 404] width 234 height 19
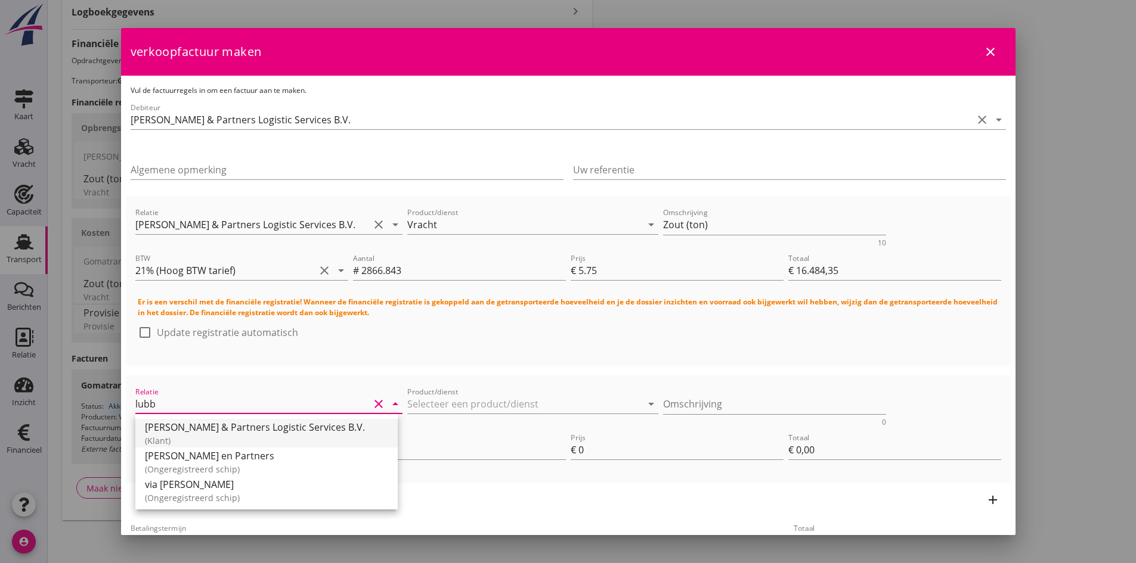
click at [199, 428] on div "[PERSON_NAME] & Partners Logistic Services B.V." at bounding box center [266, 427] width 243 height 14
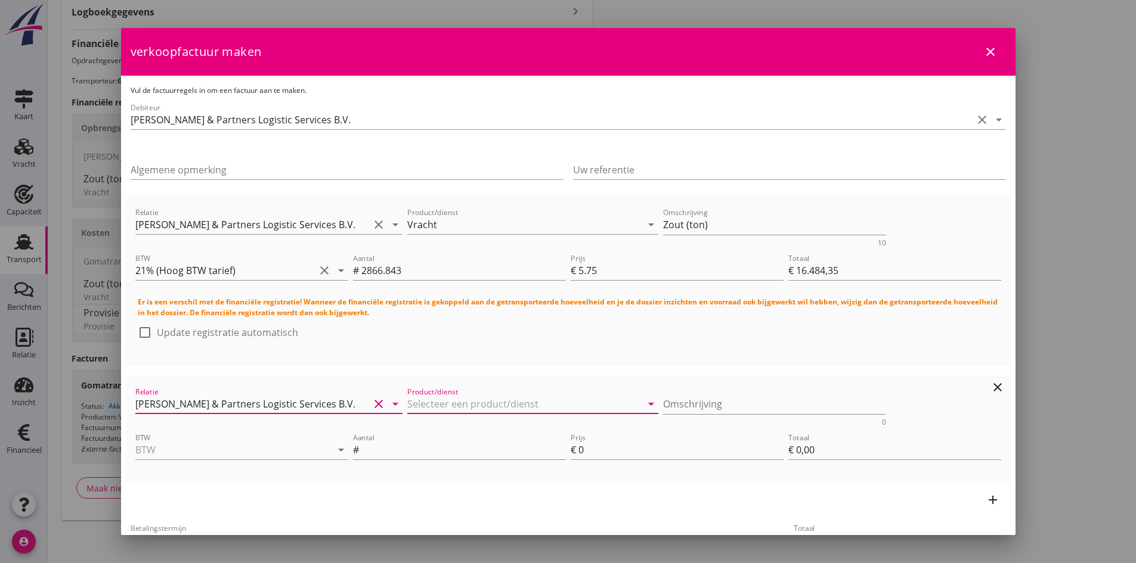
click at [455, 408] on input "Product/dienst" at bounding box center [524, 404] width 234 height 19
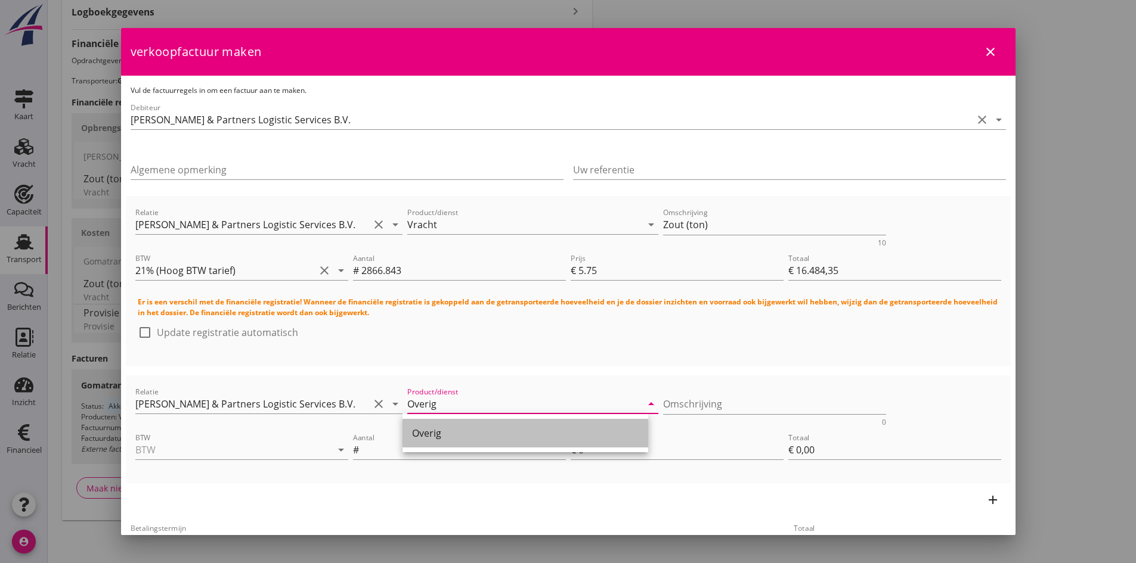
click at [448, 439] on div "Overig" at bounding box center [525, 433] width 227 height 14
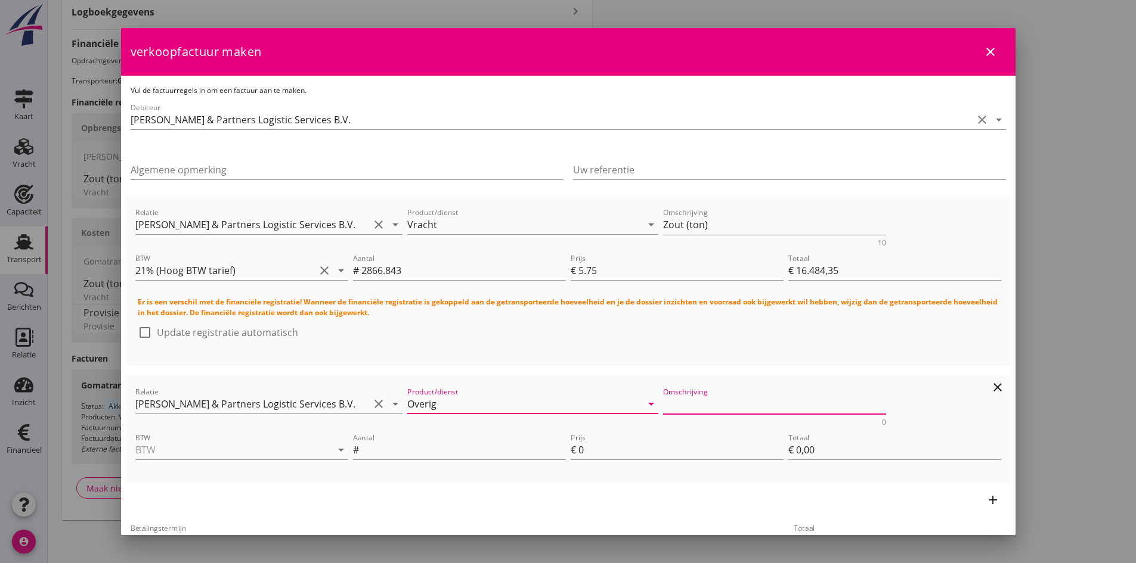
click at [684, 414] on textarea "Omschrijving" at bounding box center [774, 405] width 223 height 20
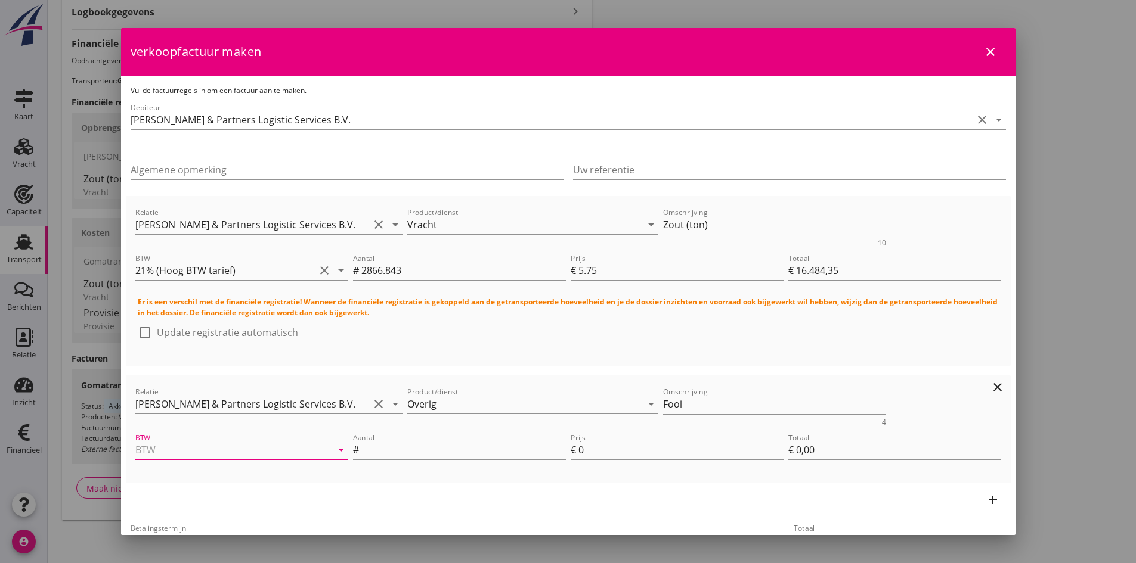
click at [276, 449] on input "BTW" at bounding box center [224, 450] width 179 height 19
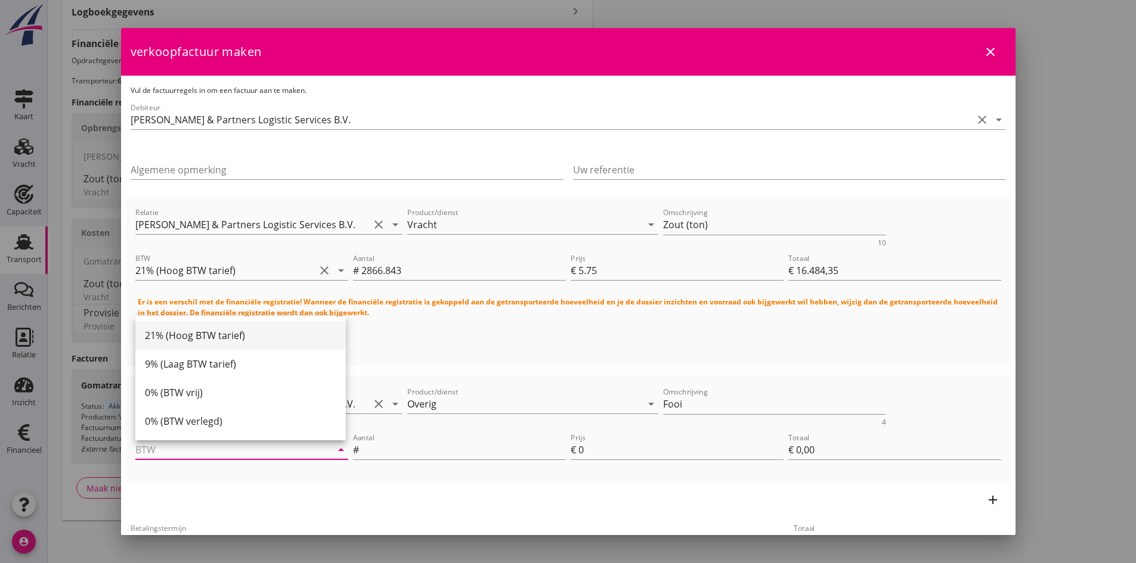
click at [200, 333] on div "21% (Hoog BTW tarief)" at bounding box center [240, 336] width 191 height 14
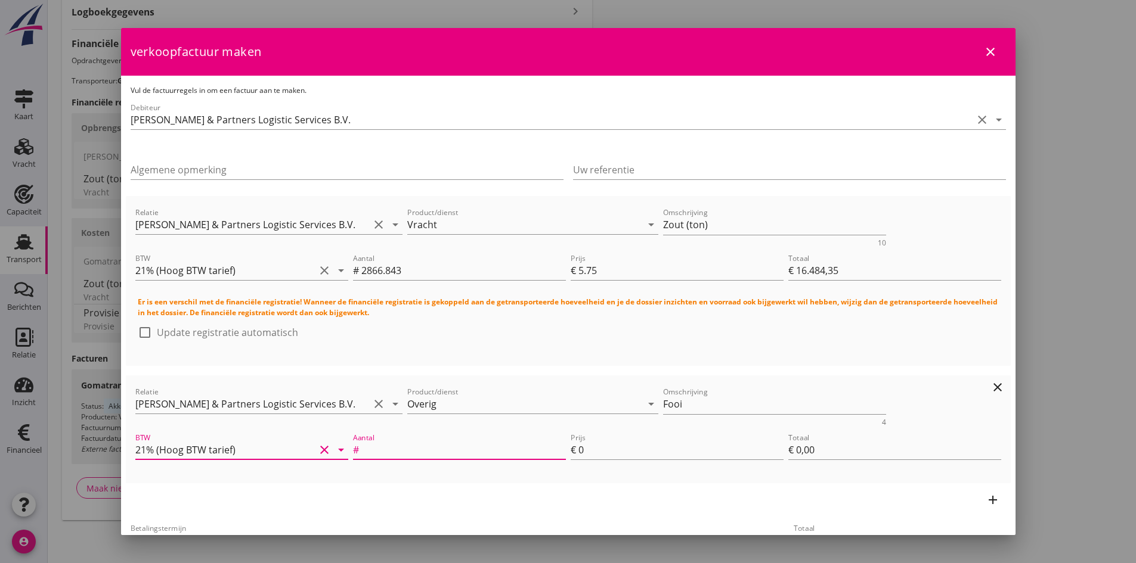
click at [416, 450] on input "Aantal" at bounding box center [463, 450] width 205 height 19
click at [623, 165] on input "Uw referentie" at bounding box center [789, 169] width 433 height 19
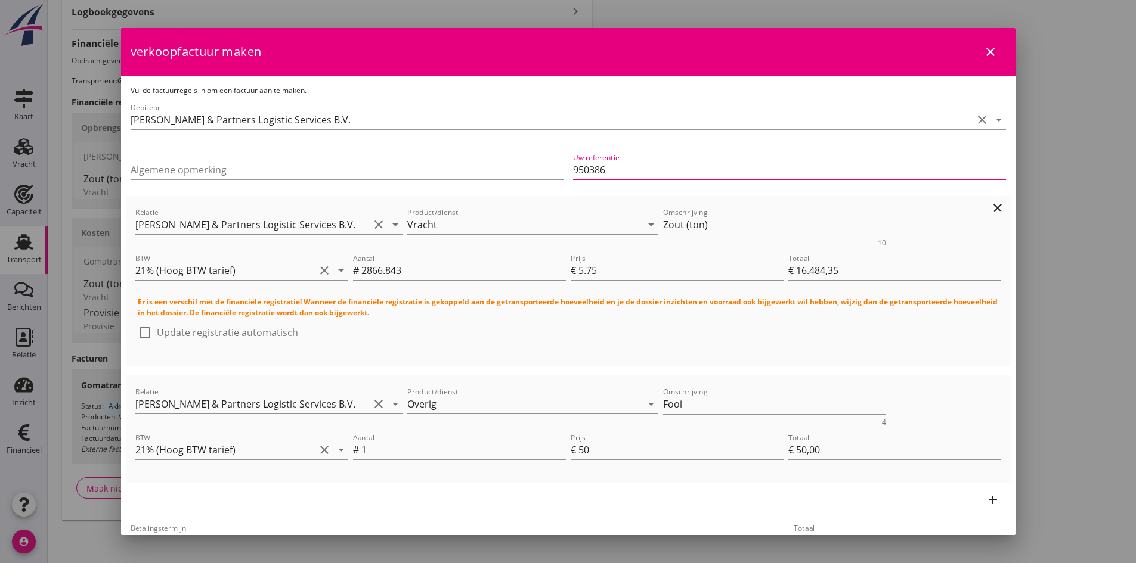
click at [716, 227] on textarea "Zout (ton)" at bounding box center [774, 225] width 223 height 20
click at [779, 226] on textarea "Zout correctie ivm wind" at bounding box center [774, 225] width 223 height 20
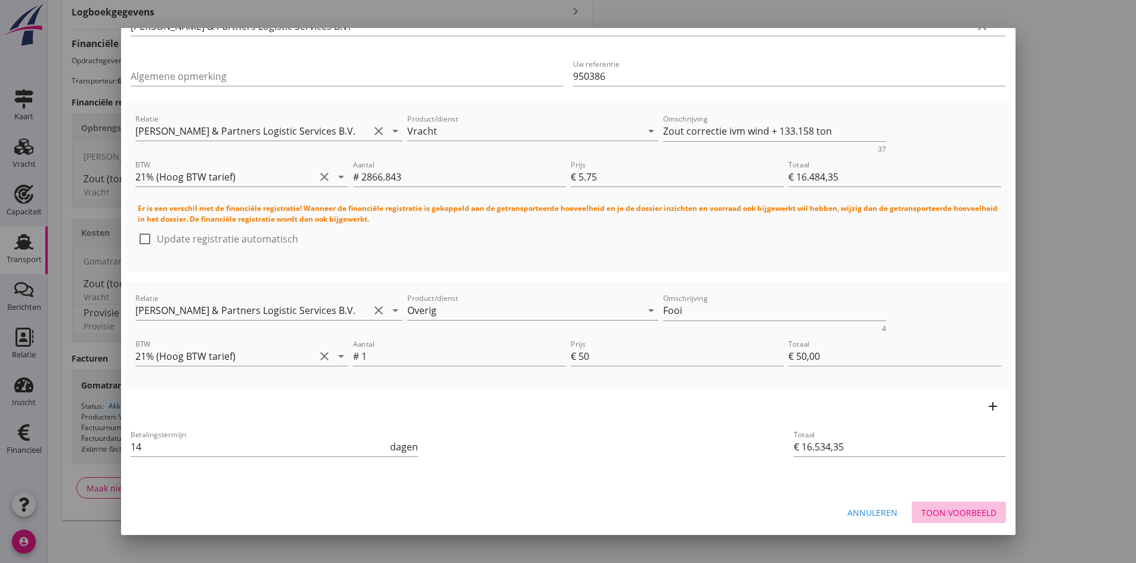
click at [928, 508] on div "Toon voorbeeld" at bounding box center [958, 513] width 75 height 13
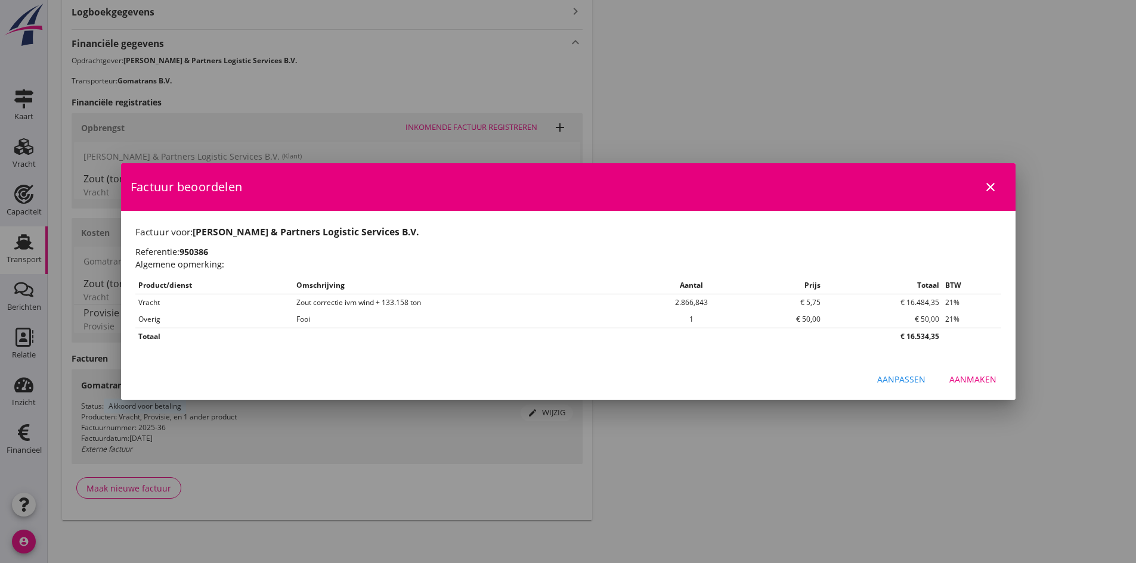
scroll to position [0, 0]
click at [966, 374] on div "Aanmaken" at bounding box center [972, 379] width 47 height 13
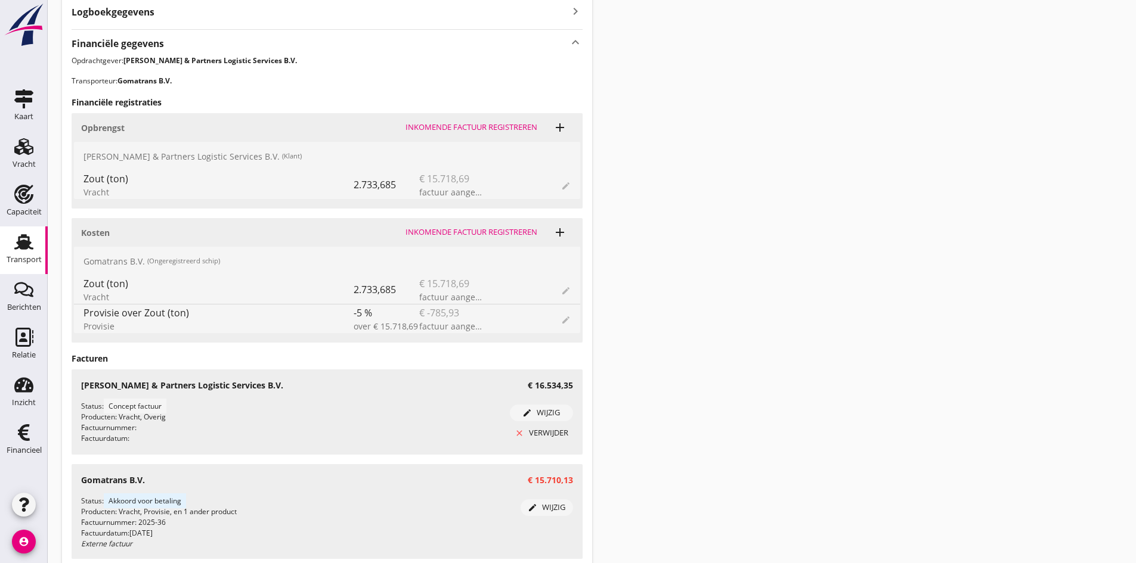
scroll to position [486, 0]
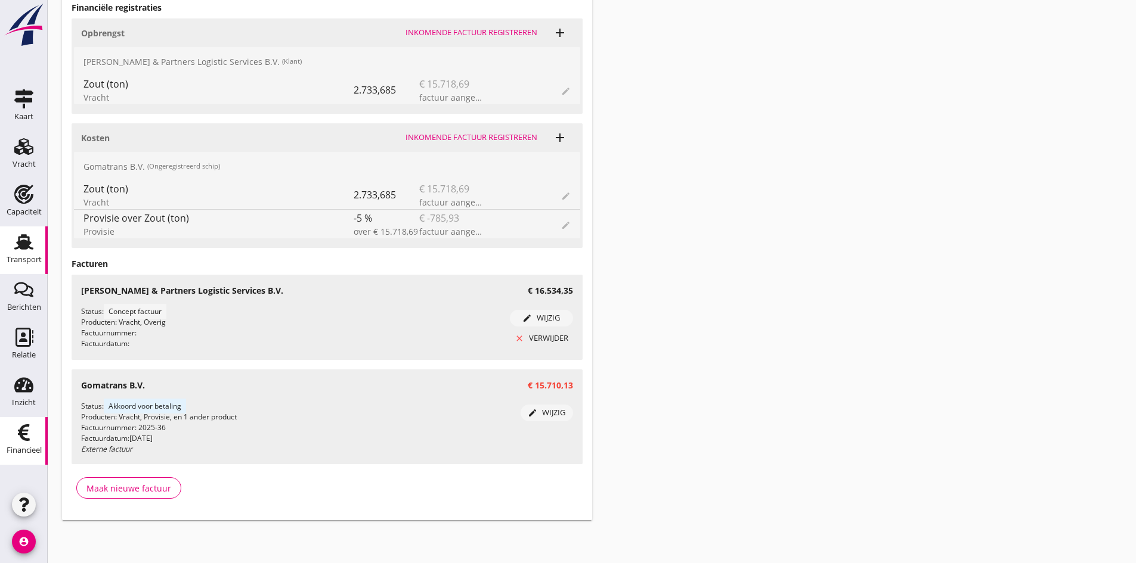
click at [25, 441] on use at bounding box center [24, 433] width 12 height 17
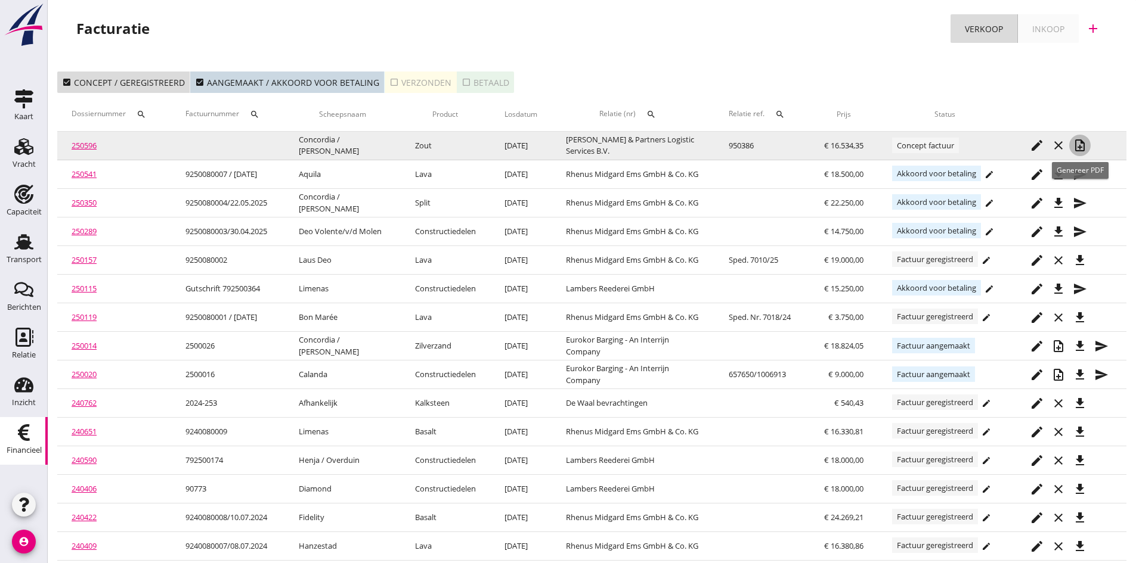
click at [1079, 144] on icon "note_add" at bounding box center [1080, 145] width 14 height 14
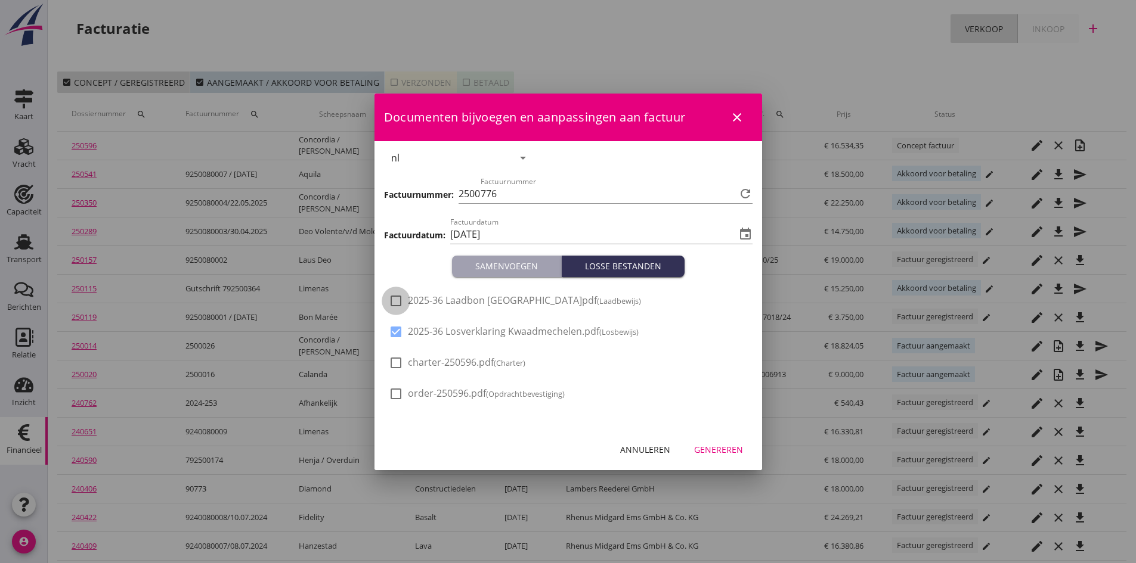
click at [394, 297] on div at bounding box center [396, 301] width 20 height 20
click at [707, 448] on div "Genereren" at bounding box center [718, 450] width 49 height 13
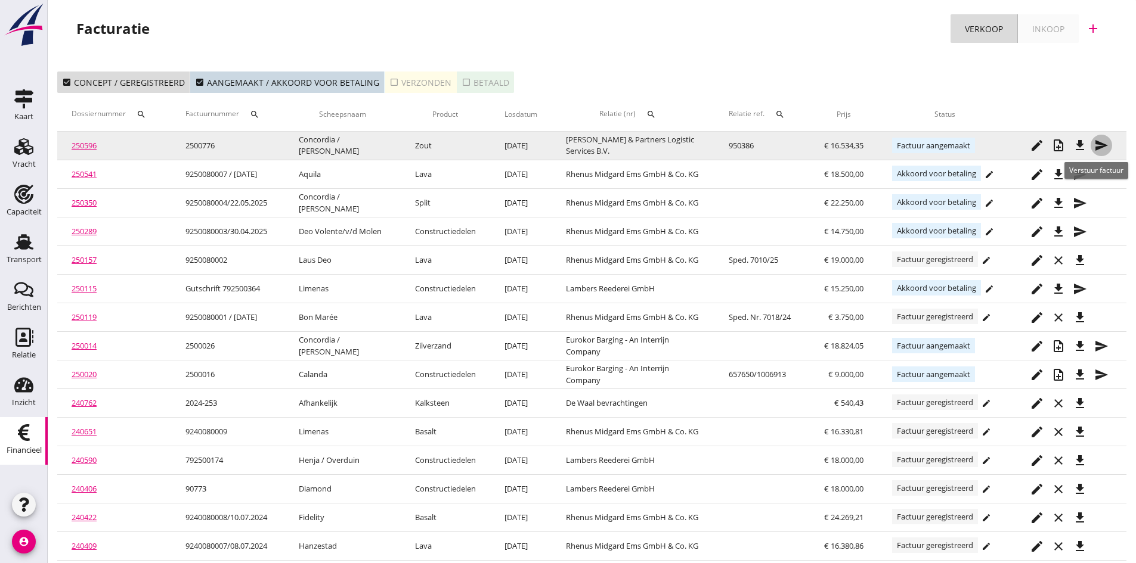
click at [1098, 143] on icon "send" at bounding box center [1101, 145] width 14 height 14
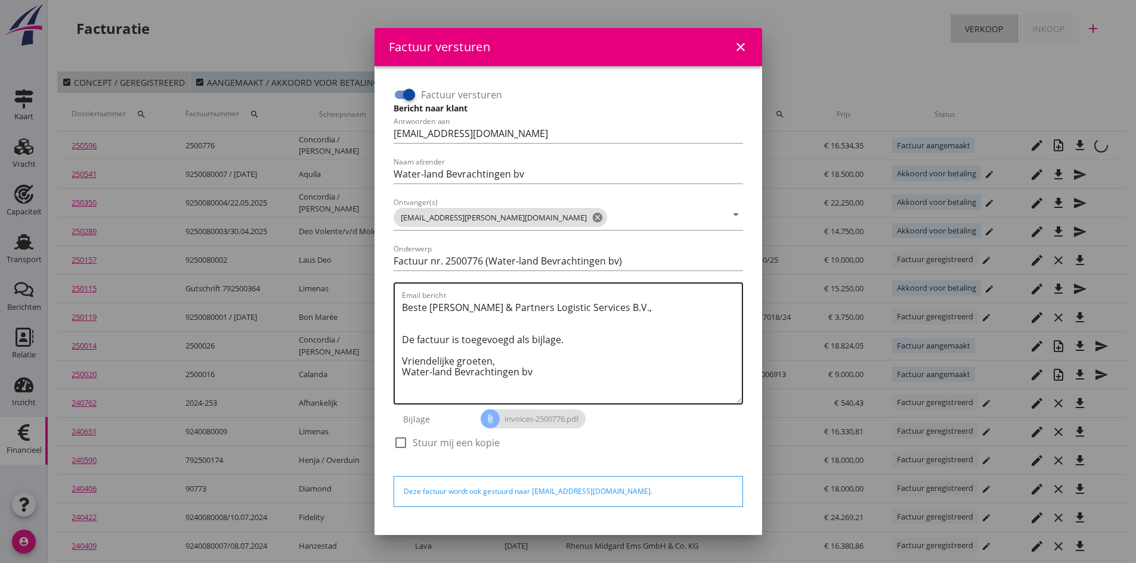
scroll to position [34, 0]
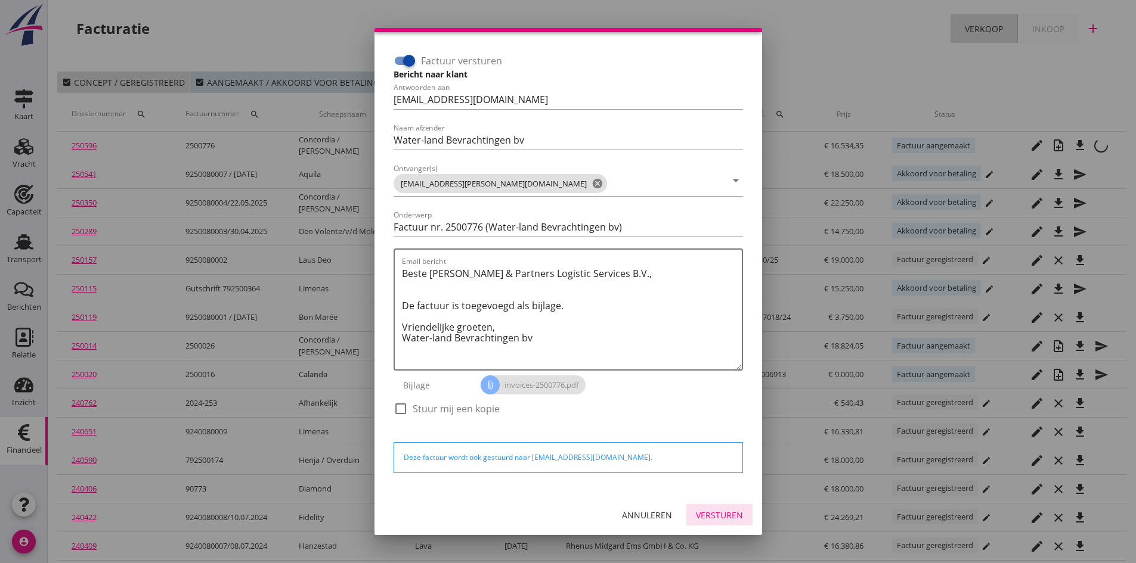
click at [725, 512] on div "Versturen" at bounding box center [719, 515] width 47 height 13
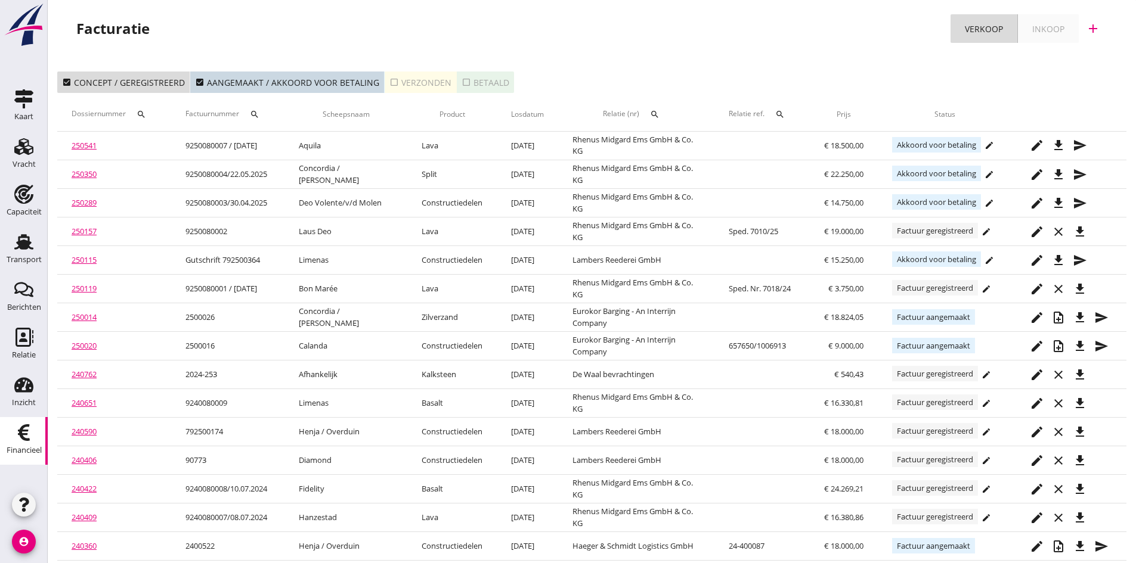
click at [413, 84] on div "check_box_outline_blank Verzonden" at bounding box center [420, 82] width 62 height 13
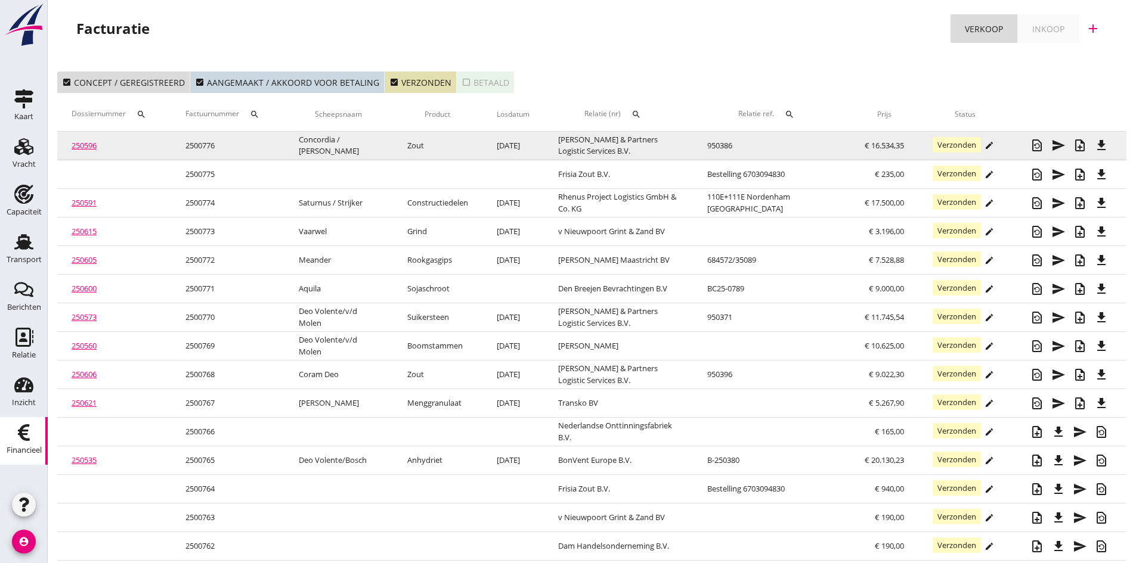
click at [82, 144] on link "250596" at bounding box center [84, 145] width 25 height 11
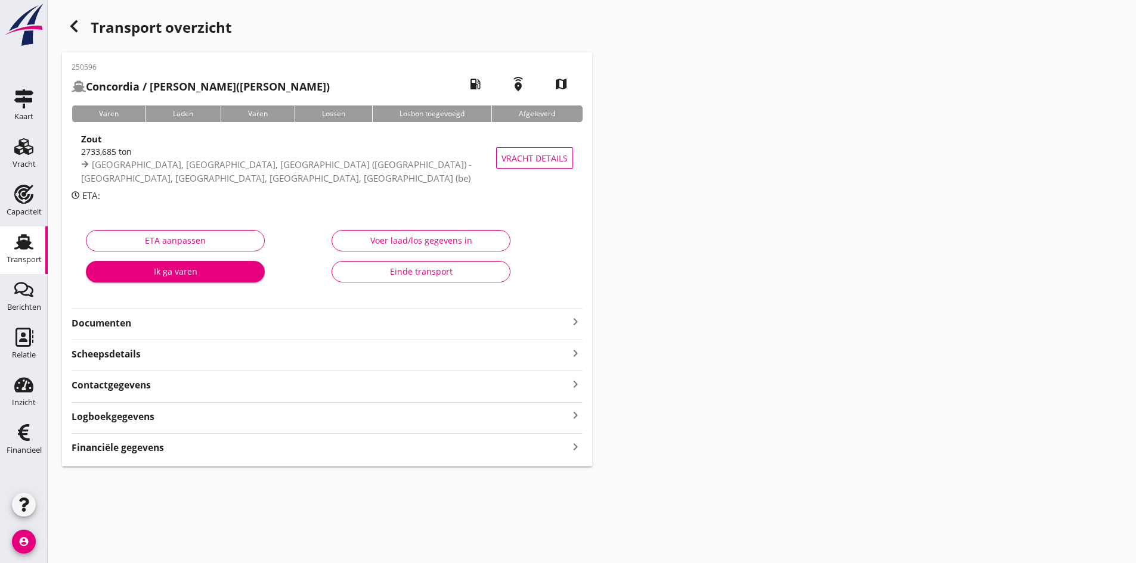
drag, startPoint x: 96, startPoint y: 322, endPoint x: 129, endPoint y: 321, distance: 33.4
click at [100, 322] on strong "Documenten" at bounding box center [320, 324] width 497 height 14
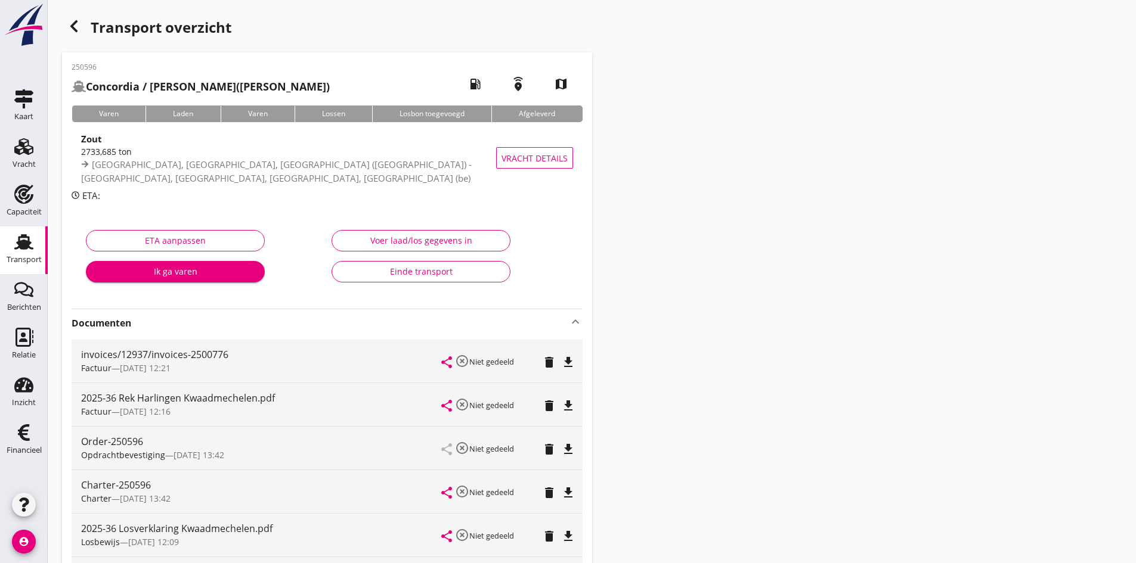
scroll to position [119, 0]
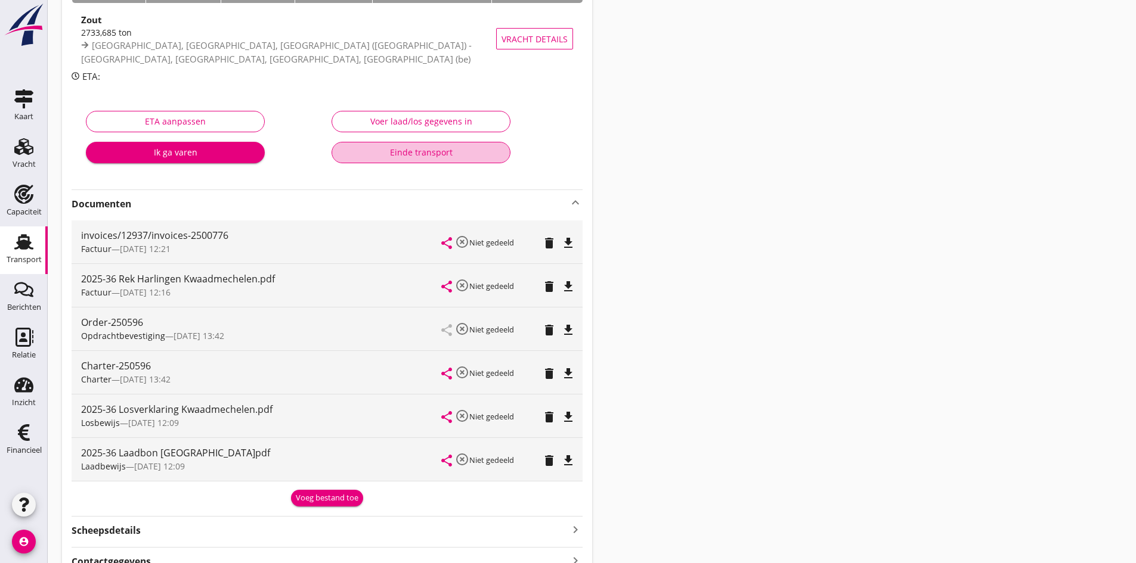
click at [428, 154] on div "Einde transport" at bounding box center [421, 152] width 159 height 13
